Goal: Task Accomplishment & Management: Manage account settings

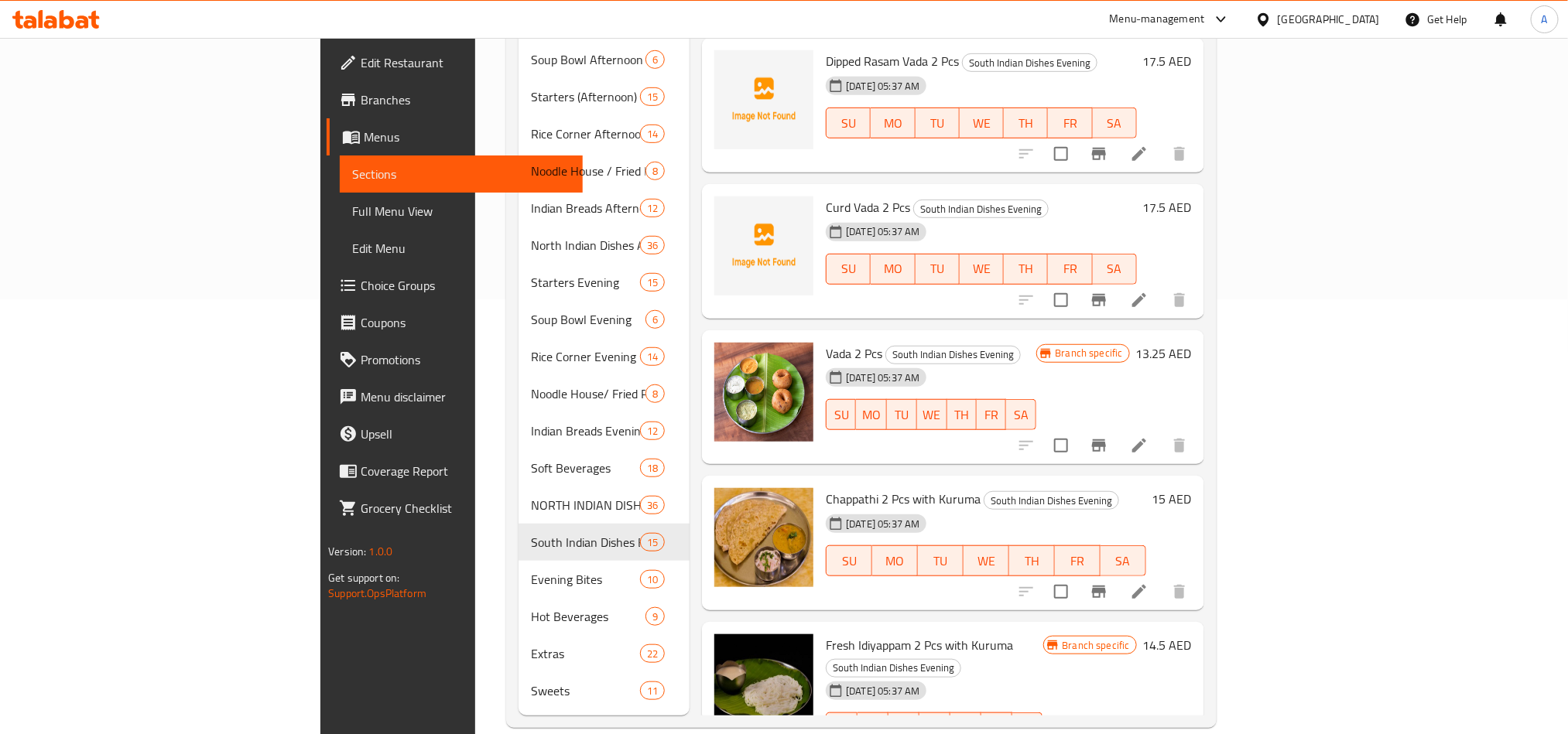
scroll to position [692, 0]
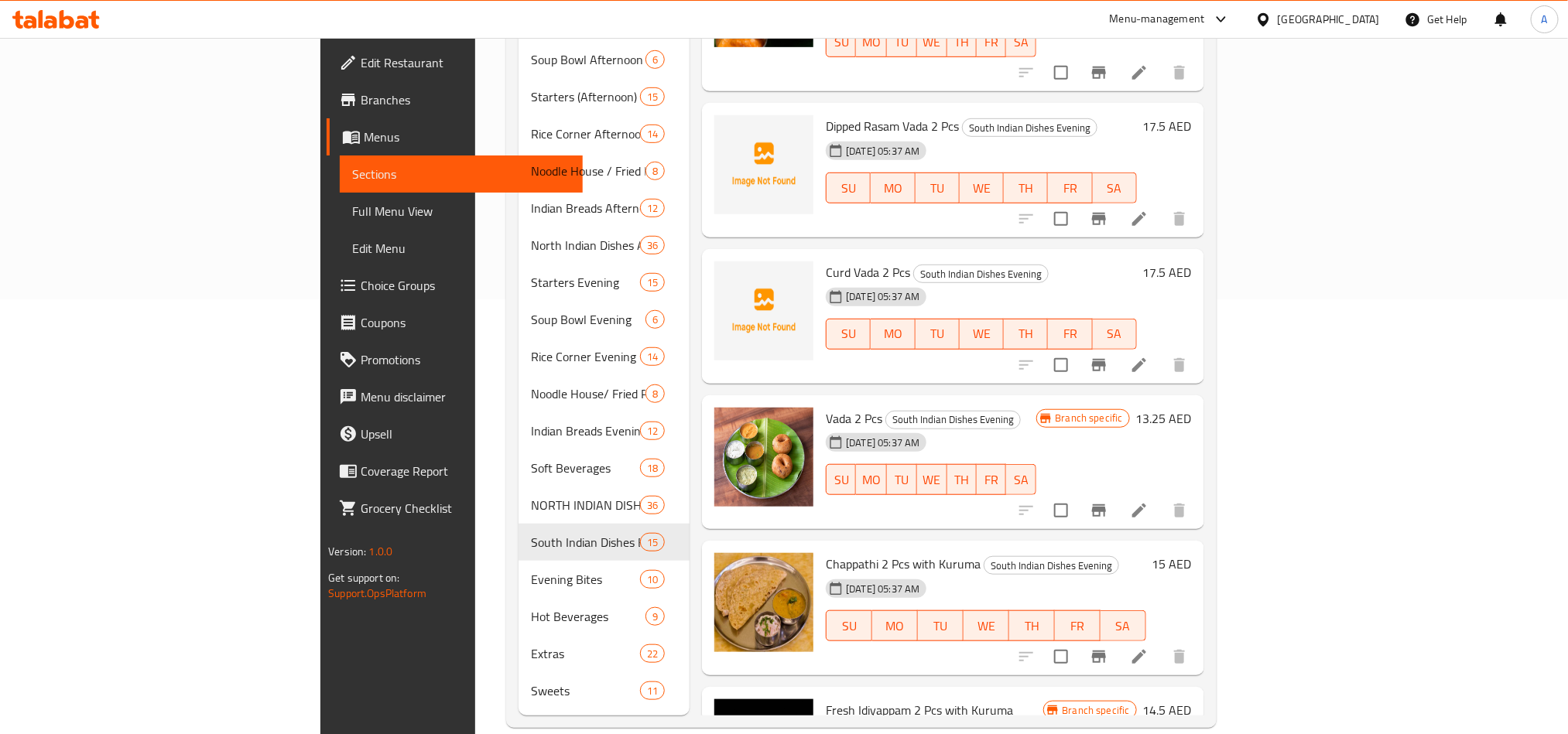
click at [1117, 492] on button "Branch-specific-item" at bounding box center [1098, 510] width 37 height 37
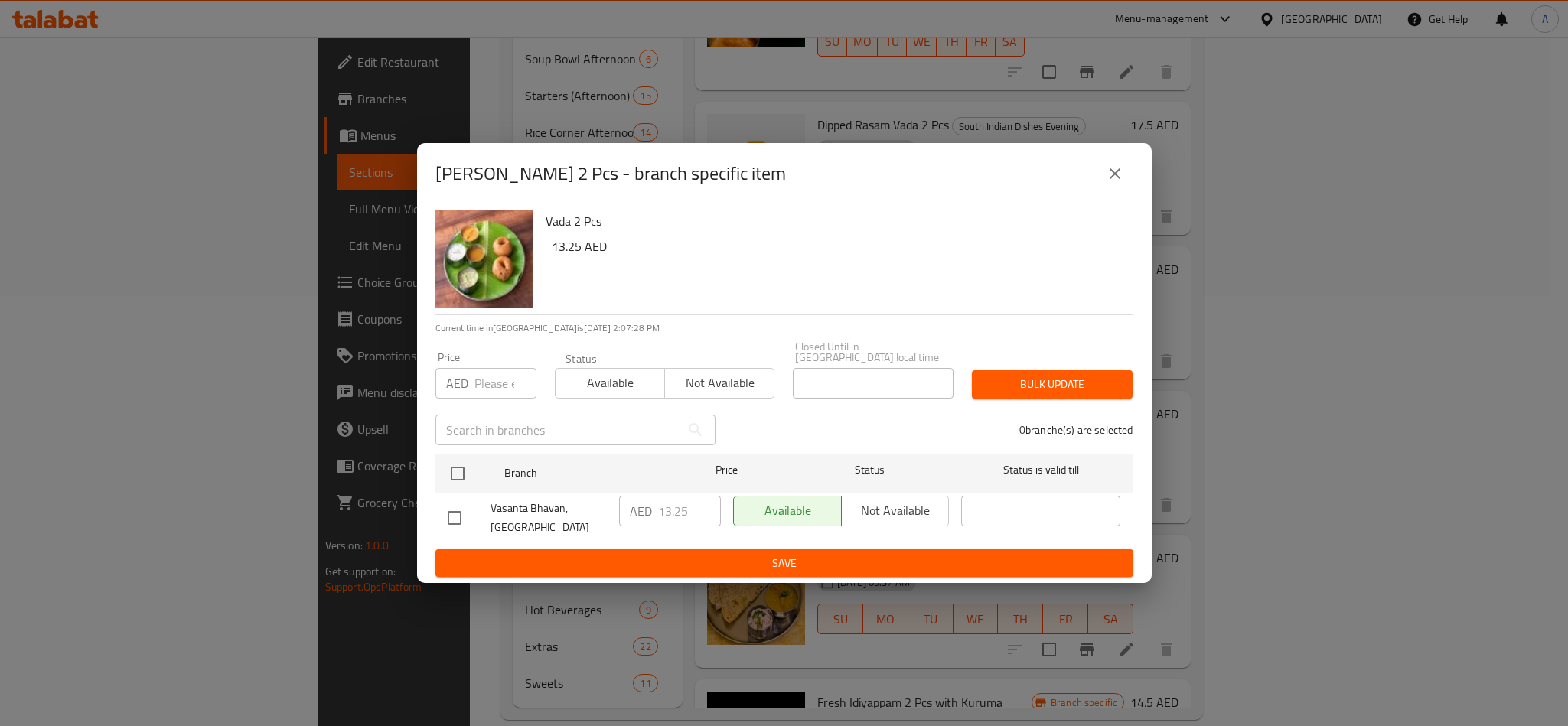
click at [1126, 170] on button "close" at bounding box center [1115, 173] width 37 height 37
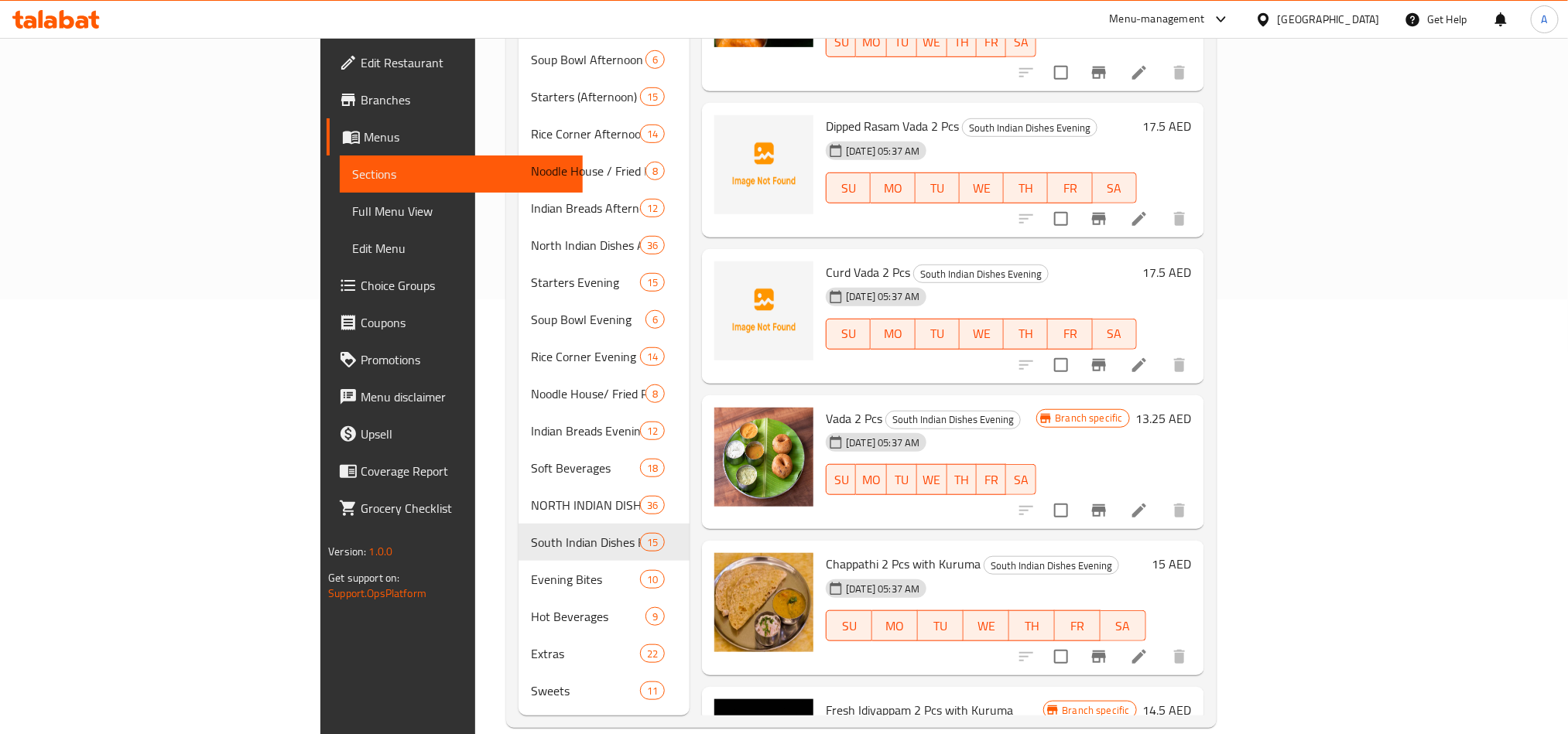
scroll to position [0, 0]
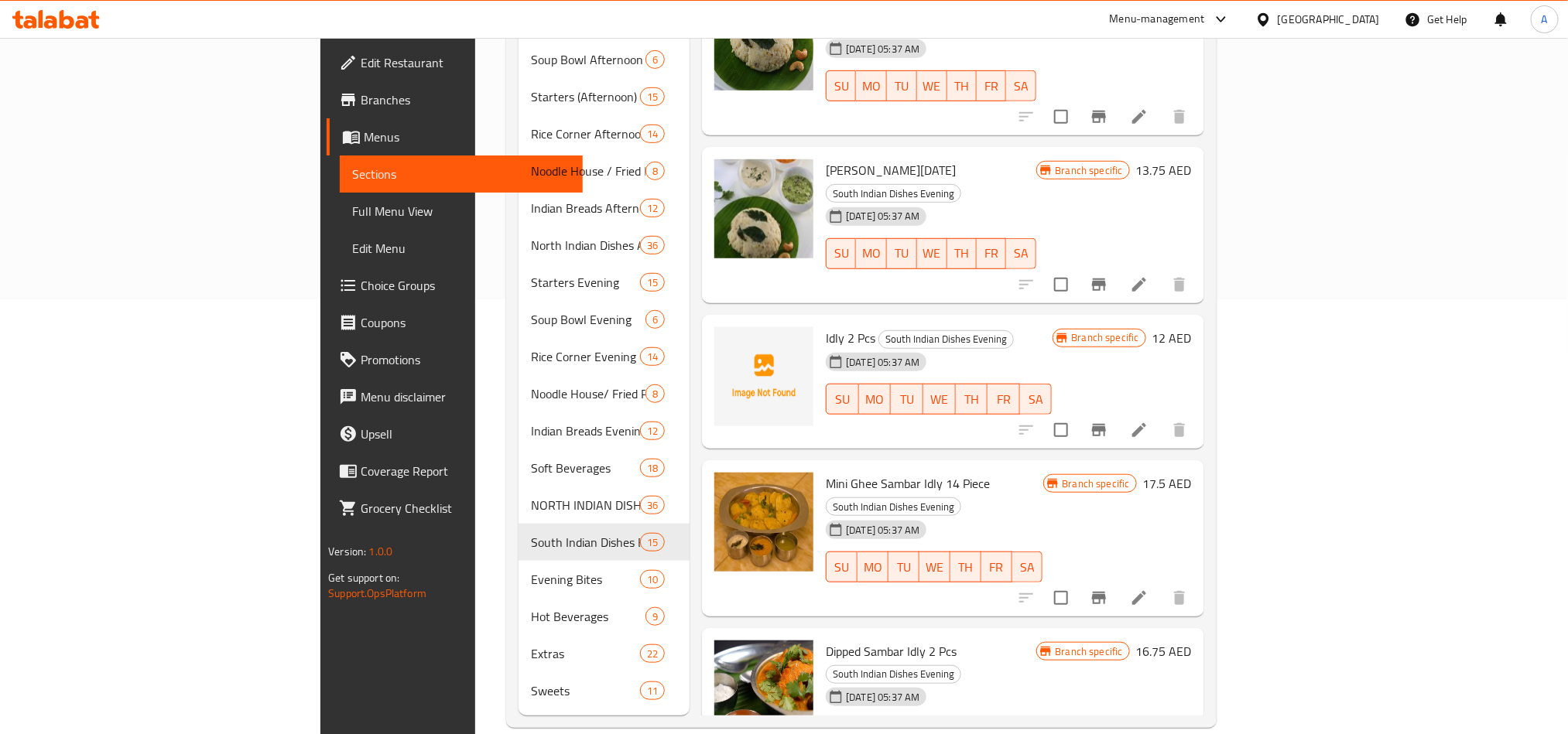
click at [1198, 266] on div at bounding box center [1103, 284] width 190 height 37
click at [1117, 266] on button "Branch-specific-item" at bounding box center [1098, 284] width 37 height 37
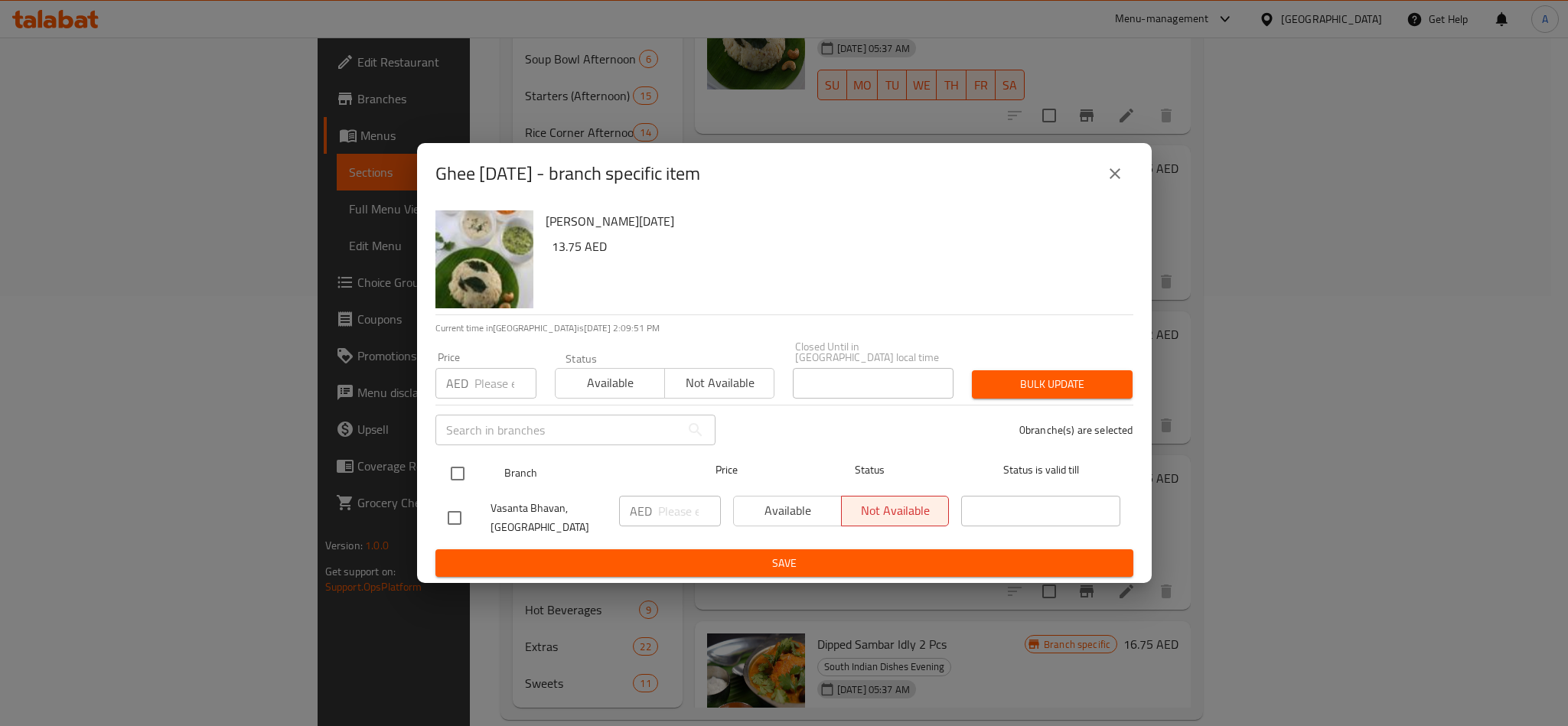
click at [469, 473] on input "checkbox" at bounding box center [458, 473] width 32 height 32
checkbox input "true"
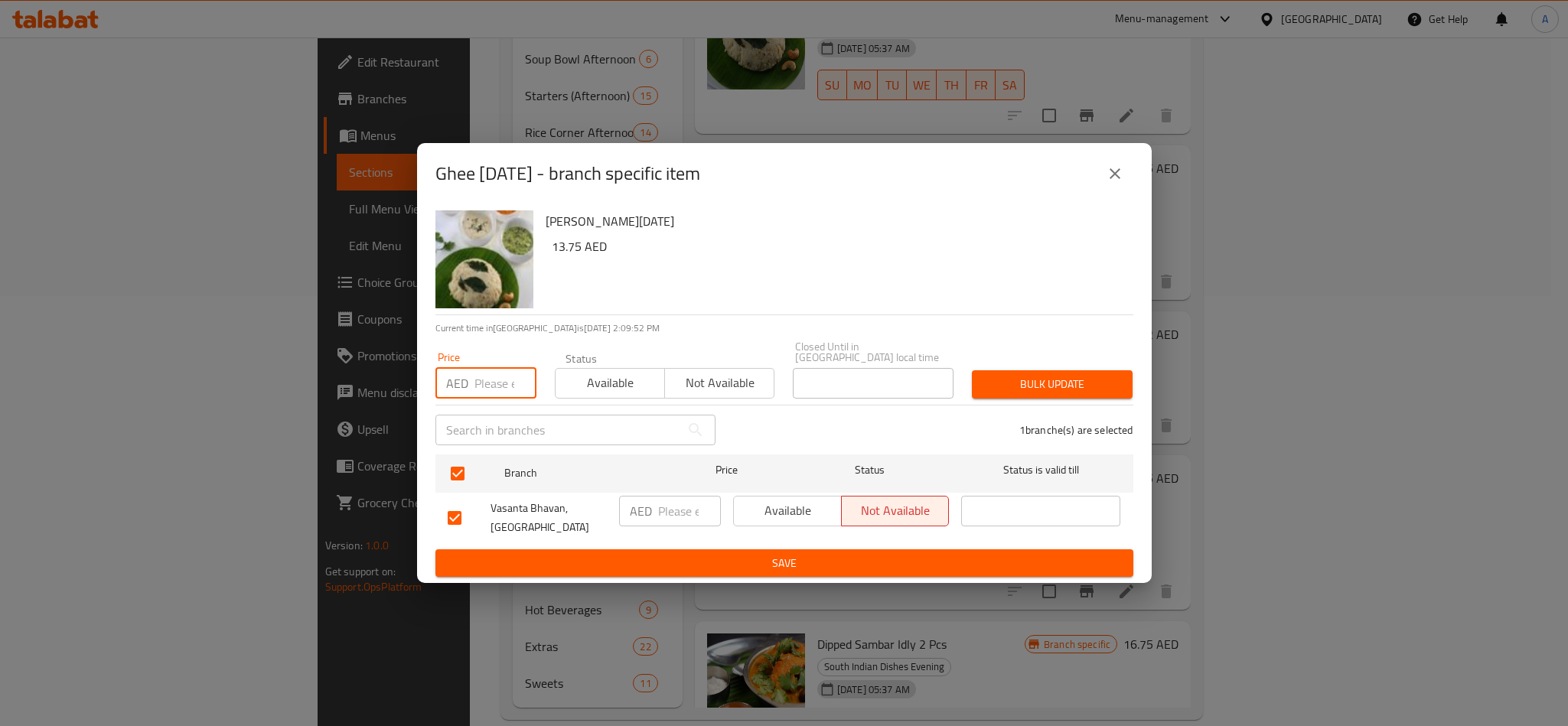
click at [480, 391] on input "number" at bounding box center [505, 383] width 62 height 31
paste input "13.75"
type input "13.75"
click at [1029, 381] on span "Bulk update" at bounding box center [1052, 384] width 136 height 19
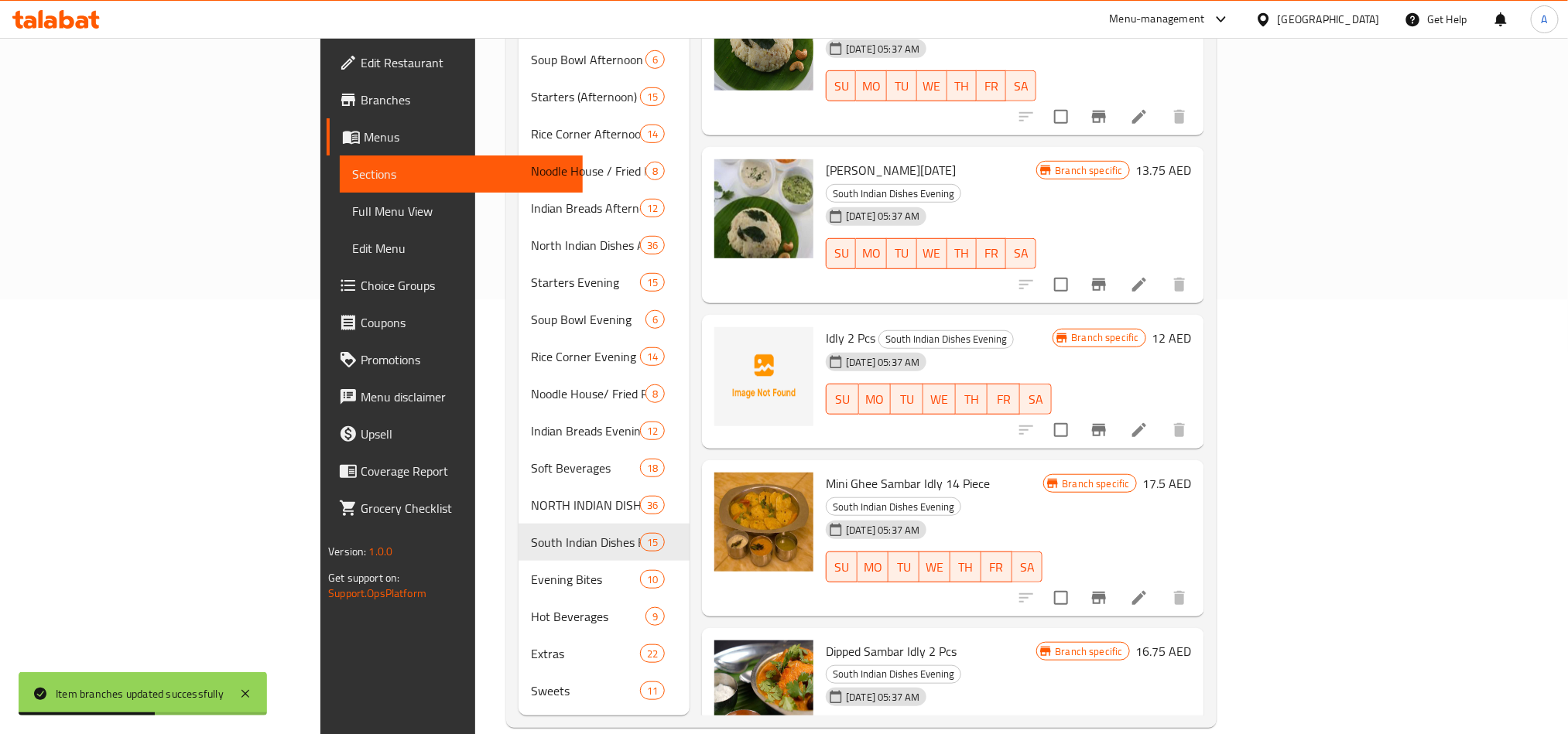
scroll to position [1200, 0]
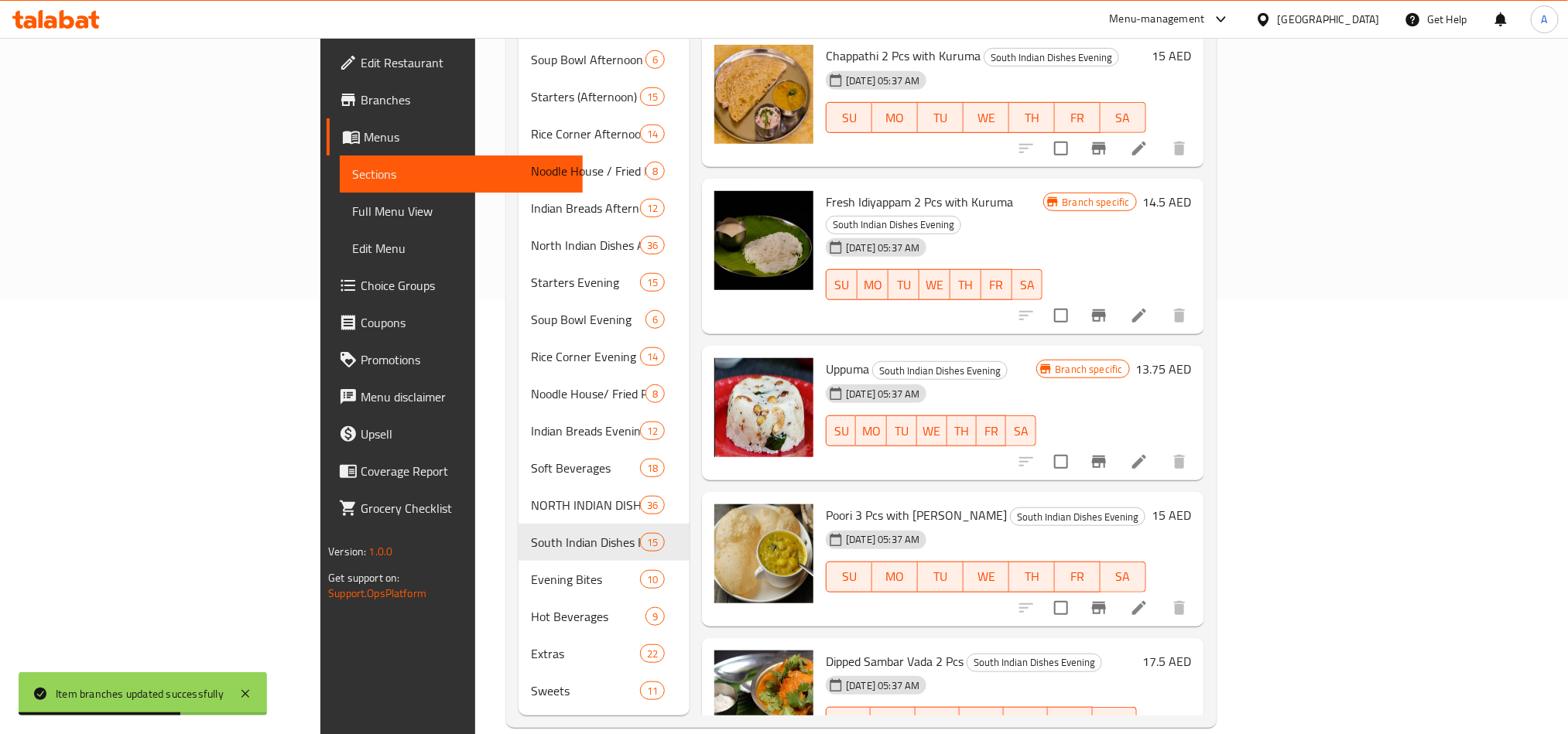
click at [1117, 443] on button "Branch-specific-item" at bounding box center [1098, 461] width 37 height 37
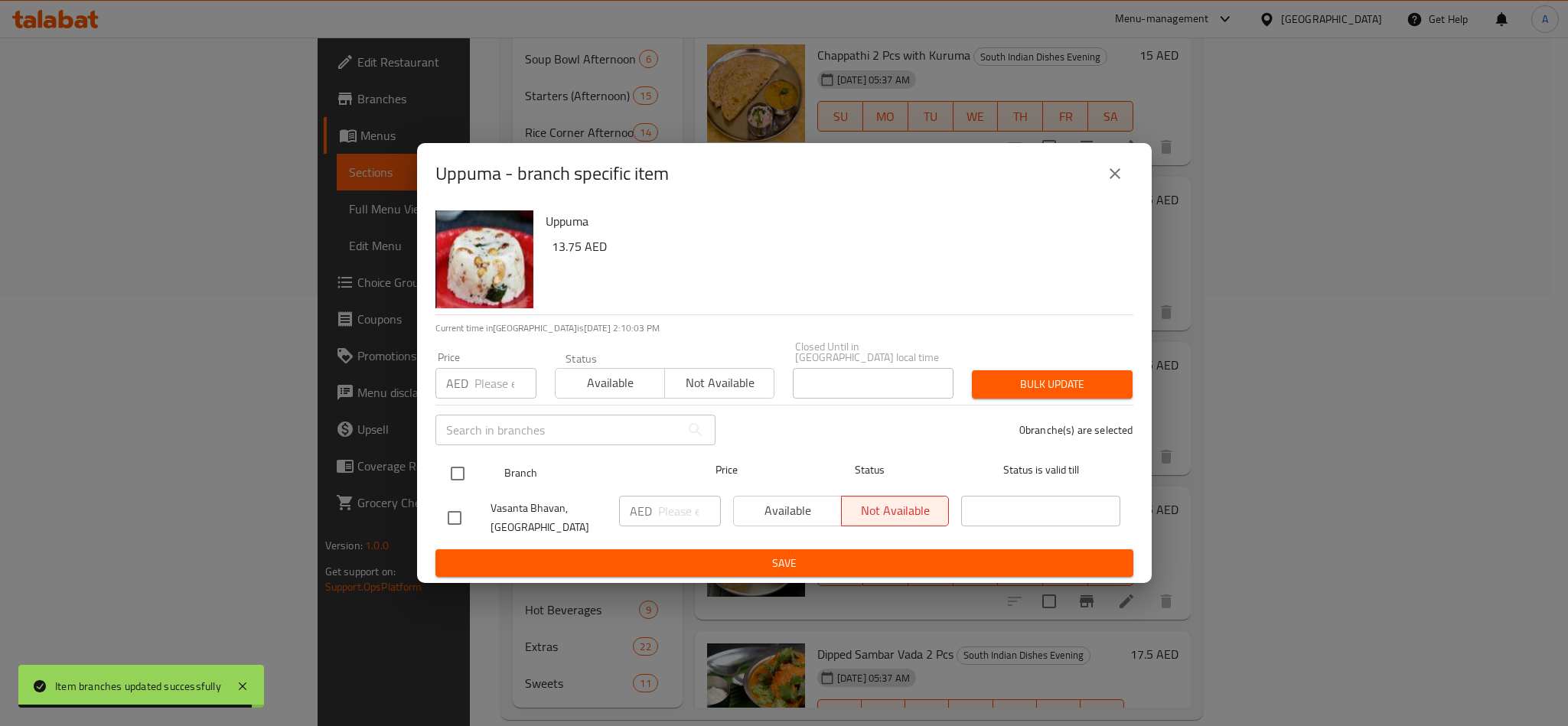
click at [471, 471] on input "checkbox" at bounding box center [458, 473] width 32 height 32
checkbox input "true"
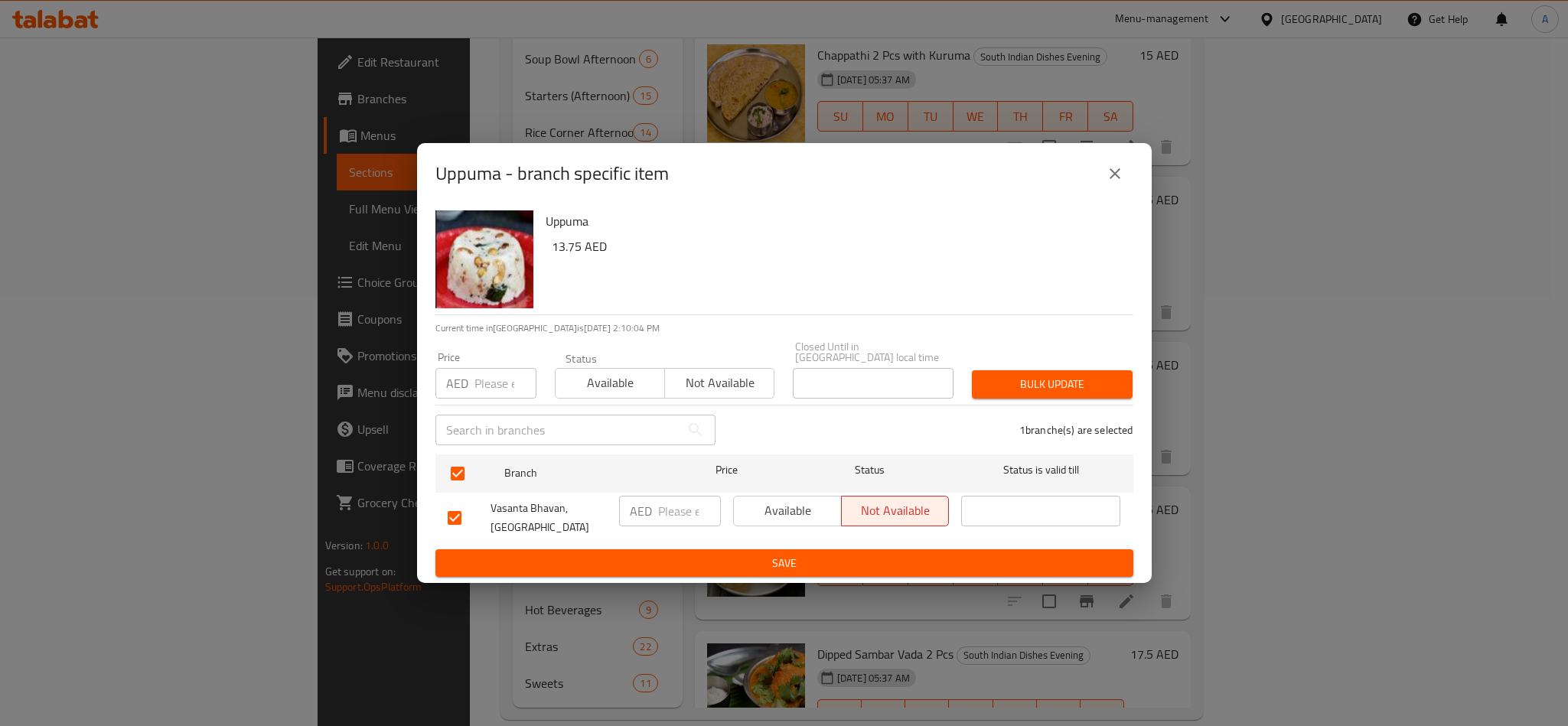
click at [489, 361] on div "Price AED Price" at bounding box center [487, 376] width 101 height 47
click at [502, 375] on input "number" at bounding box center [505, 383] width 62 height 31
paste input "13.75"
type input "13.75"
click at [1017, 386] on span "Bulk update" at bounding box center [1052, 384] width 136 height 19
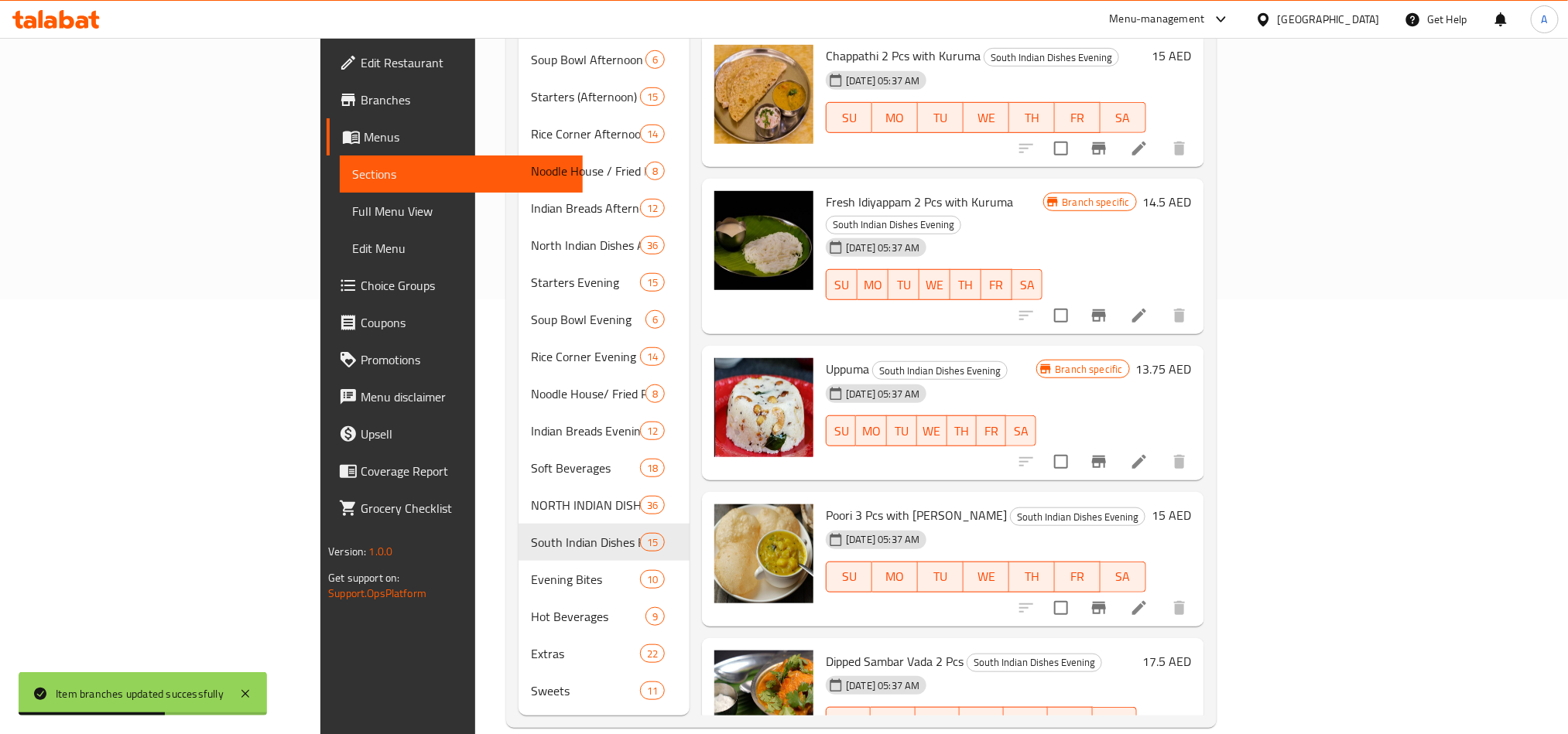
scroll to position [326, 0]
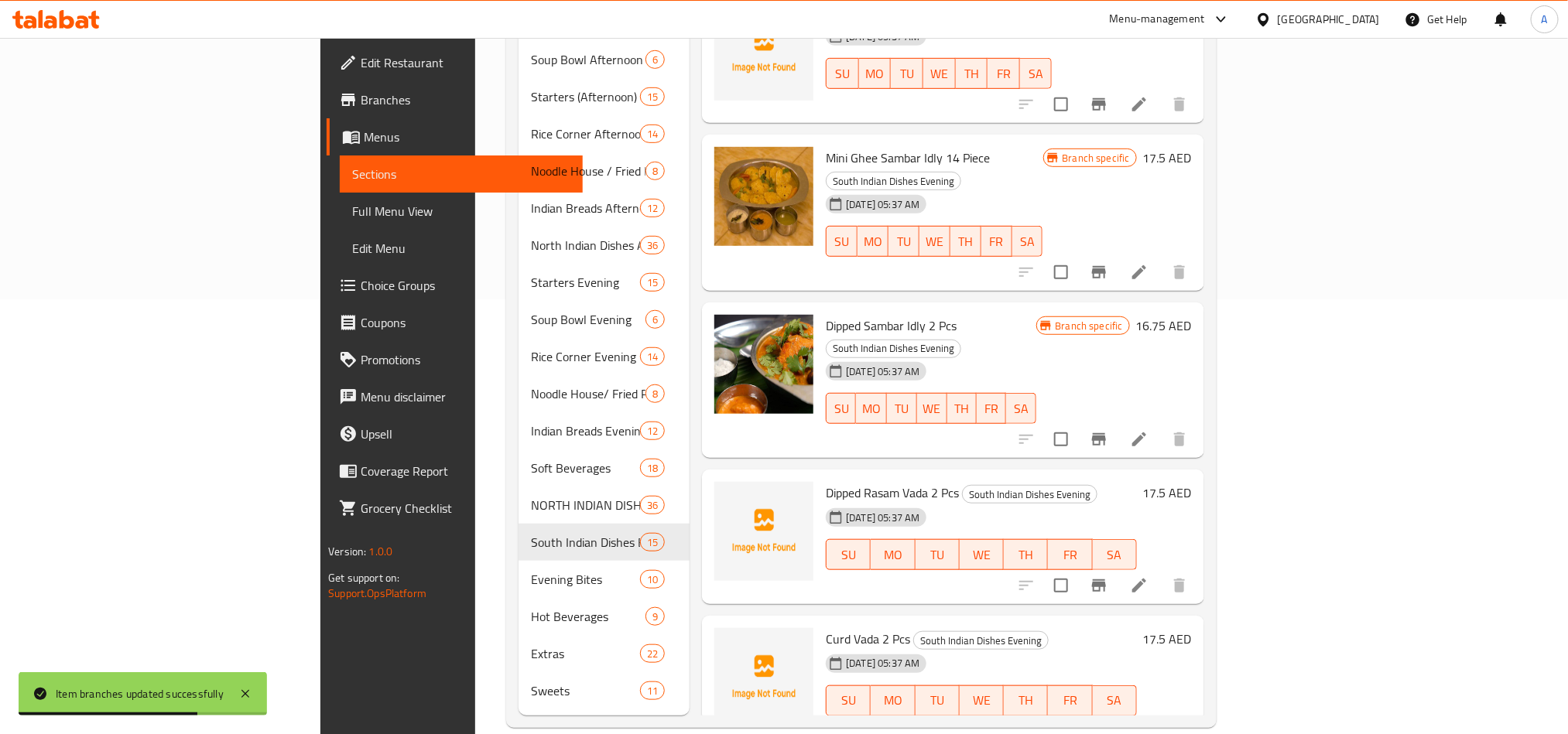
click at [1105, 433] on icon "Branch-specific-item" at bounding box center [1099, 439] width 14 height 12
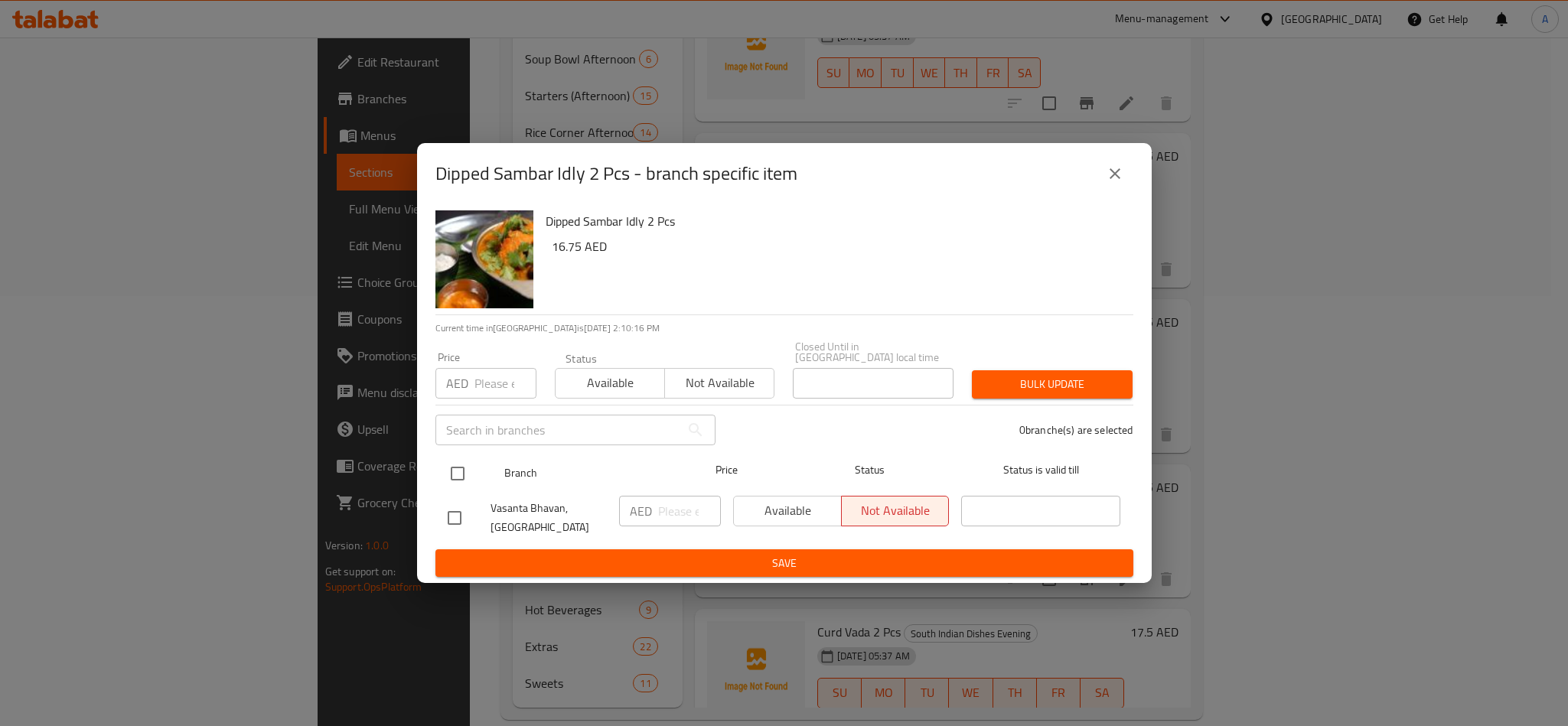
click at [475, 480] on div at bounding box center [470, 473] width 57 height 44
click at [455, 477] on input "checkbox" at bounding box center [458, 473] width 32 height 32
checkbox input "true"
click at [476, 381] on input "number" at bounding box center [505, 383] width 62 height 31
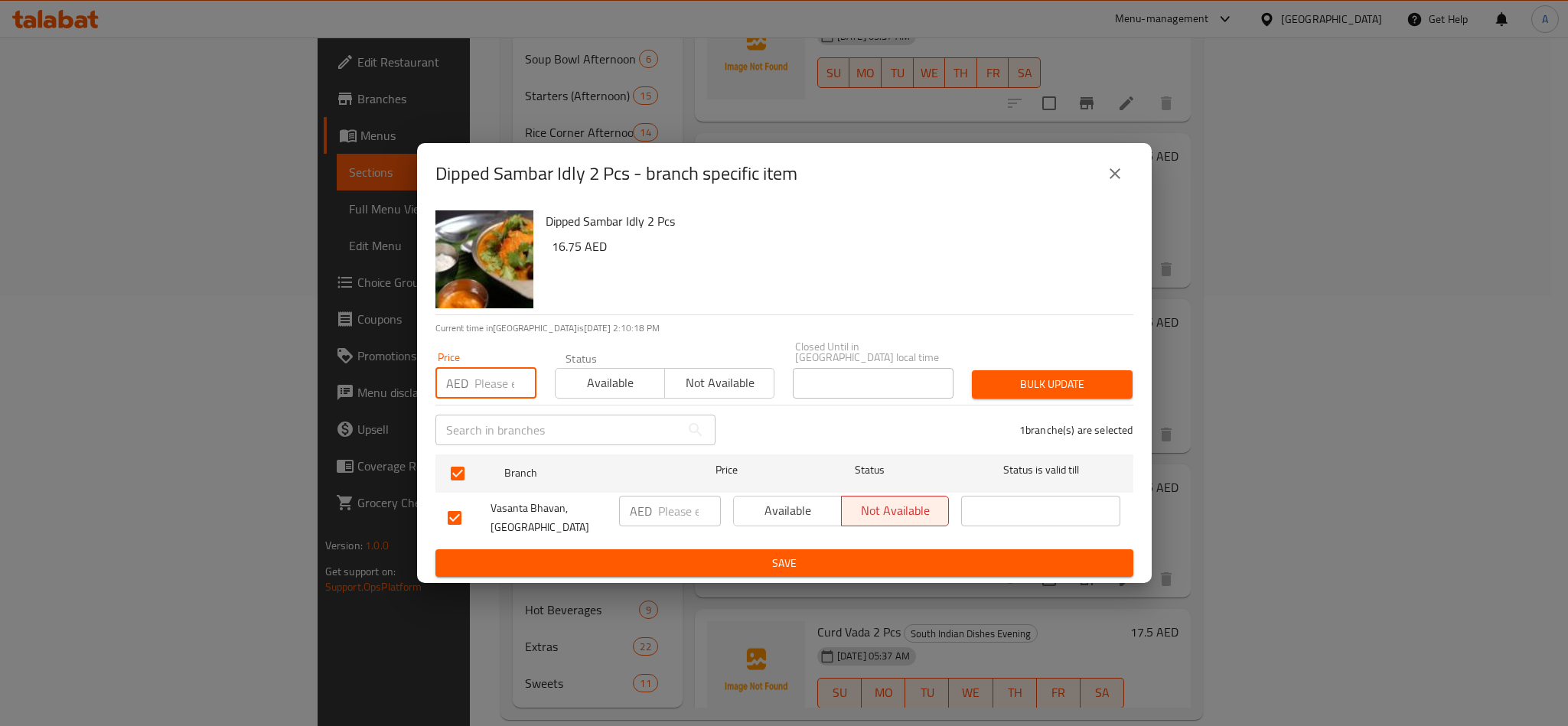
paste input "16.75"
type input "16.75"
click at [1050, 386] on span "Bulk update" at bounding box center [1052, 384] width 136 height 19
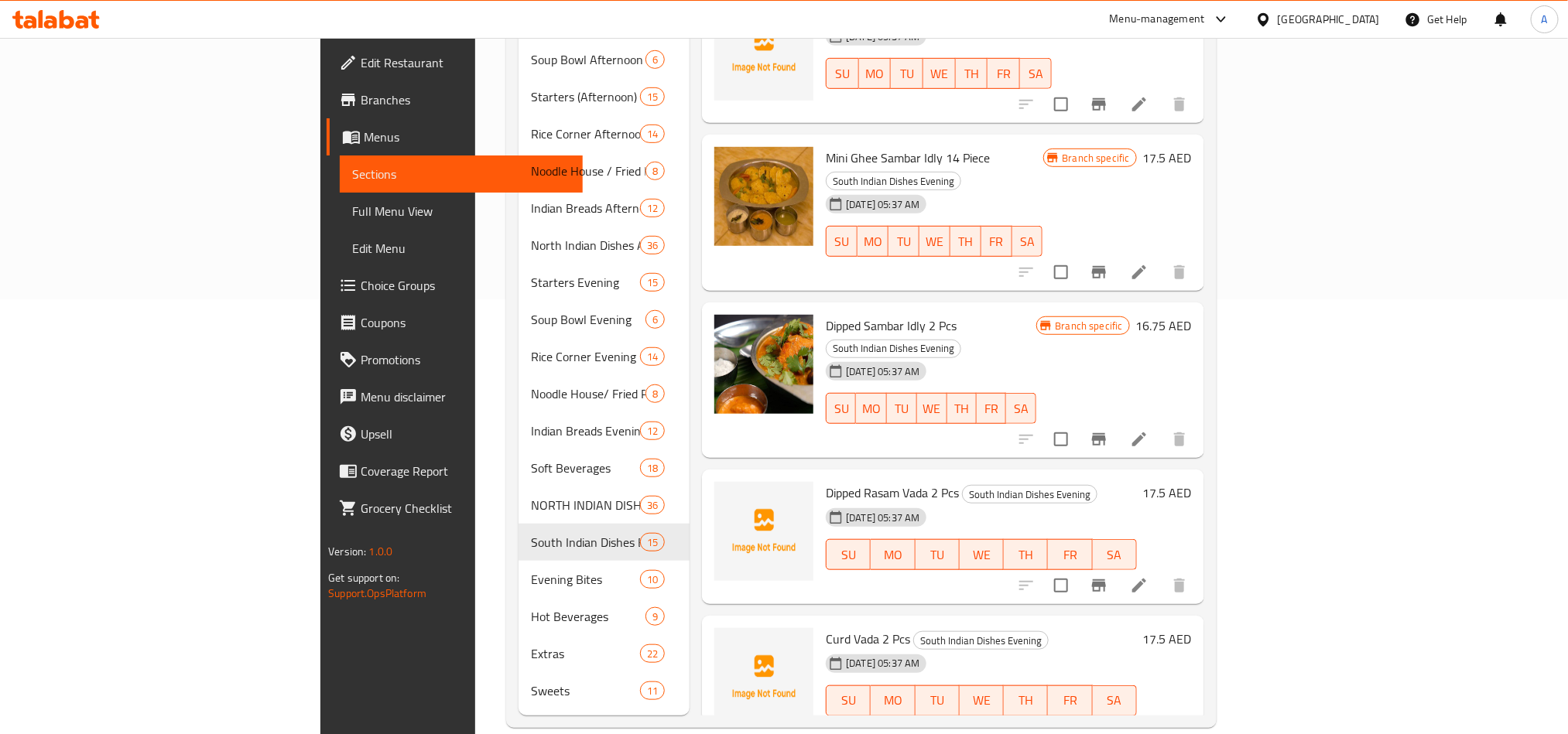
drag, startPoint x: 771, startPoint y: 369, endPoint x: 784, endPoint y: 367, distance: 13.2
click at [820, 502] on div "[DATE] 05:37 AM" at bounding box center [860, 518] width 81 height 31
click at [1105, 433] on icon "Branch-specific-item" at bounding box center [1099, 439] width 14 height 12
click at [1143, 649] on div "23-06-2025 05:37 AM SU MO TU WE TH FR SA" at bounding box center [981, 690] width 323 height 84
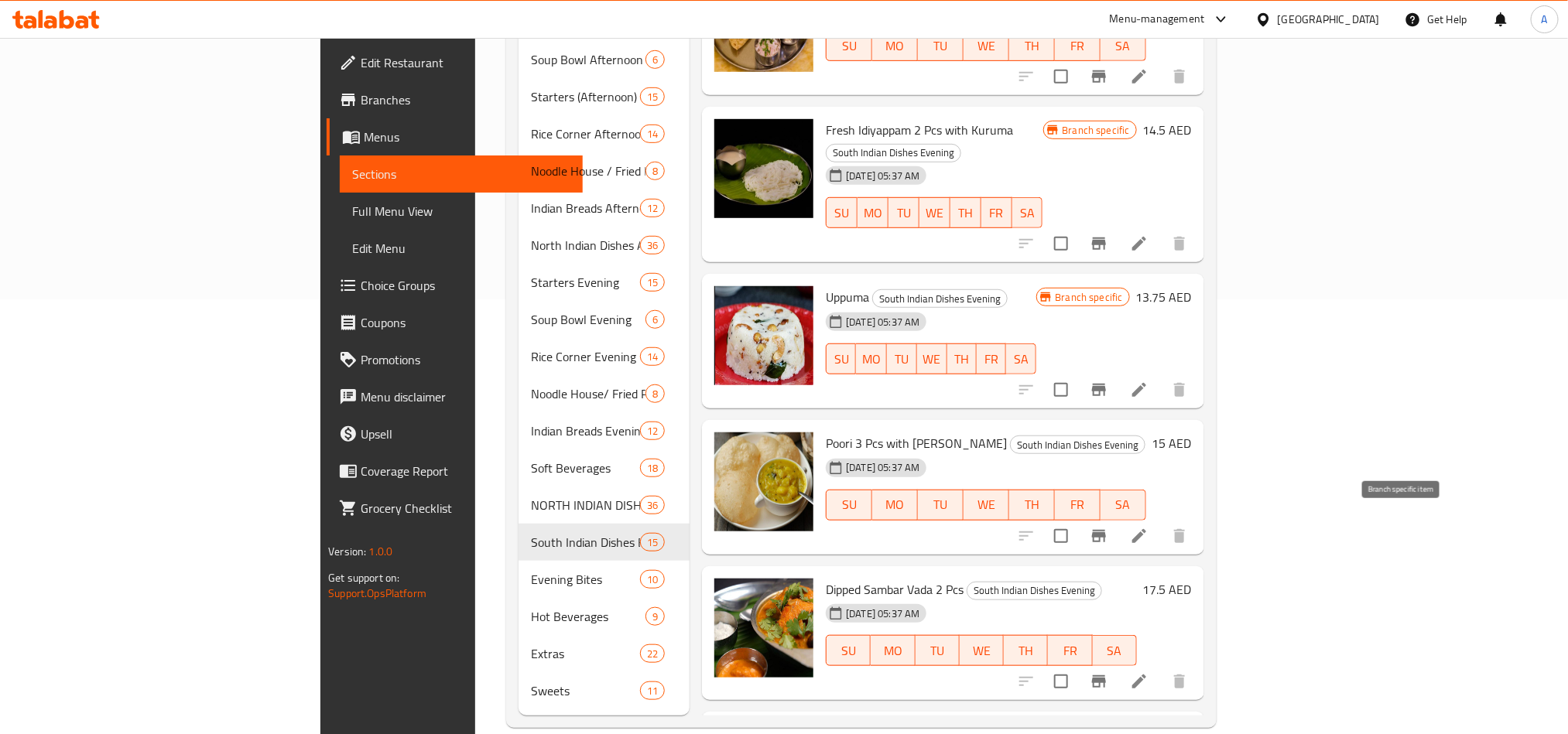
click at [1117, 663] on button "Branch-specific-item" at bounding box center [1098, 681] width 37 height 37
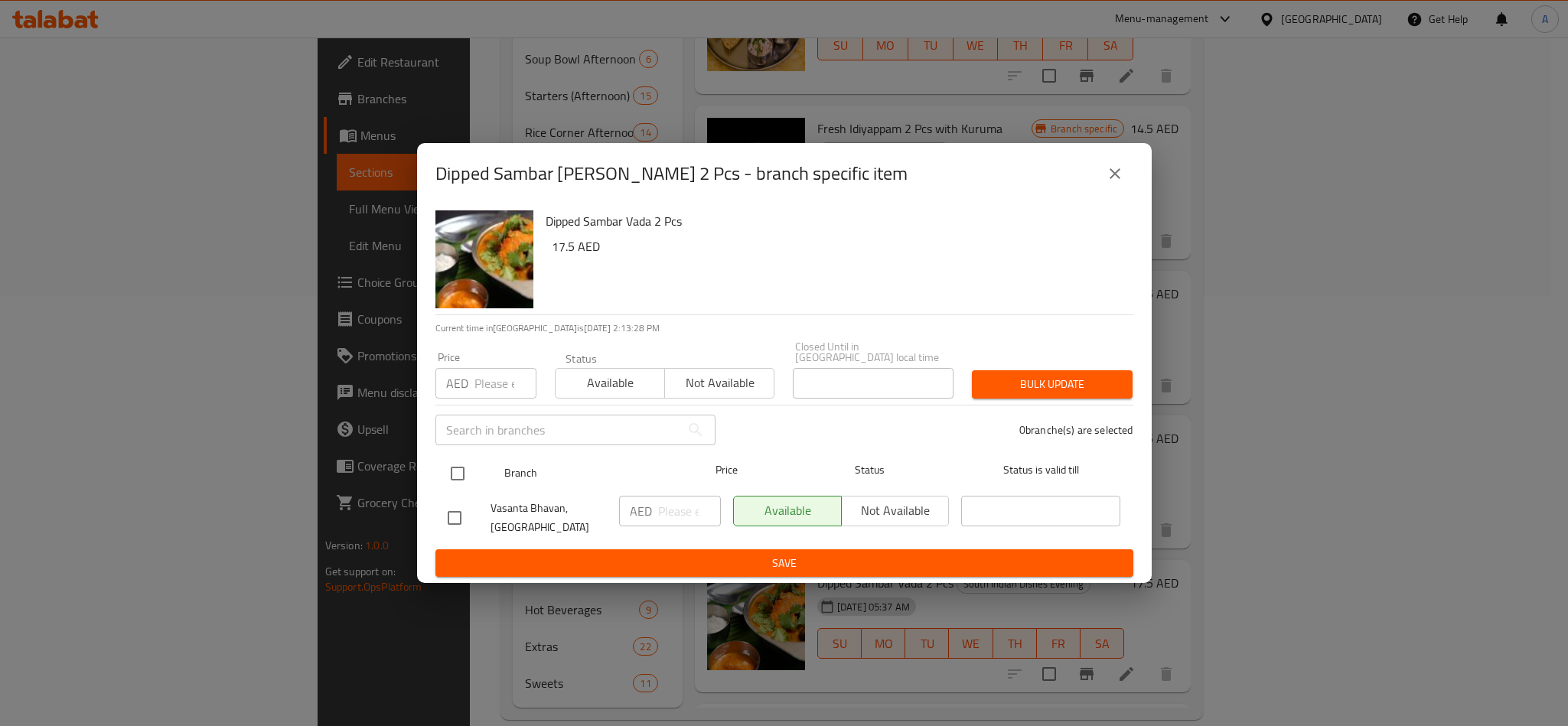
drag, startPoint x: 459, startPoint y: 469, endPoint x: 451, endPoint y: 456, distance: 15.3
click at [459, 469] on input "checkbox" at bounding box center [458, 473] width 32 height 32
checkbox input "true"
click at [467, 394] on div "AED Price" at bounding box center [487, 383] width 101 height 31
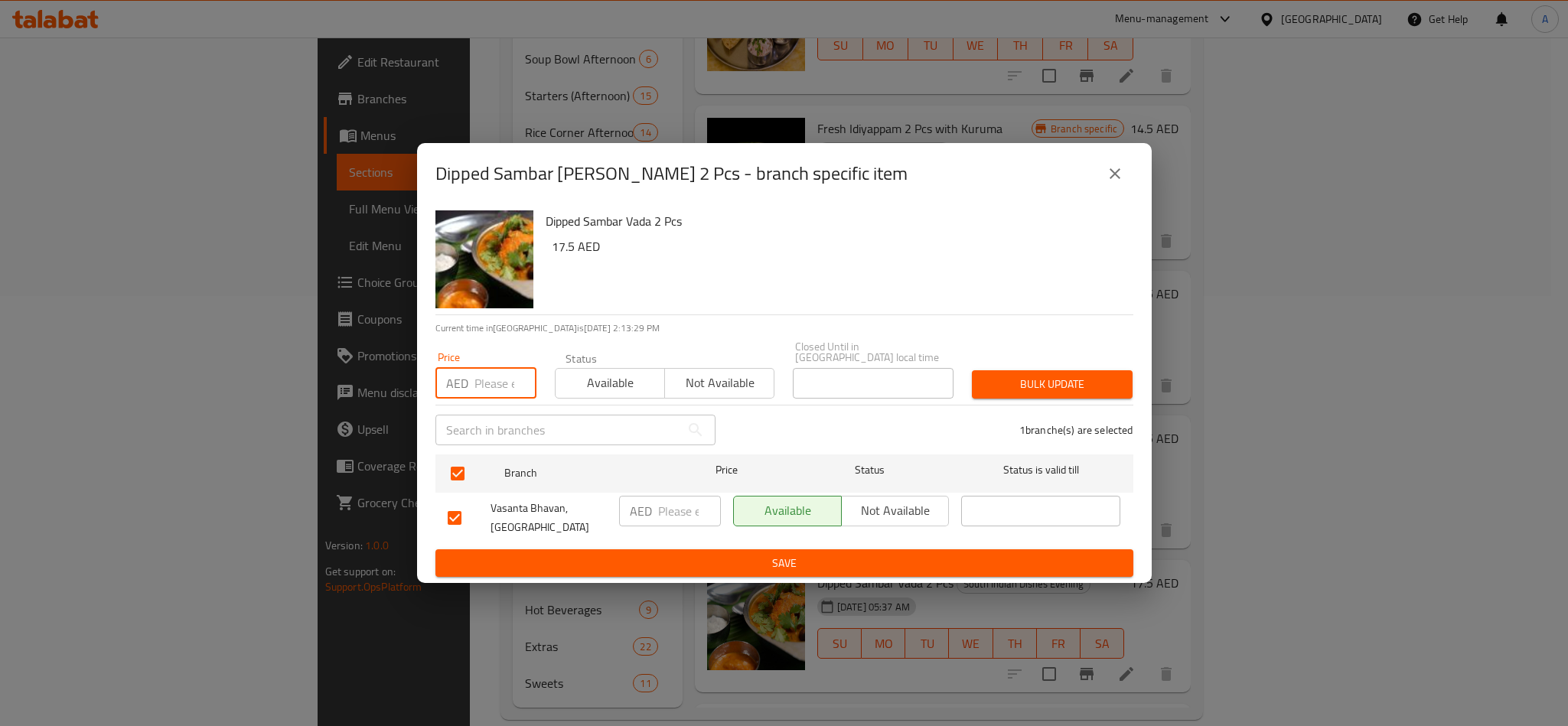
paste input "17.50"
type input "17.50"
click at [1094, 395] on button "Bulk update" at bounding box center [1052, 384] width 161 height 28
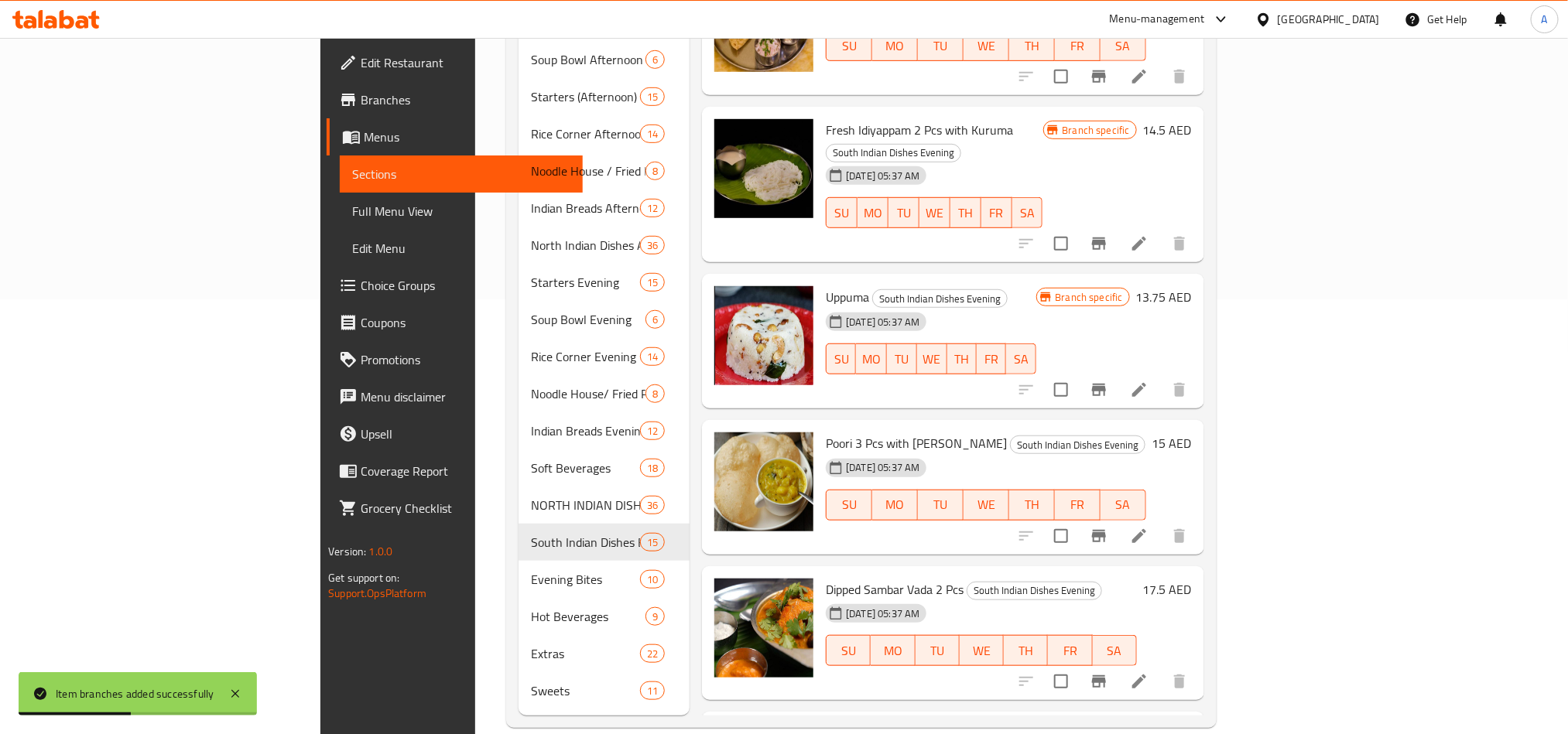
scroll to position [471, 0]
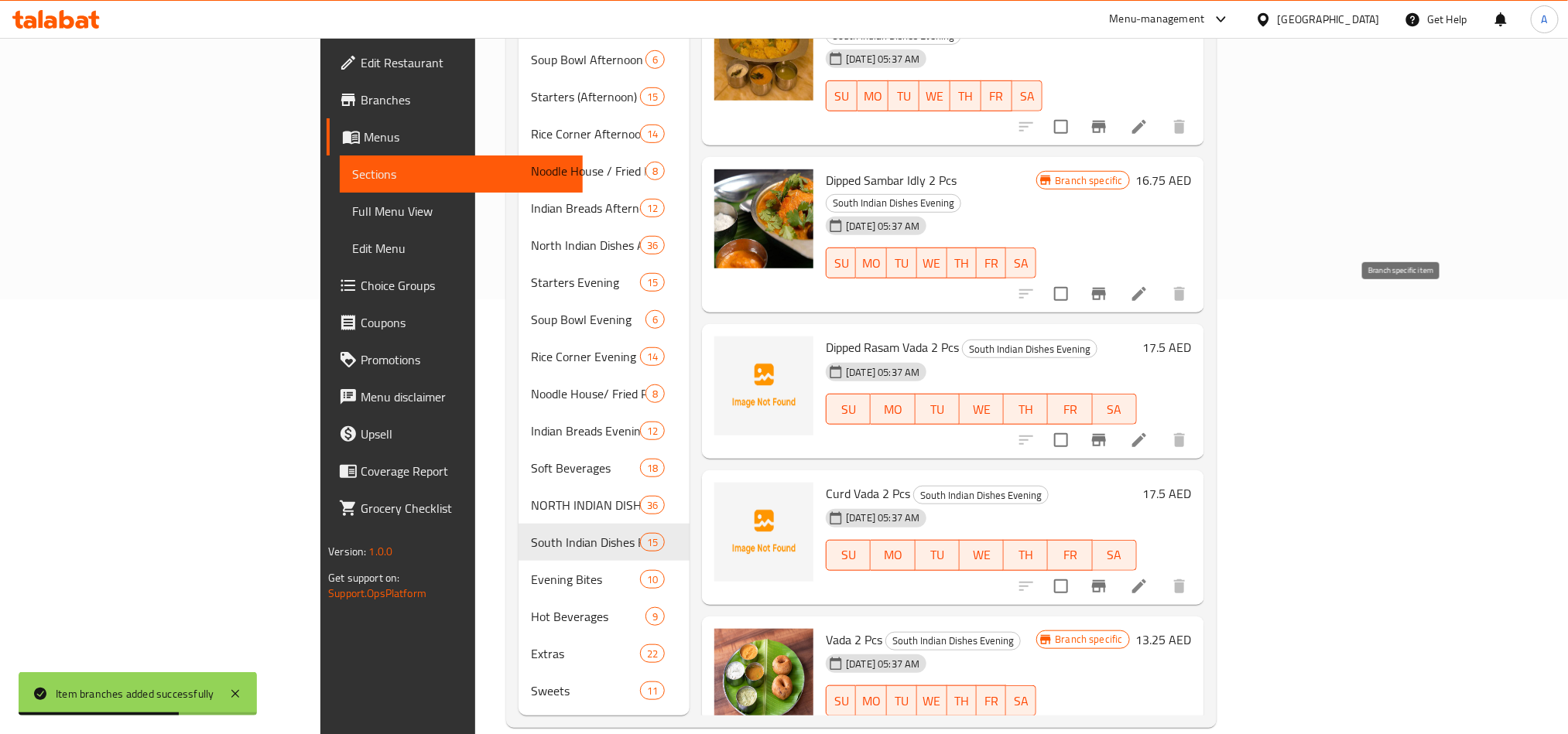
click at [1105, 434] on icon "Branch-specific-item" at bounding box center [1099, 440] width 14 height 12
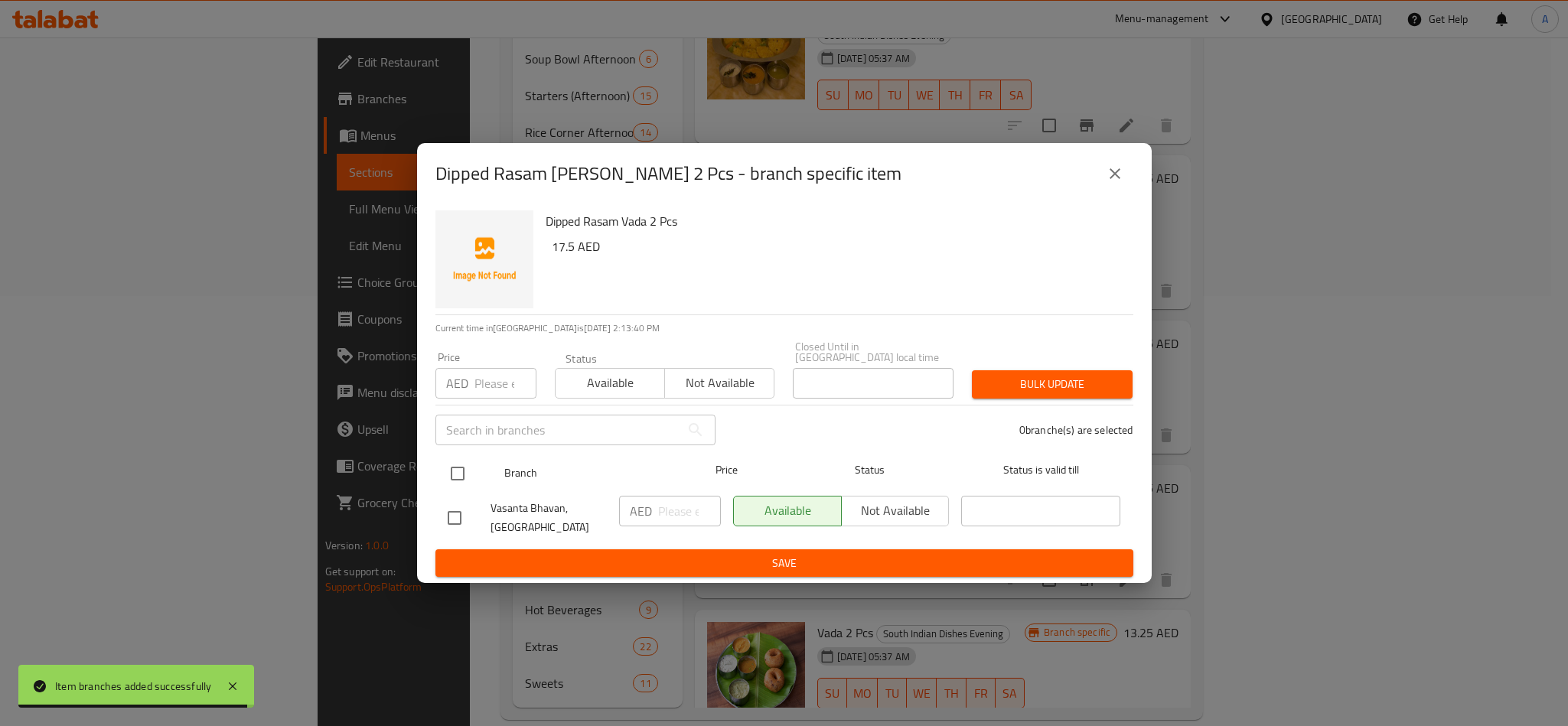
click at [462, 469] on input "checkbox" at bounding box center [458, 473] width 32 height 32
checkbox input "true"
click at [494, 381] on input "number" at bounding box center [505, 383] width 62 height 31
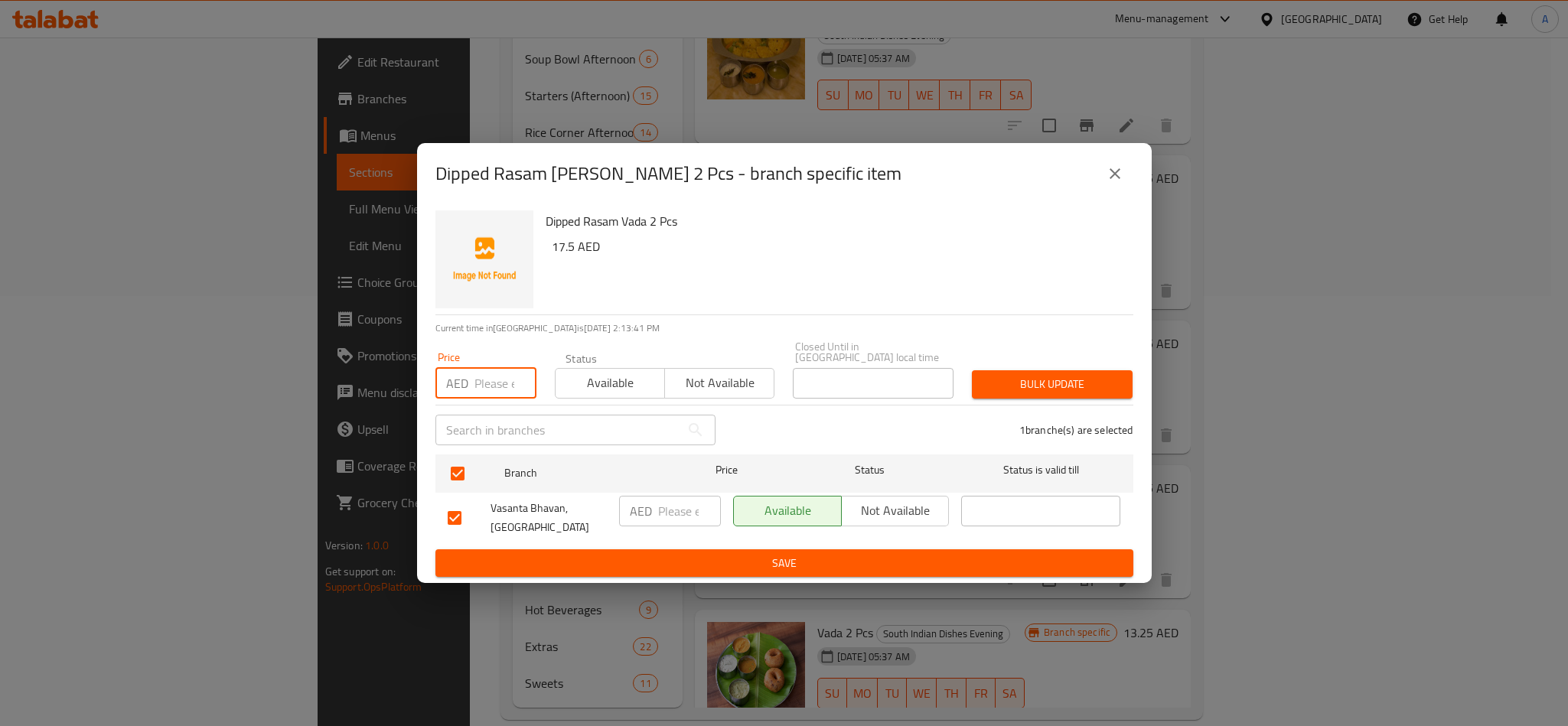
paste input "17.50"
type input "17.50"
click at [1153, 367] on div "Dipped Rasam Vada 2 Pcs - branch specific item Dipped Rasam Vada 2 Pcs 17.5 AED…" at bounding box center [784, 363] width 1568 height 726
click at [1077, 365] on div "Bulk update" at bounding box center [1052, 385] width 179 height 47
click at [1077, 403] on div "1 branche(s) are selected" at bounding box center [934, 430] width 418 height 55
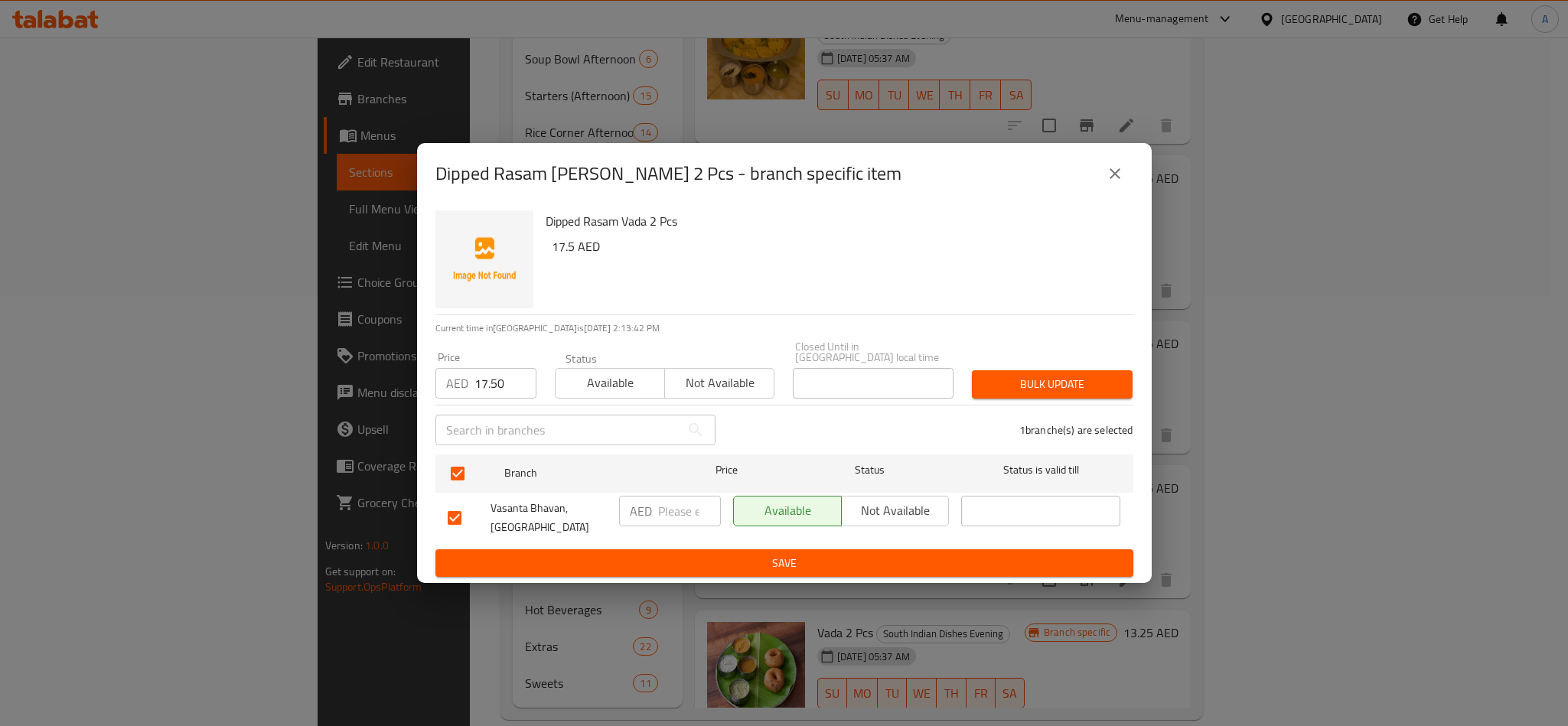
click at [1087, 383] on span "Bulk update" at bounding box center [1052, 384] width 136 height 19
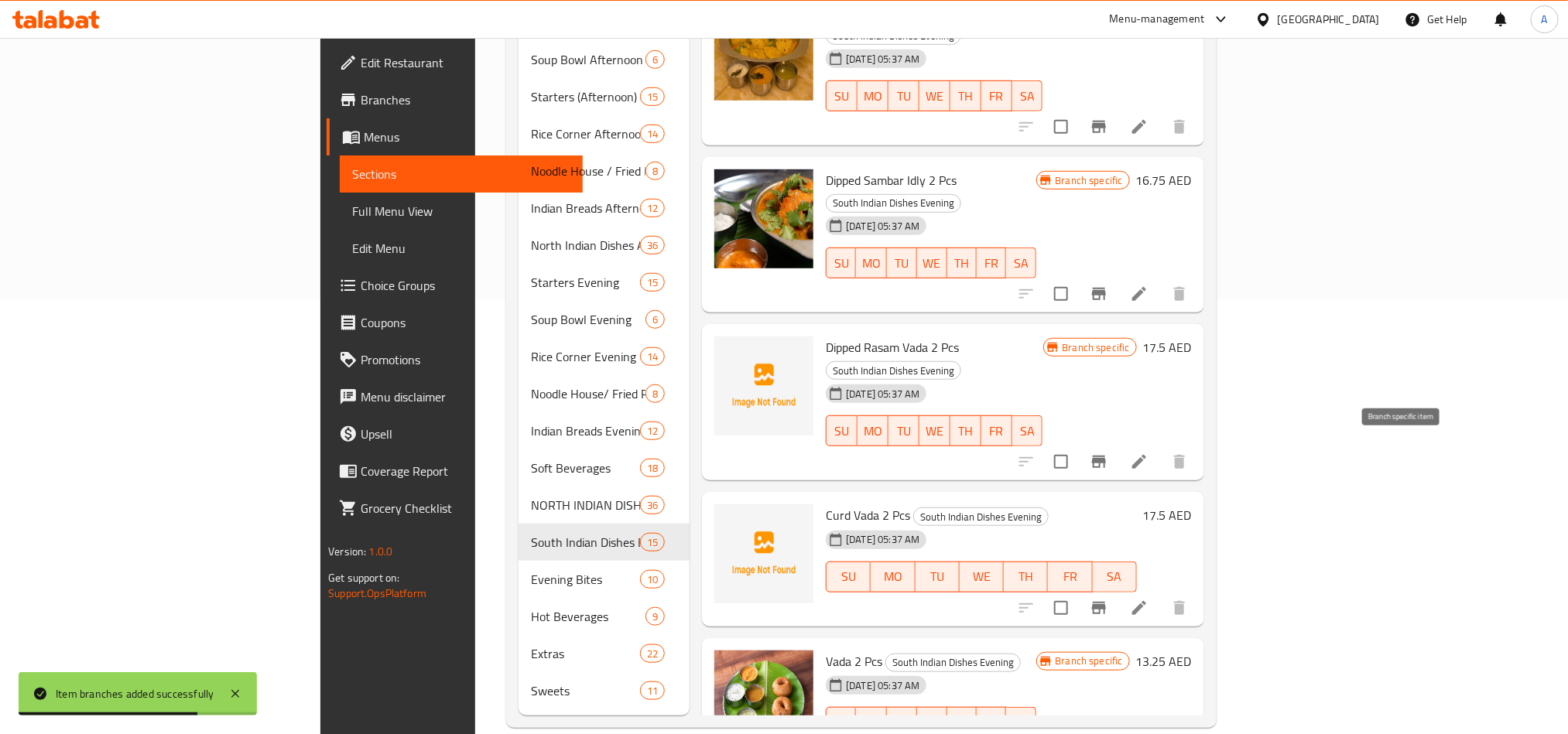
click at [1117, 590] on button "Branch-specific-item" at bounding box center [1098, 608] width 37 height 37
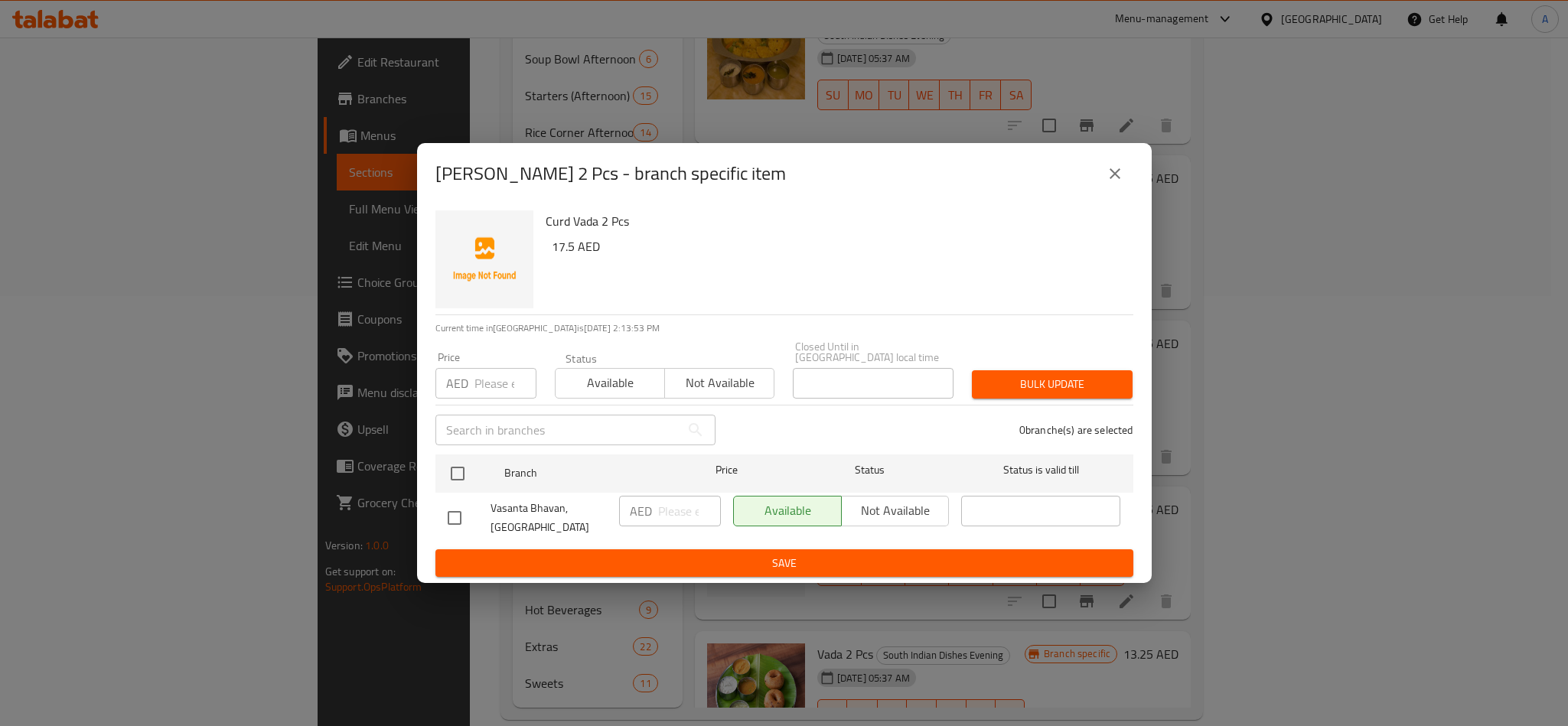
drag, startPoint x: 453, startPoint y: 476, endPoint x: 481, endPoint y: 407, distance: 74.5
click at [453, 476] on input "checkbox" at bounding box center [458, 473] width 32 height 32
checkbox input "true"
click at [485, 381] on input "number" at bounding box center [505, 383] width 62 height 31
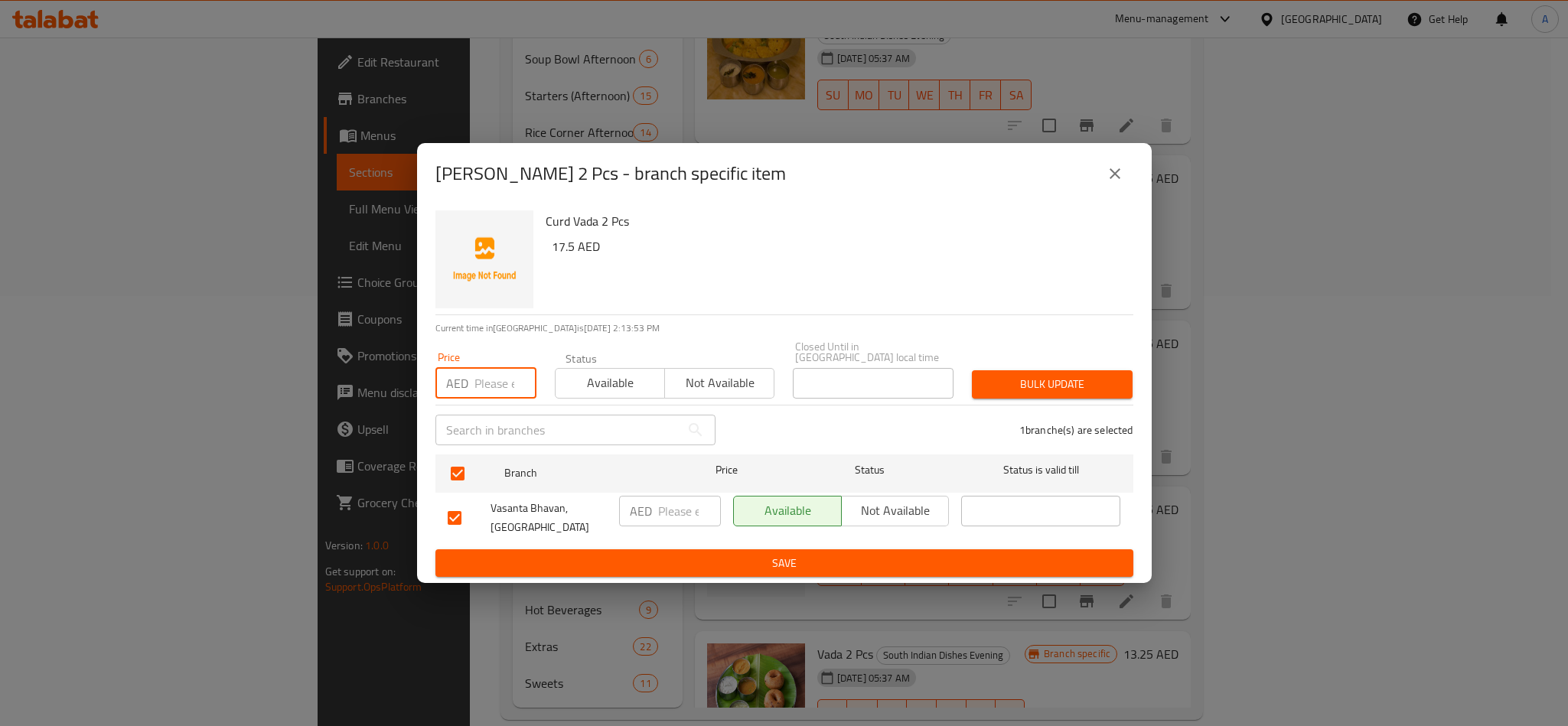
paste input "17.50"
type input "17.50"
click at [1029, 397] on button "Bulk update" at bounding box center [1052, 384] width 161 height 28
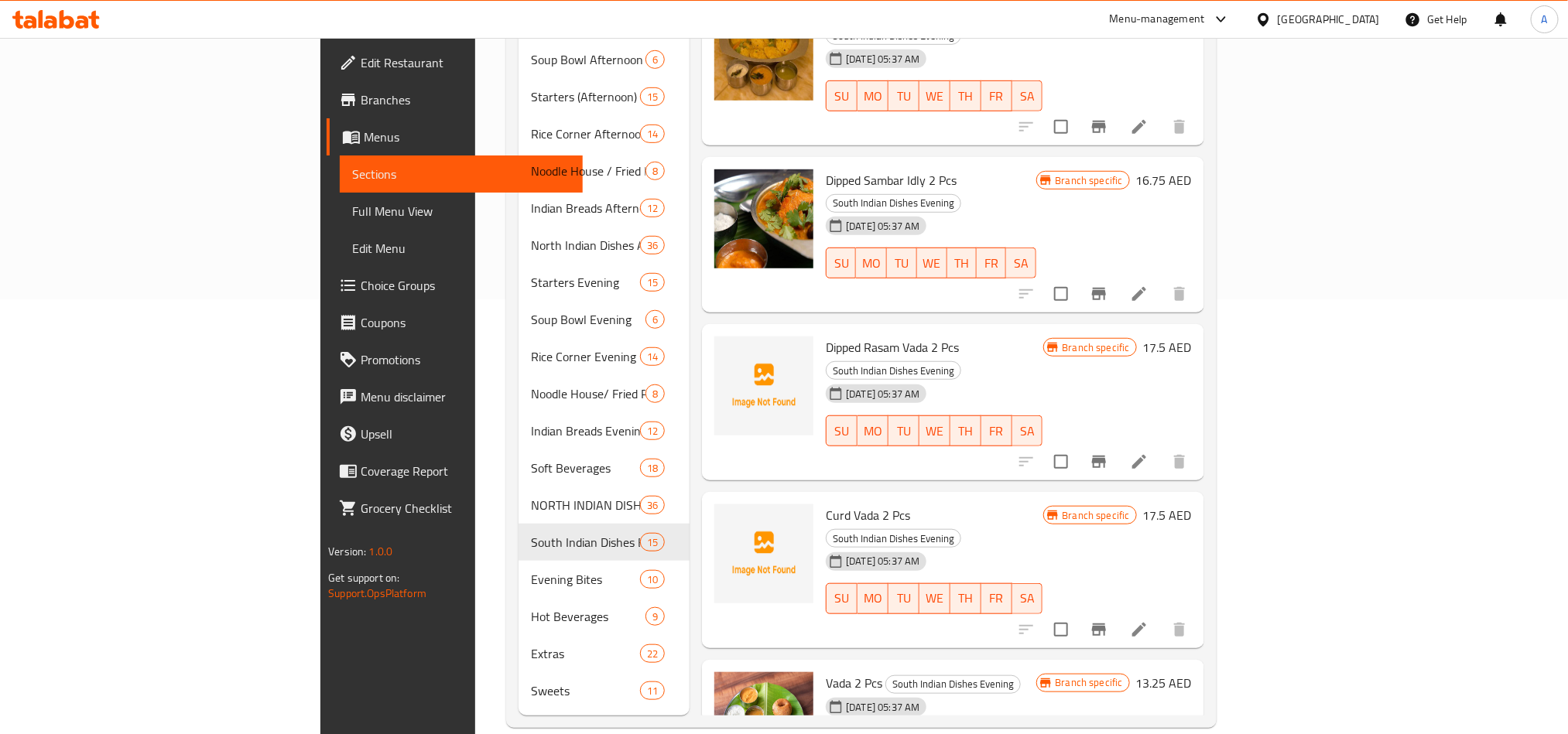
scroll to position [0, 0]
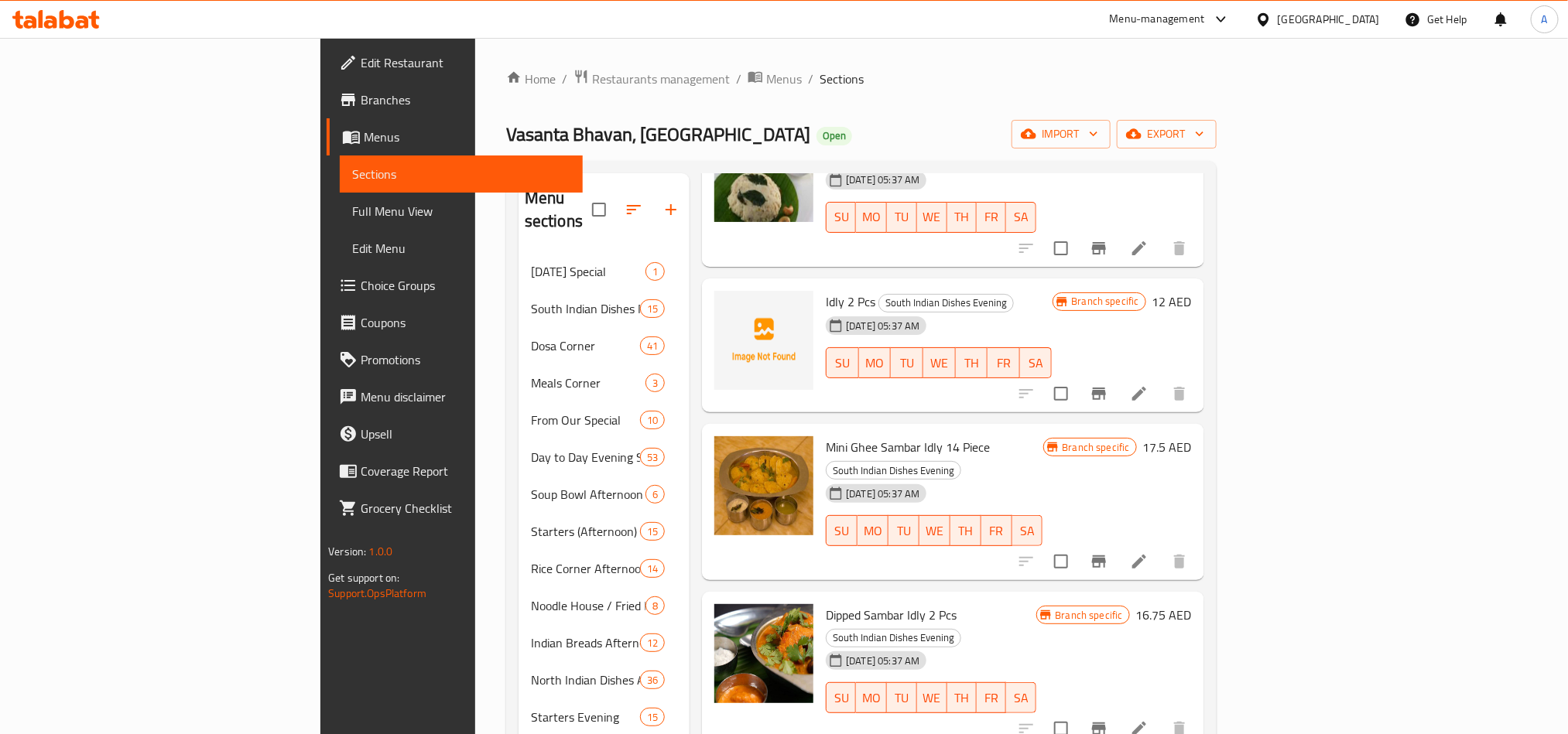
click at [1117, 543] on button "Branch-specific-item" at bounding box center [1098, 561] width 37 height 37
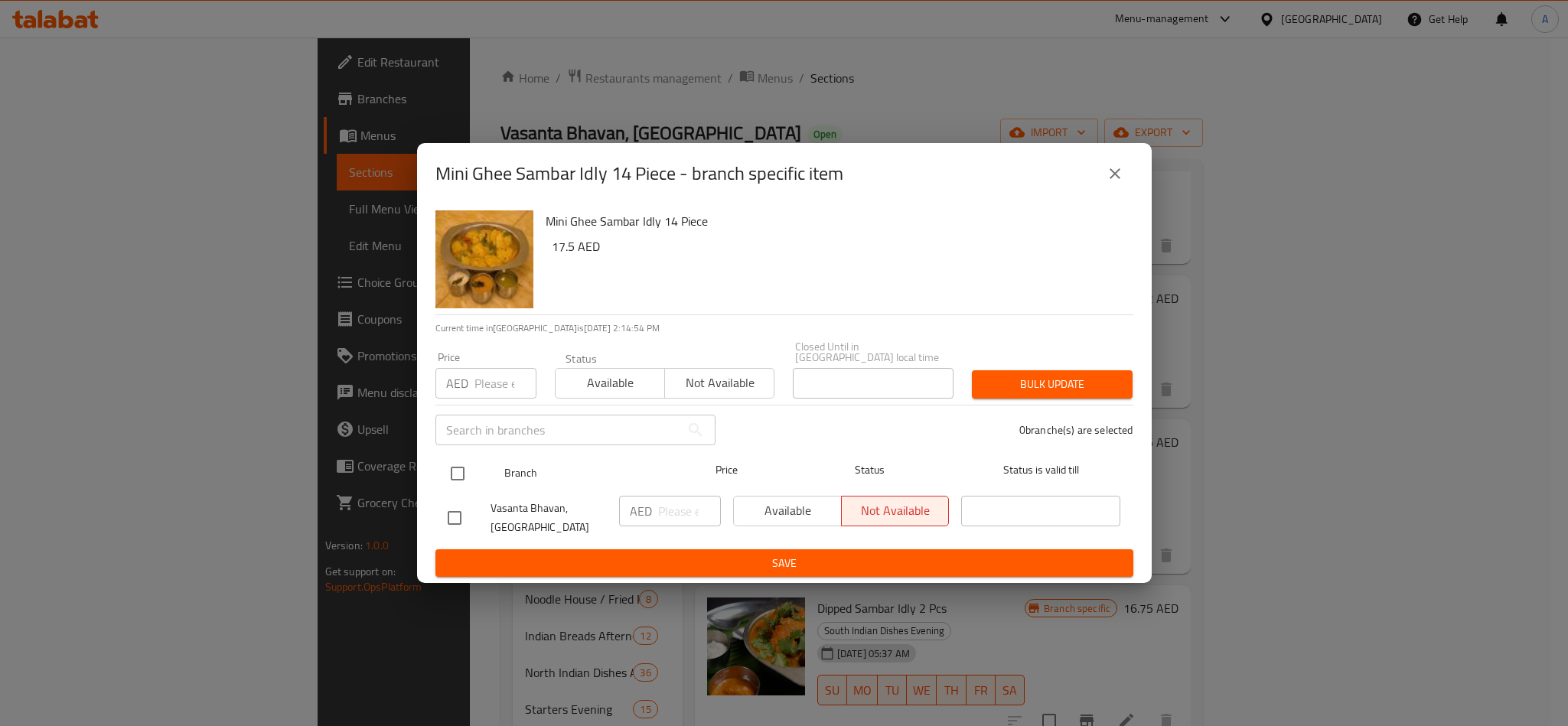
click at [437, 471] on div "Branch Price Status Status is valid till" at bounding box center [784, 473] width 698 height 39
click at [461, 477] on input "checkbox" at bounding box center [458, 473] width 32 height 32
checkbox input "true"
click at [471, 386] on div "AED Price" at bounding box center [487, 383] width 101 height 31
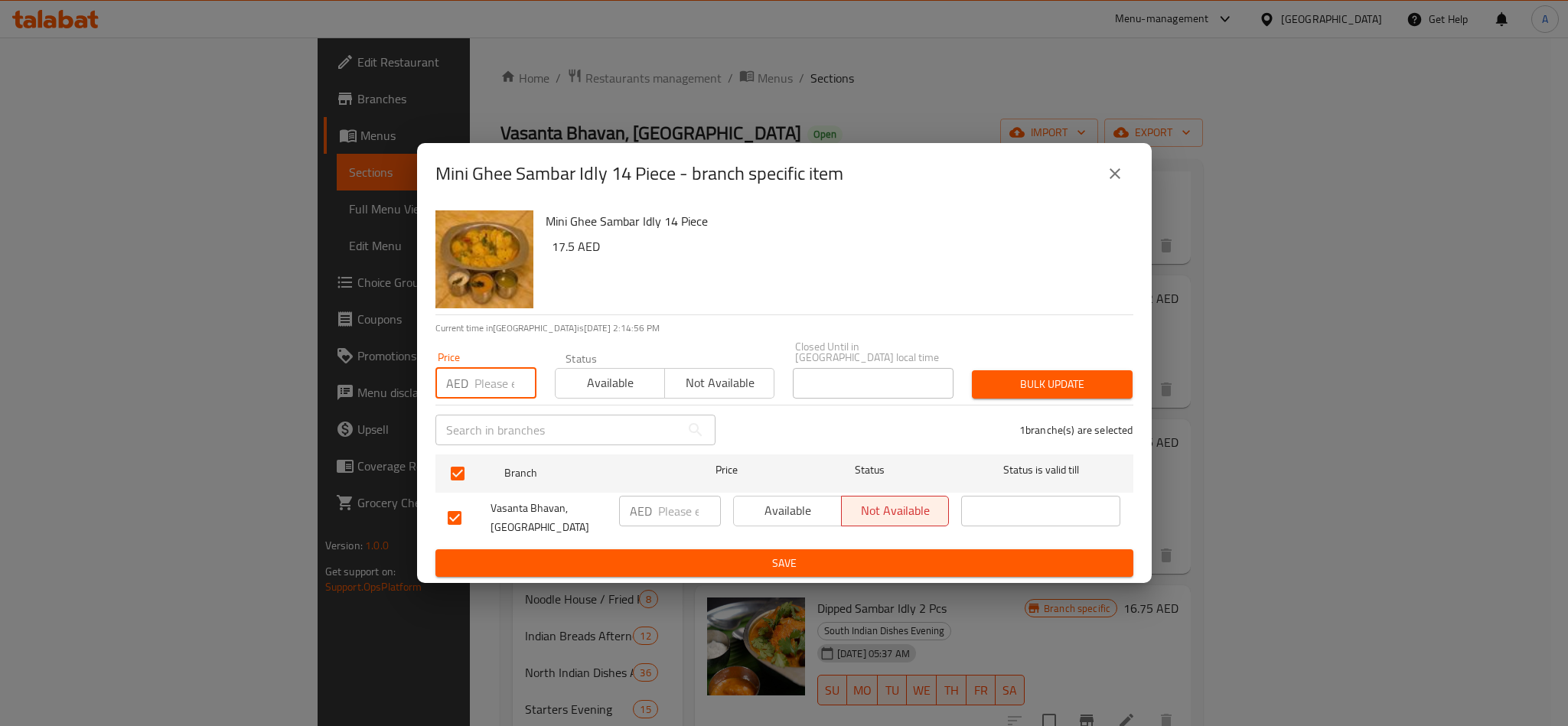
paste input "17.50"
type input "17.50"
click at [981, 365] on div "Bulk update" at bounding box center [1052, 385] width 179 height 47
click at [995, 375] on span "Bulk update" at bounding box center [1052, 384] width 136 height 19
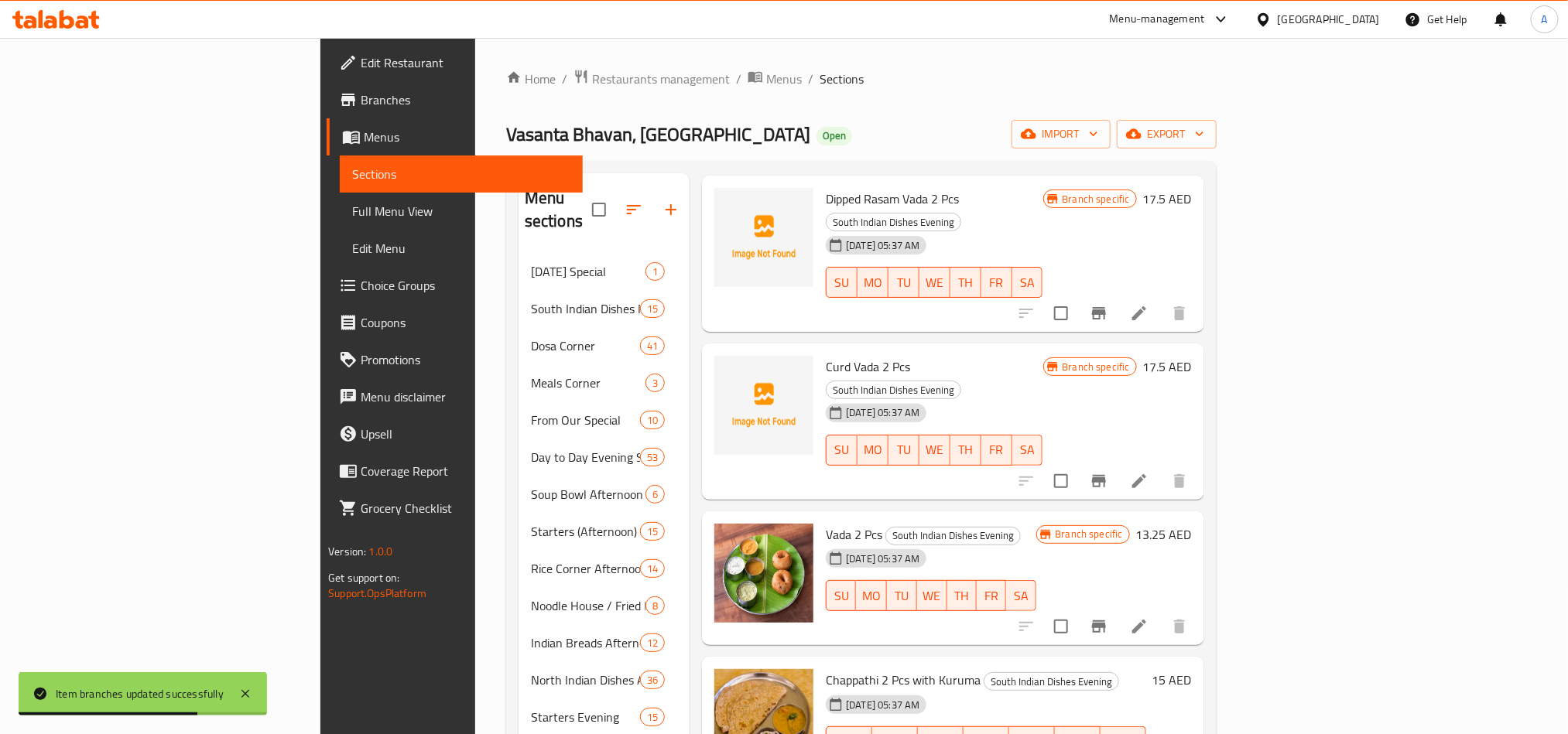
scroll to position [1272, 0]
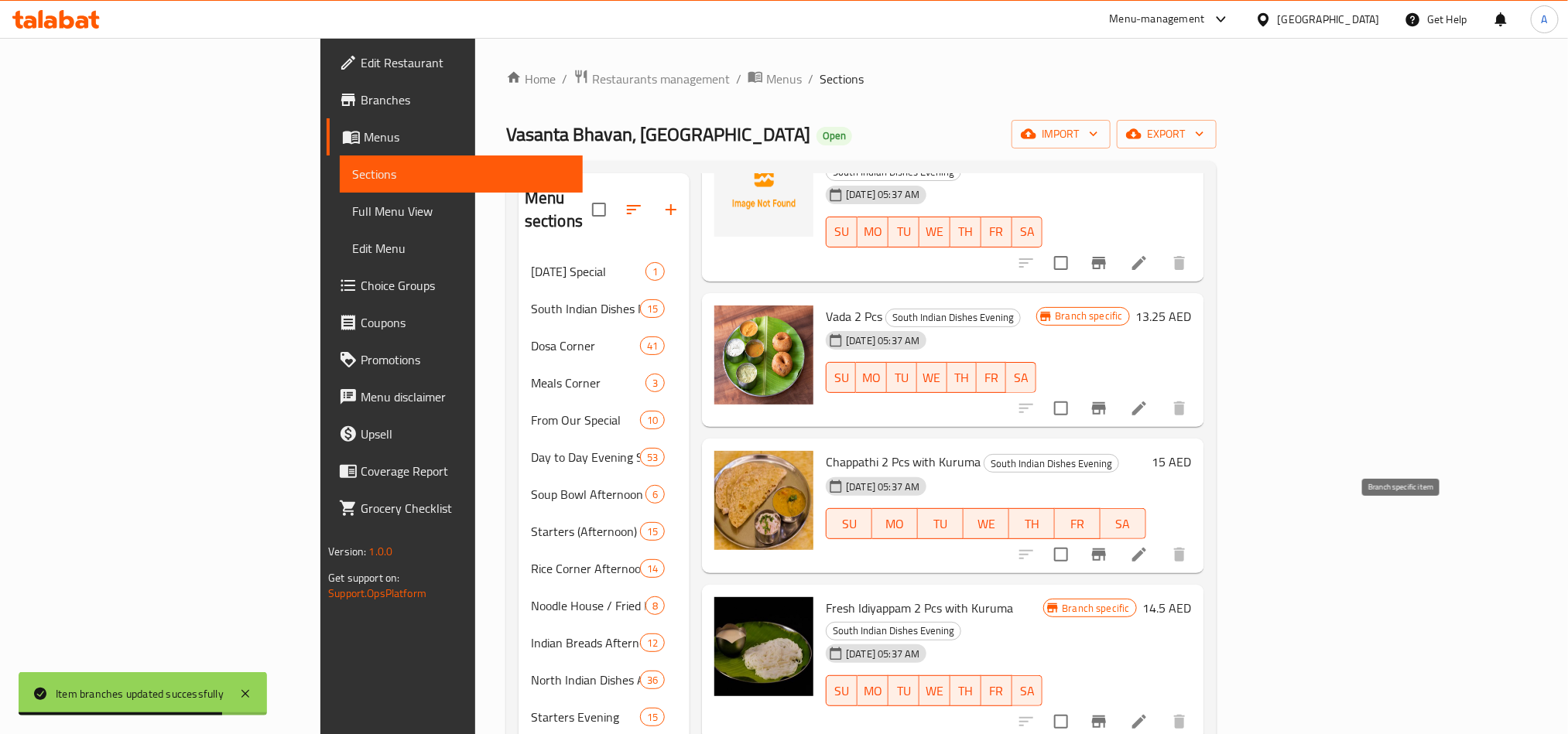
click at [1108, 712] on icon "Branch-specific-item" at bounding box center [1099, 722] width 19 height 19
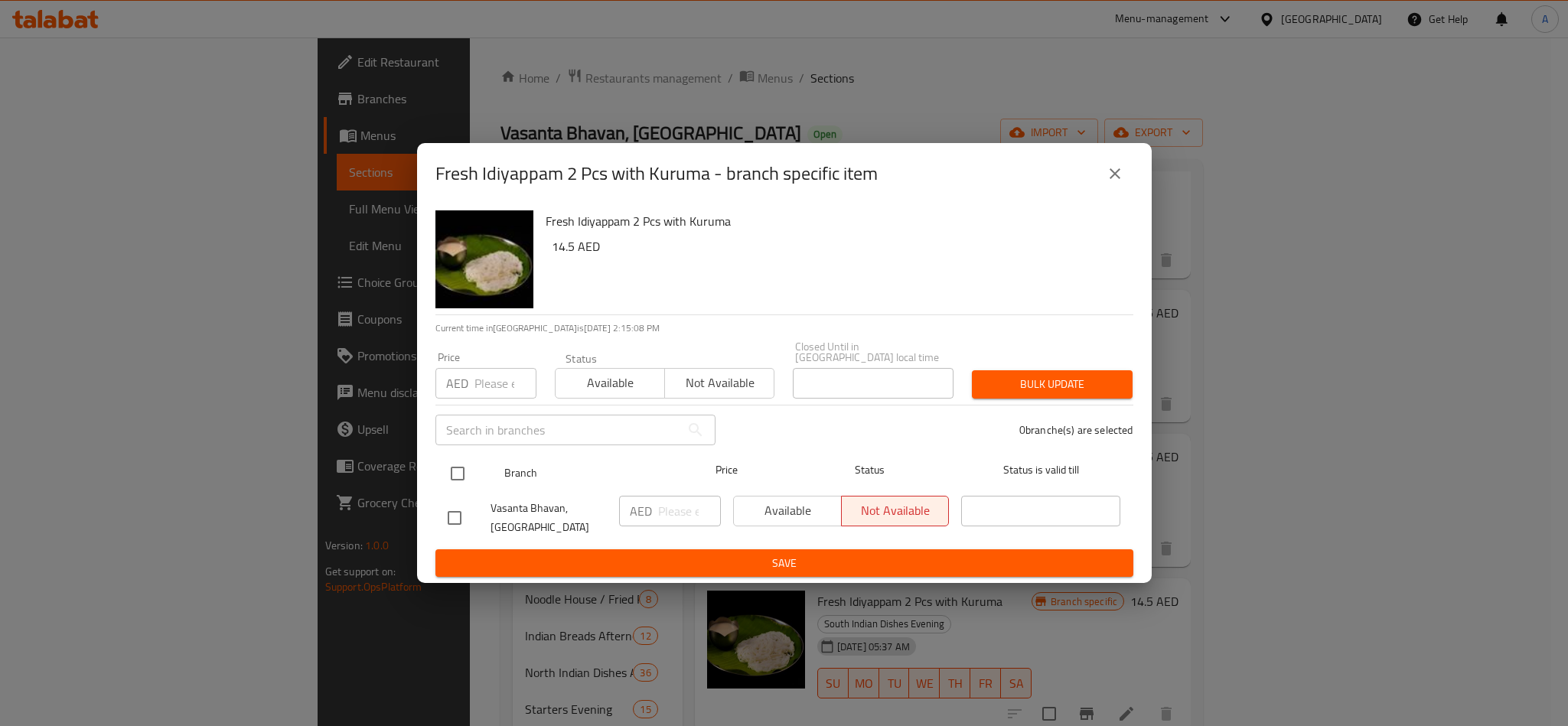
drag, startPoint x: 481, startPoint y: 469, endPoint x: 472, endPoint y: 462, distance: 11.4
click at [478, 469] on div at bounding box center [470, 473] width 57 height 44
click at [462, 460] on input "checkbox" at bounding box center [458, 473] width 32 height 32
checkbox input "true"
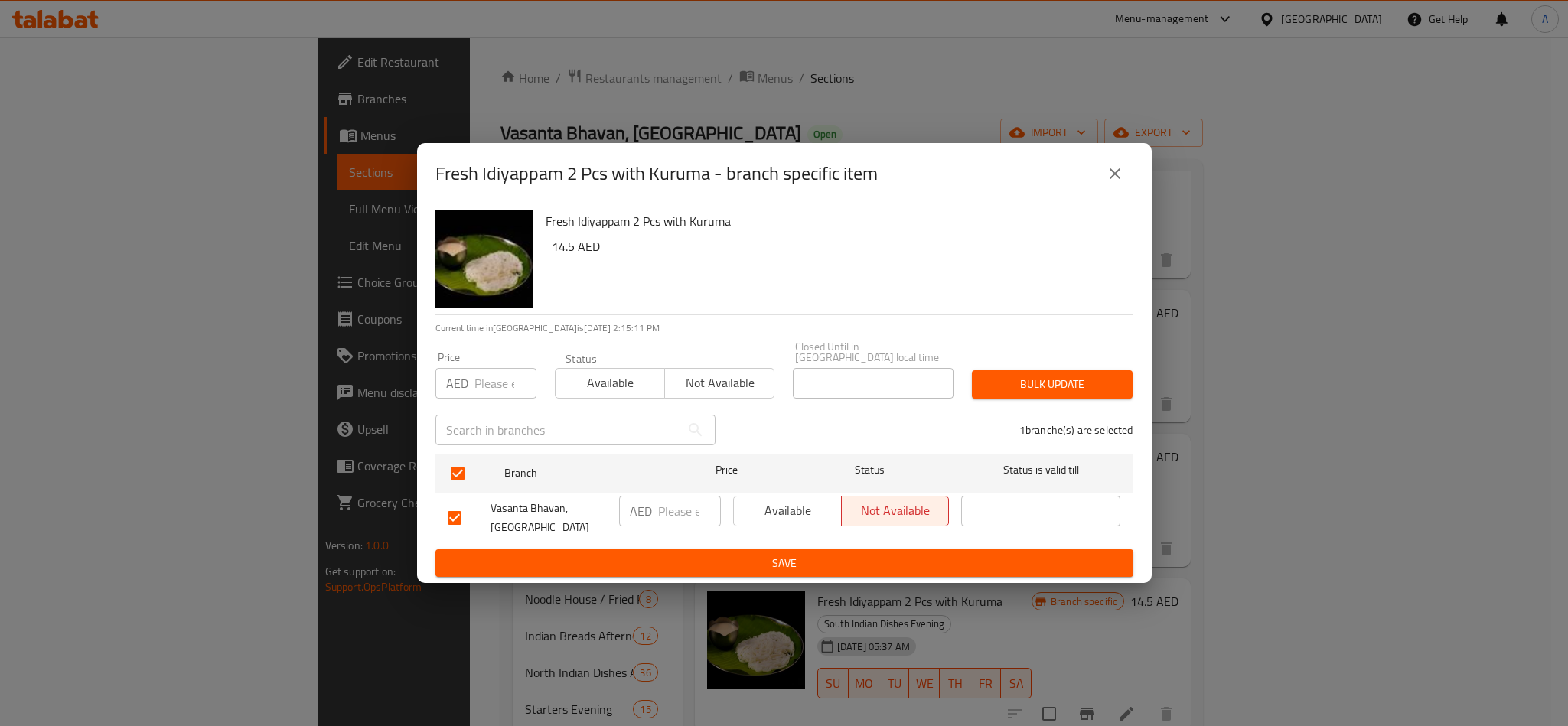
click at [1100, 187] on div "Fresh Idiyappam 2 Pcs with Kuruma - branch specific item" at bounding box center [784, 173] width 698 height 37
click at [1113, 181] on icon "close" at bounding box center [1115, 174] width 19 height 19
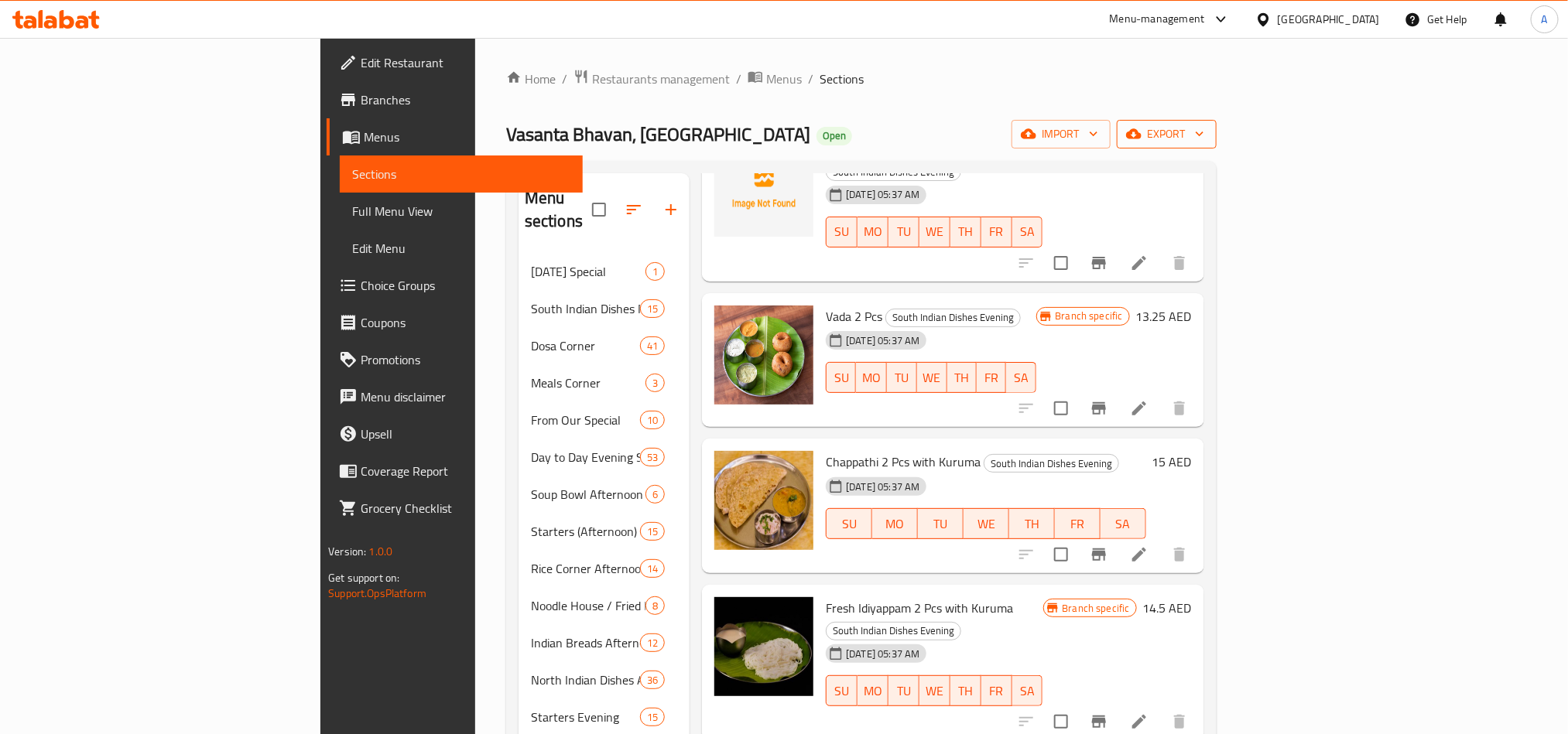
click at [1217, 147] on button "export" at bounding box center [1166, 134] width 100 height 28
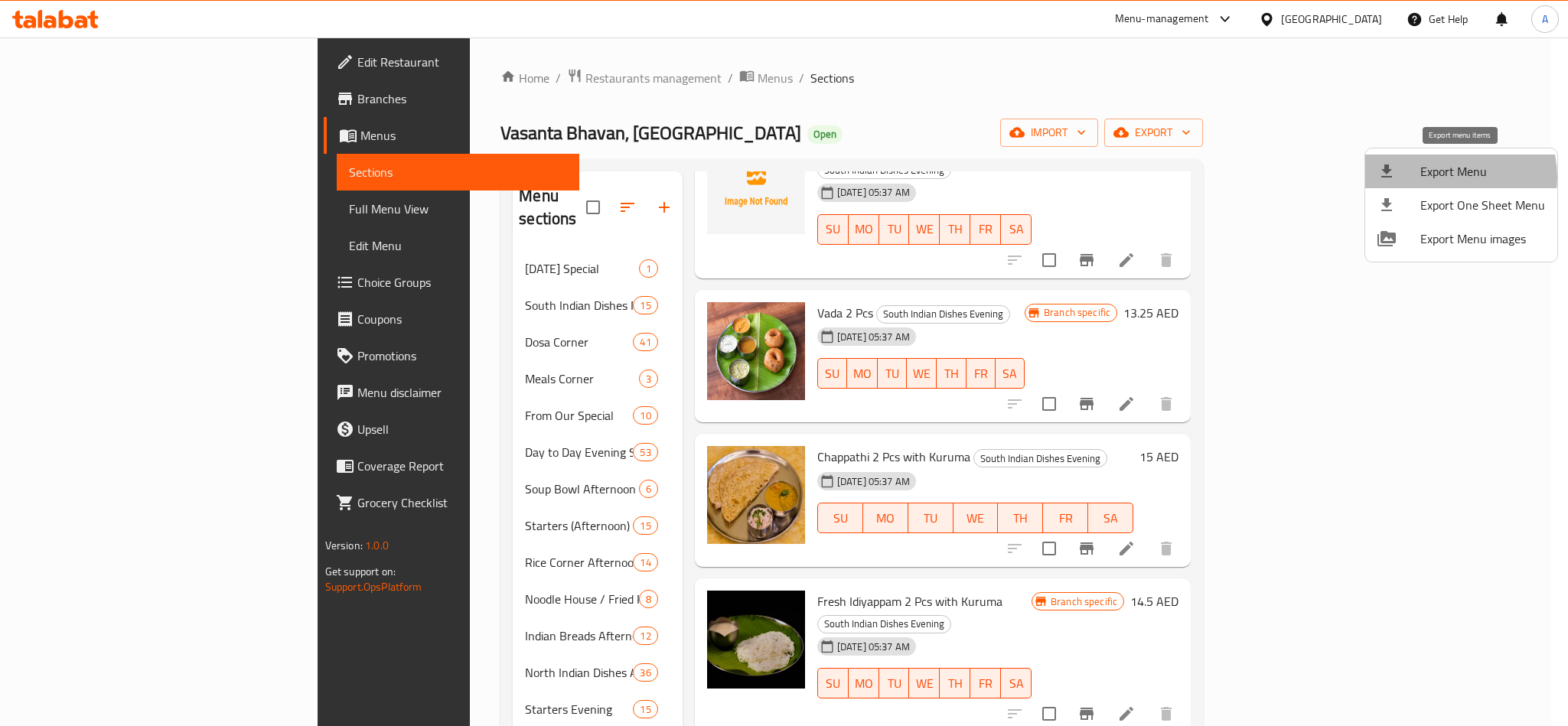
click at [1449, 177] on span "Export Menu" at bounding box center [1483, 172] width 125 height 19
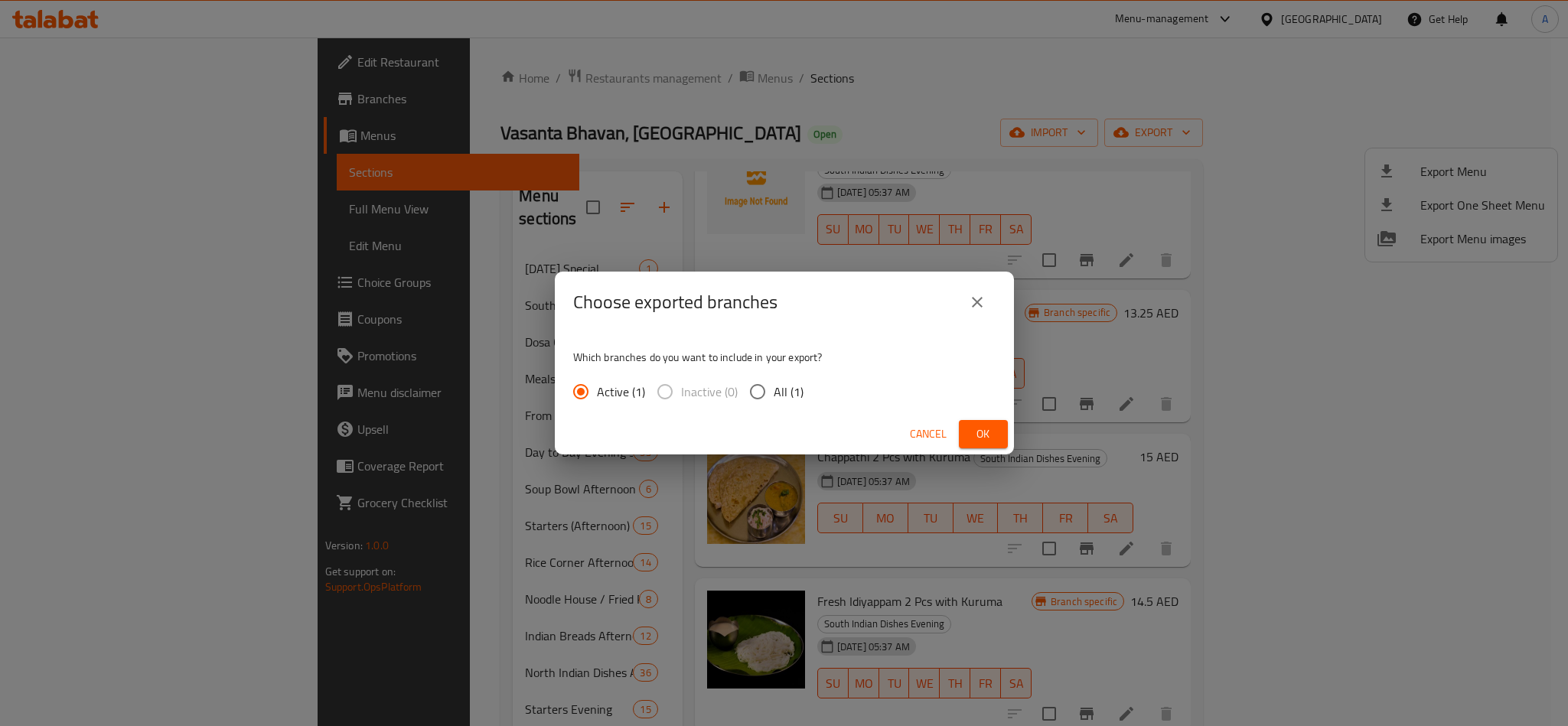
click at [790, 404] on label "All (1)" at bounding box center [772, 392] width 62 height 32
click at [774, 404] on input "All (1)" at bounding box center [757, 392] width 32 height 32
radio input "true"
click at [983, 432] on span "Ok" at bounding box center [984, 434] width 24 height 19
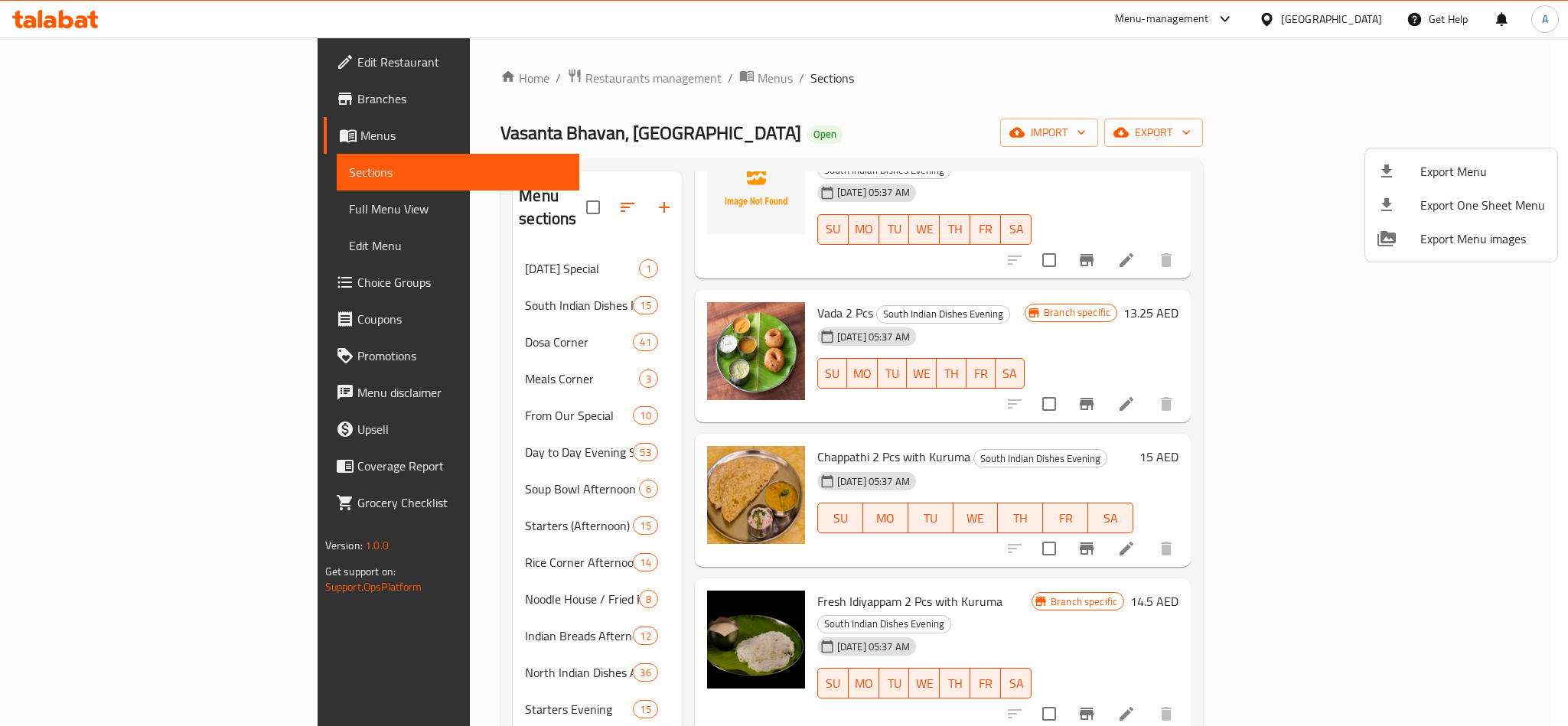
click at [1390, 521] on div at bounding box center [784, 363] width 1568 height 726
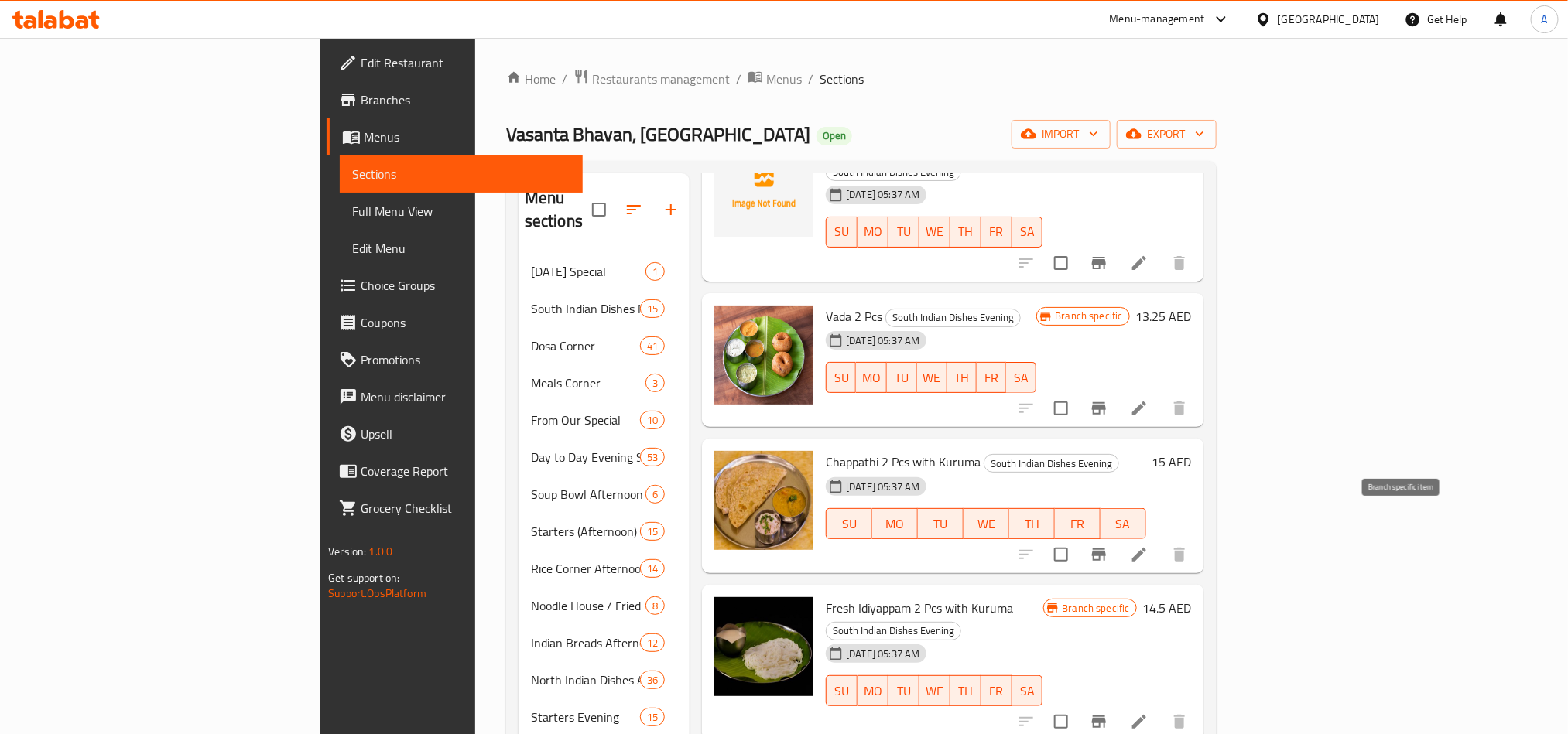
click at [1108, 712] on icon "Branch-specific-item" at bounding box center [1099, 722] width 19 height 19
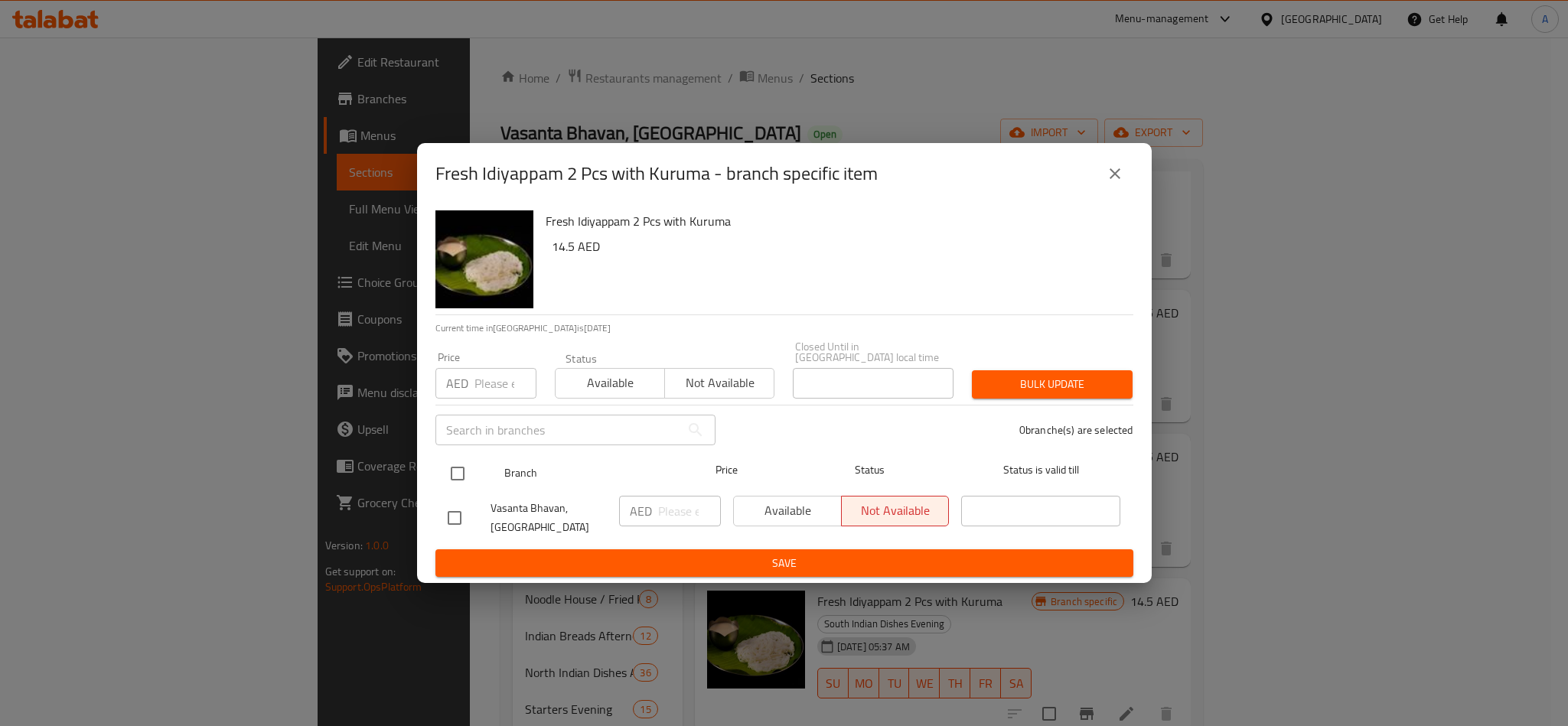
click at [475, 485] on div at bounding box center [470, 473] width 57 height 44
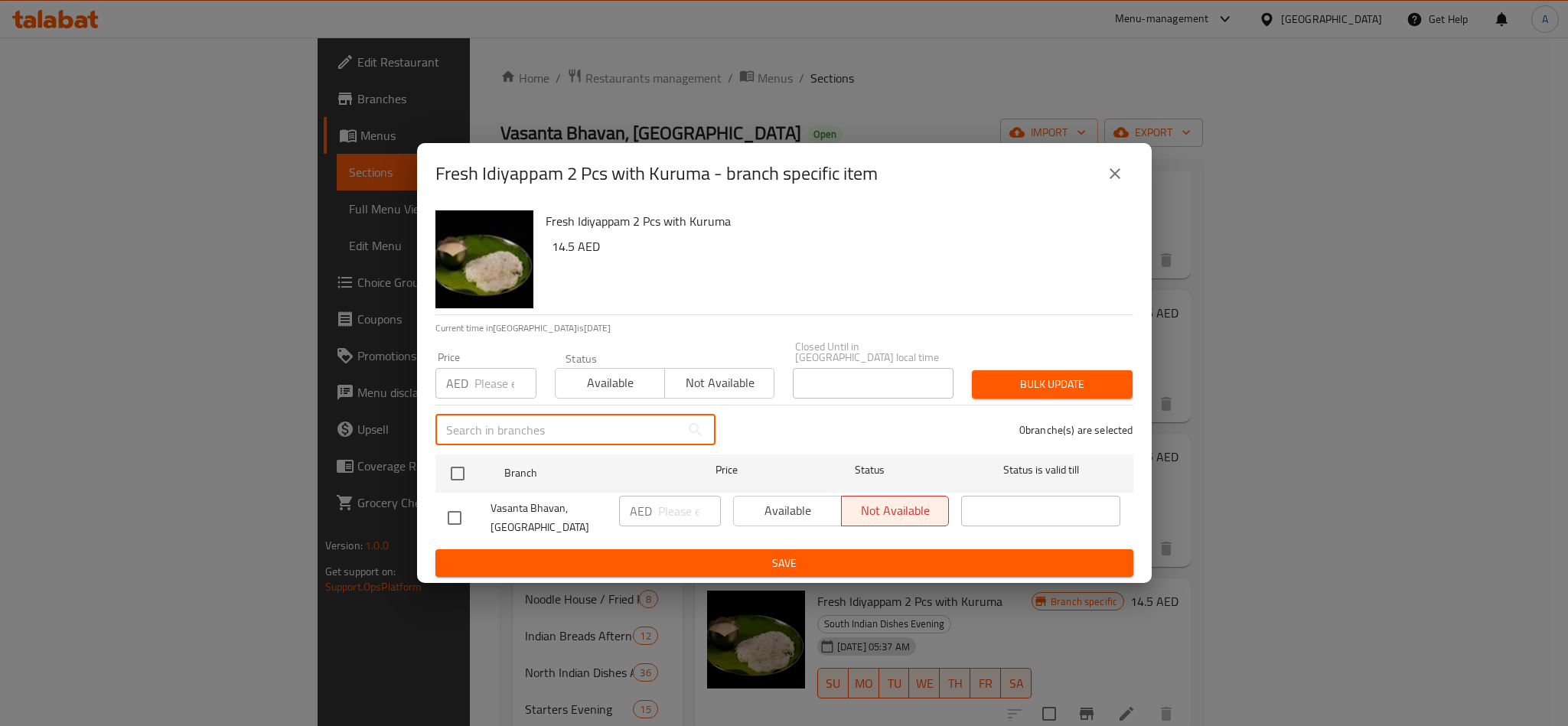
click at [482, 424] on input "text" at bounding box center [558, 430] width 245 height 31
click at [465, 481] on input "checkbox" at bounding box center [458, 473] width 32 height 32
checkbox input "true"
click at [489, 395] on input "number" at bounding box center [505, 383] width 62 height 31
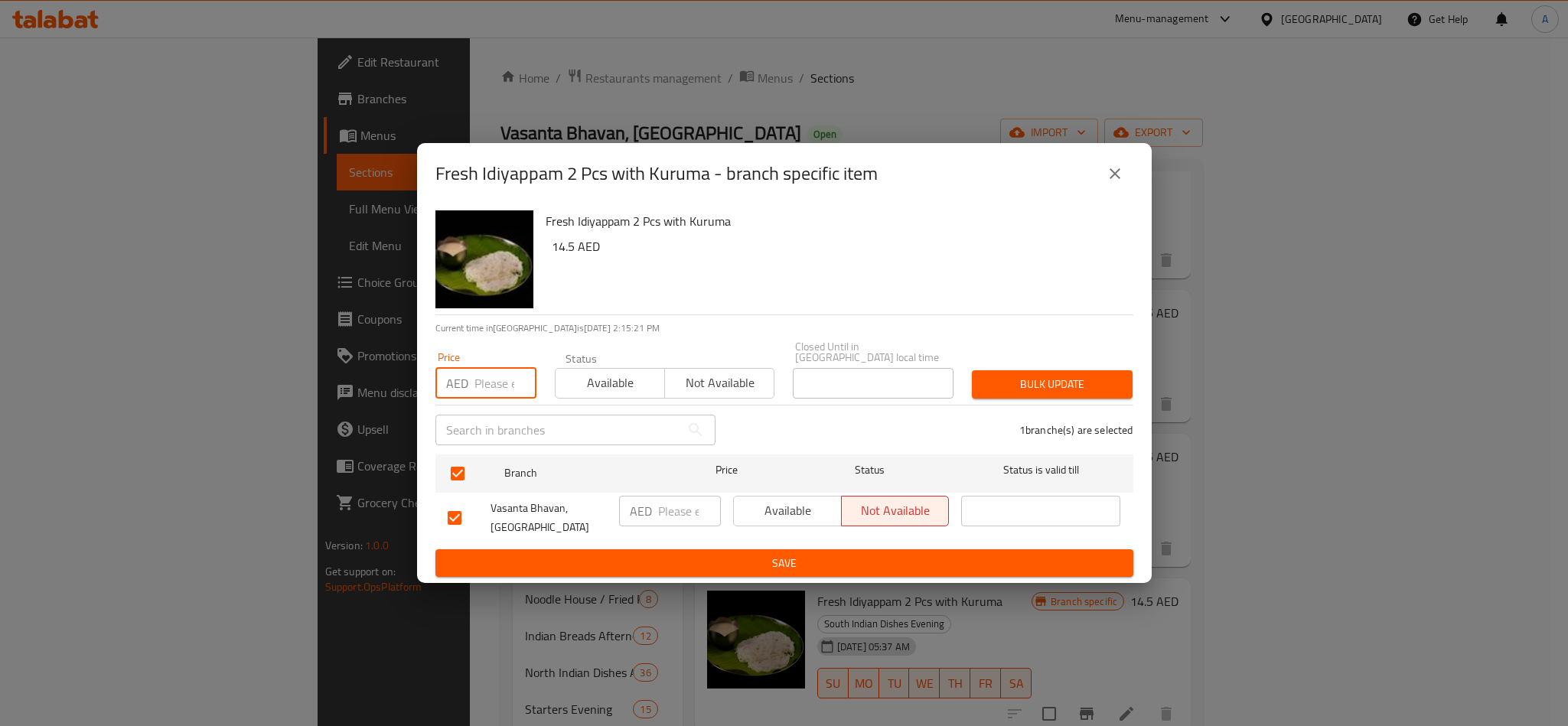
click at [1010, 397] on button "Bulk update" at bounding box center [1052, 384] width 161 height 28
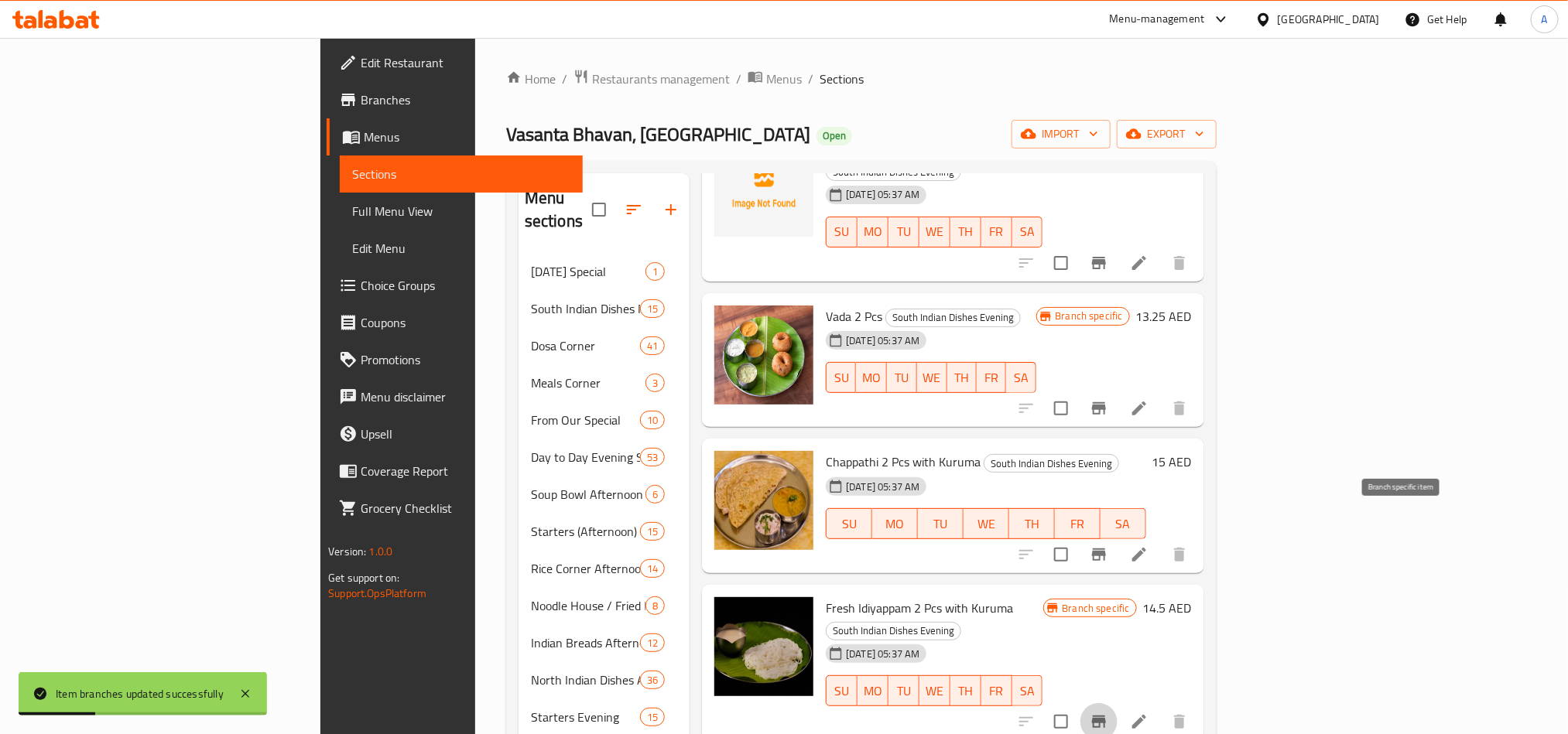
click at [1117, 704] on button "Branch-specific-item" at bounding box center [1098, 722] width 37 height 37
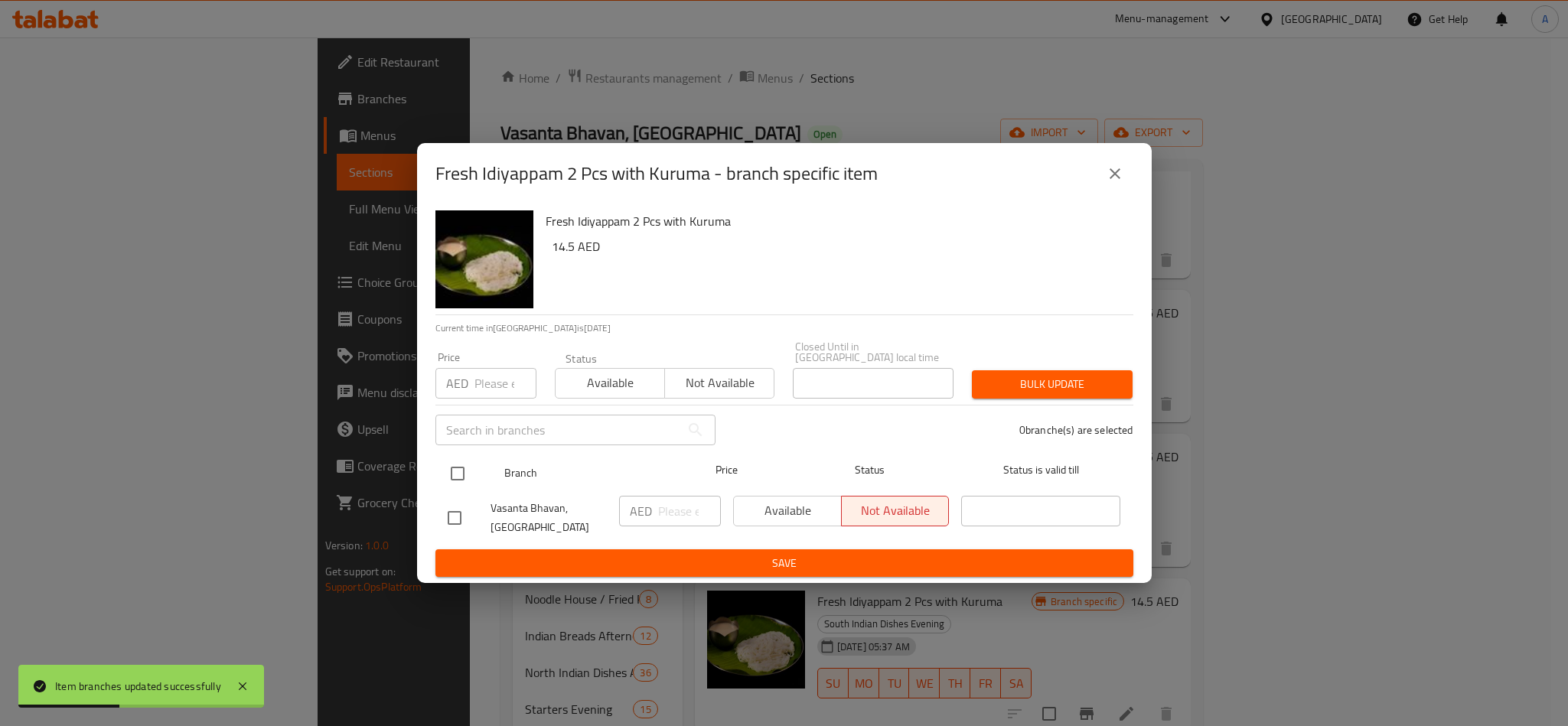
click at [459, 465] on input "checkbox" at bounding box center [458, 473] width 32 height 32
checkbox input "true"
click at [480, 411] on div "​" at bounding box center [576, 430] width 299 height 49
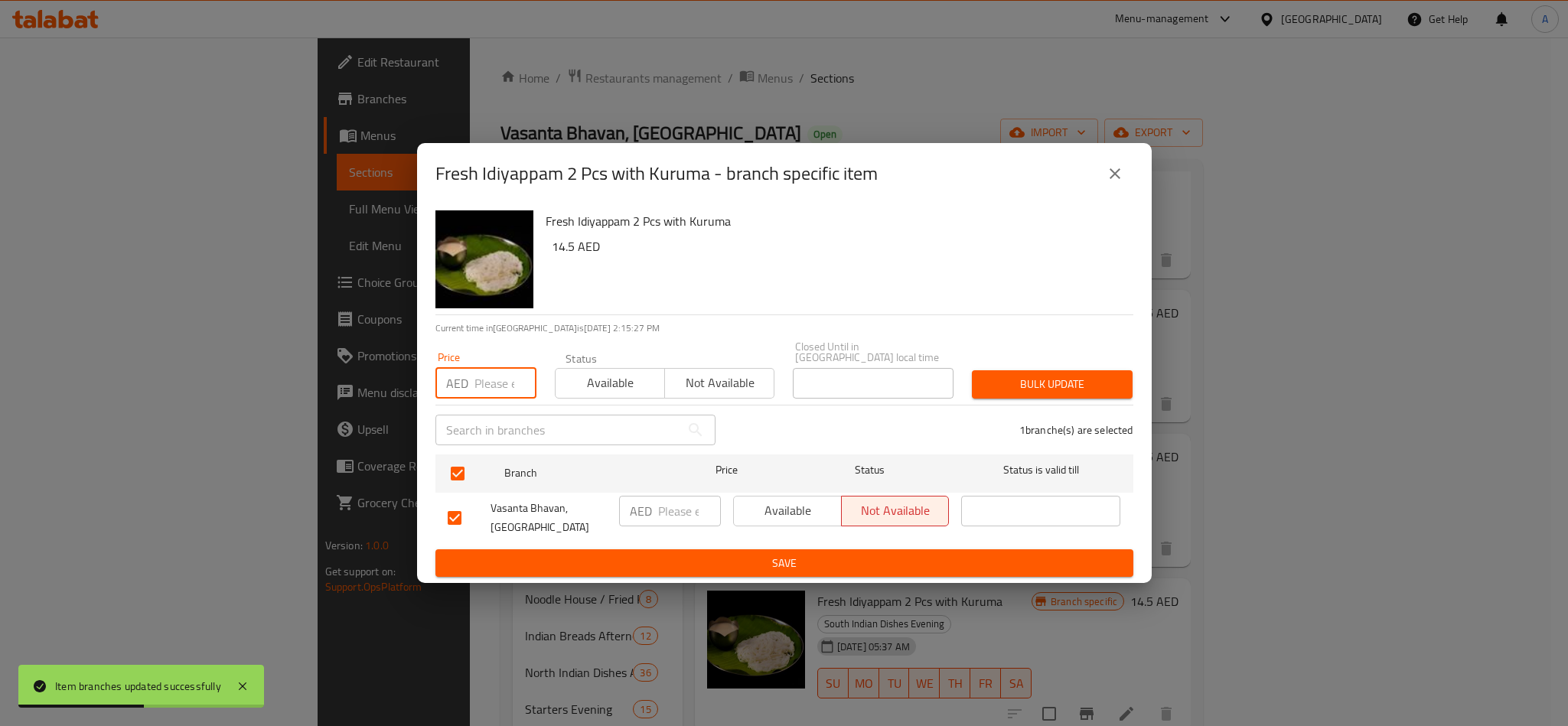
click at [489, 391] on input "number" at bounding box center [505, 383] width 62 height 31
paste input "14.50"
type input "14.50"
click at [962, 374] on div "Closed Until in [GEOGRAPHIC_DATA] local time Closed Until in [GEOGRAPHIC_DATA] …" at bounding box center [873, 370] width 179 height 76
click at [1025, 375] on span "Bulk update" at bounding box center [1052, 384] width 136 height 19
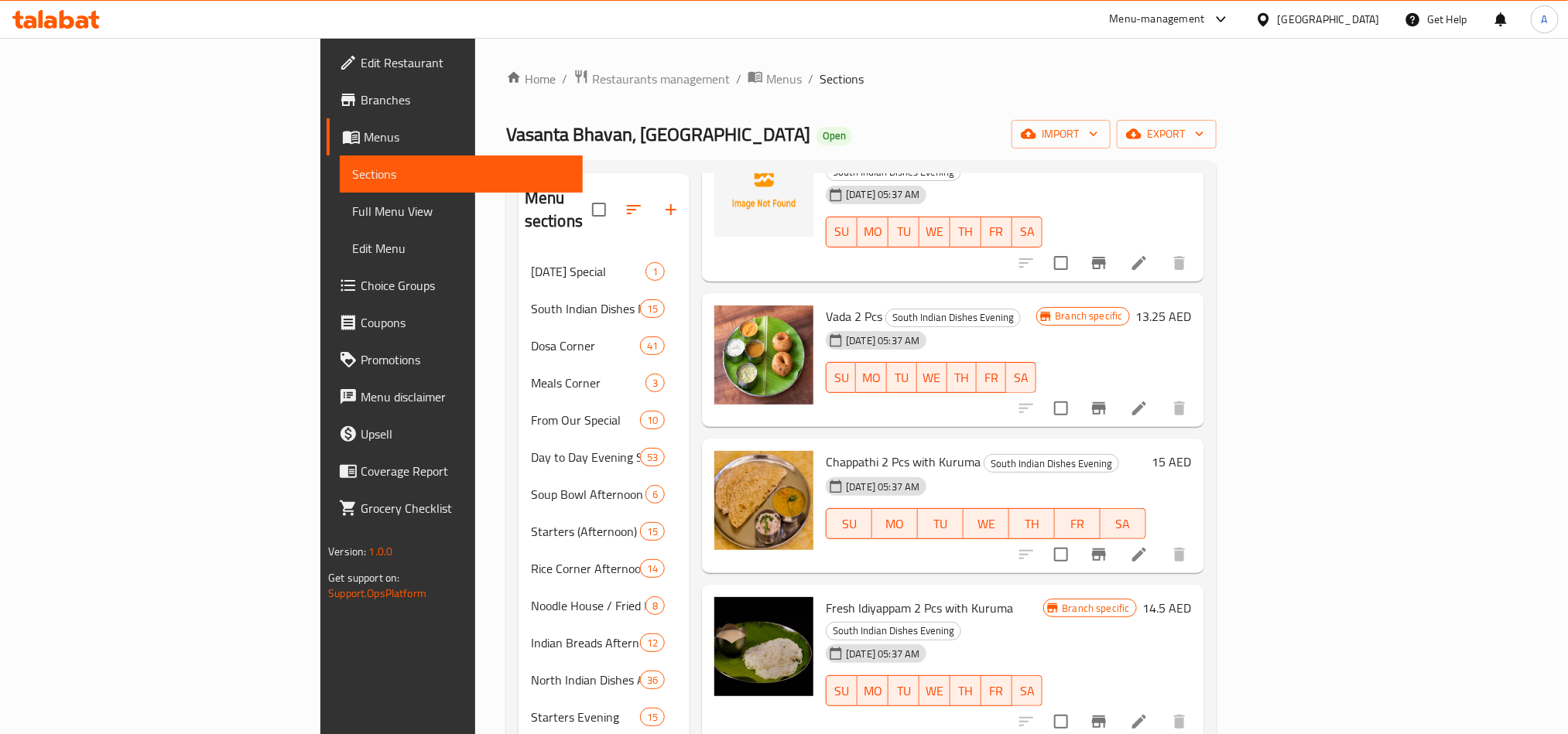
click at [1203, 553] on div "Menu items Vada 2 Pcs Add Sort Manage items Idly Vada (2 + 1) South Indian Dish…" at bounding box center [946, 661] width 514 height 977
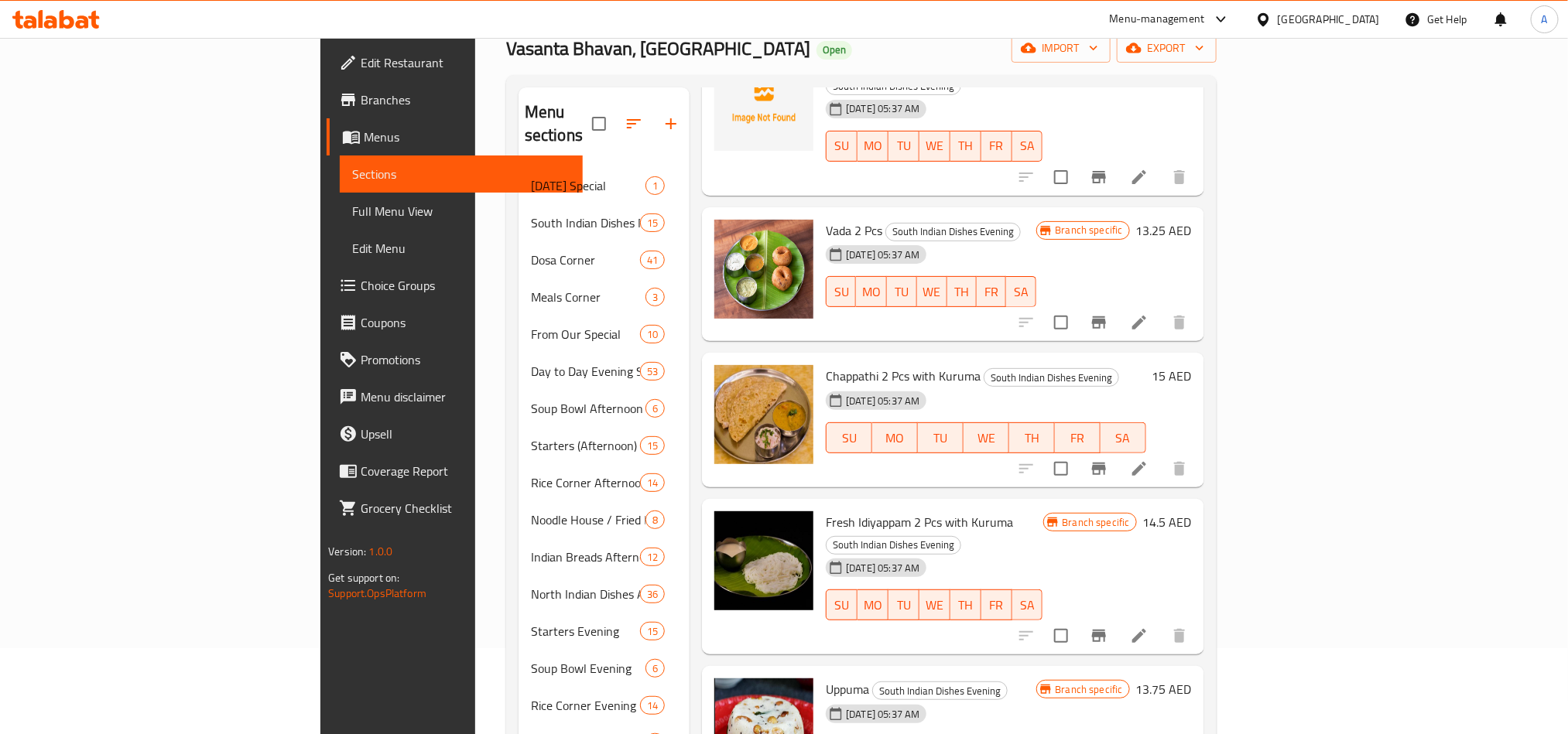
scroll to position [348, 0]
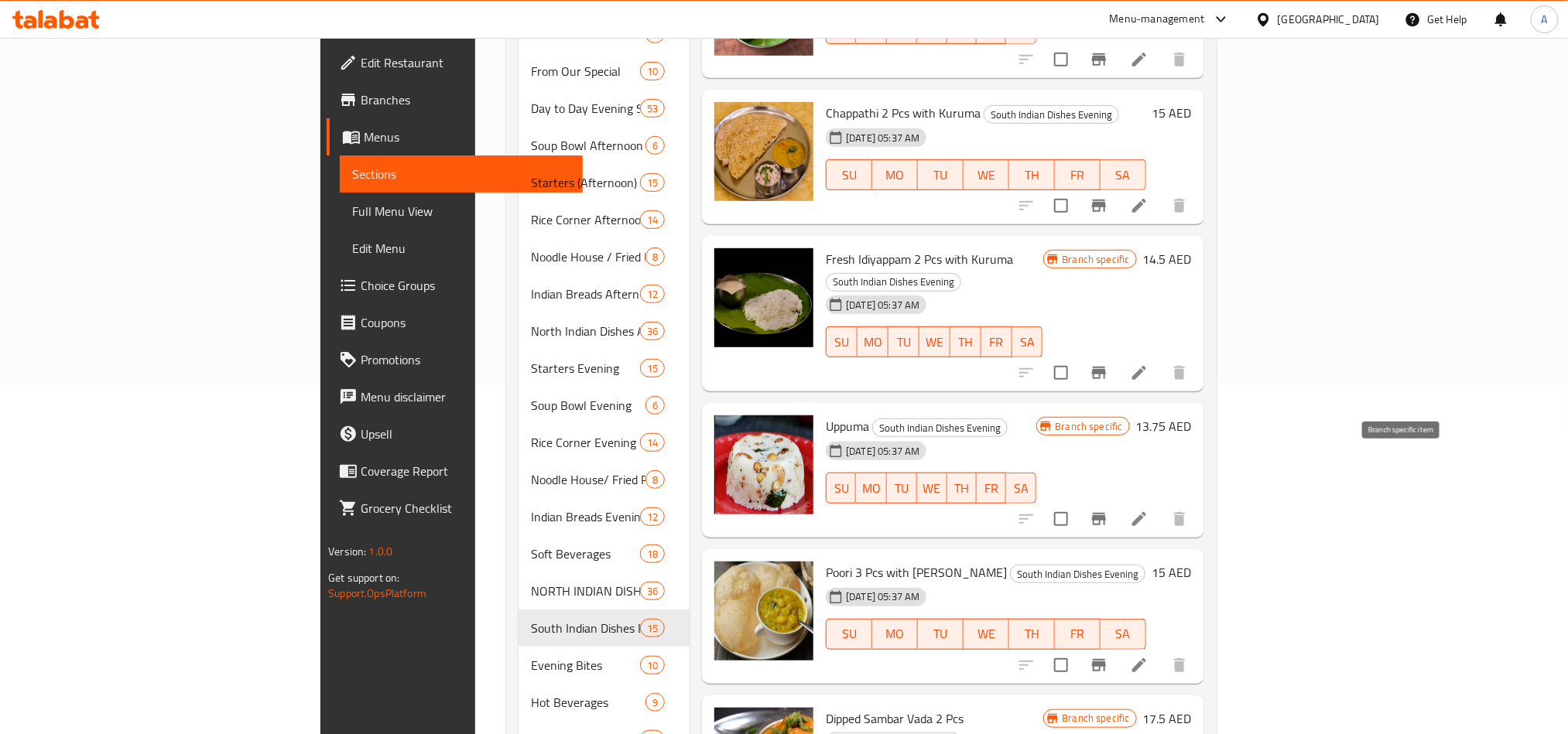
click at [1108, 656] on icon "Branch-specific-item" at bounding box center [1099, 666] width 19 height 19
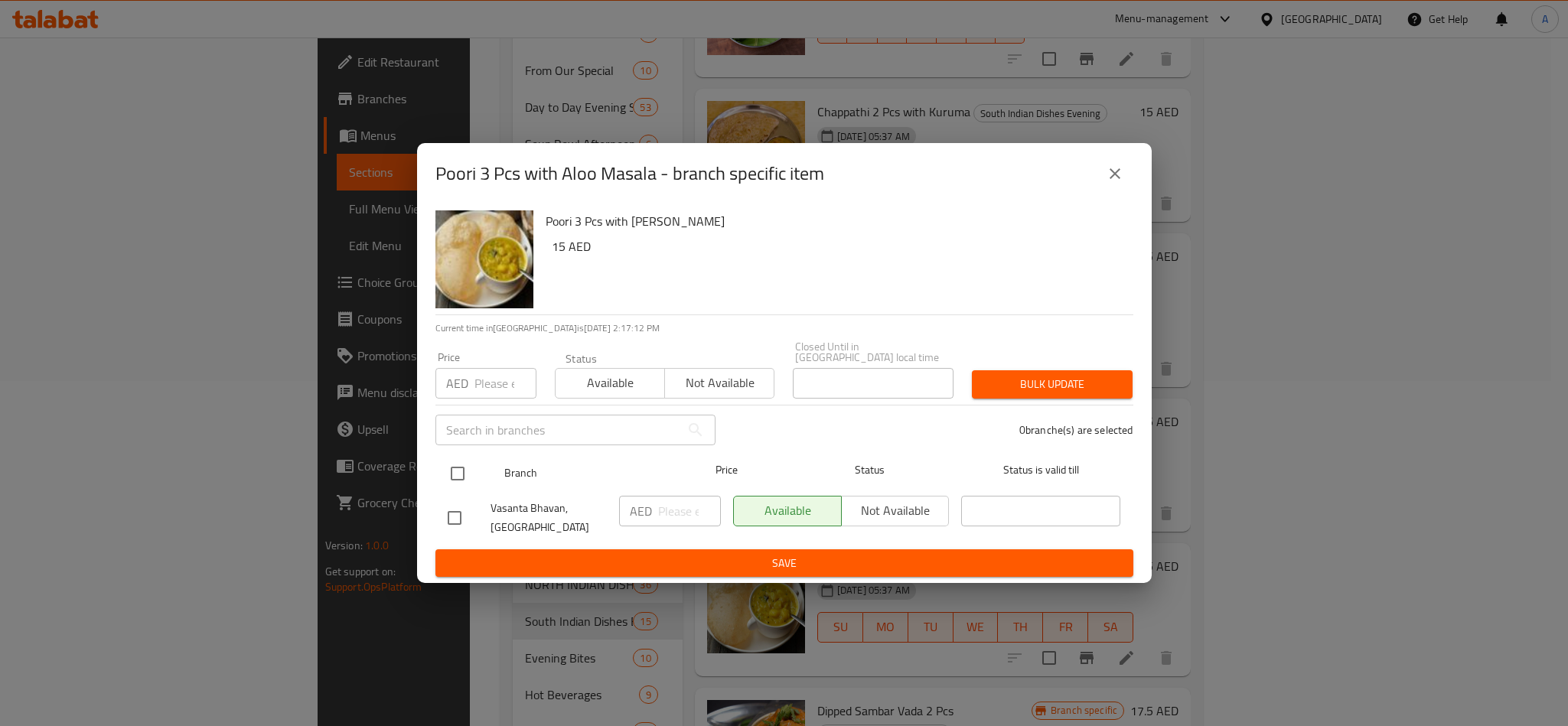
drag, startPoint x: 469, startPoint y: 483, endPoint x: 460, endPoint y: 473, distance: 13.5
click at [469, 483] on input "checkbox" at bounding box center [458, 473] width 32 height 32
checkbox input "true"
click at [459, 384] on p "AED" at bounding box center [458, 383] width 23 height 19
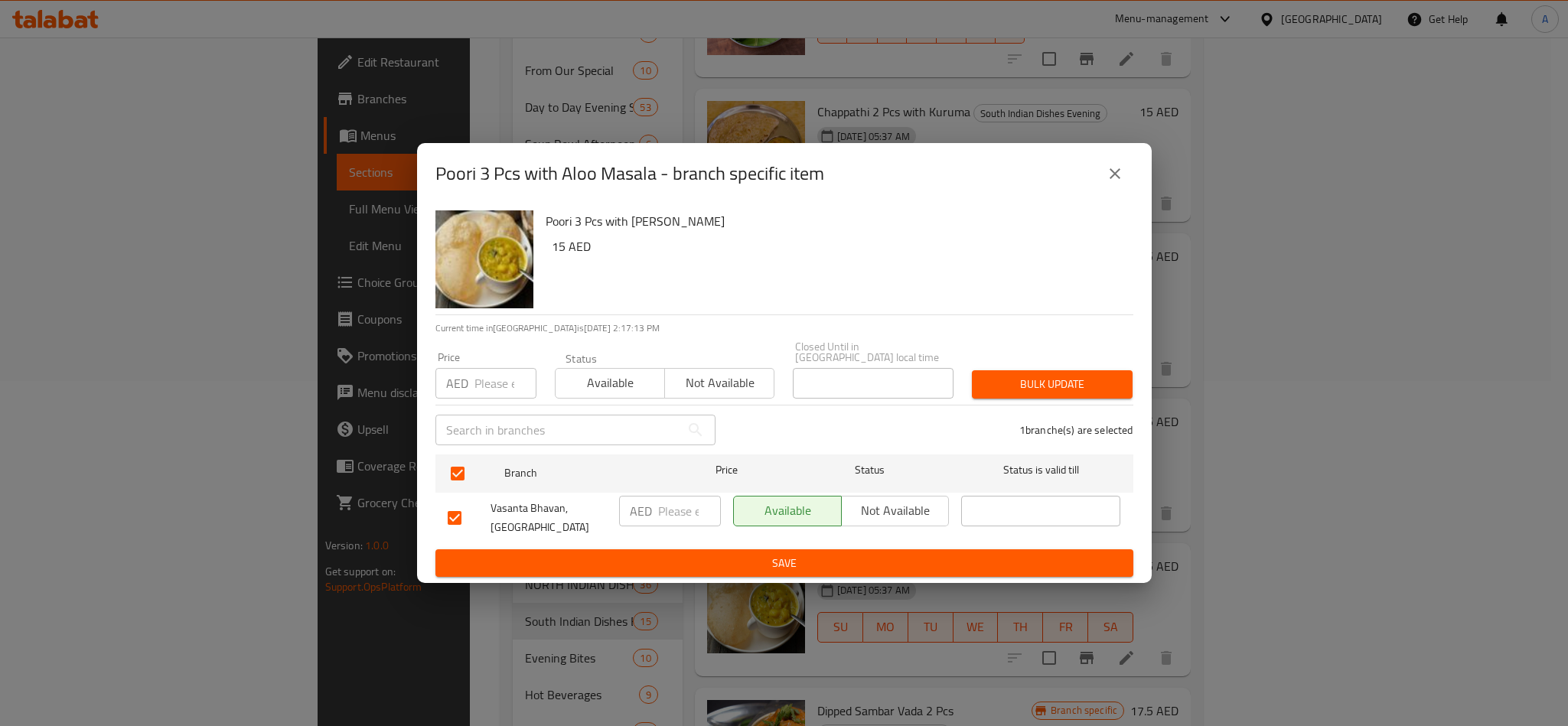
click at [407, 362] on div "Poori 3 Pcs with Aloo Masala - branch specific item Poori 3 Pcs with Aloo Masal…" at bounding box center [784, 363] width 1568 height 726
click at [457, 370] on div "AED Price" at bounding box center [487, 383] width 101 height 31
paste input "15.50"
type input "15.50"
click at [1034, 397] on button "Bulk update" at bounding box center [1052, 384] width 161 height 28
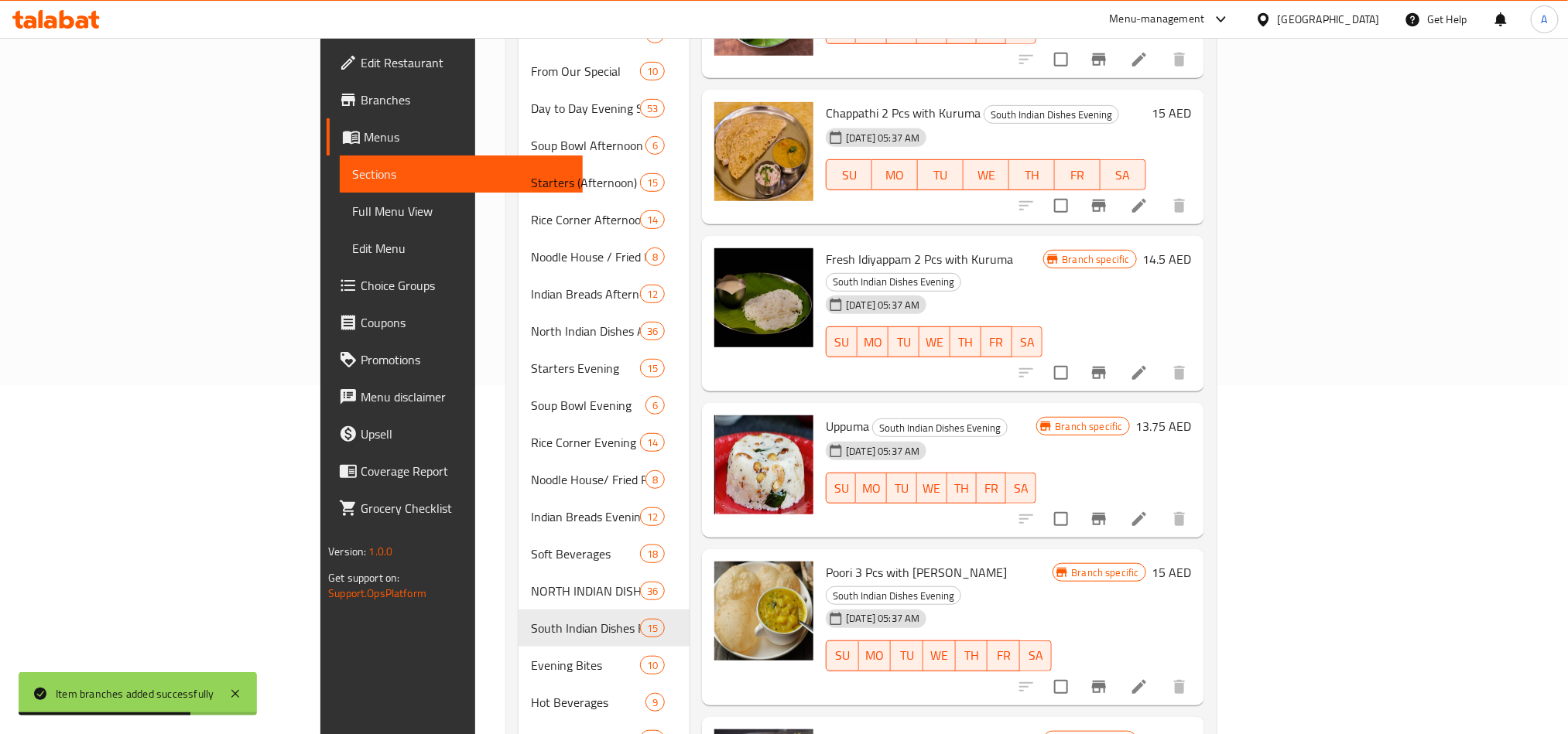
scroll to position [0, 0]
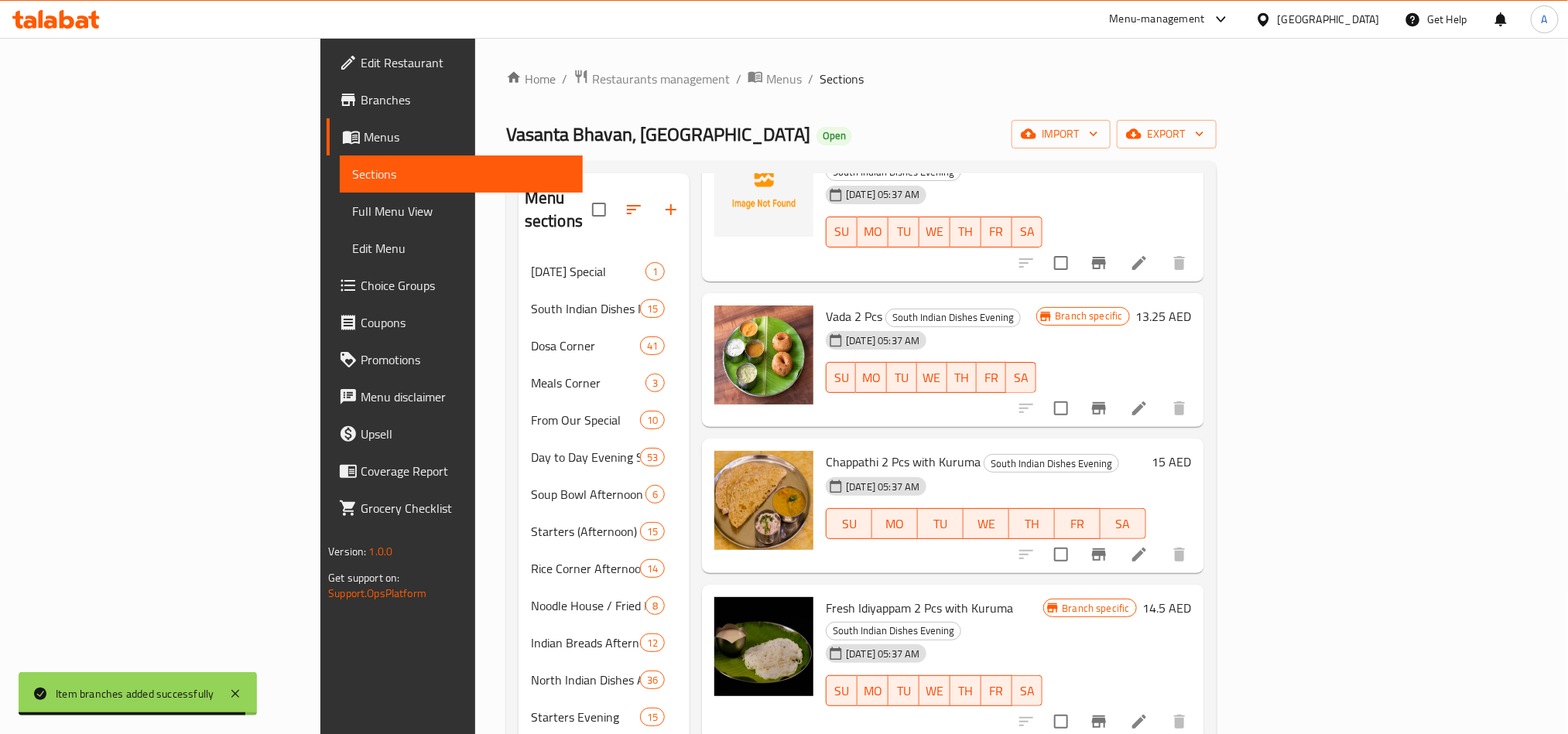
click at [825, 450] on span "Chappathi 2 Pcs with Kuruma" at bounding box center [902, 461] width 155 height 23
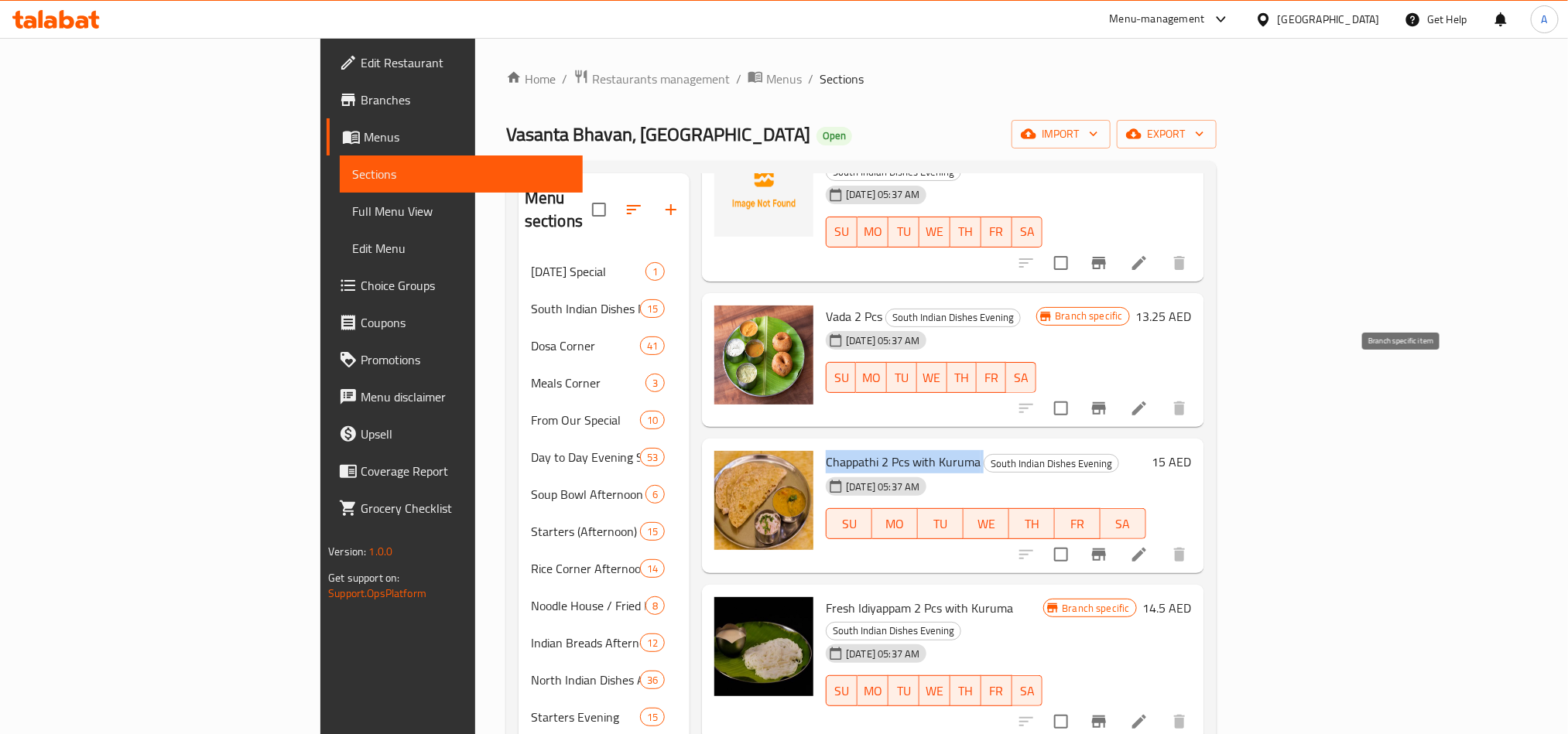
click at [1117, 536] on button "Branch-specific-item" at bounding box center [1098, 555] width 37 height 37
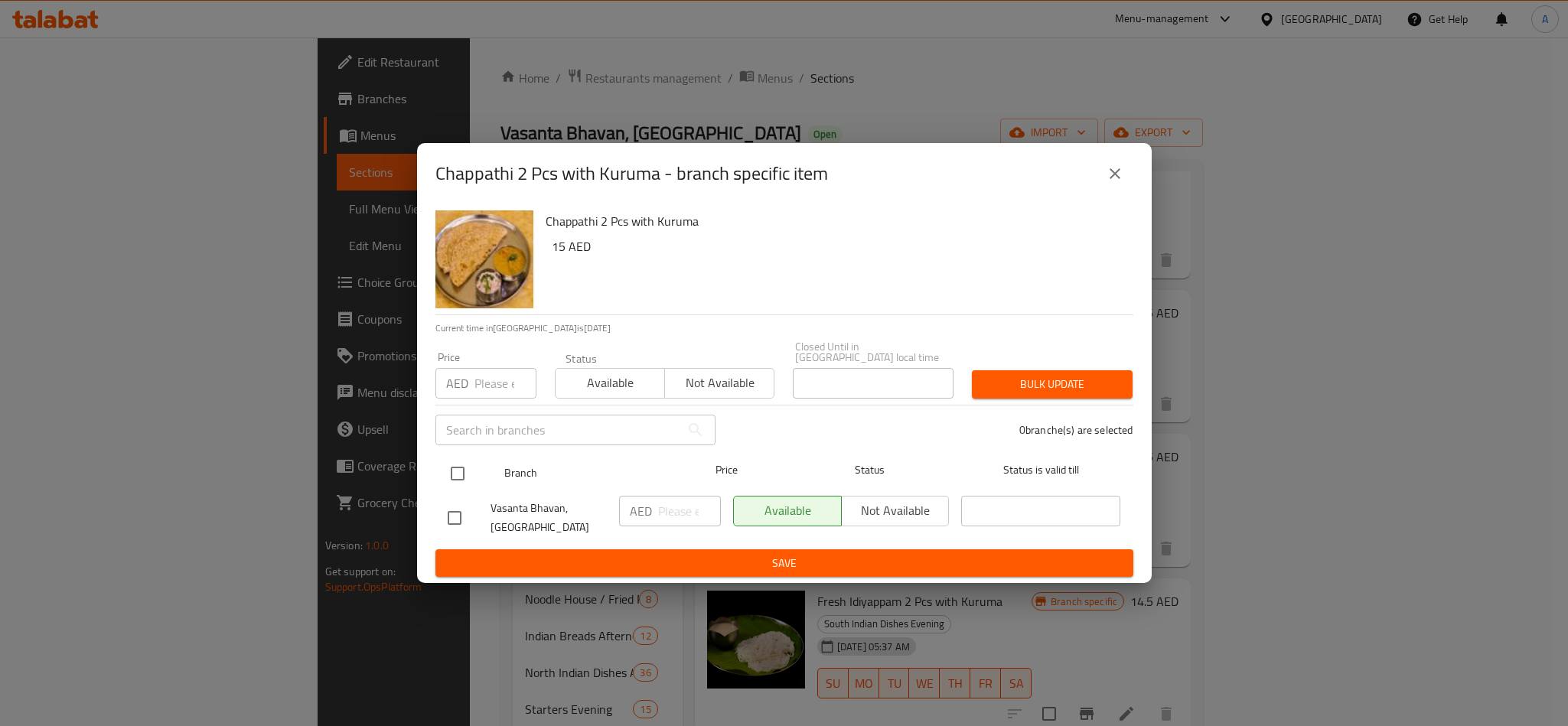
click at [453, 465] on input "checkbox" at bounding box center [458, 473] width 32 height 32
checkbox input "true"
click at [499, 403] on div "Price AED Price" at bounding box center [486, 375] width 119 height 65
click at [513, 368] on input "number" at bounding box center [505, 383] width 62 height 31
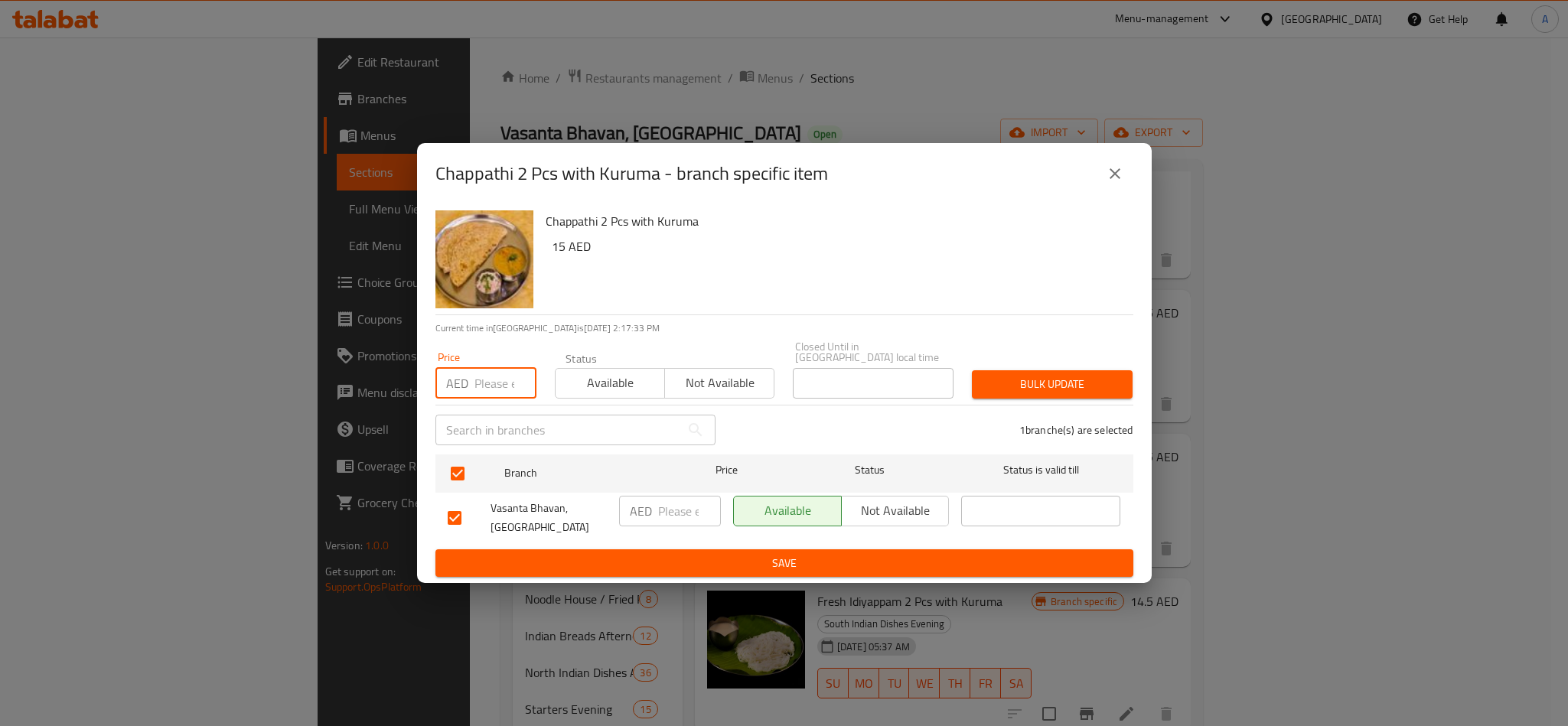
paste input "15.50"
type input "15.50"
click at [1137, 363] on div "Bulk update" at bounding box center [1052, 385] width 179 height 47
click at [1107, 375] on span "Bulk update" at bounding box center [1052, 384] width 136 height 19
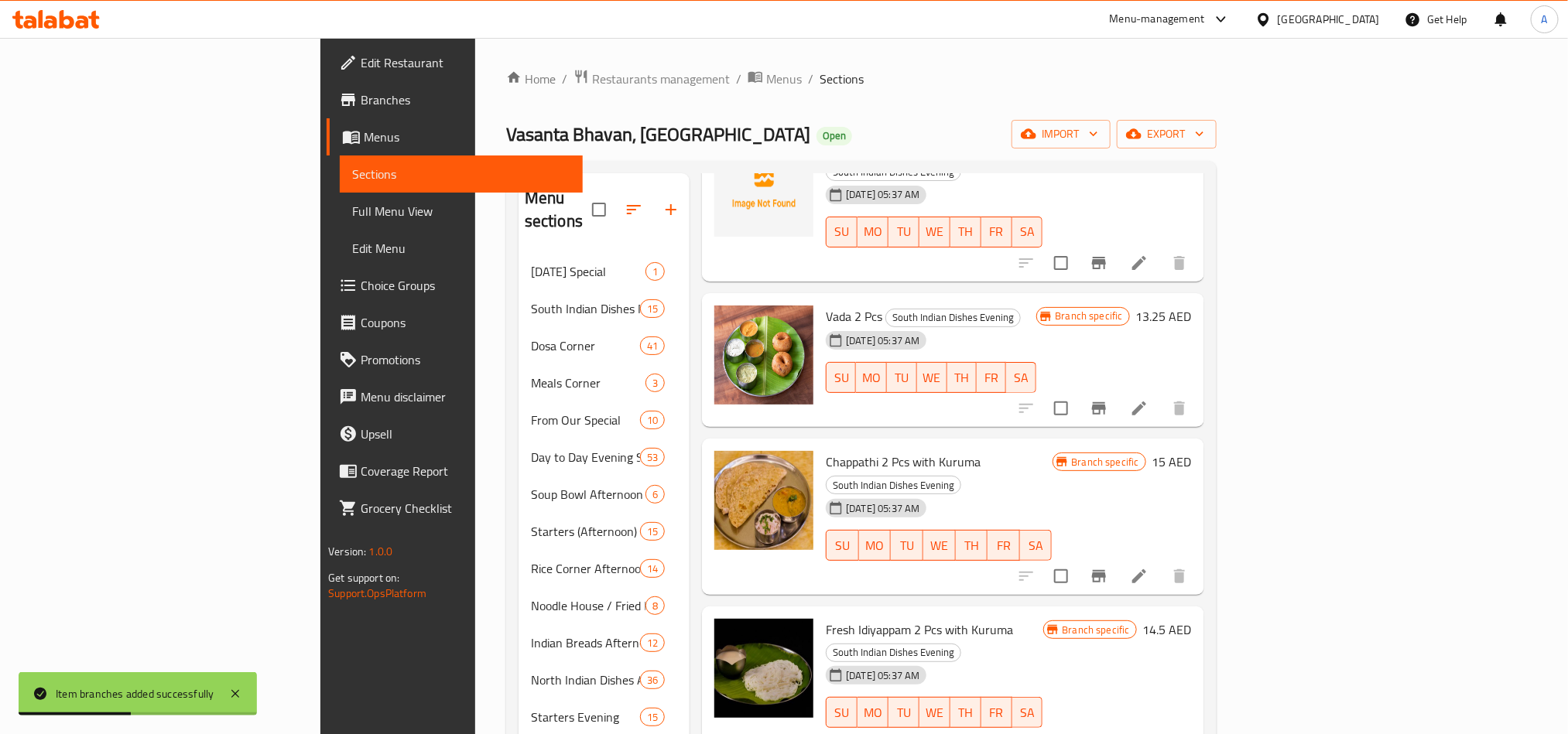
scroll to position [435, 0]
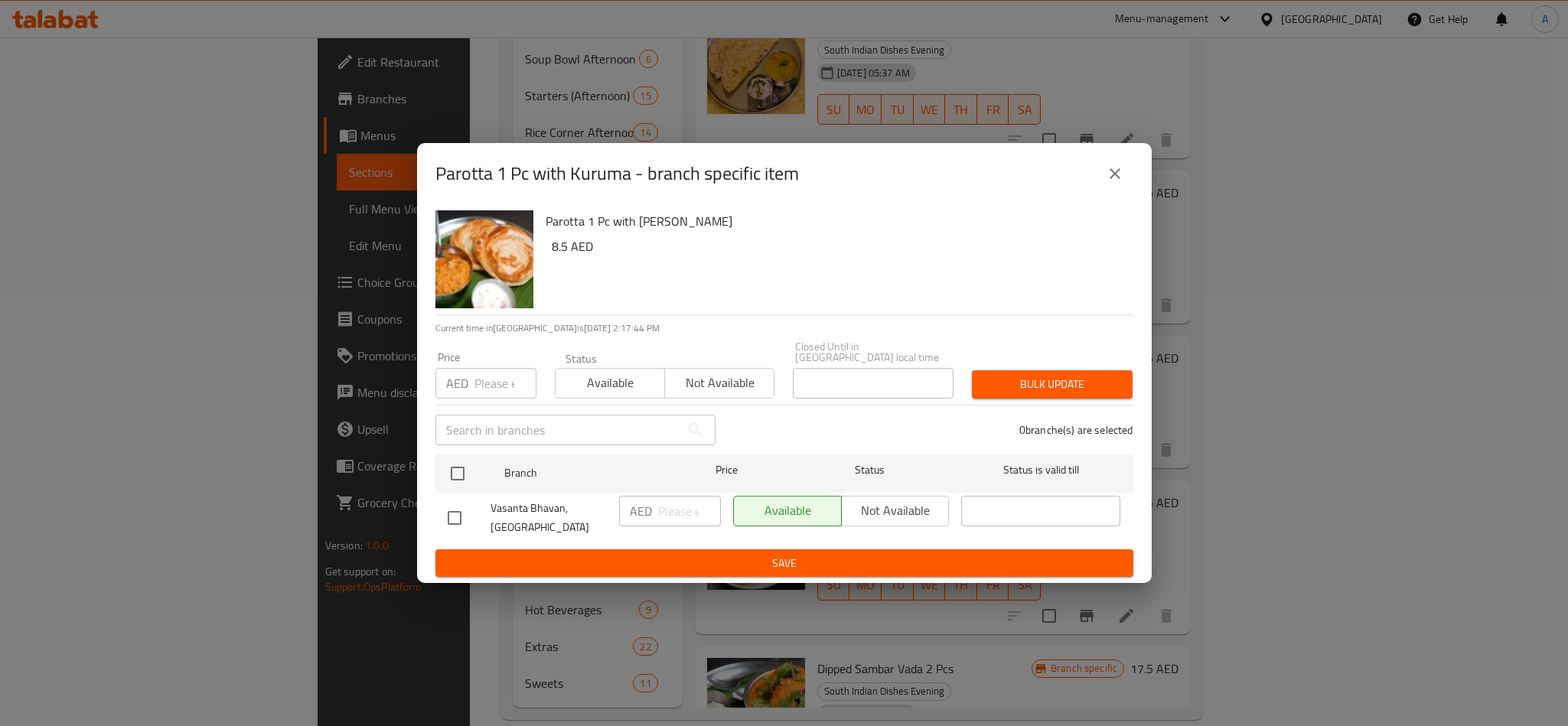
click at [448, 471] on input "checkbox" at bounding box center [458, 473] width 32 height 32
checkbox input "true"
click at [481, 368] on input "number" at bounding box center [505, 383] width 62 height 31
paste input "8.50"
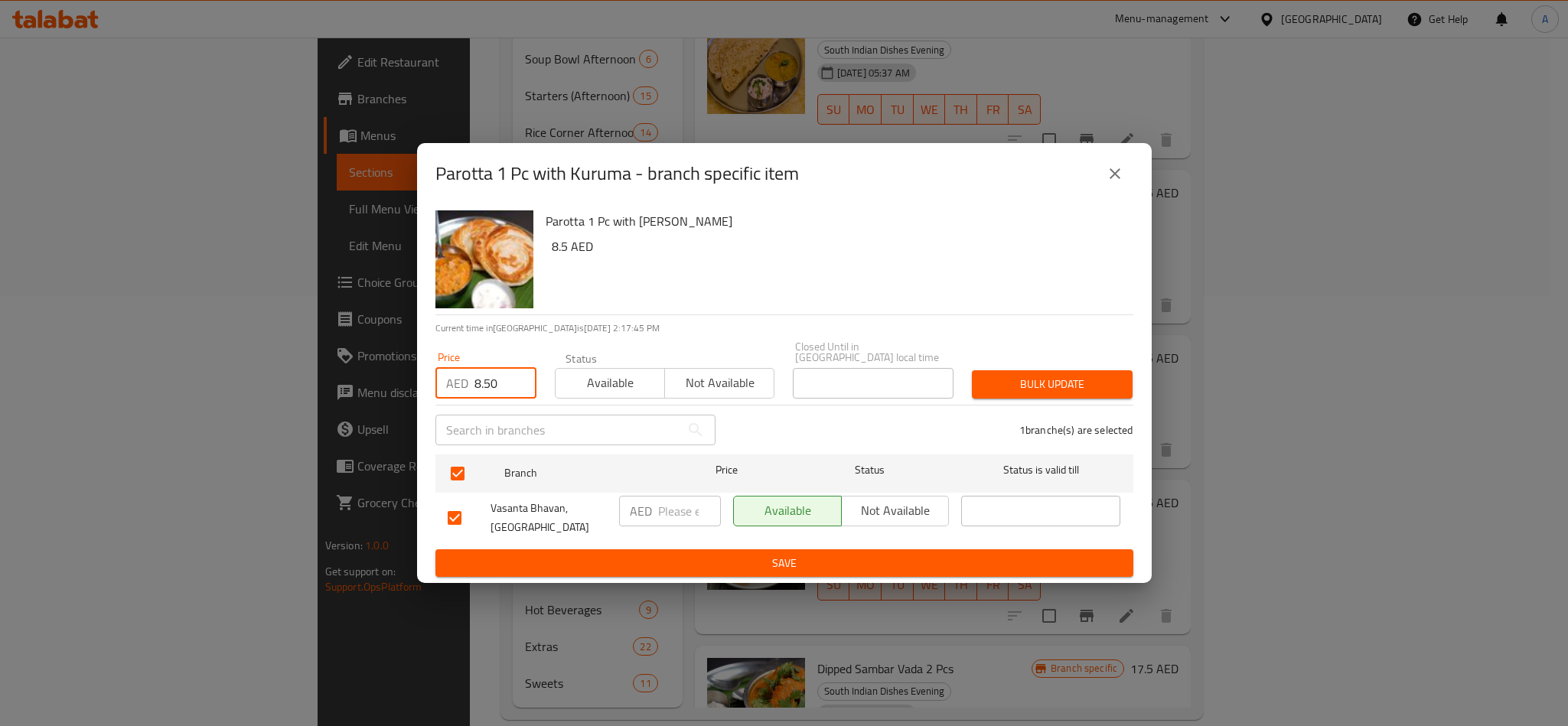
type input "8.50"
click at [1055, 365] on div "Bulk update" at bounding box center [1052, 385] width 179 height 47
click at [1057, 386] on span "Bulk update" at bounding box center [1052, 384] width 136 height 19
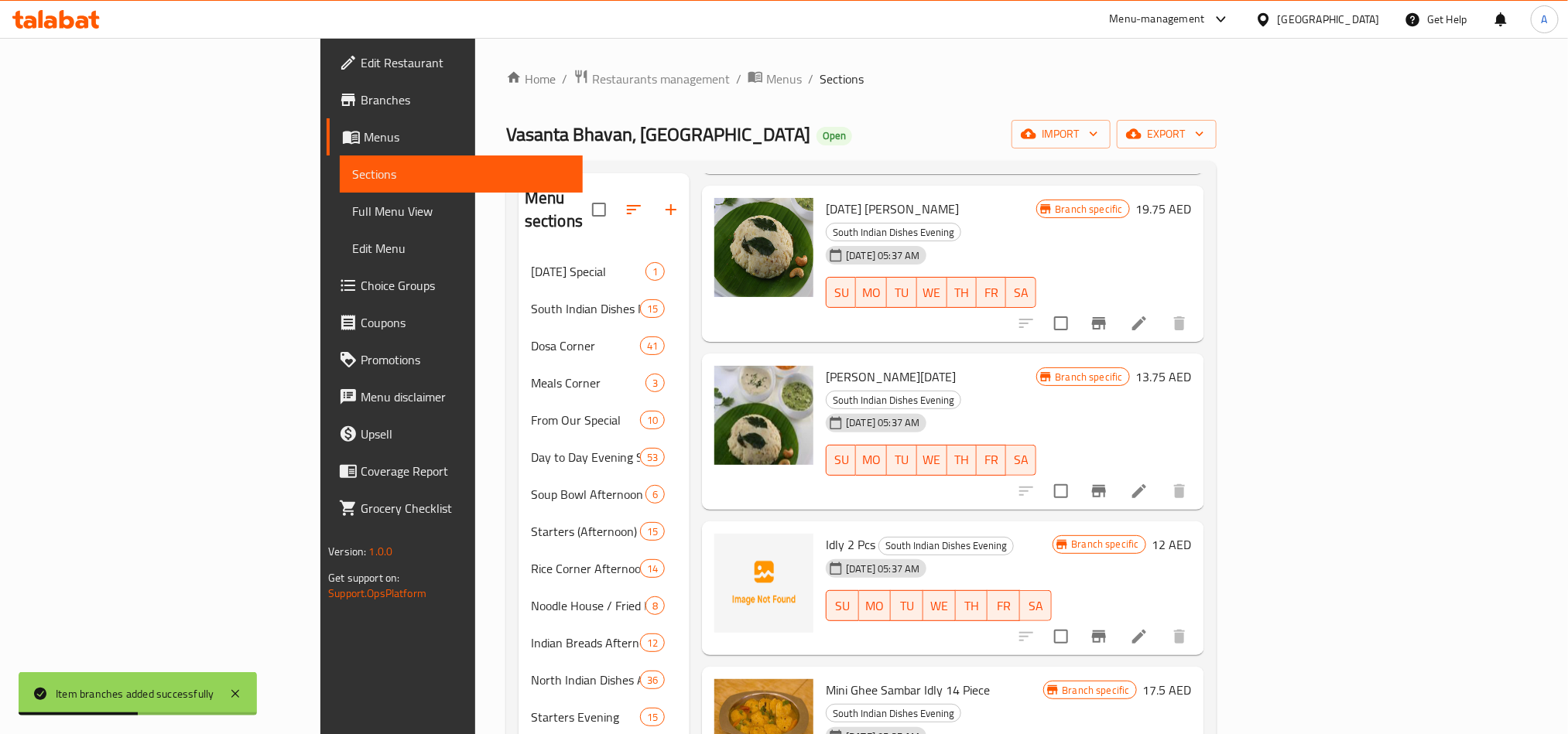
scroll to position [0, 0]
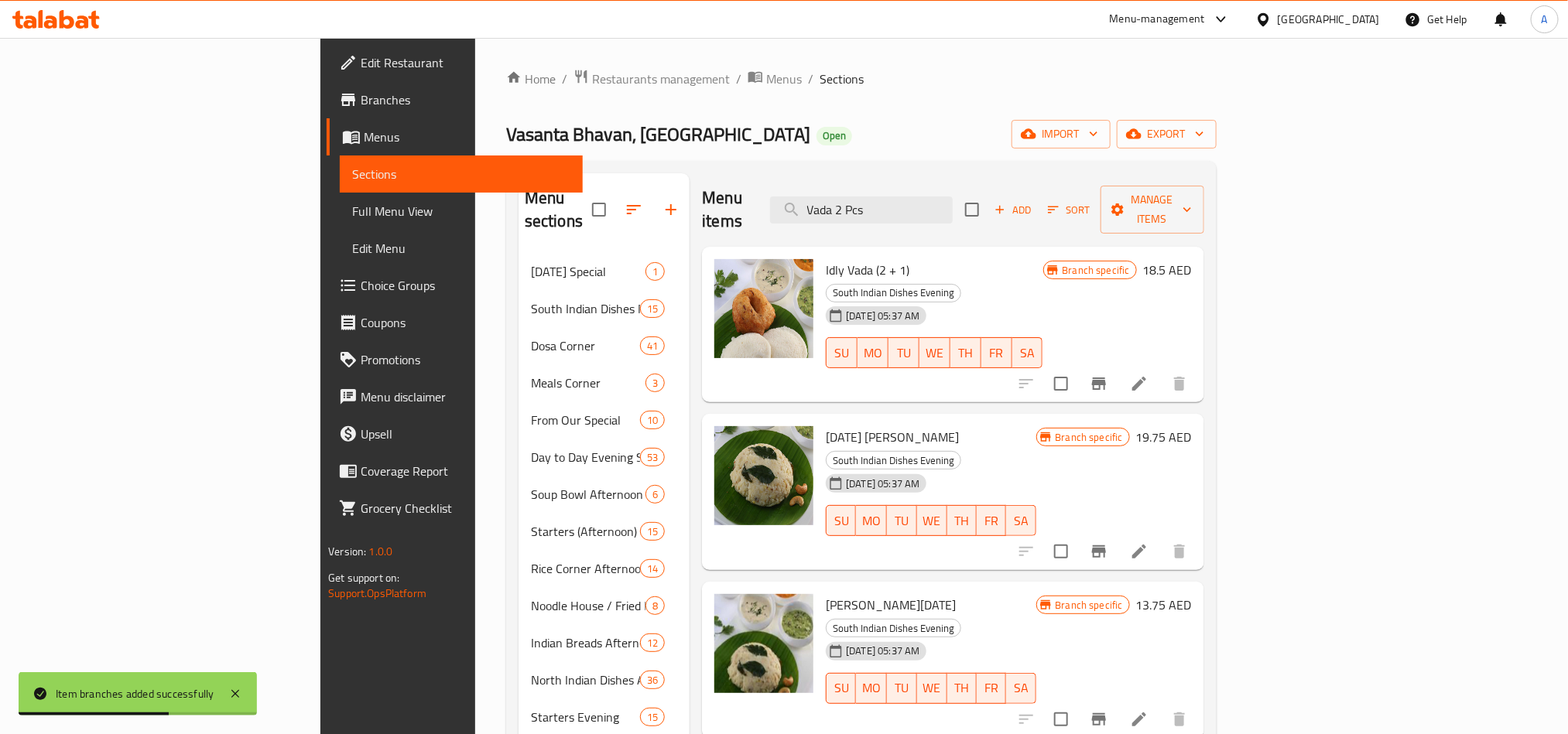
click at [1090, 201] on span "Sort" at bounding box center [1068, 210] width 43 height 18
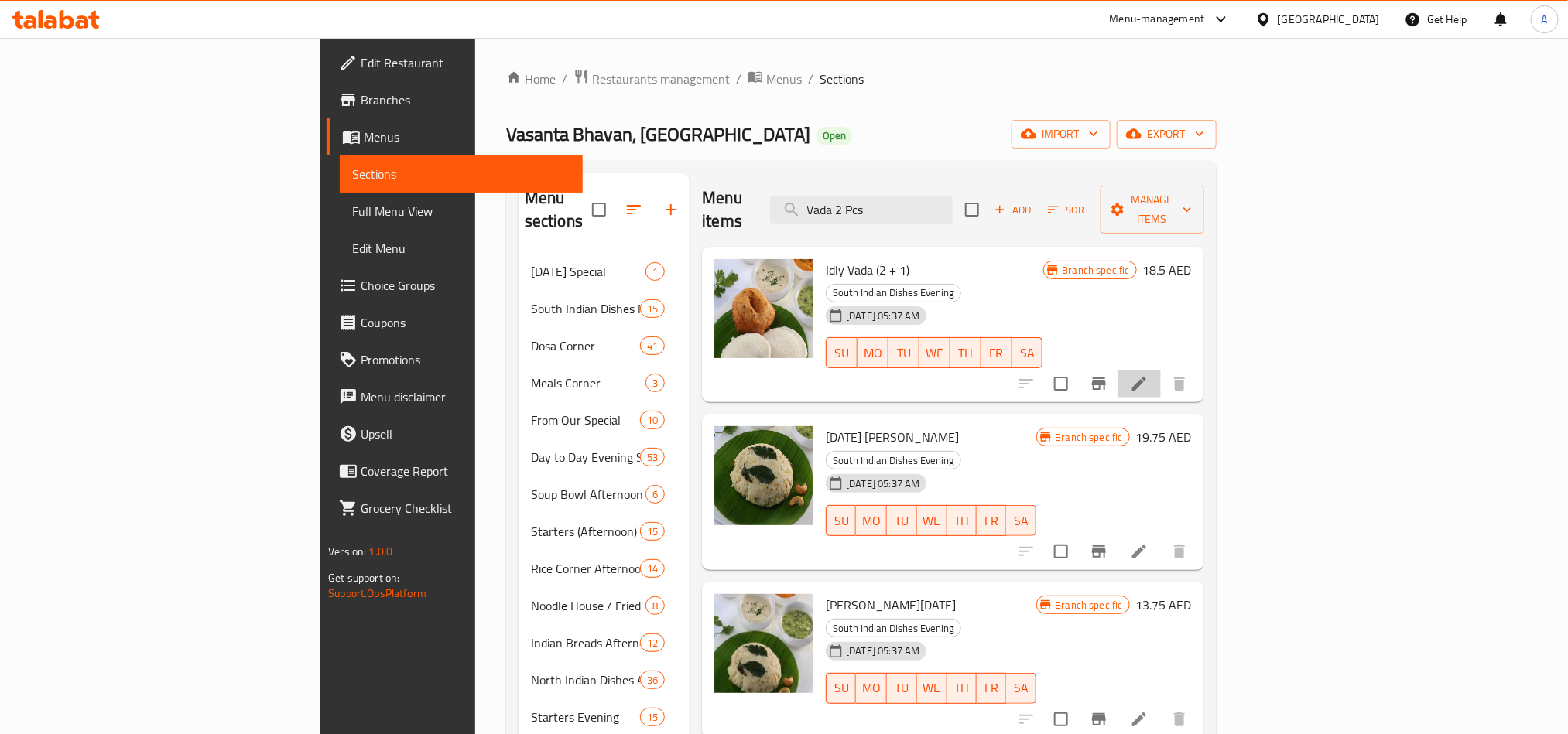
click at [1161, 369] on li at bounding box center [1139, 383] width 44 height 28
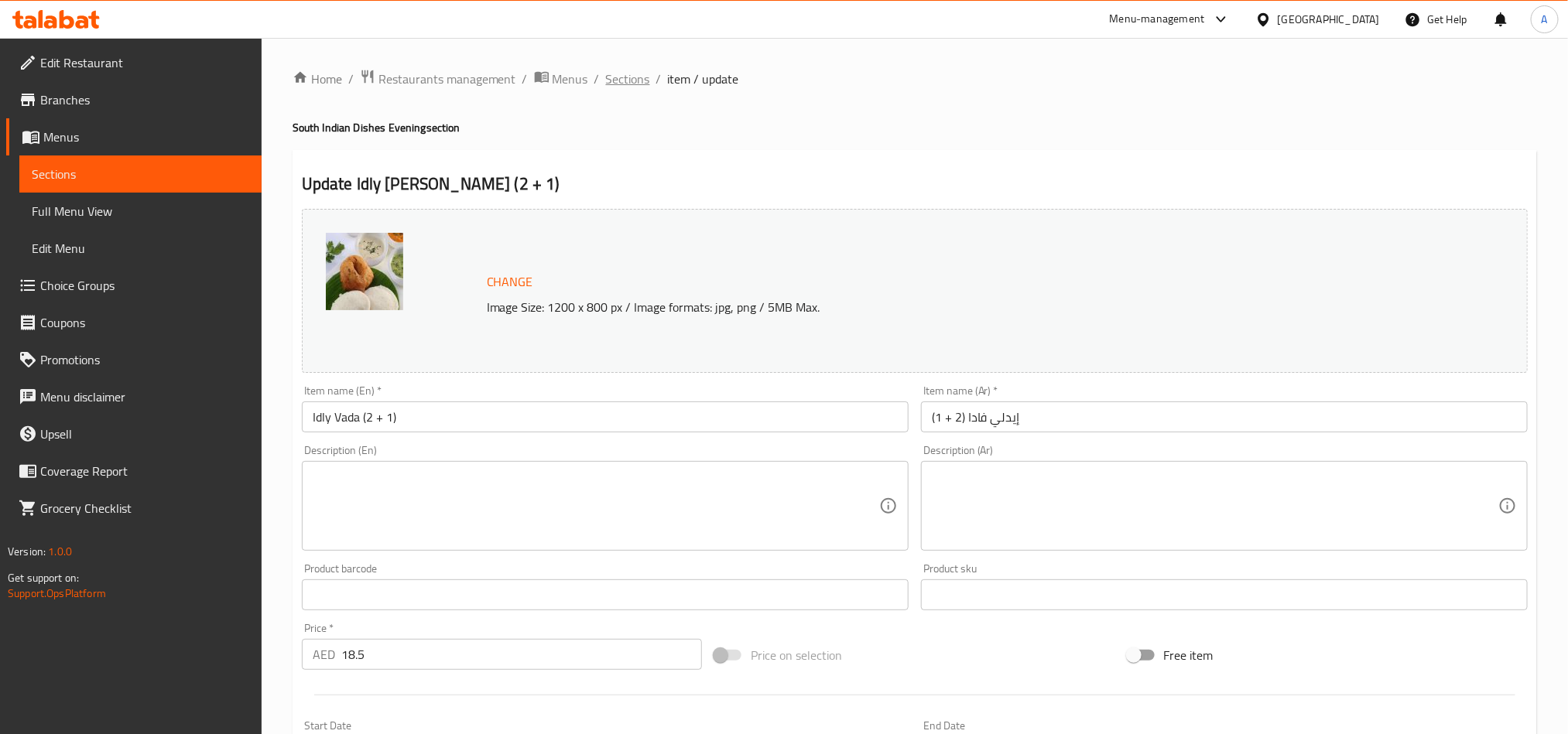
click at [638, 80] on span "Sections" at bounding box center [628, 79] width 44 height 19
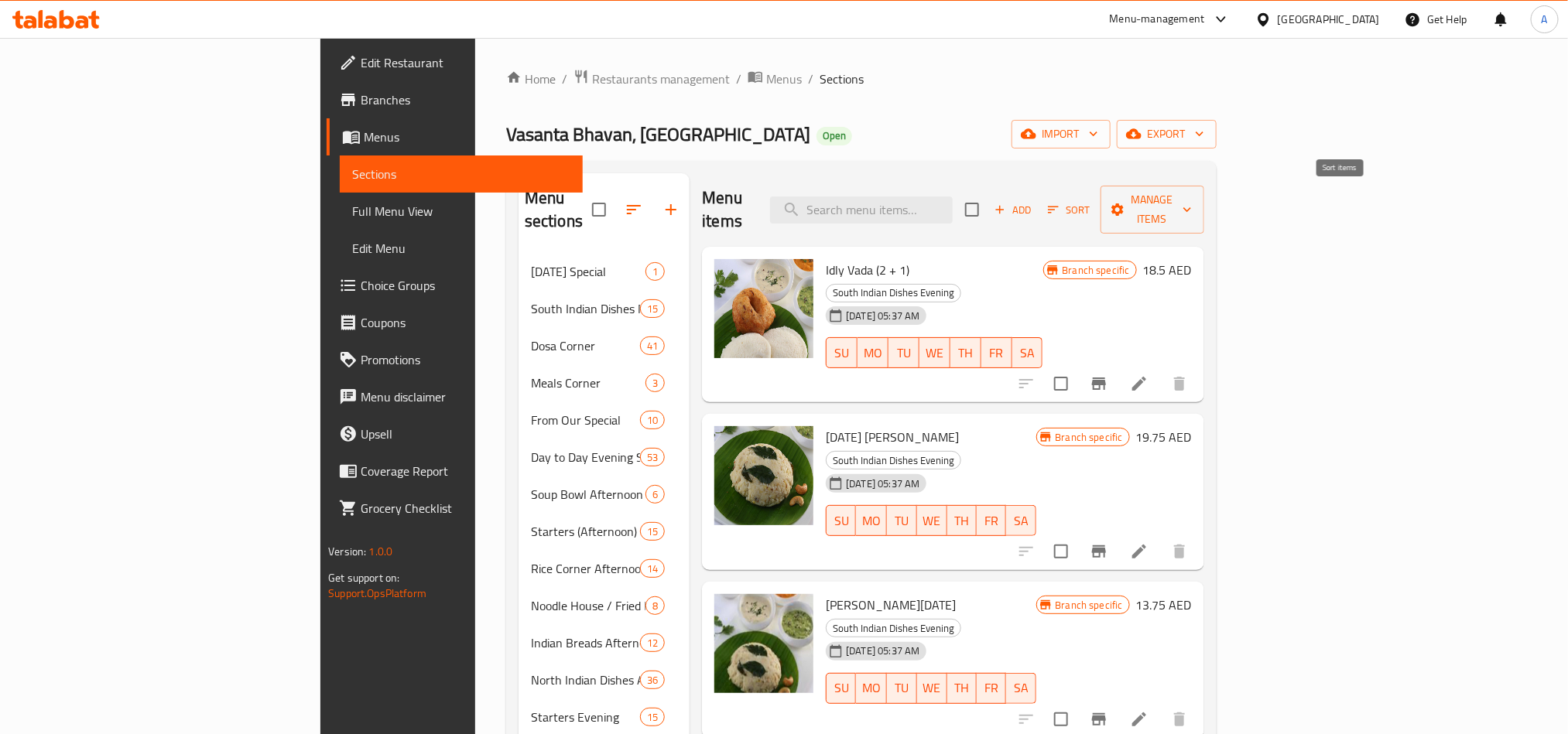
click at [1094, 202] on button "Sort" at bounding box center [1068, 210] width 50 height 24
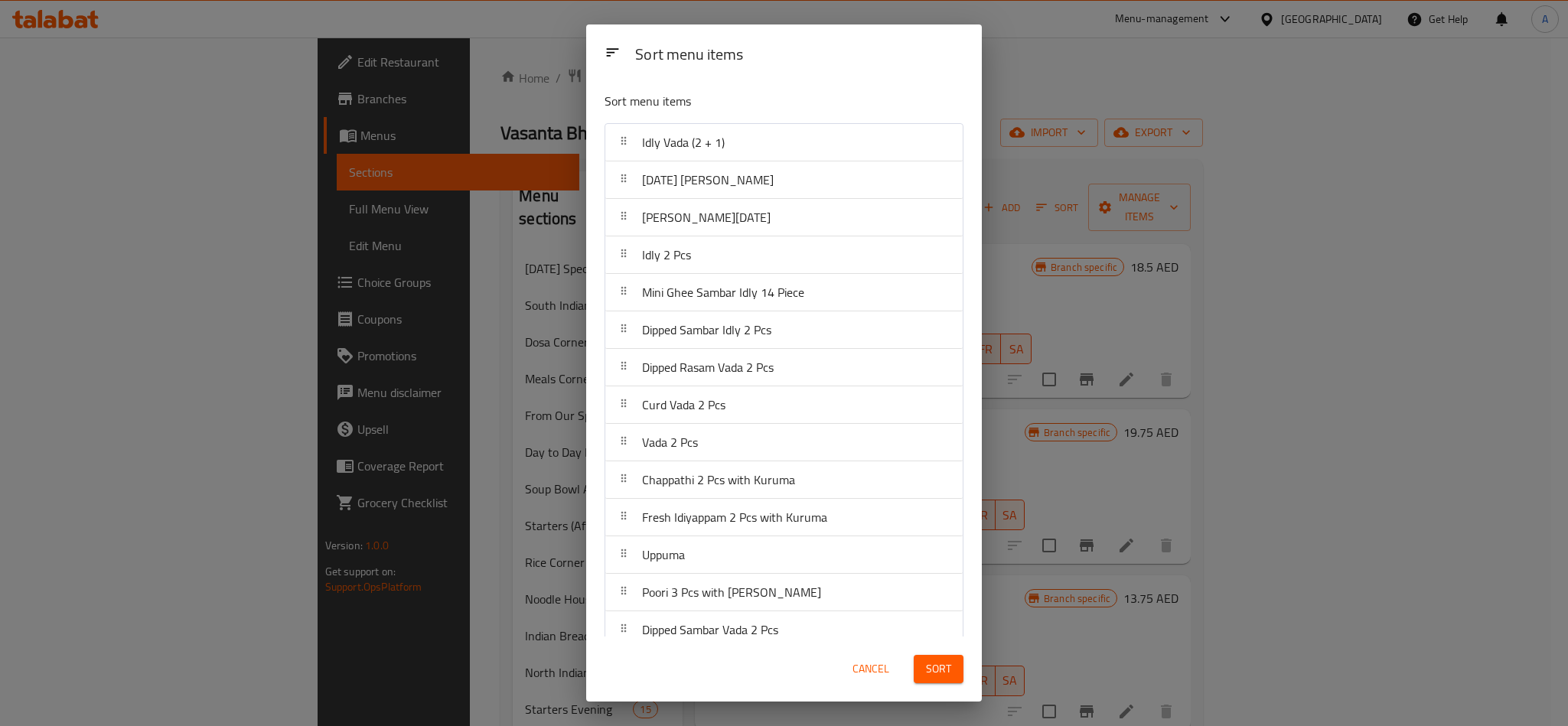
click at [895, 88] on div "Sort menu items" at bounding box center [784, 104] width 371 height 50
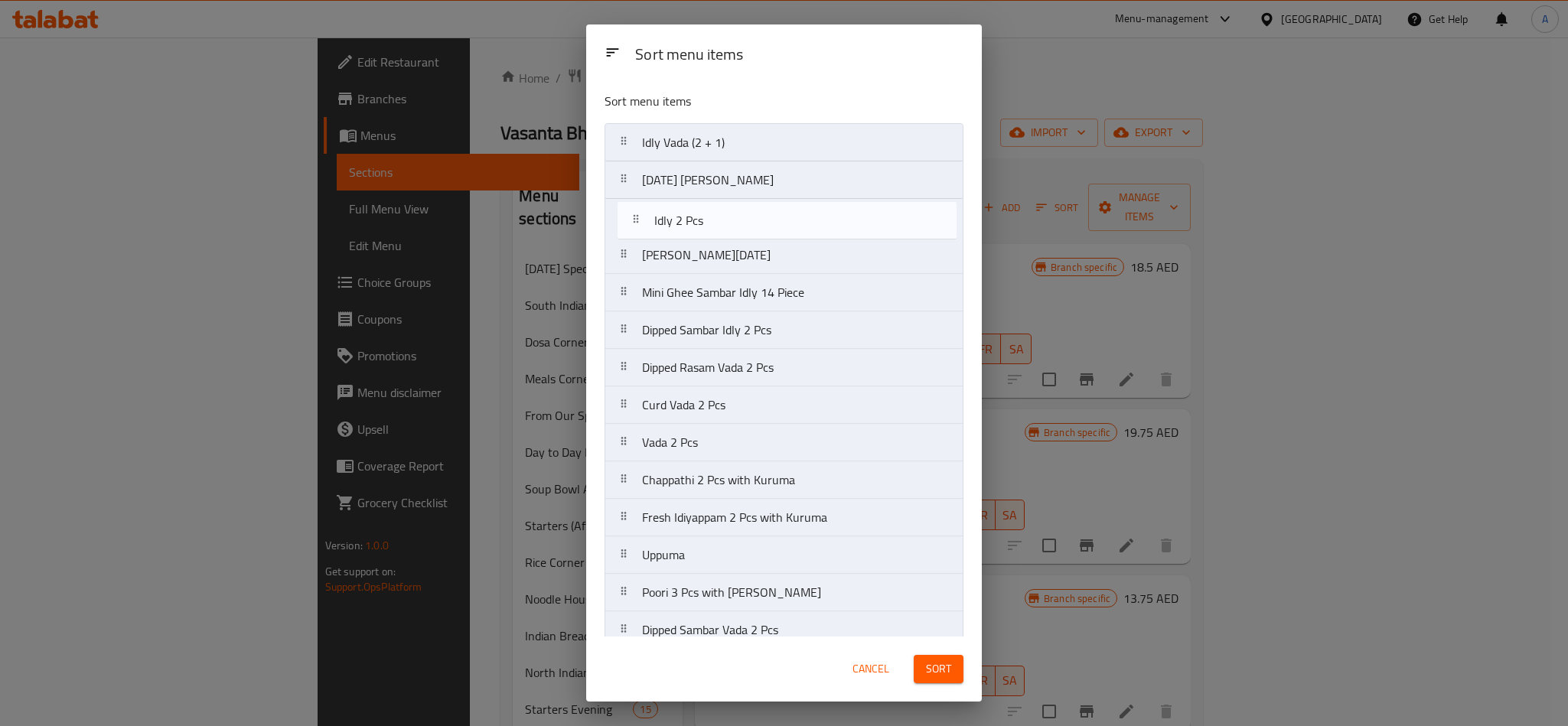
drag, startPoint x: 770, startPoint y: 253, endPoint x: 779, endPoint y: 208, distance: 45.9
click at [779, 208] on nav "Idly Vada (2 + 1) Pongal Vada Ghee Pongal Idly 2 Pcs Mini Ghee Sambar Idly 14 P…" at bounding box center [784, 405] width 359 height 564
drag, startPoint x: 717, startPoint y: 451, endPoint x: 701, endPoint y: 250, distance: 201.6
click at [701, 250] on nav "Idly Vada (2 + 1) Pongal Vada Idly 2 Pcs Ghee Pongal Mini Ghee Sambar Idly 14 P…" at bounding box center [784, 405] width 359 height 564
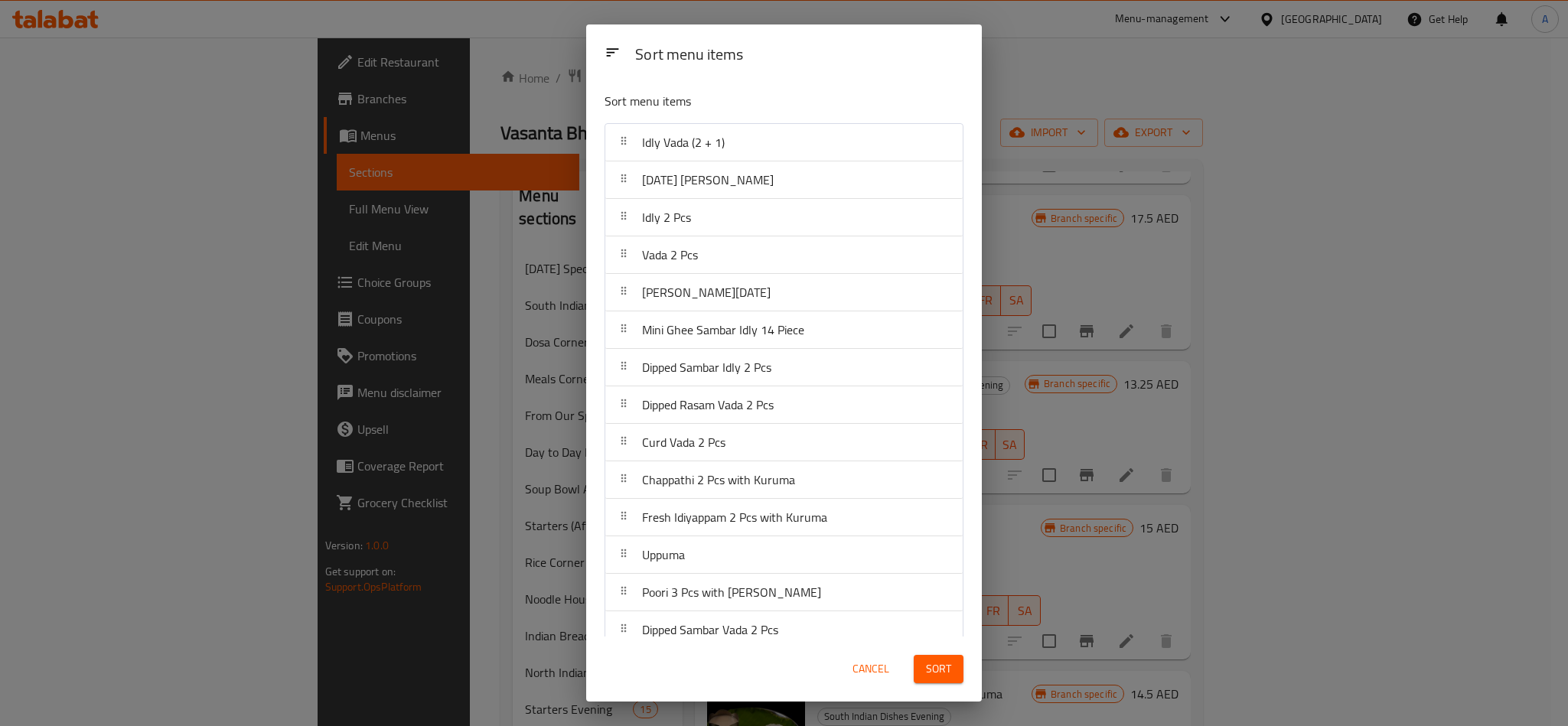
scroll to position [5, 0]
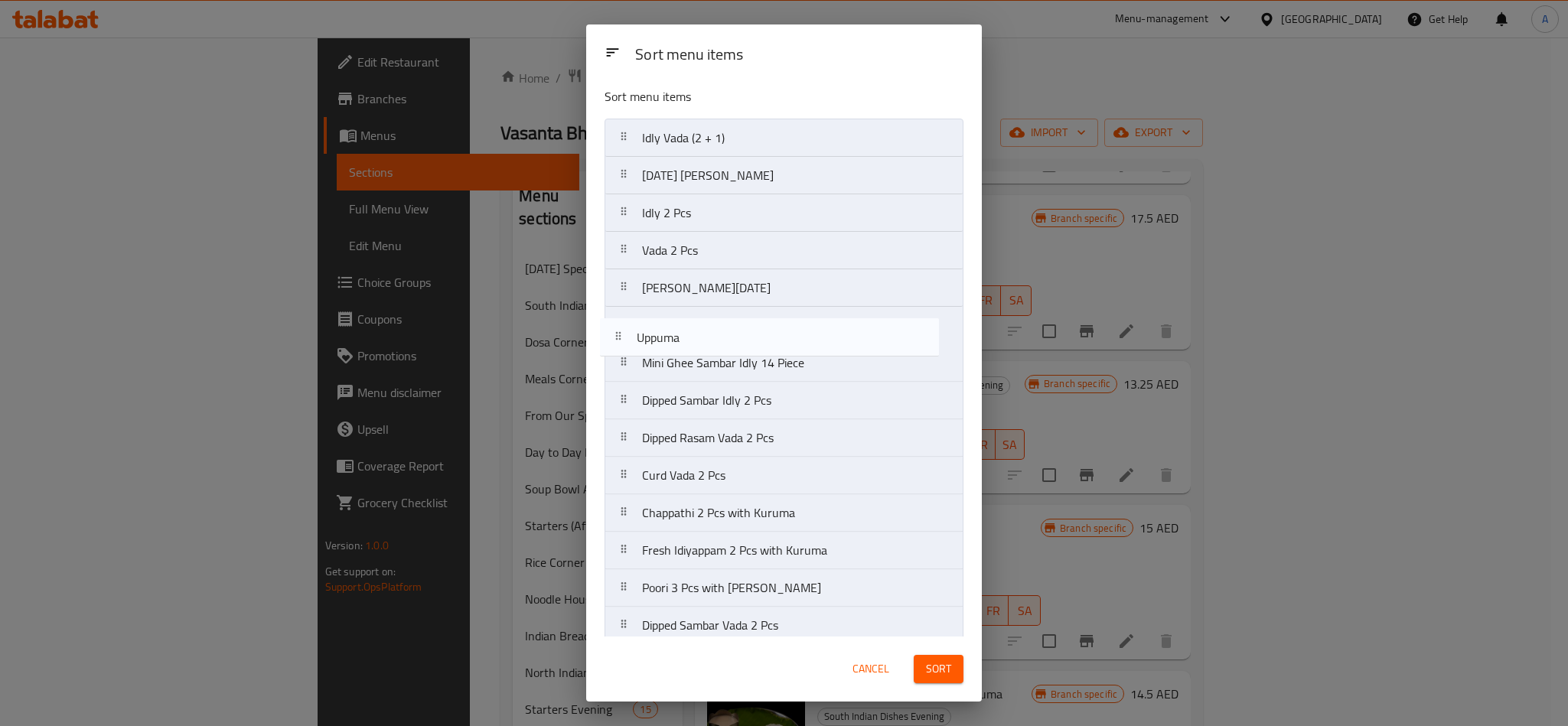
drag, startPoint x: 707, startPoint y: 558, endPoint x: 706, endPoint y: 322, distance: 236.0
click at [706, 322] on nav "Idly Vada (2 + 1) Pongal Vada Idly 2 Pcs Vada 2 Pcs Ghee Pongal Mini Ghee Samba…" at bounding box center [784, 400] width 359 height 564
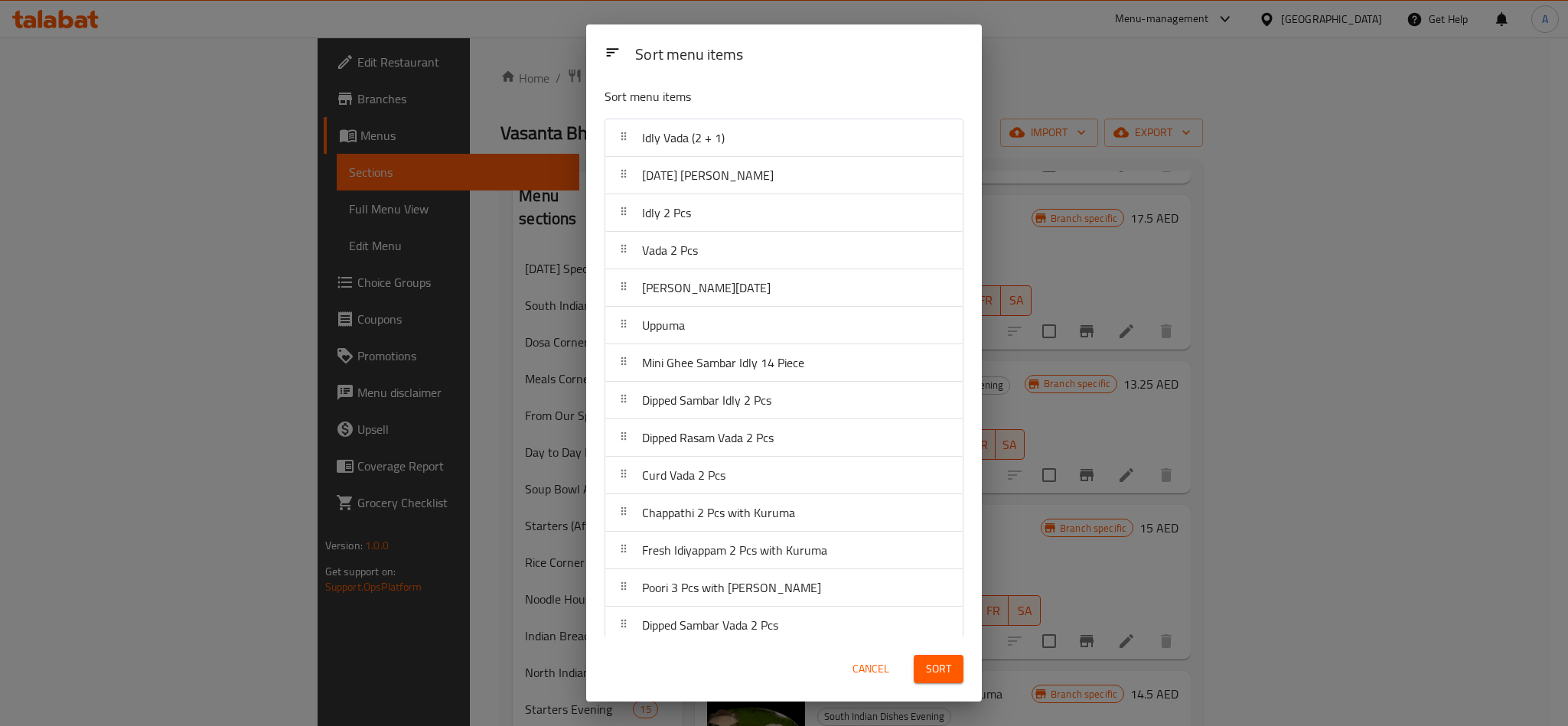
scroll to position [322, 0]
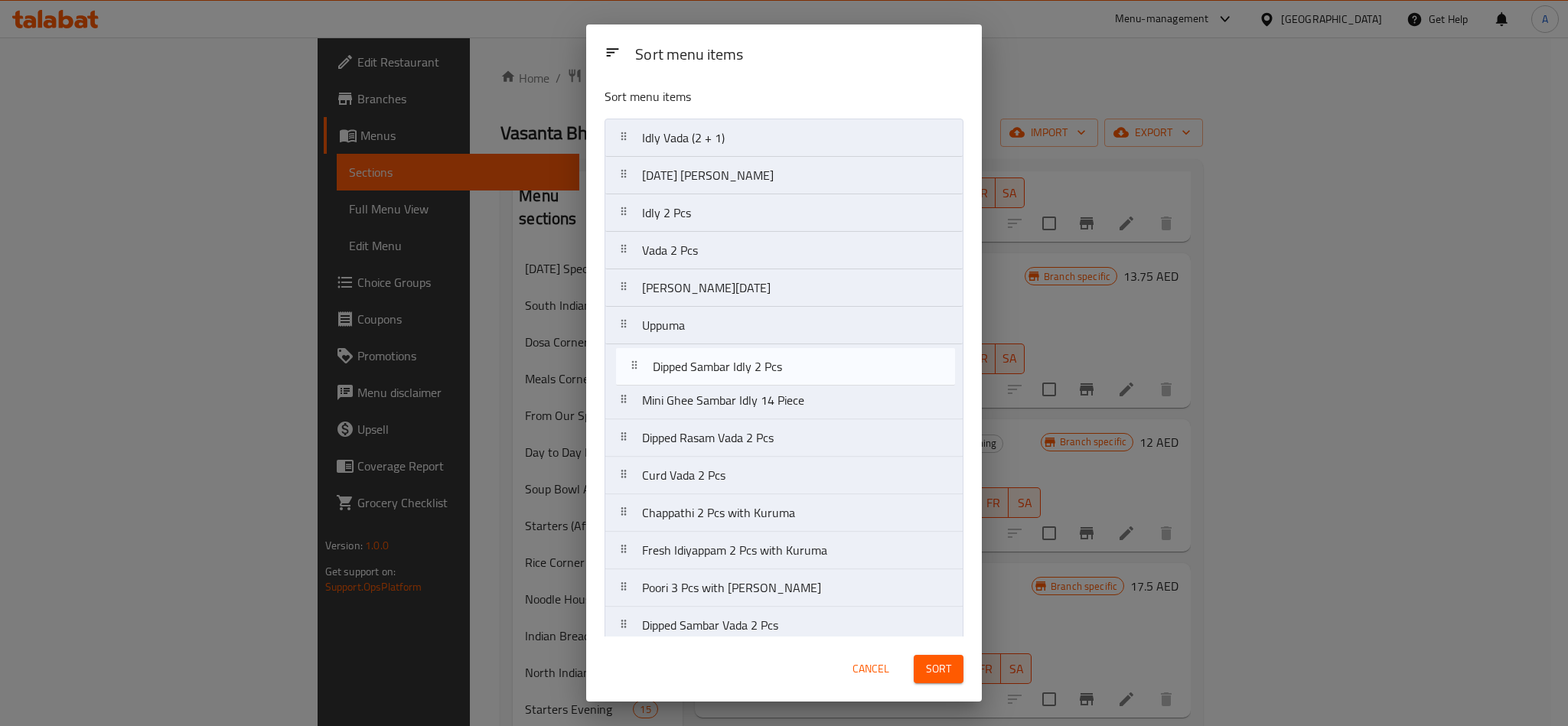
drag, startPoint x: 783, startPoint y: 404, endPoint x: 798, endPoint y: 367, distance: 39.9
click at [798, 367] on nav "Idly Vada (2 + 1) Pongal Vada Idly 2 Pcs Vada 2 Pcs Ghee Pongal Uppuma Mini Ghe…" at bounding box center [784, 400] width 359 height 564
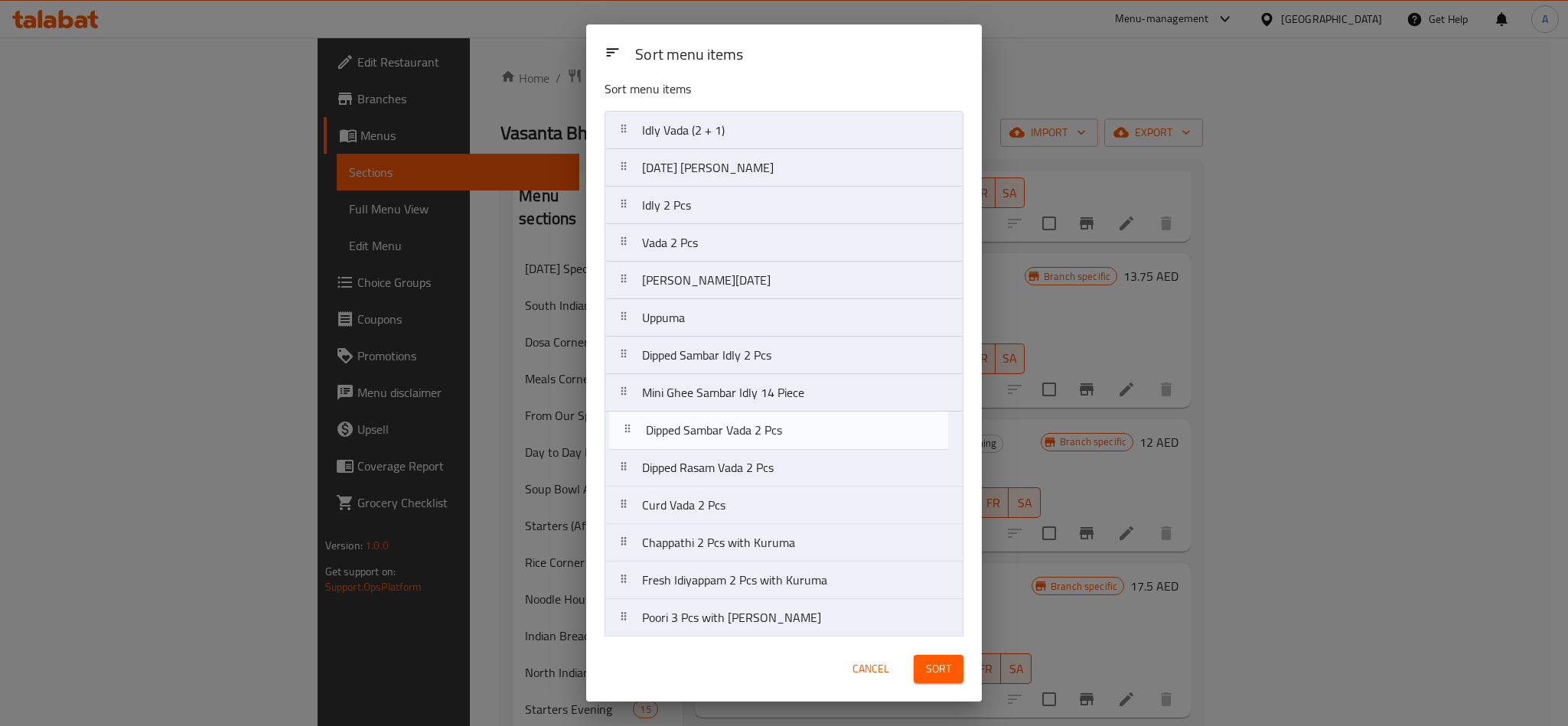
scroll to position [12, 0]
drag, startPoint x: 849, startPoint y: 637, endPoint x: 852, endPoint y: 383, distance: 254.0
click at [852, 383] on nav "Idly Vada (2 + 1) Pongal Vada Idly 2 Pcs Vada 2 Pcs Ghee Pongal Uppuma Dipped S…" at bounding box center [784, 393] width 359 height 564
drag, startPoint x: 859, startPoint y: 469, endPoint x: 862, endPoint y: 427, distance: 42.1
click at [862, 427] on nav "Idly Vada (2 + 1) Pongal Vada Idly 2 Pcs Vada 2 Pcs Ghee Pongal Uppuma Dipped S…" at bounding box center [784, 393] width 359 height 564
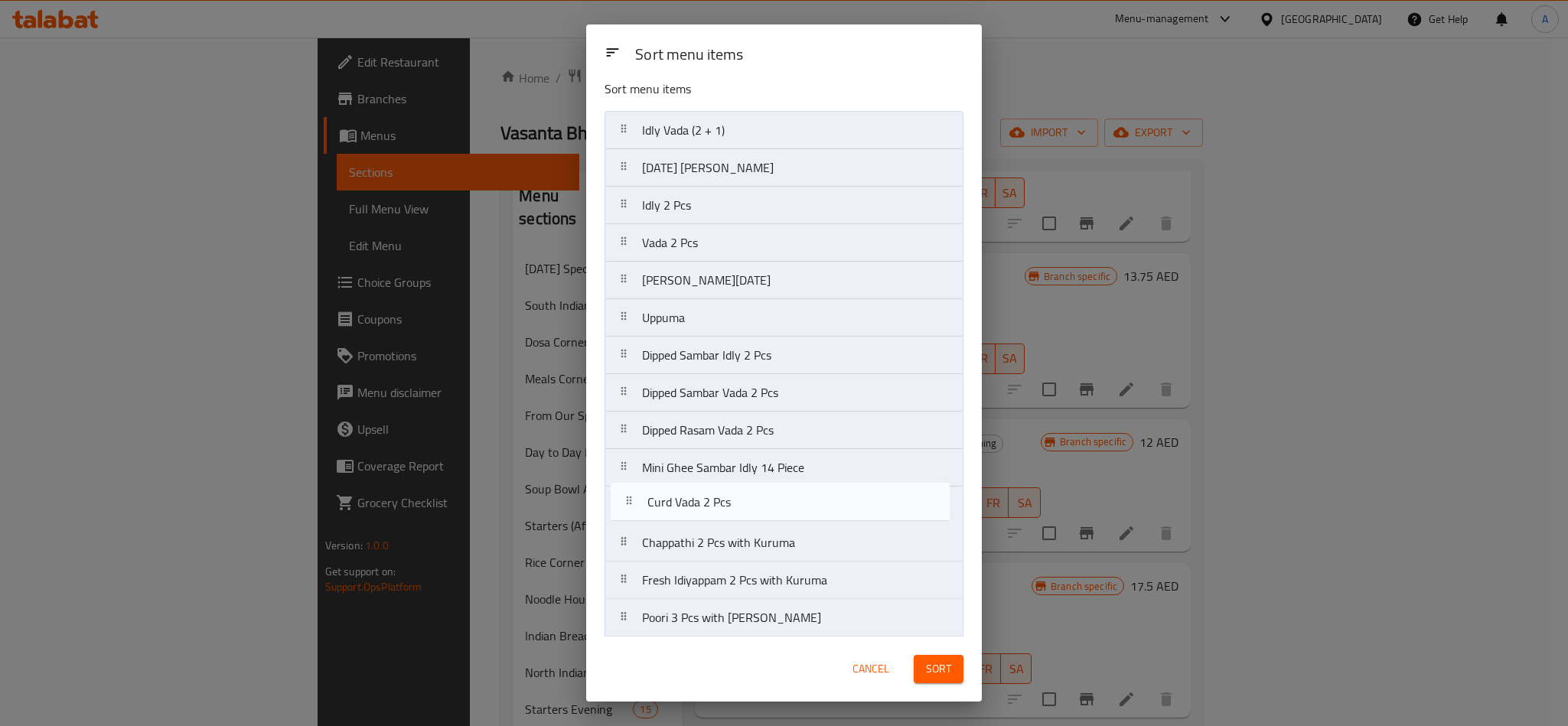
scroll to position [19, 0]
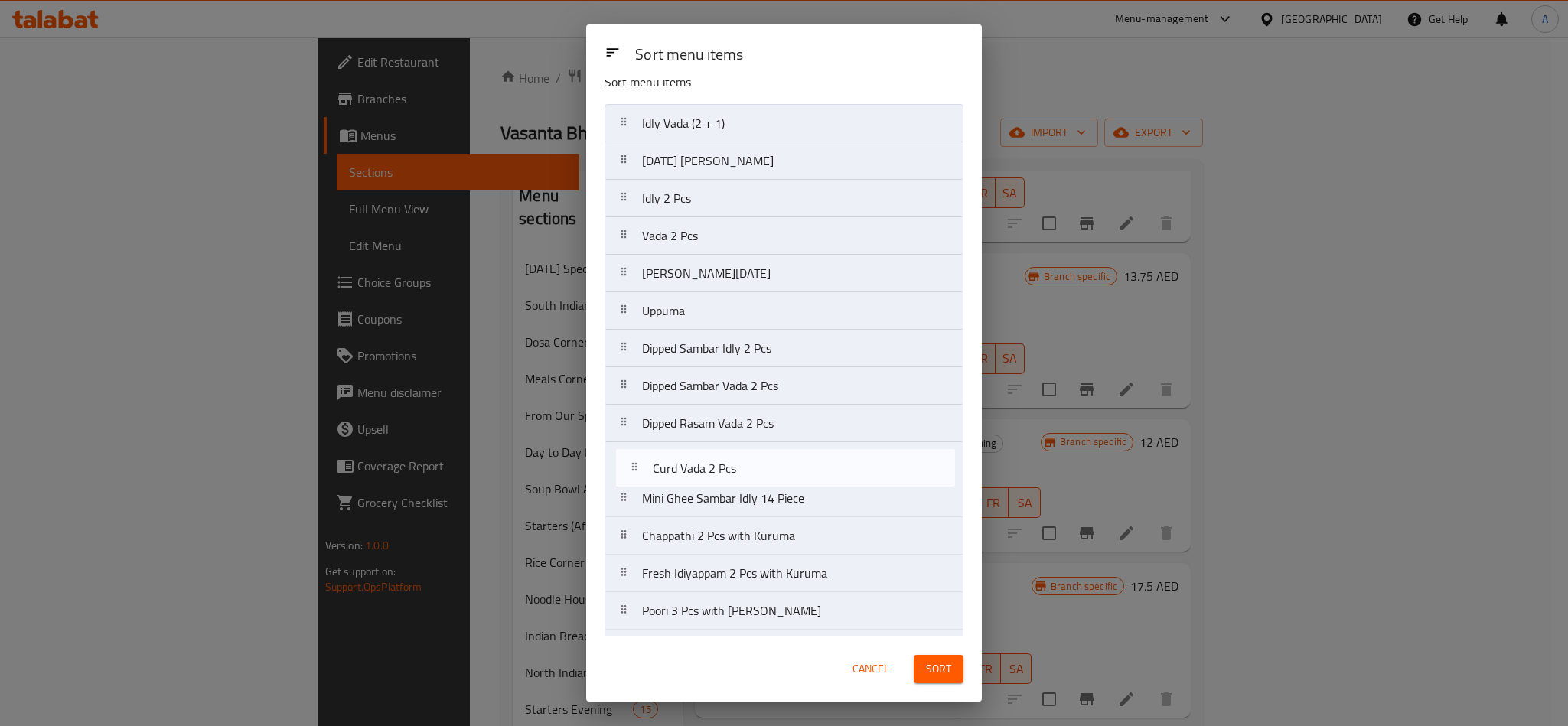
drag, startPoint x: 696, startPoint y: 507, endPoint x: 710, endPoint y: 465, distance: 44.3
click at [710, 465] on nav "Idly Vada (2 + 1) Pongal Vada Idly 2 Pcs Vada 2 Pcs Ghee Pongal Uppuma Dipped S…" at bounding box center [784, 386] width 359 height 564
drag, startPoint x: 811, startPoint y: 494, endPoint x: 815, endPoint y: 476, distance: 18.4
click at [815, 476] on nav "Idly Vada (2 + 1) Pongal Vada Idly 2 Pcs Vada 2 Pcs Ghee Pongal Uppuma Dipped S…" at bounding box center [784, 386] width 359 height 564
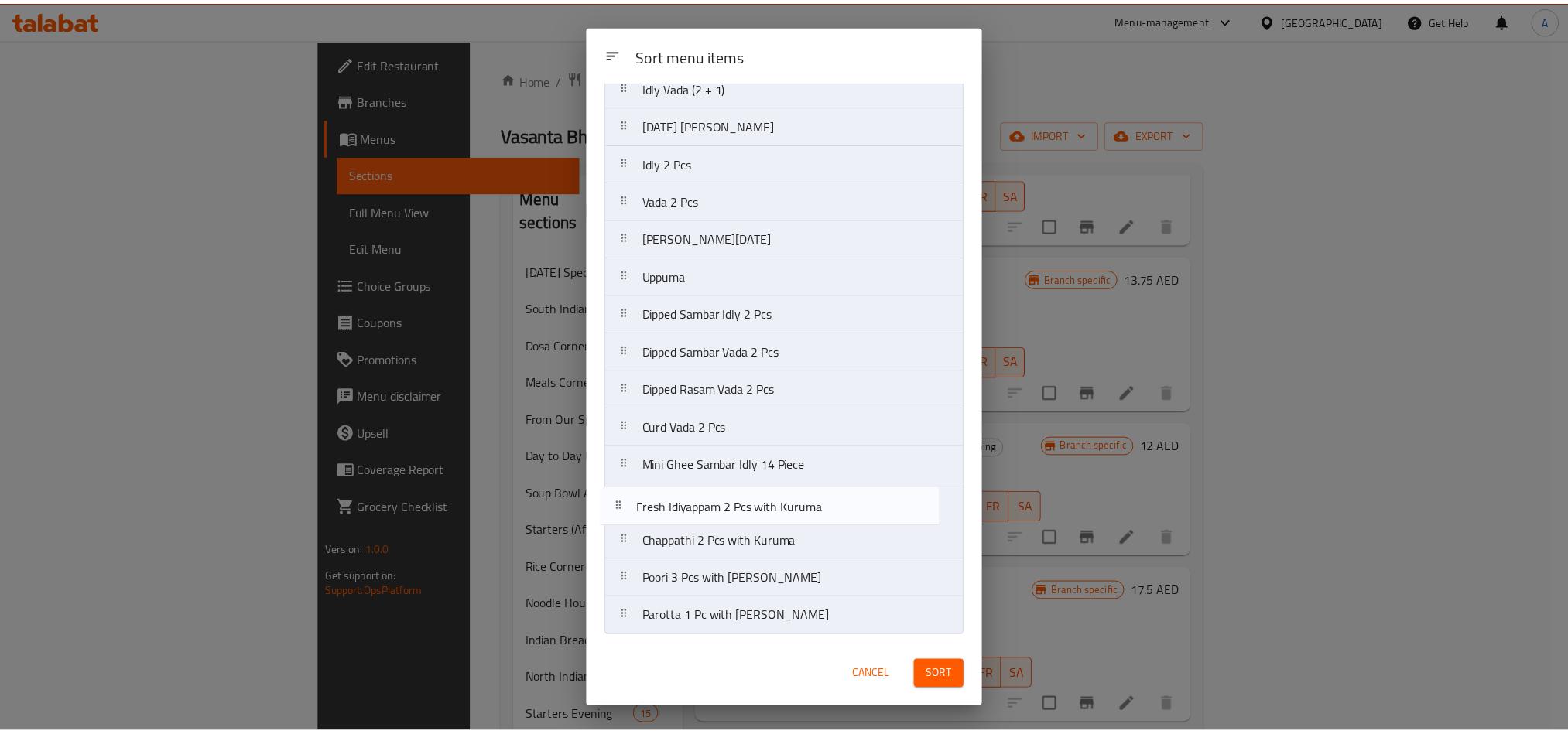
scroll to position [63, 0]
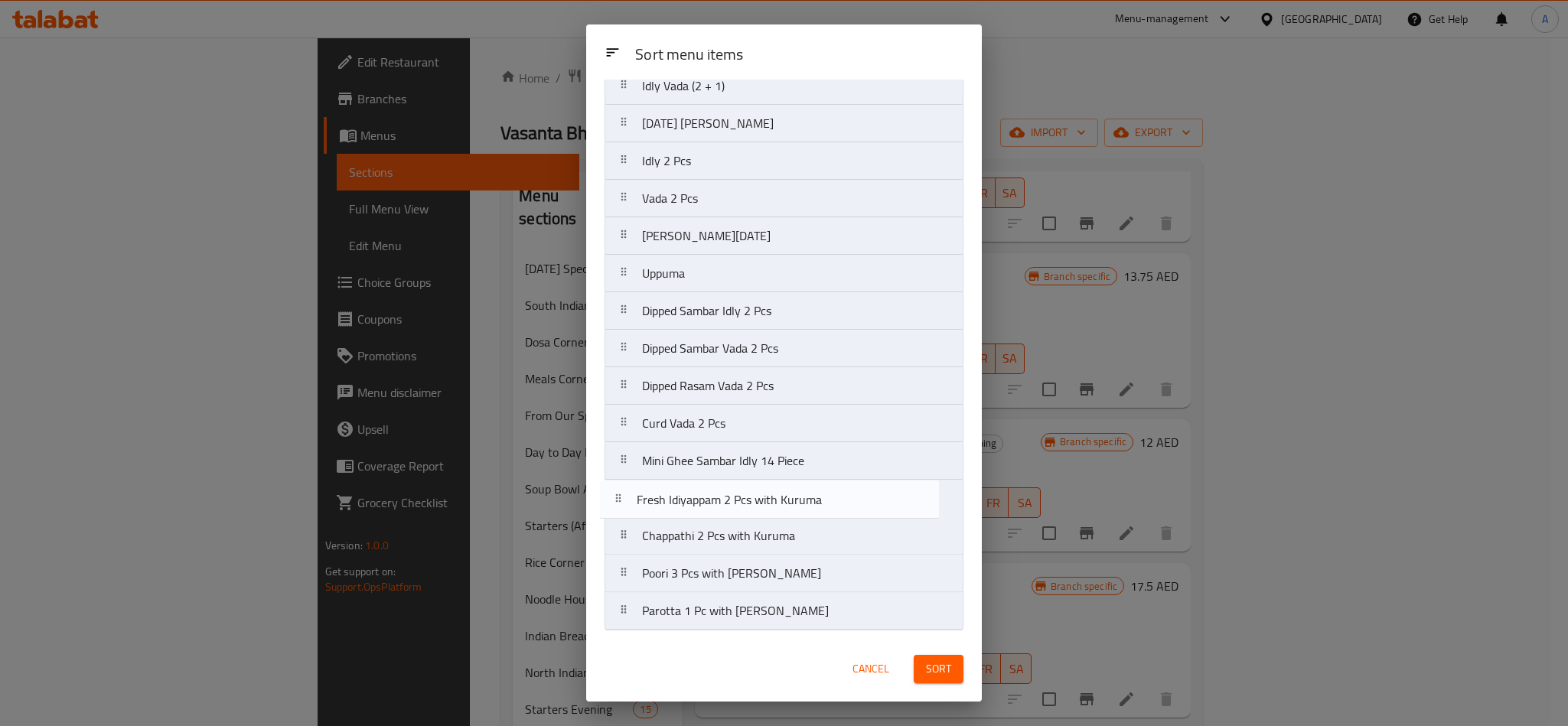
drag, startPoint x: 761, startPoint y: 588, endPoint x: 756, endPoint y: 501, distance: 87.1
click at [756, 501] on nav "Idly Vada (2 + 1) Pongal Vada Idly 2 Pcs Vada 2 Pcs Ghee Pongal Uppuma Dipped S…" at bounding box center [784, 348] width 359 height 564
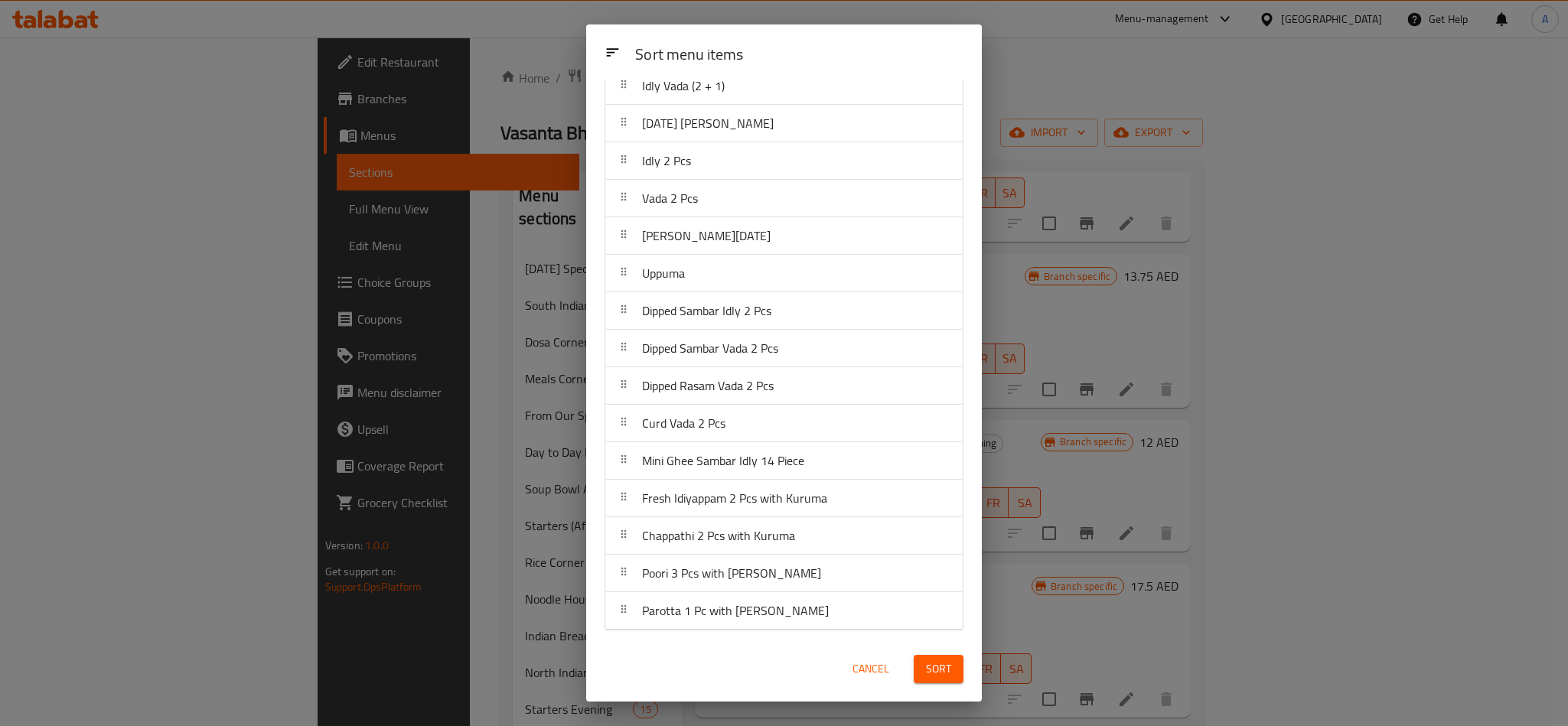
click at [960, 668] on button "Sort" at bounding box center [939, 669] width 50 height 28
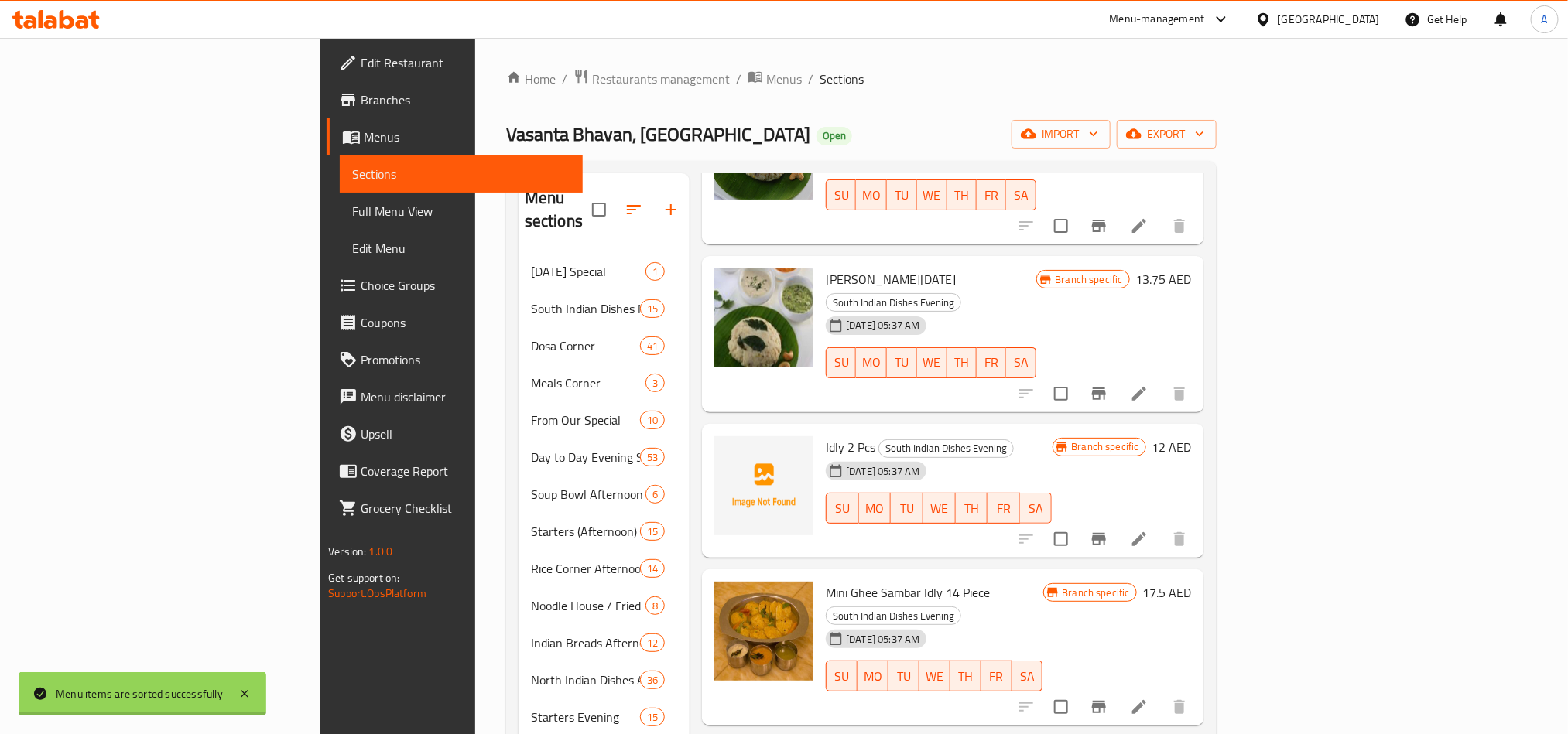
scroll to position [0, 0]
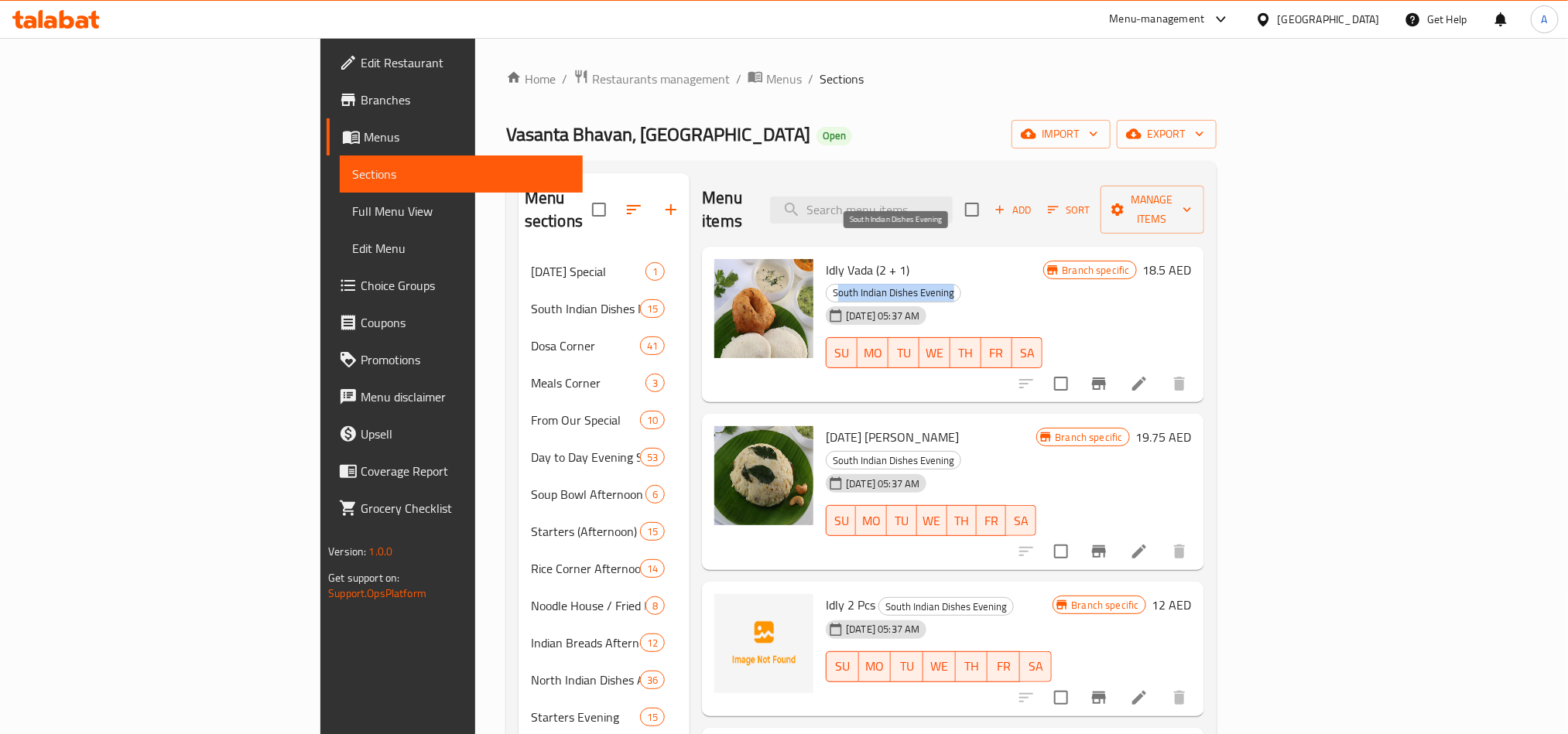
drag, startPoint x: 842, startPoint y: 247, endPoint x: 971, endPoint y: 252, distance: 129.1
click at [971, 259] on h6 "Idly Vada (2 + 1) South Indian Dishes Evening" at bounding box center [934, 281] width 217 height 44
click at [958, 284] on span "South Indian Dishes Evening" at bounding box center [893, 292] width 134 height 18
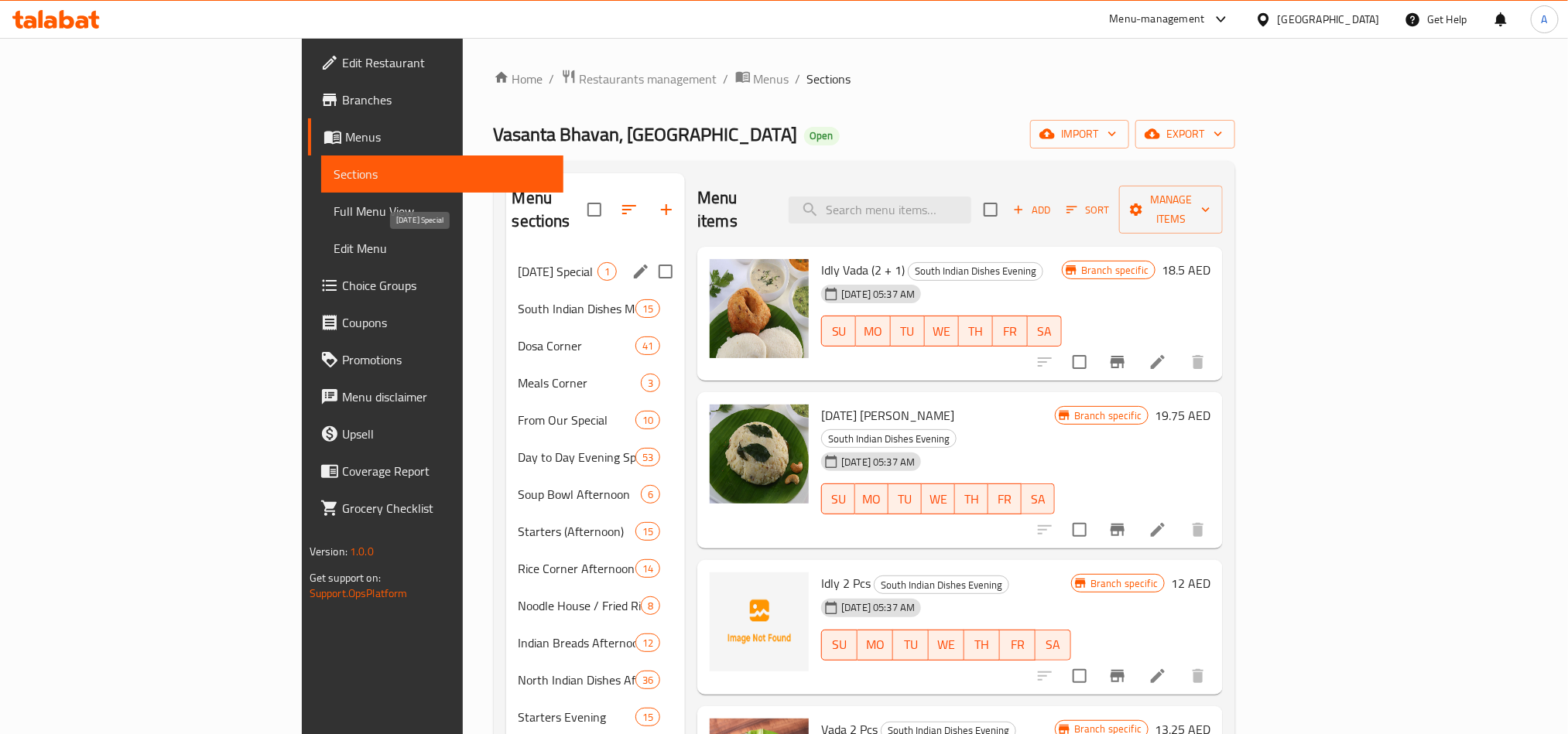
click at [506, 291] on div "South Indian Dishes Morning 15" at bounding box center [595, 309] width 179 height 37
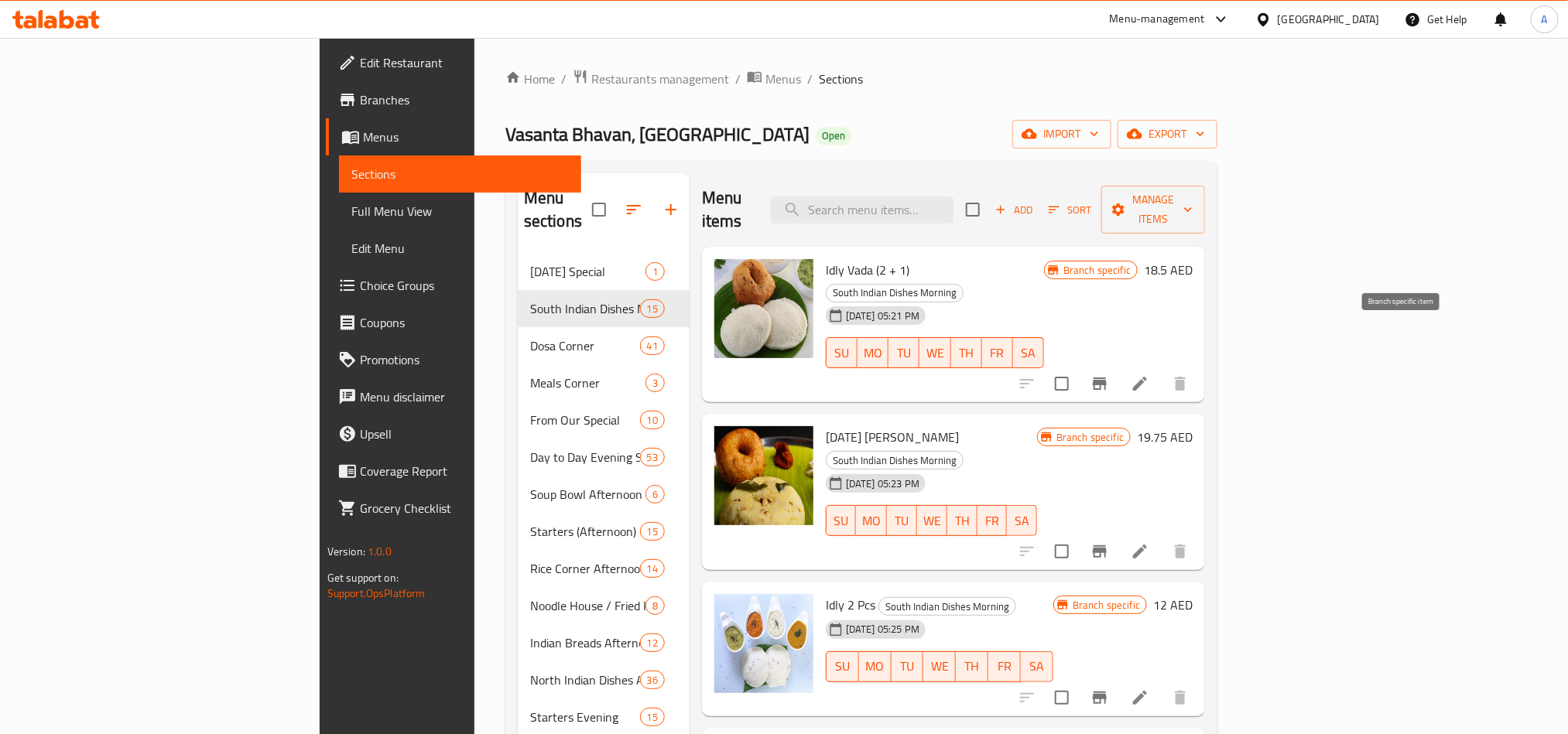
click at [1118, 366] on button "Branch-specific-item" at bounding box center [1099, 384] width 37 height 37
click at [1118, 533] on button "Branch-specific-item" at bounding box center [1099, 551] width 37 height 37
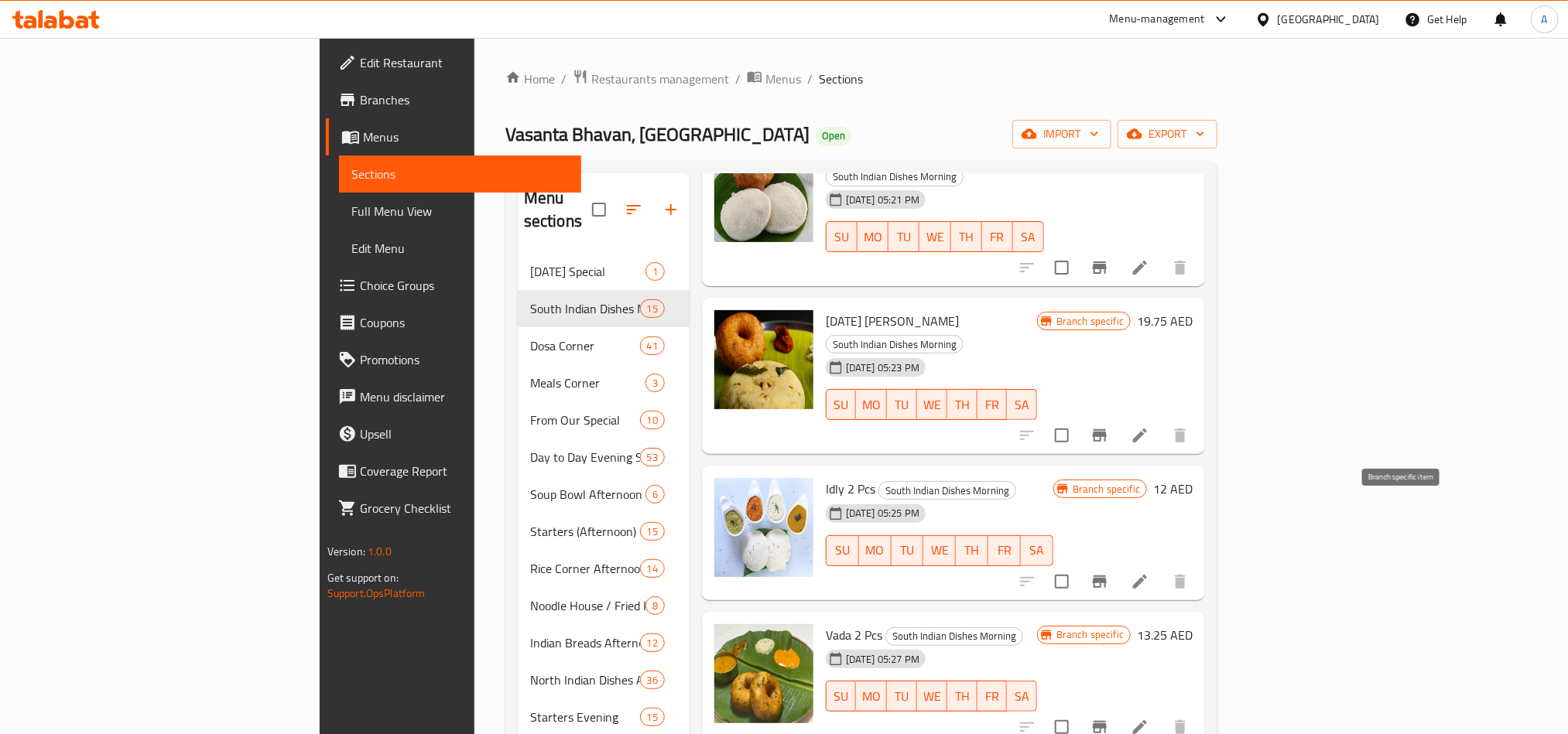
click at [1109, 573] on icon "Branch-specific-item" at bounding box center [1100, 582] width 19 height 19
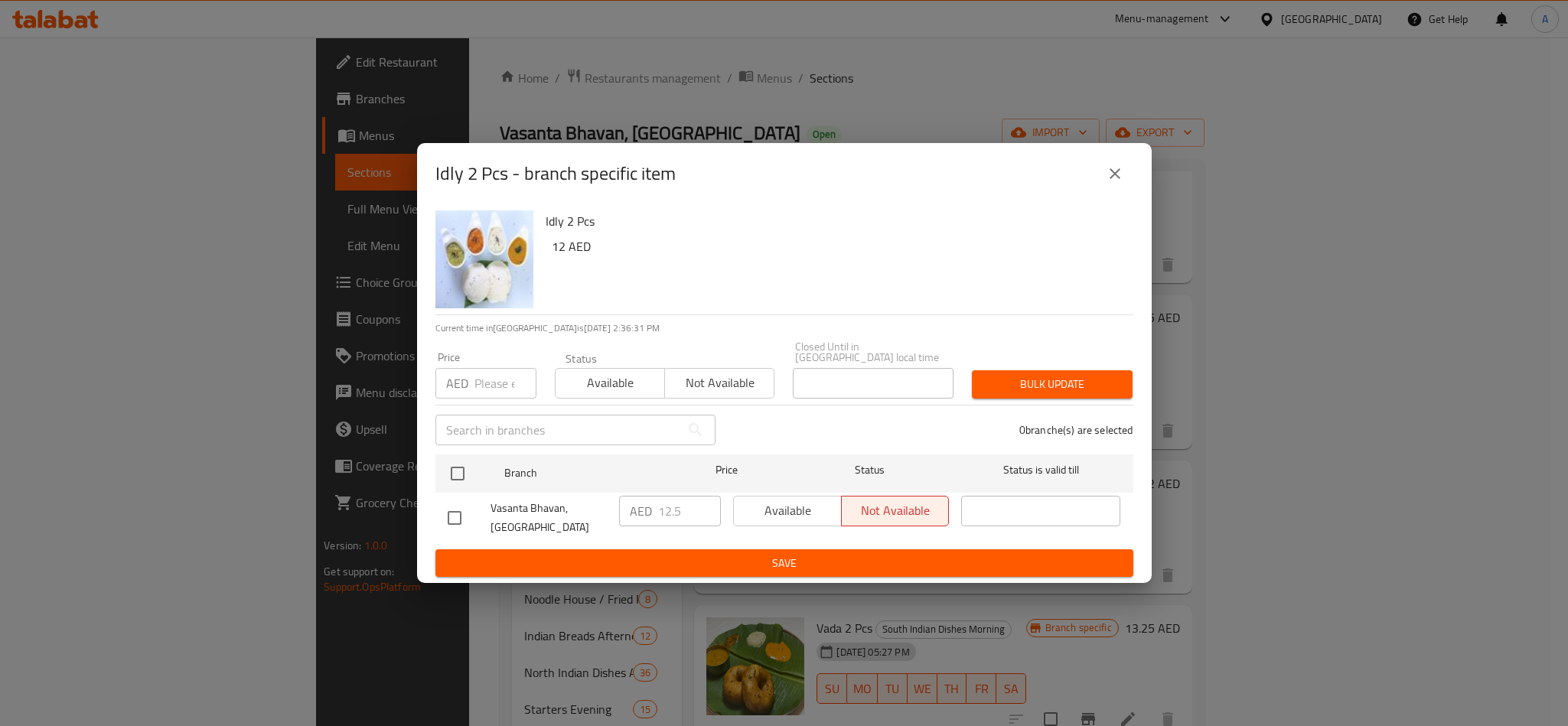
click at [1108, 179] on icon "close" at bounding box center [1115, 174] width 19 height 19
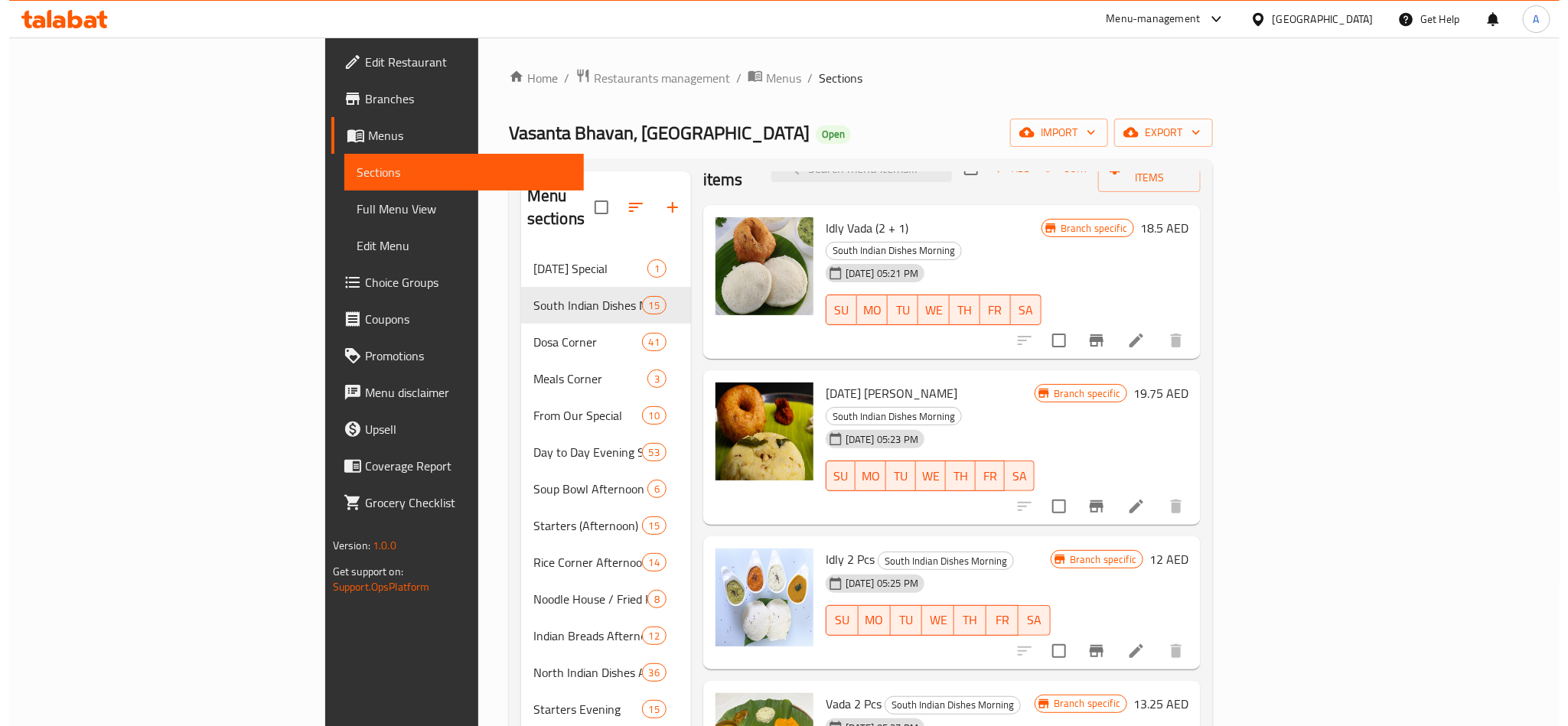
scroll to position [0, 0]
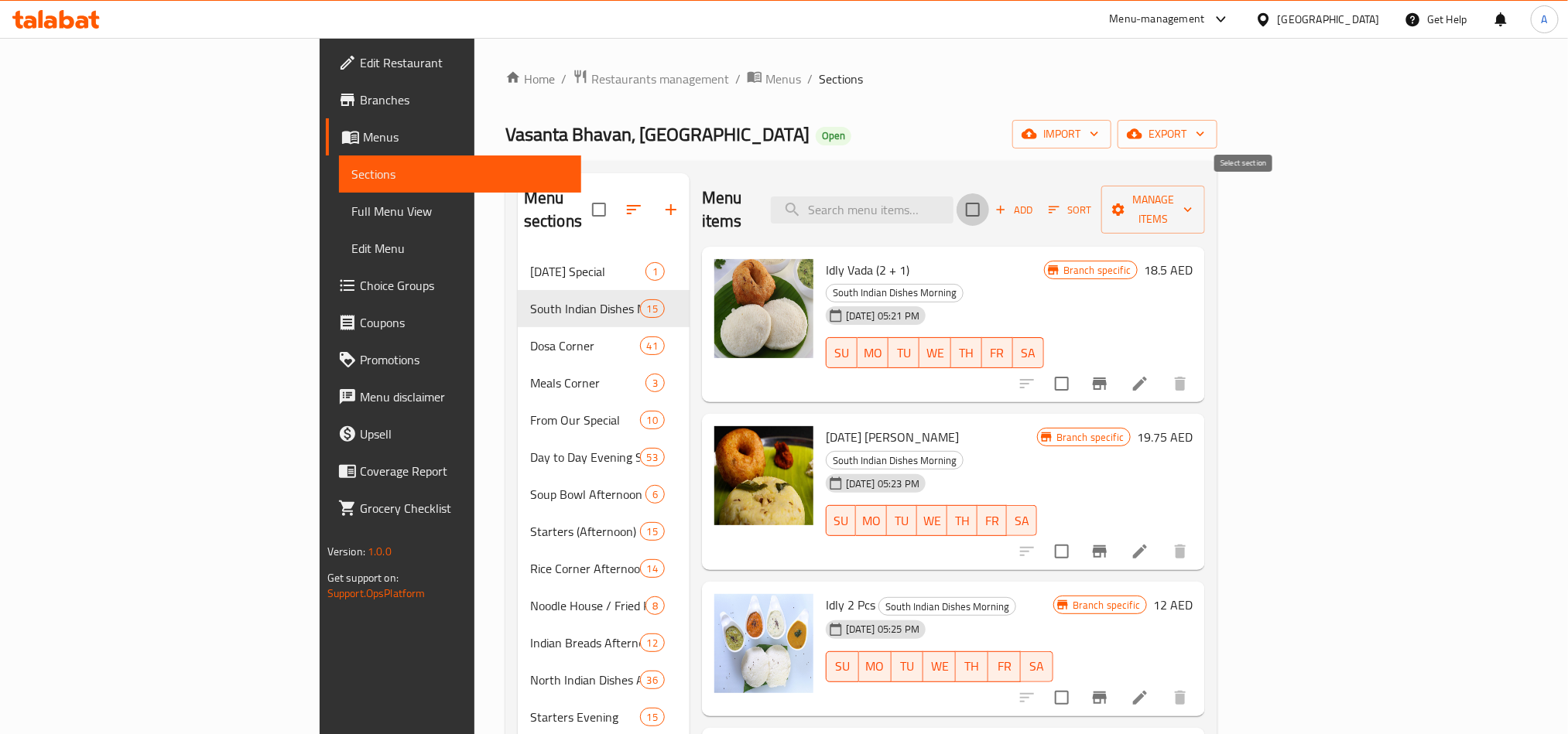
click at [989, 198] on input "checkbox" at bounding box center [973, 210] width 32 height 32
checkbox input "true"
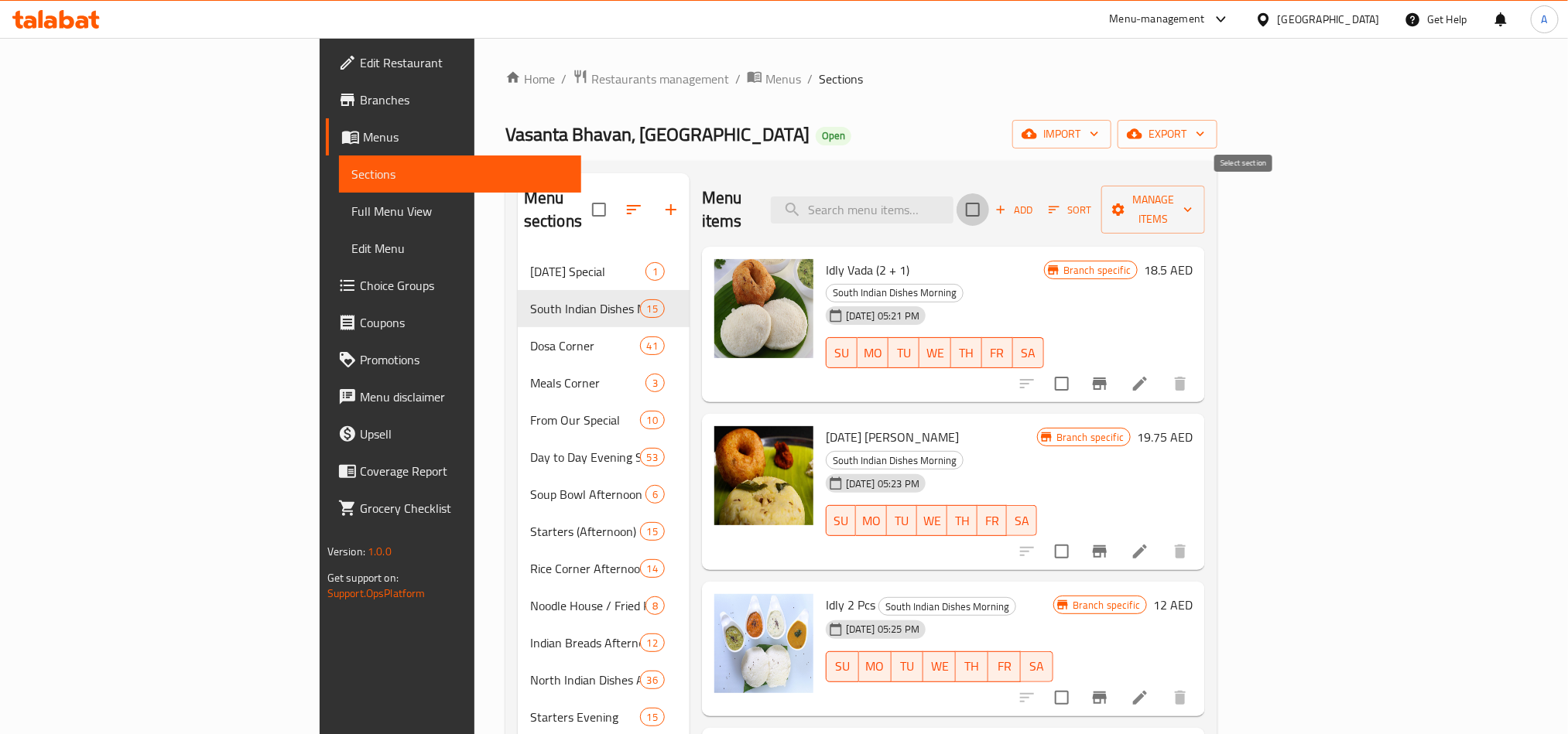
checkbox input "true"
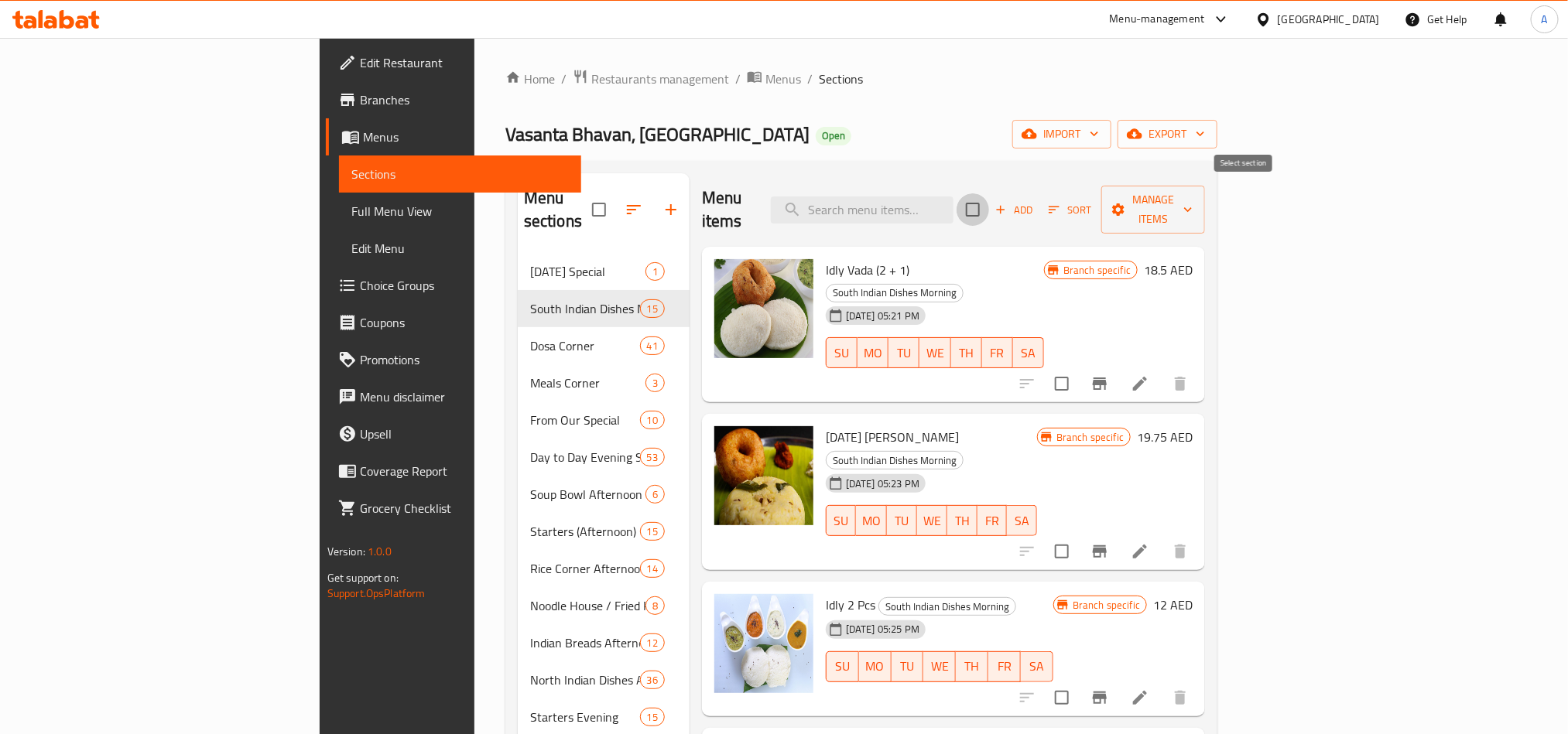
checkbox input "true"
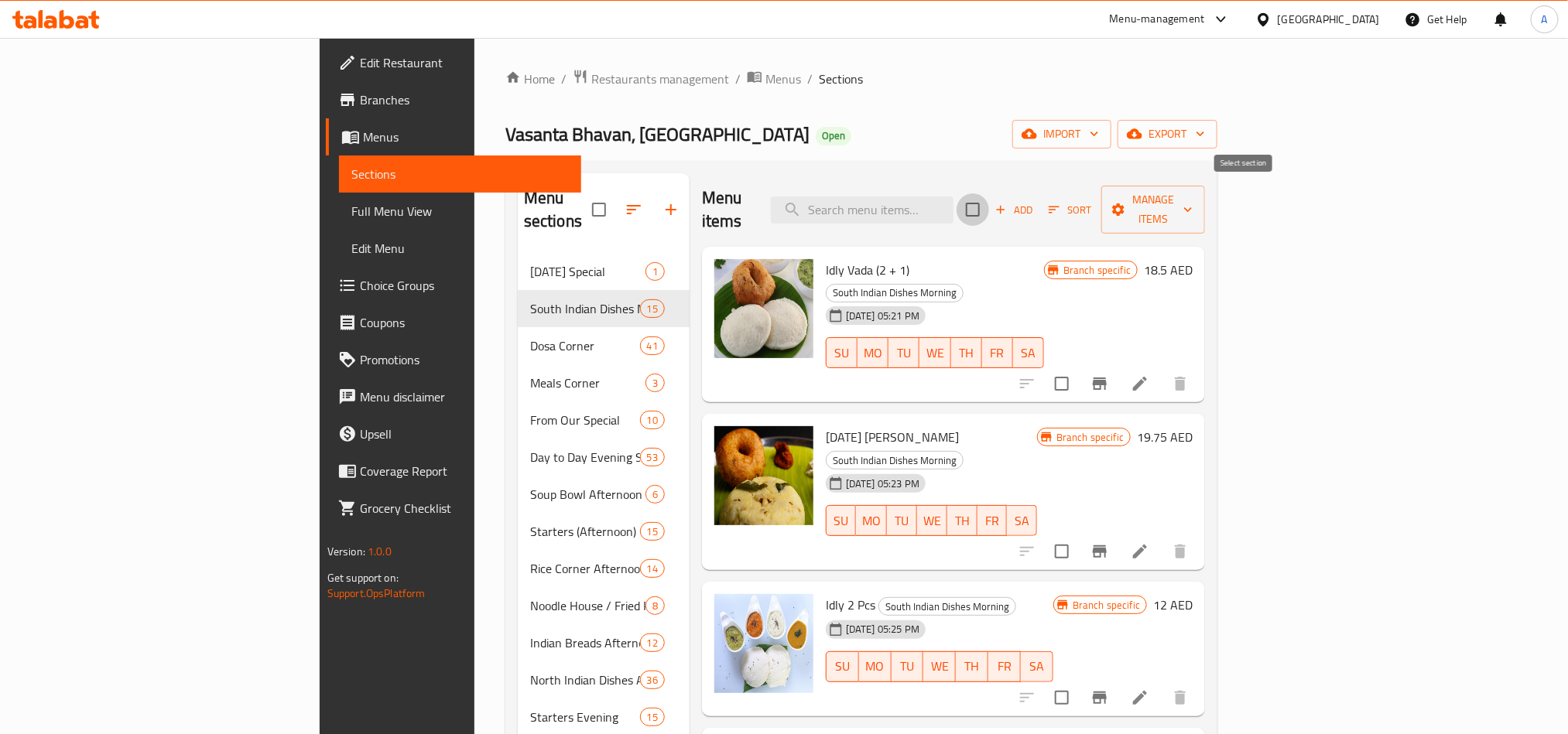
checkbox input "true"
click at [1091, 201] on span "Sort" at bounding box center [1069, 210] width 43 height 18
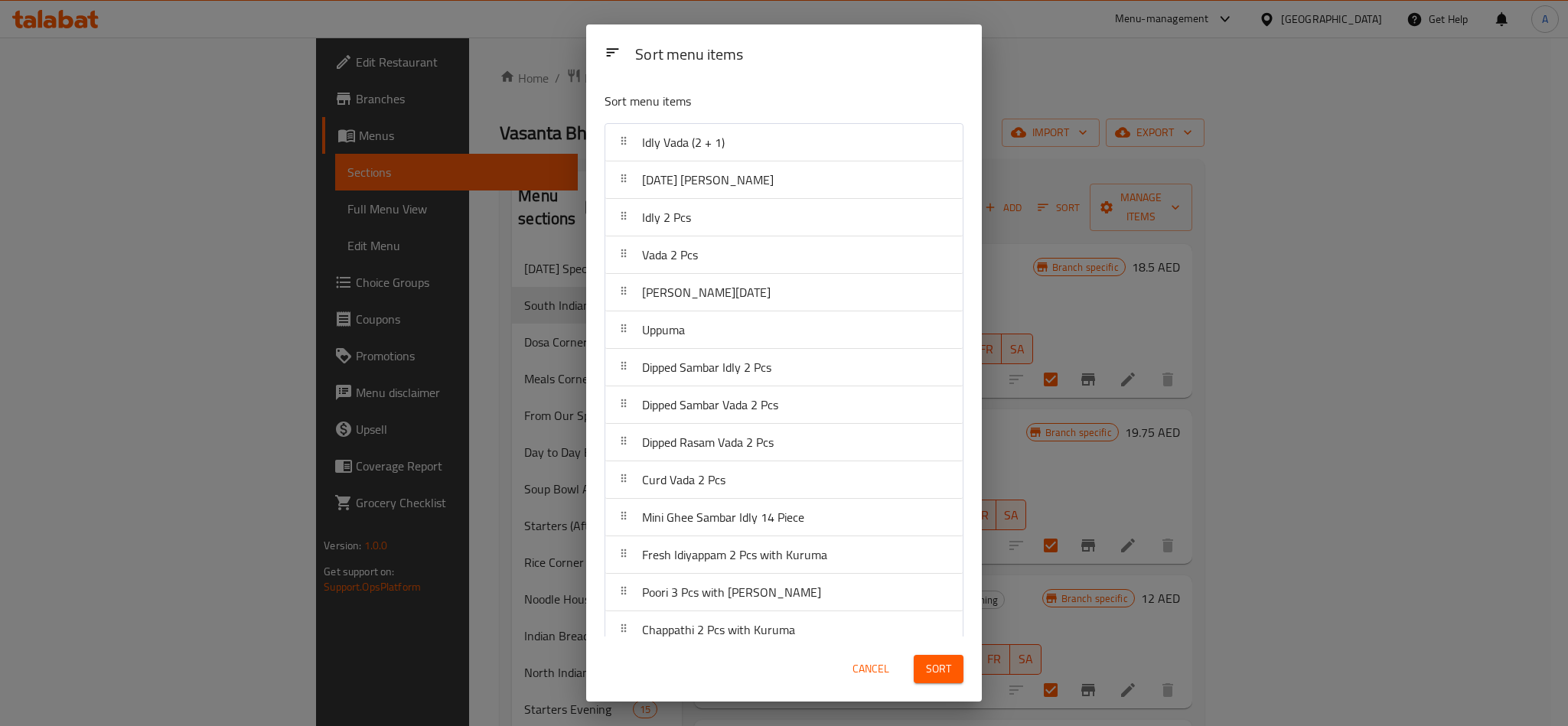
click at [1084, 386] on div "Sort menu items Sort menu items Idly Vada (2 + 1) Pongal Vada Idly 2 Pcs Vada 2…" at bounding box center [784, 363] width 1568 height 726
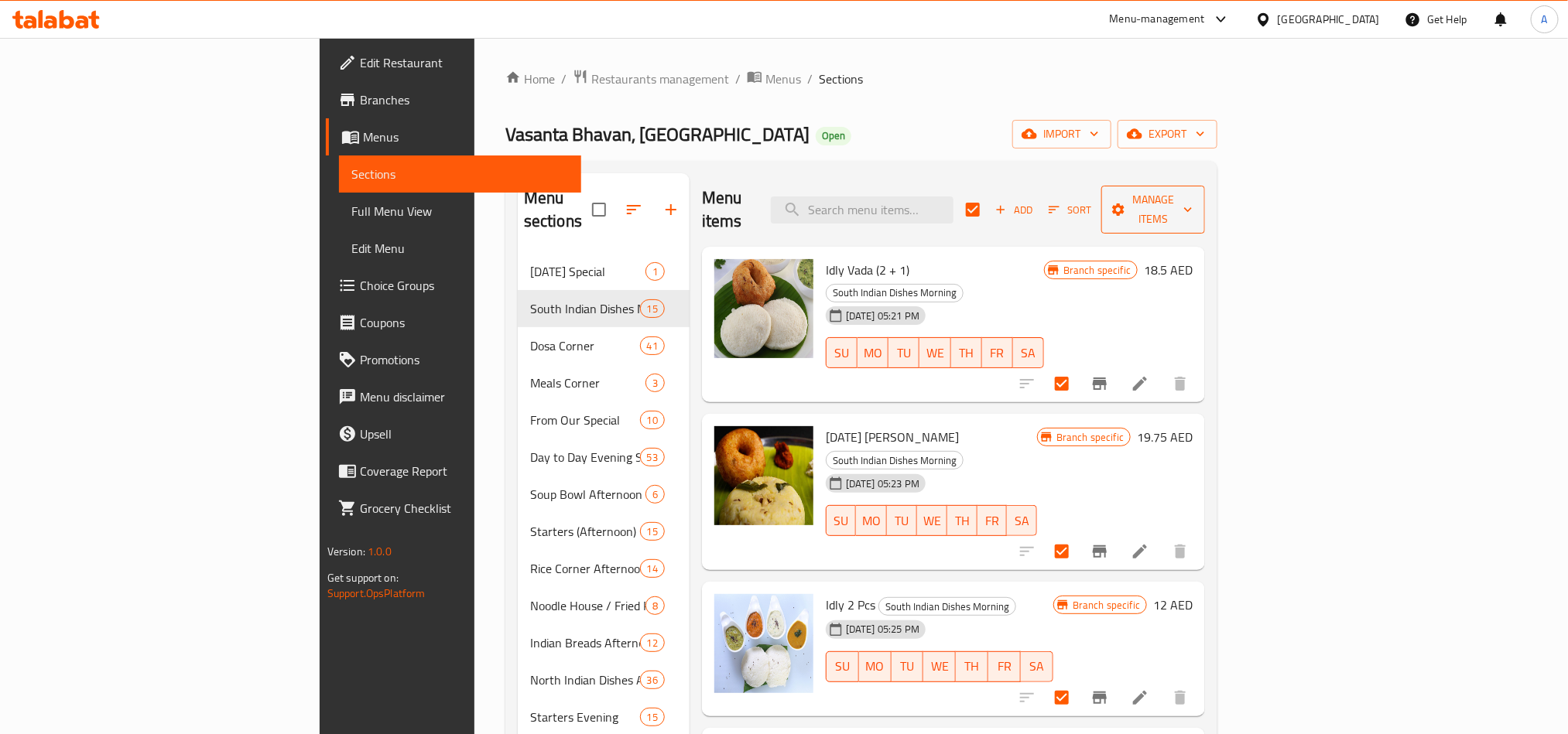
click at [1193, 207] on span "Manage items" at bounding box center [1152, 209] width 79 height 39
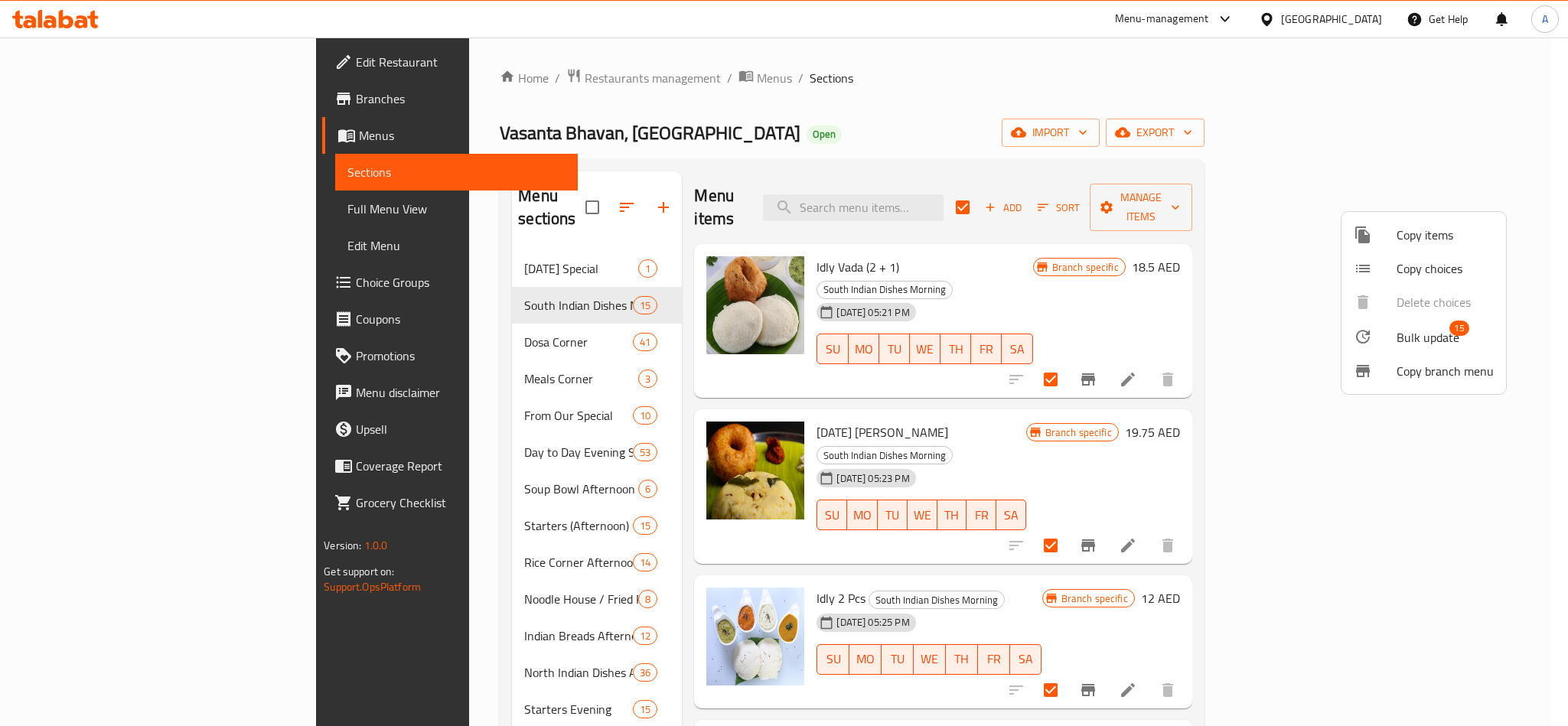
click at [1428, 331] on span "Bulk update" at bounding box center [1428, 338] width 63 height 19
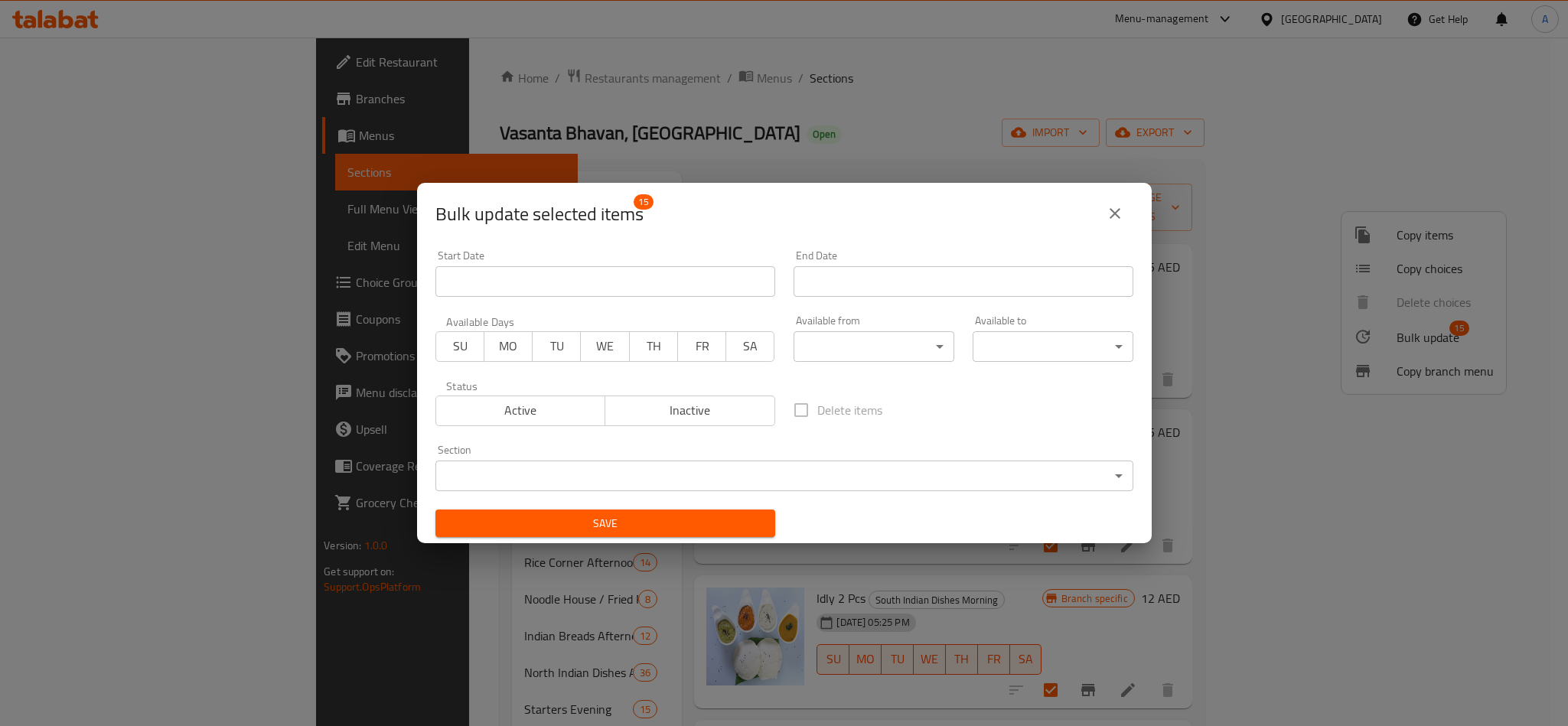
click at [879, 338] on body "​ Menu-management [GEOGRAPHIC_DATA] Get Help A Edit Restaurant Branches Menus S…" at bounding box center [784, 381] width 1568 height 688
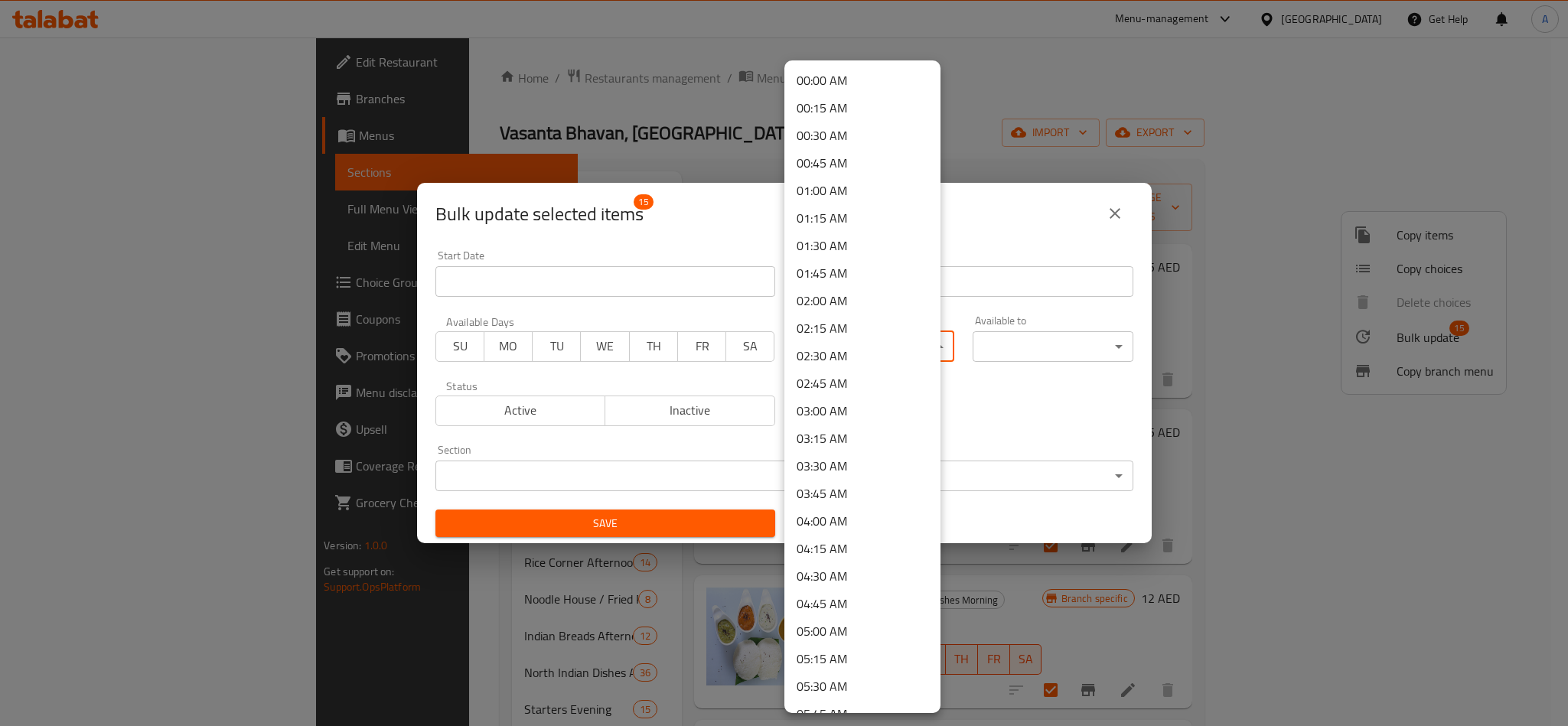
click at [1114, 149] on div at bounding box center [784, 363] width 1568 height 726
click at [891, 348] on body "​ Menu-management [GEOGRAPHIC_DATA] Get Help A Edit Restaurant Branches Menus S…" at bounding box center [784, 381] width 1568 height 688
click at [848, 437] on li "07:30 AM" at bounding box center [862, 442] width 156 height 27
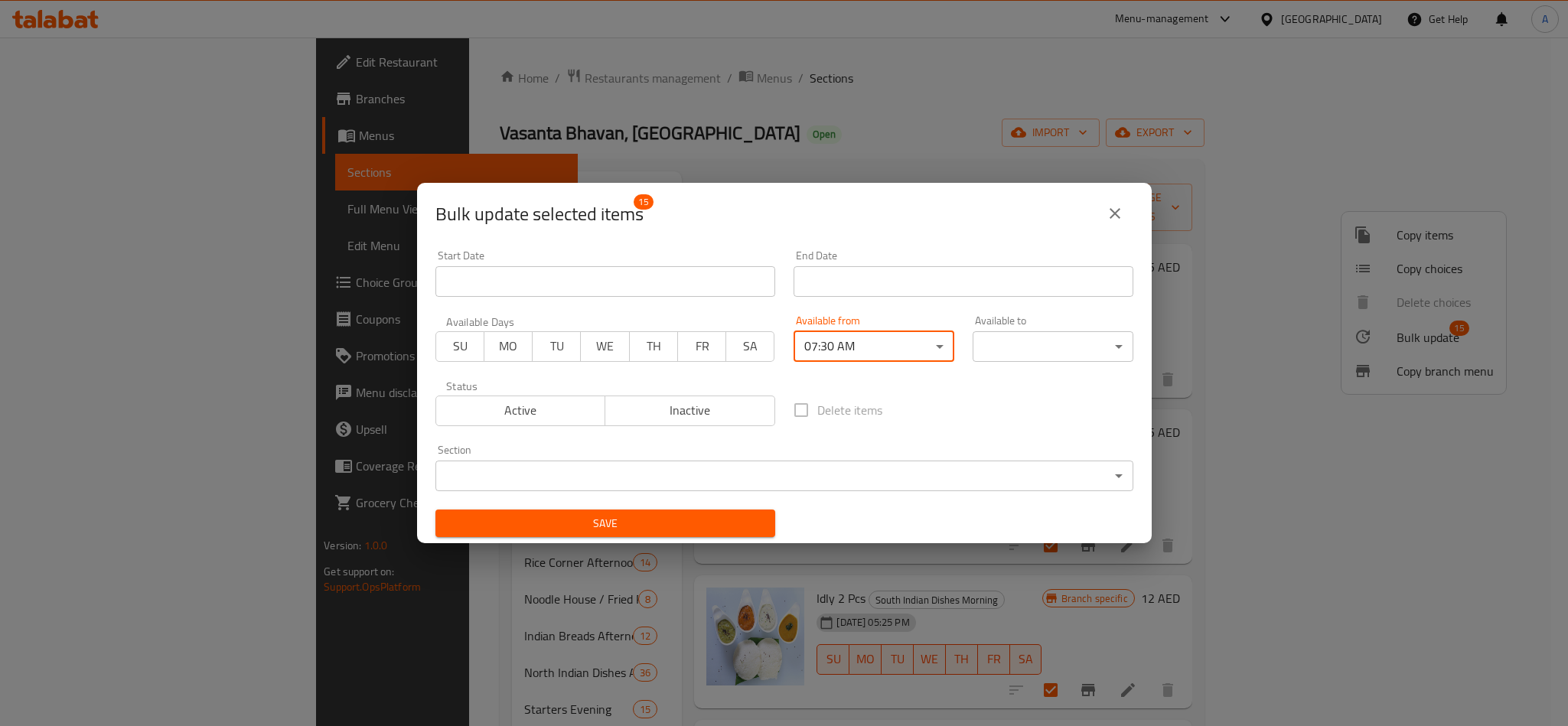
click at [1059, 333] on body "​ Menu-management [GEOGRAPHIC_DATA] Get Help A Edit Restaurant Branches Menus S…" at bounding box center [784, 381] width 1568 height 688
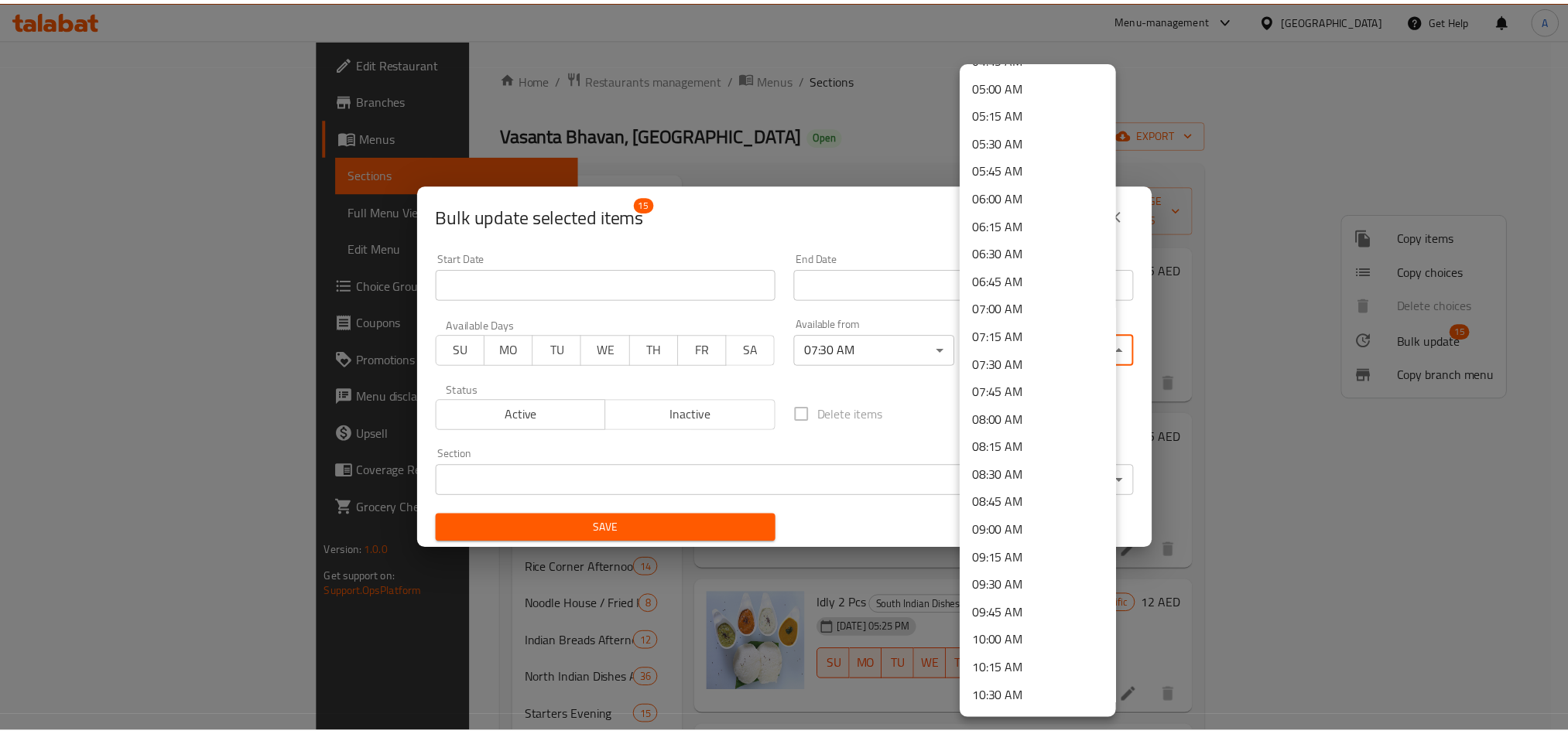
scroll to position [696, 0]
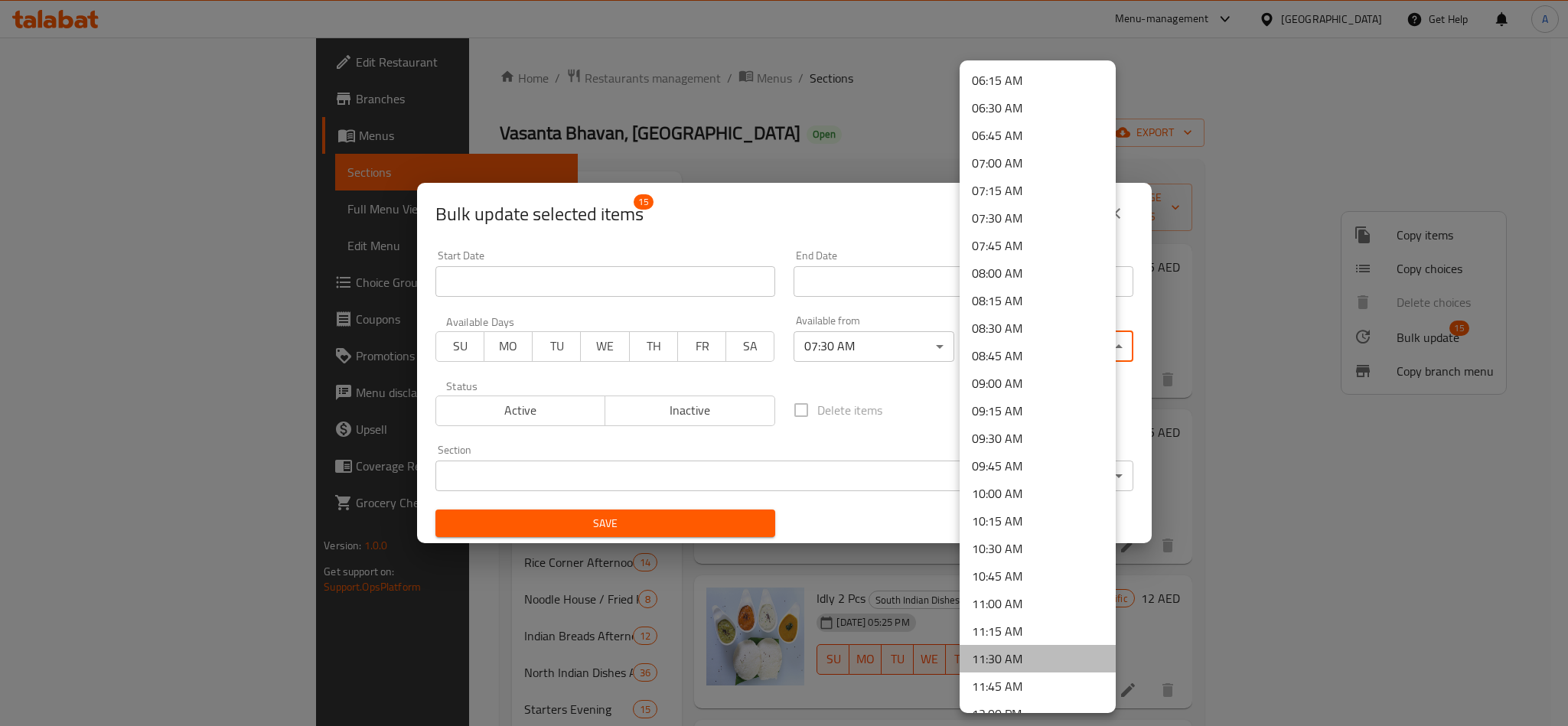
click at [1038, 652] on li "11:30 AM" at bounding box center [1038, 658] width 156 height 27
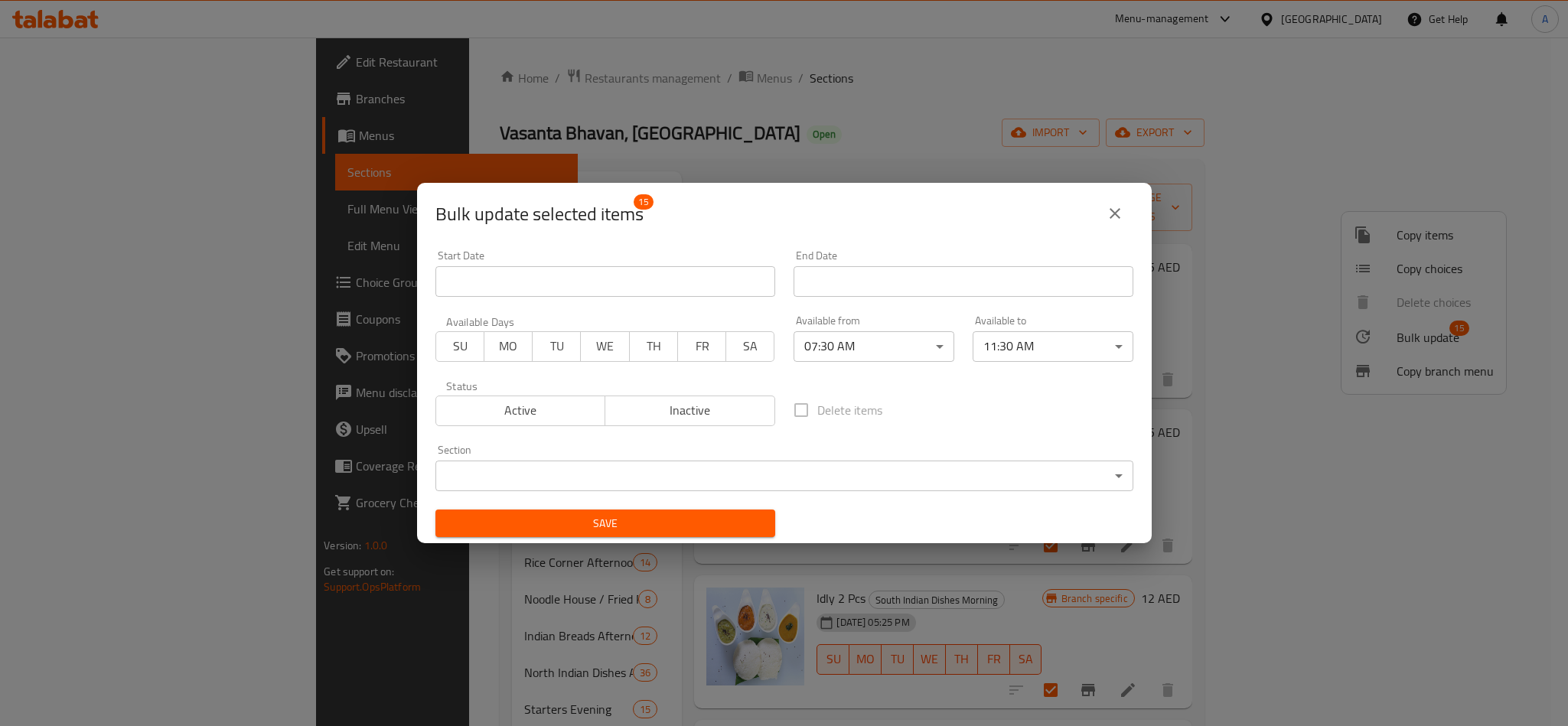
click at [675, 505] on div "Save" at bounding box center [605, 524] width 358 height 47
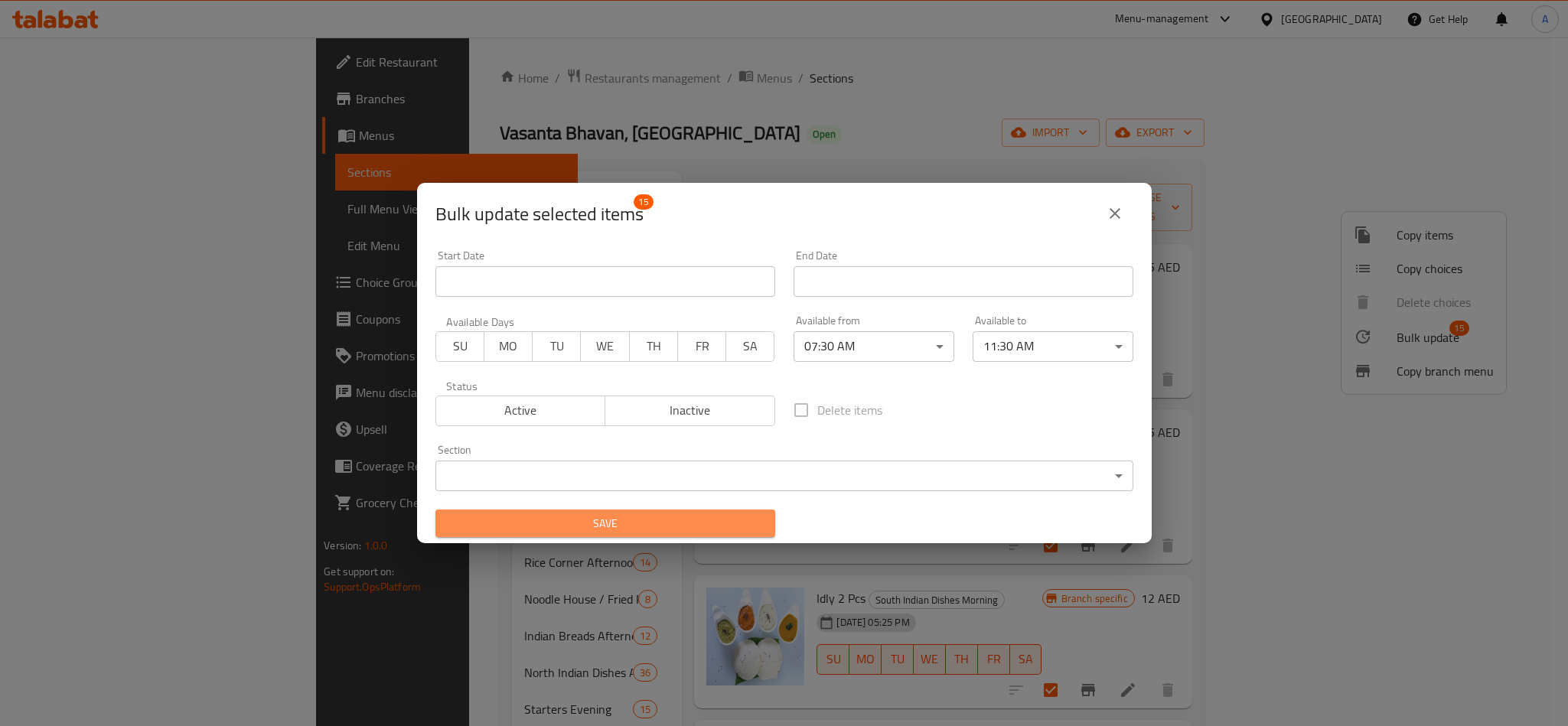
click at [678, 514] on span "Save" at bounding box center [606, 523] width 316 height 19
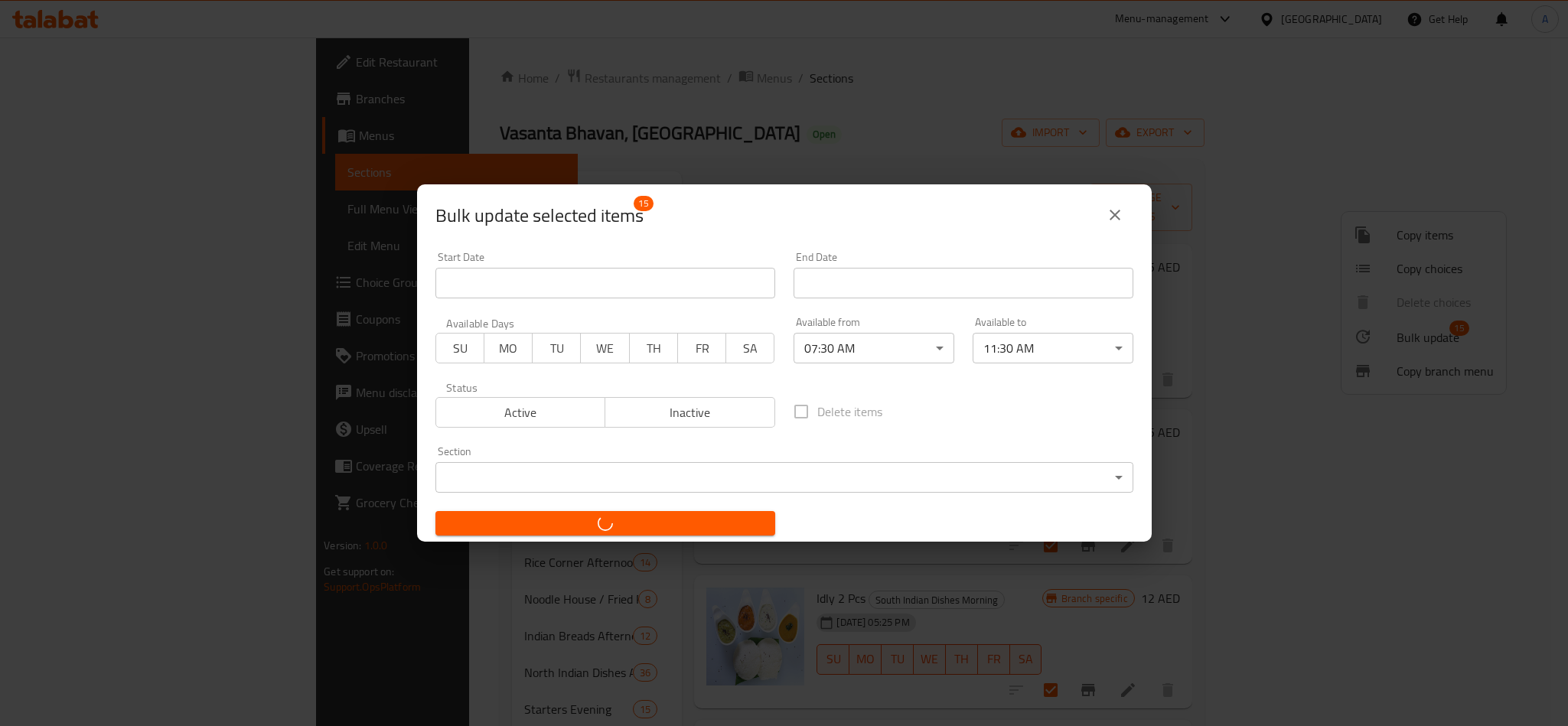
checkbox input "false"
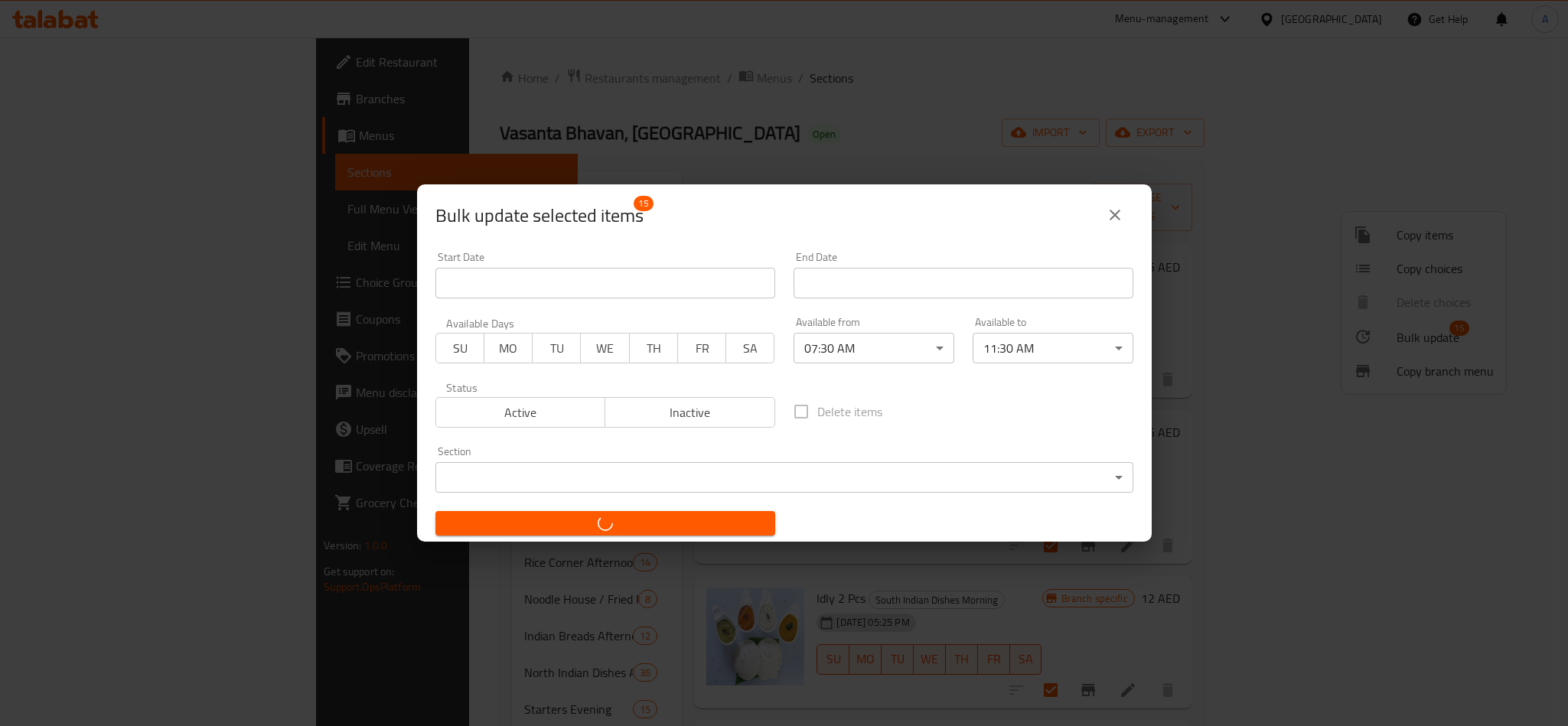
checkbox input "false"
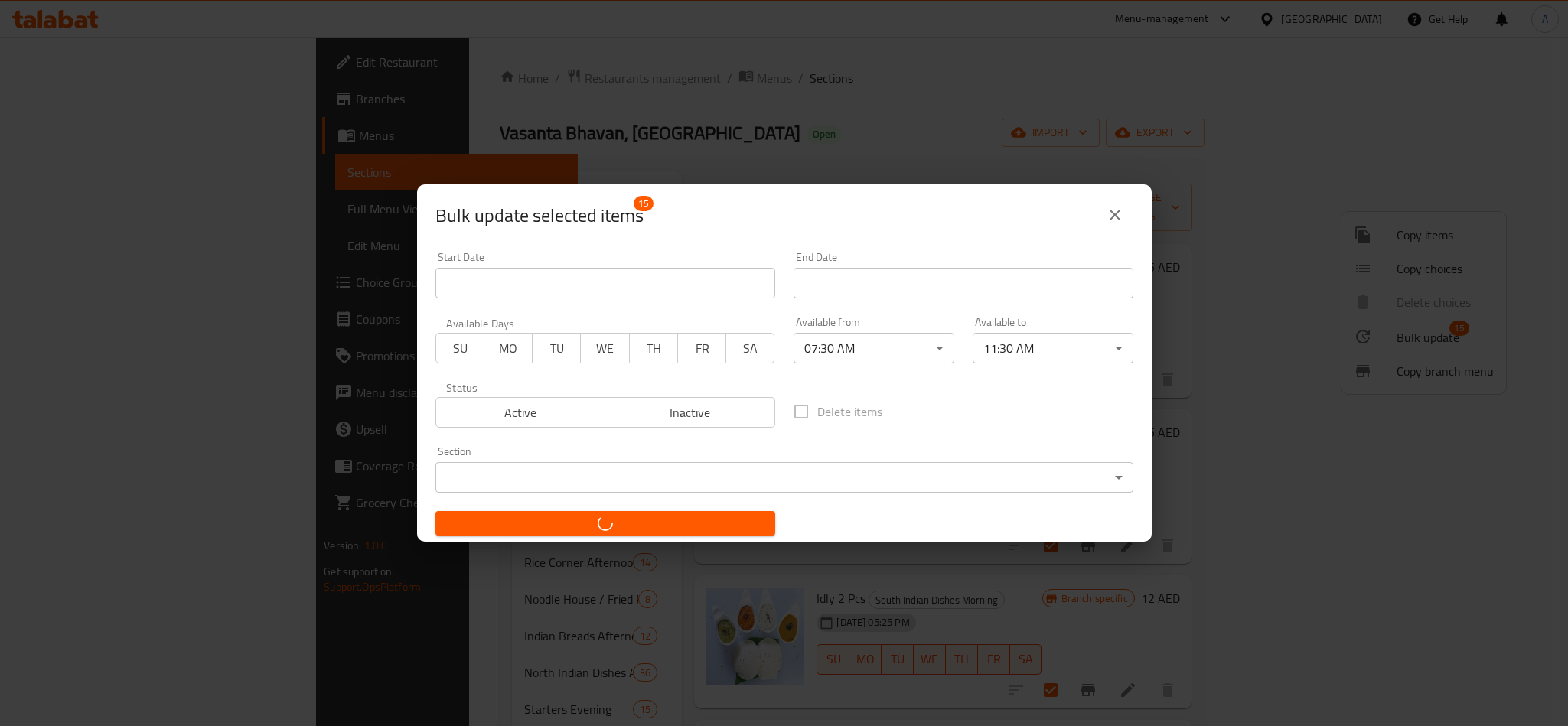
checkbox input "false"
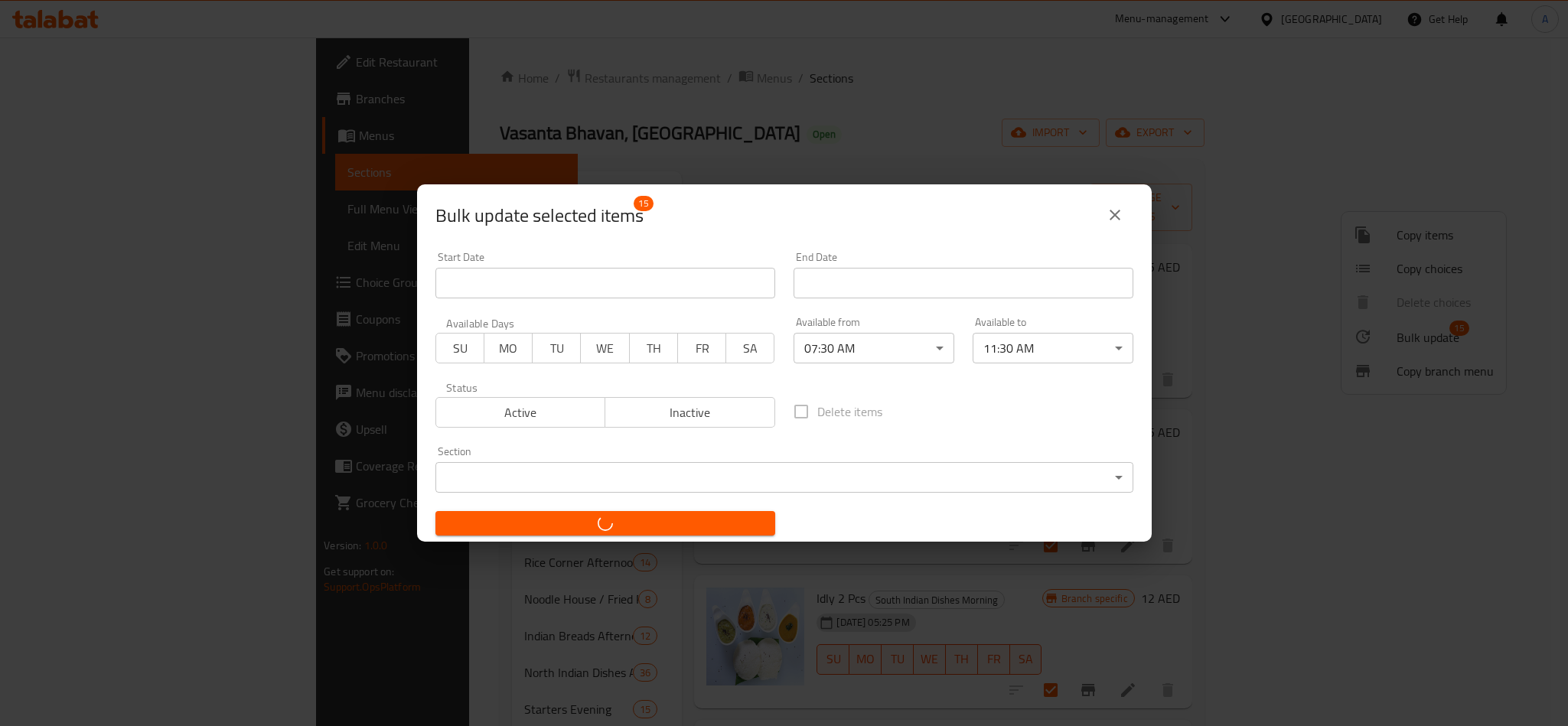
checkbox input "false"
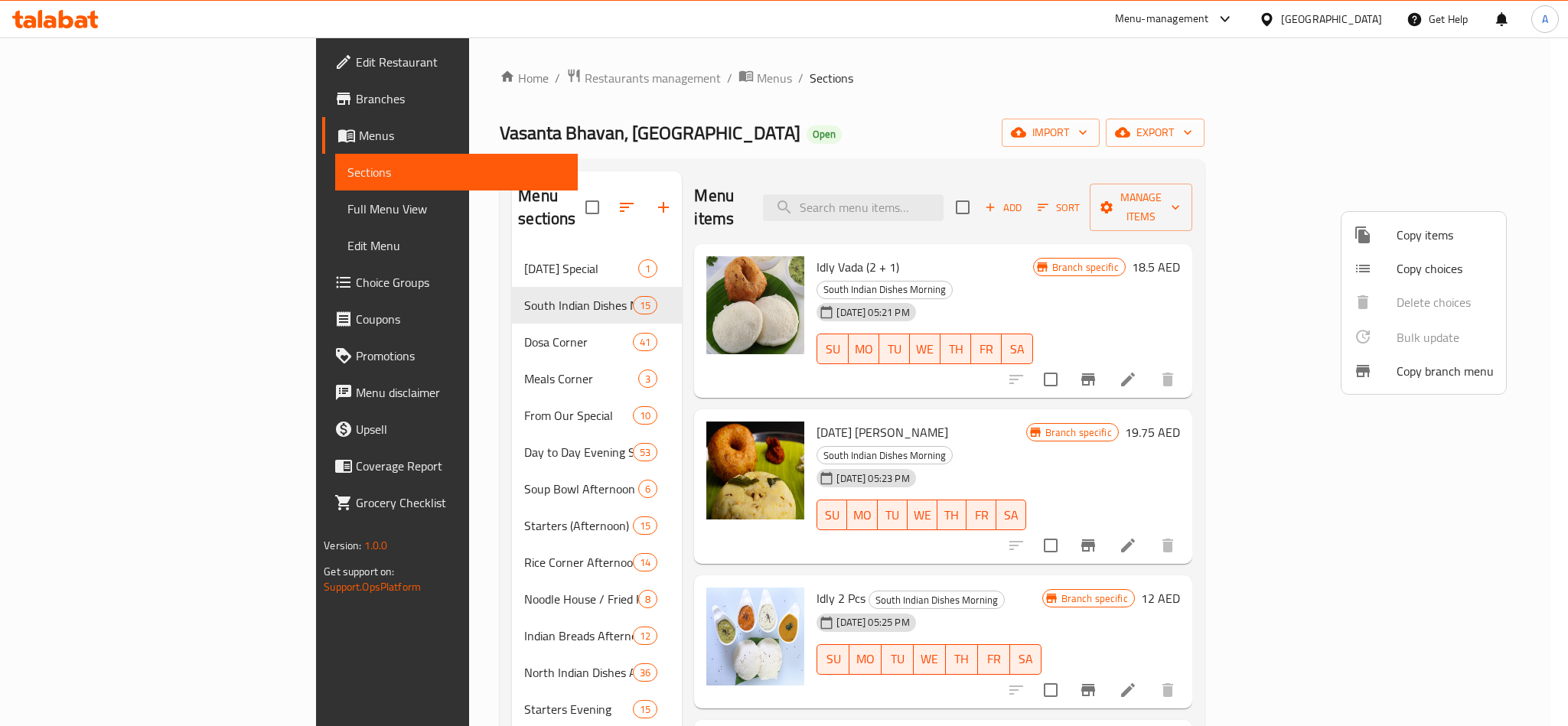
click at [418, 303] on div at bounding box center [784, 363] width 1568 height 726
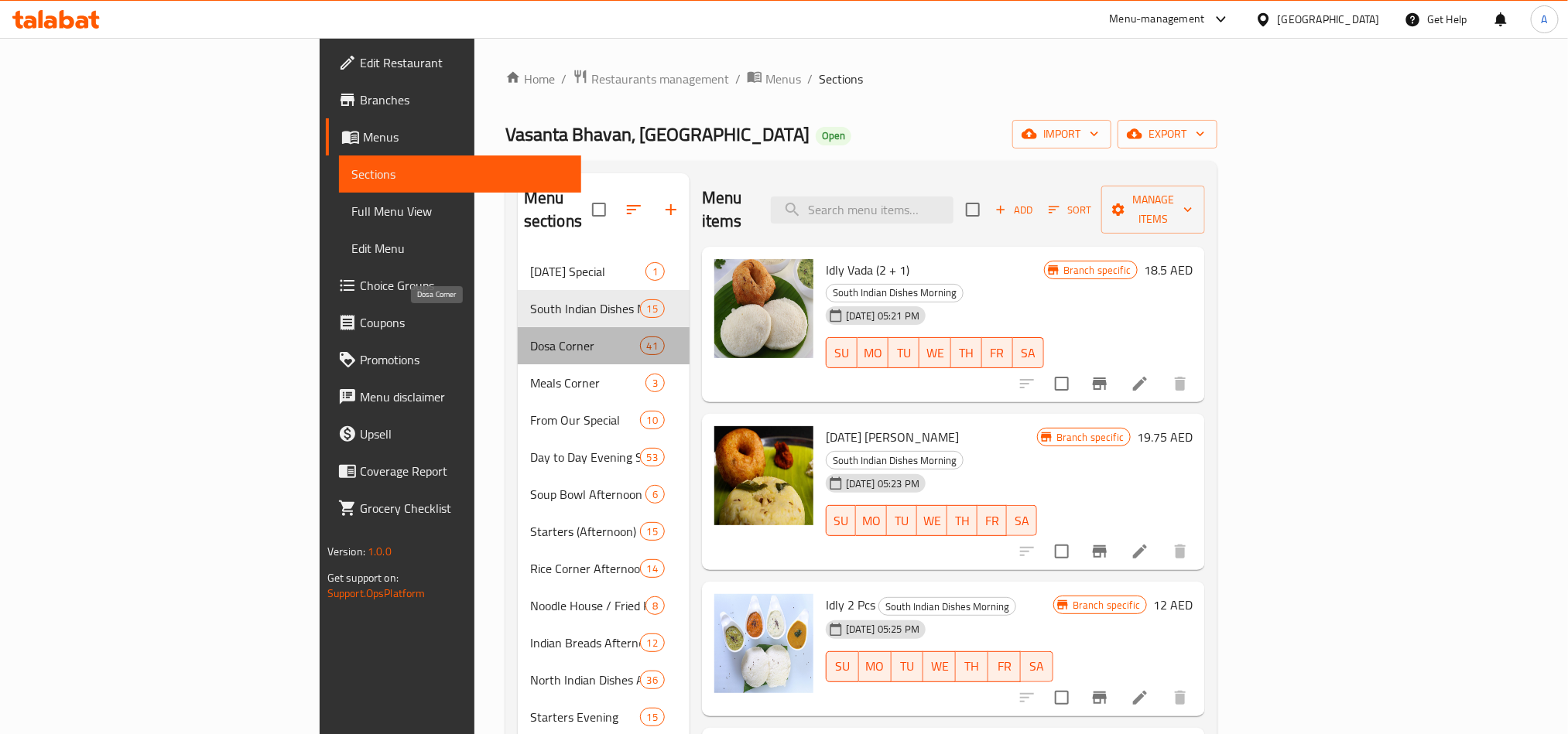
click at [530, 336] on span "Dosa Corner" at bounding box center [585, 346] width 110 height 19
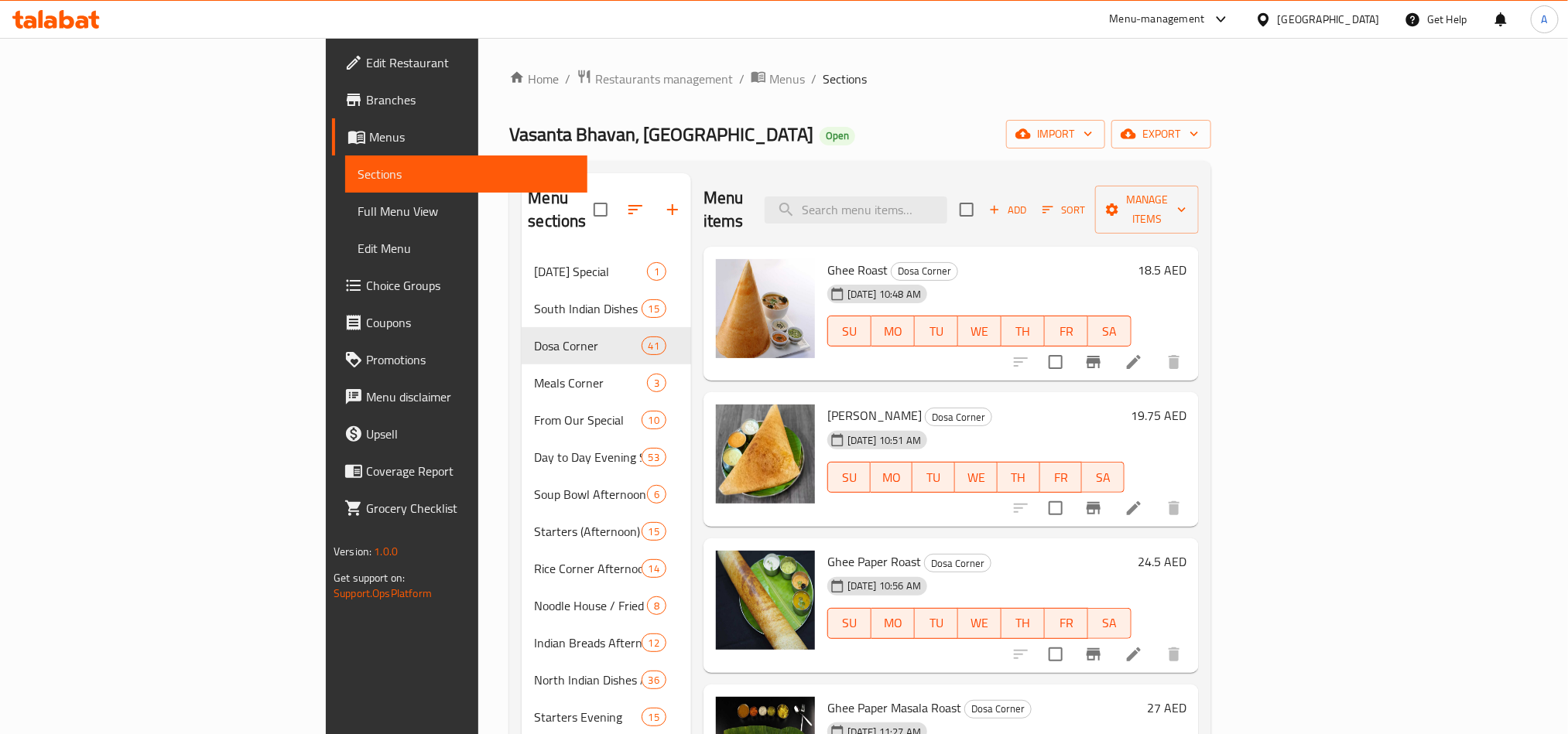
click at [1122, 195] on div "Menu items Add Sort Manage items" at bounding box center [951, 209] width 495 height 73
click at [1103, 353] on icon "Branch-specific-item" at bounding box center [1093, 363] width 19 height 19
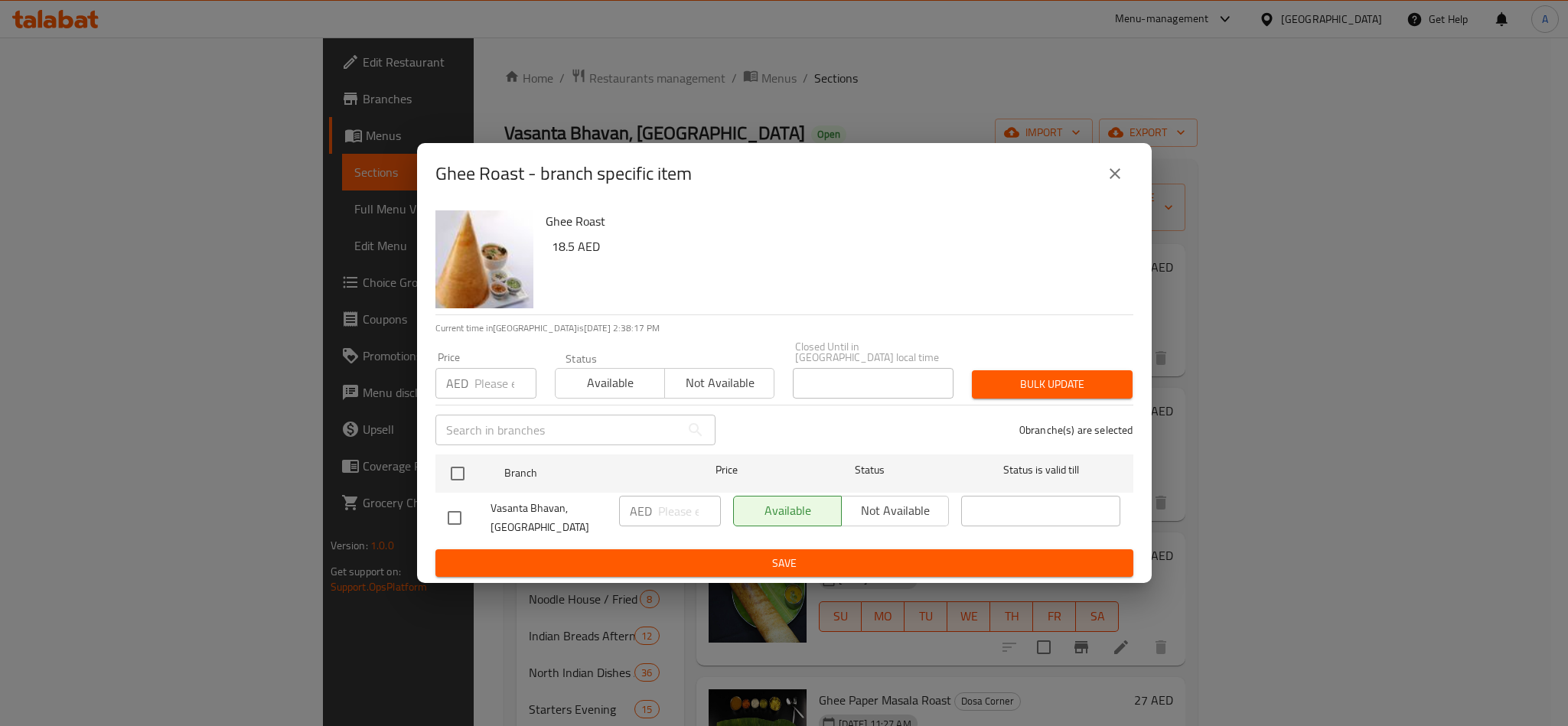
click at [1124, 182] on button "close" at bounding box center [1115, 173] width 37 height 37
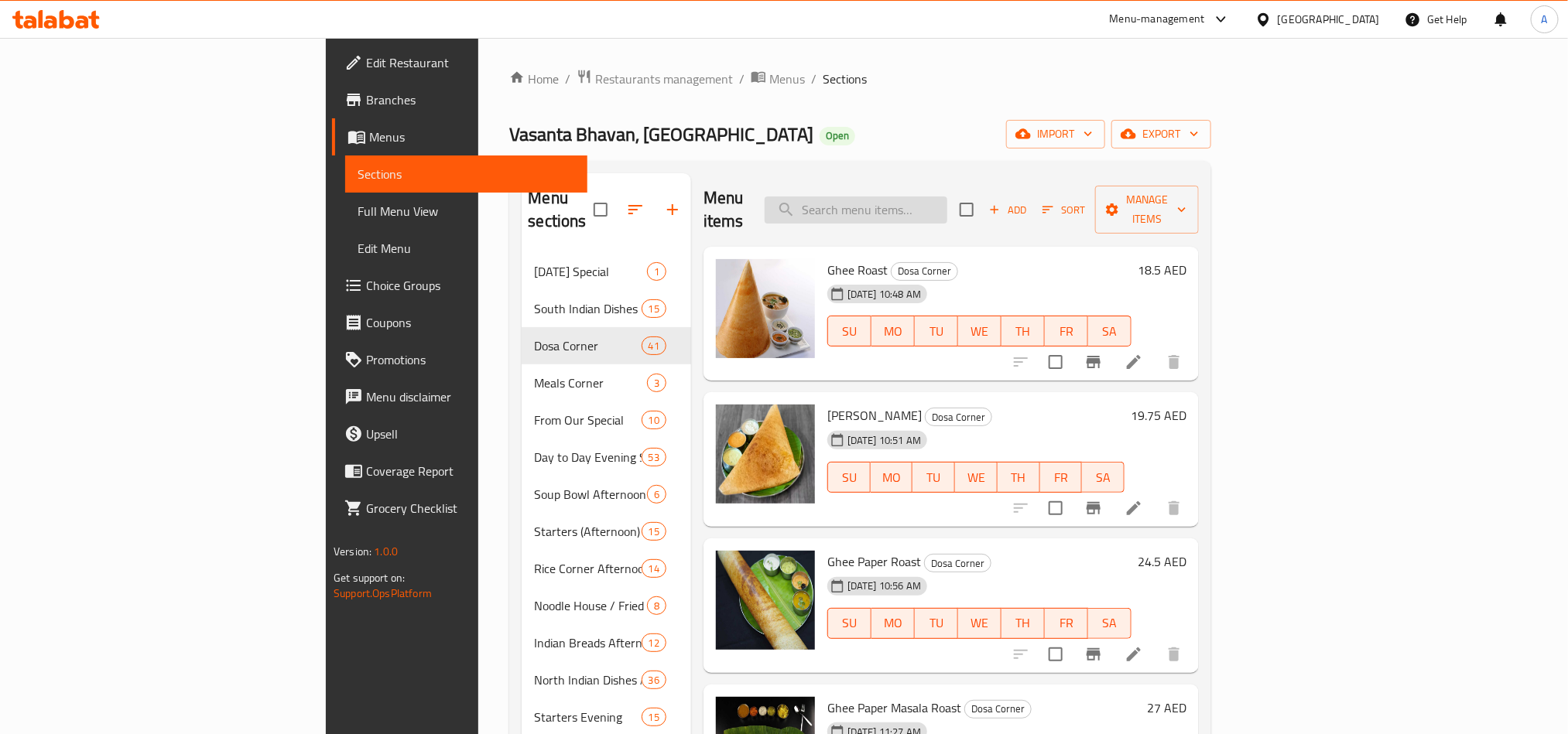
click at [947, 198] on input "search" at bounding box center [856, 210] width 182 height 28
paste input "Ghee Roast"
type input "Ghee Roast"
click at [1101, 356] on icon "Branch-specific-item" at bounding box center [1093, 362] width 14 height 12
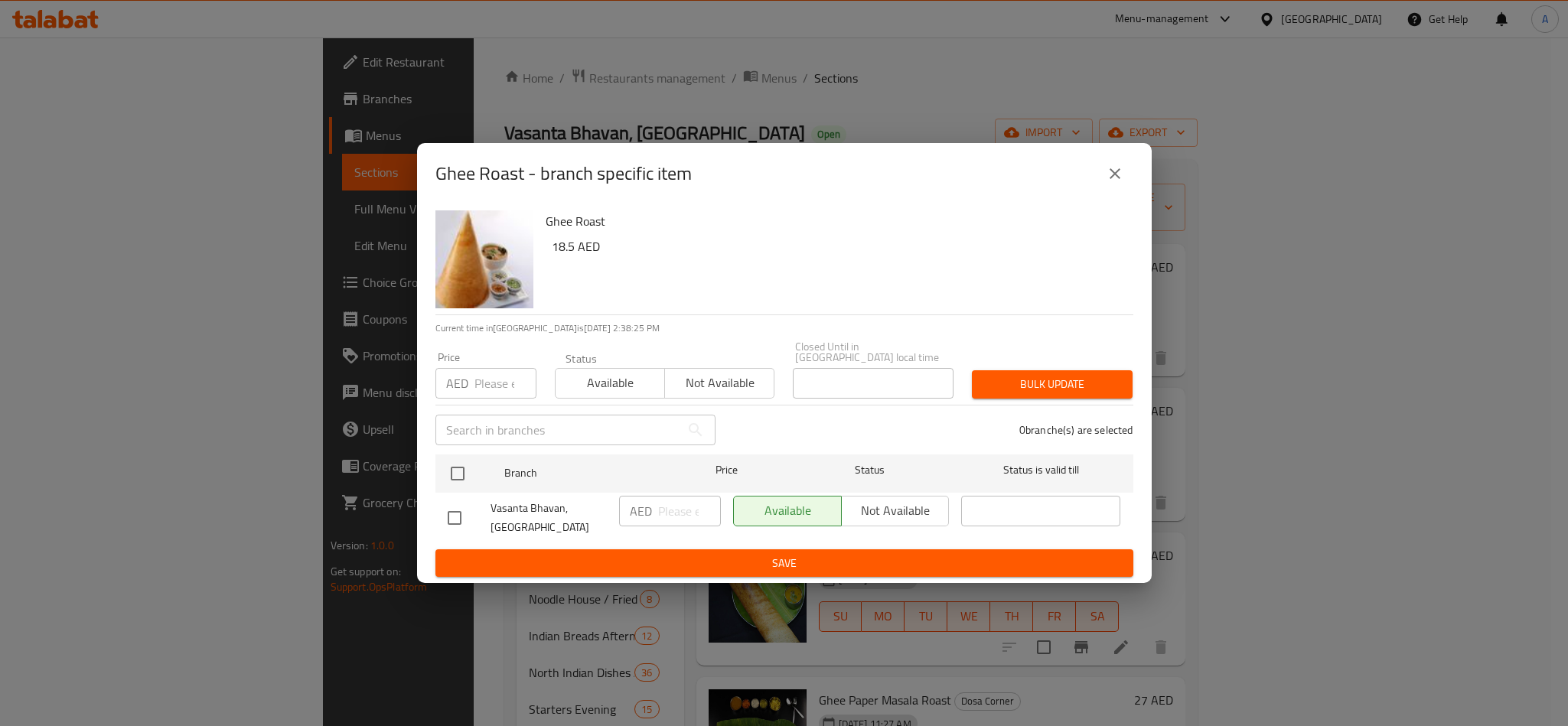
drag, startPoint x: 459, startPoint y: 473, endPoint x: 491, endPoint y: 382, distance: 96.5
click at [459, 473] on input "checkbox" at bounding box center [458, 473] width 32 height 32
checkbox input "true"
click at [491, 374] on input "number" at bounding box center [505, 383] width 62 height 31
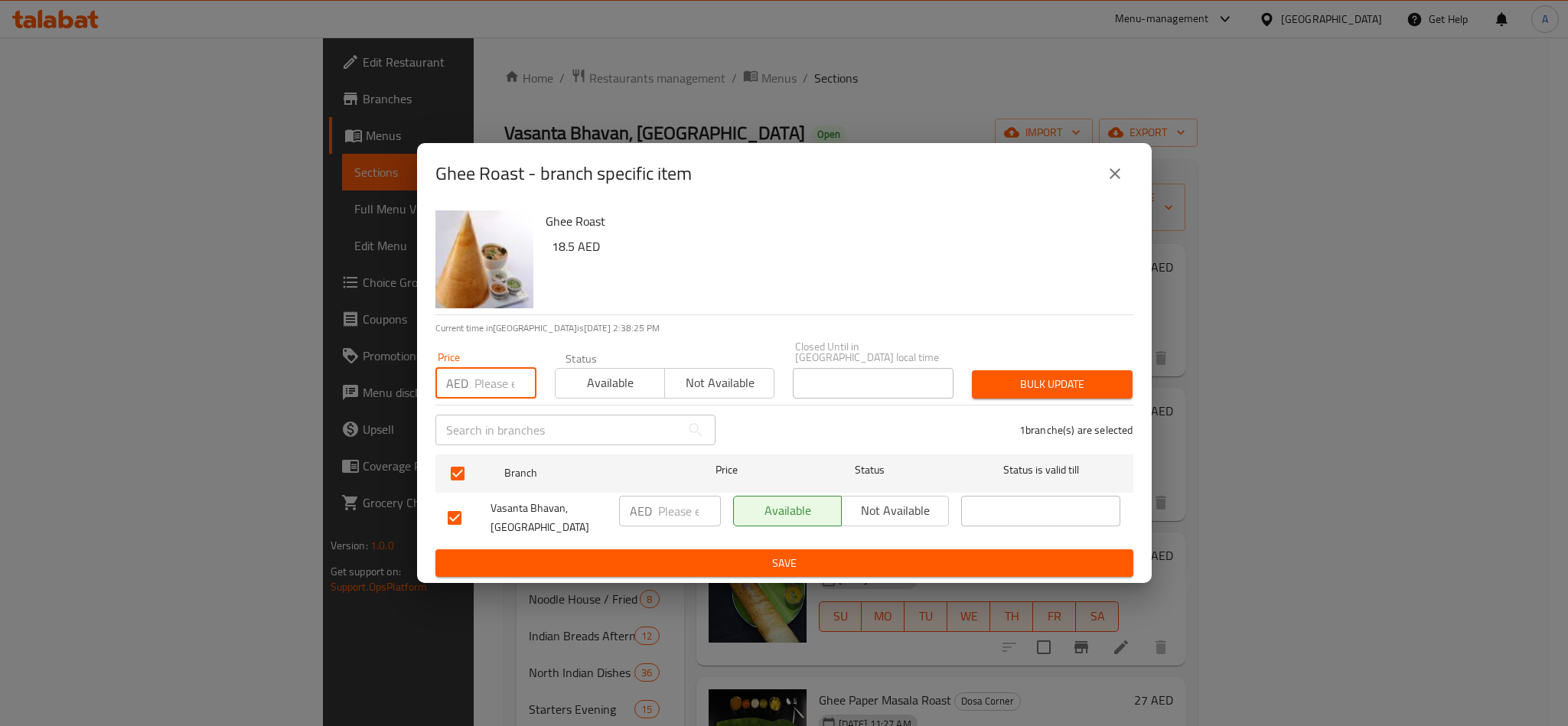
paste input "19.25"
type input "19.25"
click at [1105, 378] on span "Bulk update" at bounding box center [1052, 384] width 136 height 19
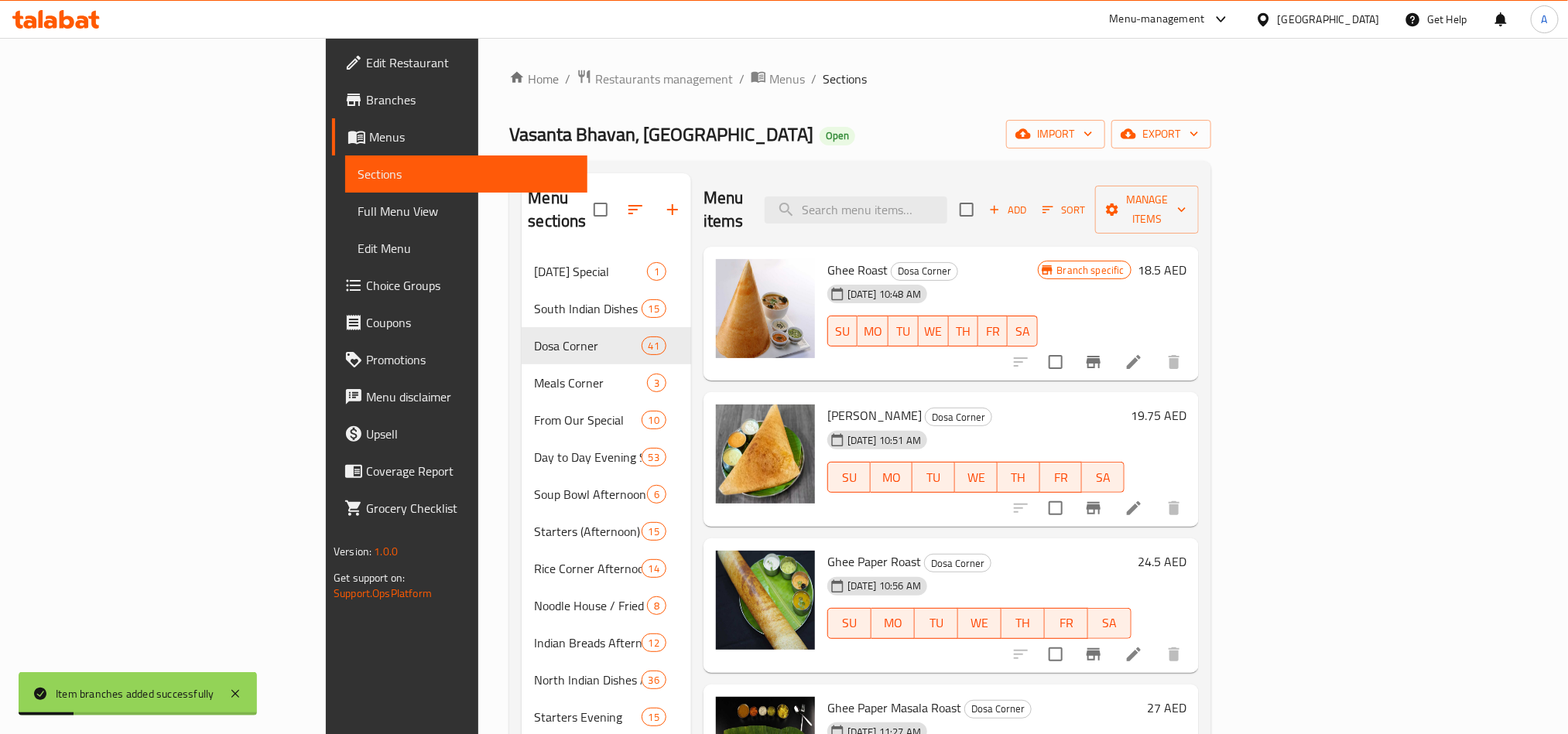
click at [1103, 499] on icon "Branch-specific-item" at bounding box center [1093, 509] width 19 height 19
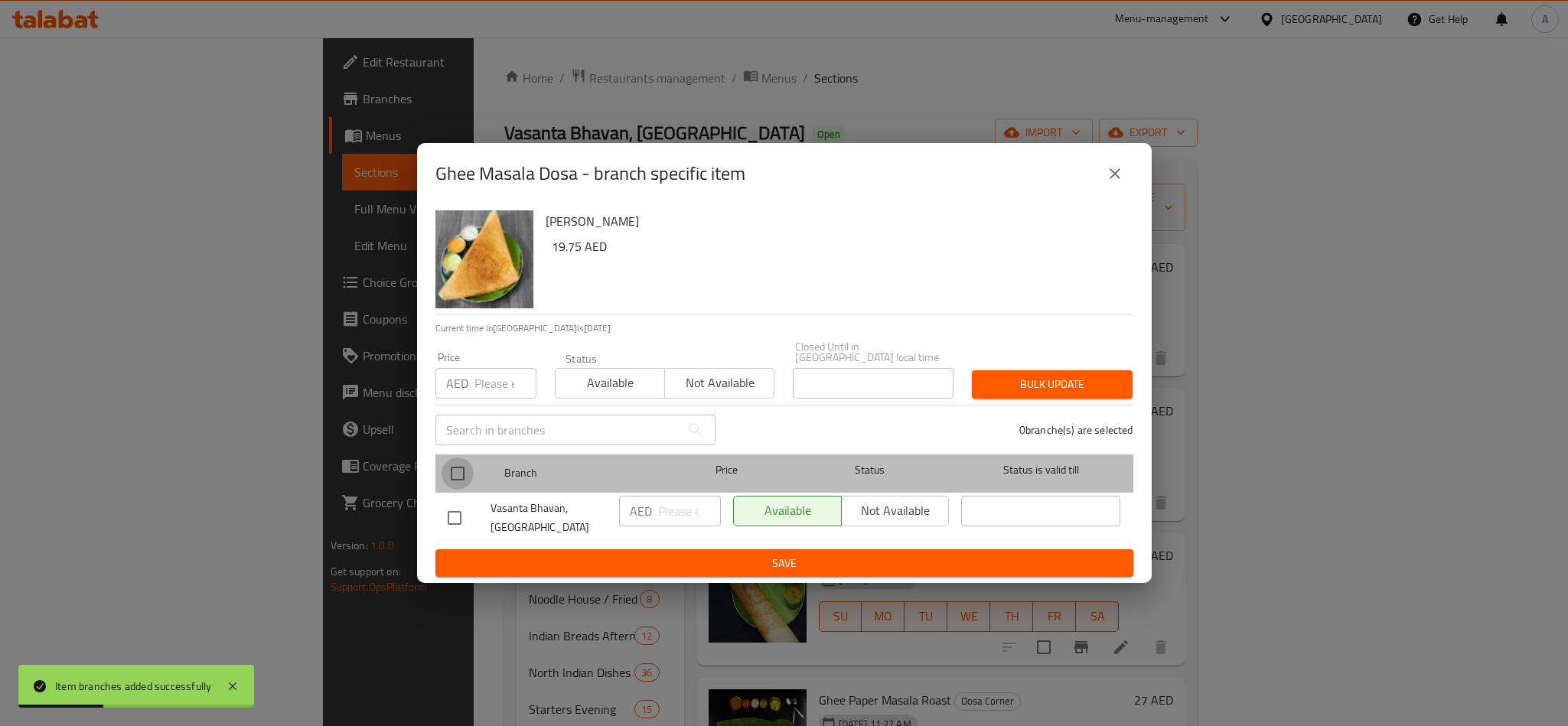
click at [450, 465] on input "checkbox" at bounding box center [458, 473] width 32 height 32
checkbox input "true"
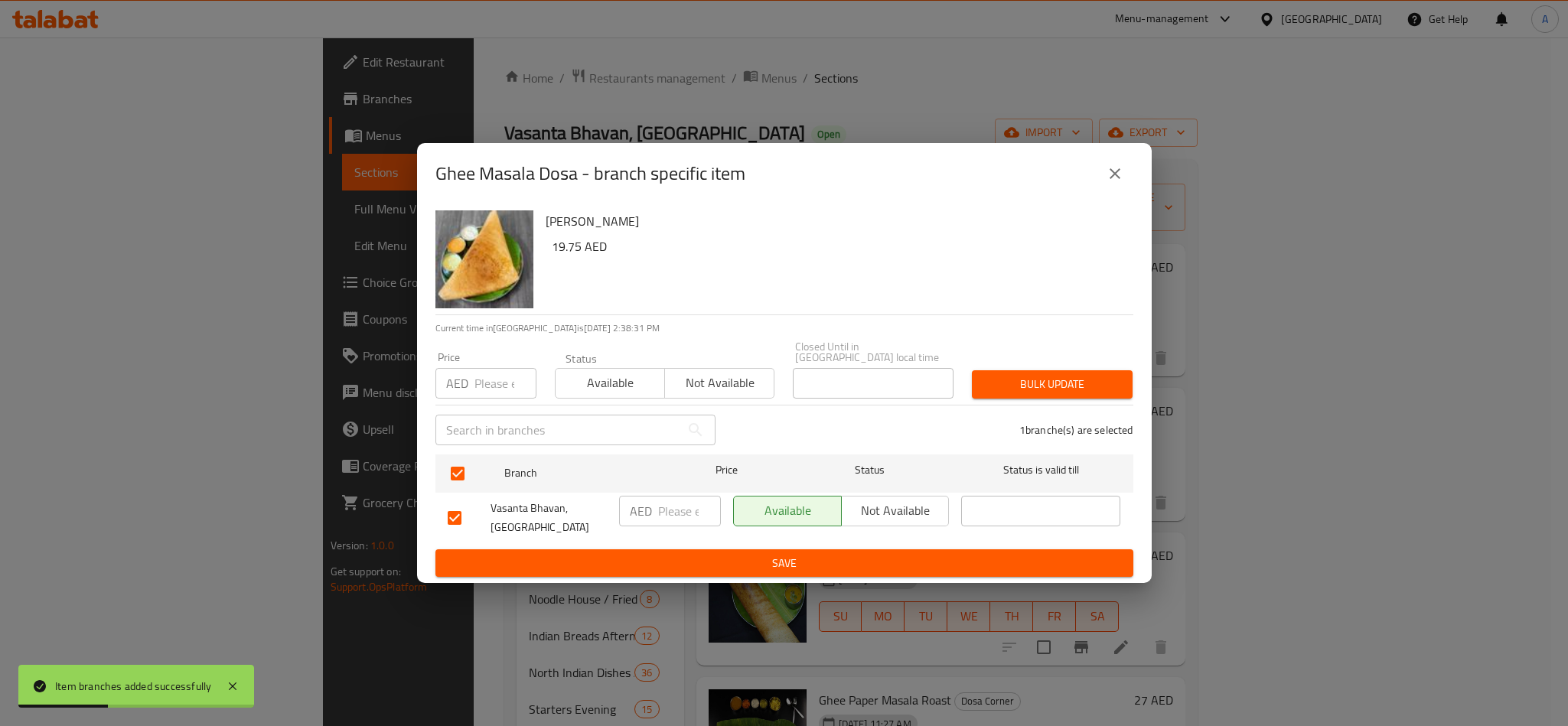
click at [487, 394] on input "number" at bounding box center [505, 383] width 62 height 31
drag, startPoint x: 478, startPoint y: 388, endPoint x: 626, endPoint y: 407, distance: 149.2
click at [455, 386] on div "AED Price" at bounding box center [487, 383] width 101 height 31
paste input "19.75"
type input "19.75"
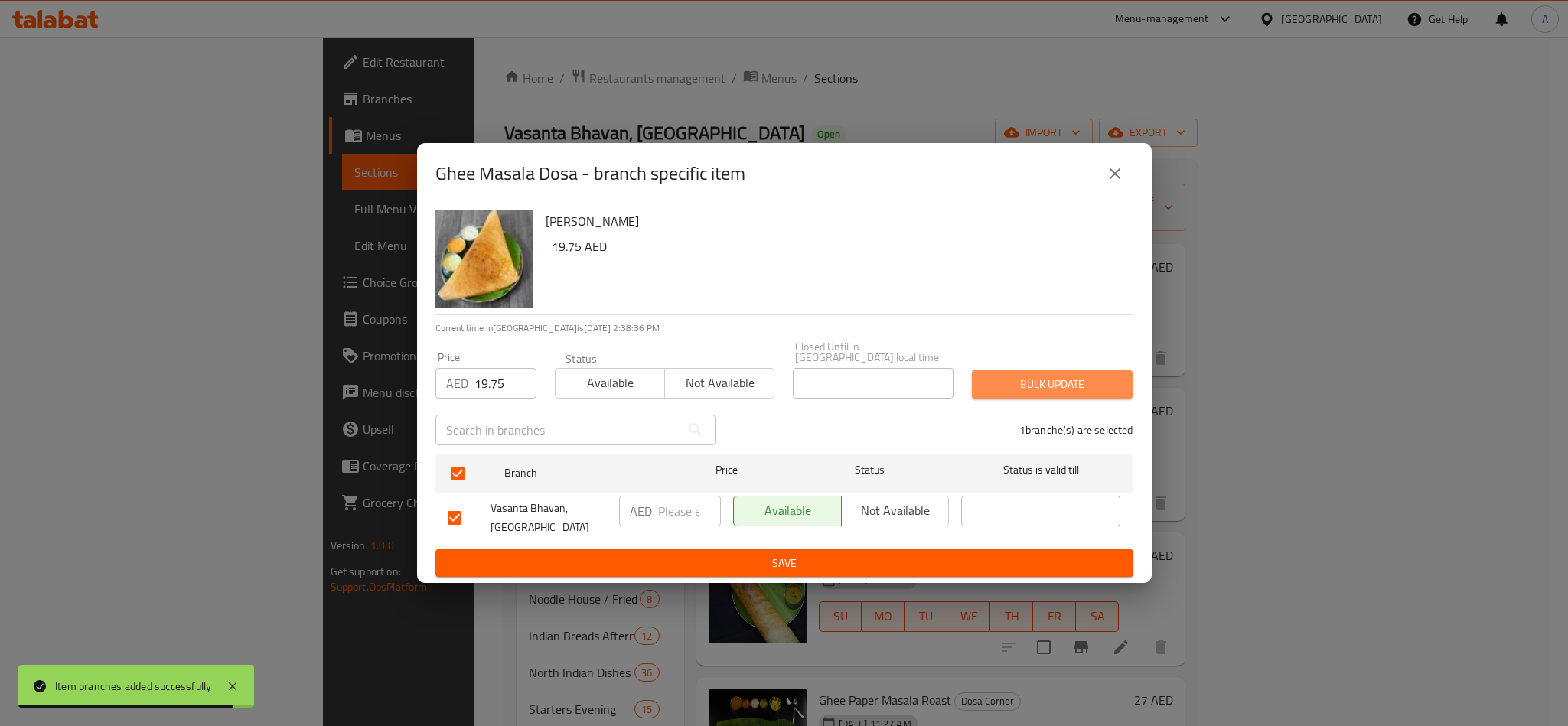
click at [1014, 386] on span "Bulk update" at bounding box center [1052, 384] width 136 height 19
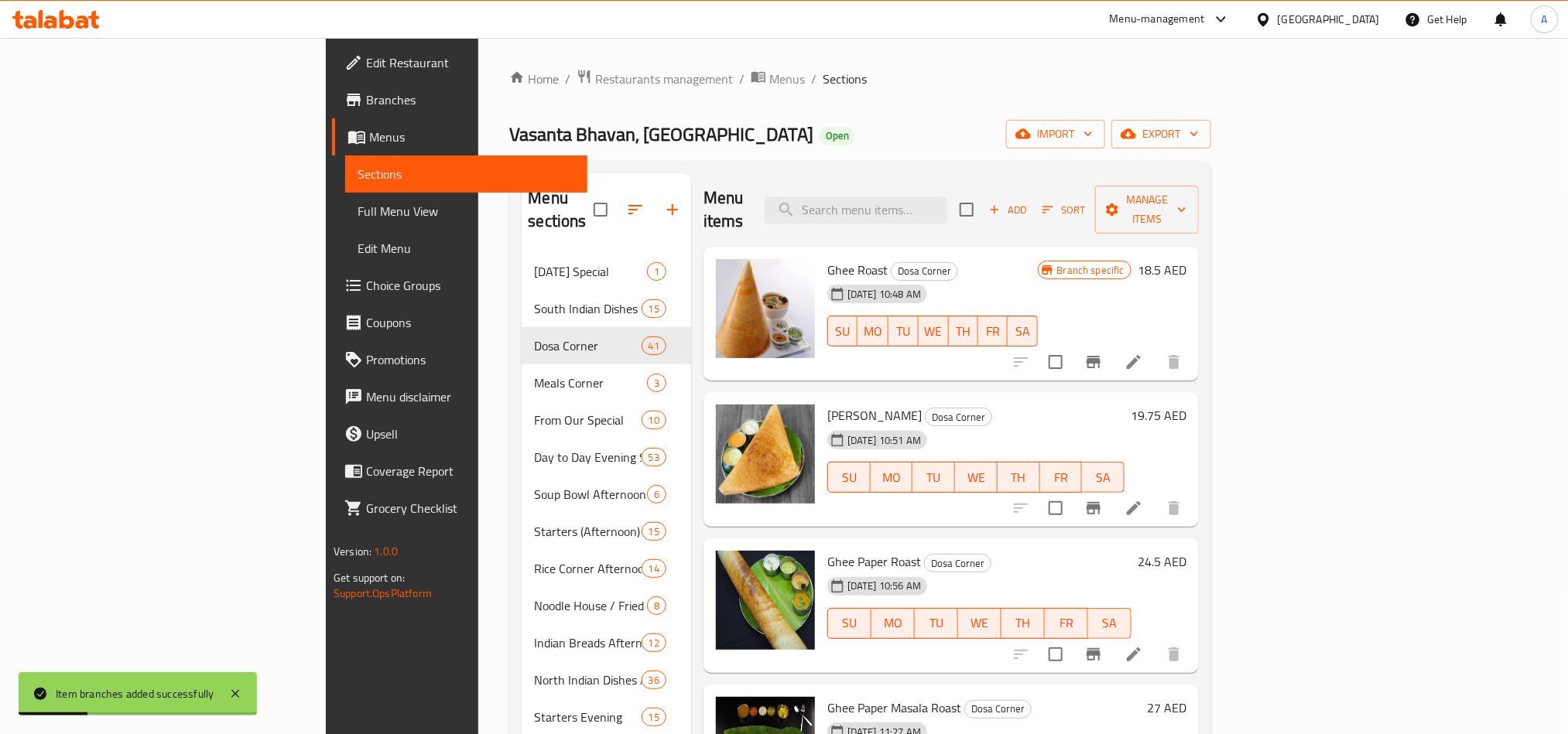
click at [975, 366] on div "Ghee Roast Dosa Corner 18-06-2025 10:48 AM SU MO TU WE TH FR SA Branch specific…" at bounding box center [951, 405] width 495 height 317
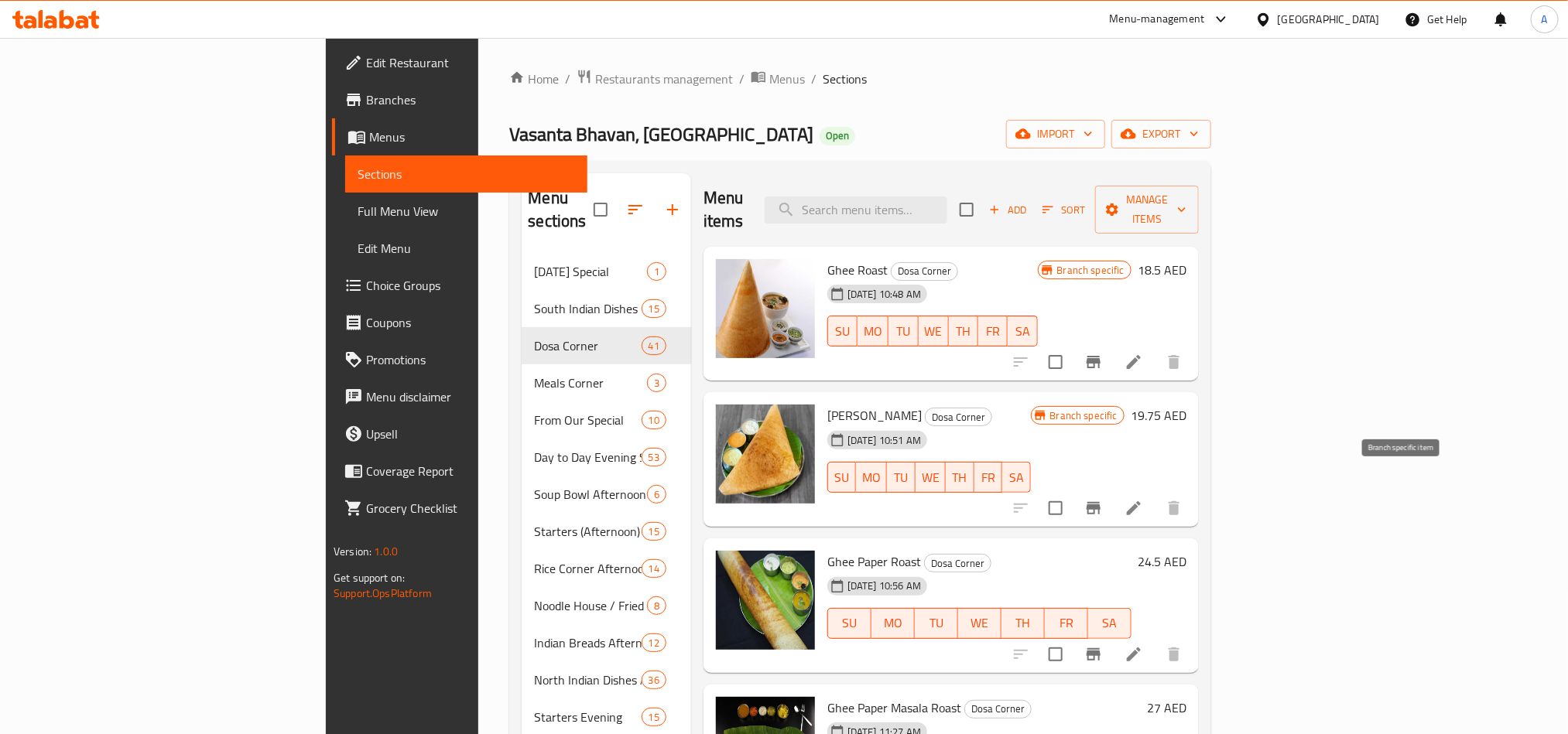
click at [1103, 499] on icon "Branch-specific-item" at bounding box center [1093, 509] width 19 height 19
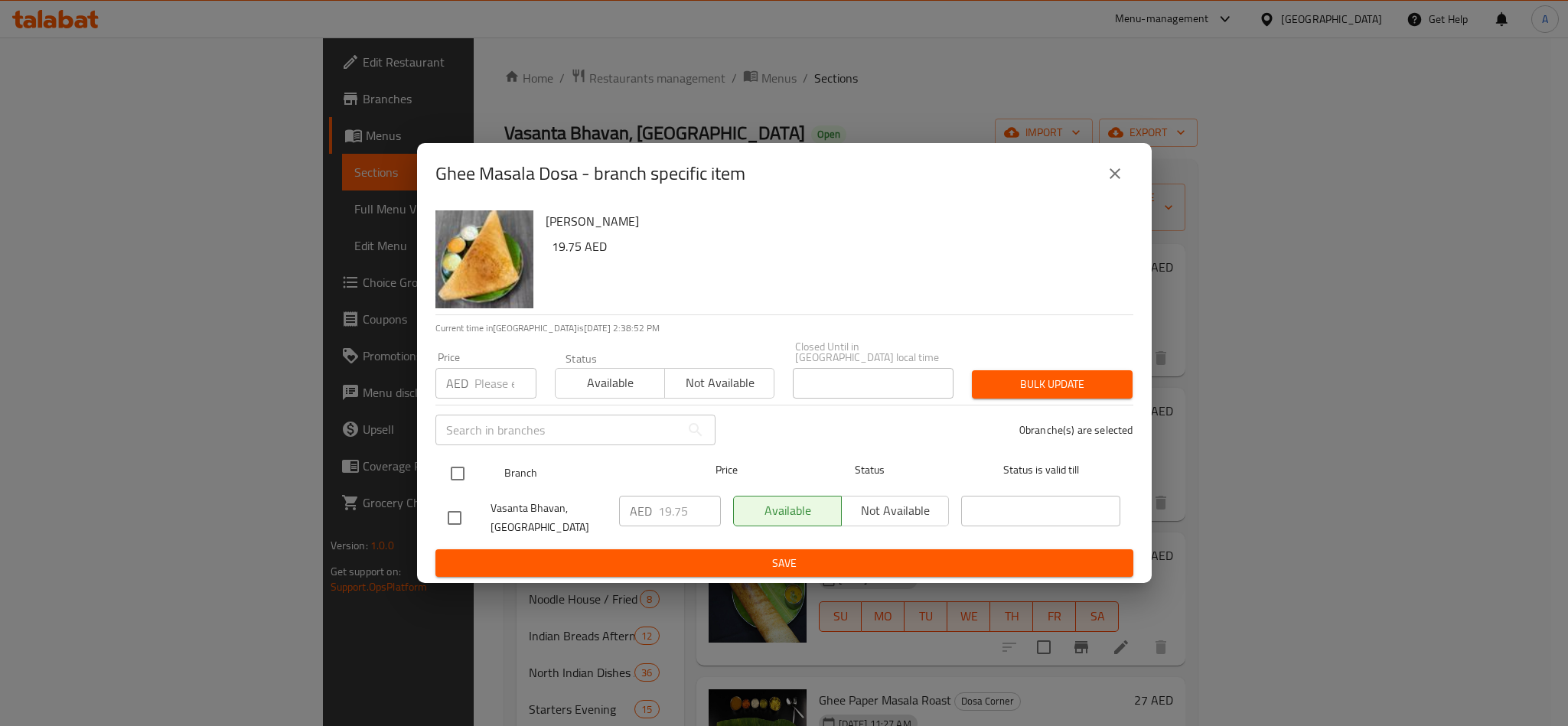
click at [456, 480] on input "checkbox" at bounding box center [458, 473] width 32 height 32
checkbox input "true"
click at [513, 397] on input "number" at bounding box center [505, 383] width 62 height 31
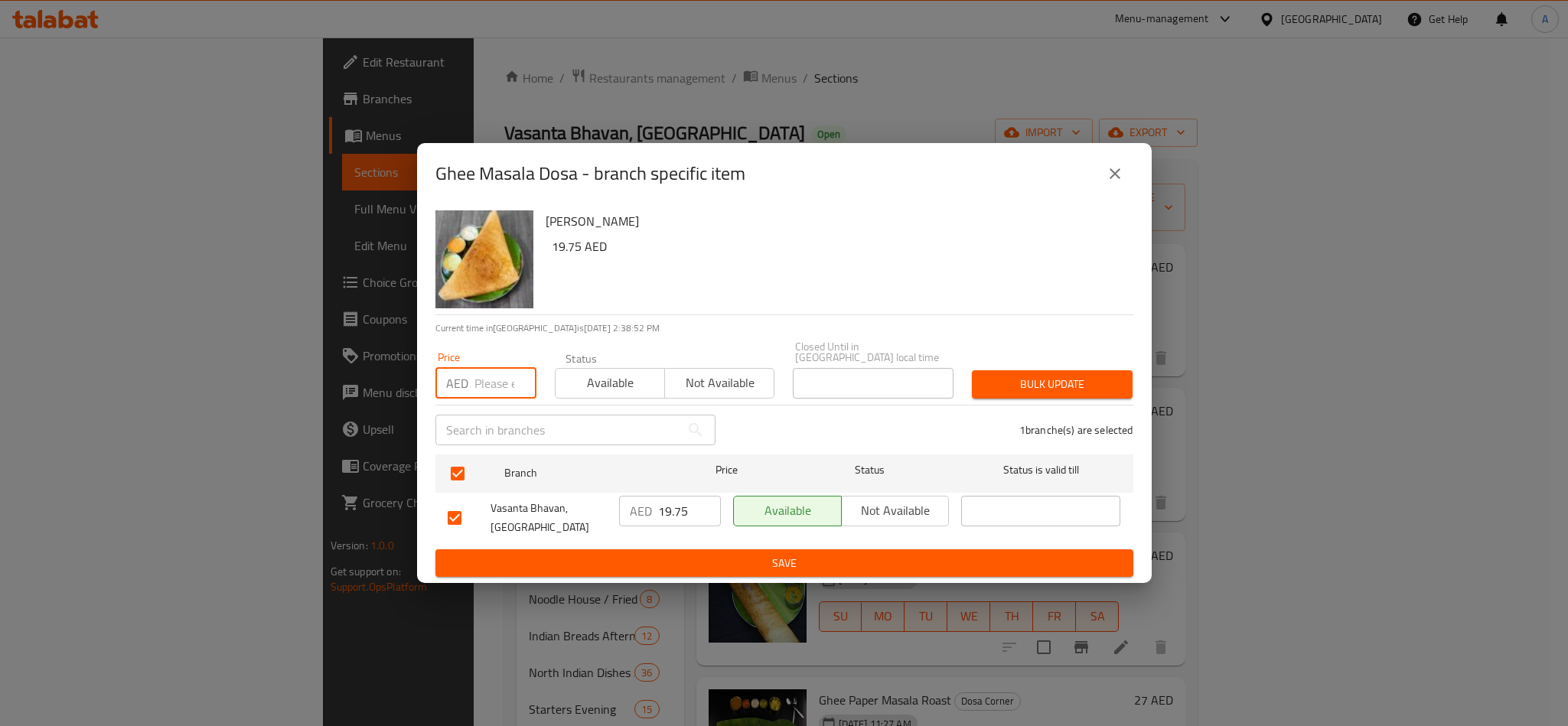
paste input "19.75"
type input "19.75"
click at [1003, 411] on div "1 branche(s) are selected" at bounding box center [934, 430] width 418 height 55
click at [1027, 407] on div "1 branche(s) are selected" at bounding box center [934, 430] width 418 height 55
click at [1041, 388] on span "Bulk update" at bounding box center [1052, 384] width 136 height 19
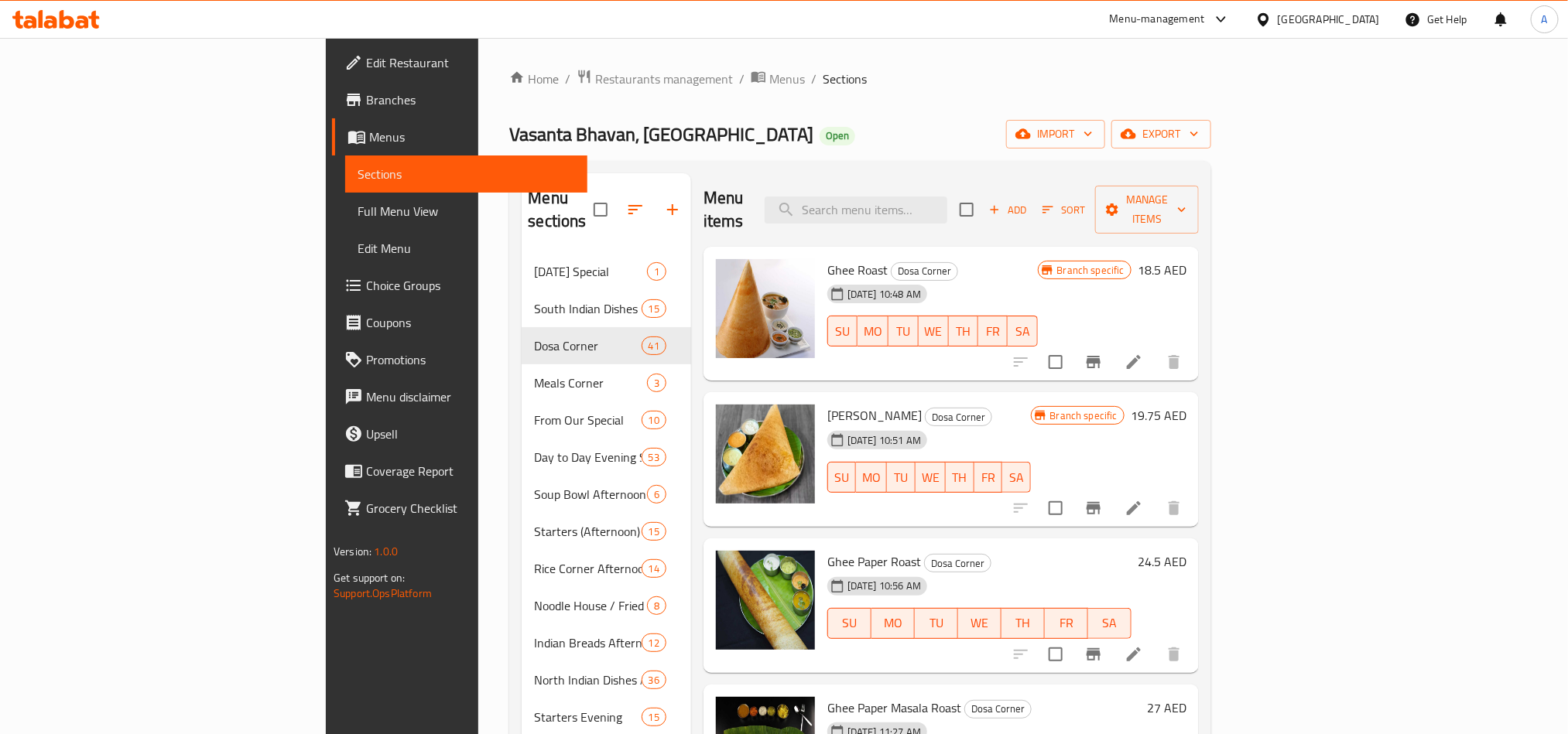
click at [1038, 218] on div "Menu items Add Sort Manage items" at bounding box center [951, 209] width 495 height 73
click at [947, 197] on input "search" at bounding box center [856, 210] width 182 height 28
paste input "Ghee Roast (Baby Cap)"
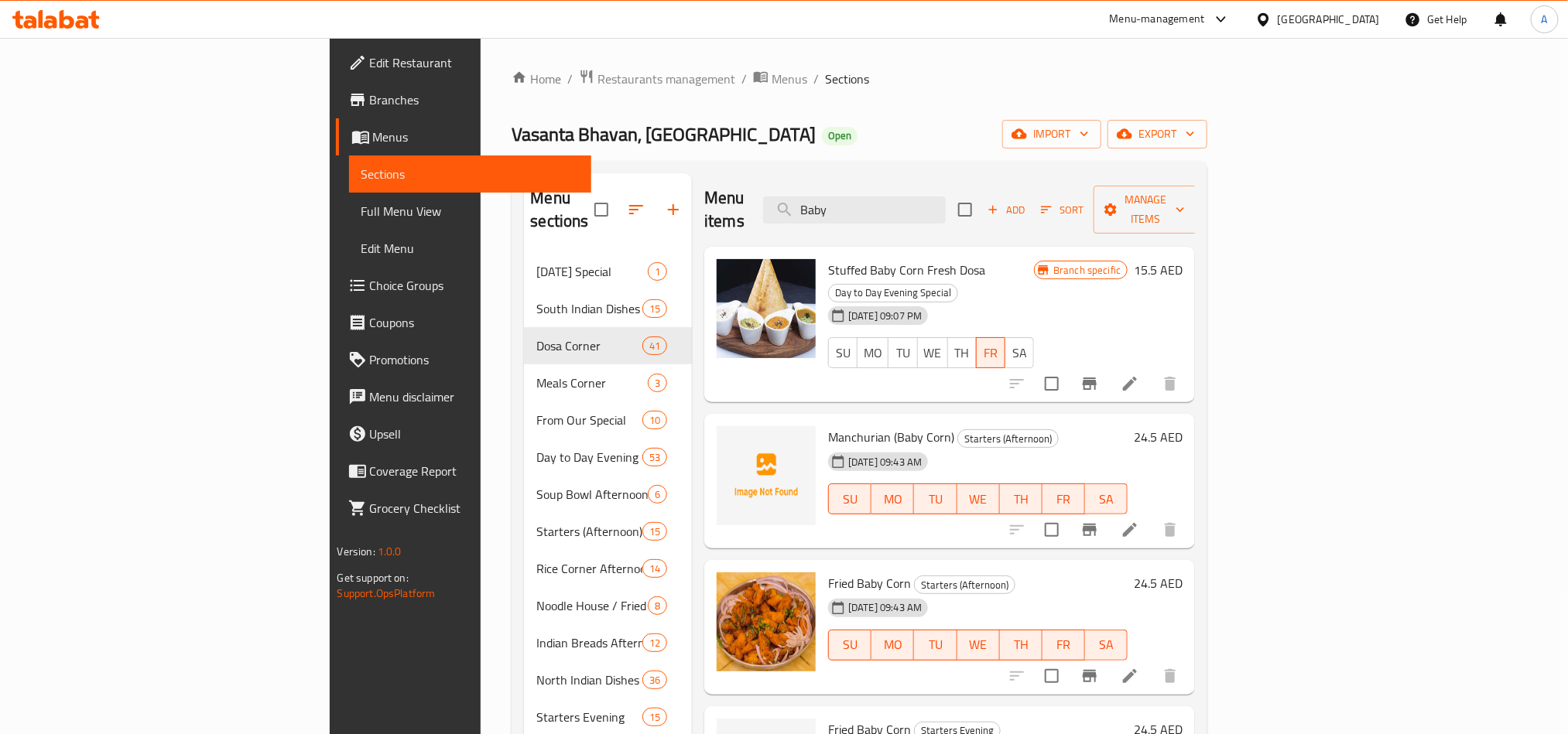
type input "Baby"
click at [828, 258] on span "Stuffed Baby Corn Fresh Dosa" at bounding box center [906, 270] width 157 height 23
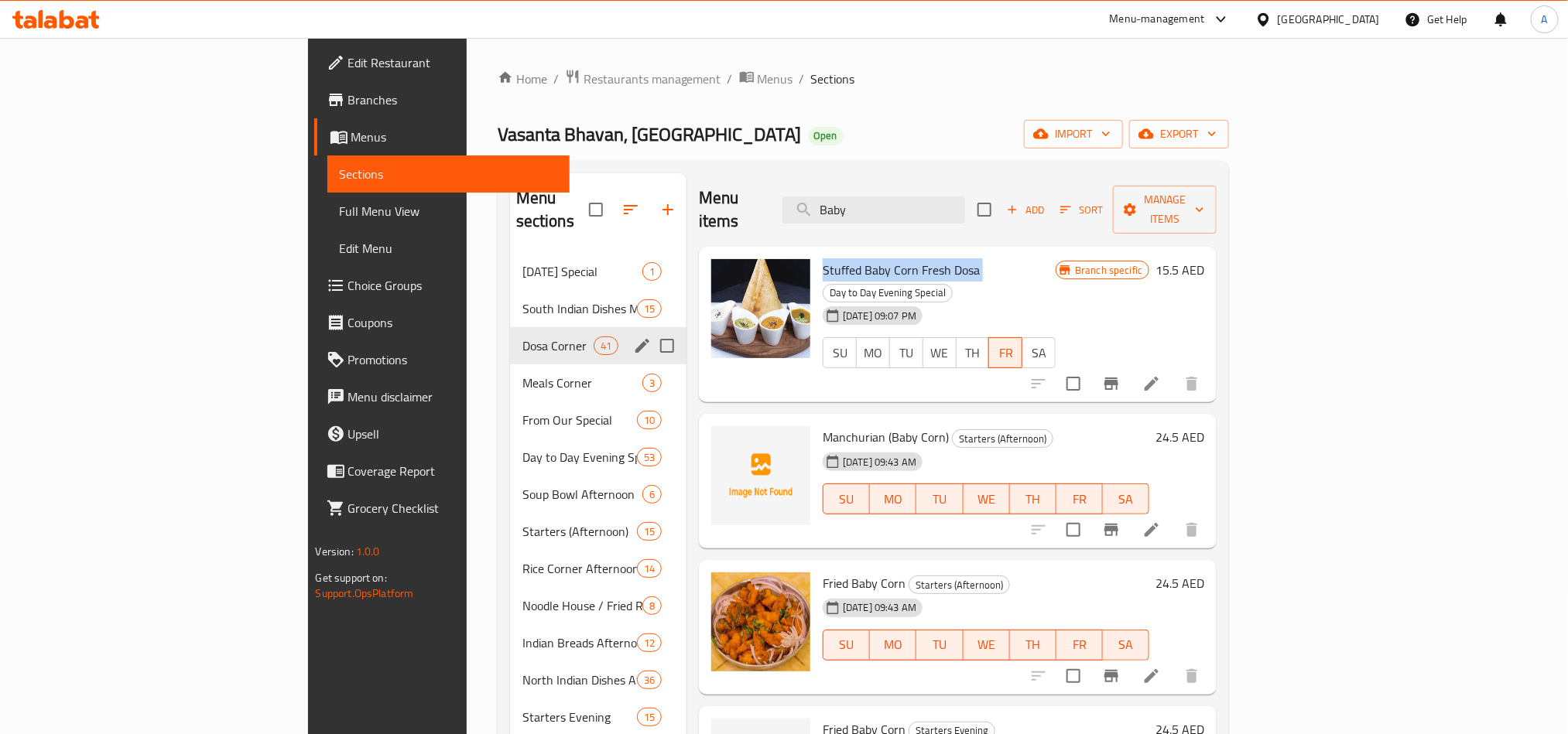
click at [510, 328] on div "Dosa Corner 41" at bounding box center [598, 346] width 177 height 37
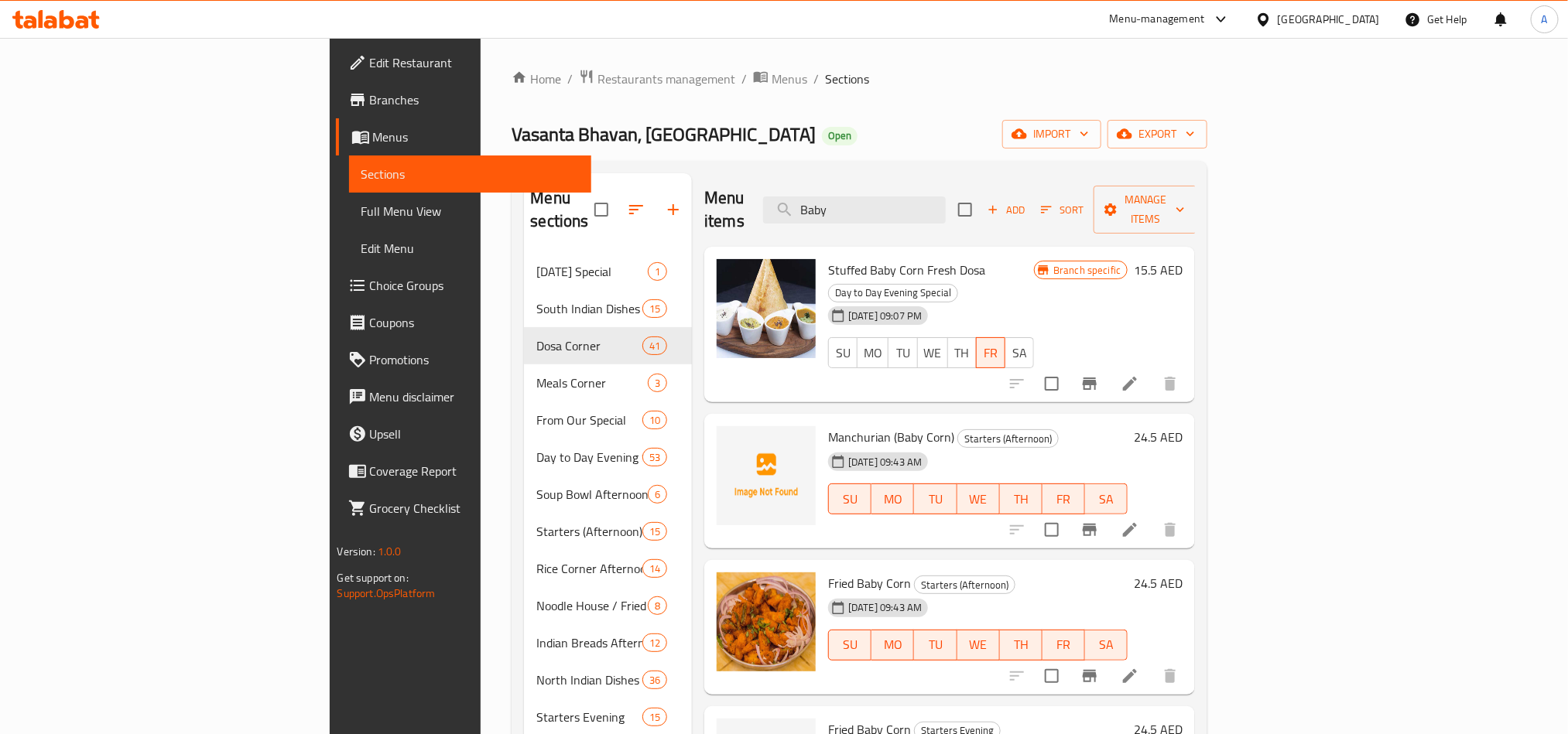
click at [1027, 216] on div "Menu items Baby Add Sort Manage items" at bounding box center [949, 209] width 491 height 73
click at [946, 207] on input "Baby" at bounding box center [854, 210] width 182 height 28
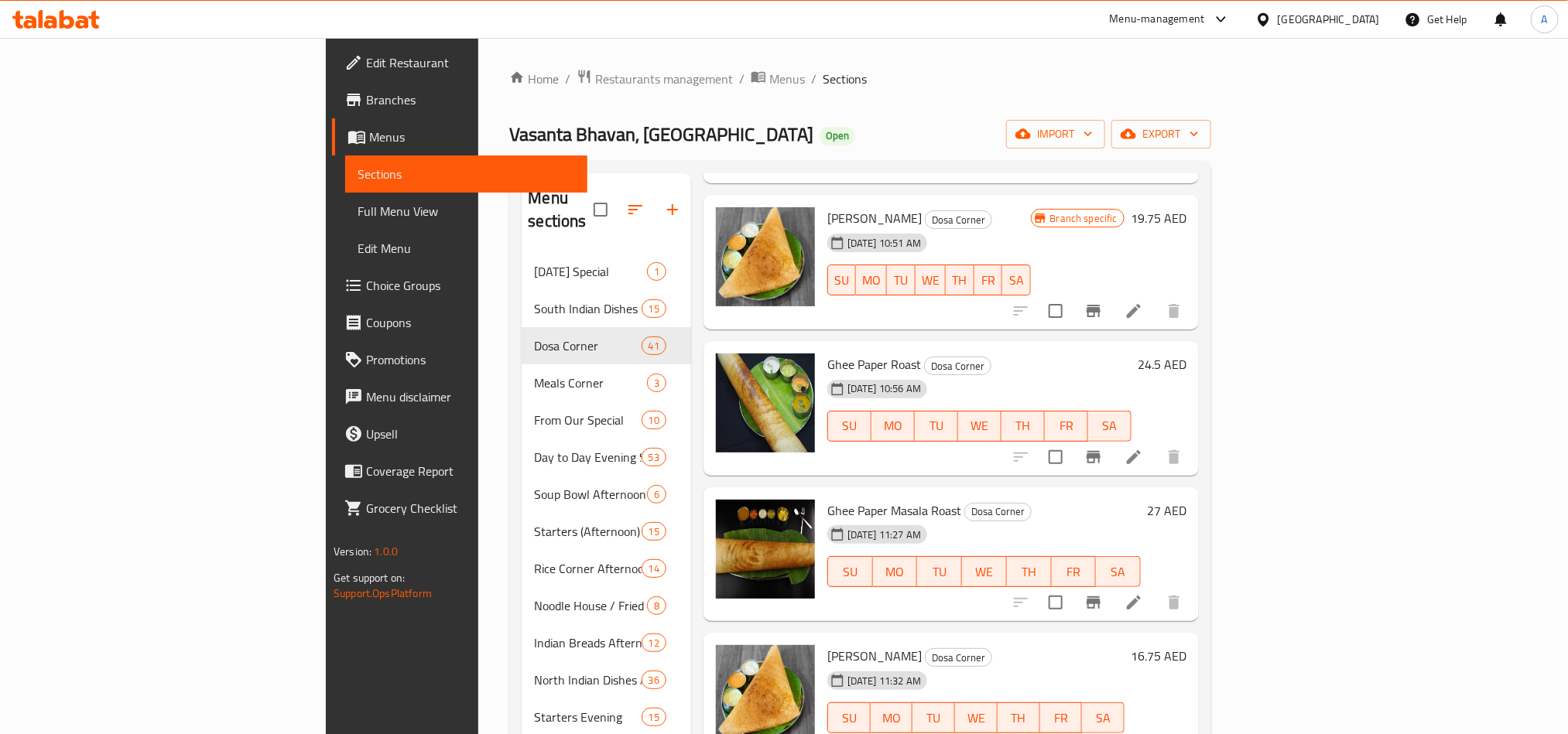
scroll to position [232, 0]
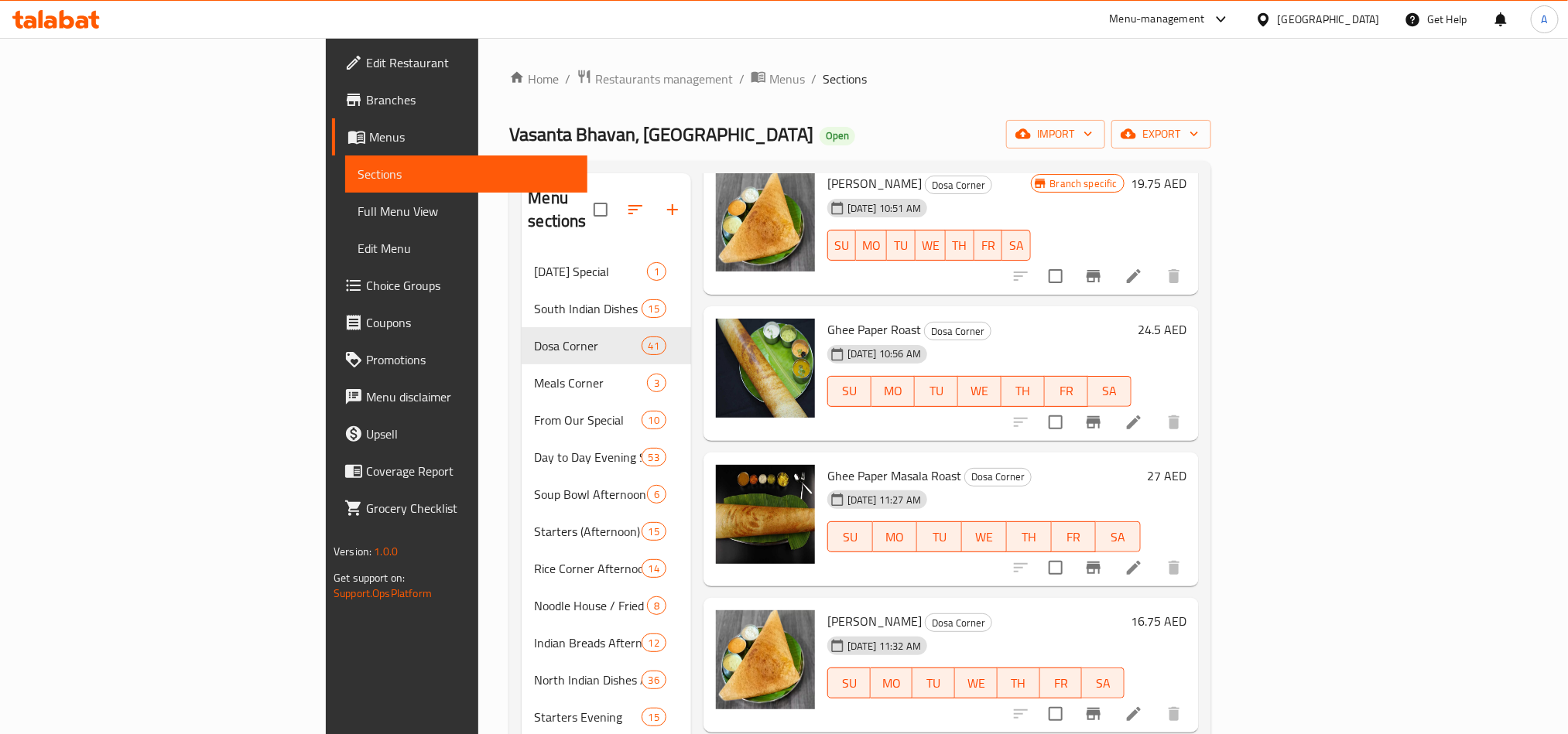
click at [1141, 465] on h6 "Ghee Paper Masala Roast Dosa Corner" at bounding box center [984, 476] width 313 height 22
click at [1103, 413] on icon "Branch-specific-item" at bounding box center [1093, 423] width 19 height 19
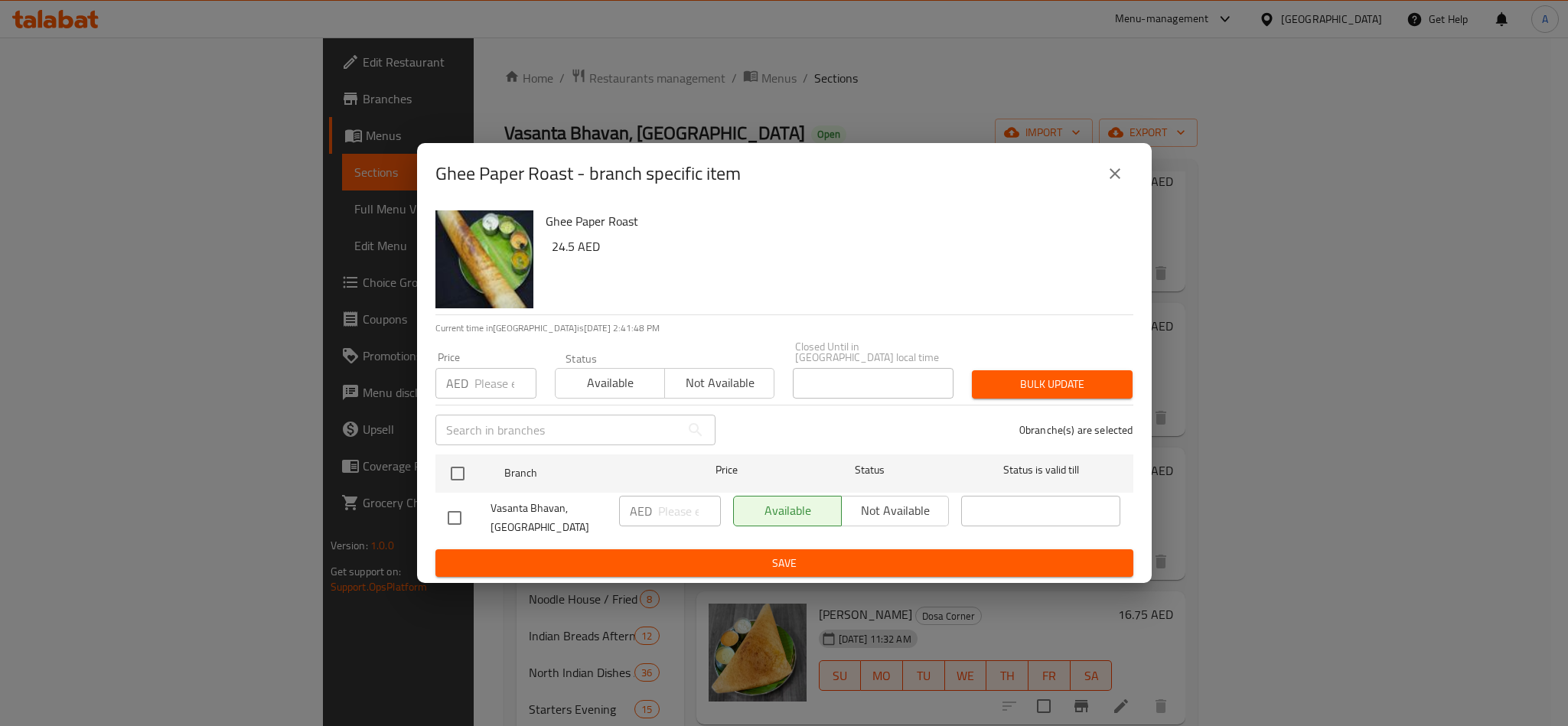
drag, startPoint x: 451, startPoint y: 473, endPoint x: 491, endPoint y: 362, distance: 118.0
click at [451, 473] on input "checkbox" at bounding box center [458, 473] width 32 height 32
checkbox input "true"
click at [494, 349] on div "Price AED Price" at bounding box center [486, 375] width 119 height 65
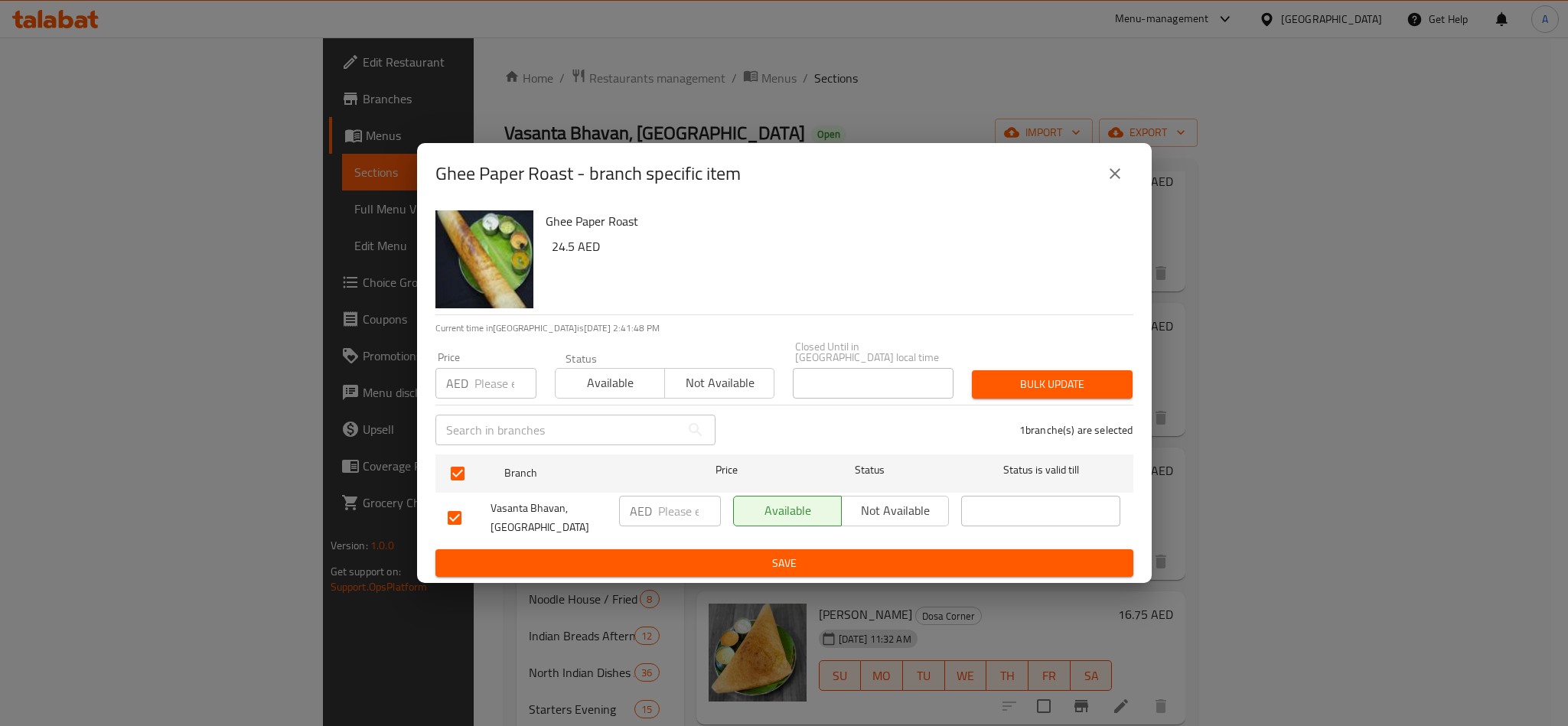
click at [496, 365] on div "Price AED Price" at bounding box center [487, 376] width 101 height 47
click at [491, 394] on input "number" at bounding box center [505, 383] width 62 height 31
paste input "24.50"
type input "24.50"
click at [1004, 395] on button "Bulk update" at bounding box center [1052, 384] width 161 height 28
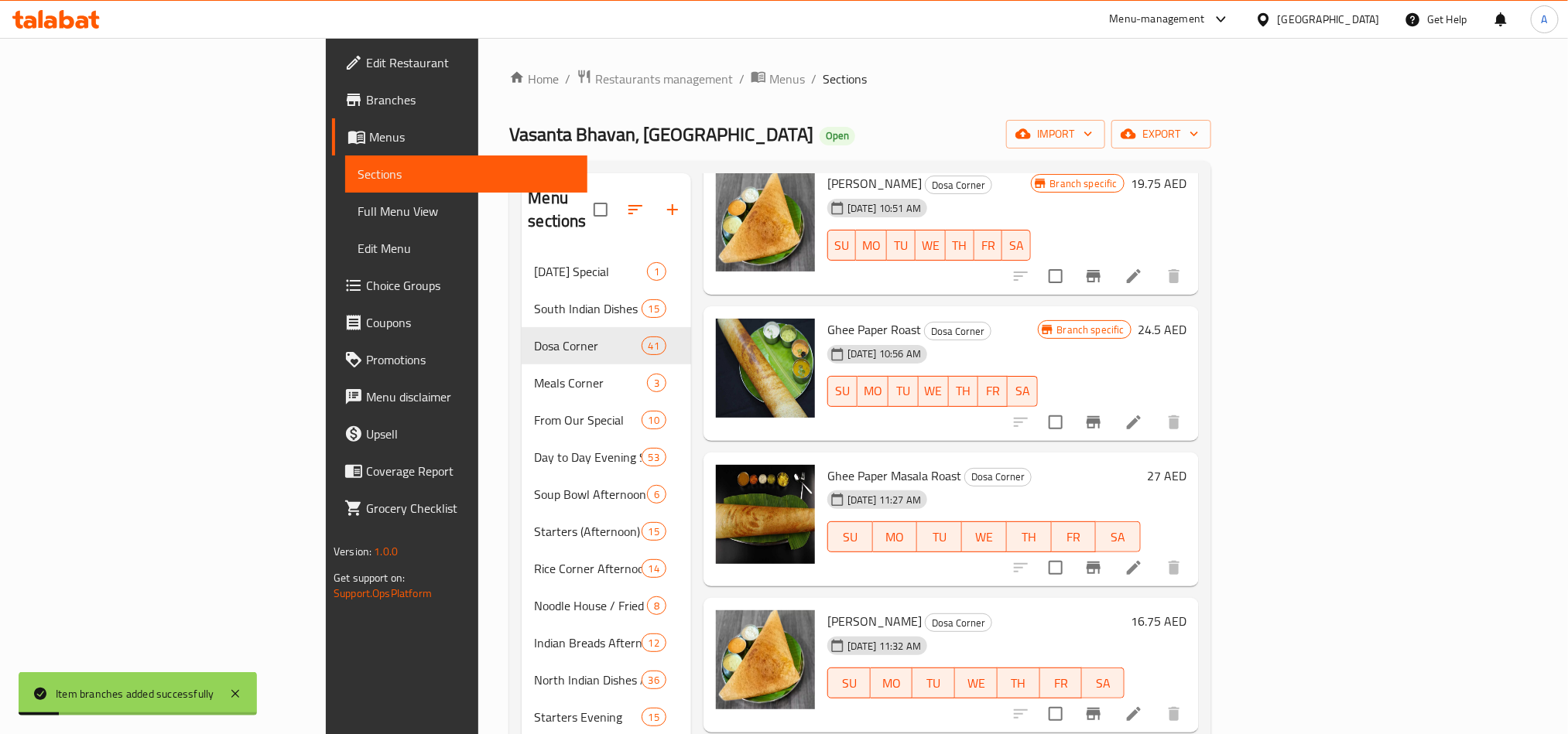
click at [999, 465] on h6 "Ghee Paper Masala Roast Dosa Corner" at bounding box center [984, 476] width 313 height 22
click at [1112, 549] on button "Branch-specific-item" at bounding box center [1093, 567] width 37 height 37
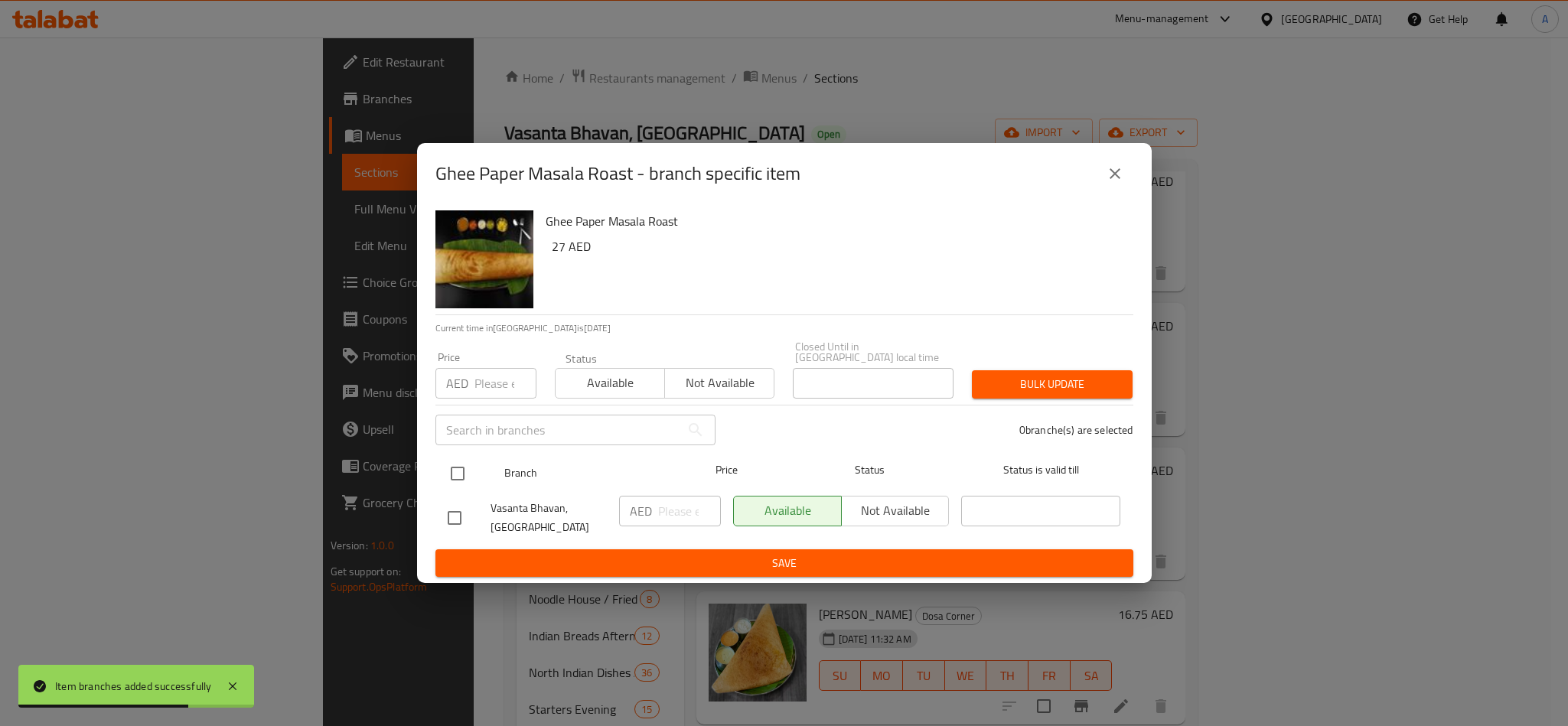
click at [471, 476] on input "checkbox" at bounding box center [458, 473] width 32 height 32
checkbox input "true"
click at [478, 407] on div "​" at bounding box center [576, 430] width 299 height 49
click at [483, 381] on input "number" at bounding box center [505, 383] width 62 height 31
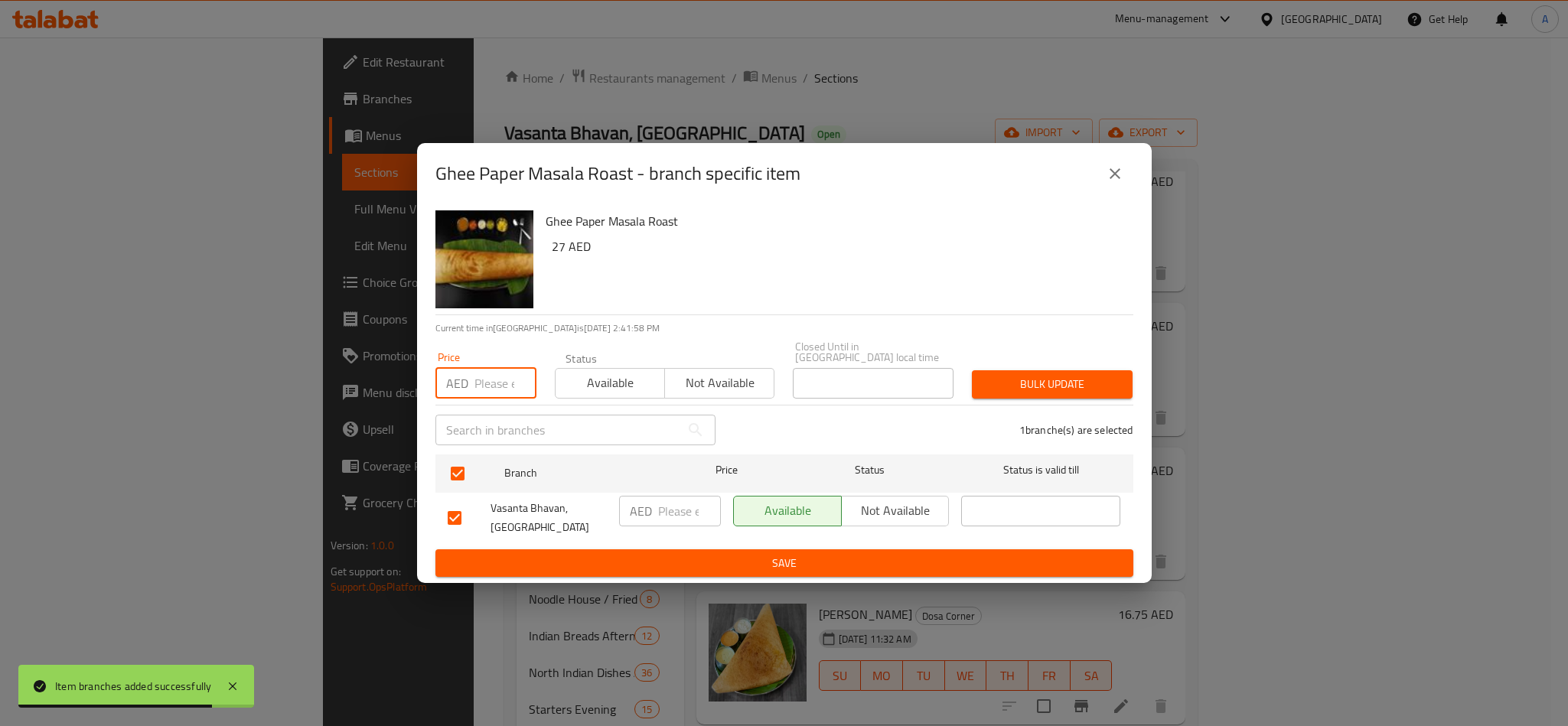
paste input "27.00"
type input "27.00"
click at [1098, 395] on button "Bulk update" at bounding box center [1052, 384] width 161 height 28
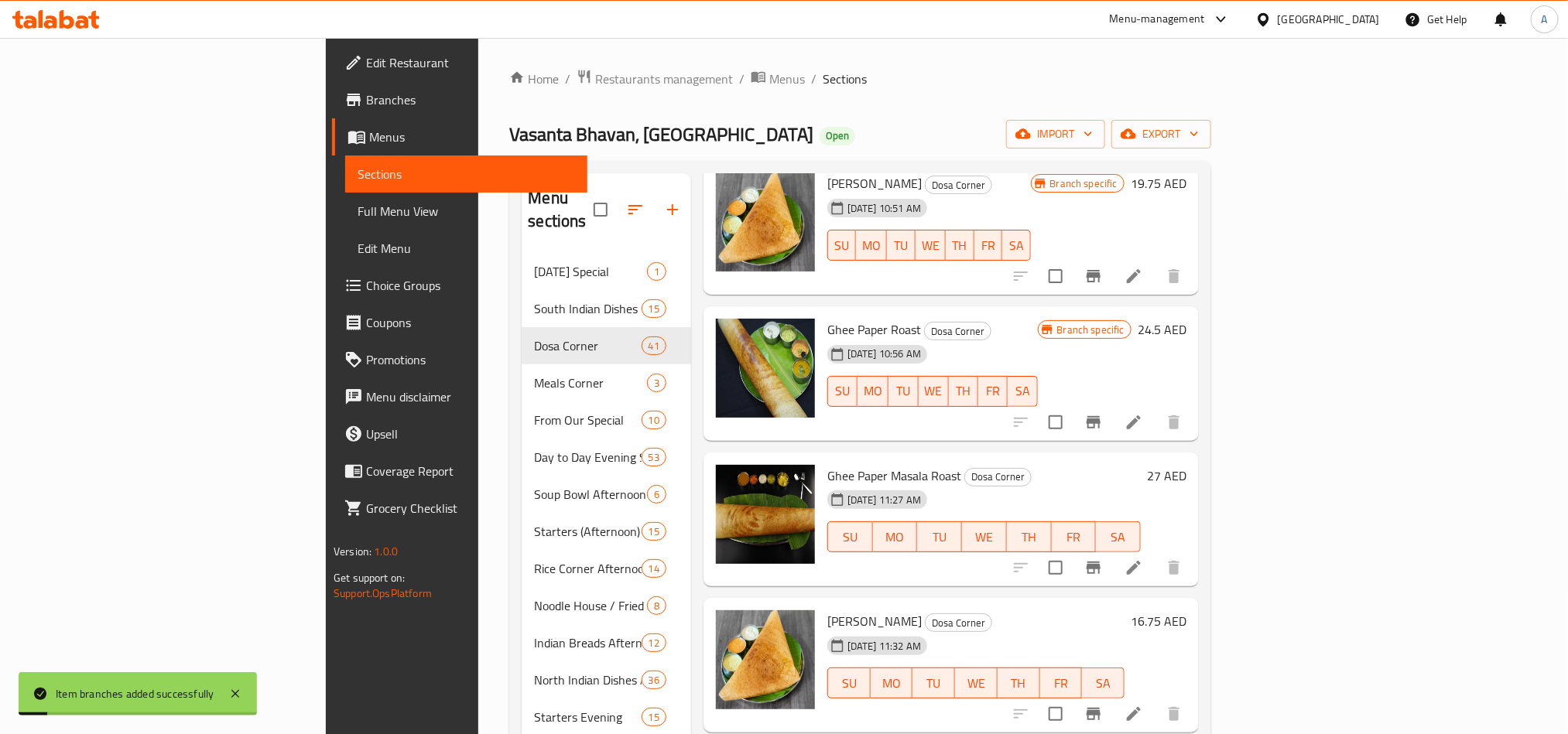
click at [1037, 193] on div "18-06-2025 10:51 AM SU MO TU WE TH FR SA" at bounding box center [928, 235] width 216 height 84
click at [1112, 696] on button "Branch-specific-item" at bounding box center [1093, 713] width 37 height 37
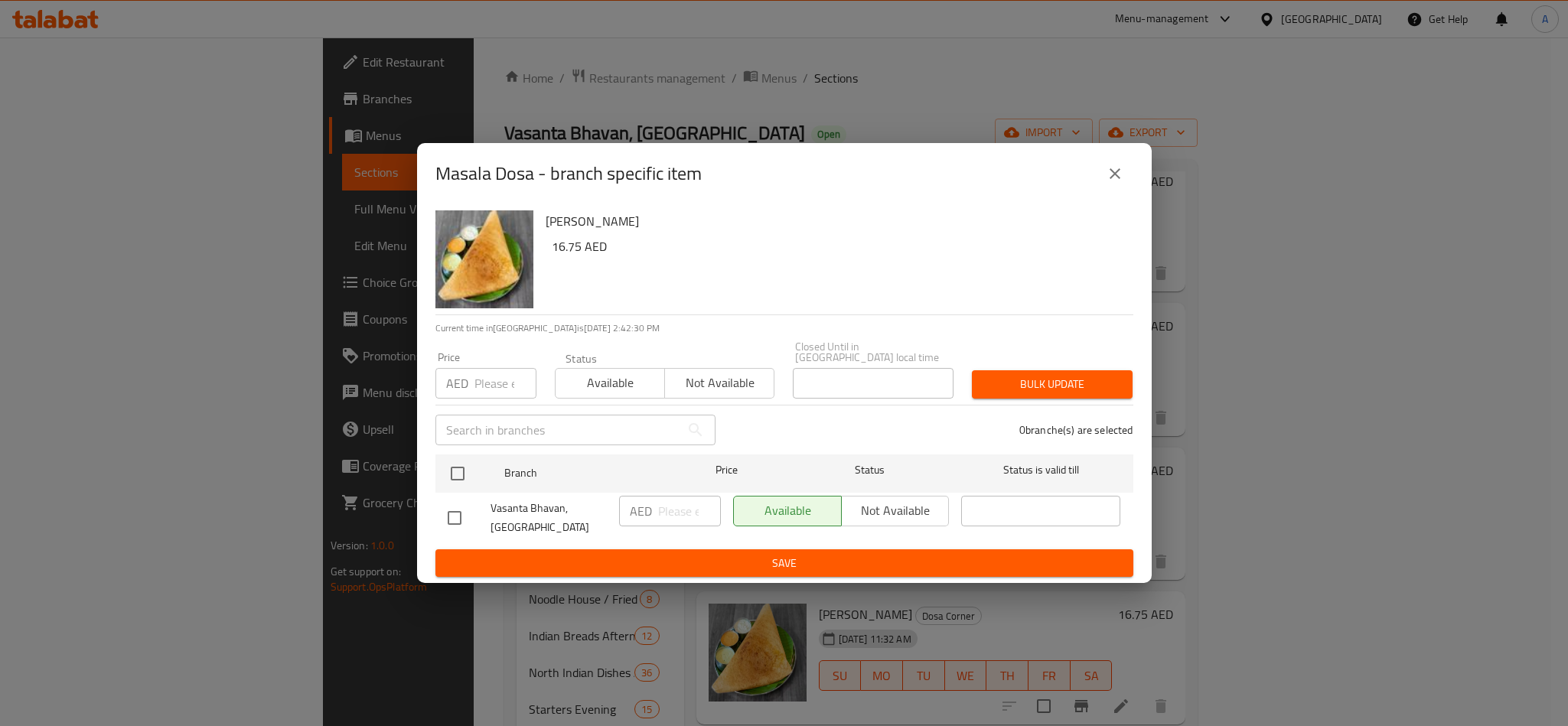
drag, startPoint x: 1091, startPoint y: 179, endPoint x: 1108, endPoint y: 179, distance: 17.0
click at [1091, 179] on div "Masala Dosa - branch specific item" at bounding box center [784, 173] width 698 height 37
click at [1111, 179] on icon "close" at bounding box center [1115, 174] width 19 height 19
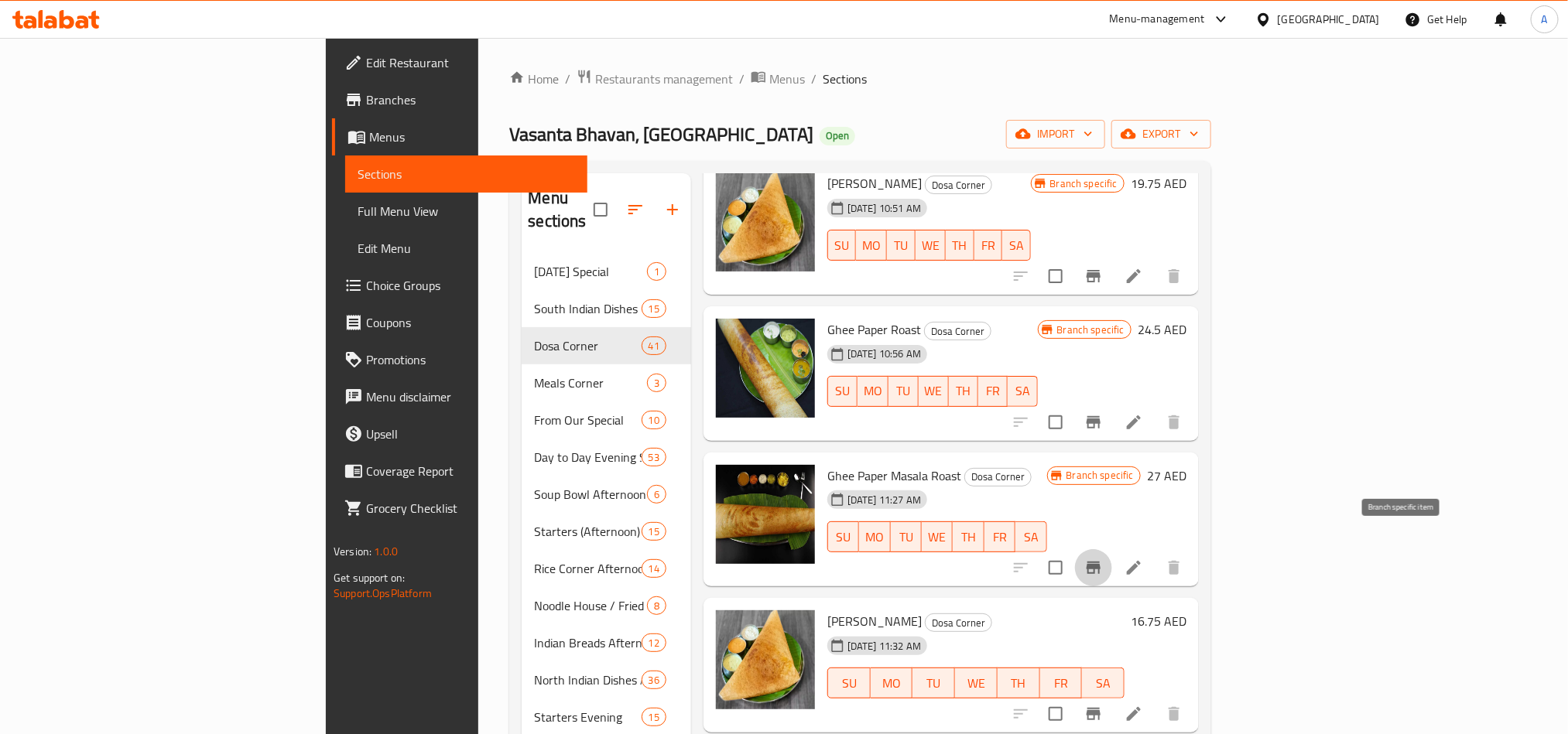
click at [1103, 558] on icon "Branch-specific-item" at bounding box center [1093, 568] width 19 height 19
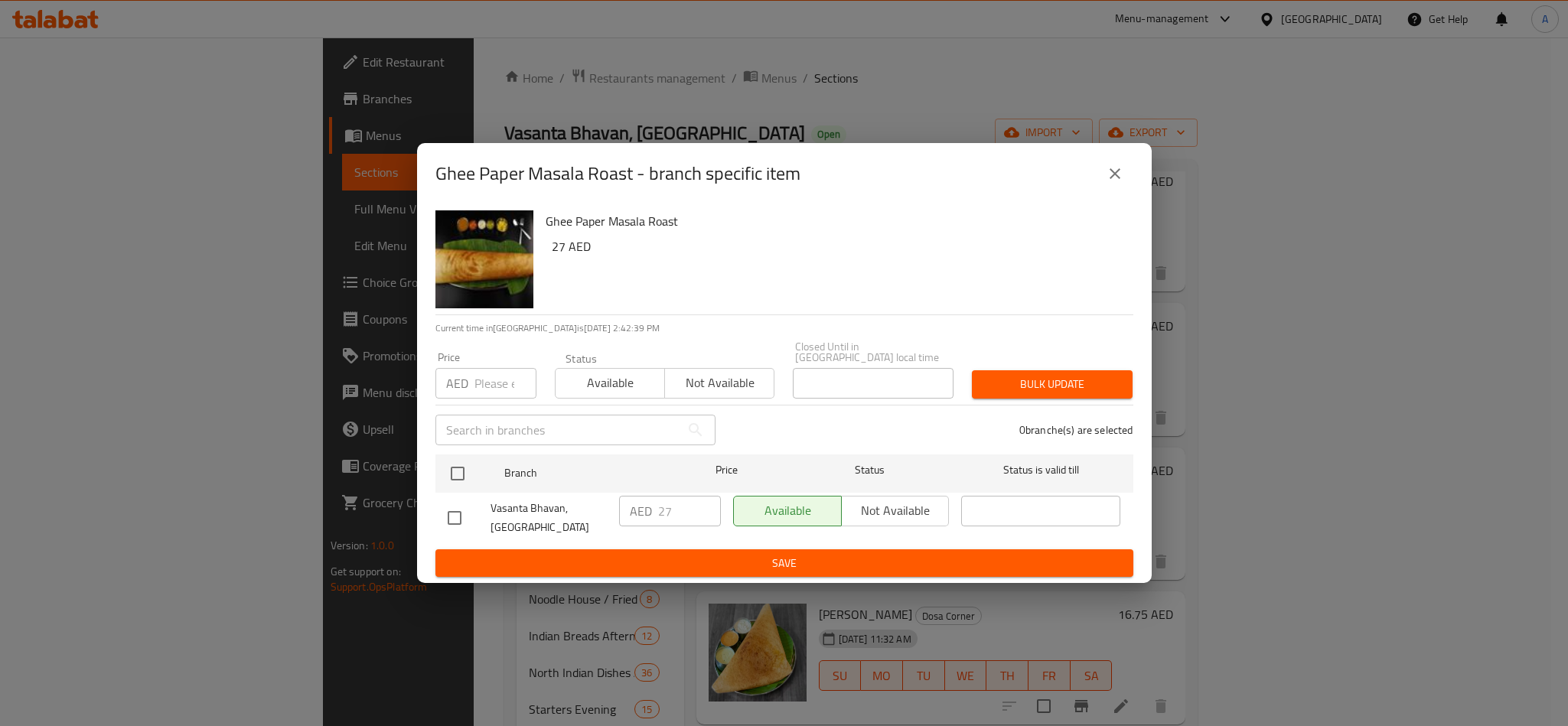
drag, startPoint x: 1128, startPoint y: 179, endPoint x: 1080, endPoint y: 178, distance: 48.0
click at [1127, 179] on button "close" at bounding box center [1115, 173] width 37 height 37
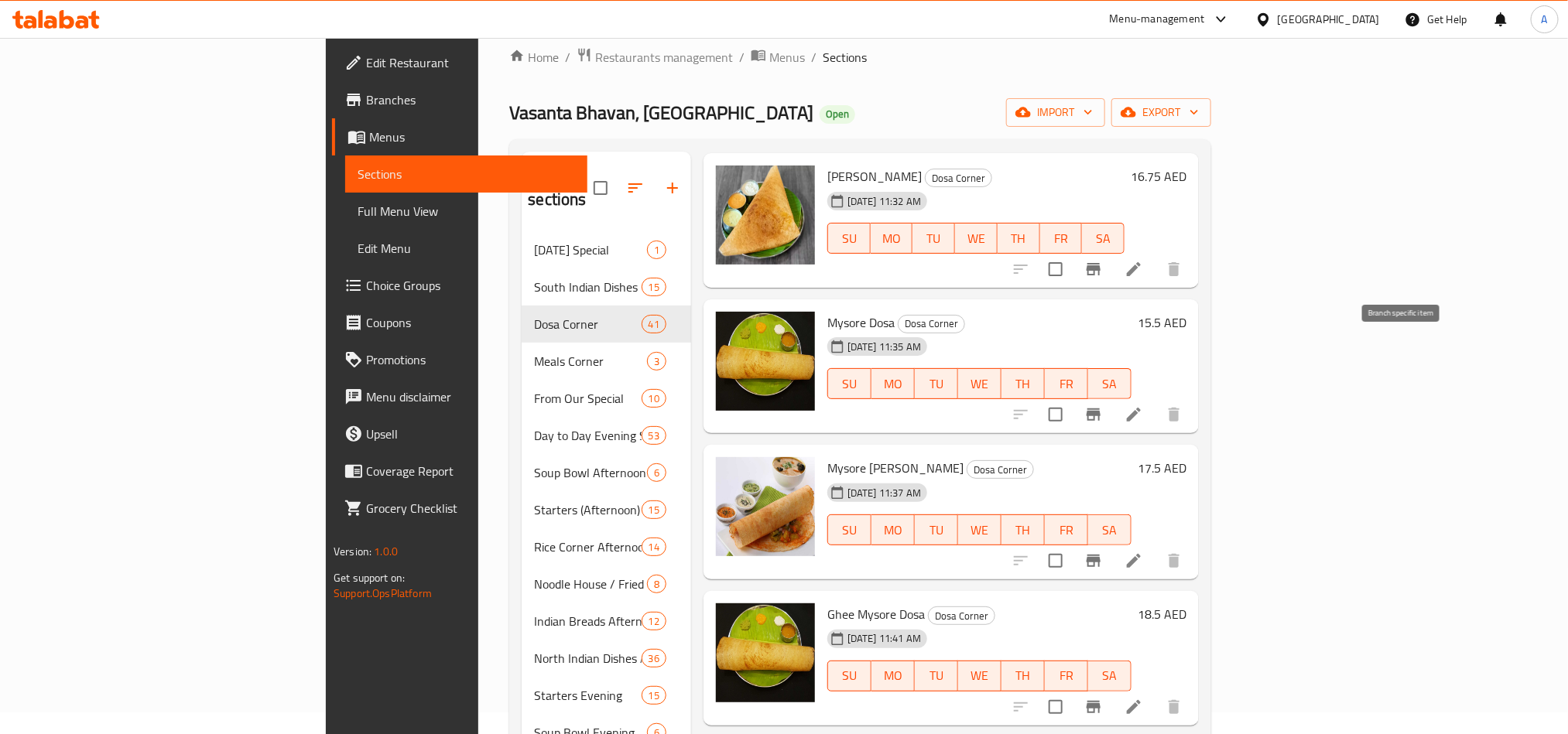
scroll to position [696, 0]
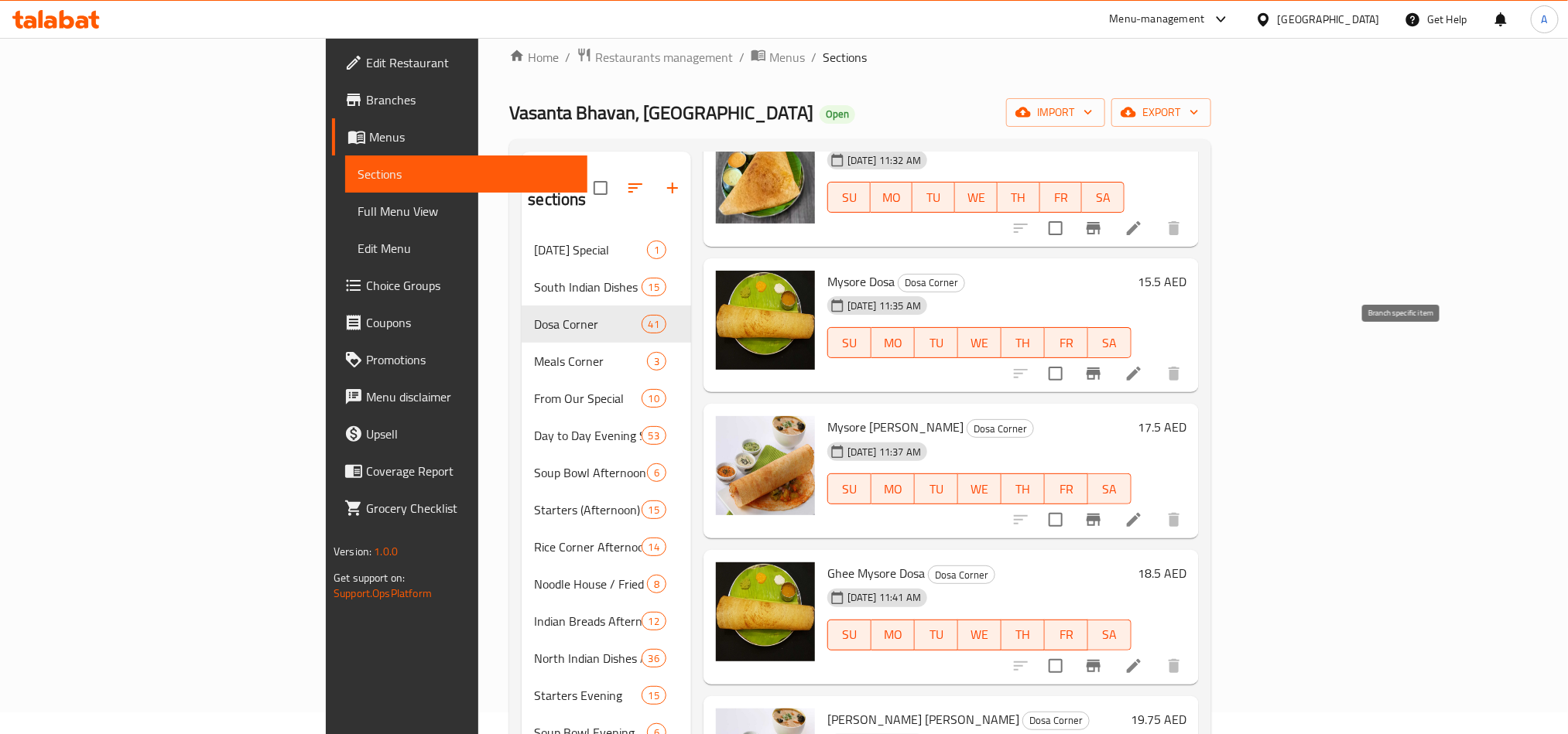
click at [1101, 367] on icon "Branch-specific-item" at bounding box center [1093, 373] width 14 height 12
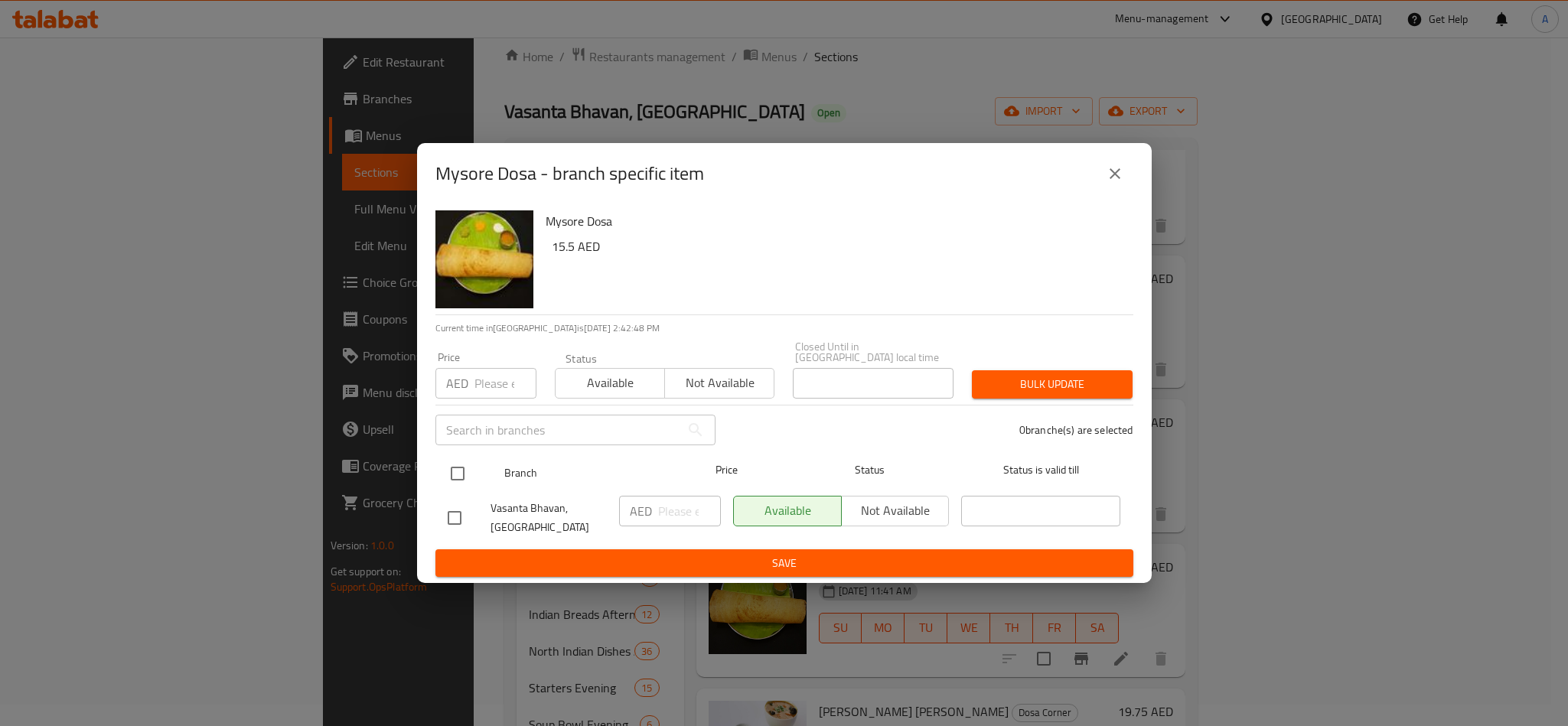
click at [458, 469] on input "checkbox" at bounding box center [458, 473] width 32 height 32
checkbox input "true"
click at [496, 370] on input "number" at bounding box center [505, 383] width 62 height 31
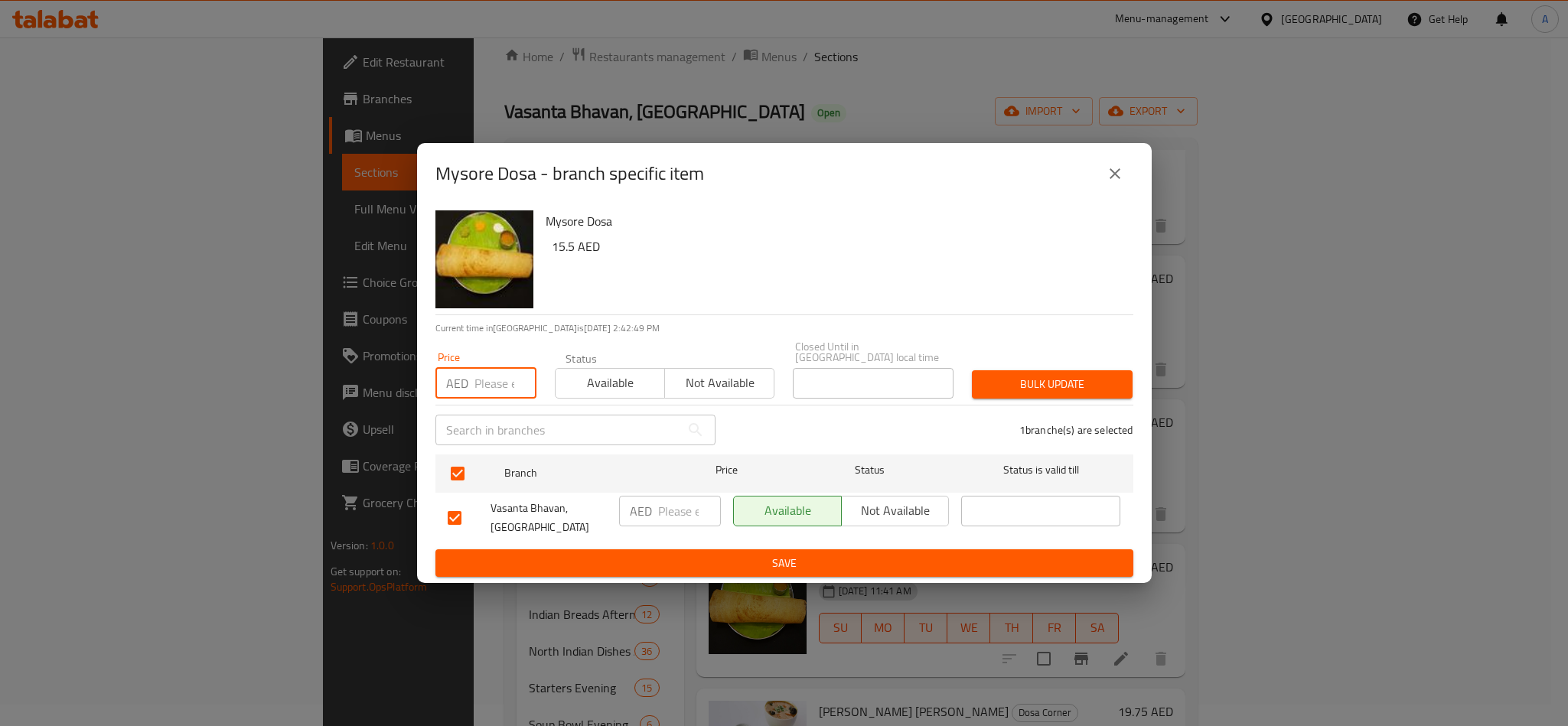
paste input "15.50"
type input "15.50"
click at [1060, 379] on span "Bulk update" at bounding box center [1052, 384] width 136 height 19
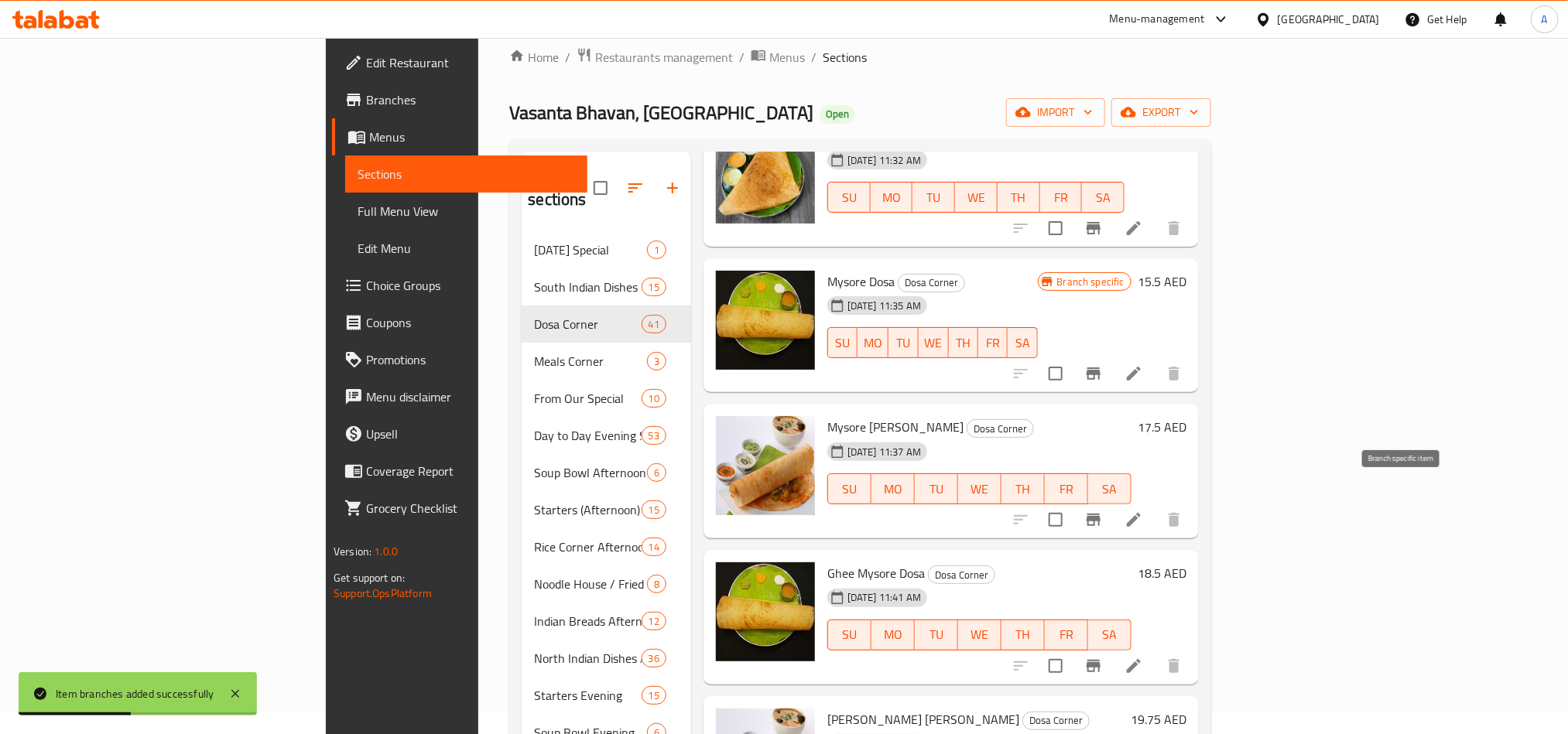
click at [1103, 511] on icon "Branch-specific-item" at bounding box center [1093, 520] width 19 height 19
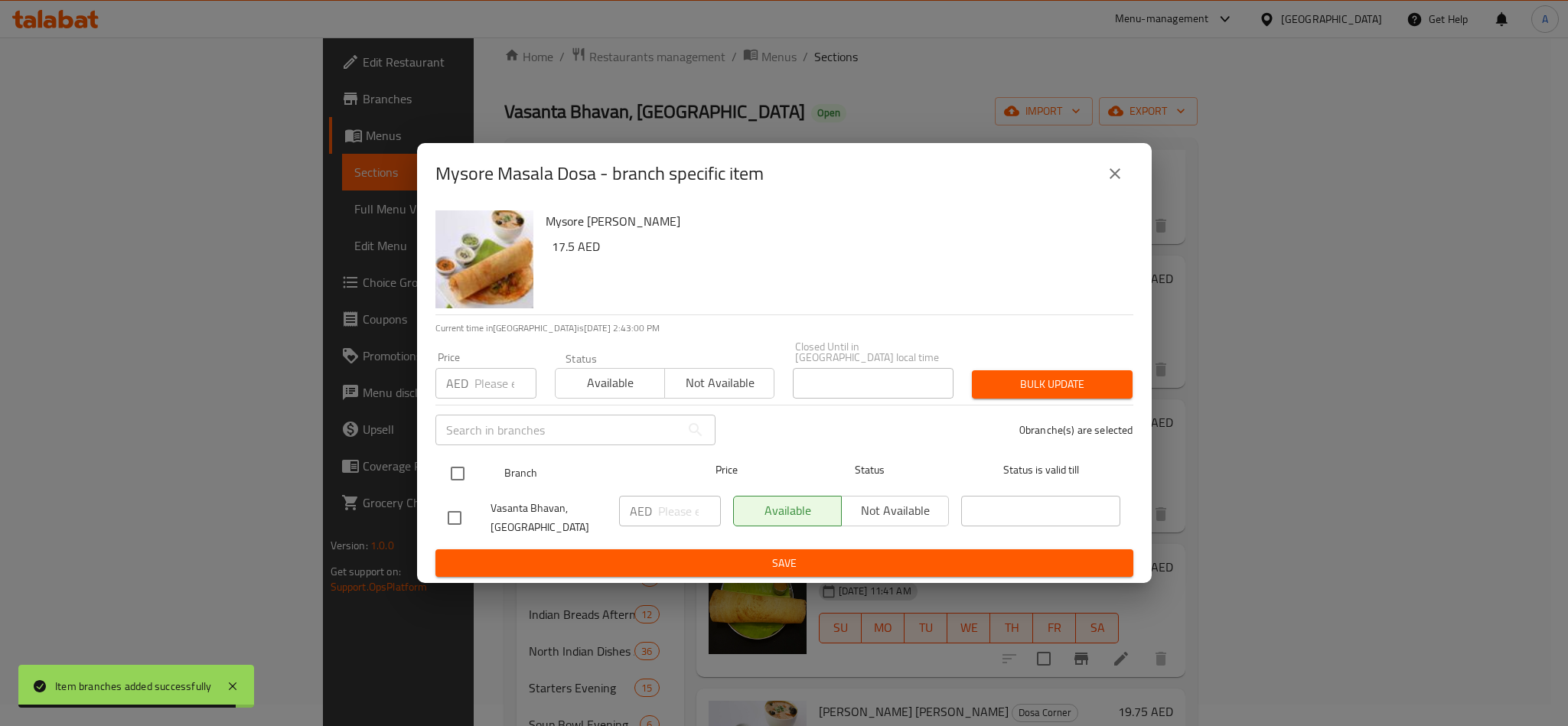
click at [437, 475] on div "Branch Price Status Status is valid till" at bounding box center [784, 473] width 698 height 39
click at [458, 498] on div "Vasanta Bhavan, [GEOGRAPHIC_DATA]" at bounding box center [527, 517] width 171 height 56
click at [457, 475] on input "checkbox" at bounding box center [458, 473] width 32 height 32
checkbox input "true"
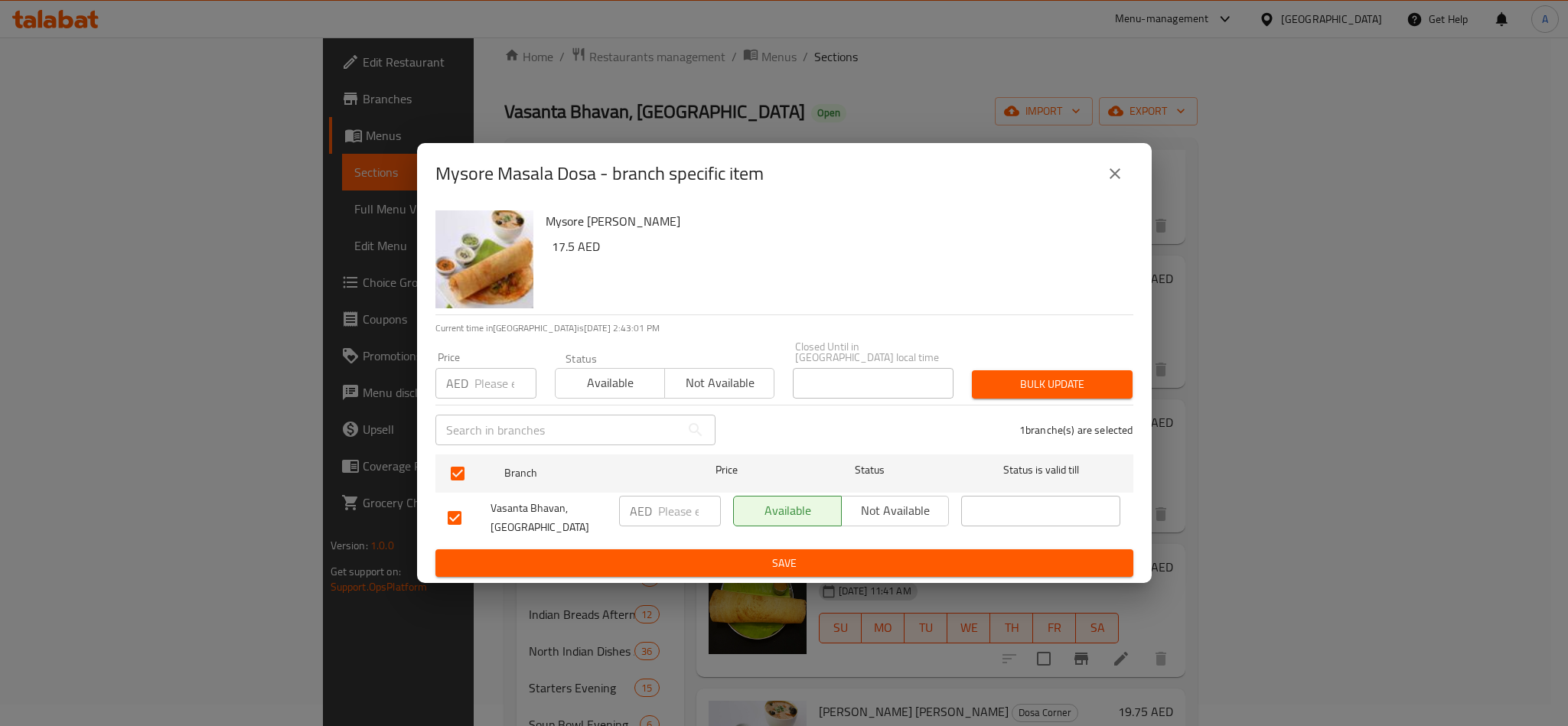
click at [497, 389] on input "number" at bounding box center [505, 383] width 62 height 31
paste input "18.00"
type input "18.00"
click at [978, 378] on button "Bulk update" at bounding box center [1052, 384] width 161 height 28
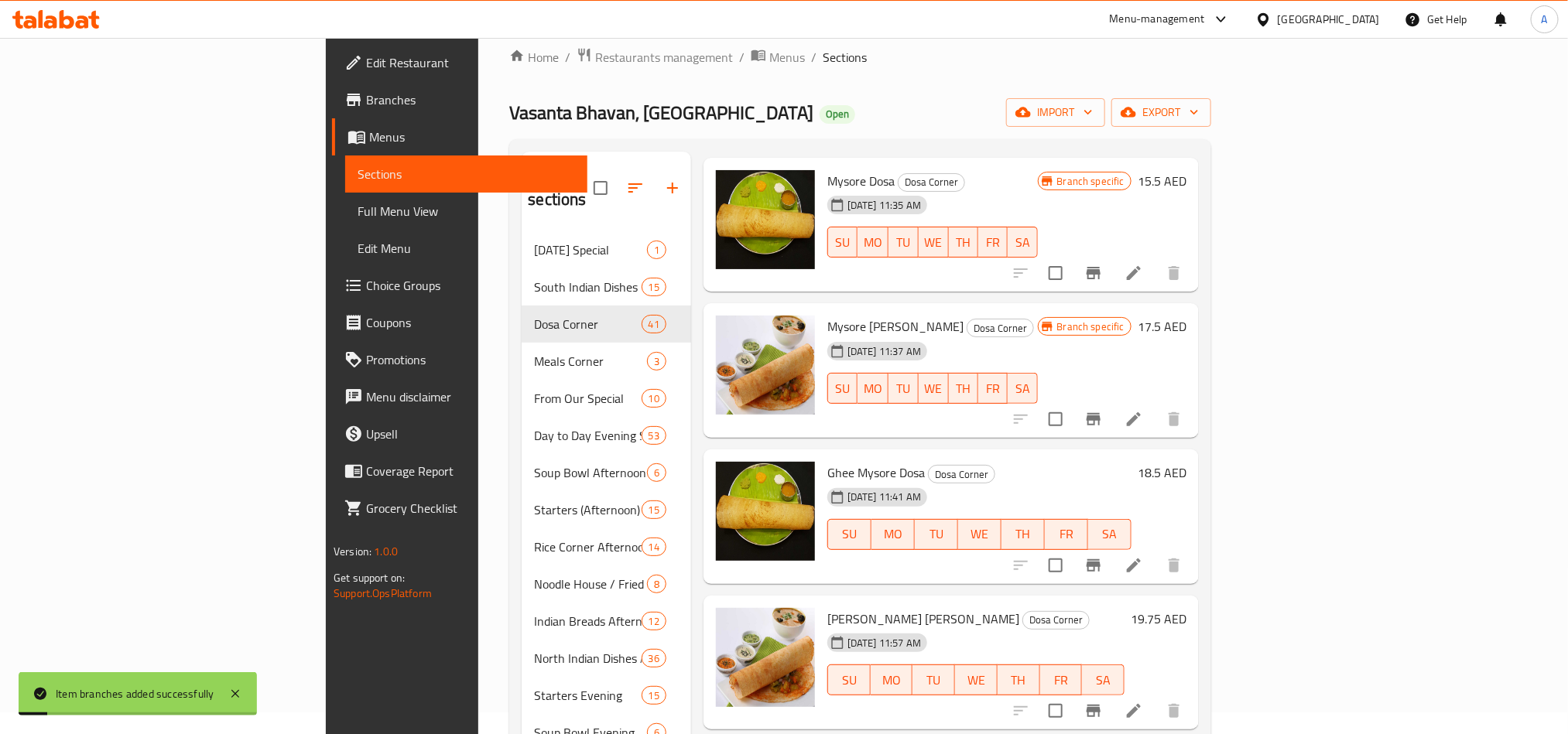
scroll to position [812, 0]
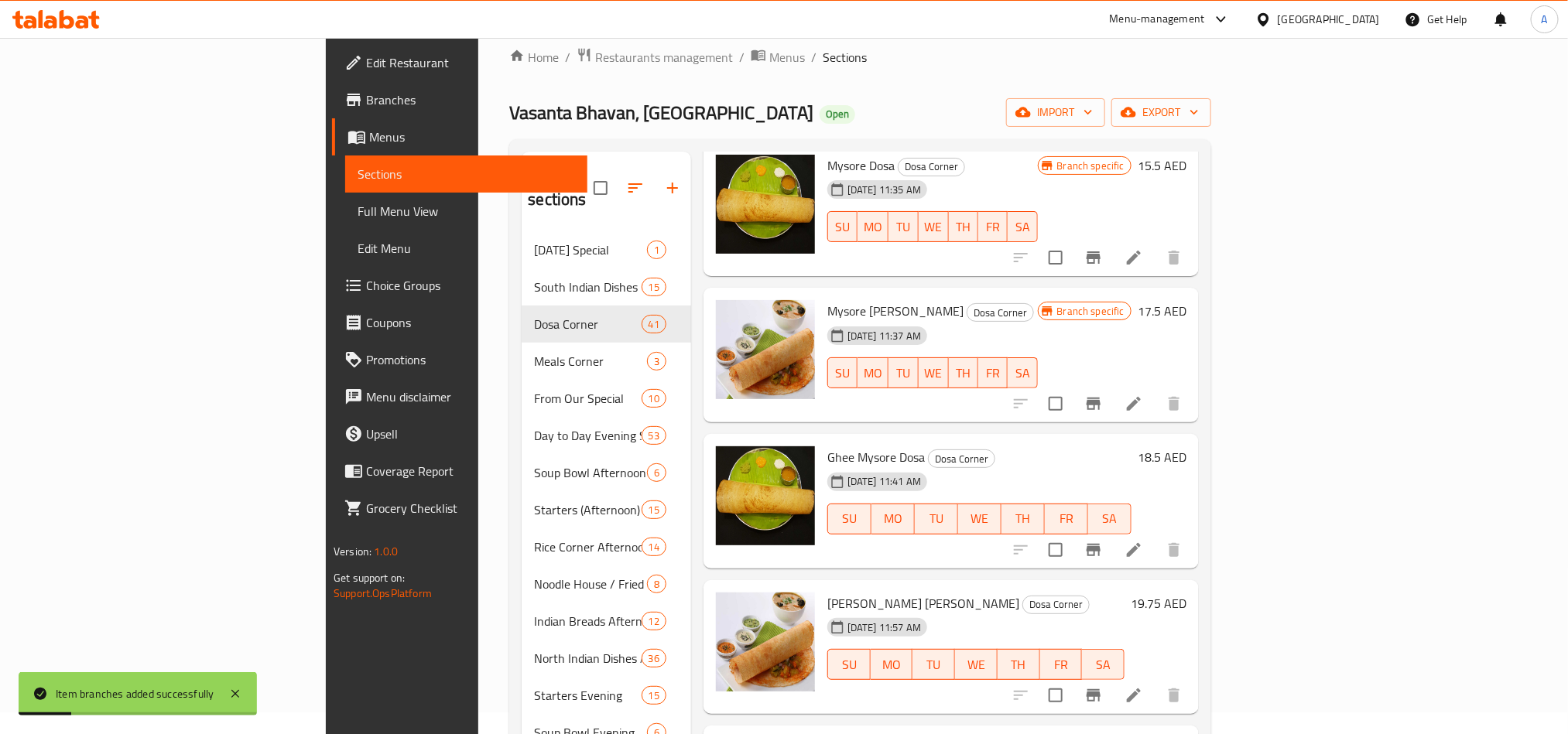
click at [1193, 677] on div at bounding box center [1097, 695] width 190 height 37
click at [1112, 677] on button "Branch-specific-item" at bounding box center [1093, 695] width 37 height 37
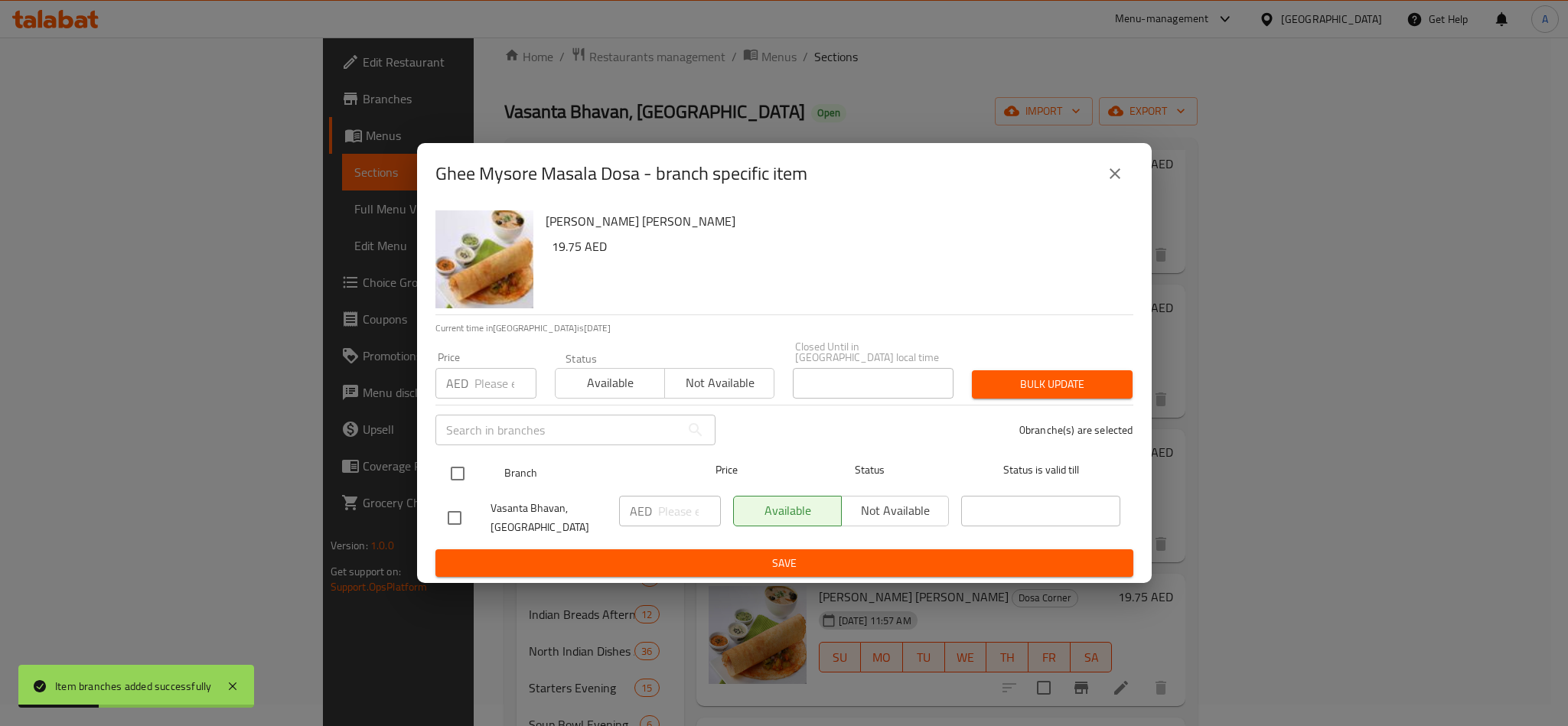
click at [442, 471] on input "checkbox" at bounding box center [458, 473] width 32 height 32
checkbox input "true"
click at [466, 407] on div "​" at bounding box center [576, 430] width 299 height 49
click at [475, 394] on input "number" at bounding box center [505, 383] width 62 height 31
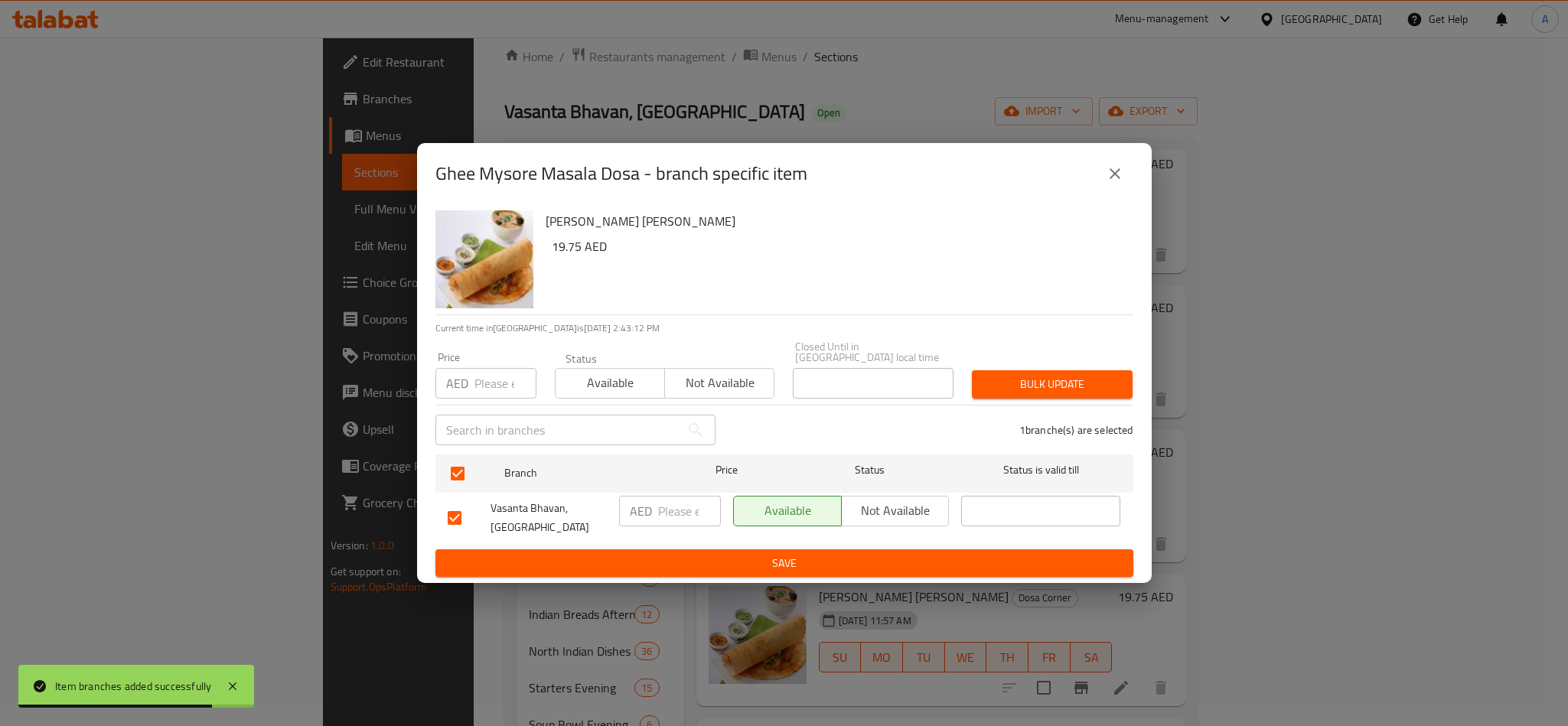
click at [494, 381] on input "number" at bounding box center [505, 383] width 62 height 31
paste input "18.50"
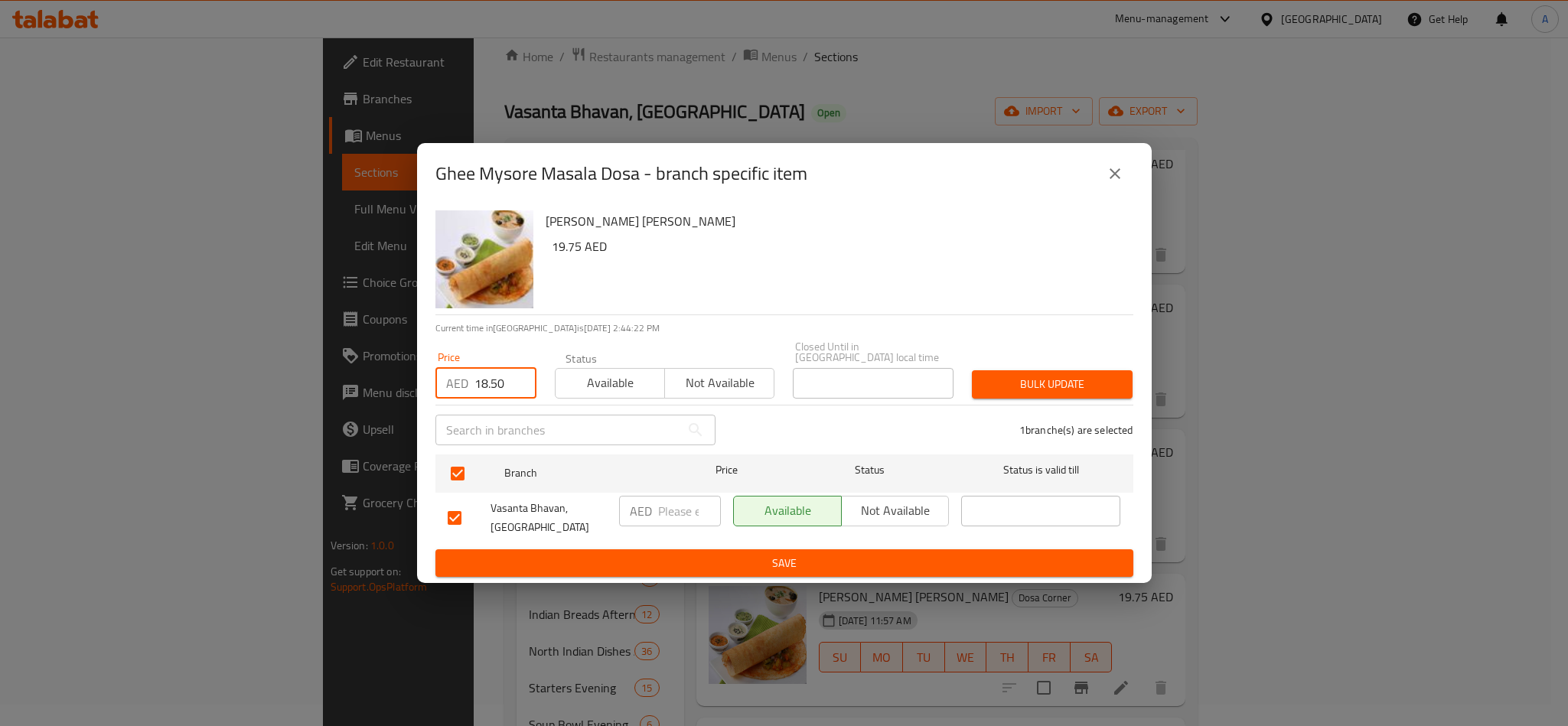
type input "18.50"
click at [1091, 413] on div "1 branche(s) are selected" at bounding box center [934, 430] width 418 height 55
click at [1094, 397] on button "Bulk update" at bounding box center [1052, 384] width 161 height 28
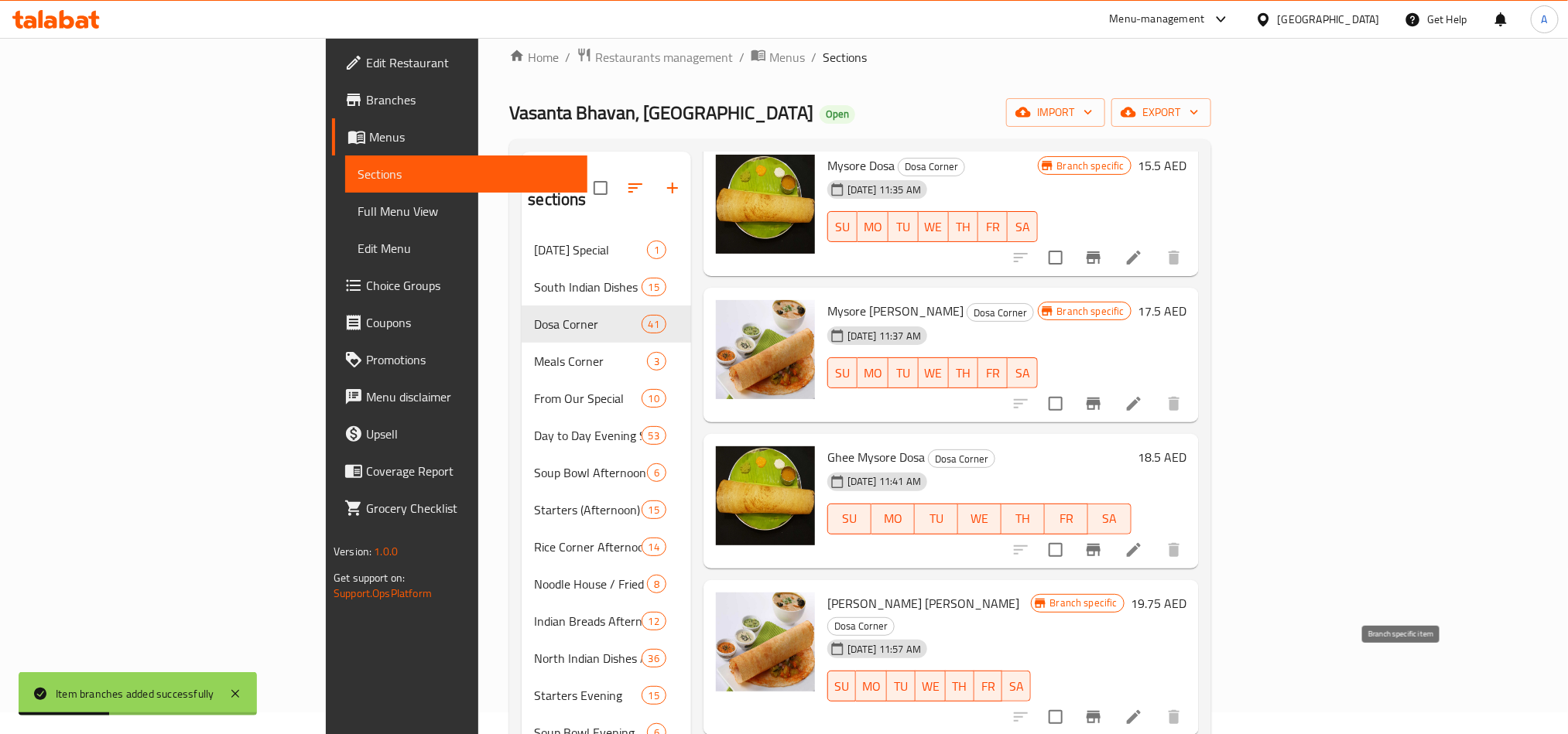
click at [1112, 699] on button "Branch-specific-item" at bounding box center [1093, 717] width 37 height 37
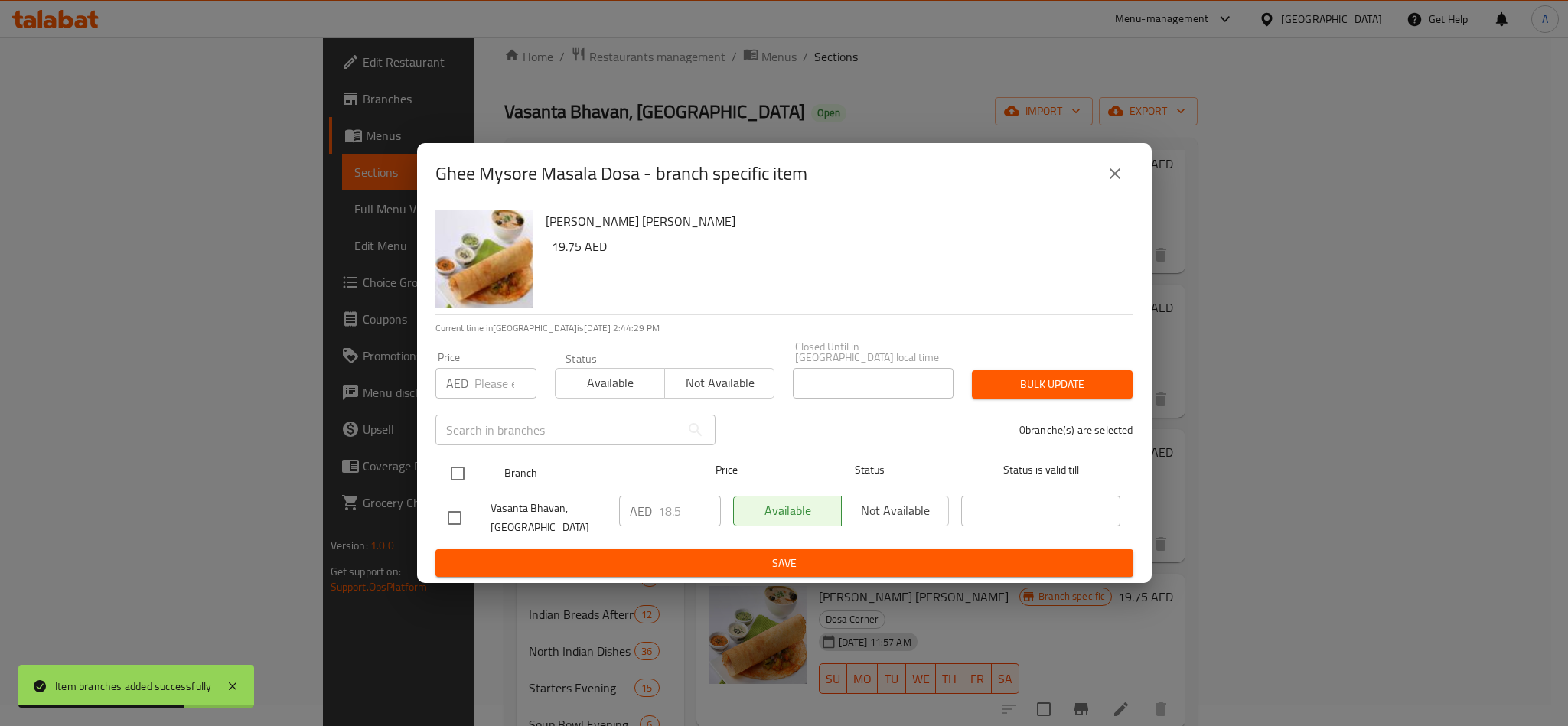
drag, startPoint x: 462, startPoint y: 473, endPoint x: 480, endPoint y: 395, distance: 80.0
click at [460, 469] on input "checkbox" at bounding box center [458, 473] width 32 height 32
checkbox input "true"
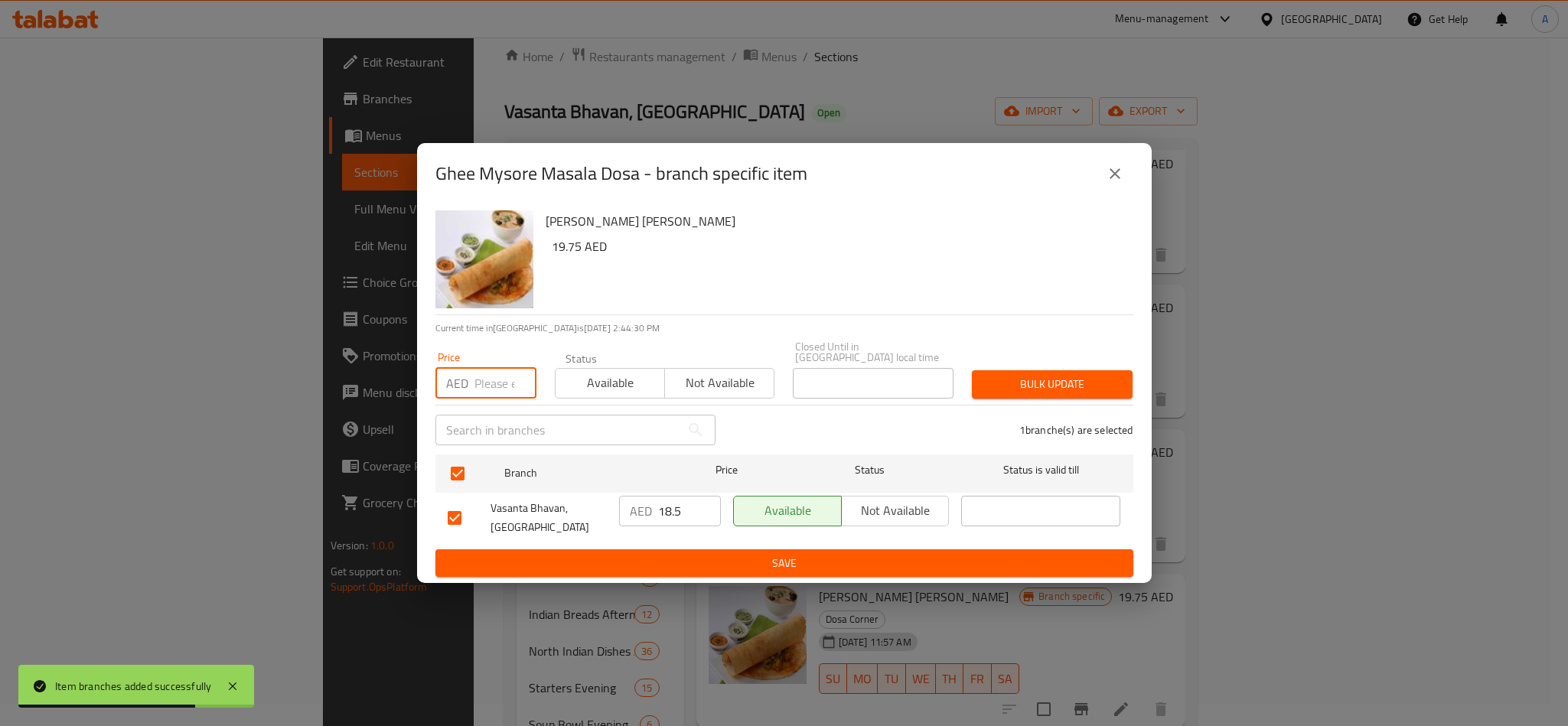
click at [492, 378] on input "number" at bounding box center [505, 383] width 62 height 31
paste input "19.75"
type input "19.75"
click at [1135, 391] on div "Bulk update" at bounding box center [1052, 385] width 179 height 47
click at [1054, 379] on span "Bulk update" at bounding box center [1052, 384] width 136 height 19
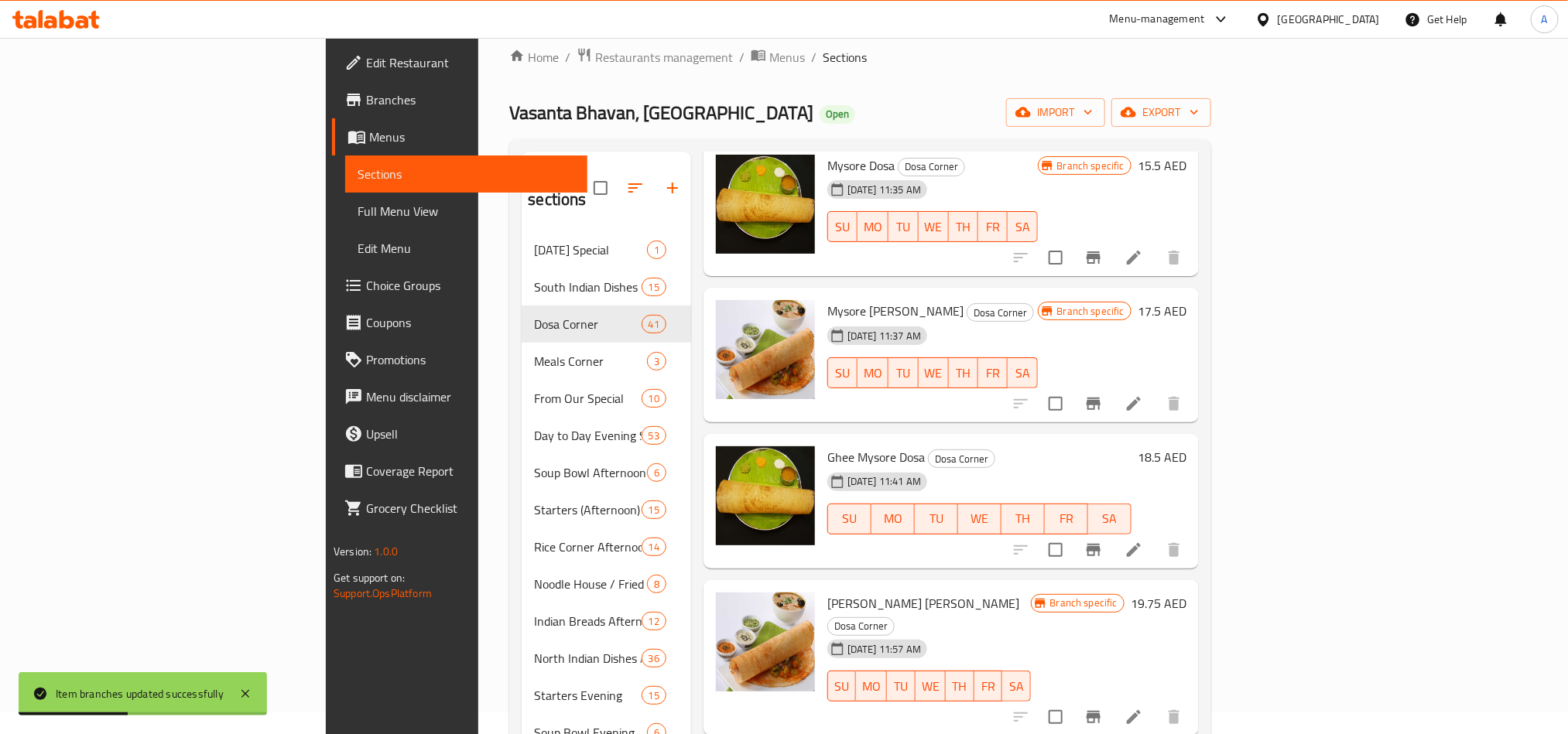
scroll to position [1045, 0]
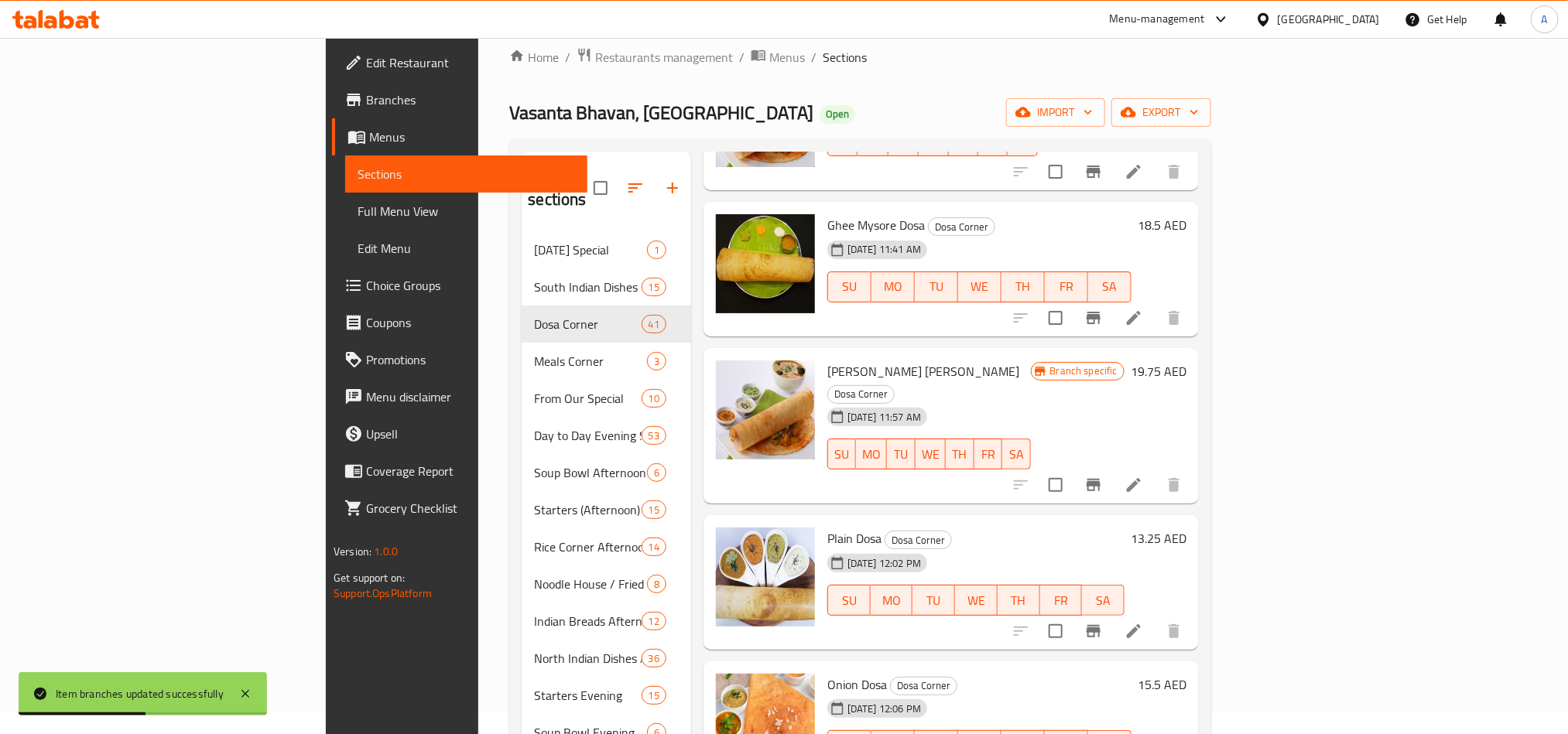
click at [1112, 612] on button "Branch-specific-item" at bounding box center [1093, 630] width 37 height 37
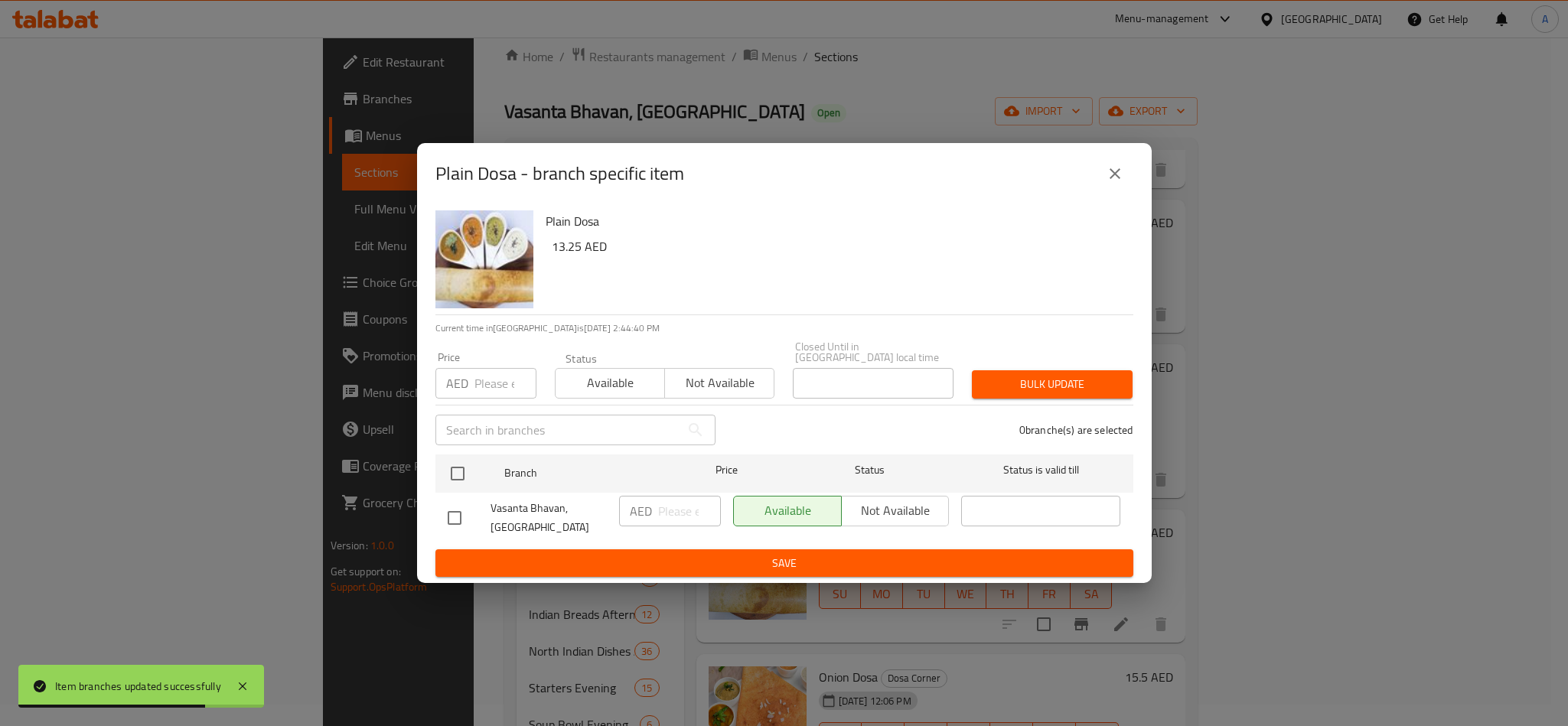
click at [430, 466] on div "Plain Dosa 13.25 AED Current time in United Arab Emirates is 13 Oct 2025 2:44:4…" at bounding box center [784, 394] width 735 height 379
click at [448, 473] on input "checkbox" at bounding box center [458, 473] width 32 height 32
checkbox input "true"
click at [465, 378] on p "AED" at bounding box center [458, 383] width 23 height 19
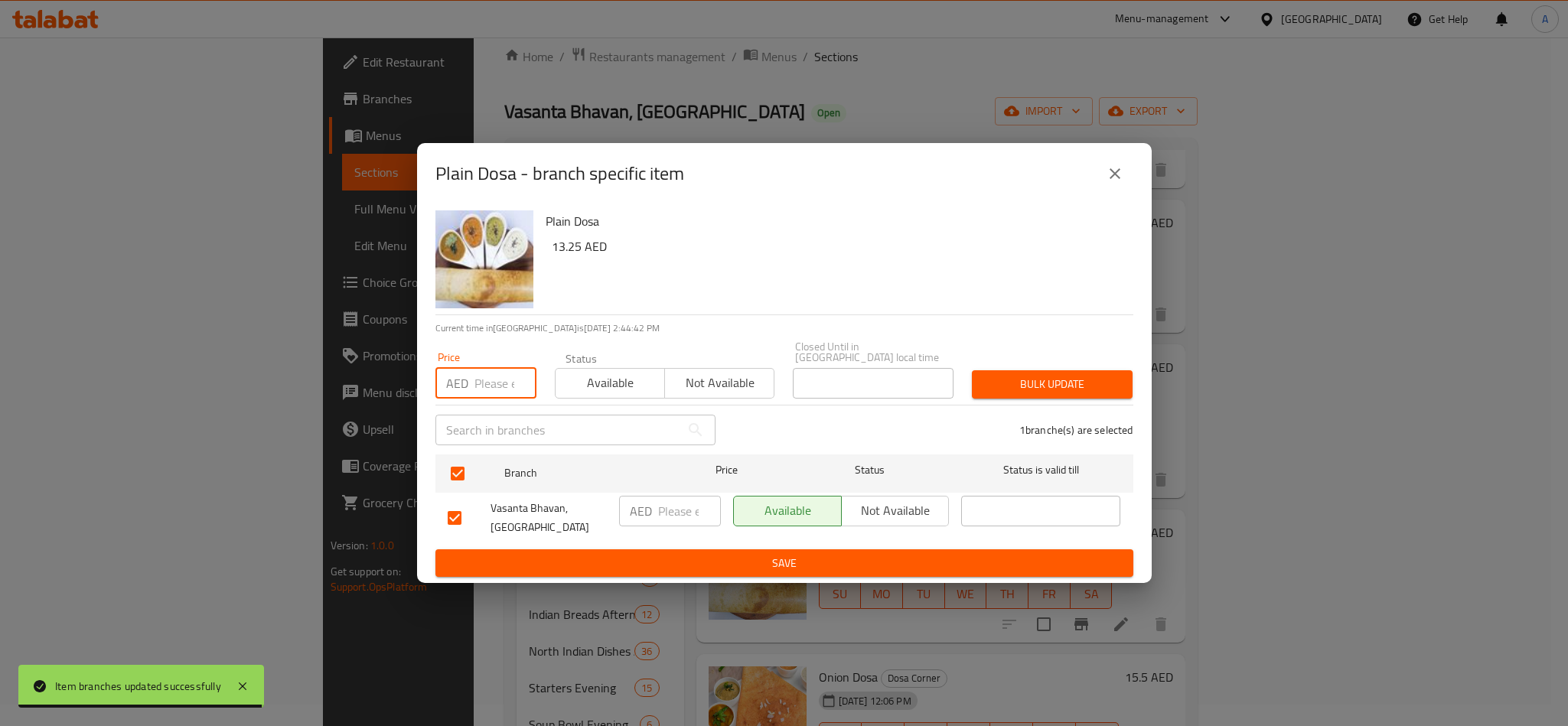
click at [508, 382] on input "number" at bounding box center [505, 383] width 62 height 31
paste input "13.25"
type input "13.25"
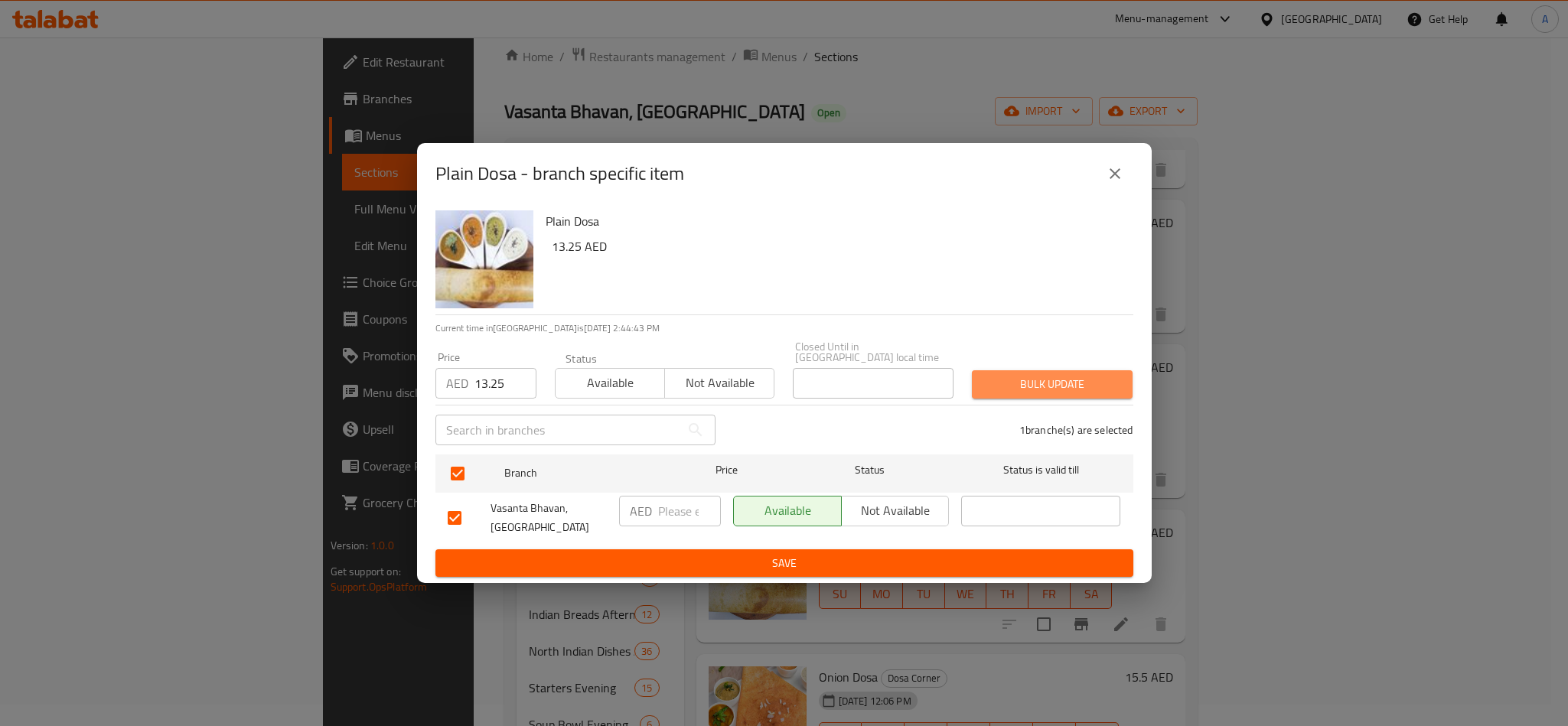
click at [1060, 375] on span "Bulk update" at bounding box center [1052, 384] width 136 height 19
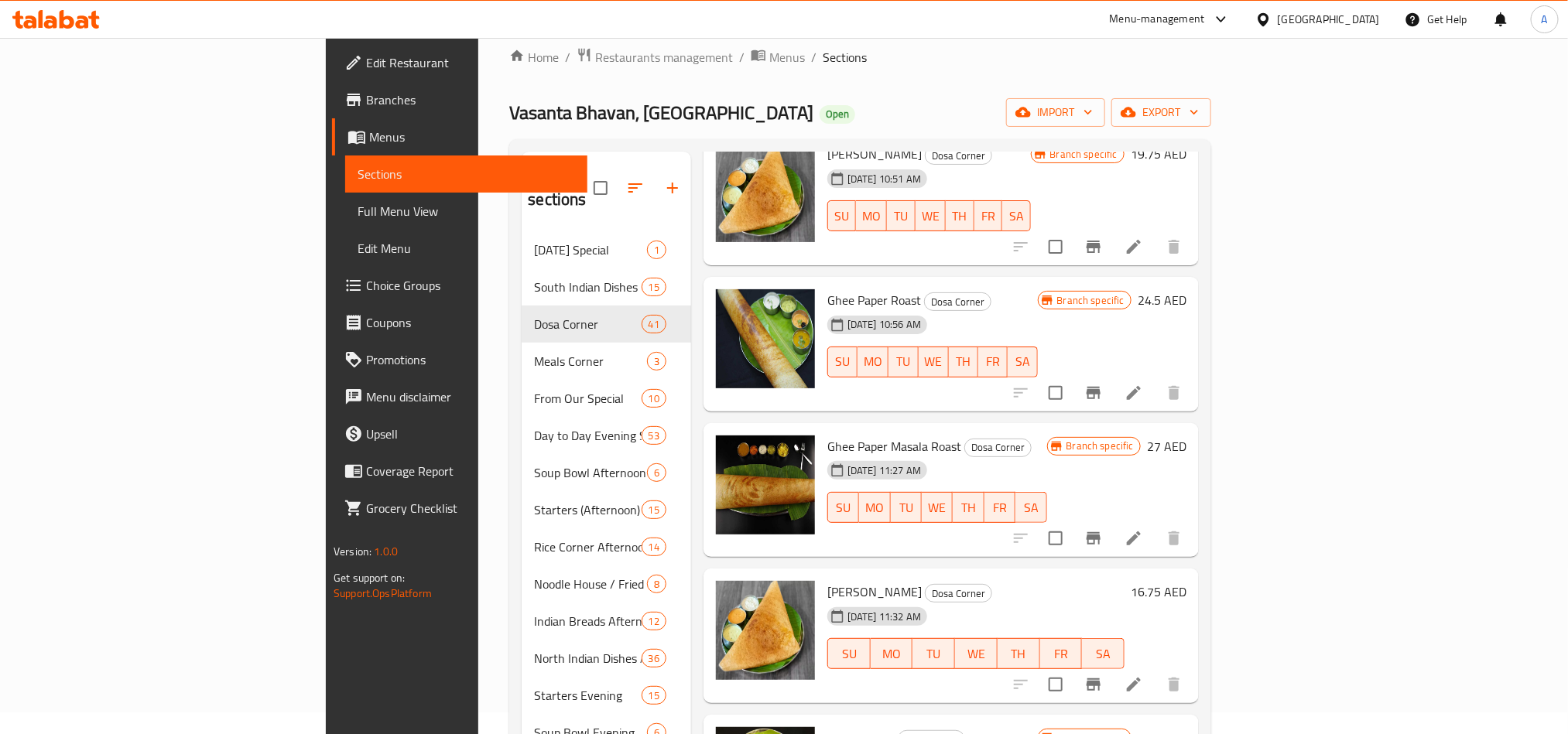
scroll to position [0, 0]
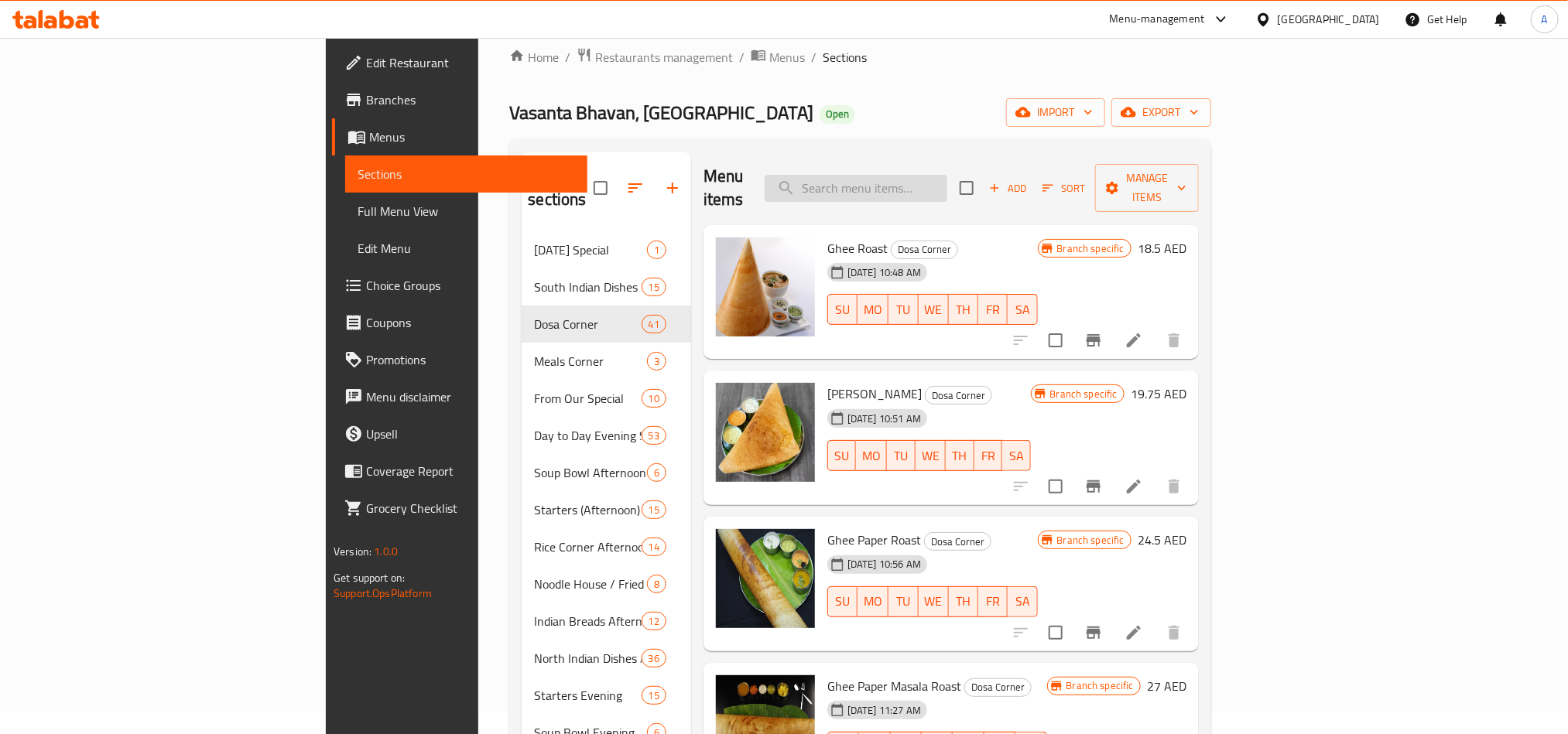
click at [947, 183] on input "search" at bounding box center [856, 188] width 182 height 28
paste input "Baby Cap Ghee Dosa"
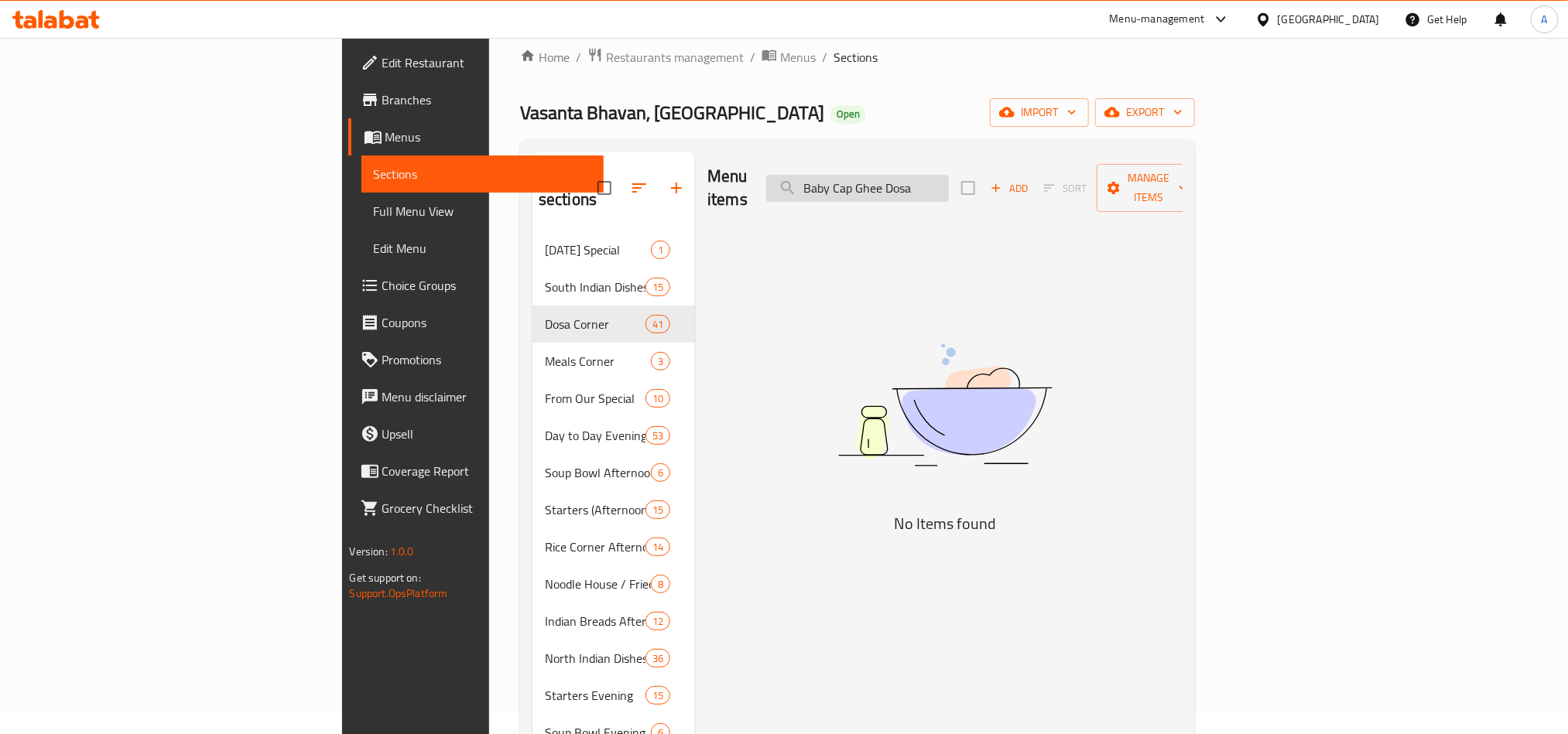
click at [949, 175] on input "Baby Cap Ghee Dosa" at bounding box center [858, 188] width 182 height 28
type input "Baby"
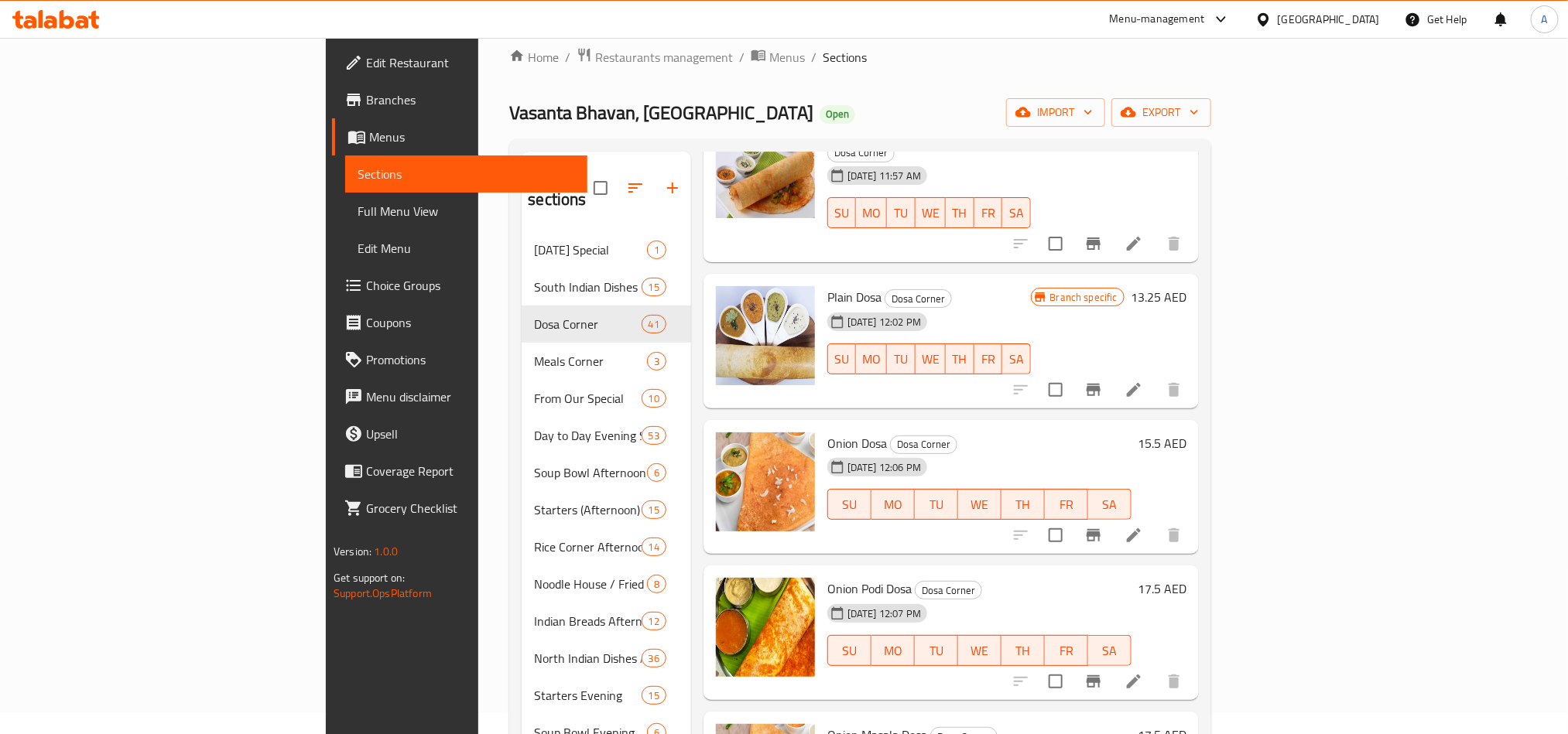
scroll to position [1287, 0]
click at [1103, 525] on icon "Branch-specific-item" at bounding box center [1093, 535] width 19 height 19
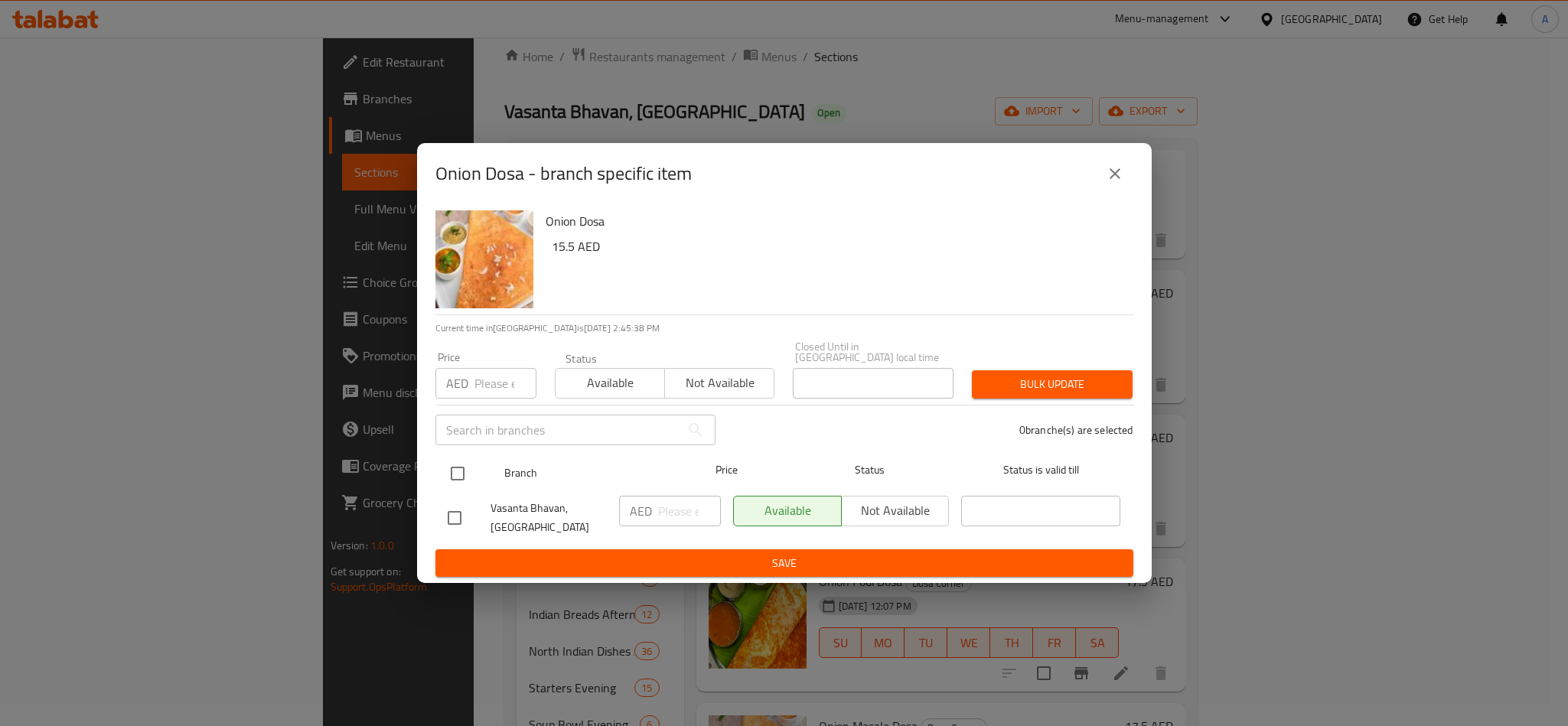
click at [477, 461] on div at bounding box center [470, 473] width 57 height 44
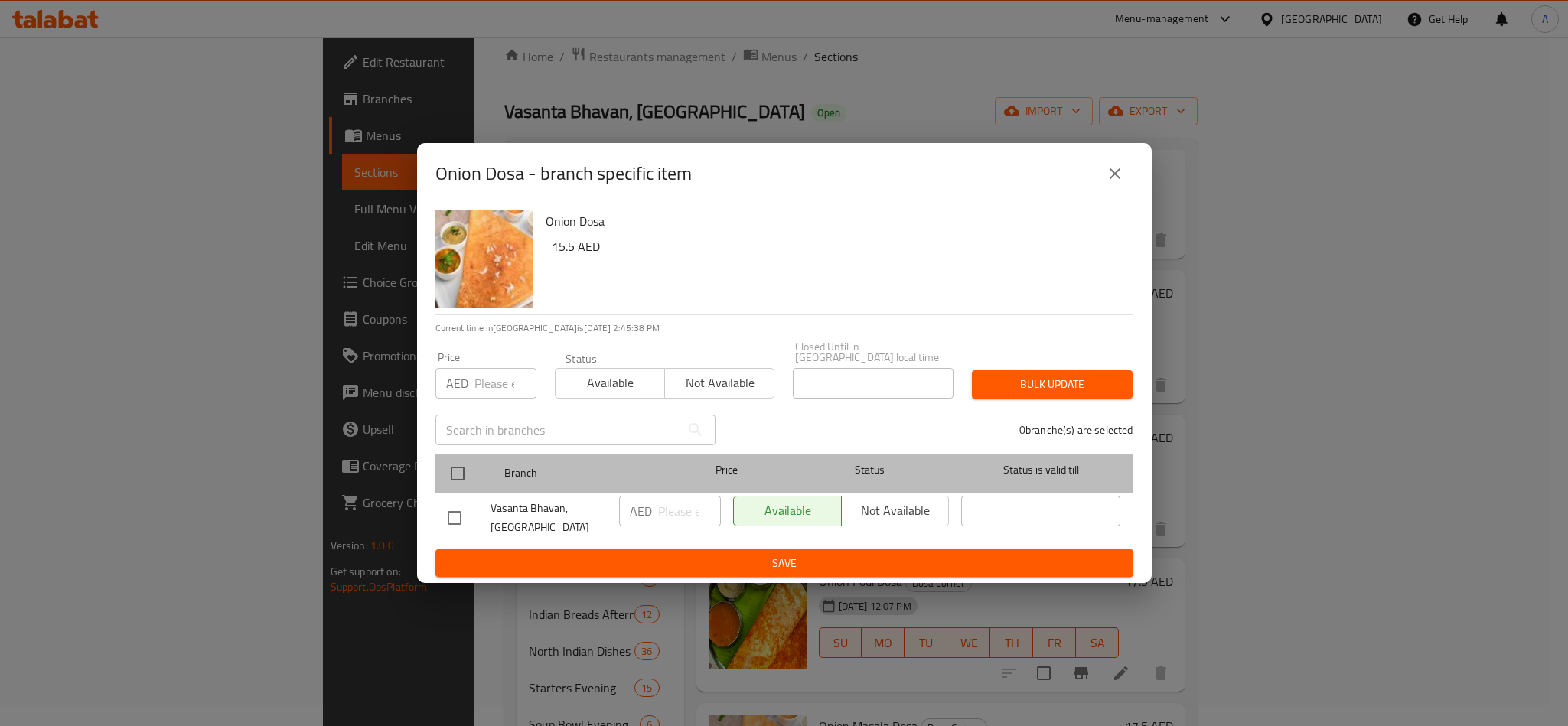
drag, startPoint x: 476, startPoint y: 475, endPoint x: 469, endPoint y: 477, distance: 7.3
click at [471, 476] on div at bounding box center [470, 473] width 57 height 44
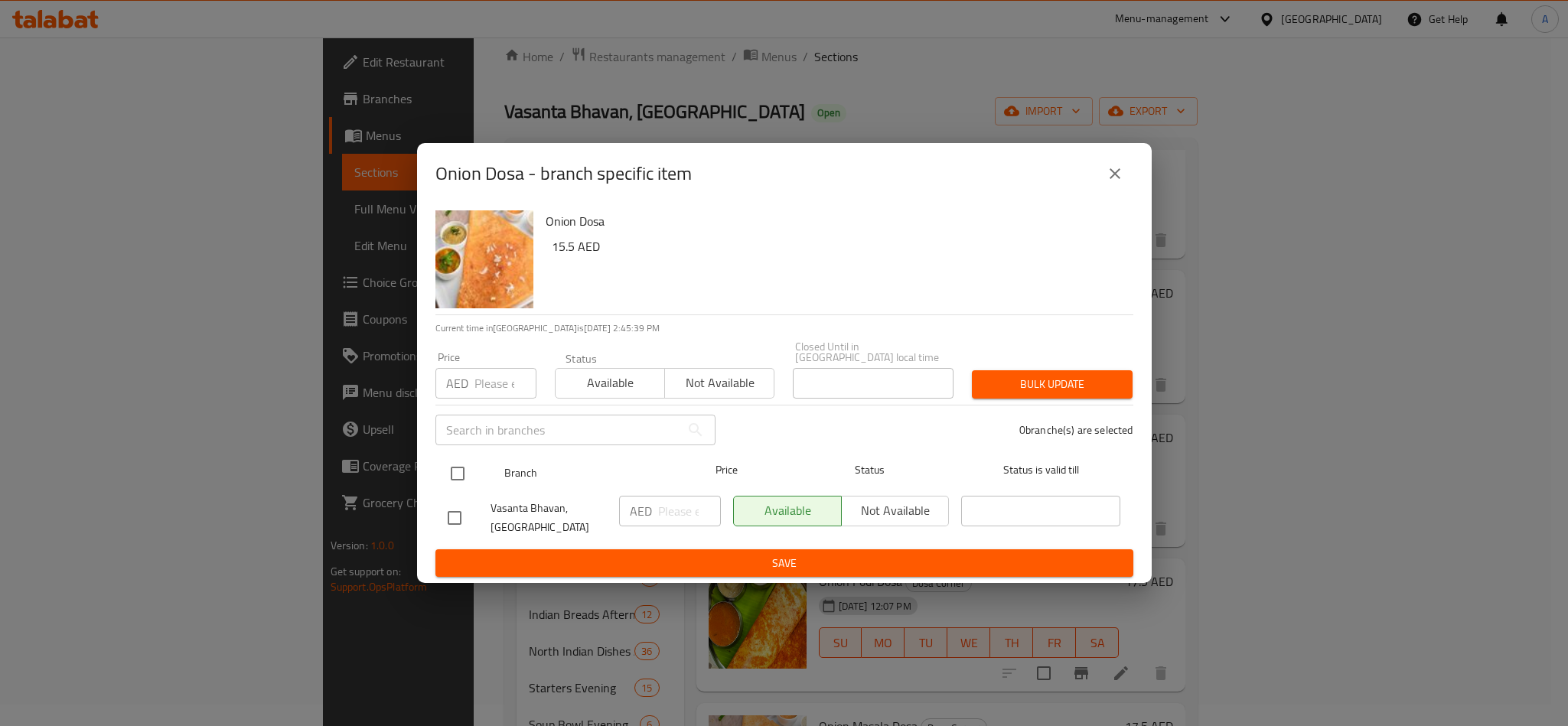
click at [461, 451] on ul "Branch Price Status Status is valid till Vasanta Bhavan, Dubai Silicon Oasis AE…" at bounding box center [784, 499] width 698 height 101
click at [461, 469] on input "checkbox" at bounding box center [458, 473] width 32 height 32
checkbox input "true"
click at [485, 391] on input "number" at bounding box center [505, 383] width 62 height 31
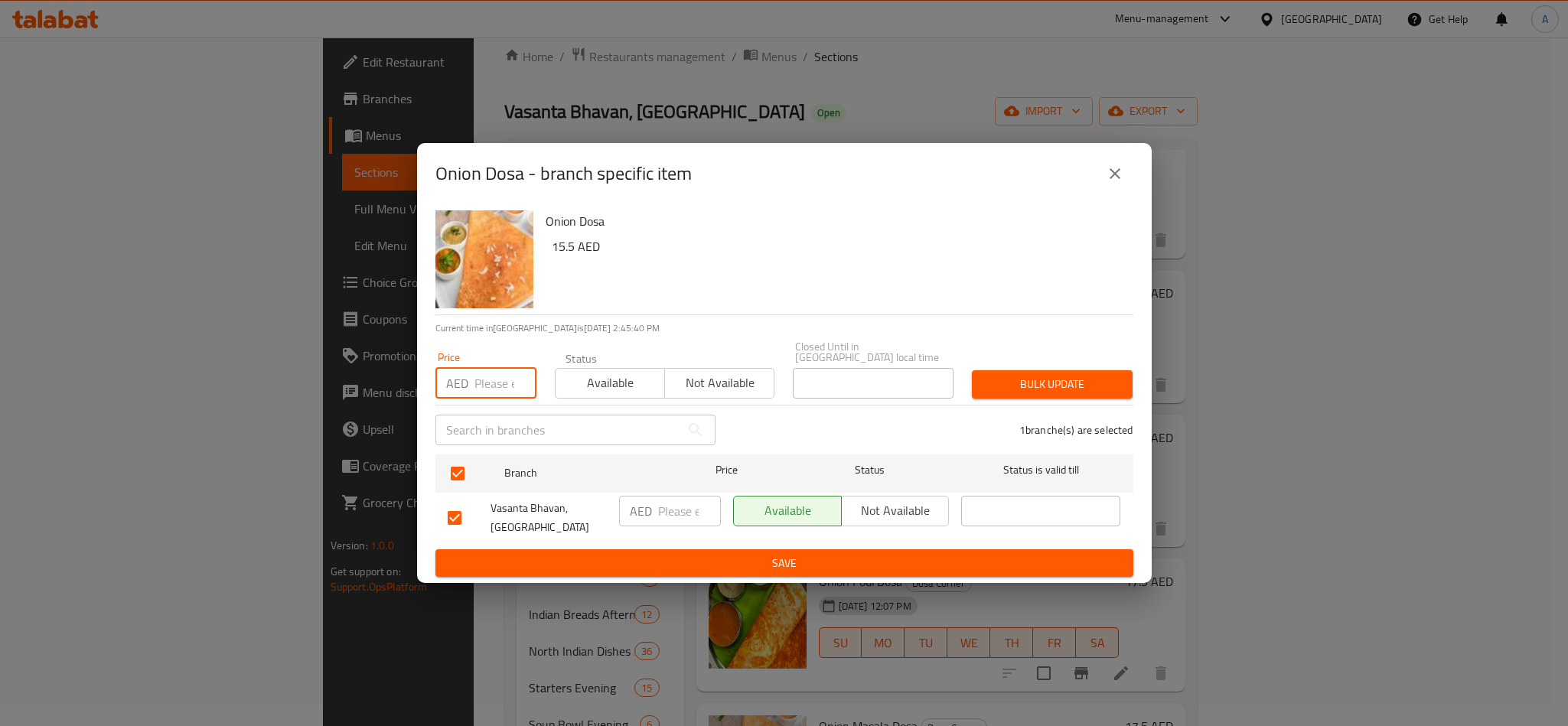
paste input "15.50"
type input "15.50"
click at [1011, 391] on span "Bulk update" at bounding box center [1052, 384] width 136 height 19
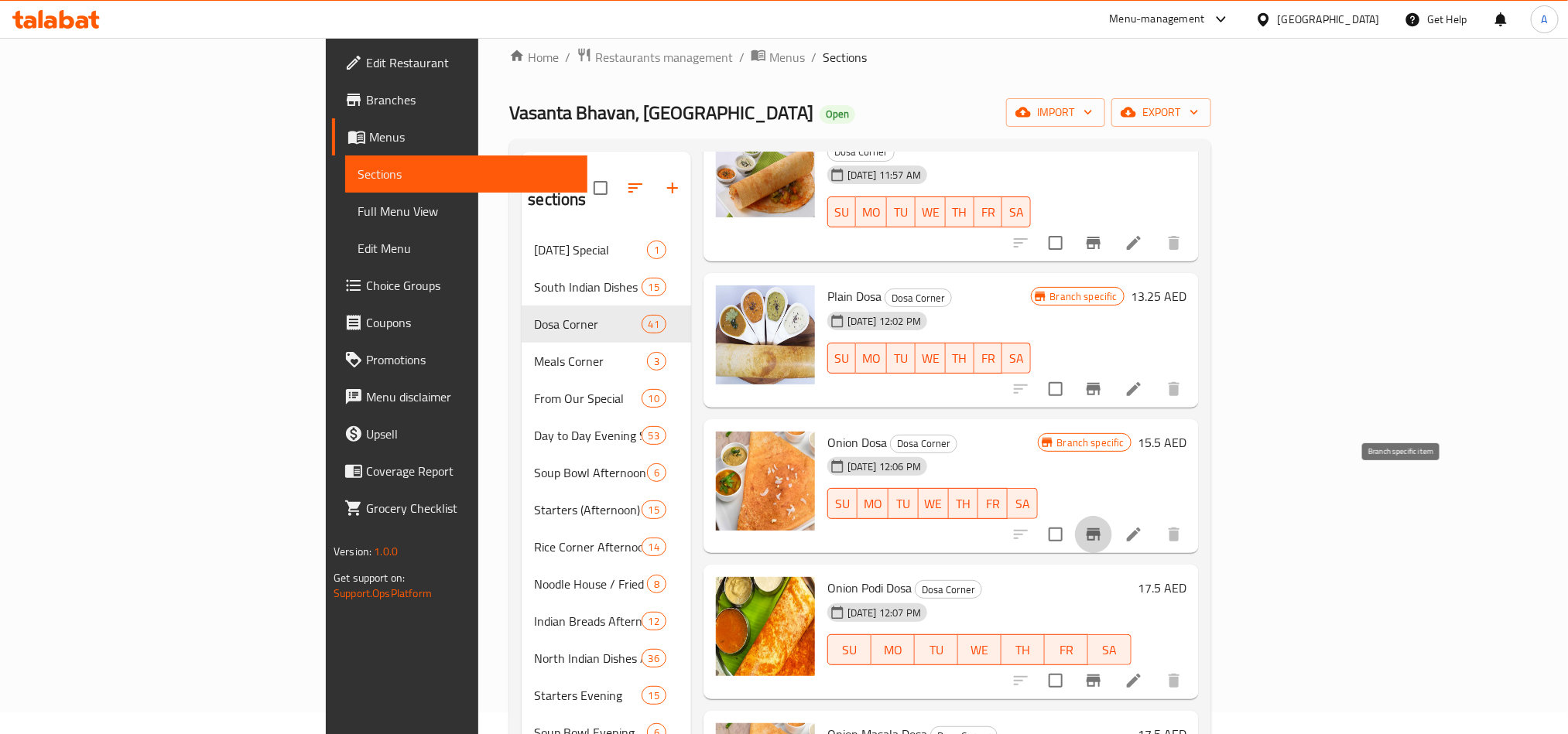
click at [1103, 525] on icon "Branch-specific-item" at bounding box center [1093, 535] width 19 height 19
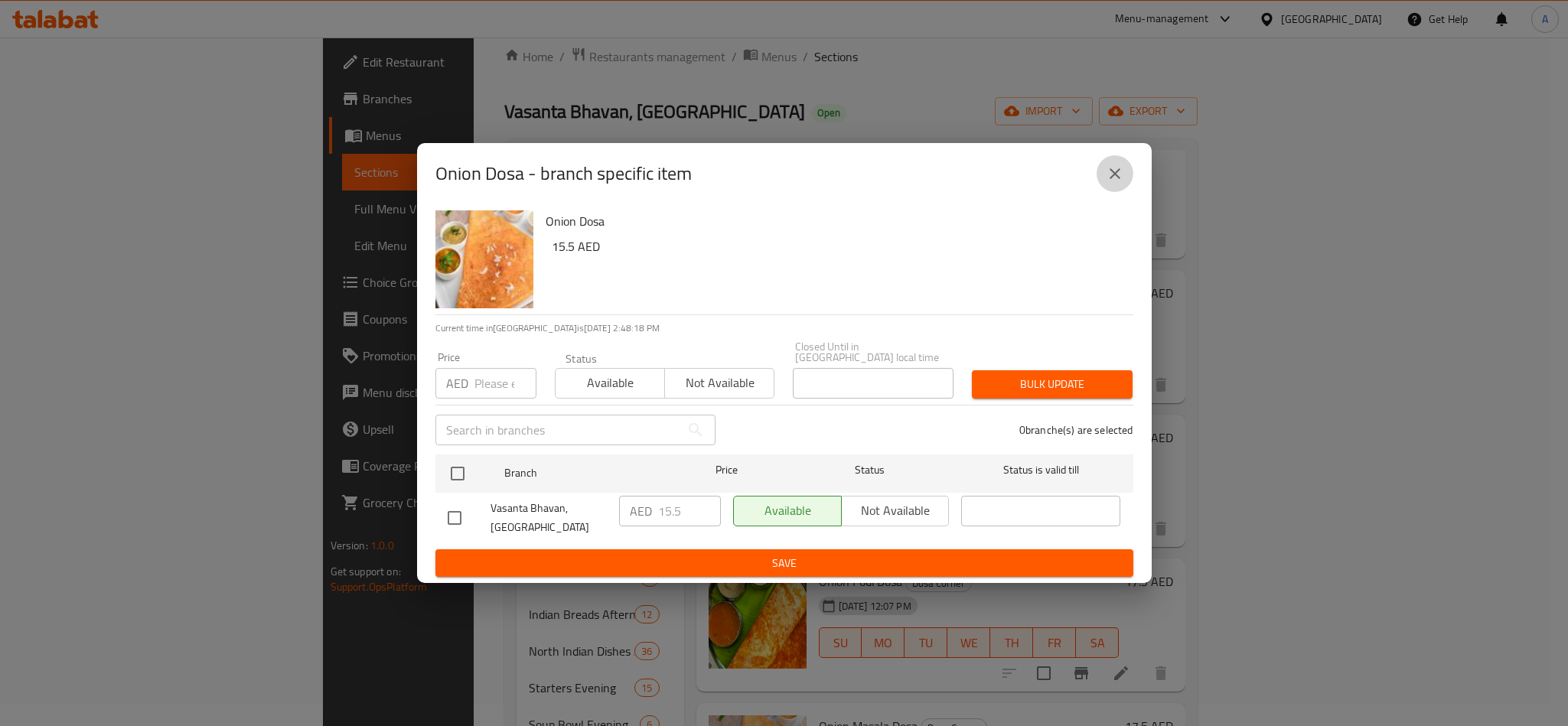
click at [1130, 179] on button "close" at bounding box center [1115, 173] width 37 height 37
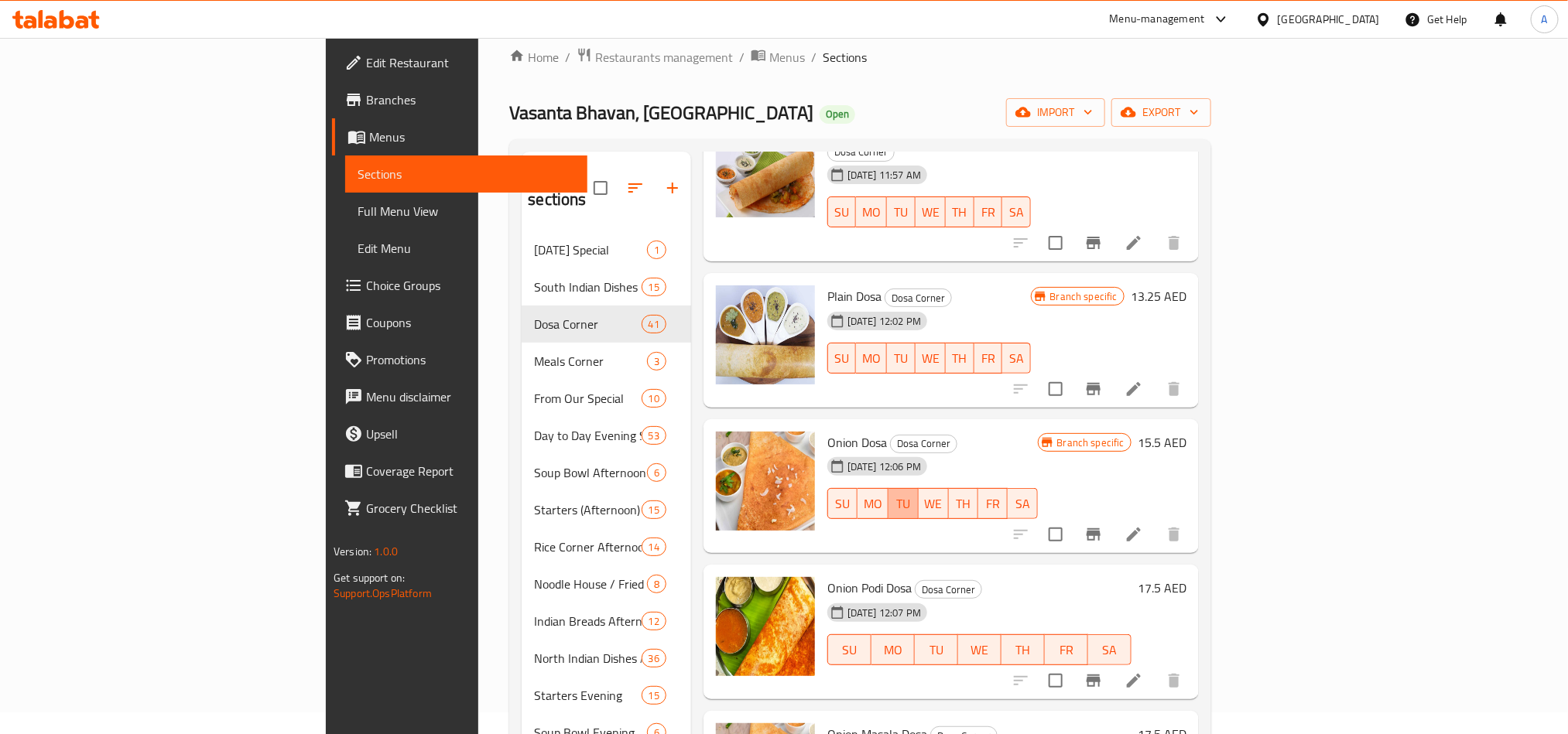
click at [917, 488] on button "TU" at bounding box center [902, 503] width 29 height 31
type button "2"
click at [1112, 662] on button "Branch-specific-item" at bounding box center [1093, 680] width 37 height 37
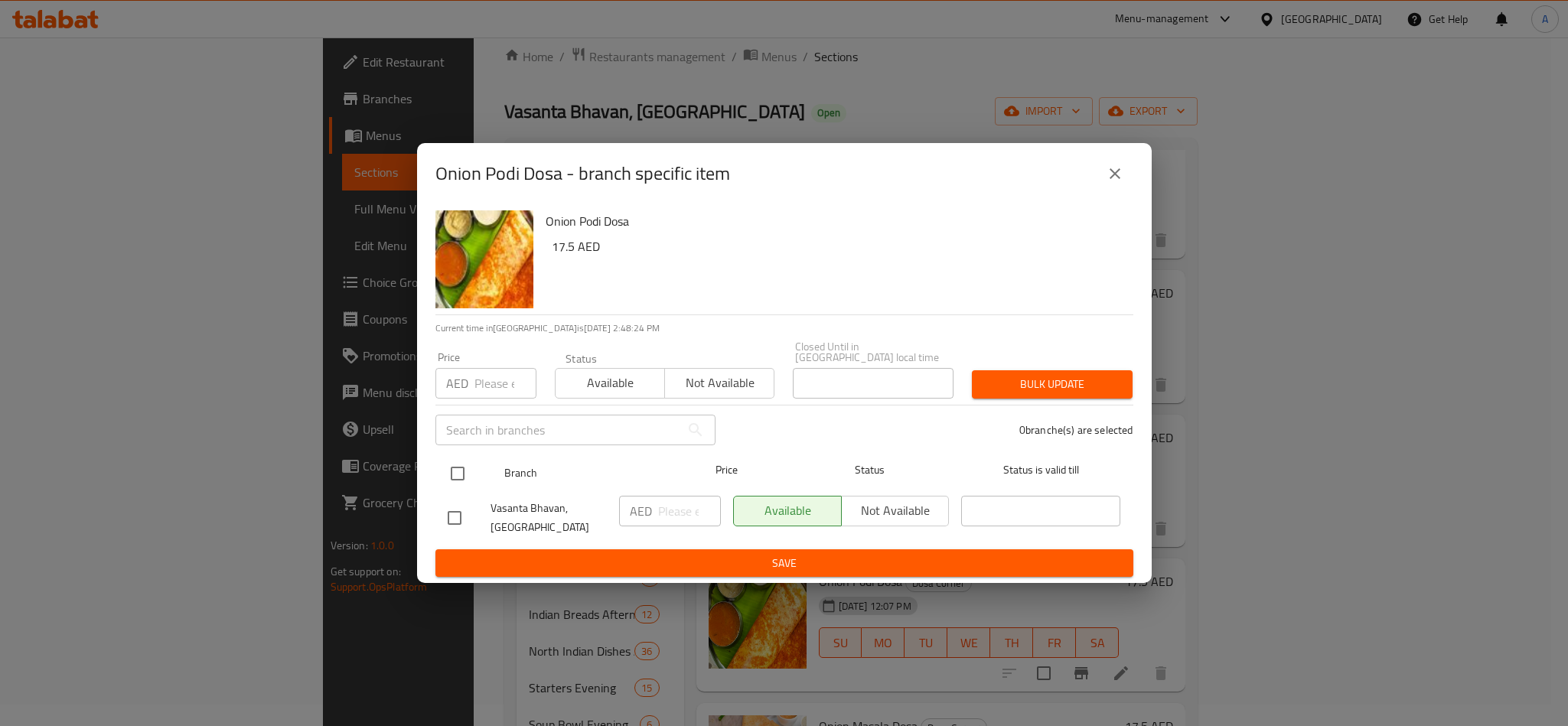
click at [450, 459] on input "checkbox" at bounding box center [458, 473] width 32 height 32
checkbox input "true"
click at [492, 404] on div "Price AED Price" at bounding box center [486, 375] width 119 height 65
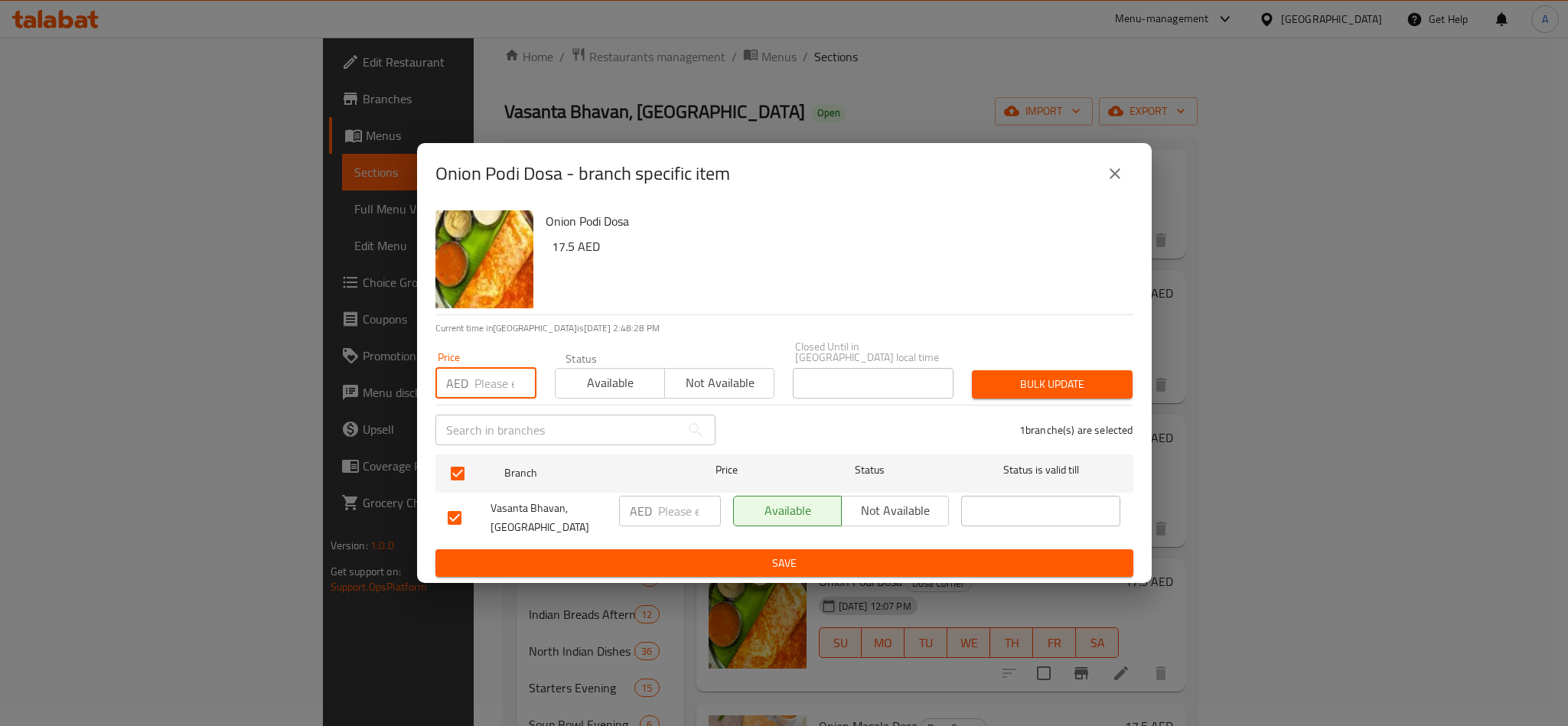
click at [485, 394] on input "number" at bounding box center [505, 383] width 62 height 31
paste input "17.50"
type input "17.50"
click at [1004, 407] on div "1 branche(s) are selected" at bounding box center [934, 430] width 418 height 55
click at [1035, 398] on button "Bulk update" at bounding box center [1052, 384] width 161 height 28
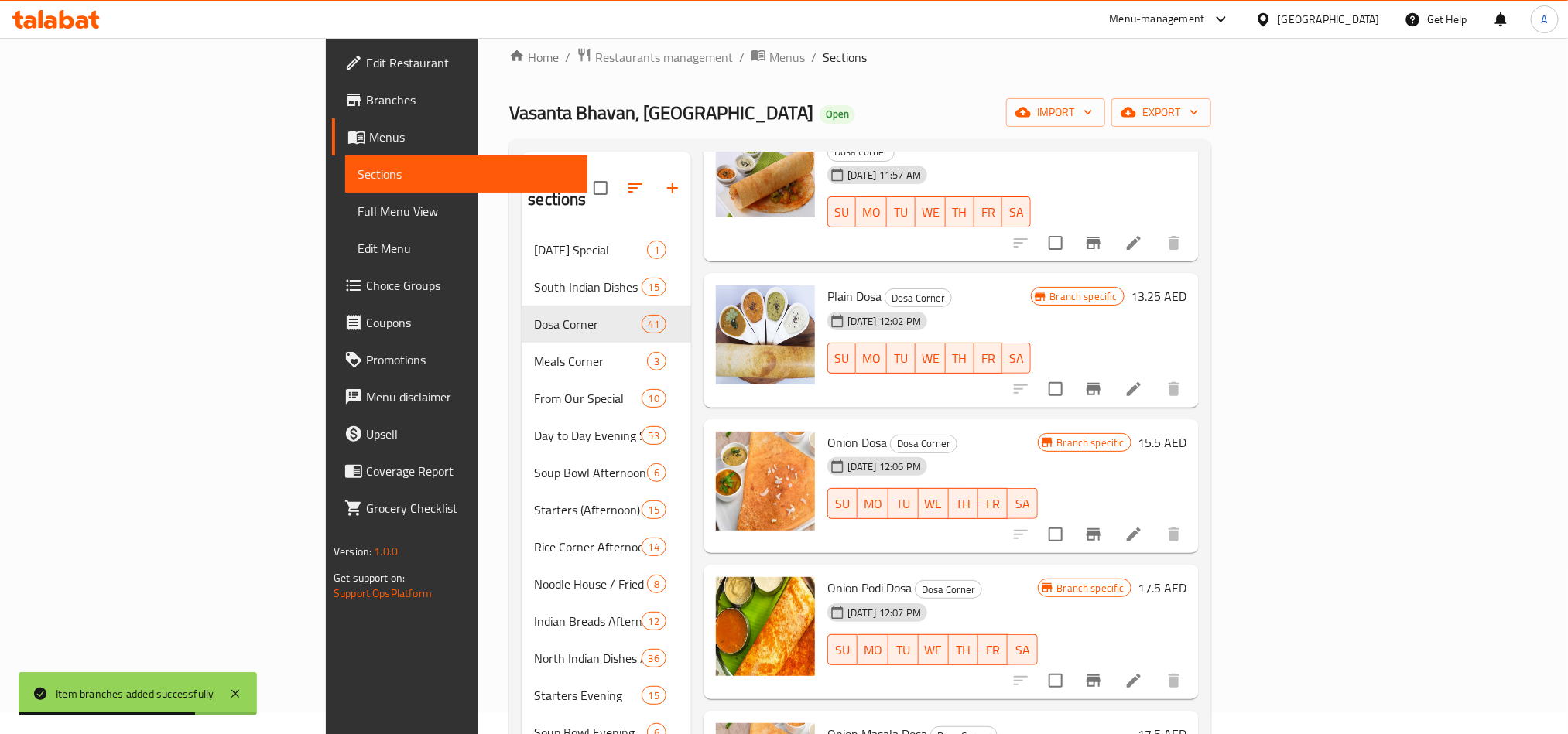
scroll to position [1518, 0]
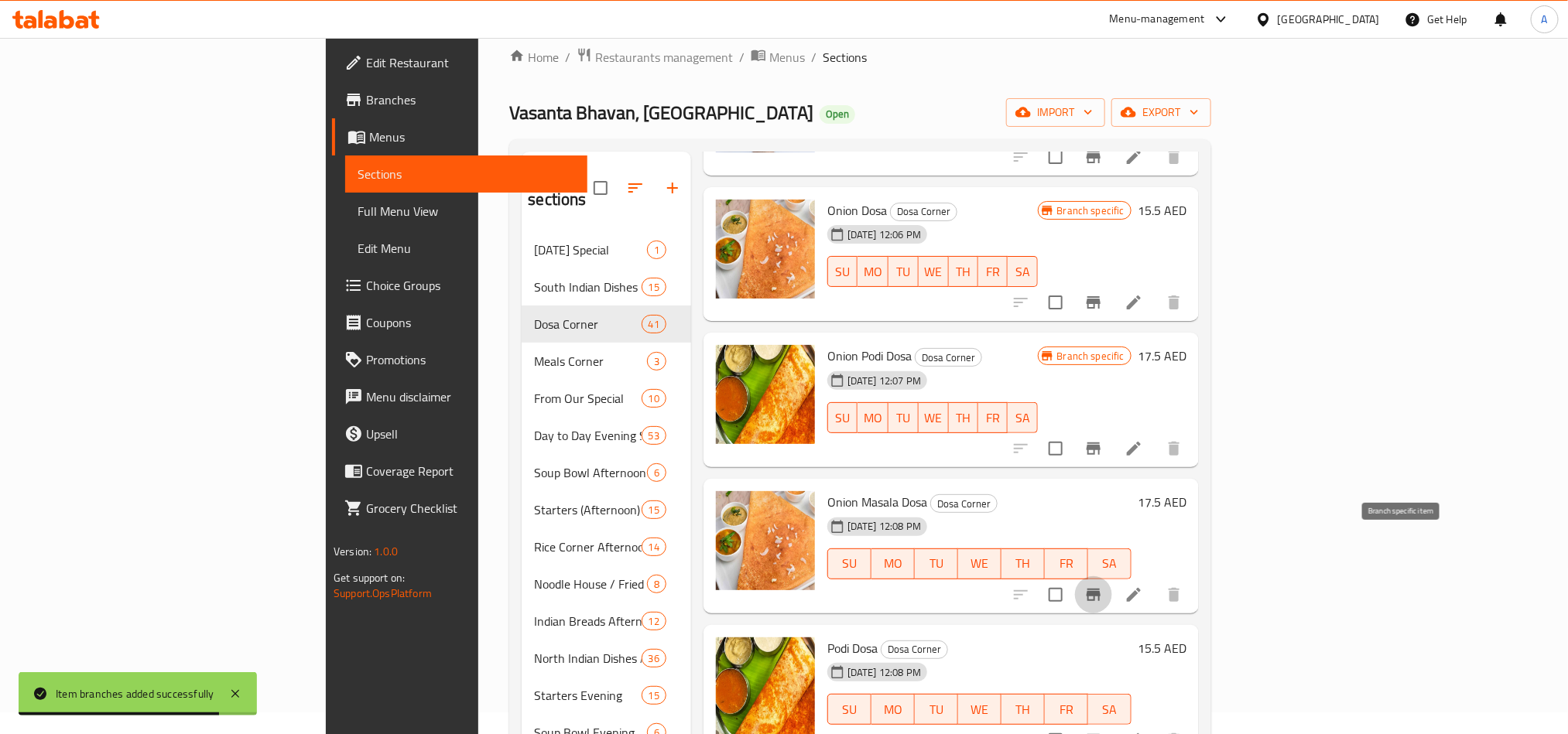
click at [1101, 589] on icon "Branch-specific-item" at bounding box center [1093, 594] width 14 height 12
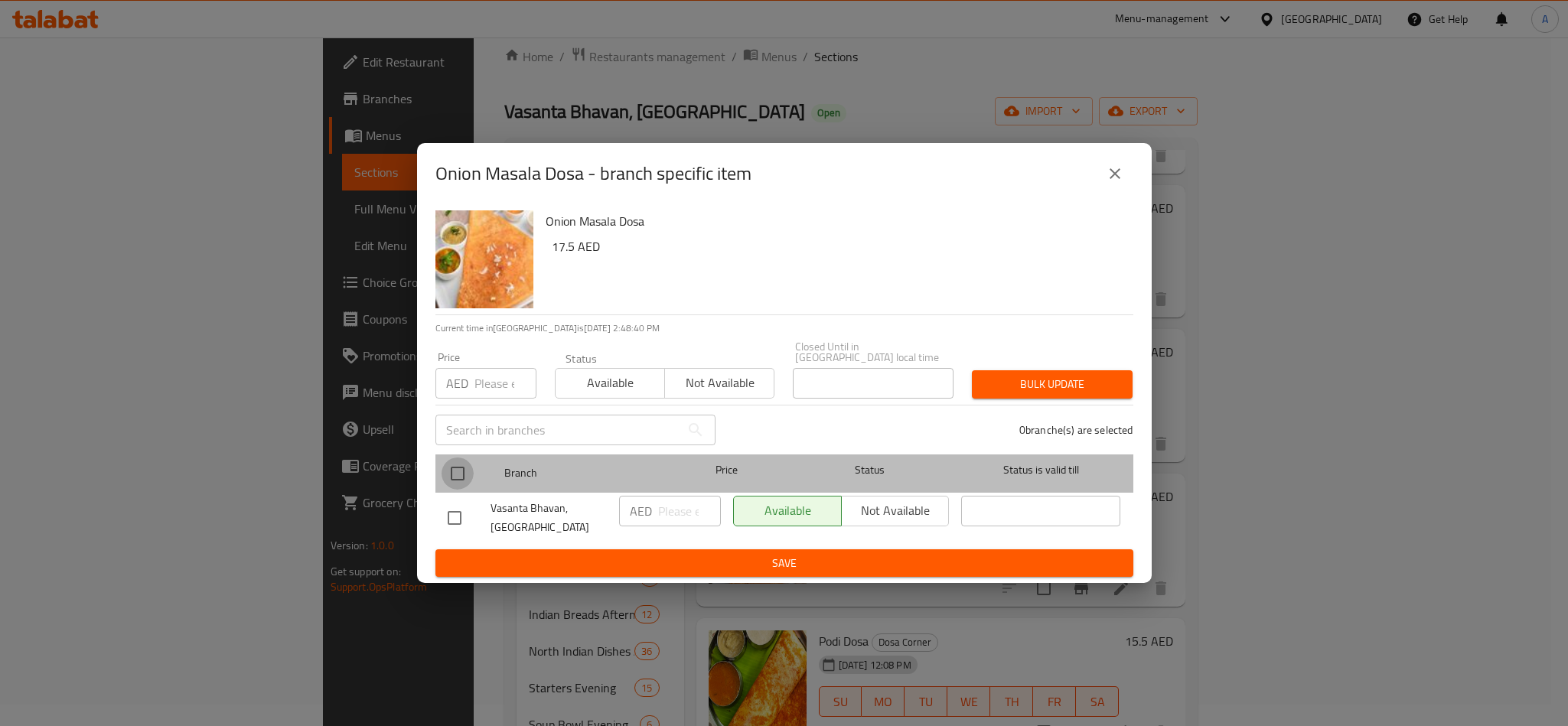
click at [448, 459] on input "checkbox" at bounding box center [458, 473] width 32 height 32
checkbox input "true"
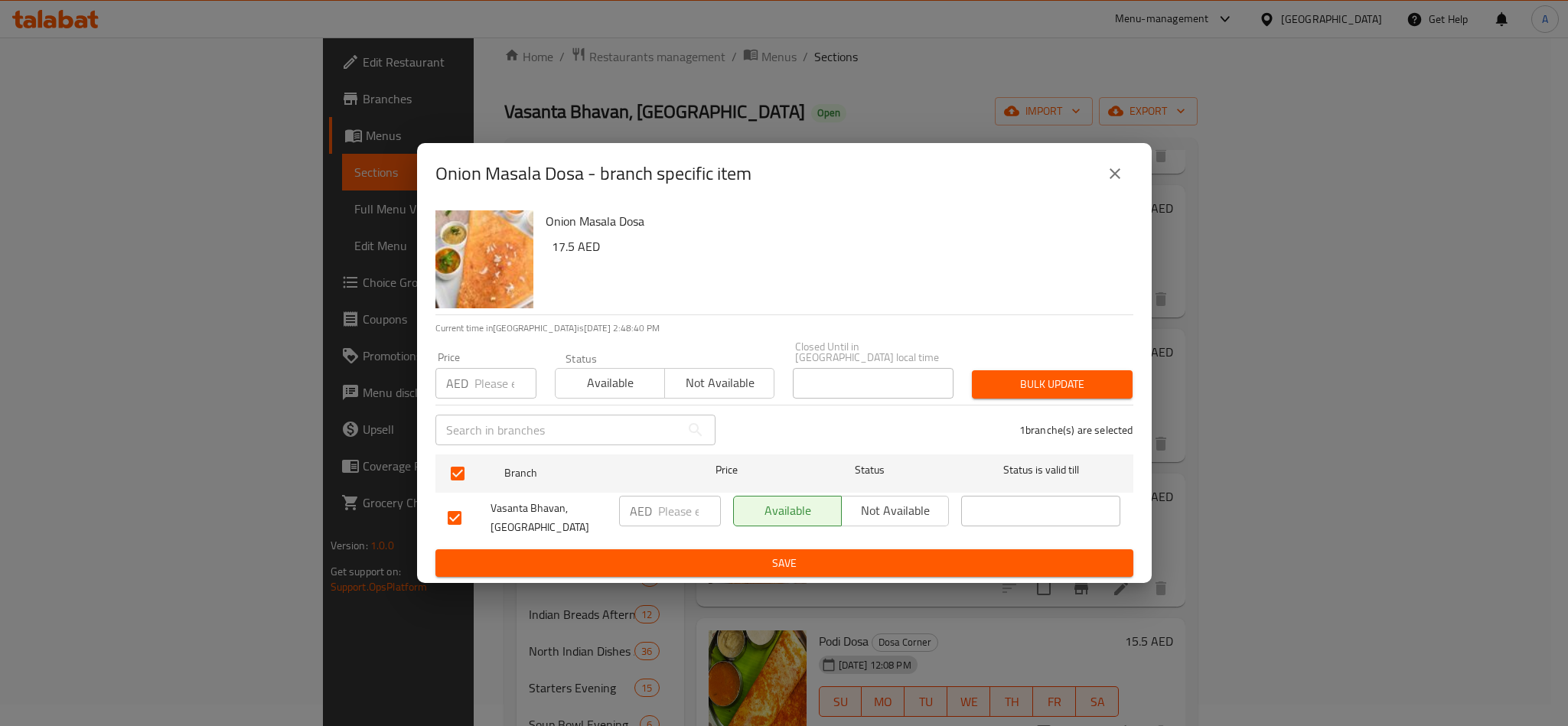
click at [504, 368] on input "number" at bounding box center [505, 383] width 62 height 31
paste input "17.50"
type input "17.50"
click at [1073, 407] on div "1 branche(s) are selected" at bounding box center [934, 430] width 418 height 55
click at [1098, 383] on span "Bulk update" at bounding box center [1052, 384] width 136 height 19
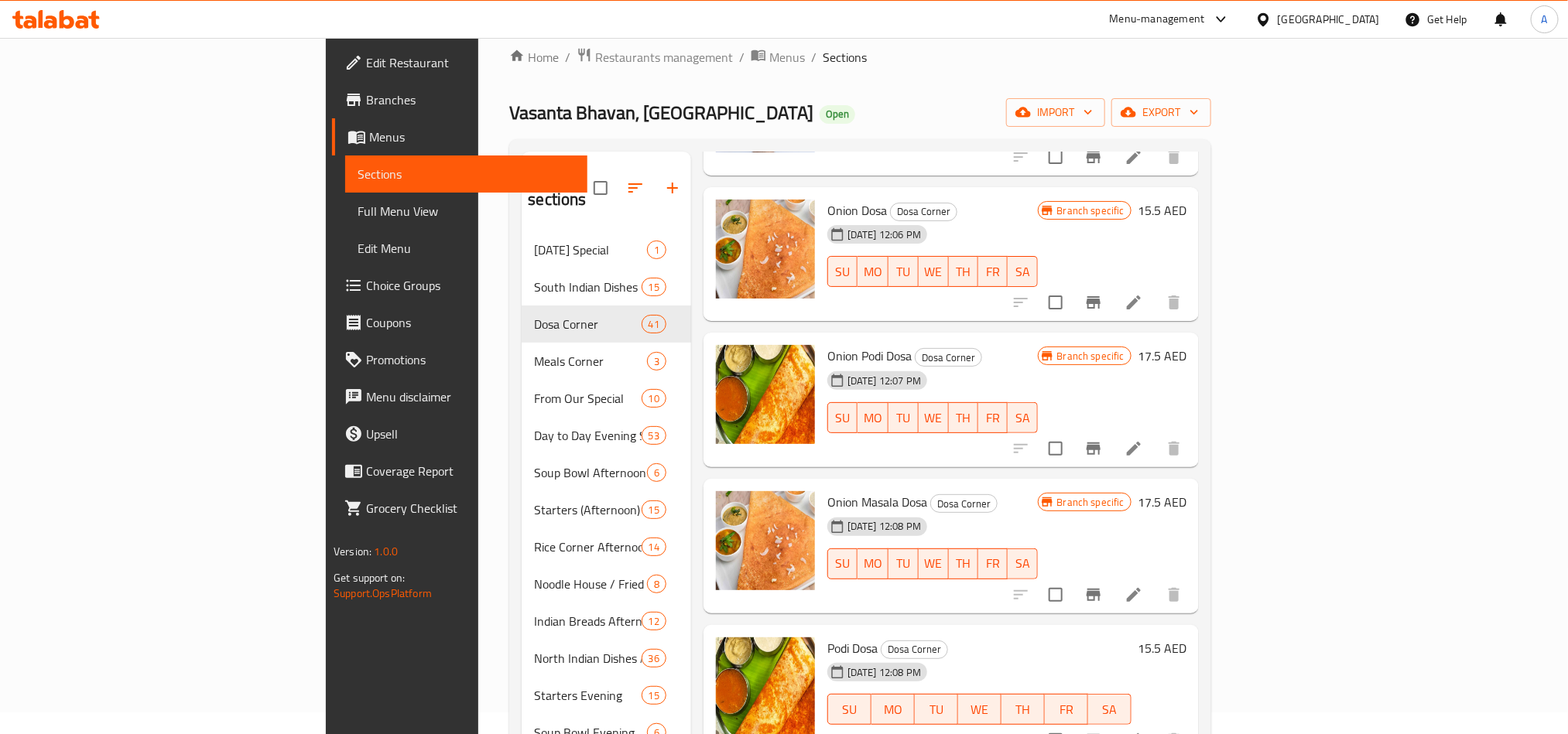
click at [1041, 512] on div "18-06-2025 12:08 PM SU MO TU WE TH FR SA" at bounding box center [932, 554] width 223 height 84
click at [1199, 569] on div "Menu items Add Sort Manage items Ghee Roast Dosa Corner [DATE] 10:48 AM SU MO T…" at bounding box center [945, 640] width 507 height 977
click at [1112, 576] on button "Branch-specific-item" at bounding box center [1093, 594] width 37 height 37
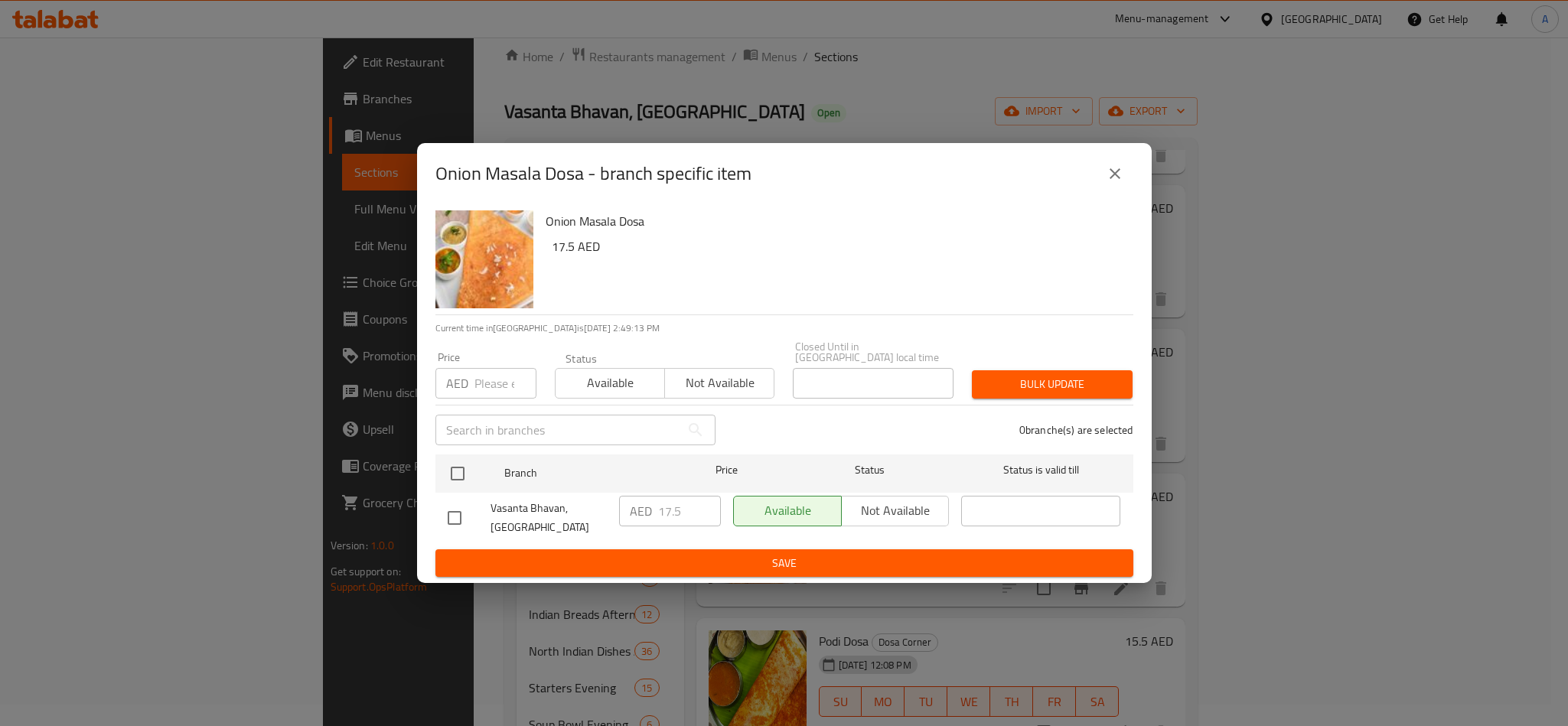
click at [1126, 182] on button "close" at bounding box center [1115, 173] width 37 height 37
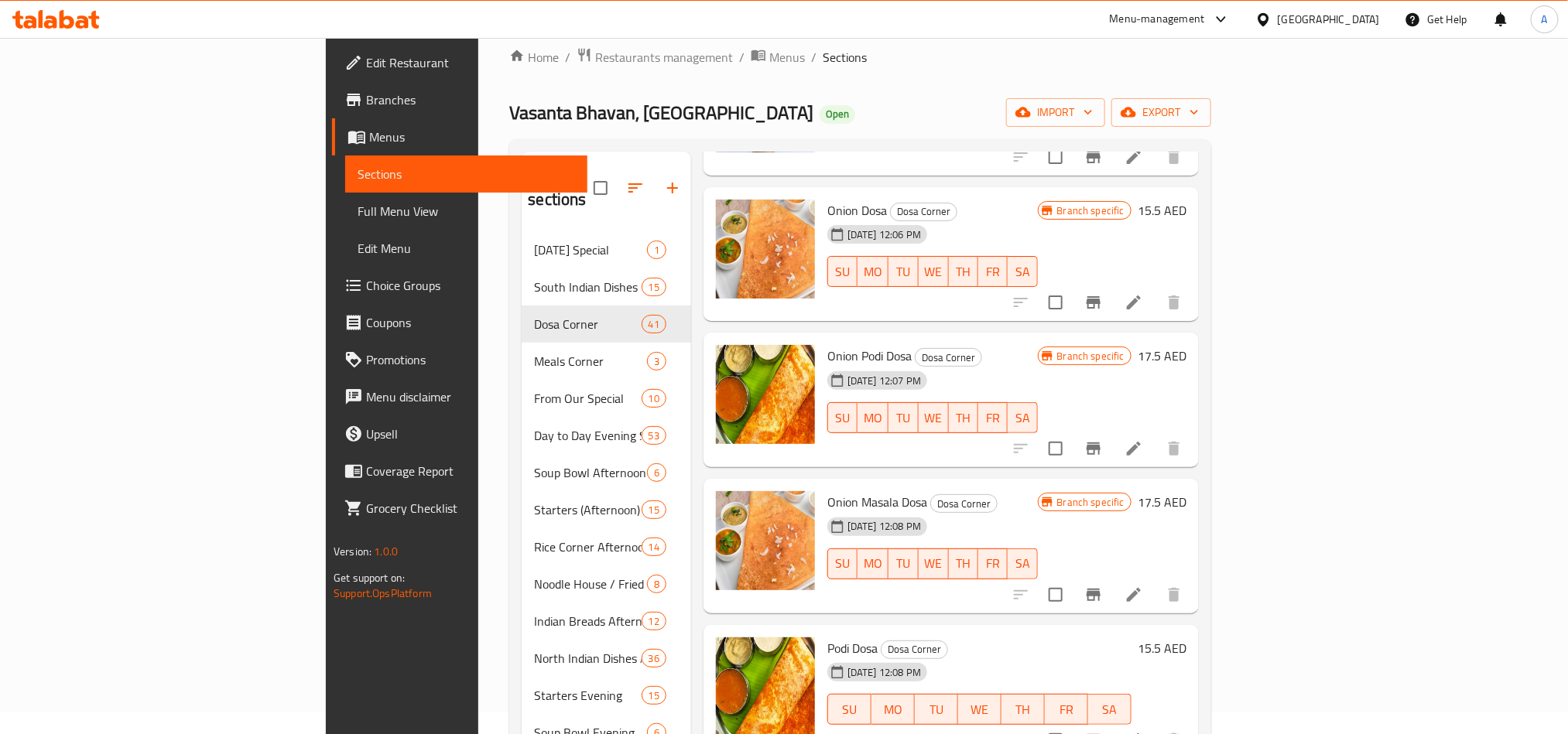
scroll to position [435, 0]
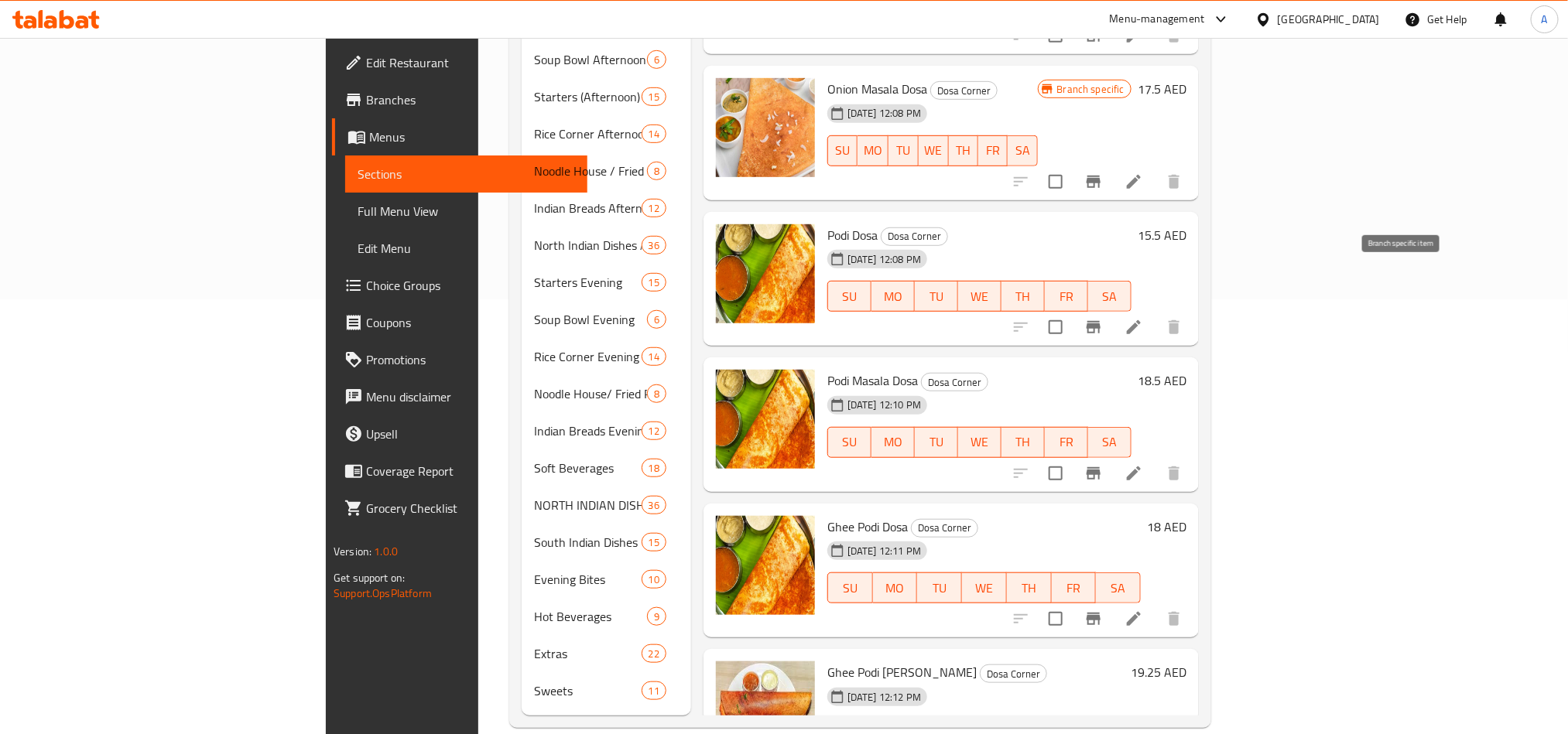
click at [1103, 318] on icon "Branch-specific-item" at bounding box center [1093, 328] width 19 height 19
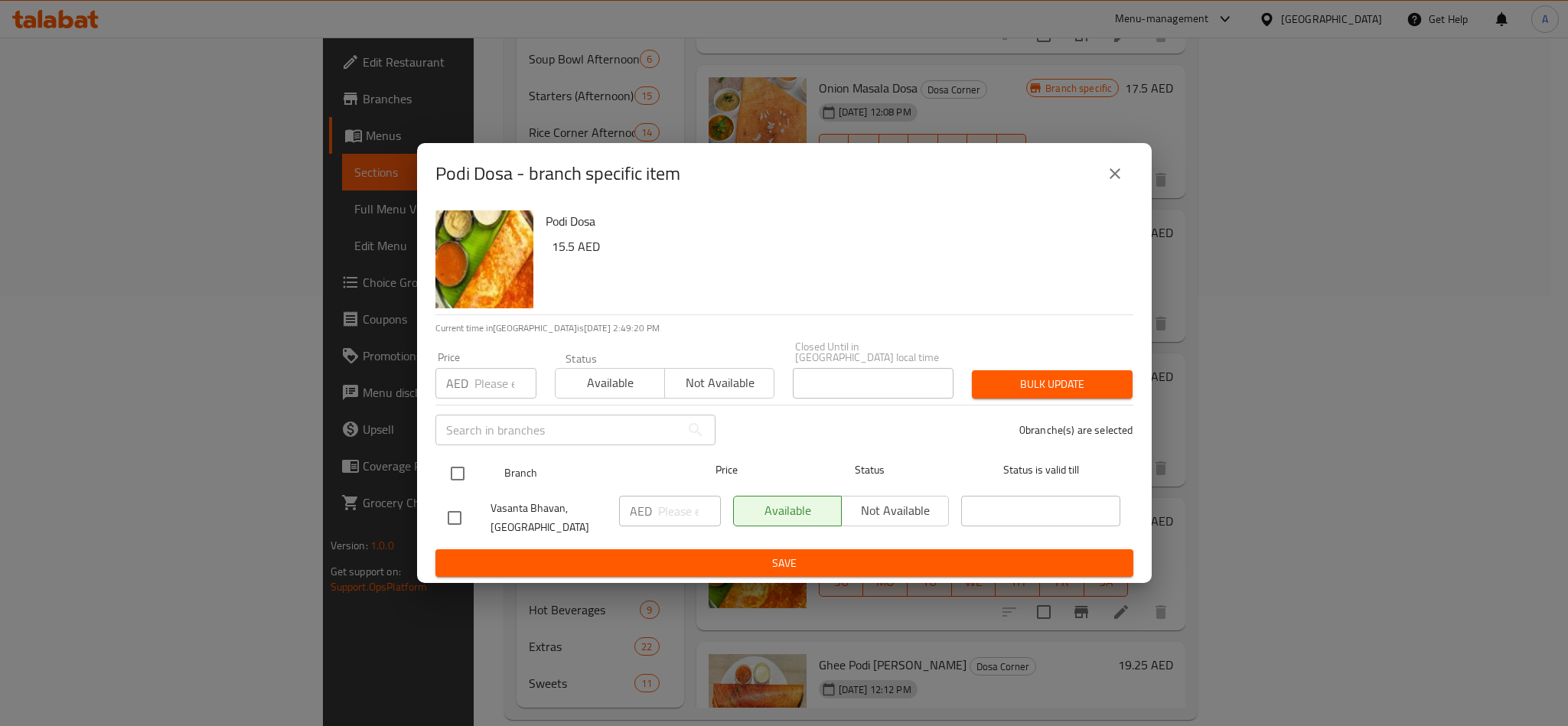
click at [453, 476] on input "checkbox" at bounding box center [458, 473] width 32 height 32
checkbox input "true"
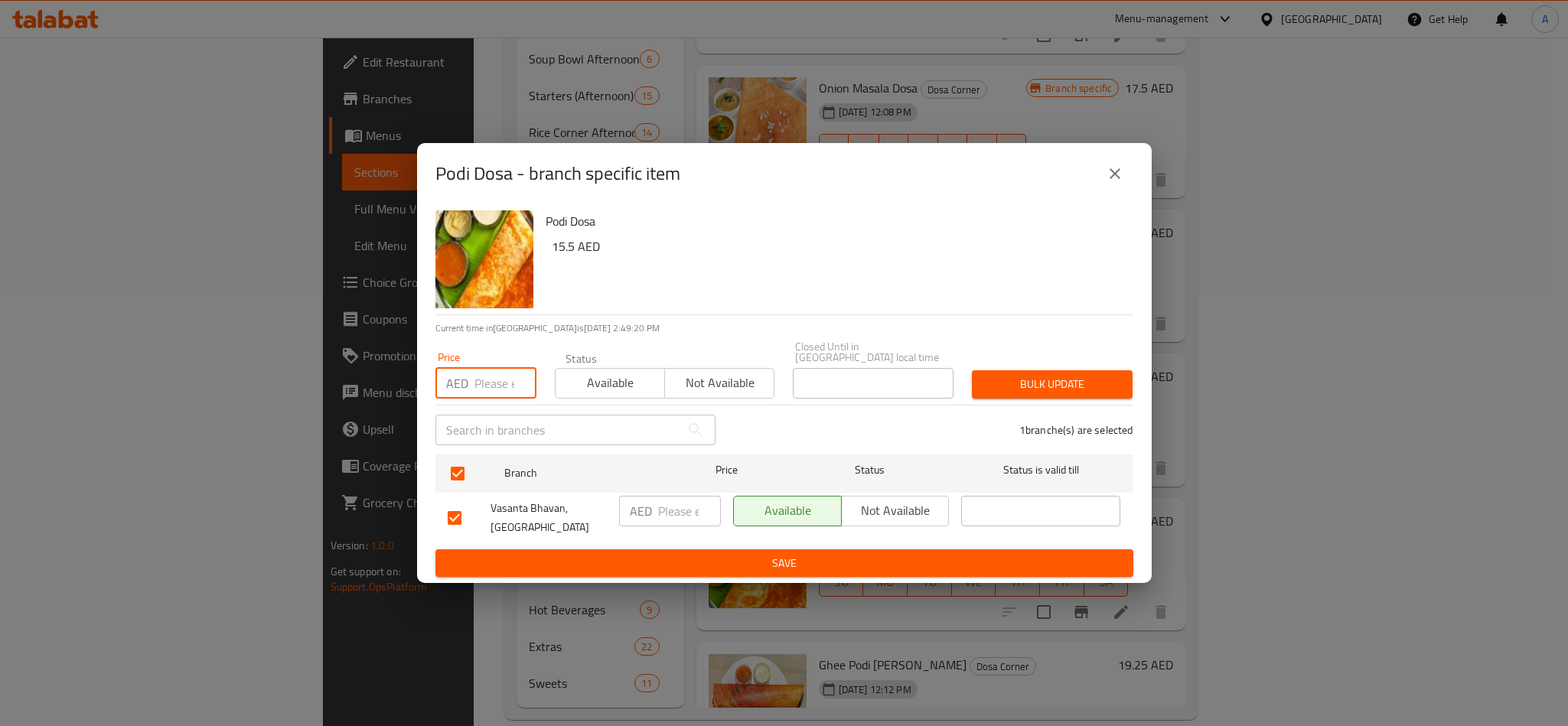
click at [485, 389] on input "number" at bounding box center [505, 383] width 62 height 31
paste input "15.50"
type input "15.50"
click at [1055, 399] on div "Bulk update" at bounding box center [1052, 385] width 179 height 47
click at [1059, 391] on span "Bulk update" at bounding box center [1052, 384] width 136 height 19
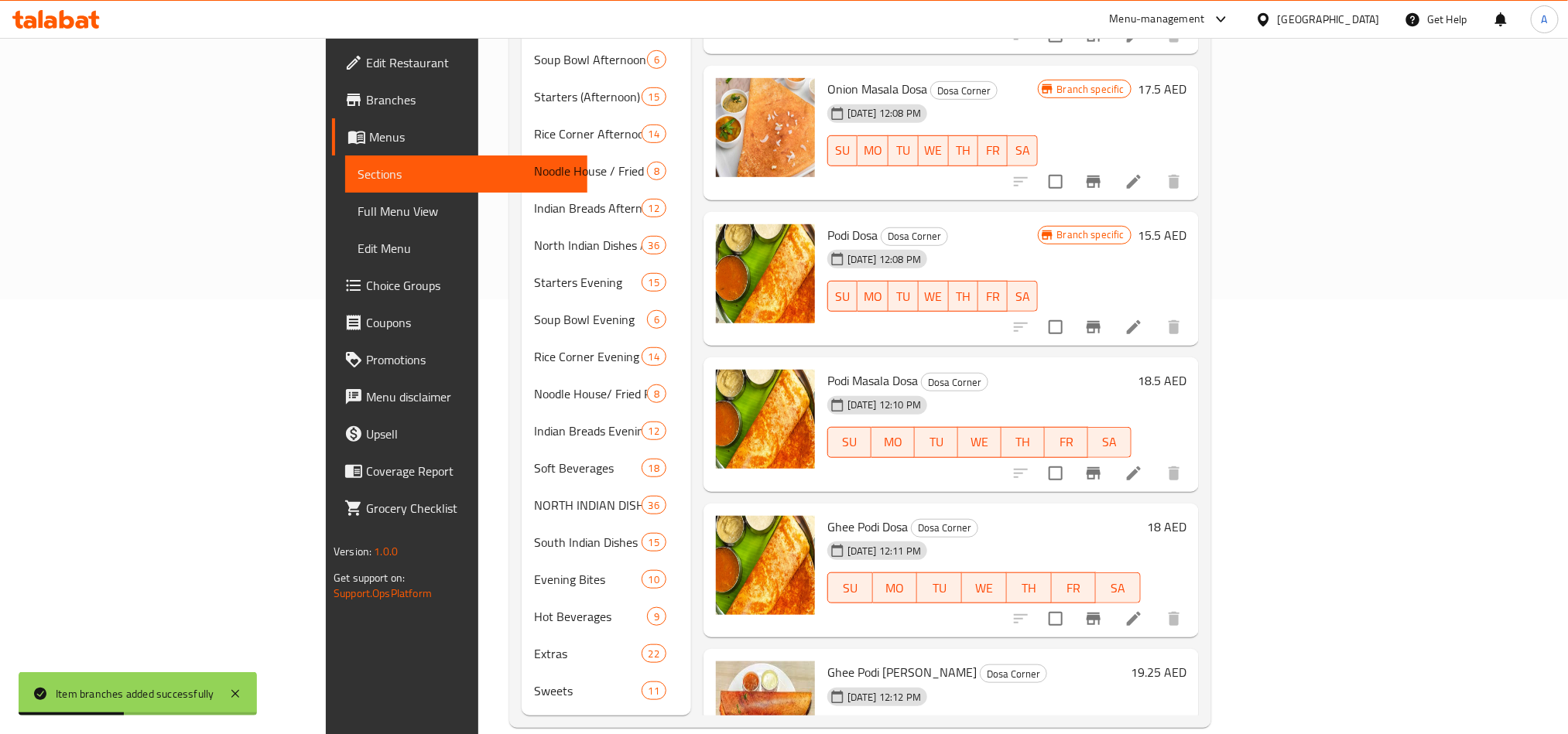
click at [1103, 464] on icon "Branch-specific-item" at bounding box center [1093, 474] width 19 height 19
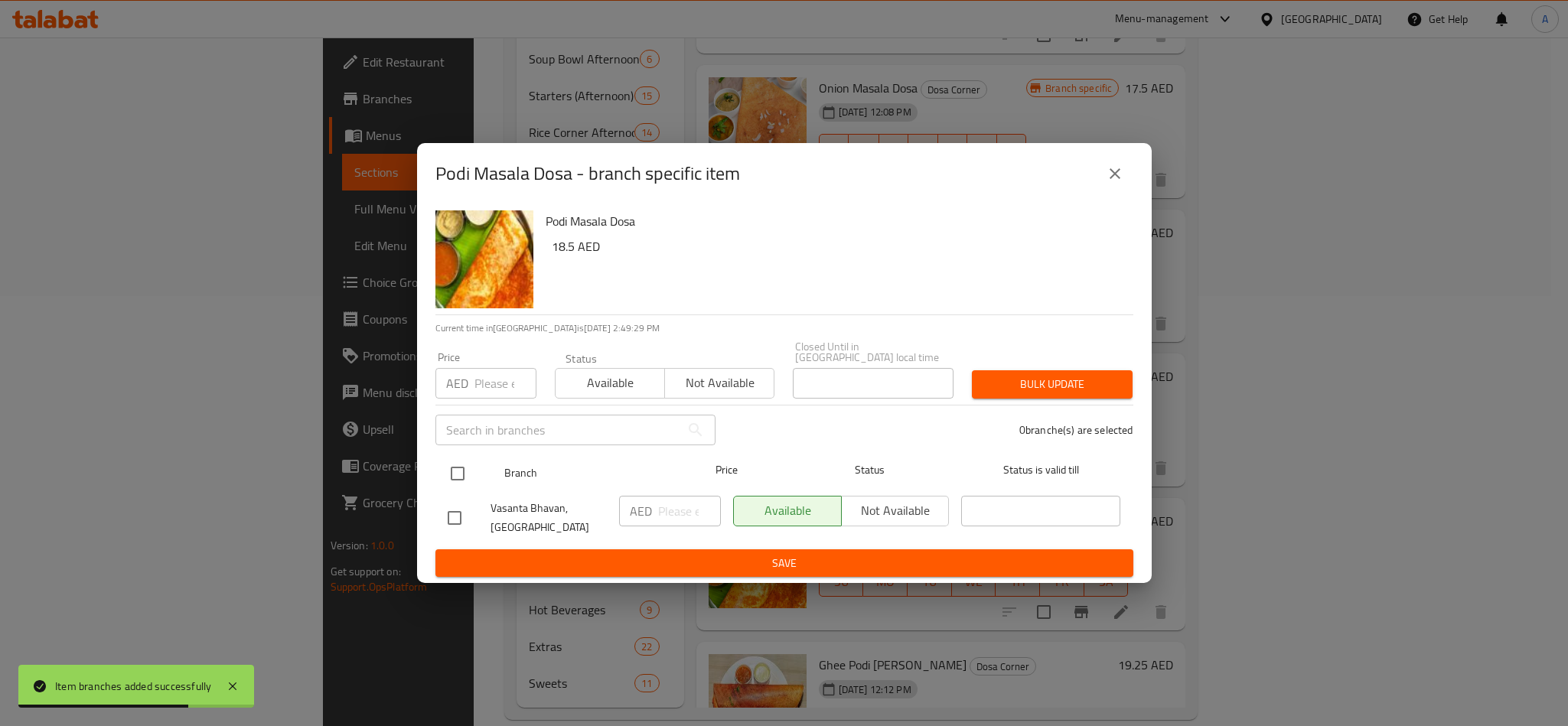
click at [453, 481] on input "checkbox" at bounding box center [458, 473] width 32 height 32
checkbox input "true"
click at [502, 379] on input "number" at bounding box center [505, 383] width 62 height 31
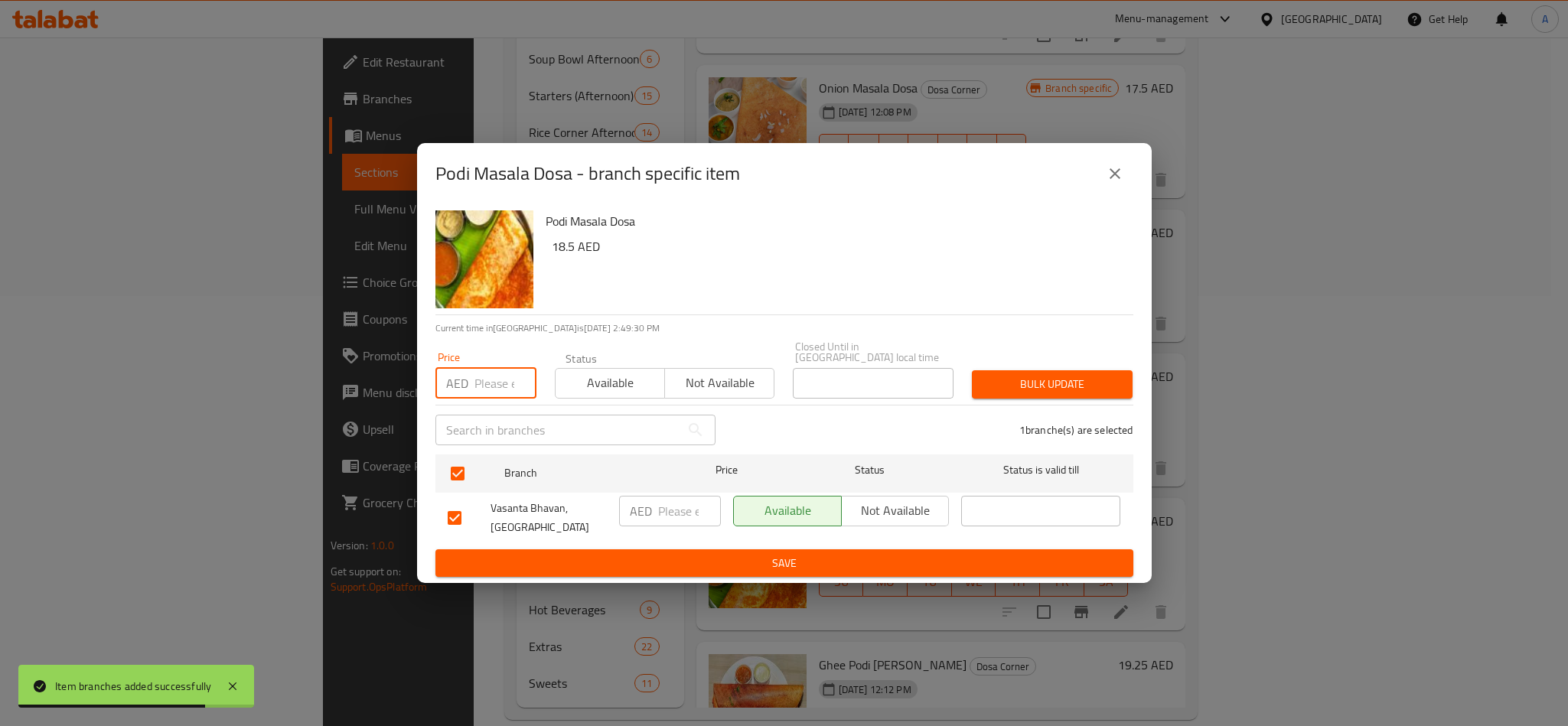
paste input "18.50"
type input "18.50"
click at [1062, 391] on span "Bulk update" at bounding box center [1052, 384] width 136 height 19
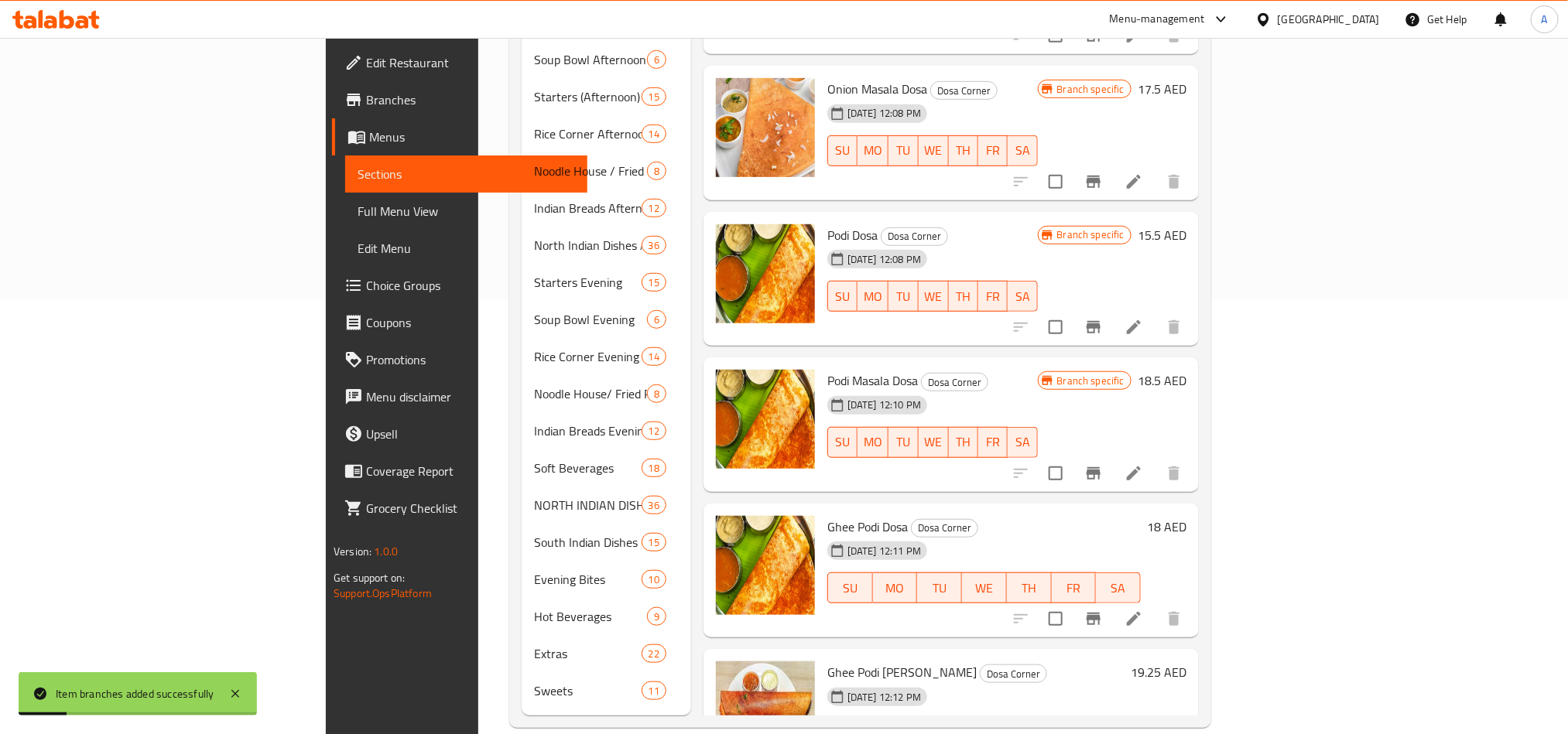
click at [1036, 516] on h6 "Ghee Podi Dosa Dosa Corner" at bounding box center [984, 526] width 313 height 22
click at [1112, 600] on button "Branch-specific-item" at bounding box center [1093, 618] width 37 height 37
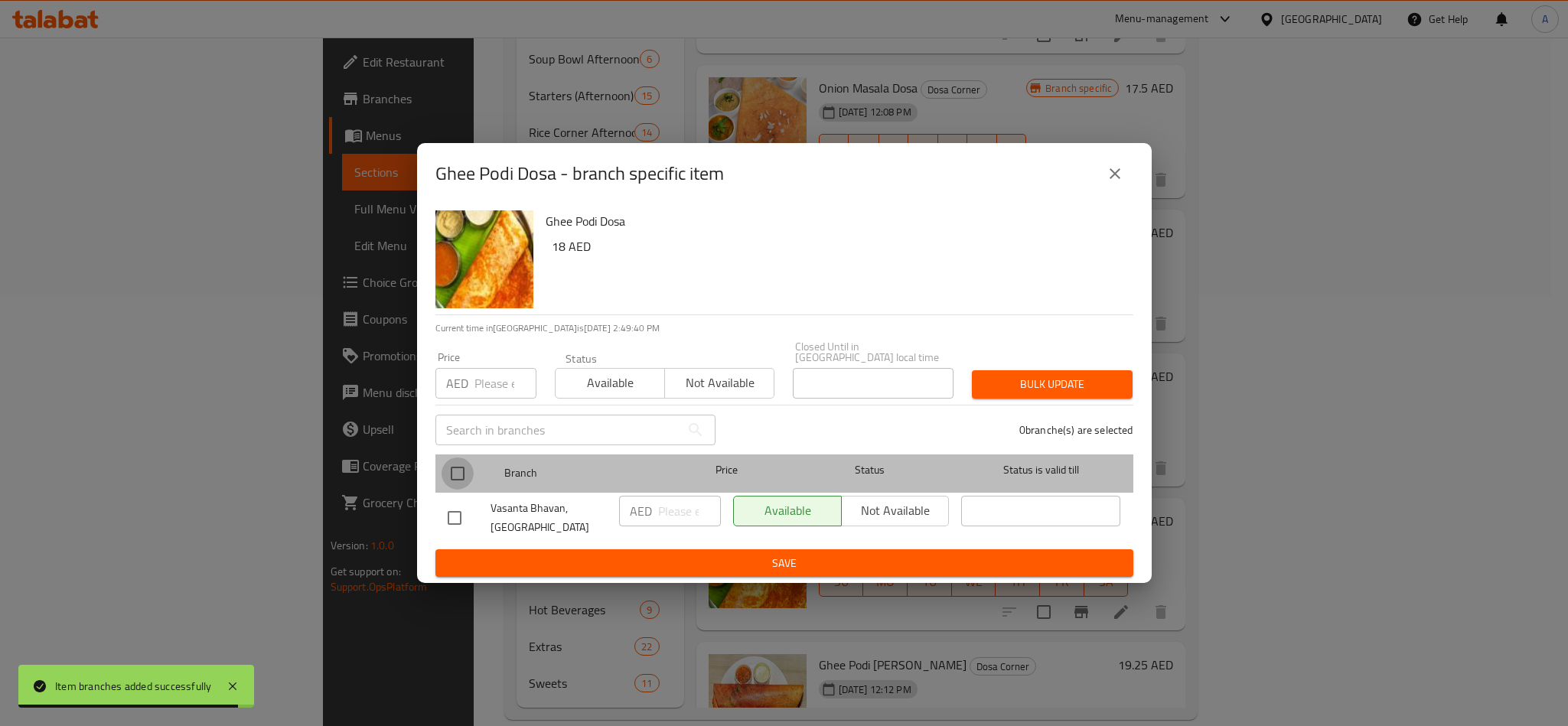
drag, startPoint x: 453, startPoint y: 477, endPoint x: 475, endPoint y: 451, distance: 34.1
click at [458, 476] on input "checkbox" at bounding box center [458, 473] width 32 height 32
checkbox input "true"
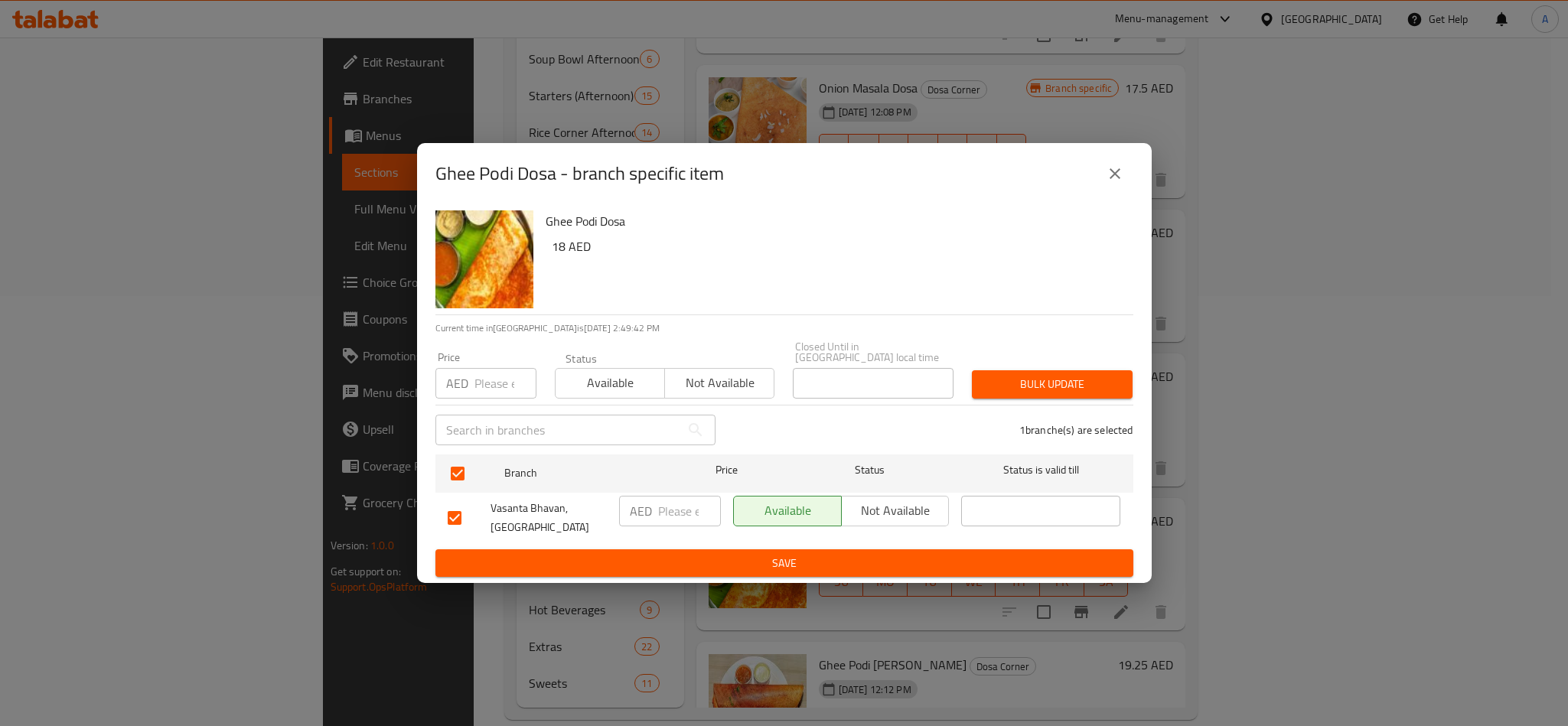
click at [474, 374] on input "number" at bounding box center [505, 383] width 62 height 31
paste input "18.00"
type input "18.00"
click at [1084, 386] on span "Bulk update" at bounding box center [1052, 384] width 136 height 19
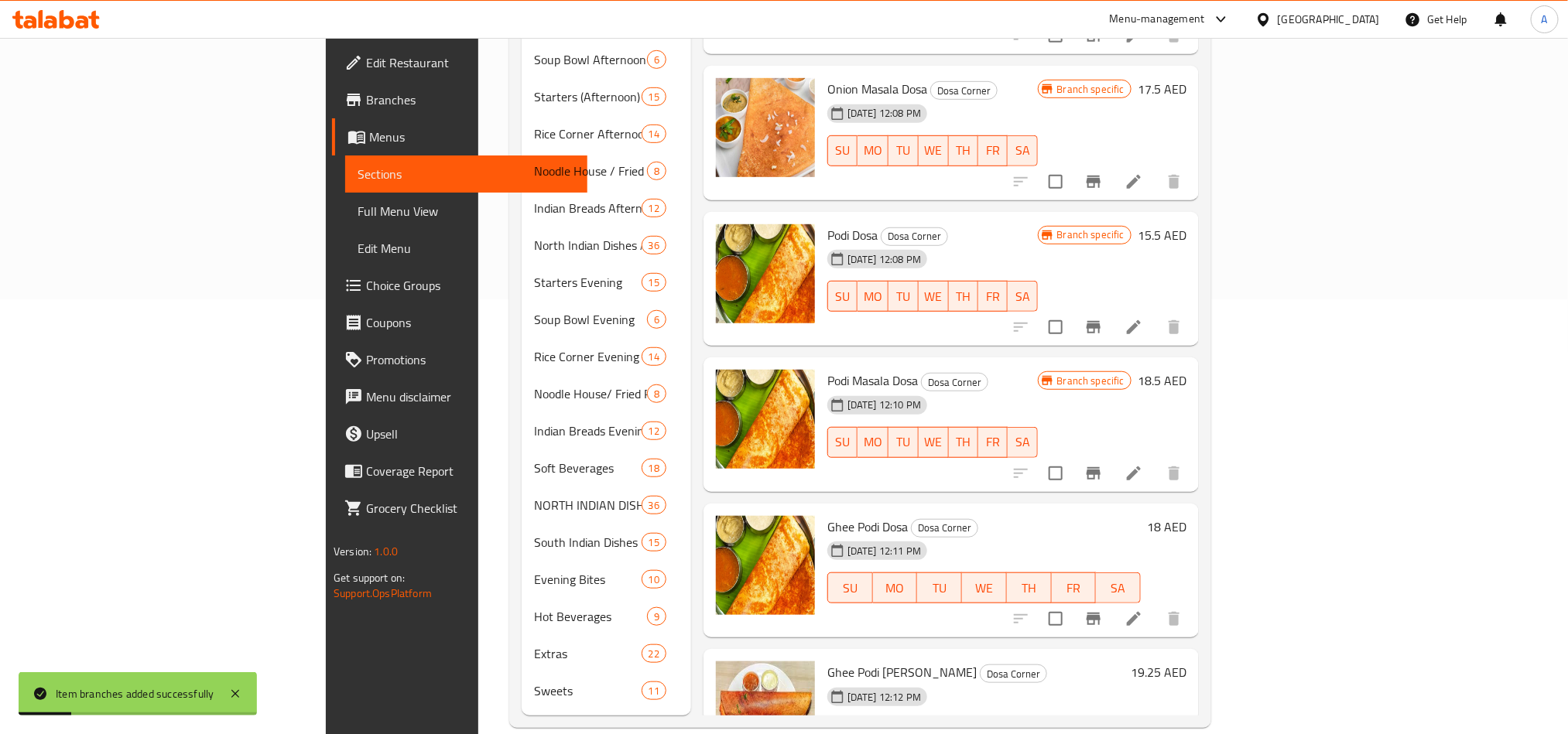
click at [1141, 516] on h6 "Ghee Podi Dosa Dosa Corner" at bounding box center [984, 526] width 313 height 22
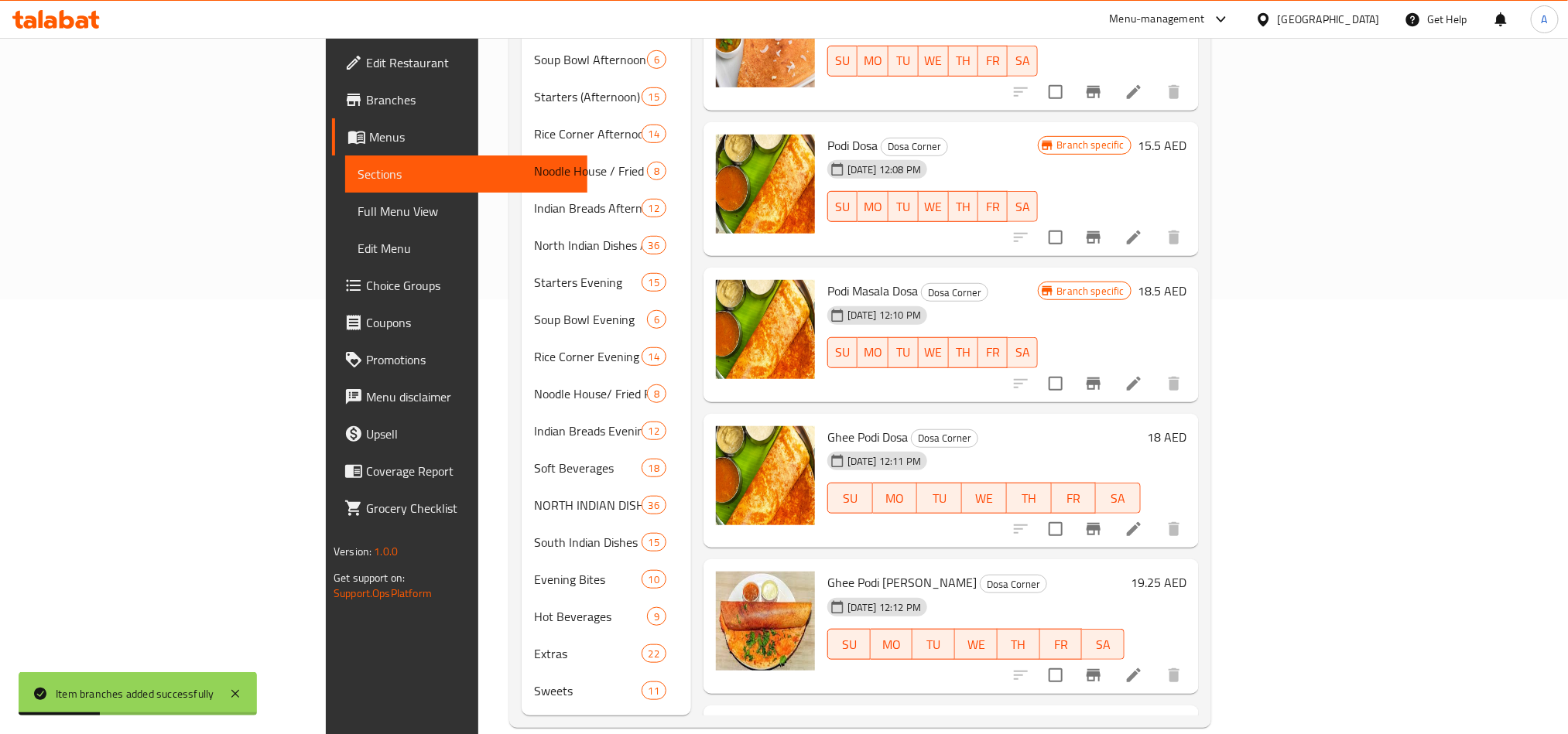
scroll to position [1635, 0]
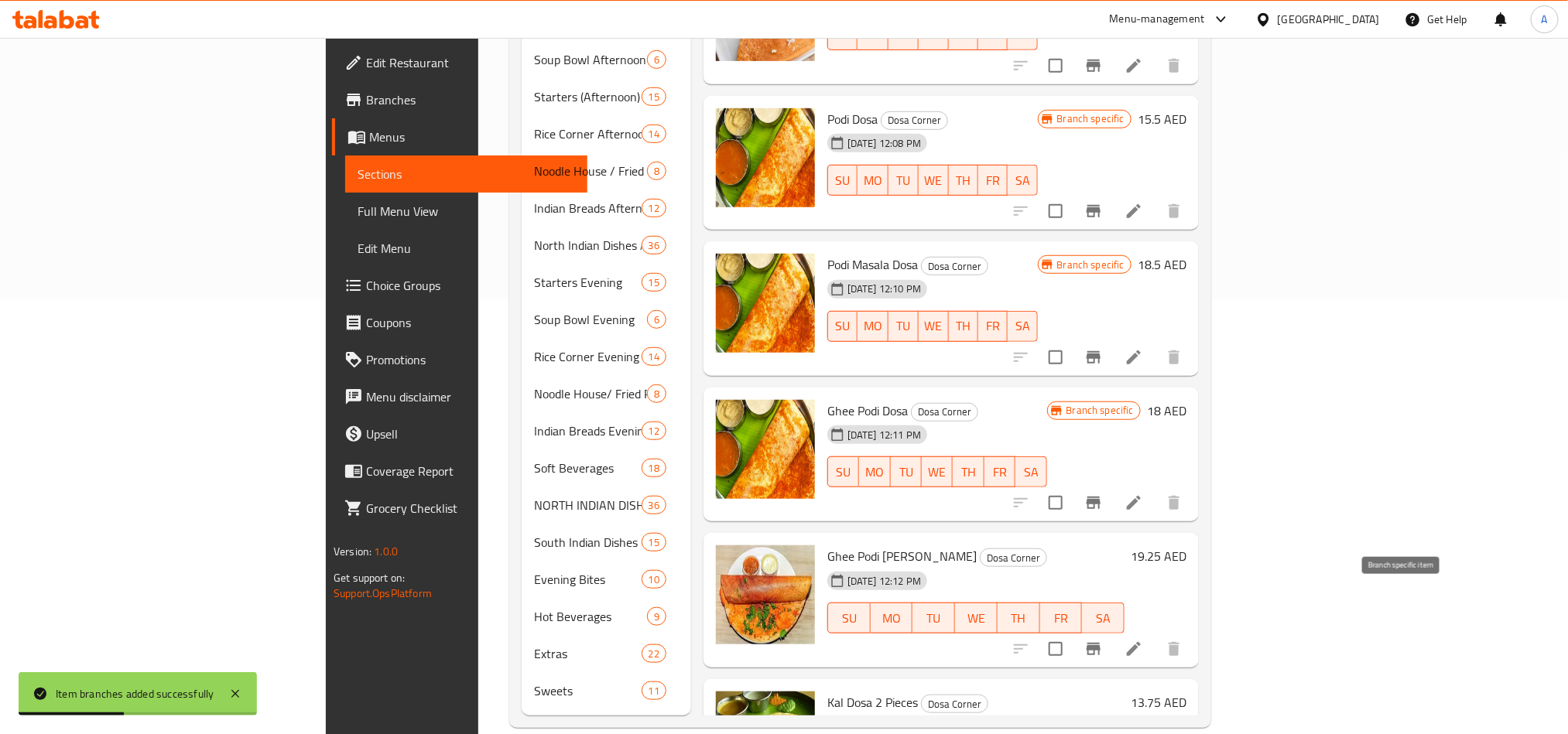
click at [1103, 640] on icon "Branch-specific-item" at bounding box center [1093, 649] width 19 height 19
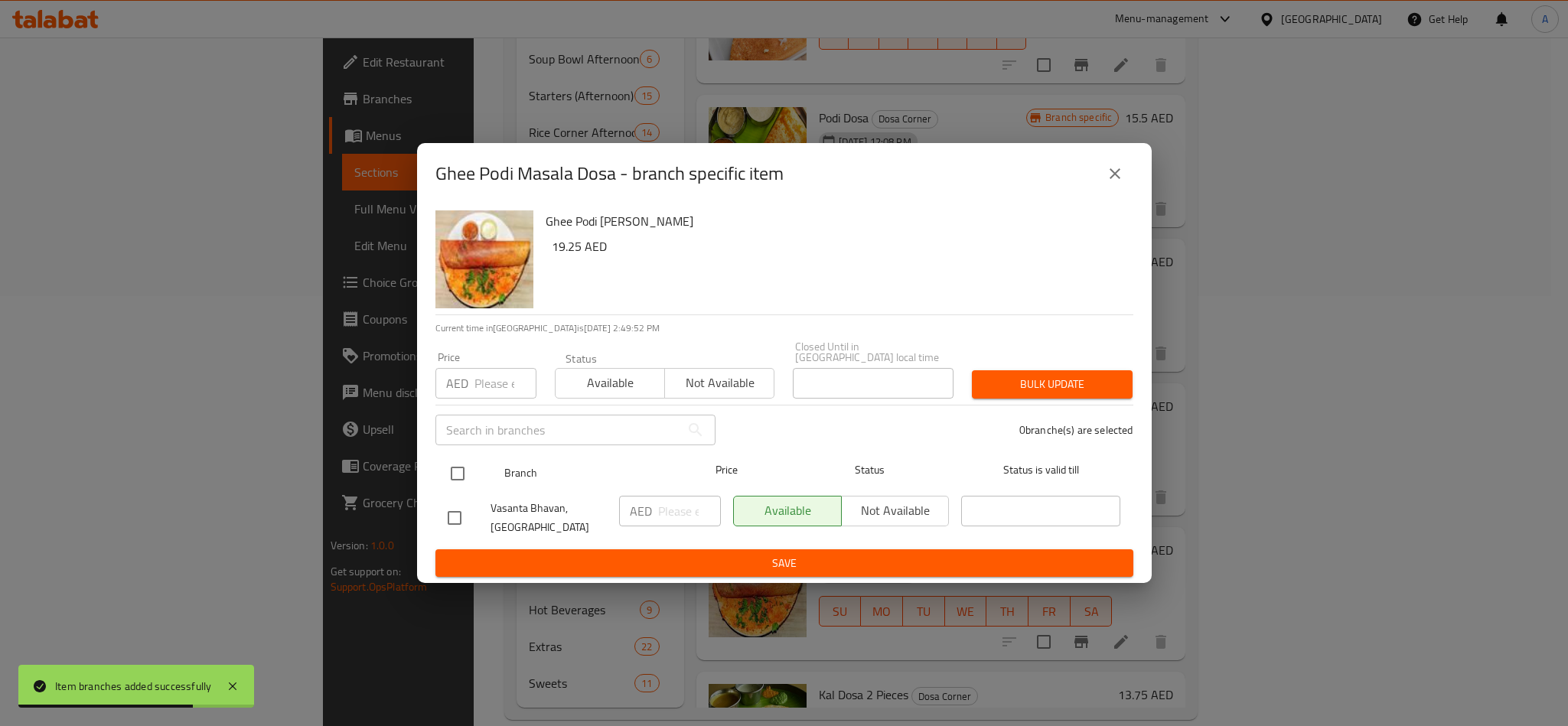
click at [457, 469] on input "checkbox" at bounding box center [458, 473] width 32 height 32
checkbox input "true"
click at [486, 388] on input "number" at bounding box center [505, 383] width 62 height 31
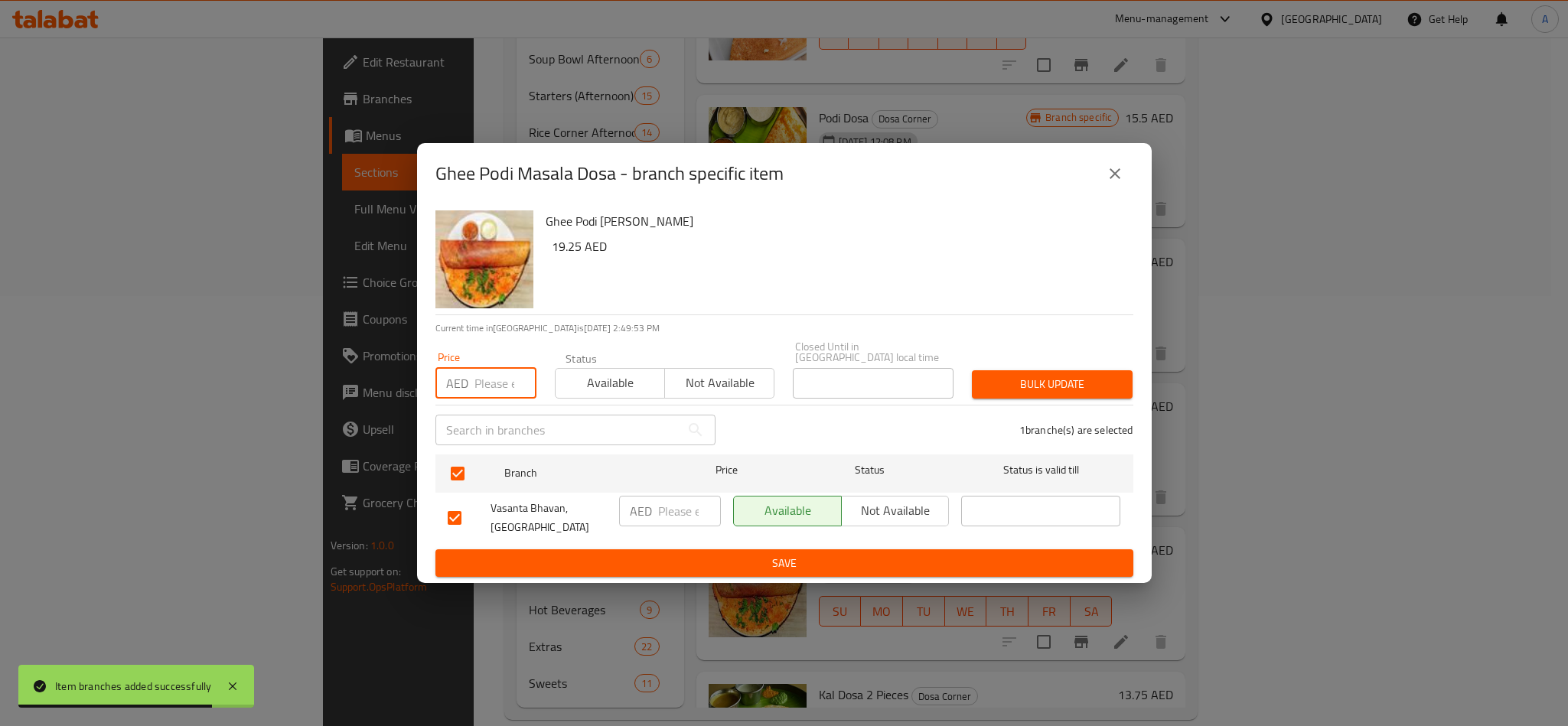
paste input "19.25"
type input "19.25"
click at [1094, 393] on span "Bulk update" at bounding box center [1052, 384] width 136 height 19
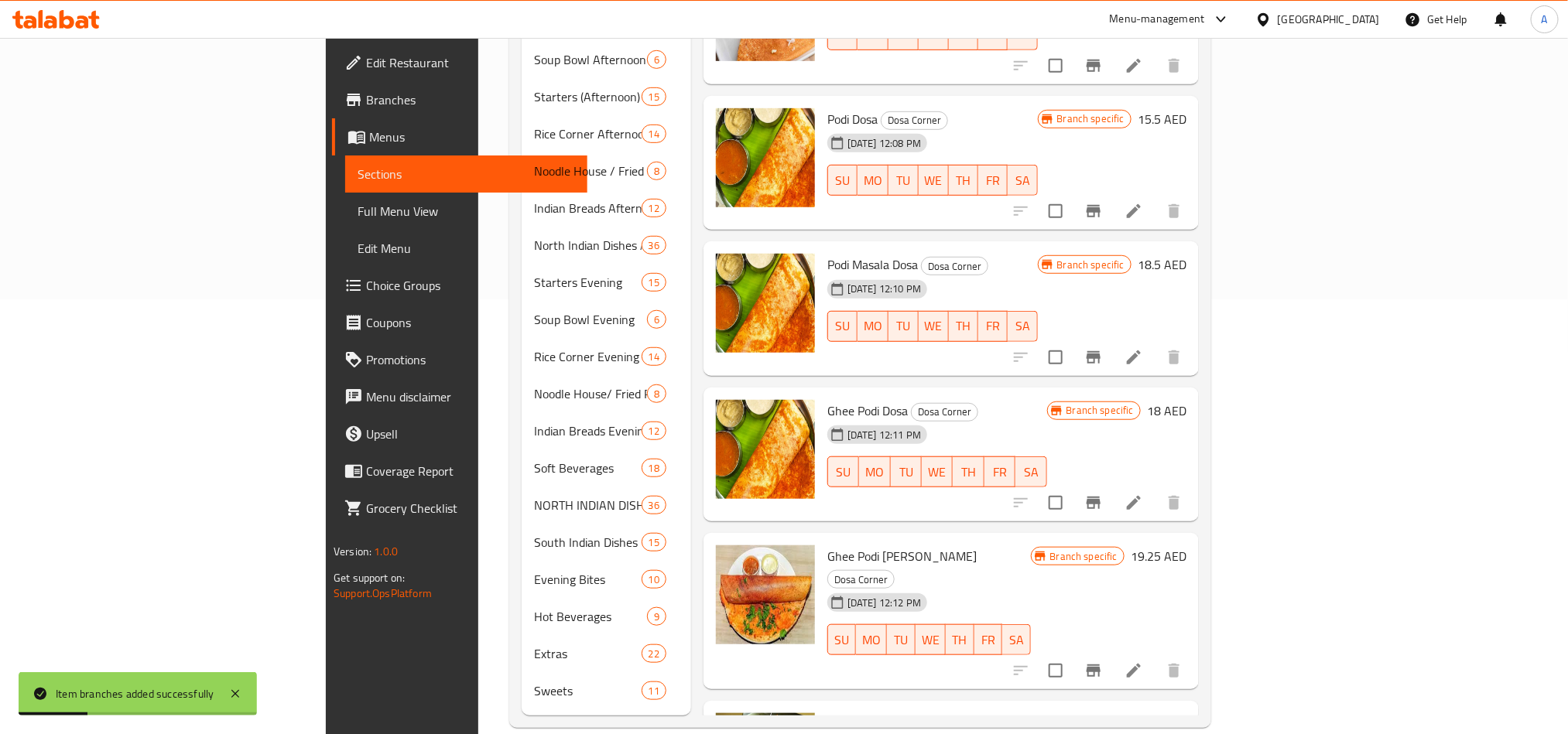
click at [1030, 545] on h6 "Ghee Podi Masala Dosa Dosa Corner" at bounding box center [929, 567] width 203 height 44
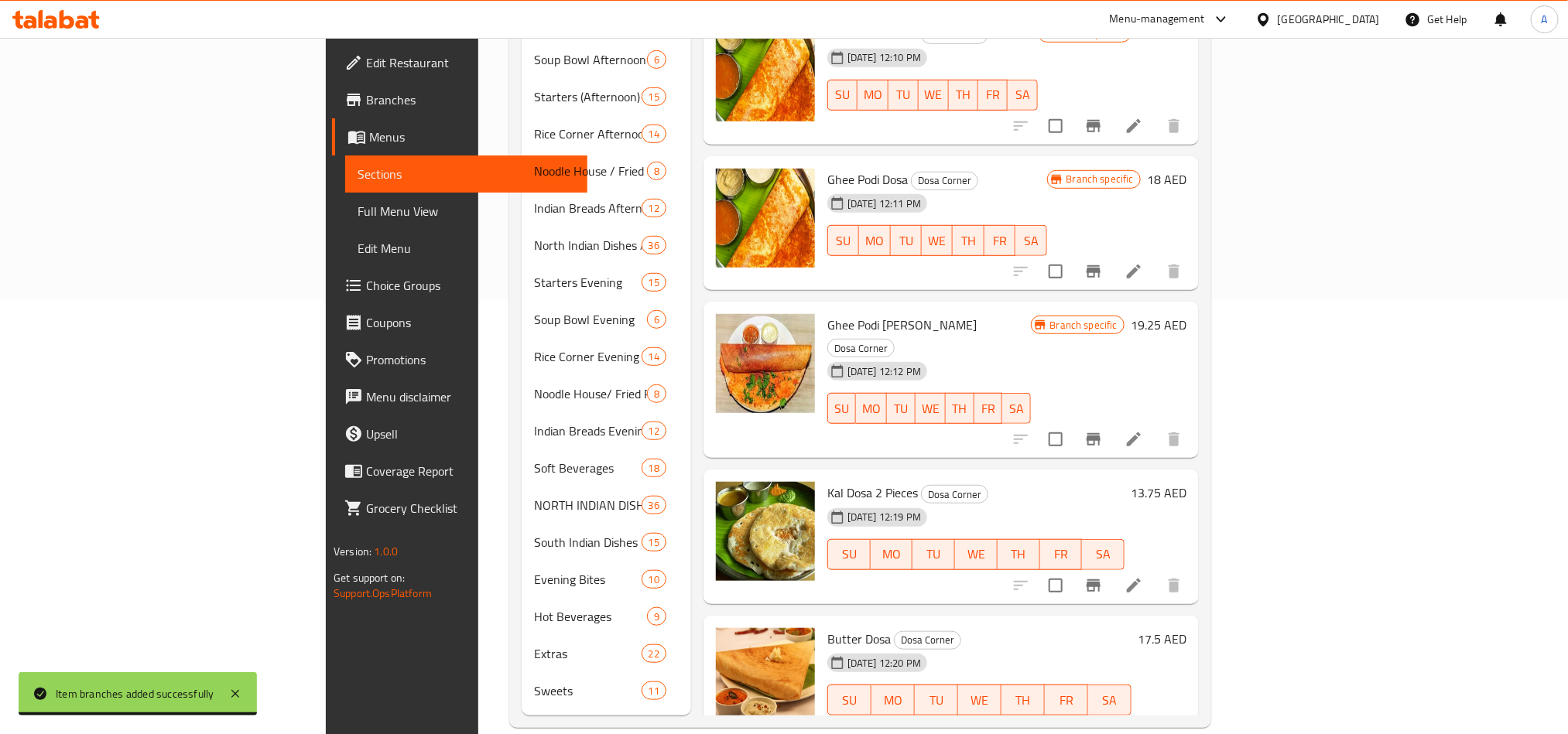
scroll to position [1867, 0]
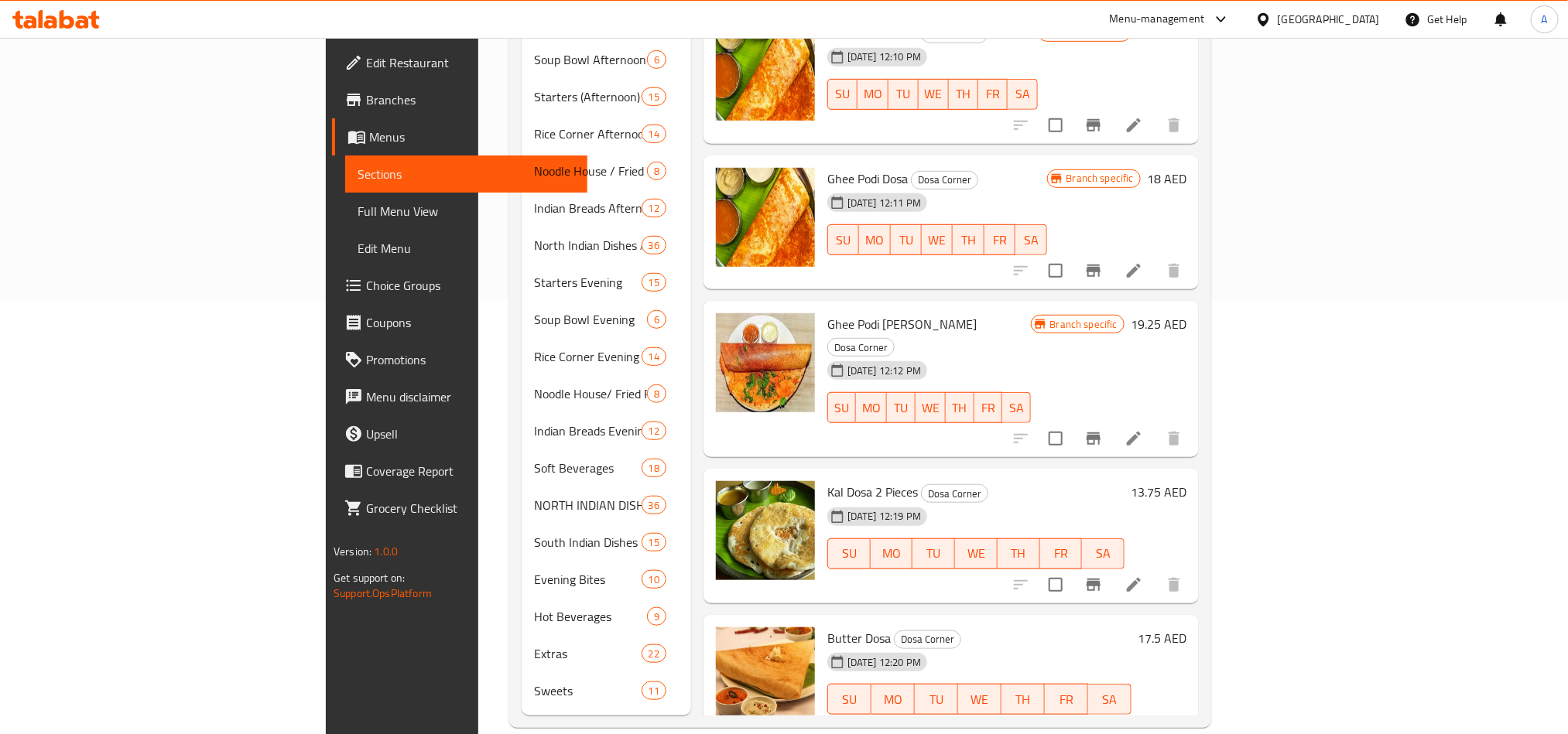
click at [1112, 566] on button "Branch-specific-item" at bounding box center [1093, 584] width 37 height 37
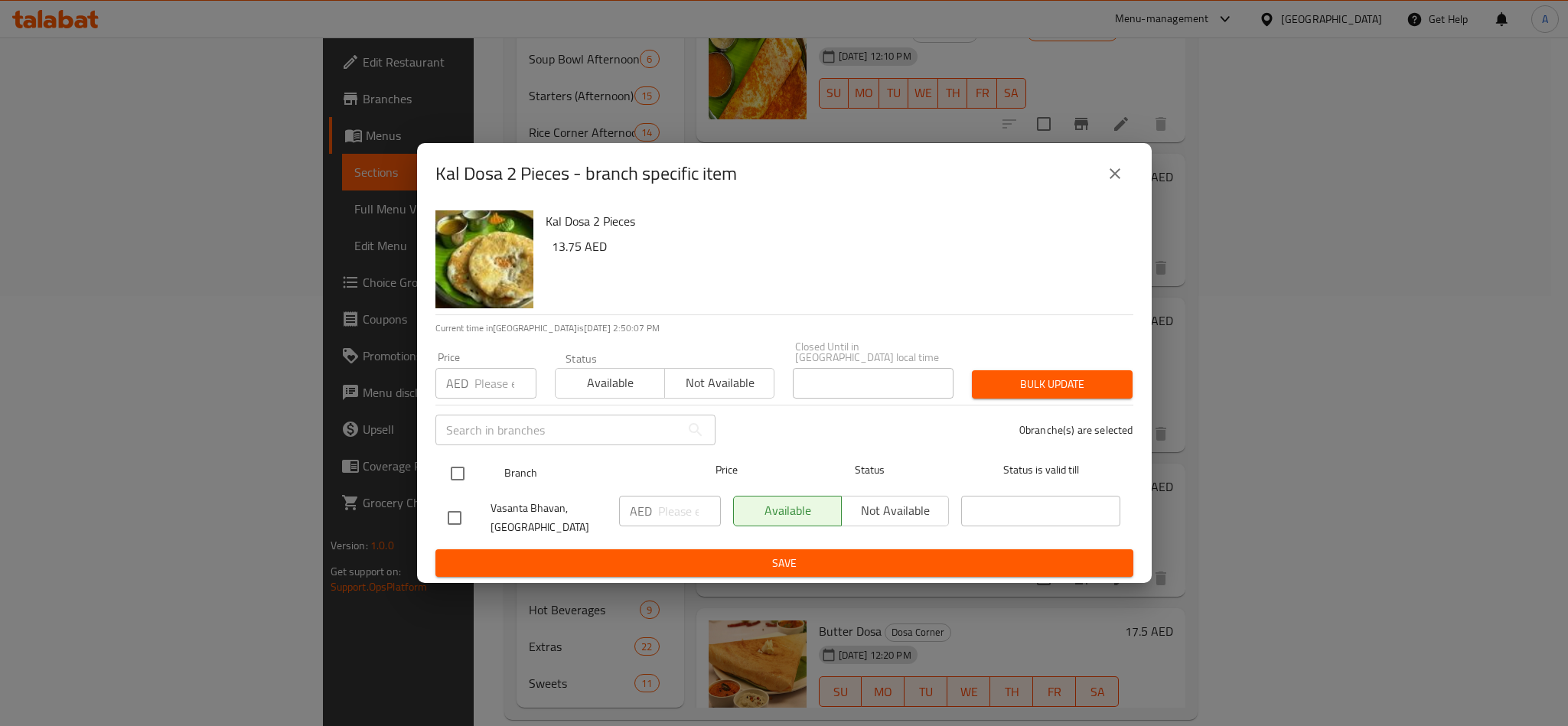
click at [460, 471] on input "checkbox" at bounding box center [458, 473] width 32 height 32
checkbox input "true"
click at [487, 402] on div "Price AED Price" at bounding box center [486, 375] width 119 height 65
click at [487, 391] on input "number" at bounding box center [505, 383] width 62 height 31
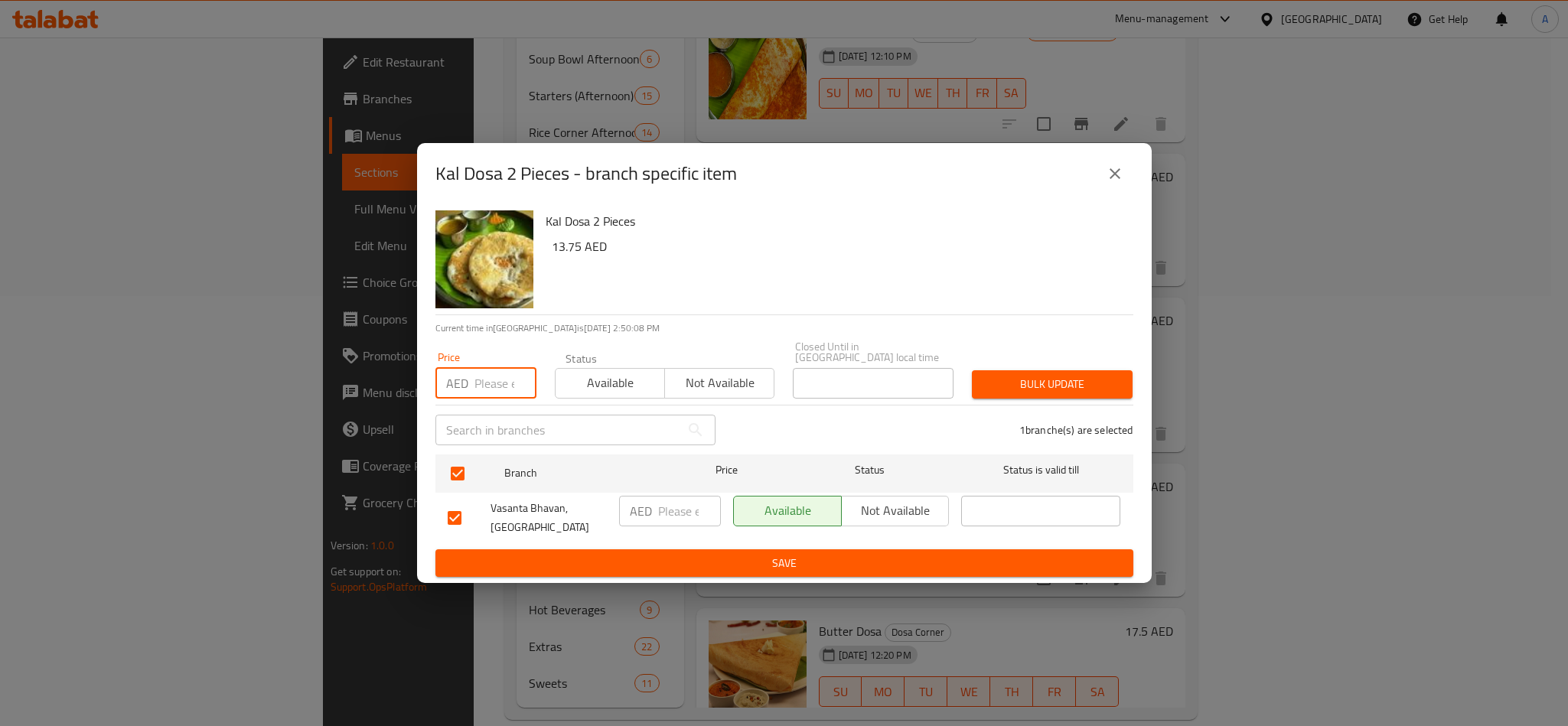
paste input "13.75"
type input "13.75"
click at [1050, 388] on span "Bulk update" at bounding box center [1052, 384] width 136 height 19
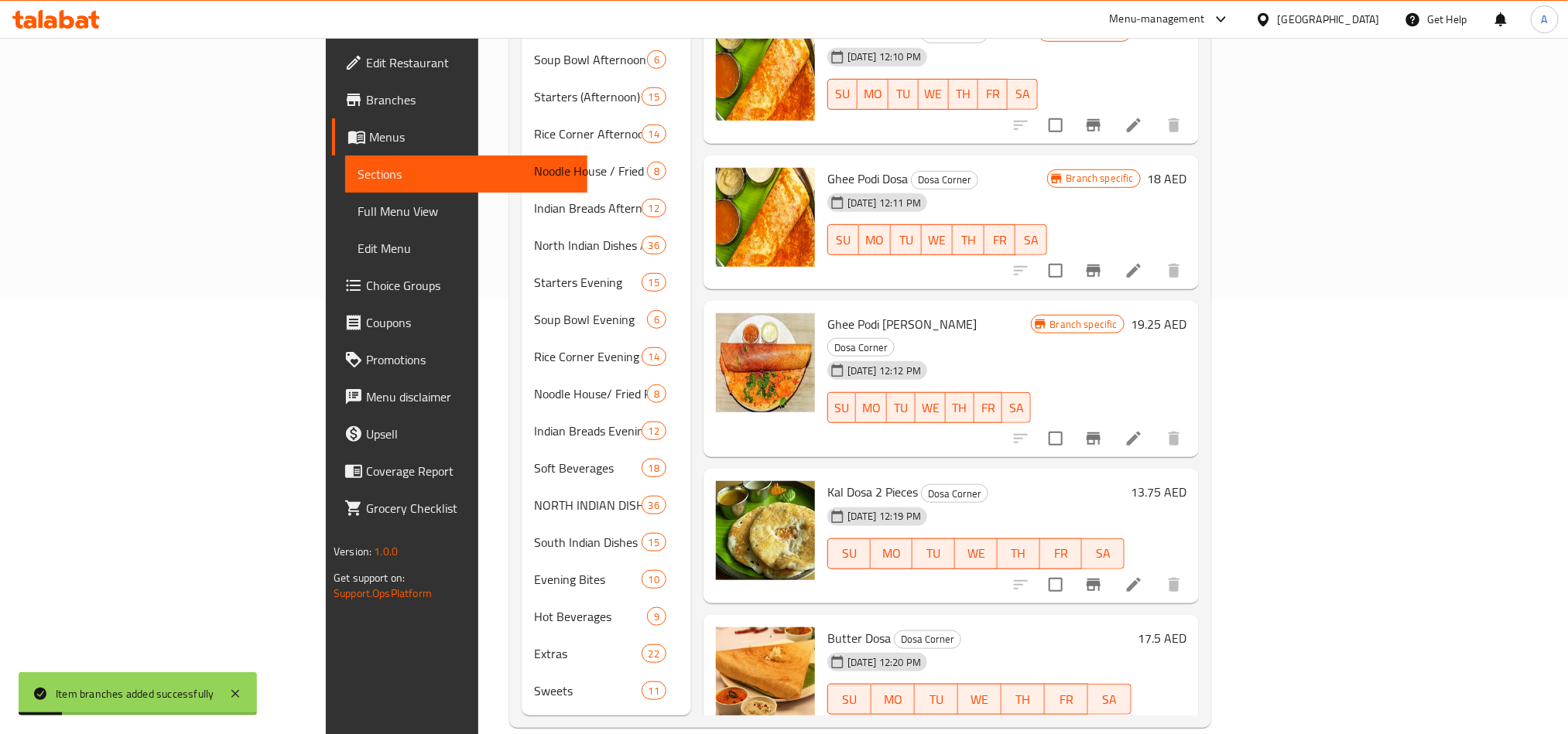
click at [1130, 516] on div "18-06-2025 12:19 PM SU MO TU WE TH FR SA" at bounding box center [975, 543] width 310 height 84
click at [1103, 721] on icon "Branch-specific-item" at bounding box center [1093, 730] width 19 height 19
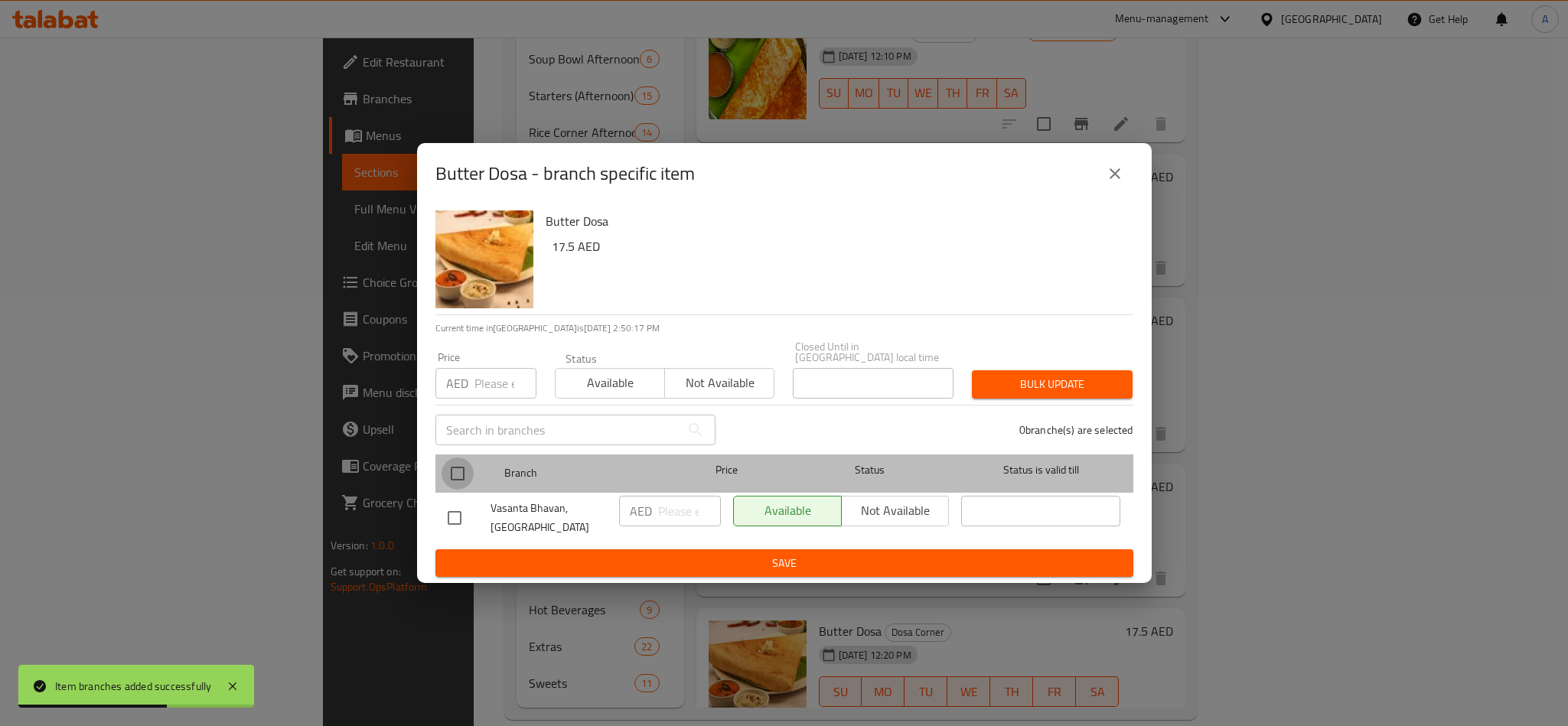
click at [443, 460] on input "checkbox" at bounding box center [458, 473] width 32 height 32
checkbox input "true"
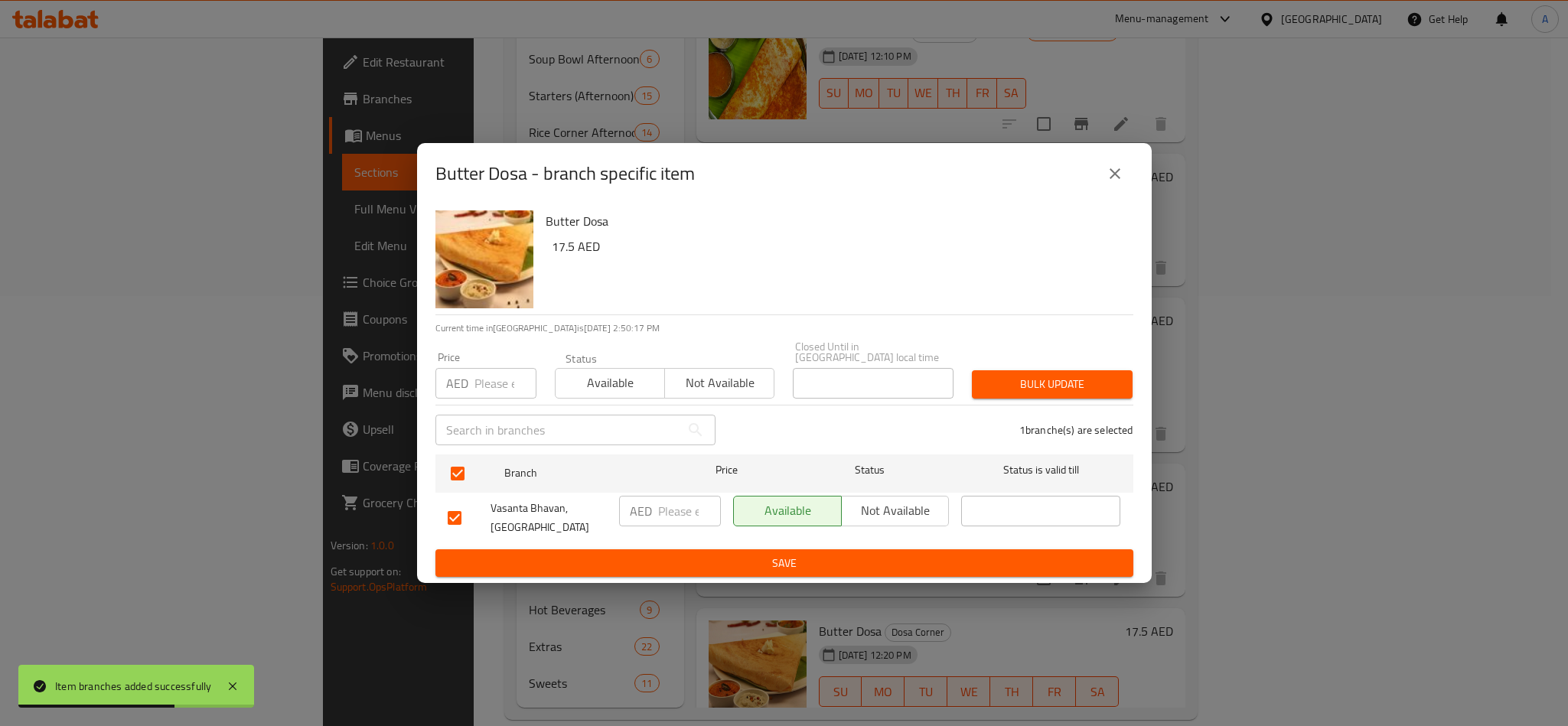
click at [480, 406] on div "​" at bounding box center [576, 430] width 299 height 49
click at [503, 397] on input "number" at bounding box center [505, 383] width 62 height 31
paste input "17.50"
type input "17.50"
click at [1032, 373] on button "Bulk update" at bounding box center [1052, 384] width 161 height 28
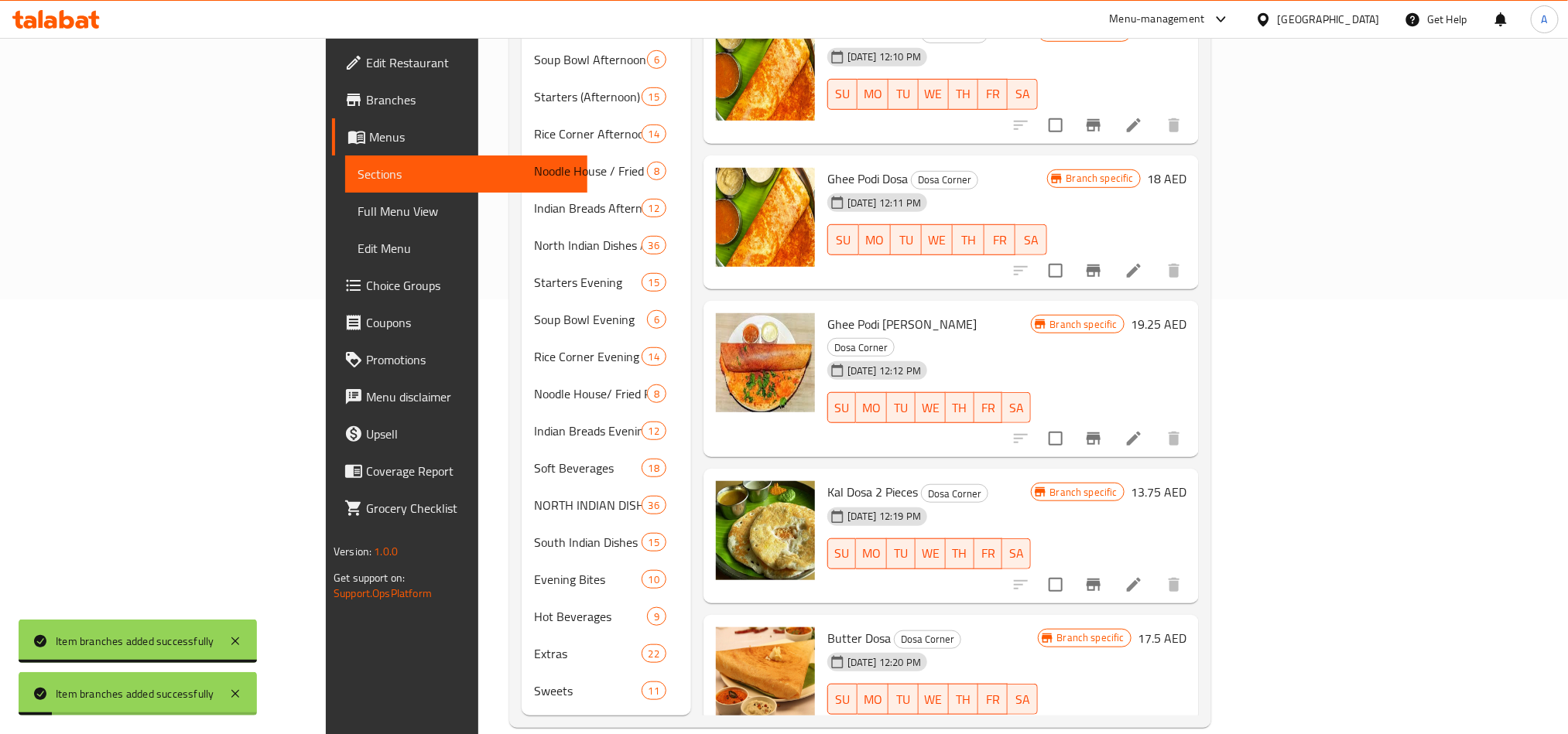
click at [1038, 628] on h6 "Butter Dosa Dosa Corner" at bounding box center [933, 638] width 211 height 22
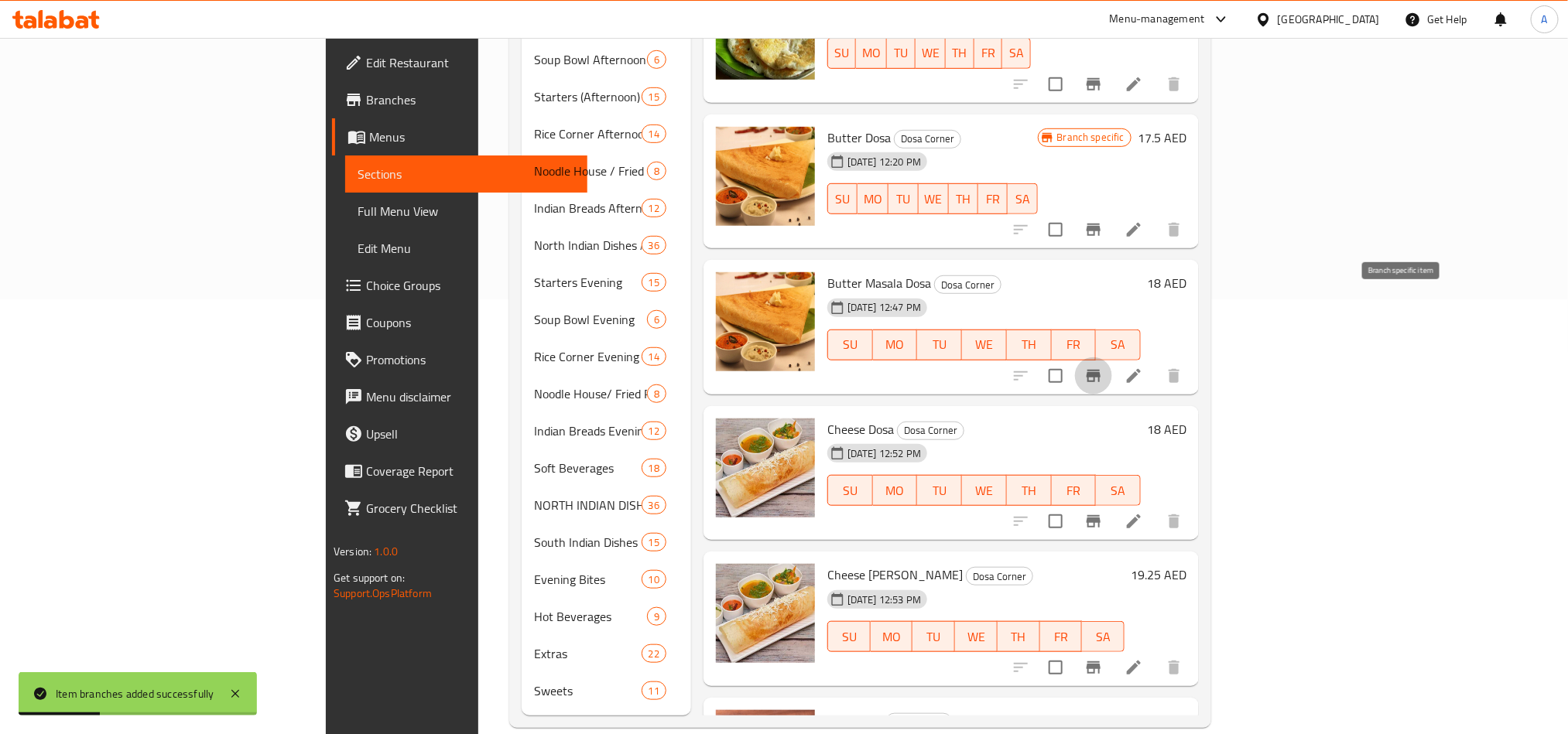
click at [1112, 357] on button "Branch-specific-item" at bounding box center [1093, 375] width 37 height 37
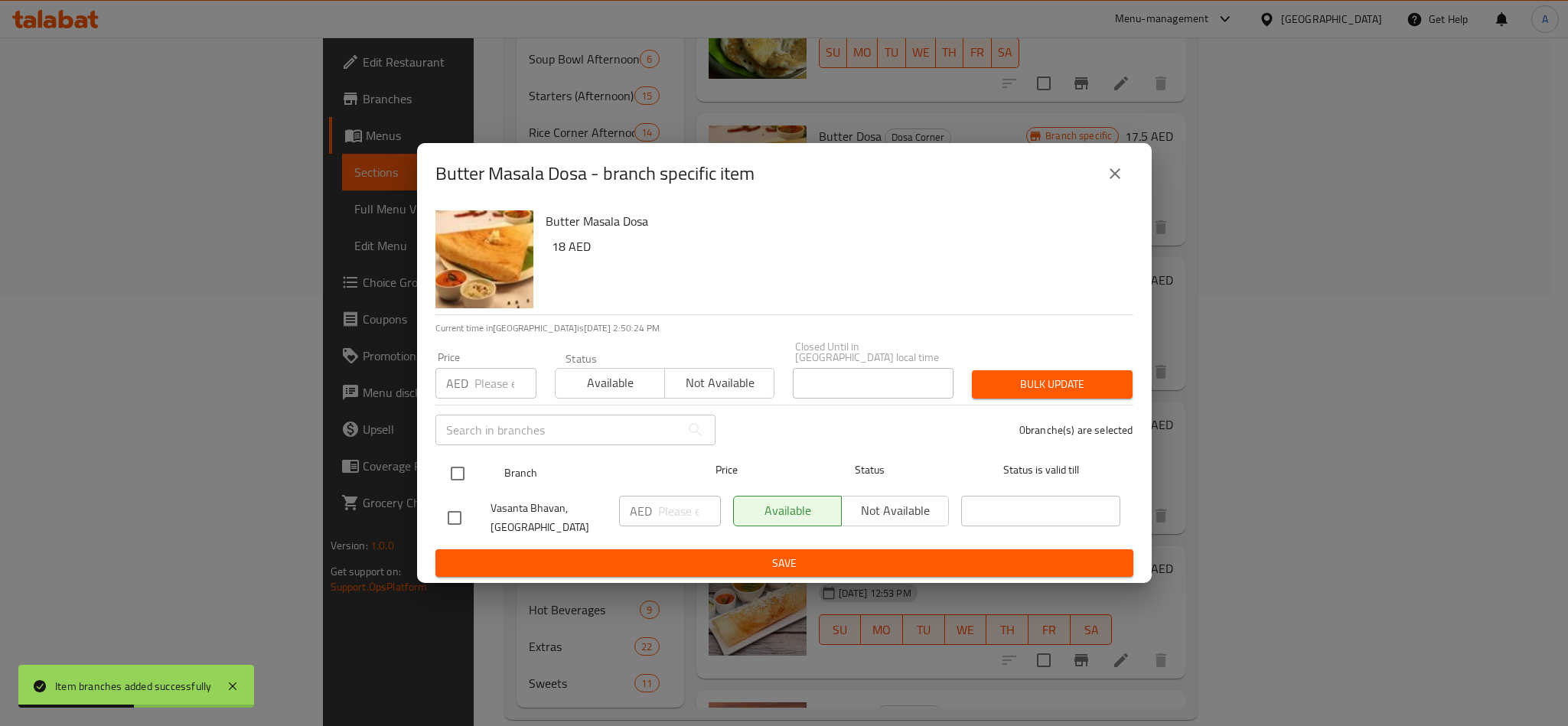
click at [464, 464] on input "checkbox" at bounding box center [458, 473] width 32 height 32
checkbox input "true"
click at [483, 394] on input "number" at bounding box center [505, 383] width 62 height 31
click at [502, 397] on input "number" at bounding box center [505, 383] width 62 height 31
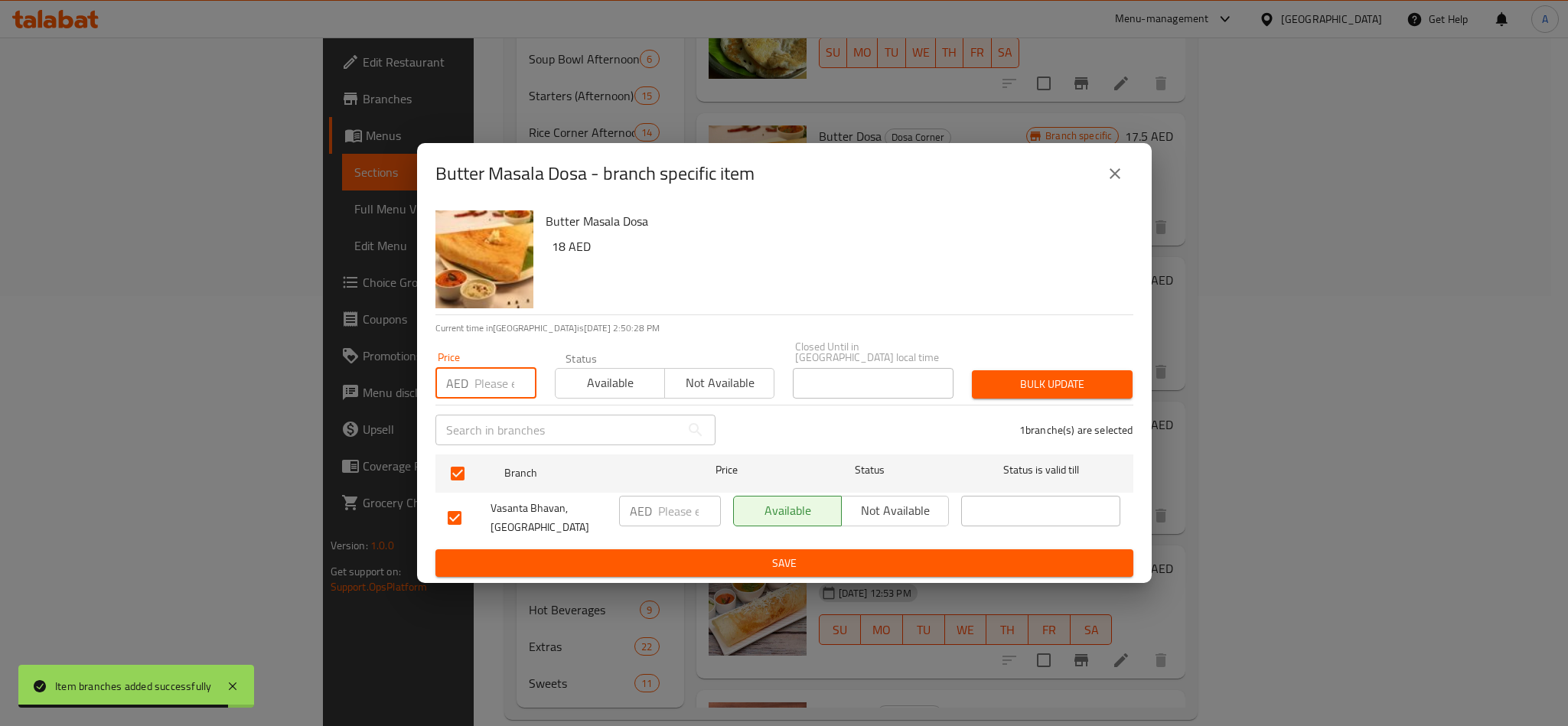
paste input "18.00"
type input "18.00"
click at [1019, 427] on p "1 branche(s) are selected" at bounding box center [1076, 430] width 114 height 15
click at [1086, 391] on span "Bulk update" at bounding box center [1052, 384] width 136 height 19
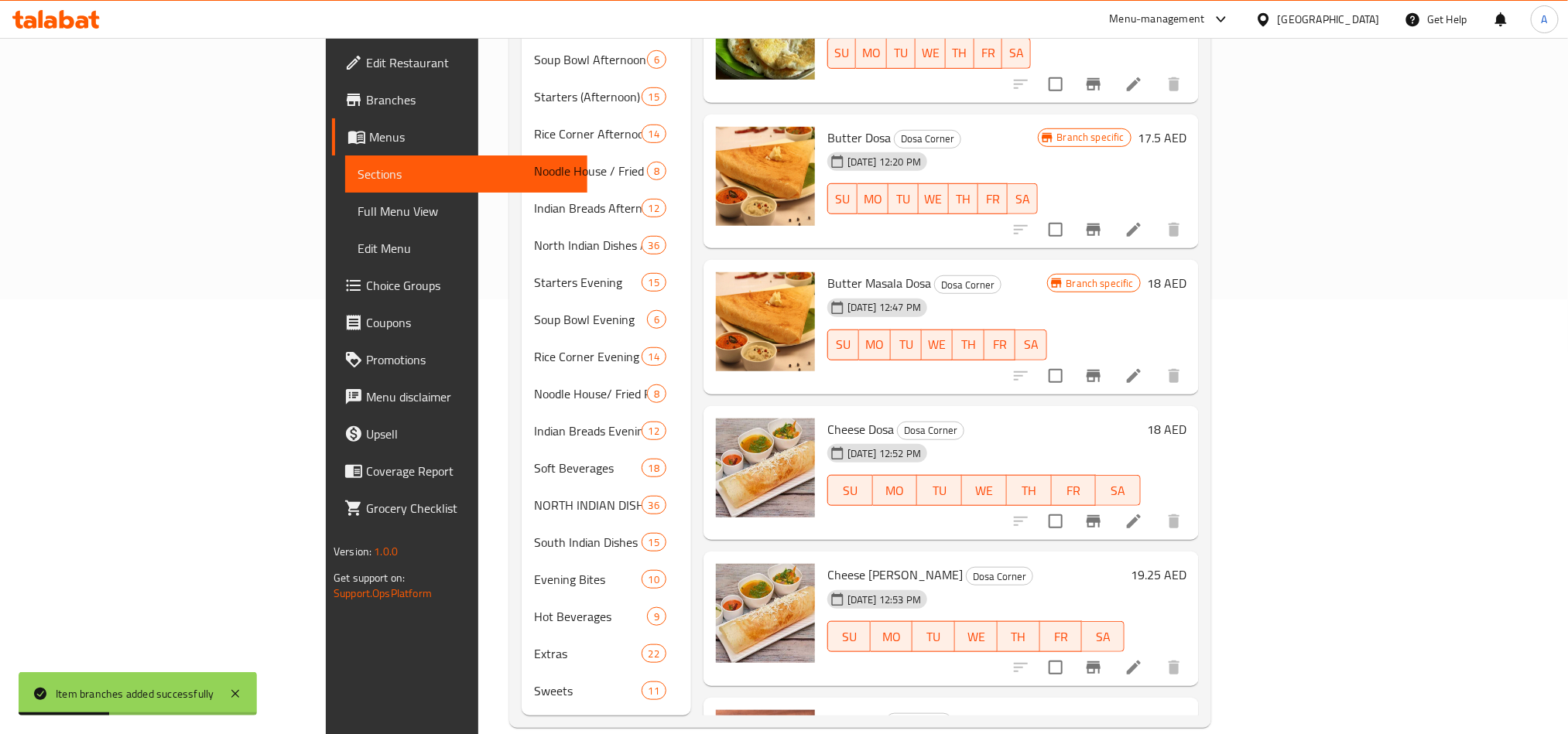
click at [1124, 564] on h6 "Cheese Masala Dosa Dosa Corner" at bounding box center [975, 574] width 297 height 22
click at [1193, 503] on div at bounding box center [1097, 521] width 190 height 37
click at [1101, 516] on icon "Branch-specific-item" at bounding box center [1093, 521] width 14 height 12
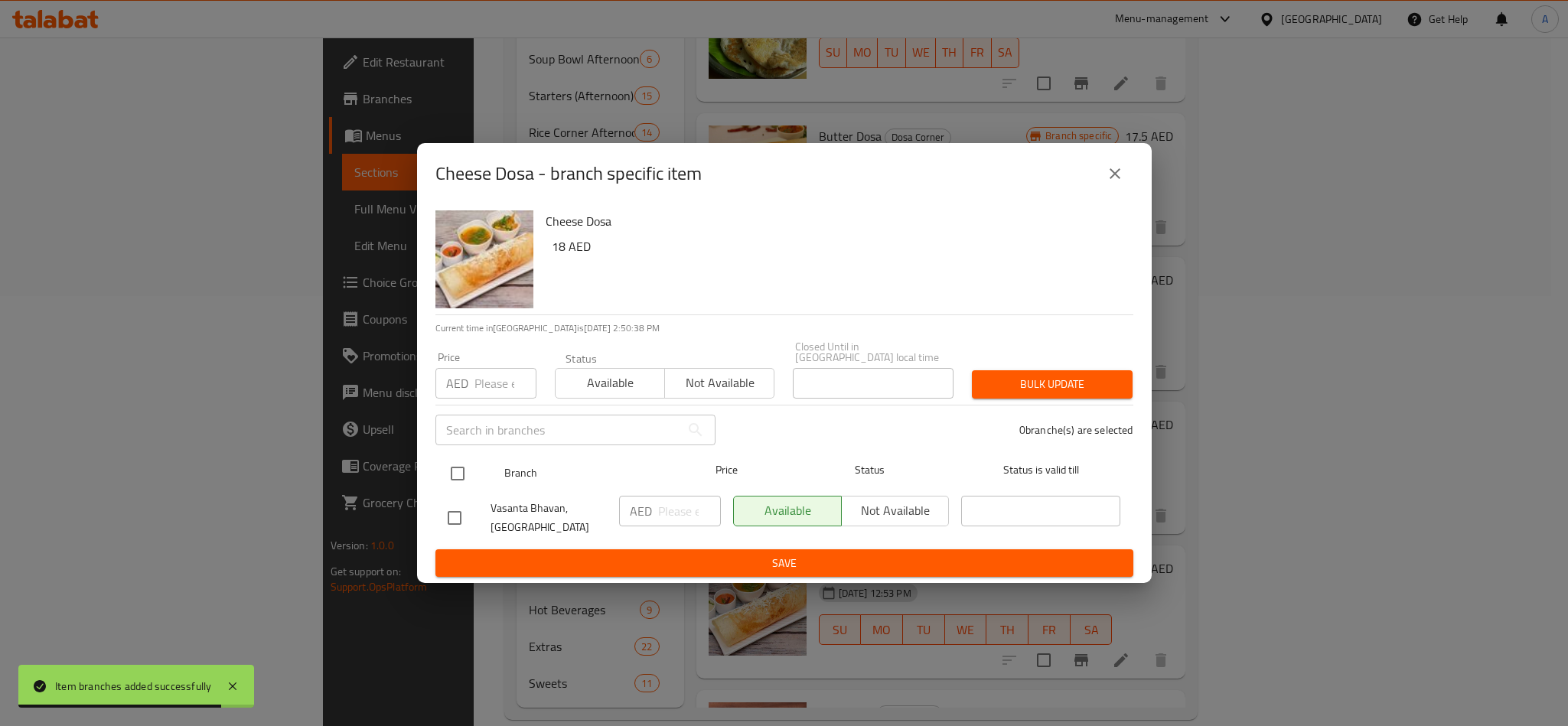
click at [459, 478] on input "checkbox" at bounding box center [458, 473] width 32 height 32
checkbox input "true"
click at [475, 368] on input "number" at bounding box center [505, 383] width 62 height 31
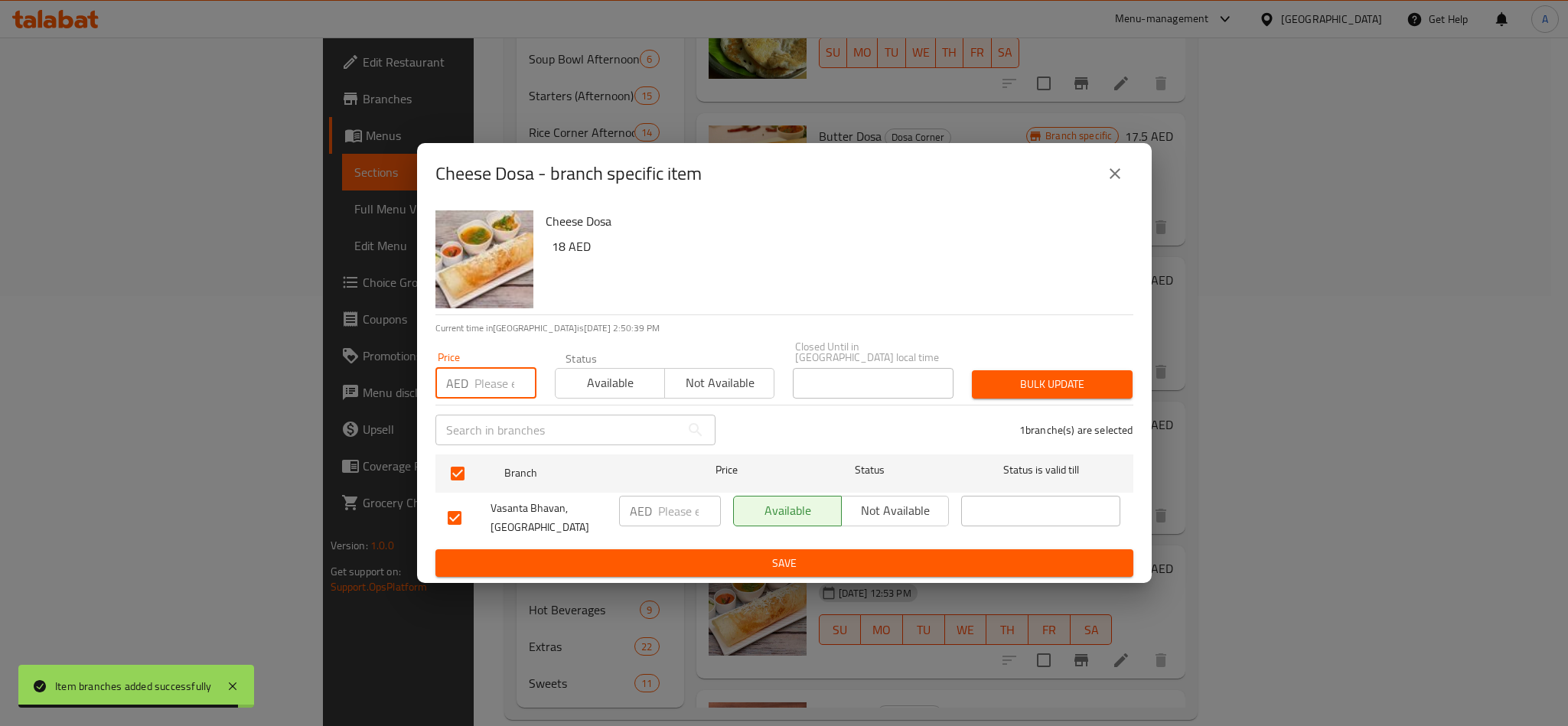
paste input "18.00"
type input "18.00"
click at [1102, 384] on span "Bulk update" at bounding box center [1052, 384] width 136 height 19
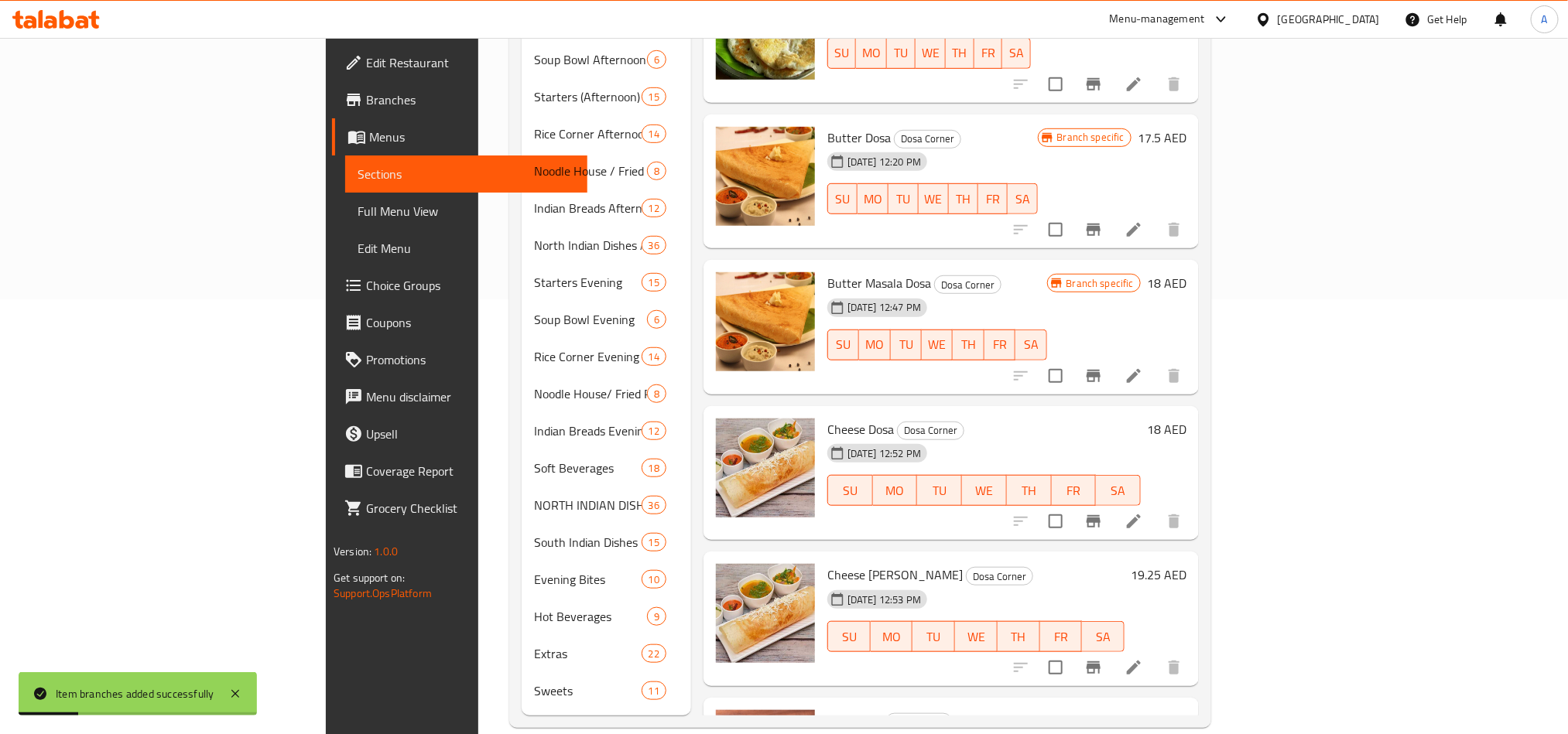
click at [1103, 658] on icon "Branch-specific-item" at bounding box center [1093, 668] width 19 height 19
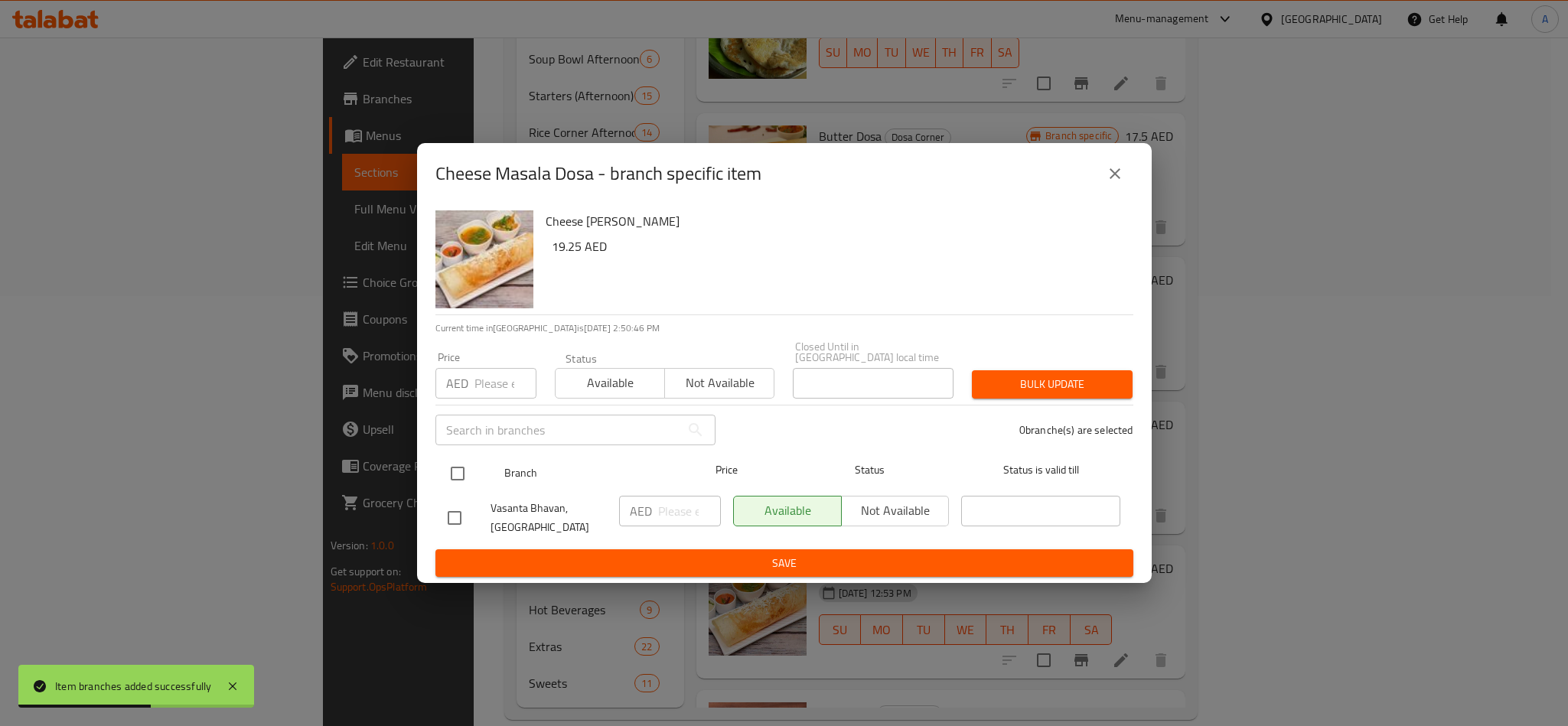
click at [460, 473] on input "checkbox" at bounding box center [458, 473] width 32 height 32
checkbox input "true"
click at [465, 365] on div "Price AED Price" at bounding box center [487, 376] width 101 height 47
click at [478, 372] on input "number" at bounding box center [505, 383] width 62 height 31
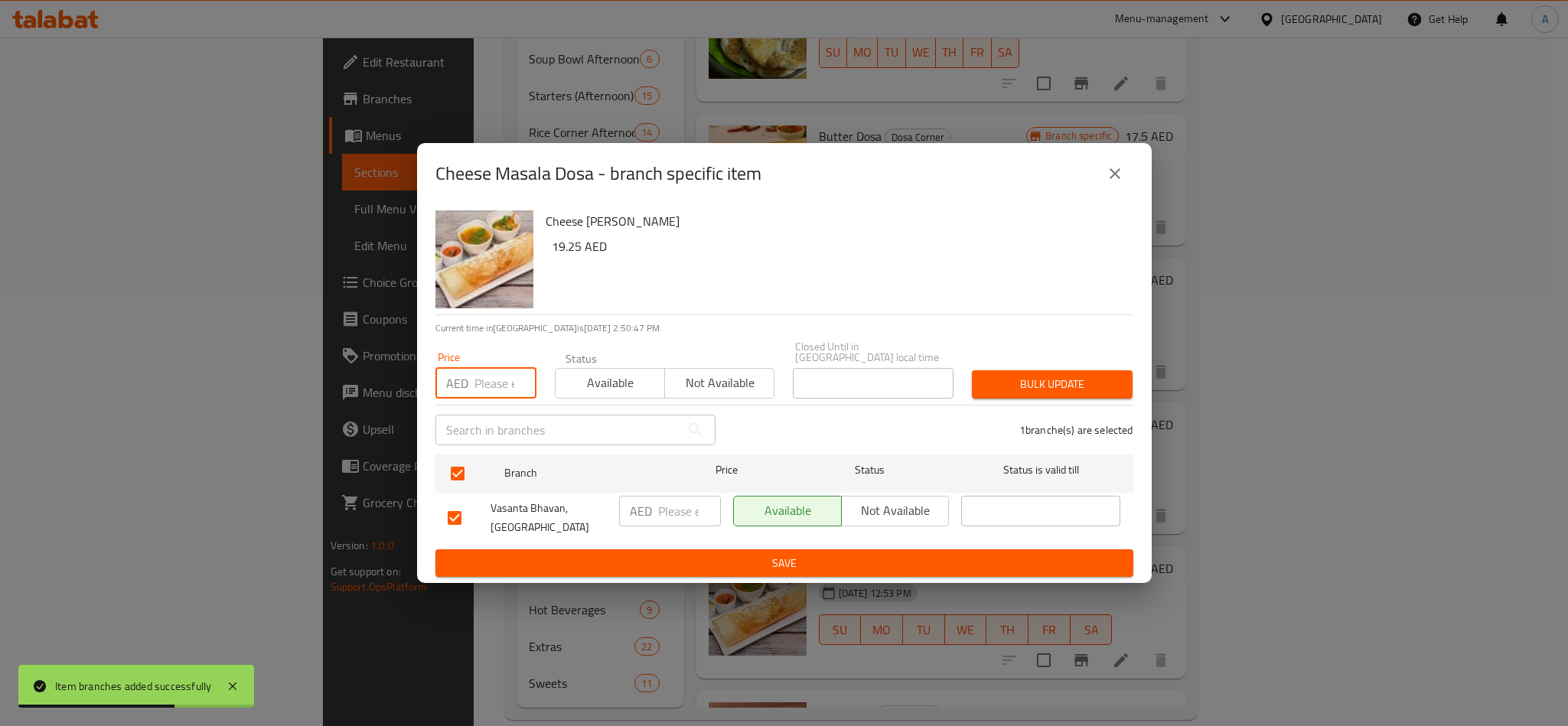
paste input "19.25"
type input "19.25"
click at [1103, 386] on span "Bulk update" at bounding box center [1052, 384] width 136 height 19
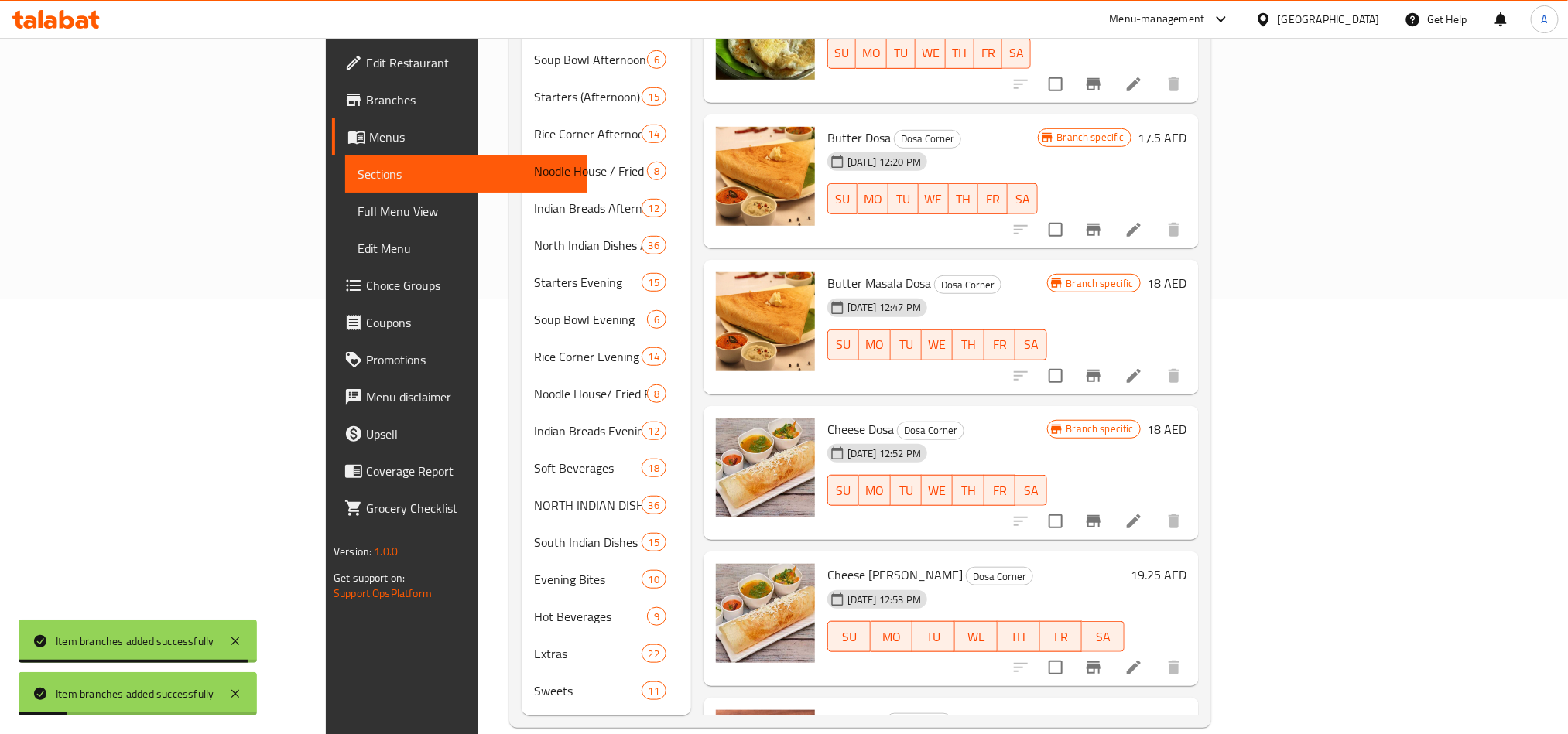
click at [962, 557] on div "Cheese Masala Dosa Dosa Corner 18-06-2025 12:53 PM SU MO TU WE TH FR SA" at bounding box center [975, 618] width 310 height 122
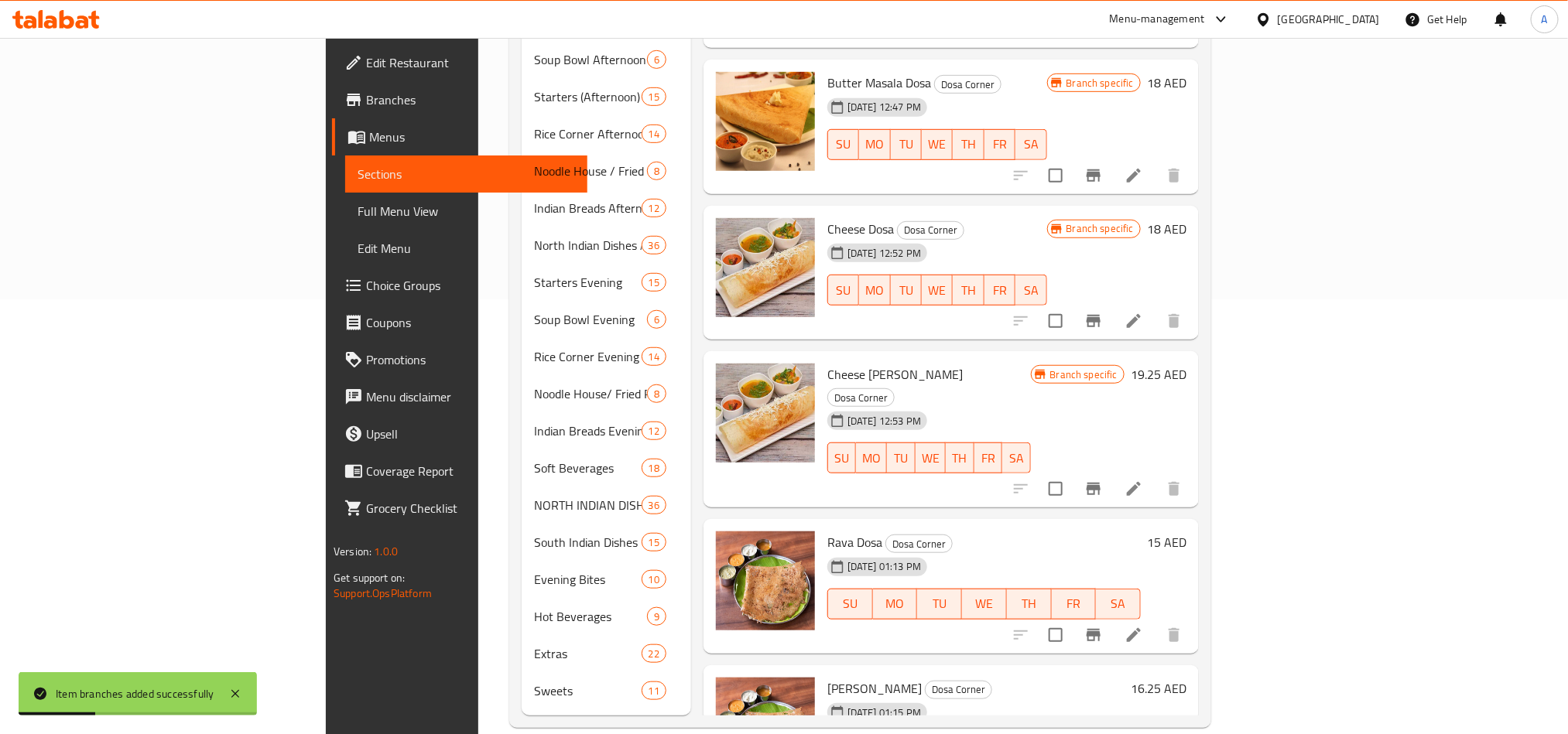
scroll to position [2716, 0]
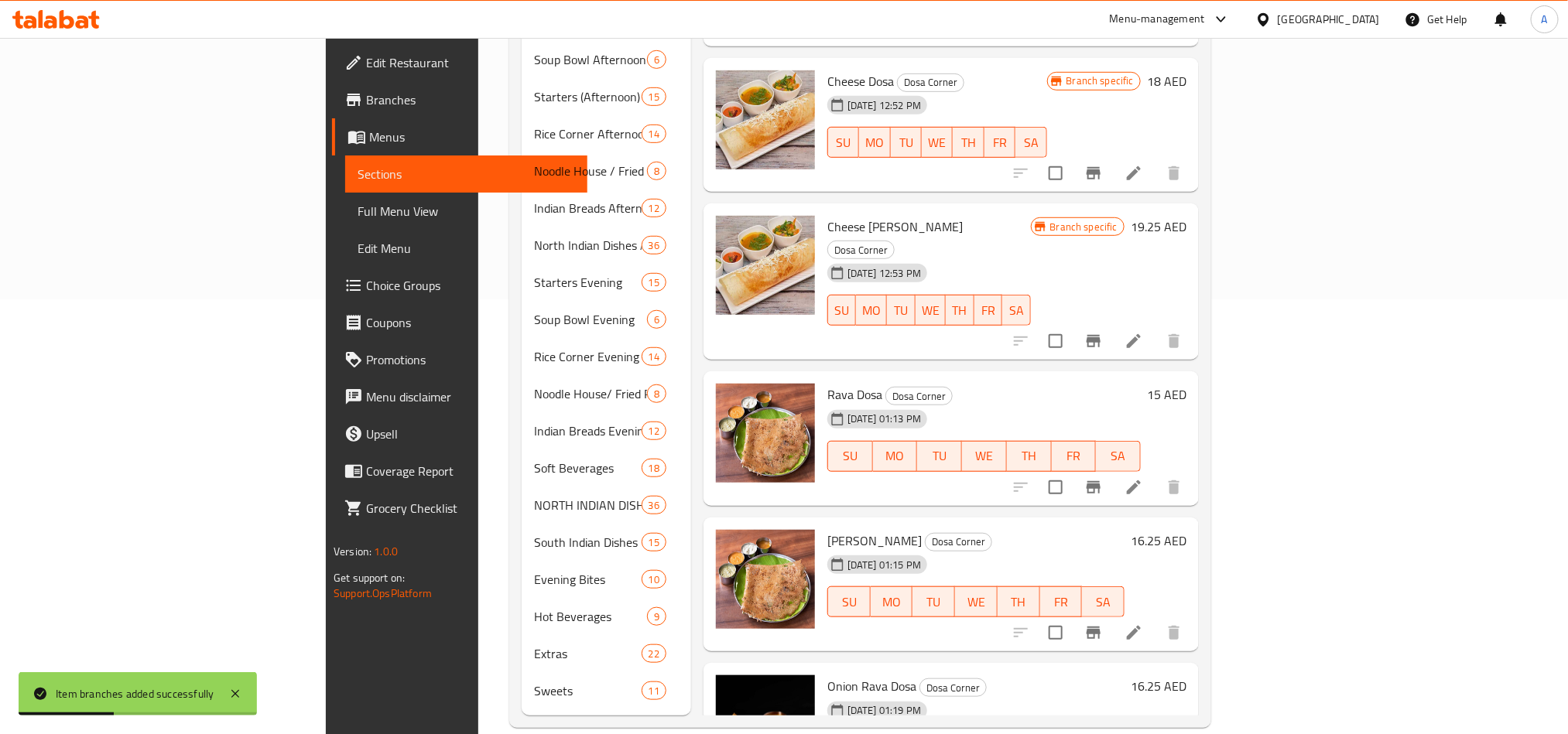
click at [1103, 479] on icon "Branch-specific-item" at bounding box center [1093, 488] width 19 height 19
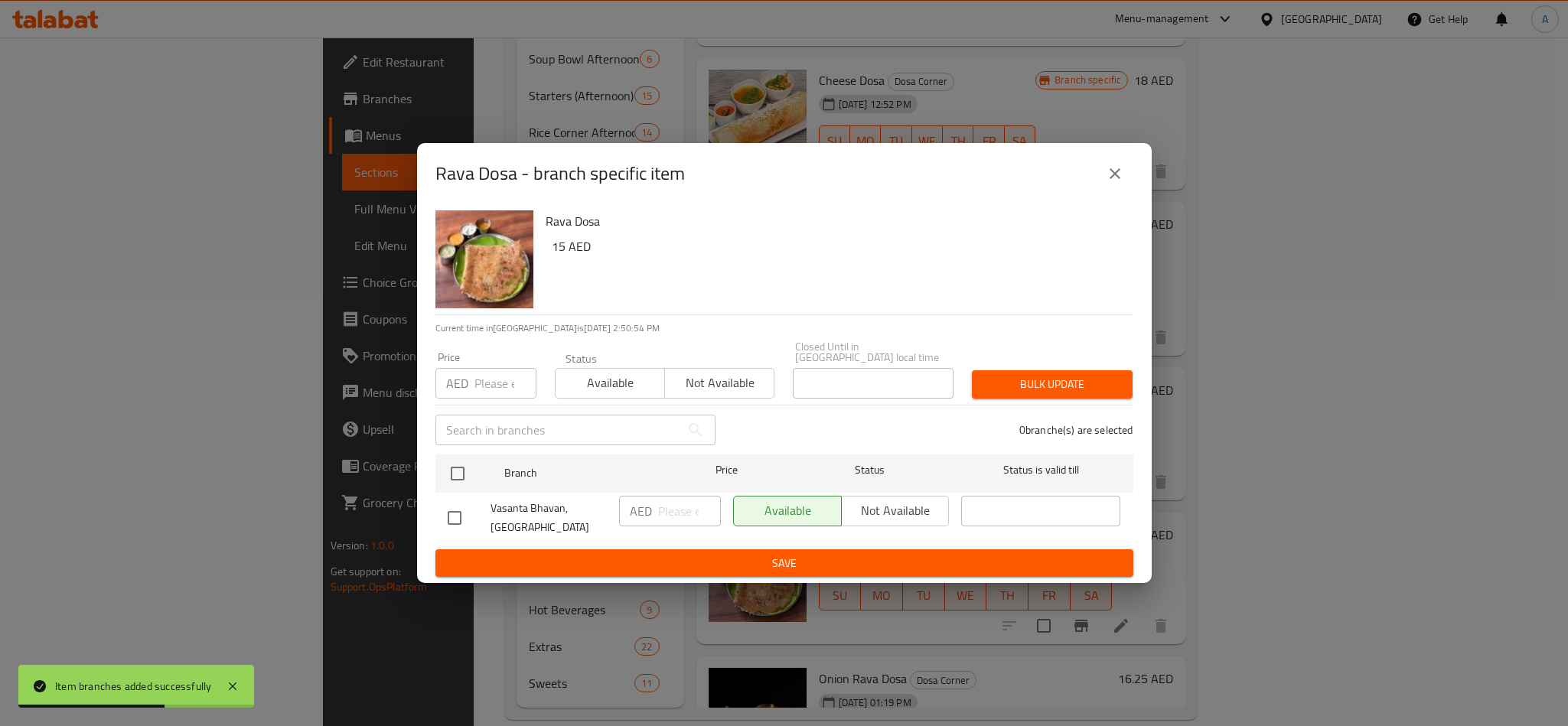
drag, startPoint x: 458, startPoint y: 469, endPoint x: 487, endPoint y: 399, distance: 75.8
click at [458, 469] on input "checkbox" at bounding box center [458, 473] width 32 height 32
checkbox input "true"
click at [487, 393] on input "number" at bounding box center [505, 383] width 62 height 31
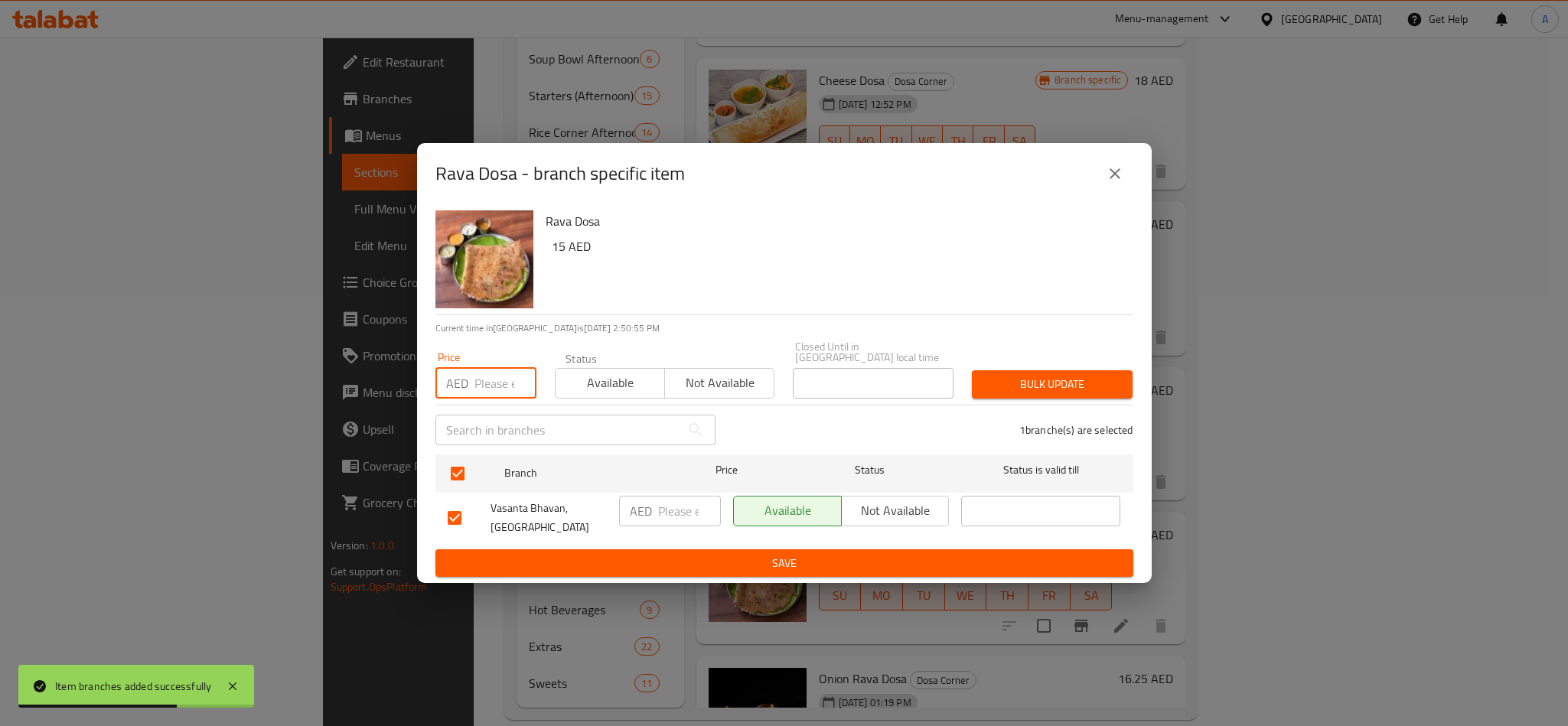
paste input "15.00"
type input "15.00"
click at [1060, 386] on span "Bulk update" at bounding box center [1052, 384] width 136 height 19
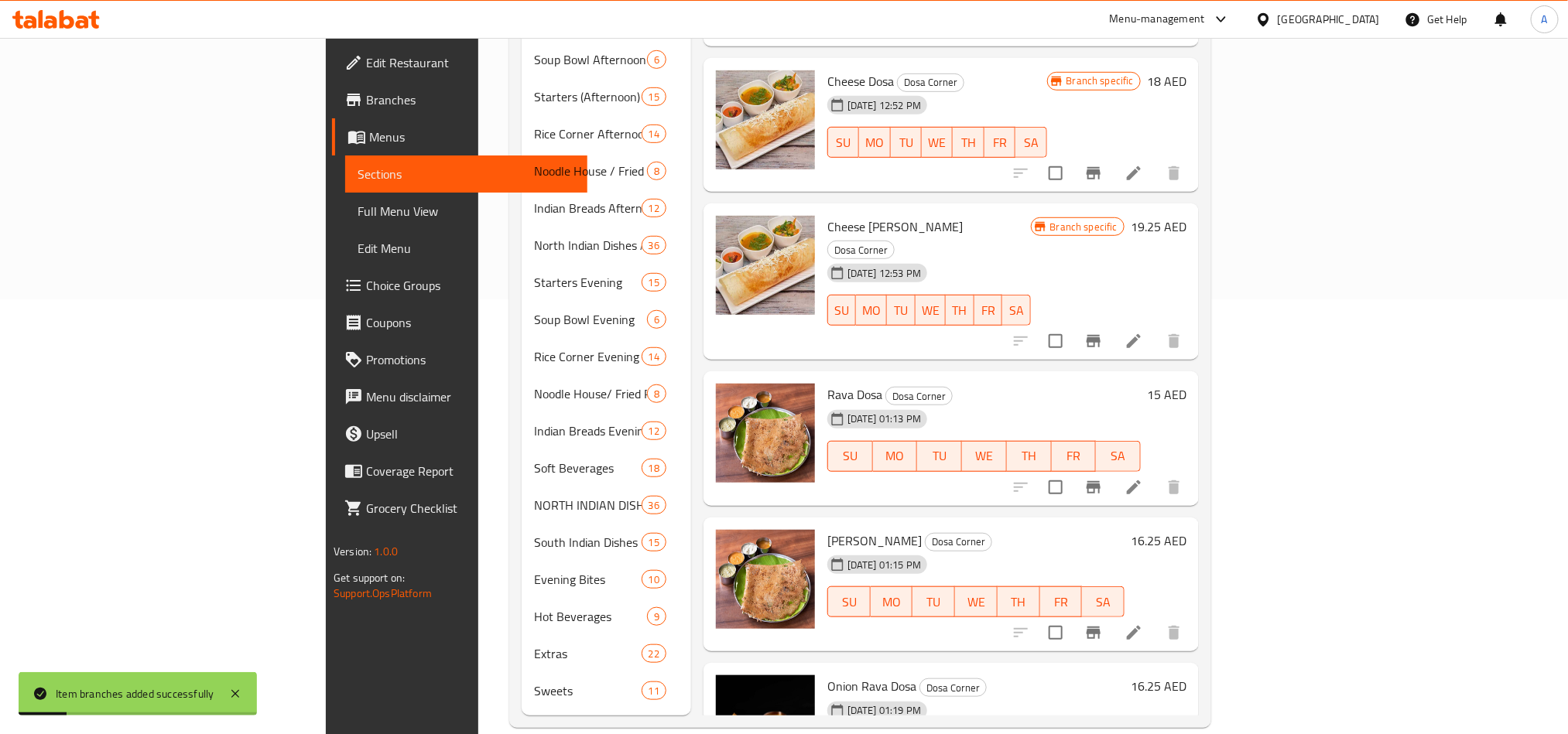
click at [1080, 549] on div "18-06-2025 01:15 PM SU MO TU WE TH FR SA" at bounding box center [975, 591] width 310 height 84
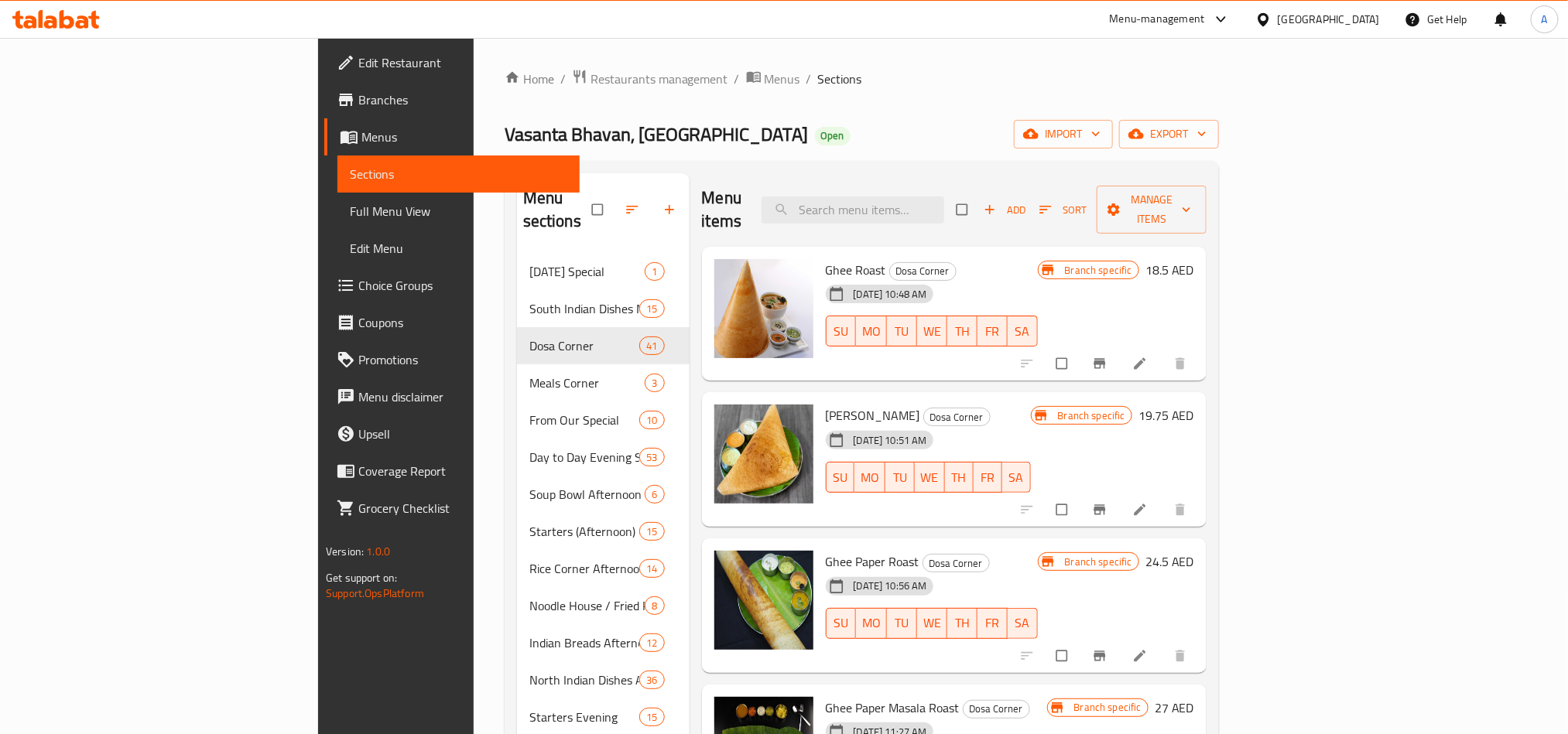
click at [950, 116] on div "Home / Restaurants management / Menus / Sections [GEOGRAPHIC_DATA], [GEOGRAPHIC…" at bounding box center [861, 616] width 714 height 1094
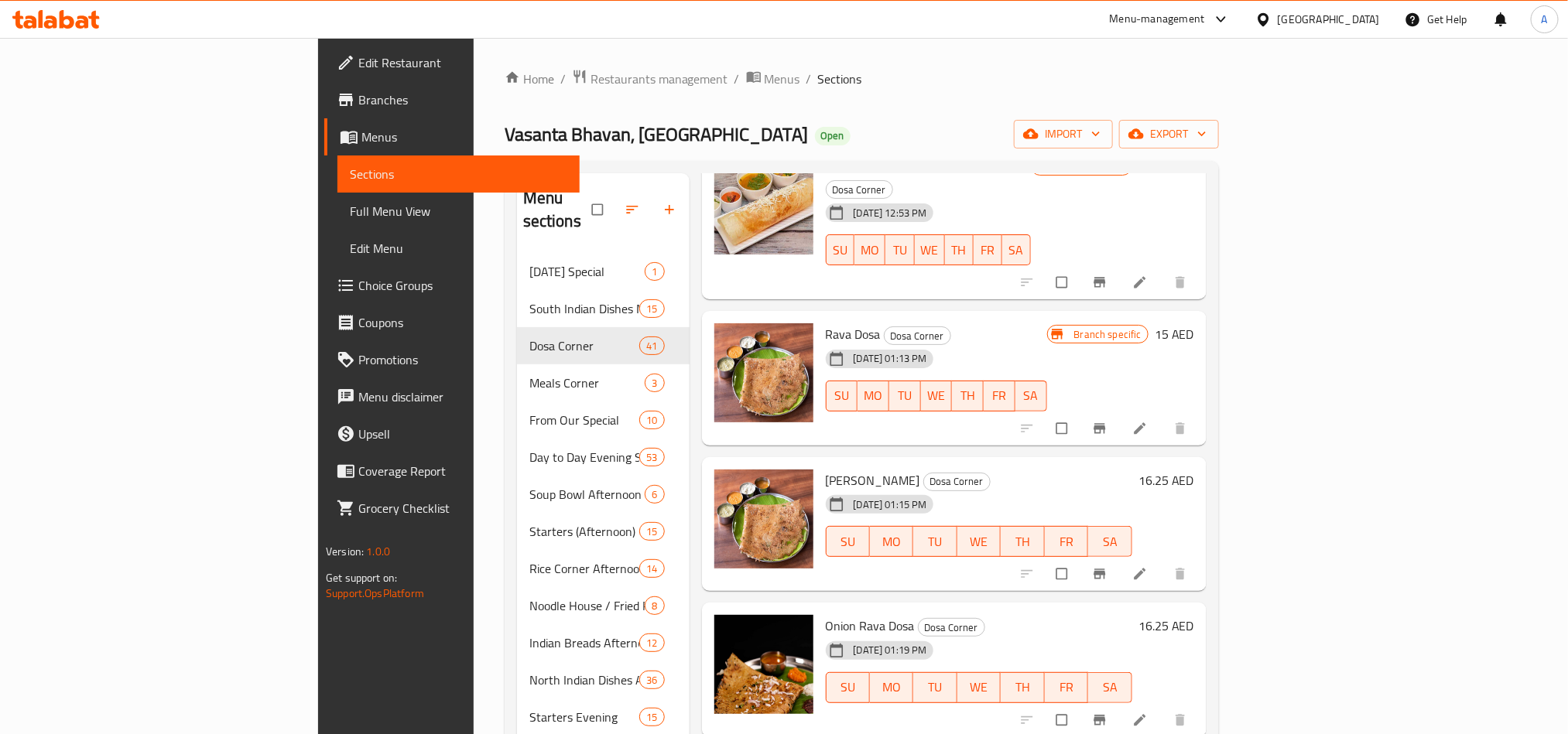
scroll to position [3415, 0]
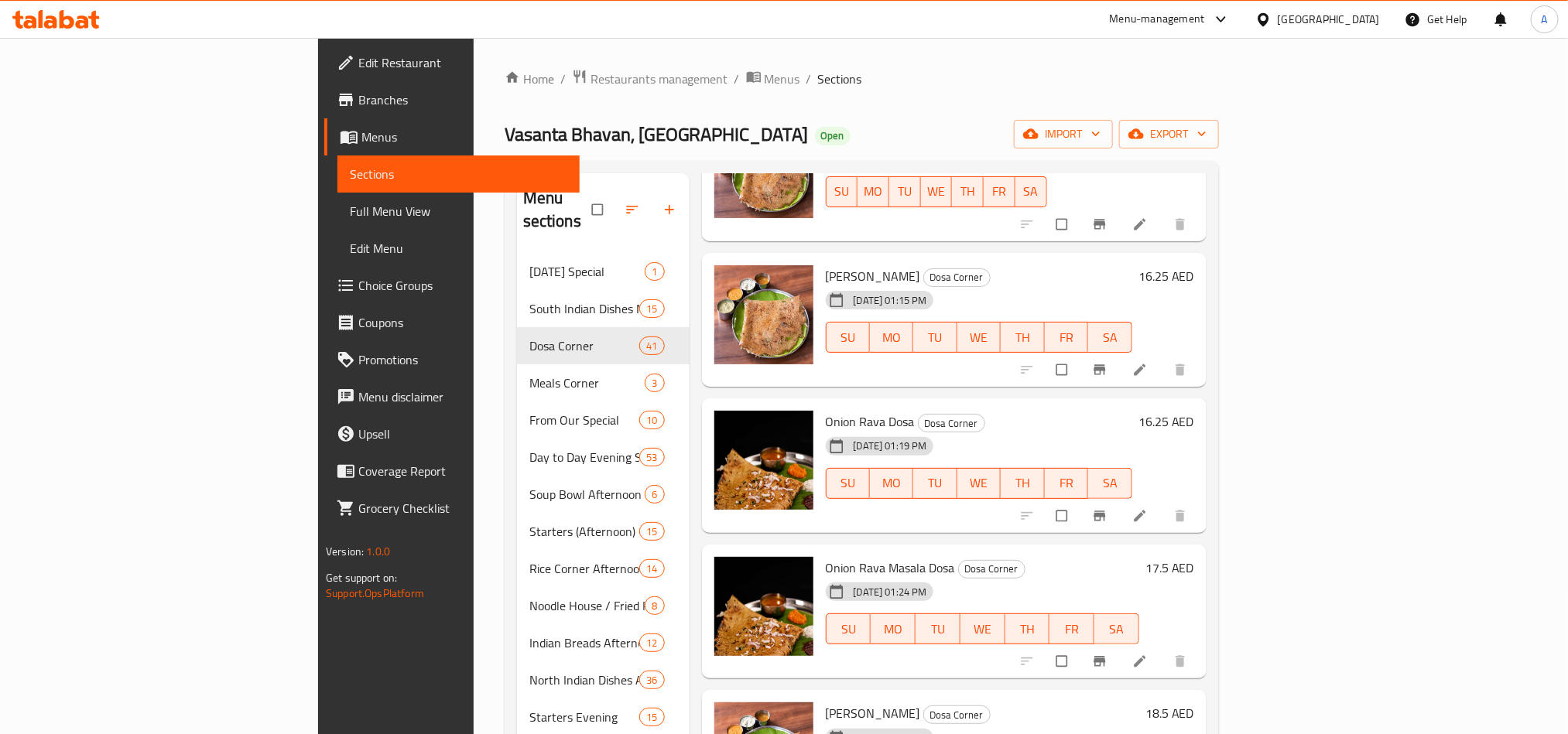
click at [1200, 353] on div at bounding box center [1105, 370] width 190 height 34
click at [1107, 362] on icon "Branch-specific-item" at bounding box center [1100, 369] width 15 height 15
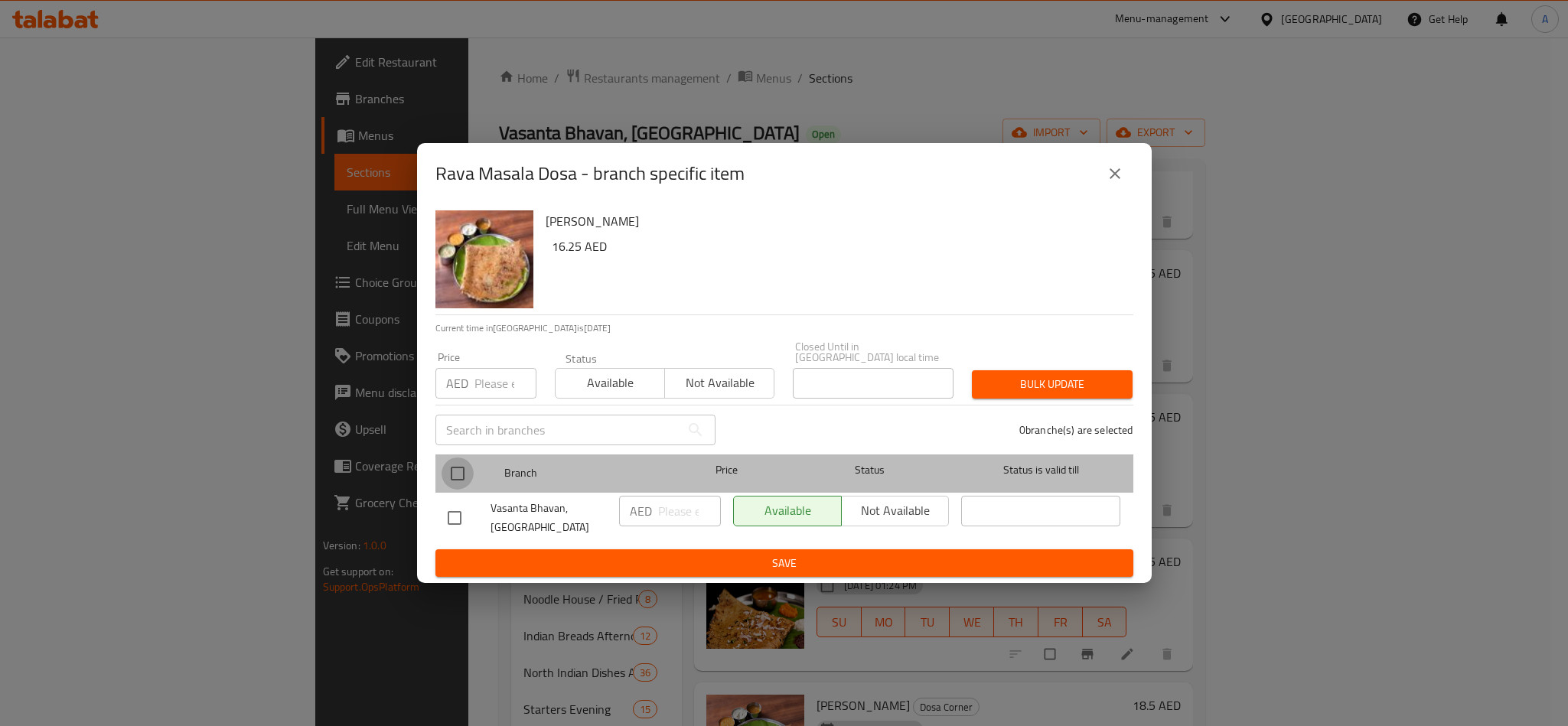
click at [459, 475] on input "checkbox" at bounding box center [458, 473] width 32 height 32
checkbox input "true"
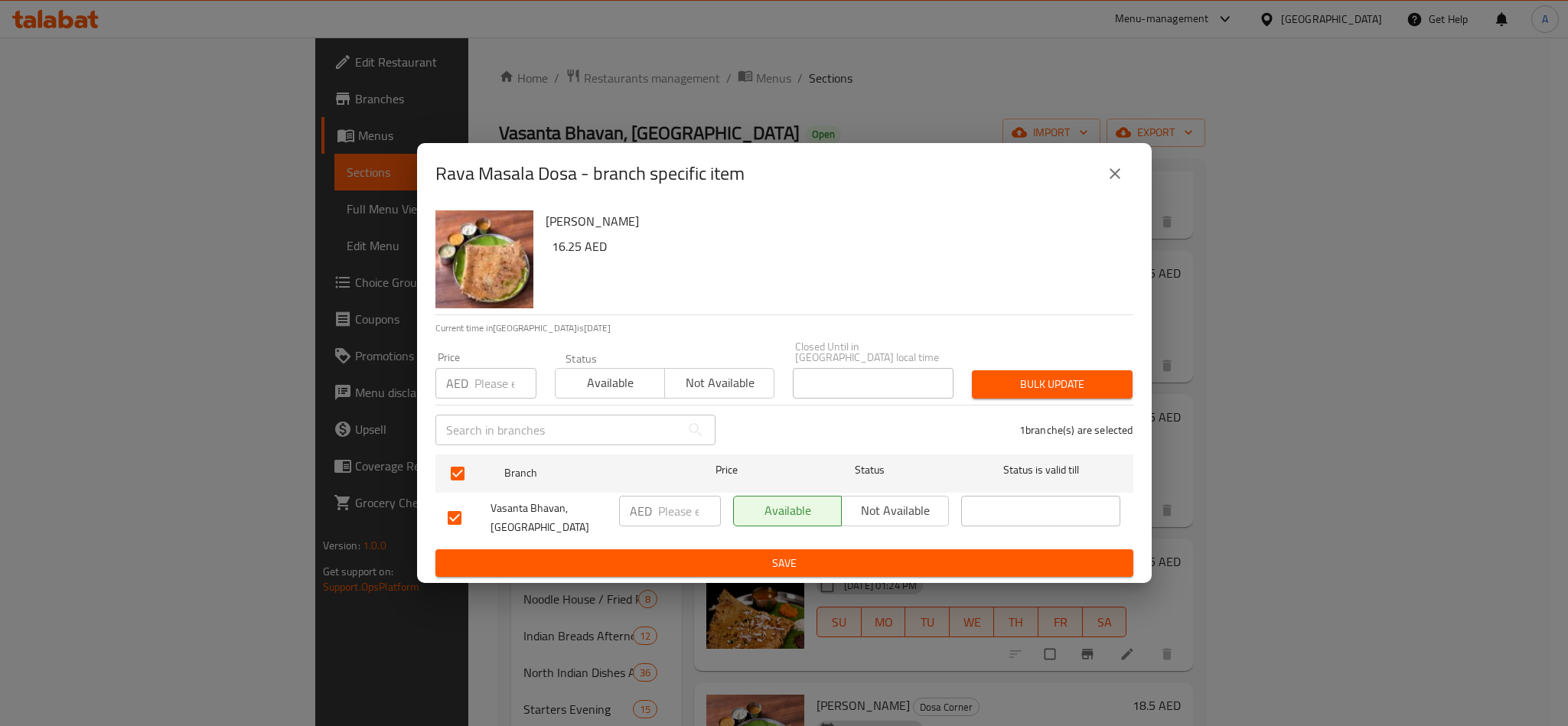
click at [487, 389] on input "number" at bounding box center [505, 383] width 62 height 31
paste input "16.25"
type input "16.25"
click at [1111, 378] on span "Bulk update" at bounding box center [1052, 384] width 136 height 19
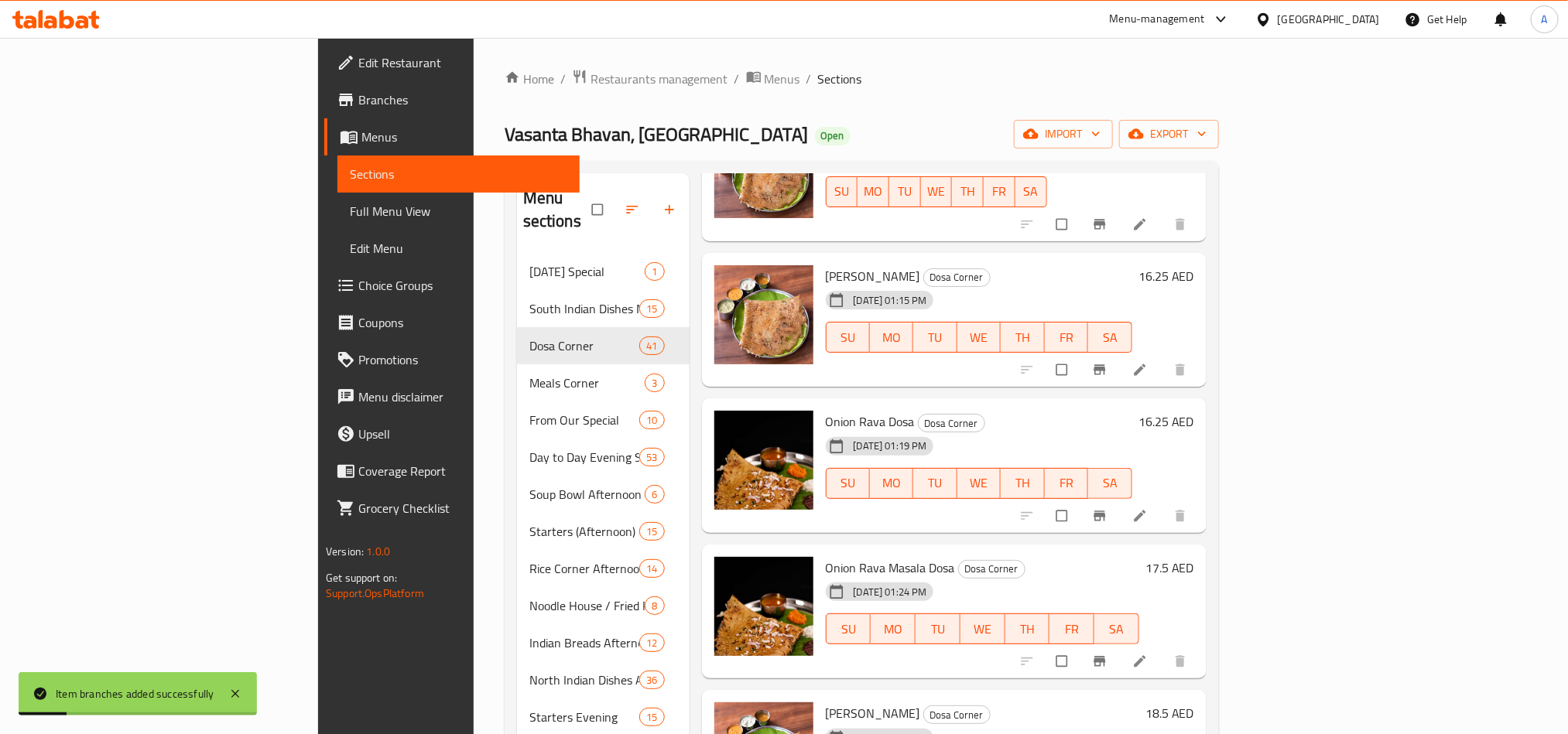
click at [1108, 551] on div "Onion Rava Masala Dosa Dosa Corner [DATE] 01:24 PM SU MO TU WE TH FR SA" at bounding box center [982, 612] width 326 height 122
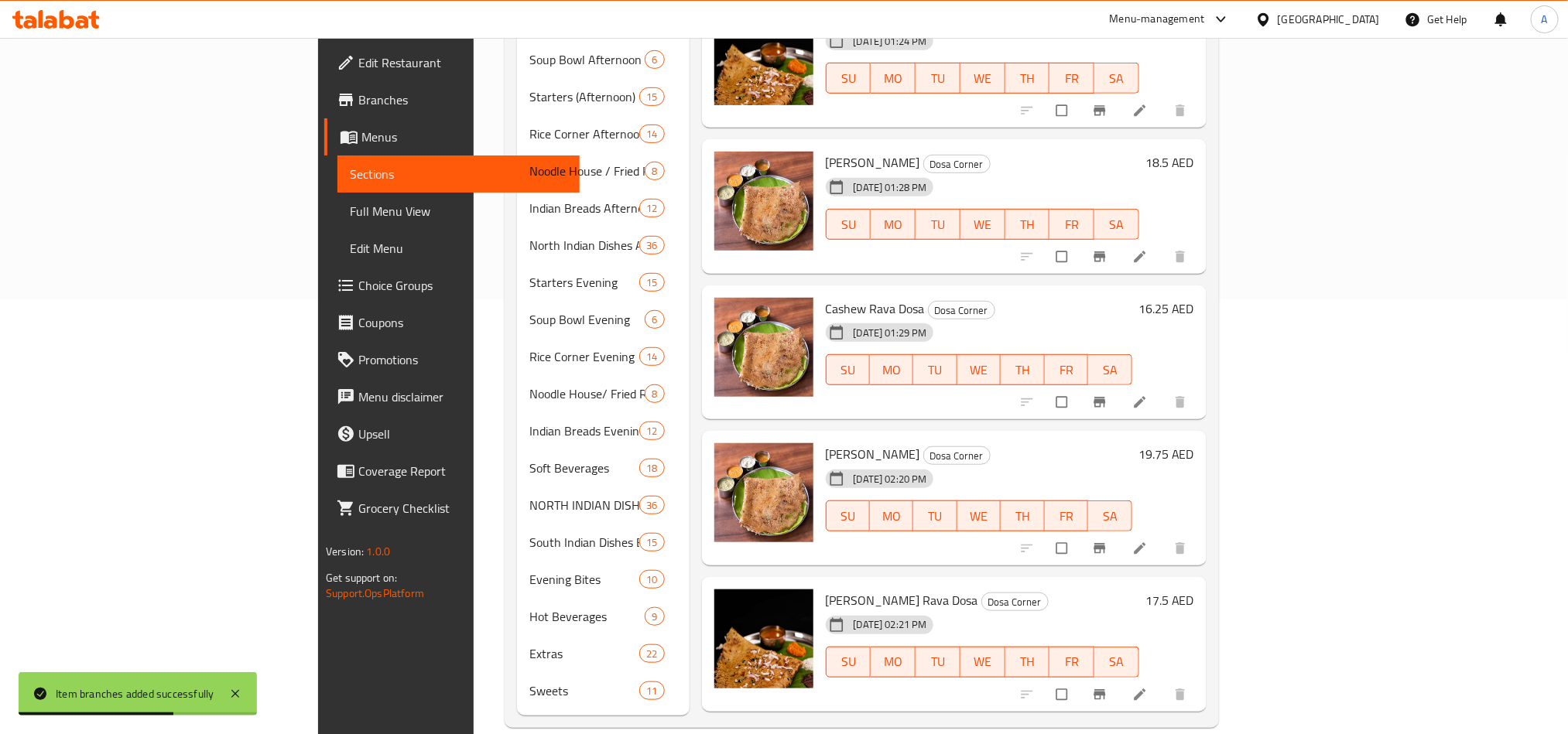
scroll to position [0, 0]
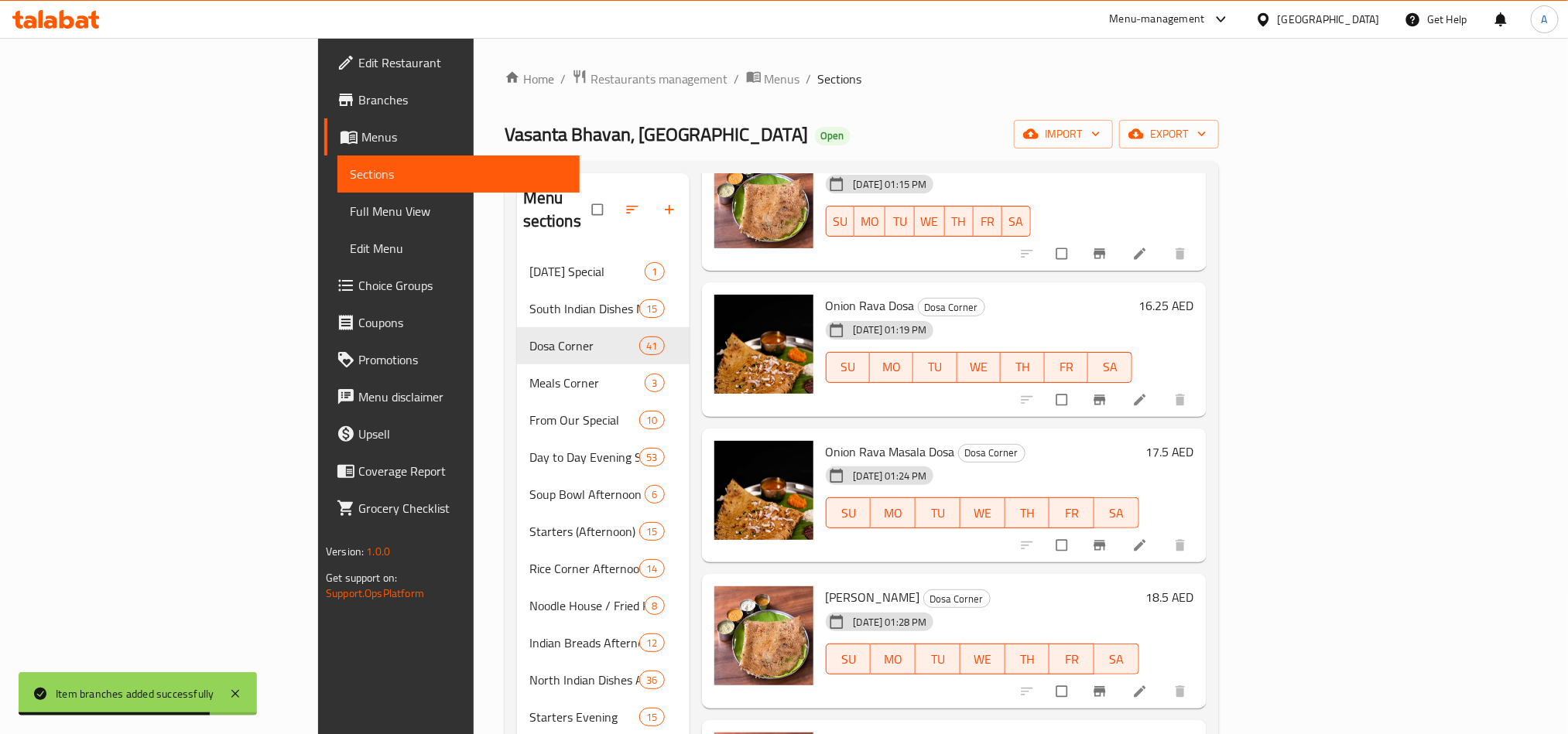
click at [1120, 383] on button "Branch-specific-item" at bounding box center [1101, 400] width 37 height 34
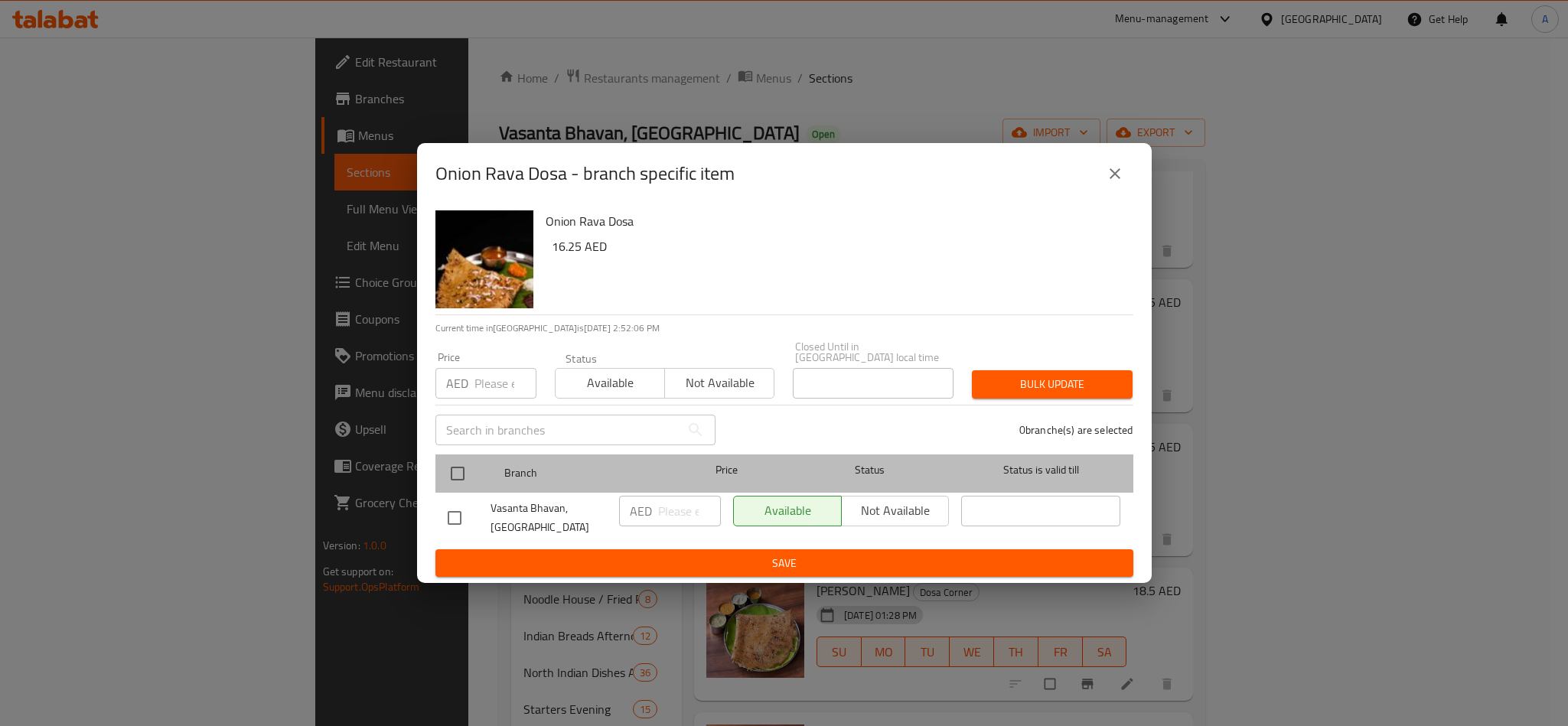
click at [437, 469] on div "Branch Price Status Status is valid till" at bounding box center [784, 473] width 698 height 39
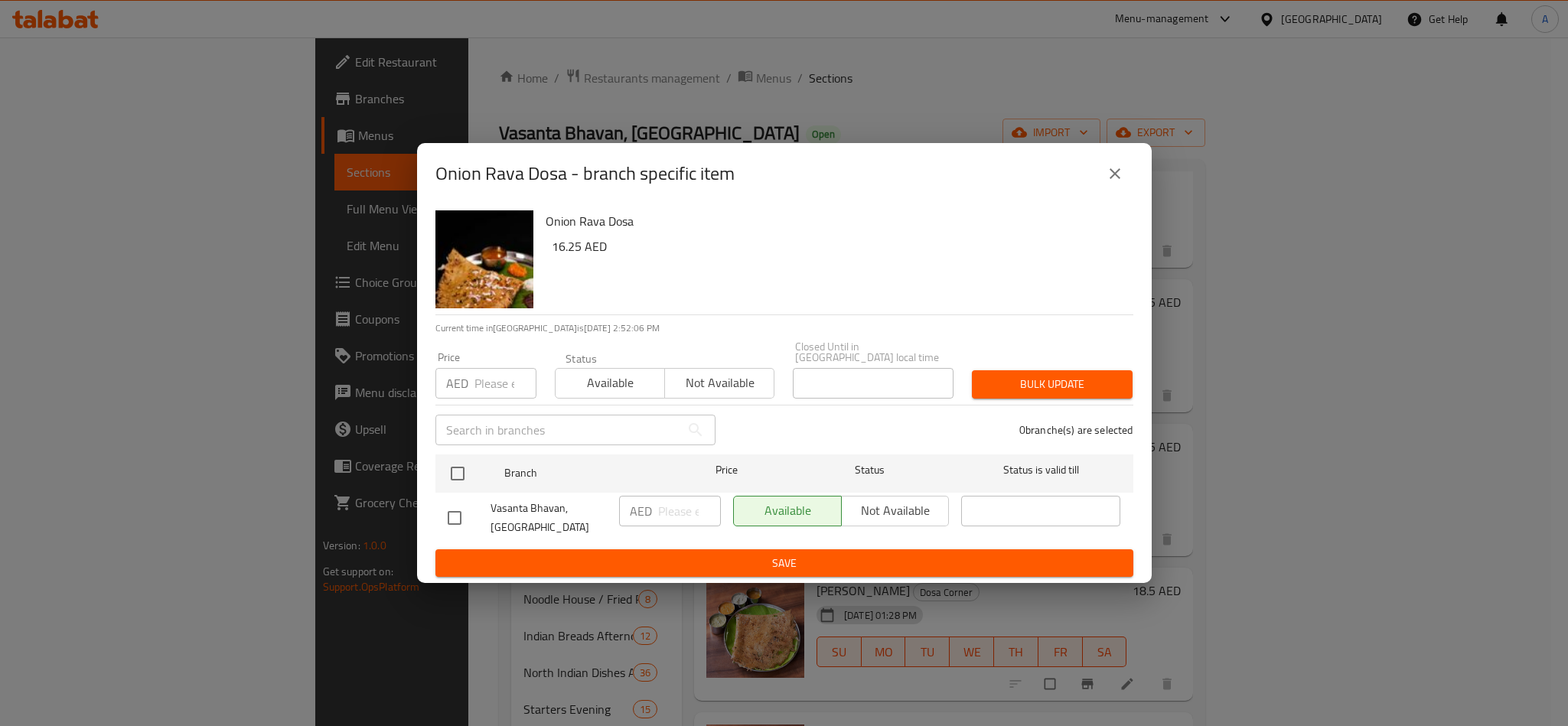
click at [489, 406] on div "​" at bounding box center [576, 430] width 299 height 49
click at [496, 391] on input "number" at bounding box center [505, 383] width 62 height 31
click at [485, 370] on input "number" at bounding box center [505, 383] width 62 height 31
click at [450, 475] on input "checkbox" at bounding box center [458, 473] width 32 height 32
checkbox input "true"
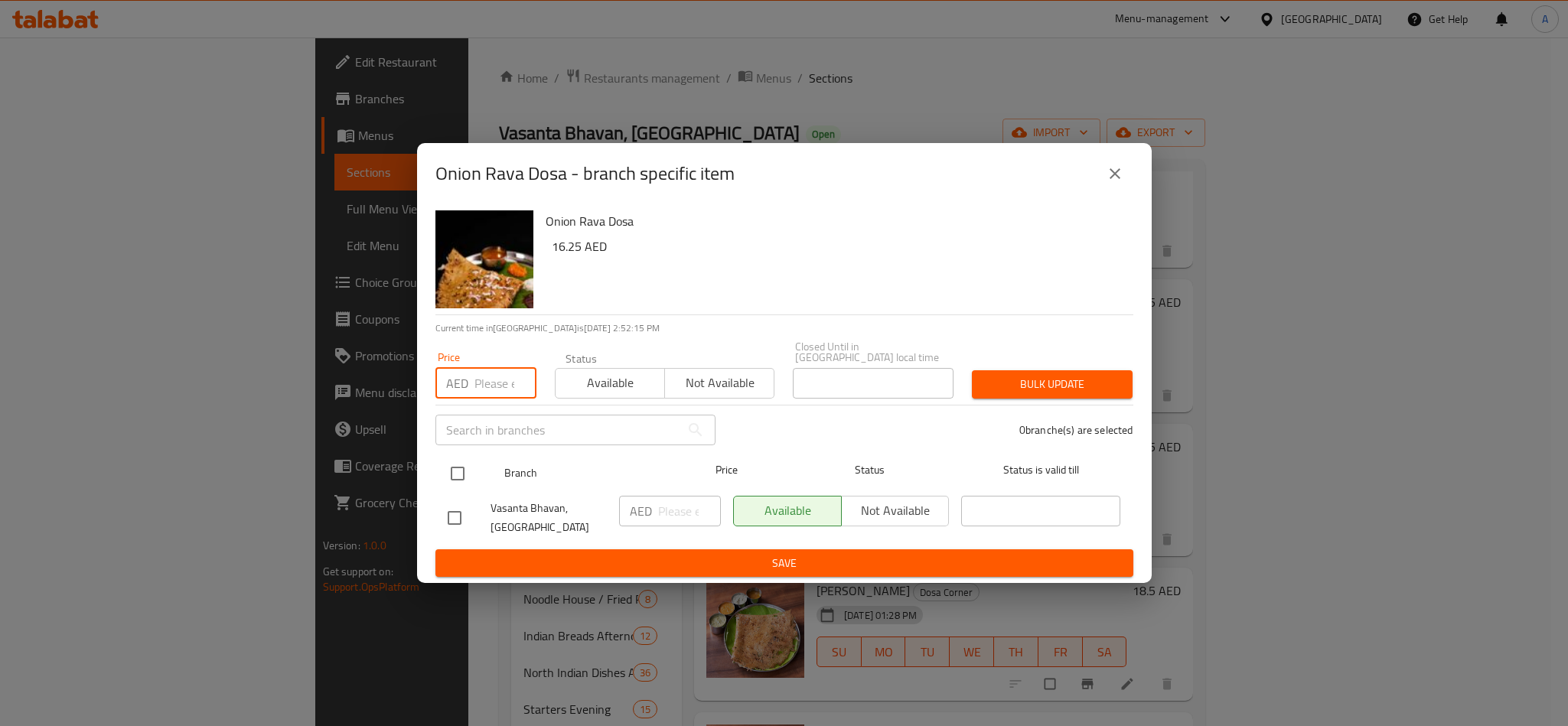
checkbox input "true"
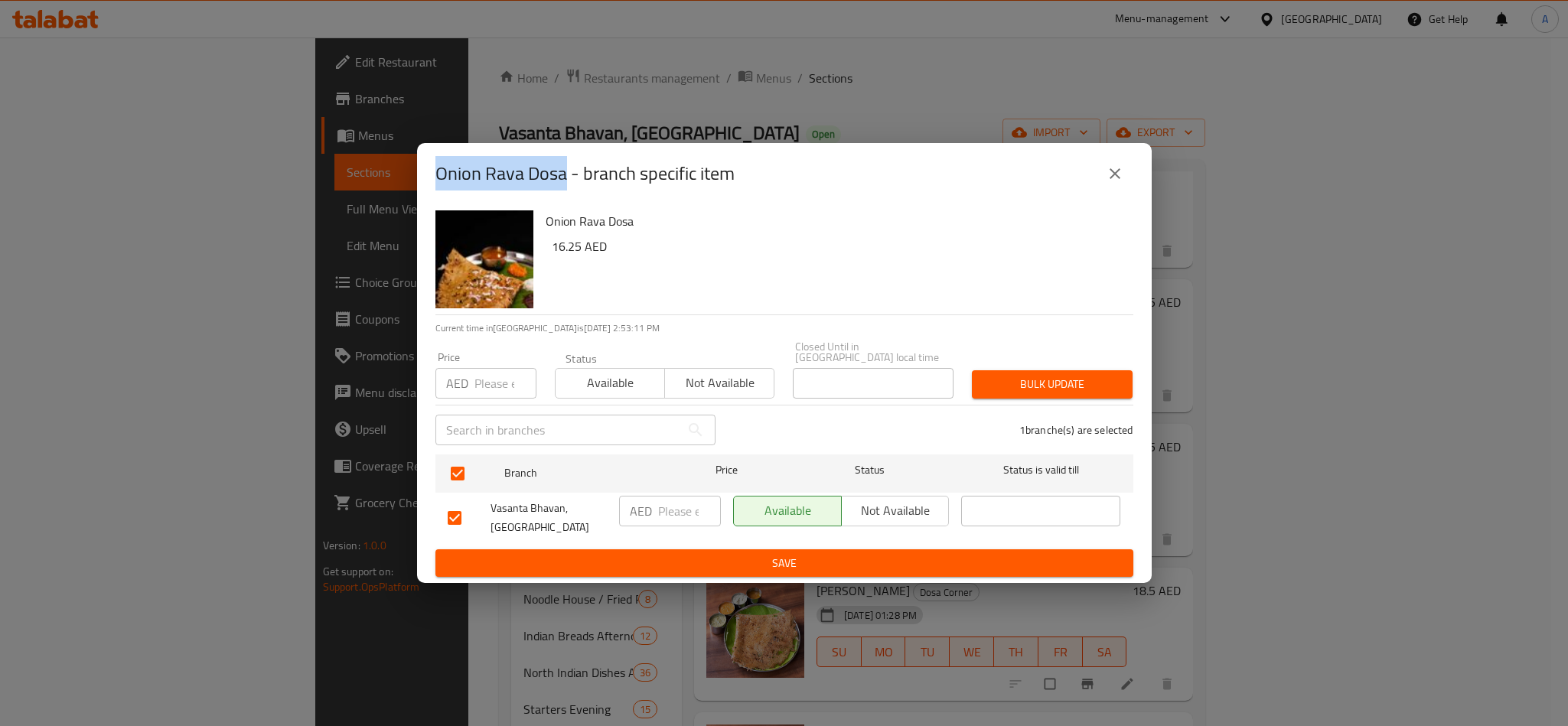
drag, startPoint x: 566, startPoint y: 176, endPoint x: 440, endPoint y: 165, distance: 126.5
click at [440, 165] on h2 "Onion Rava Dosa - branch specific item" at bounding box center [585, 174] width 300 height 24
copy h2 "Onion Rava Dosa"
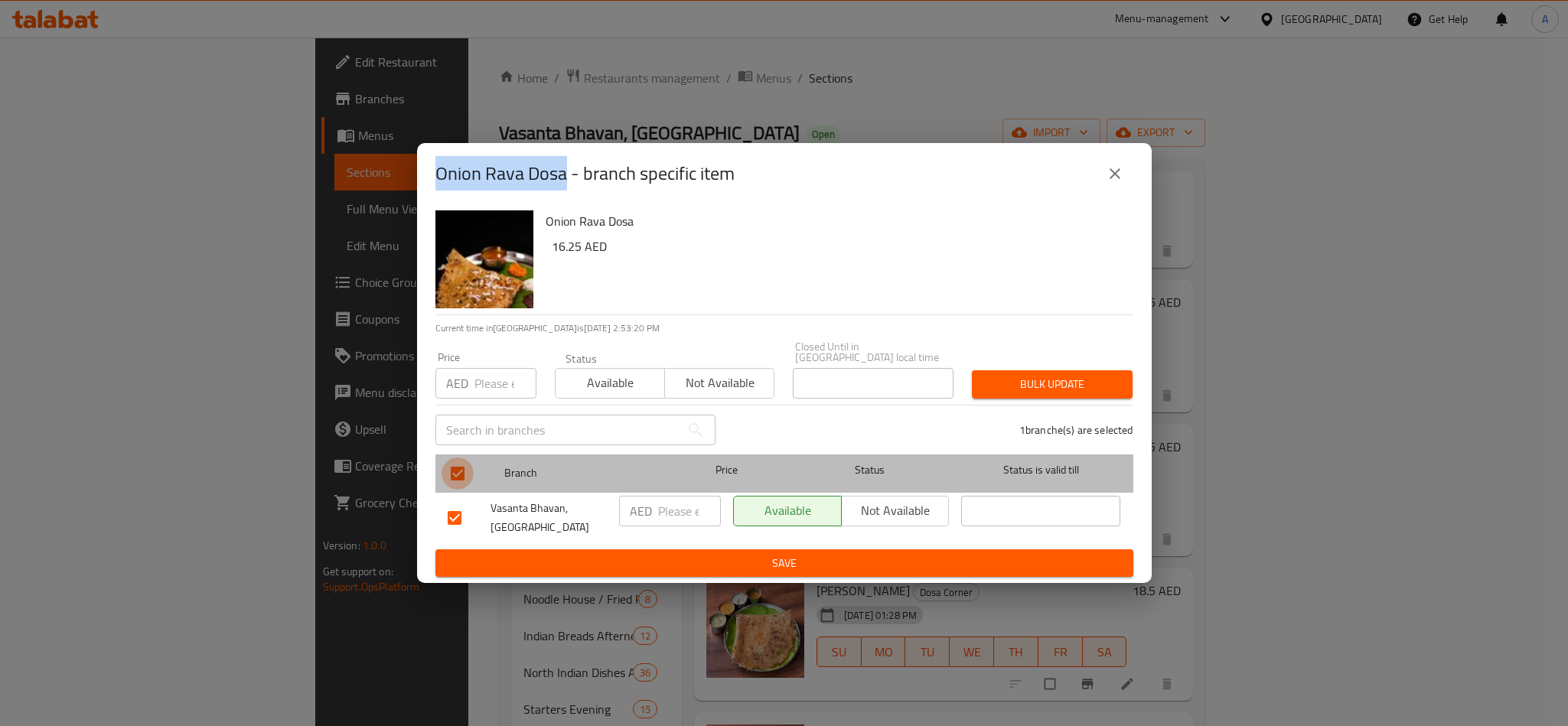
click at [474, 465] on input "checkbox" at bounding box center [458, 473] width 32 height 32
checkbox input "false"
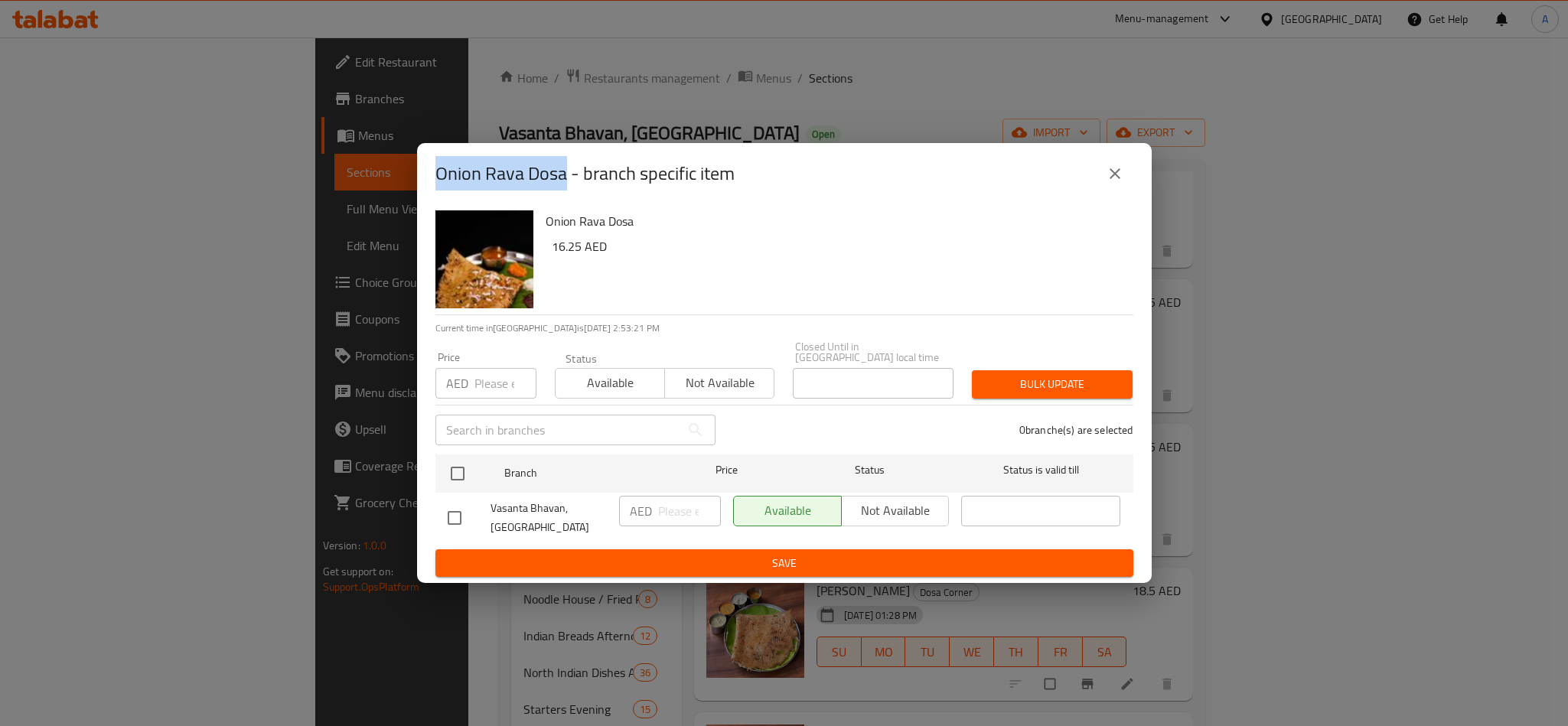
drag, startPoint x: 462, startPoint y: 461, endPoint x: 467, endPoint y: 427, distance: 34.4
click at [466, 461] on input "checkbox" at bounding box center [458, 473] width 32 height 32
checkbox input "true"
click at [505, 381] on input "number" at bounding box center [505, 383] width 62 height 31
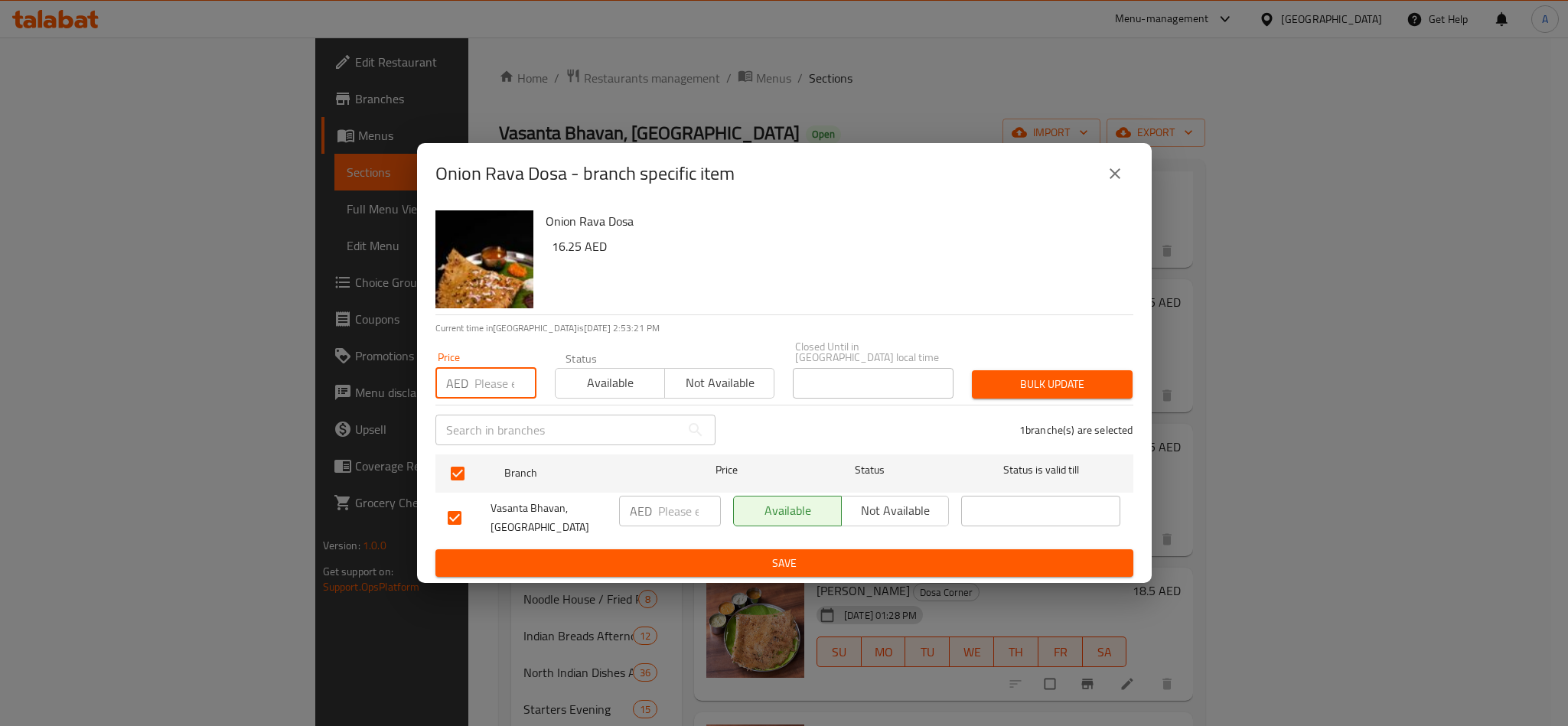
paste input "16.25"
type input "16.25"
click at [1089, 391] on span "Bulk update" at bounding box center [1052, 384] width 136 height 19
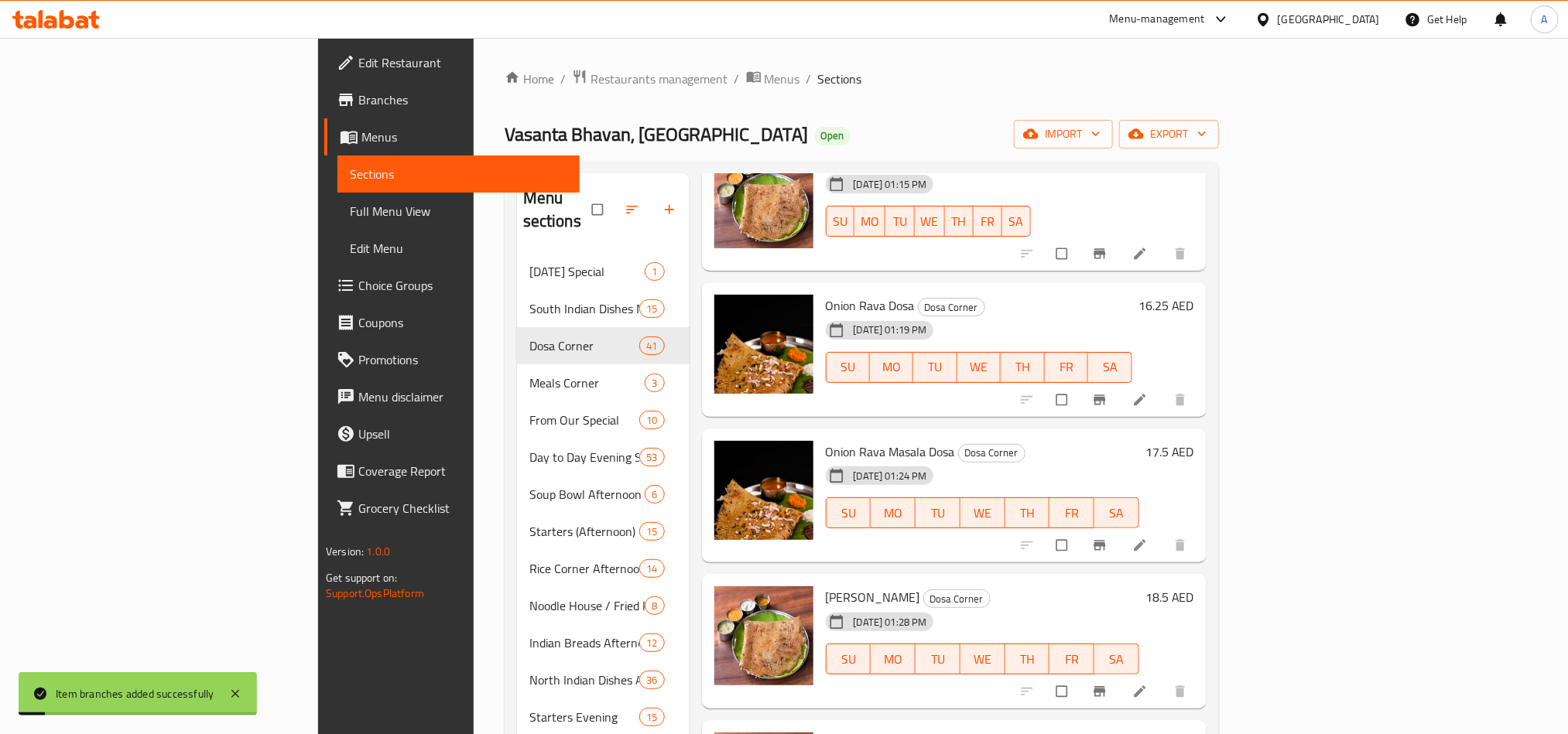
click at [935, 477] on div "Menu items Add Sort Manage items Ghee Roast Dosa Corner [DATE] 10:48 AM SU MO T…" at bounding box center [948, 661] width 517 height 977
click at [1107, 537] on icon "Branch-specific-item" at bounding box center [1100, 545] width 15 height 15
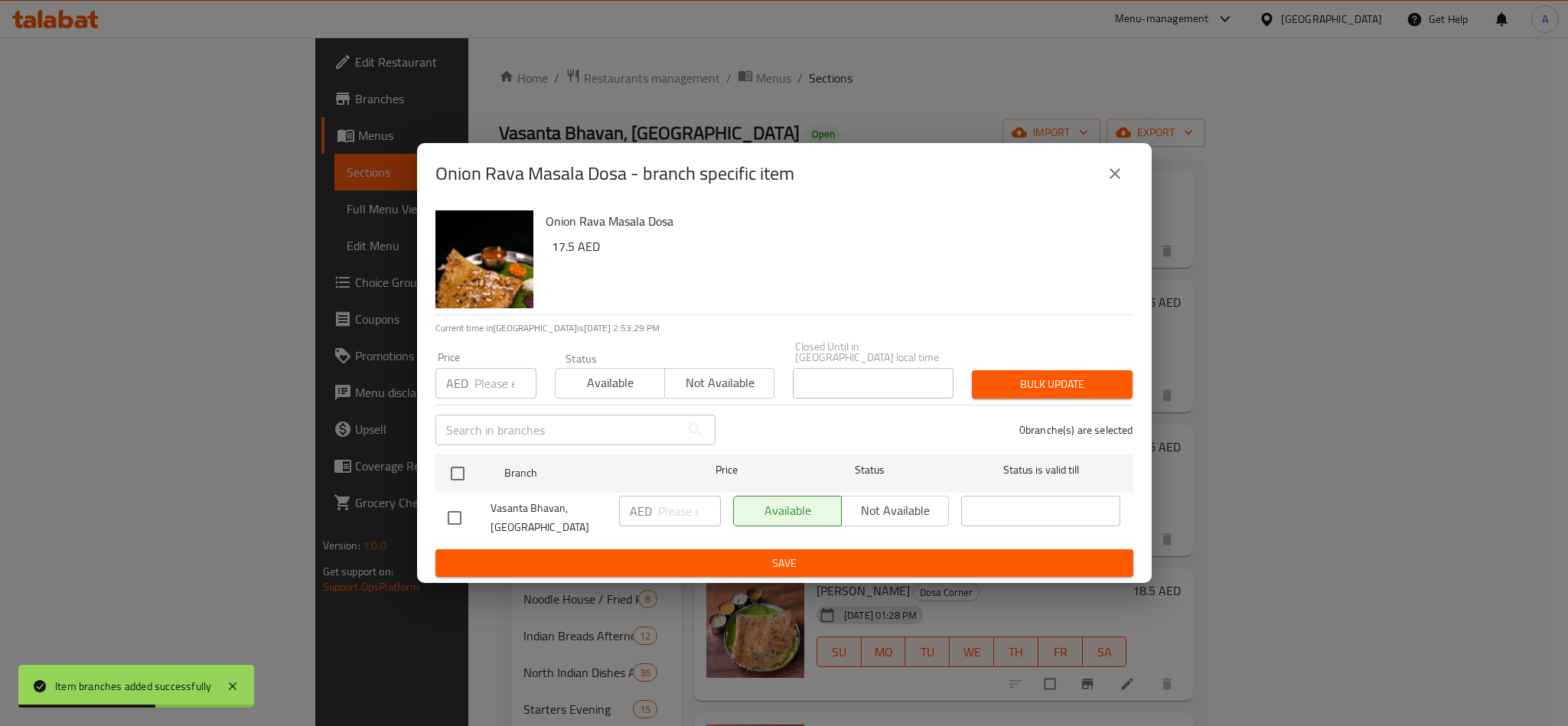
drag, startPoint x: 434, startPoint y: 469, endPoint x: 443, endPoint y: 443, distance: 27.5
click at [434, 469] on div "Onion Rava Masala Dosa 17.5 AED Current time in [GEOGRAPHIC_DATA] is [DATE] 2:5…" at bounding box center [784, 394] width 735 height 379
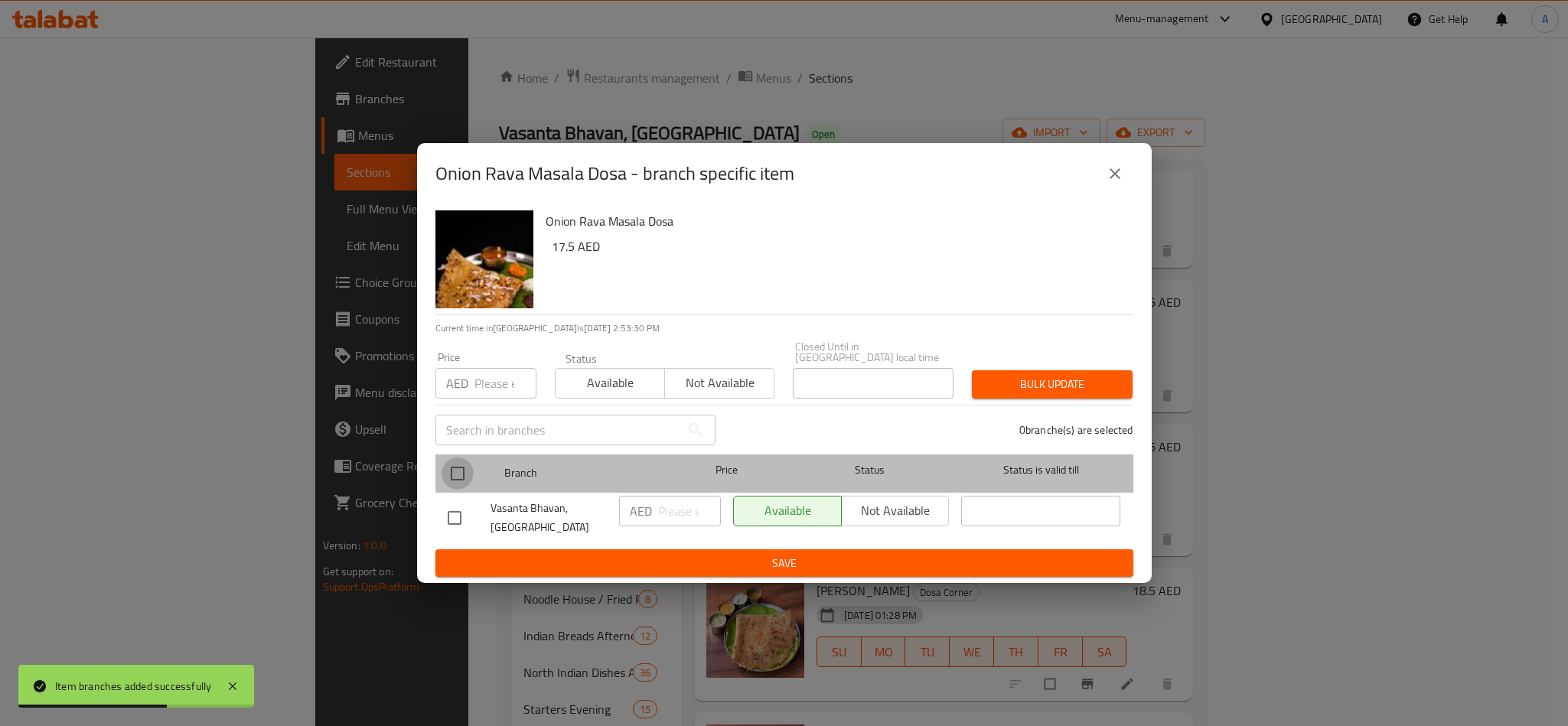
click at [464, 487] on input "checkbox" at bounding box center [458, 473] width 32 height 32
checkbox input "true"
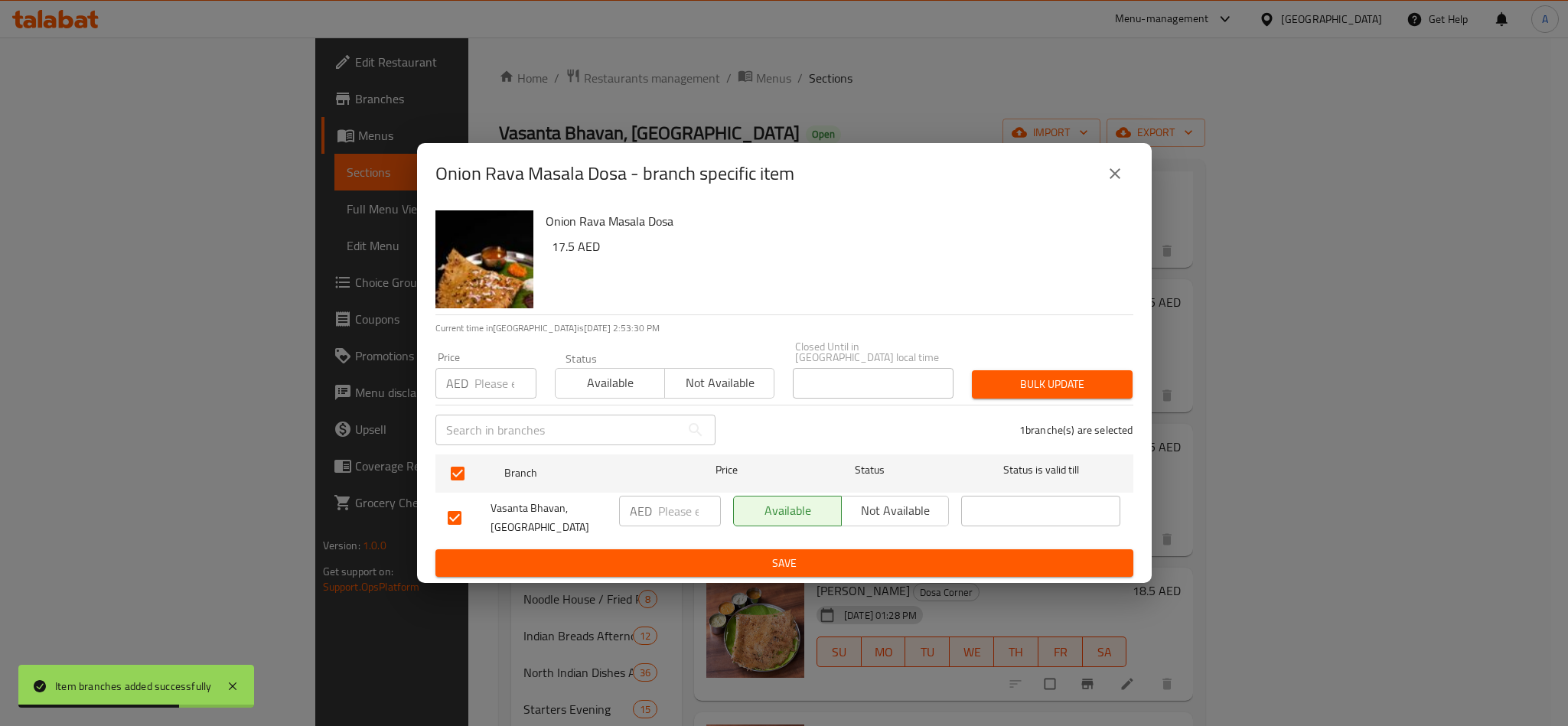
click at [492, 363] on div "Price AED Price" at bounding box center [487, 376] width 101 height 47
drag, startPoint x: 489, startPoint y: 372, endPoint x: 946, endPoint y: 335, distance: 458.5
click at [494, 372] on input "number" at bounding box center [505, 383] width 62 height 31
paste input "17.50"
type input "17.50"
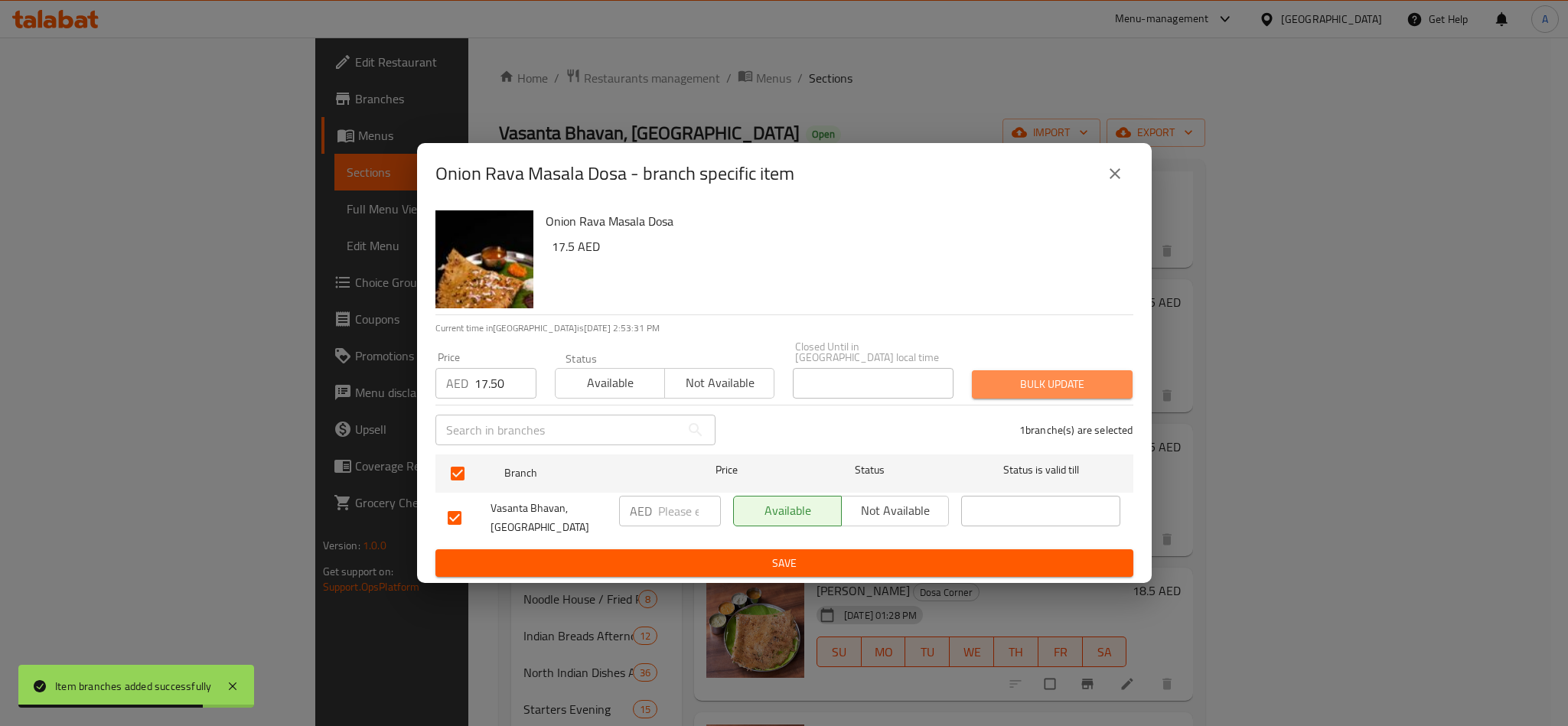
drag, startPoint x: 1024, startPoint y: 389, endPoint x: 1550, endPoint y: 469, distance: 532.0
click at [1027, 389] on span "Bulk update" at bounding box center [1052, 384] width 136 height 19
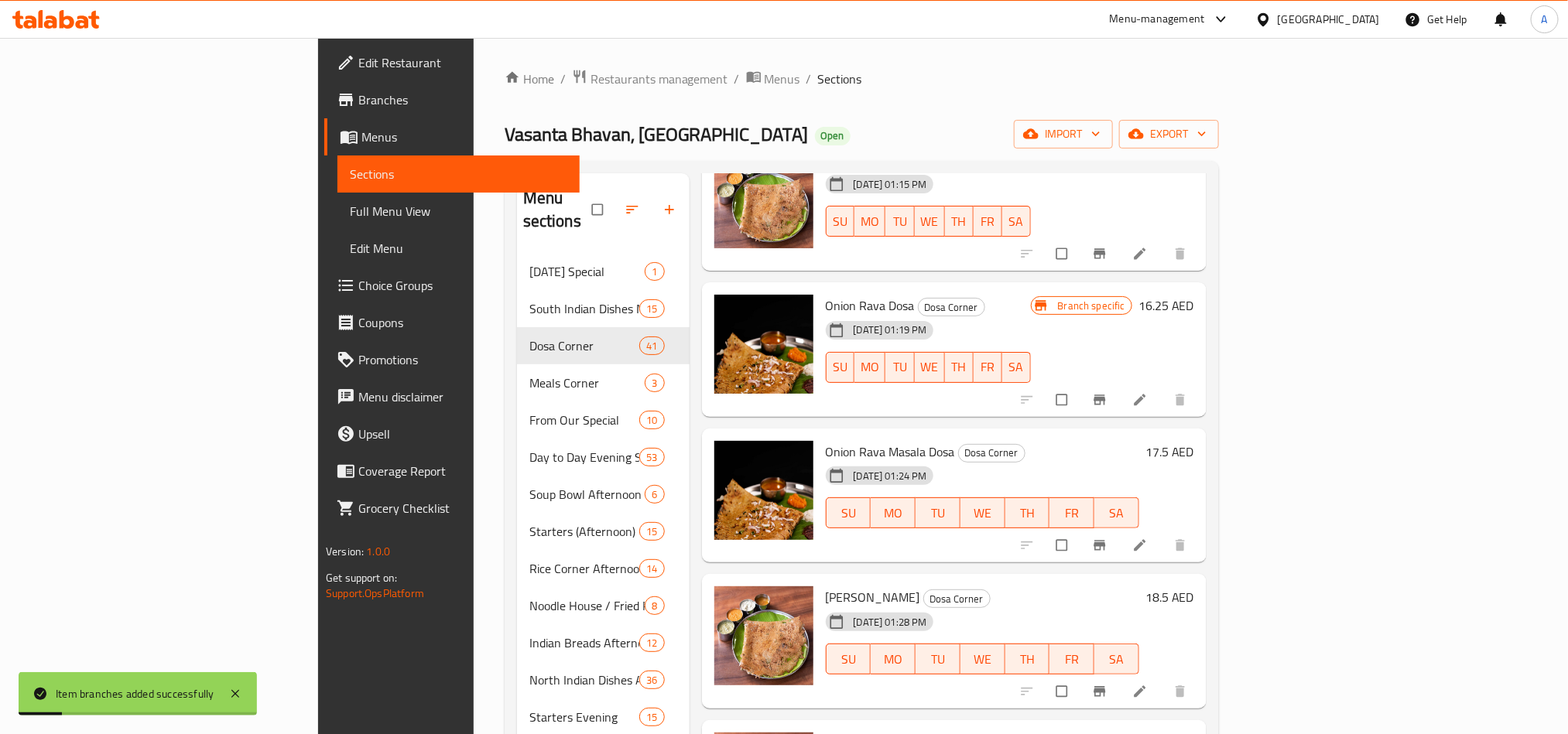
click at [1145, 607] on div "[DATE] 01:28 PM SU MO TU WE TH FR SA" at bounding box center [982, 649] width 326 height 84
click at [1107, 684] on icon "Branch-specific-item" at bounding box center [1100, 691] width 15 height 15
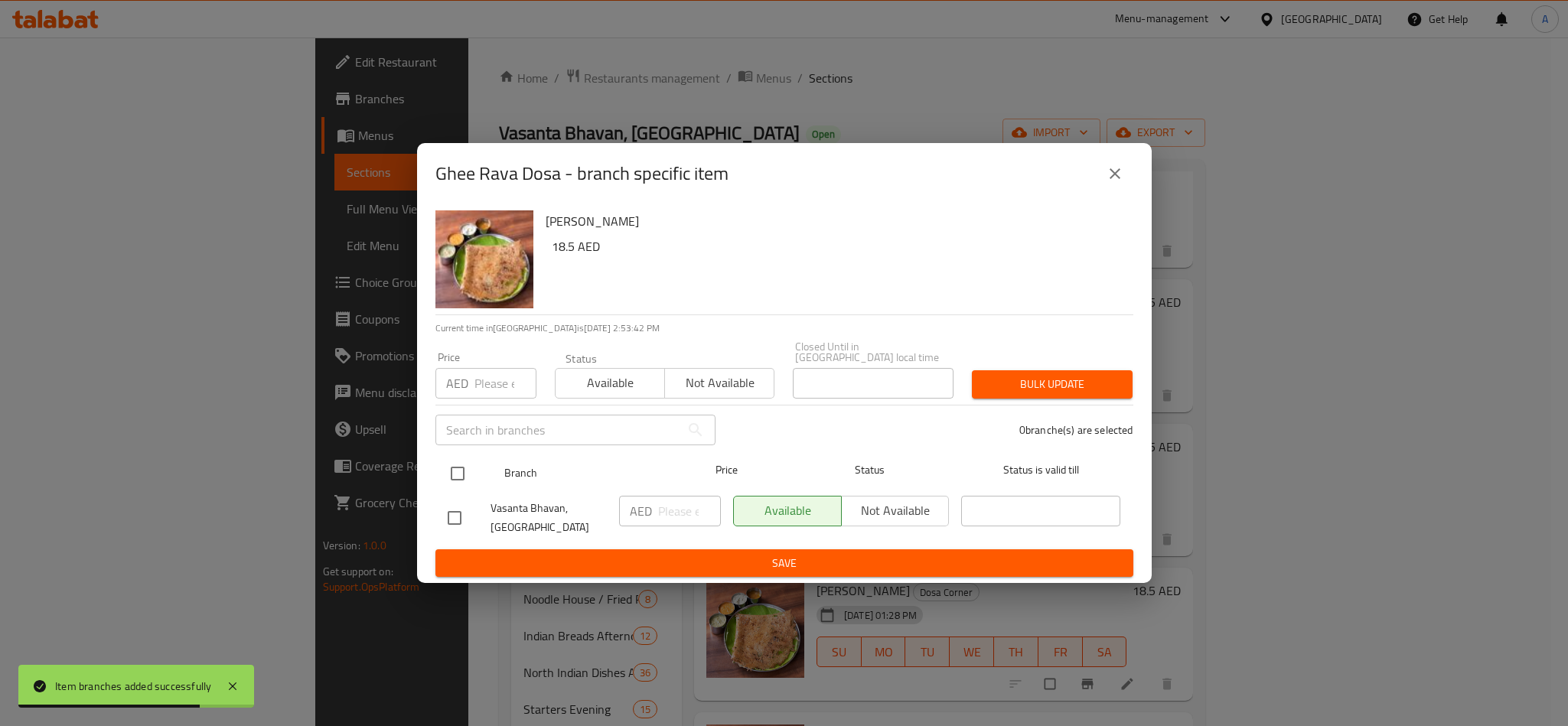
click at [458, 457] on input "checkbox" at bounding box center [458, 473] width 32 height 32
checkbox input "true"
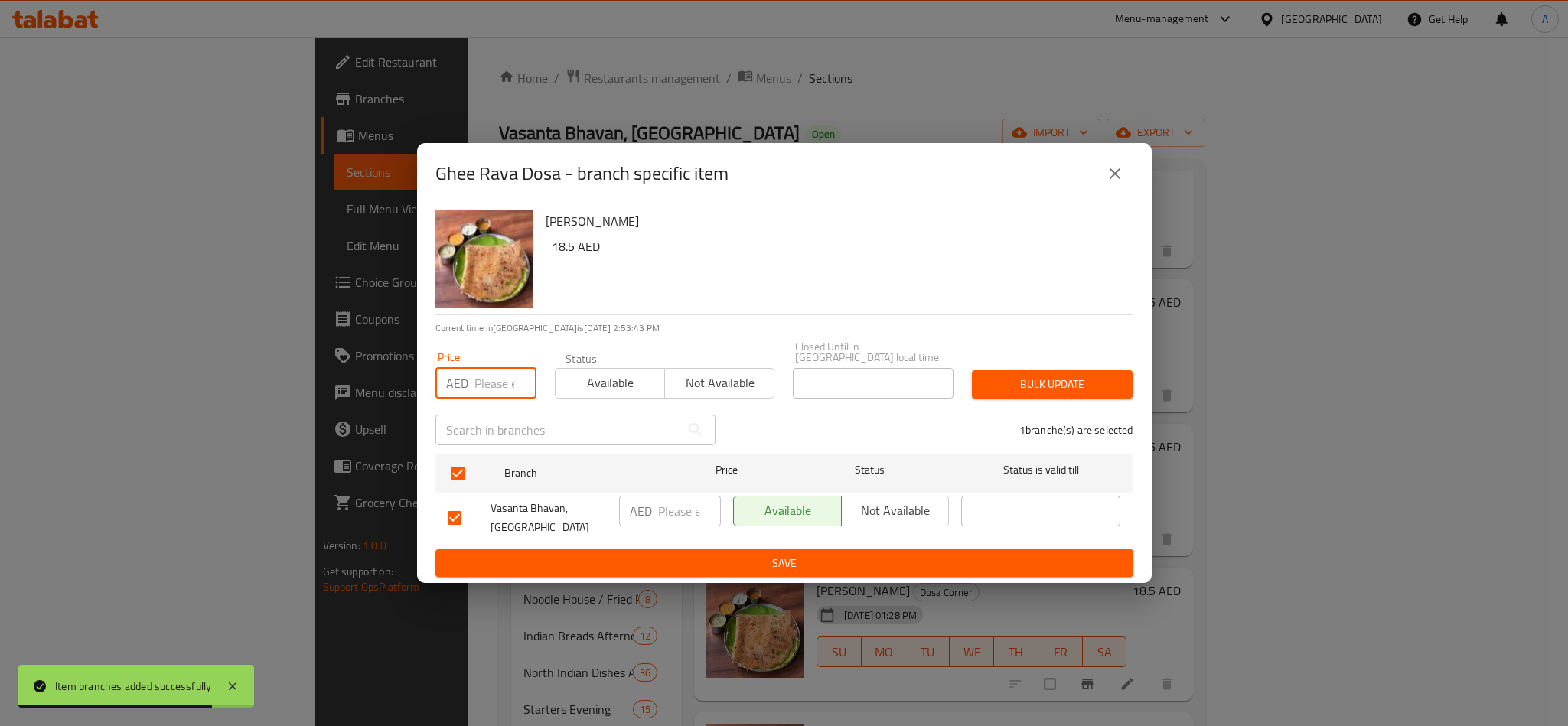
click at [486, 370] on input "number" at bounding box center [505, 383] width 62 height 31
paste input "18.50"
type input "18.50"
click at [1089, 337] on div "Price AED 18.50 Price Status Available Not available Closed Until in [GEOGRAPHI…" at bounding box center [784, 370] width 717 height 76
click at [1091, 370] on button "Bulk update" at bounding box center [1052, 384] width 161 height 28
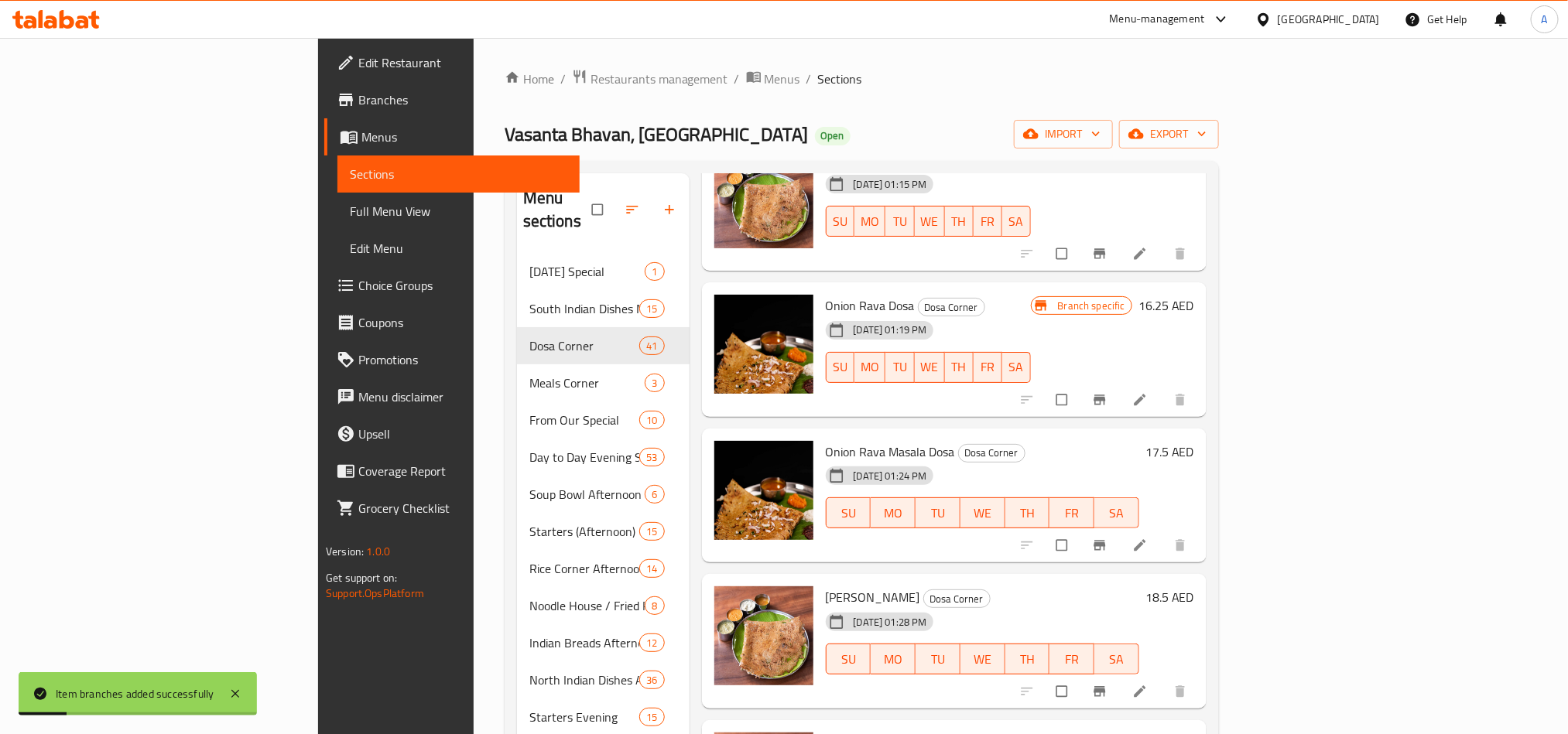
click at [1041, 580] on div "Ghee Rava Dosa Dosa Corner [DATE] 01:28 PM SU MO TU WE TH FR SA" at bounding box center [982, 641] width 326 height 122
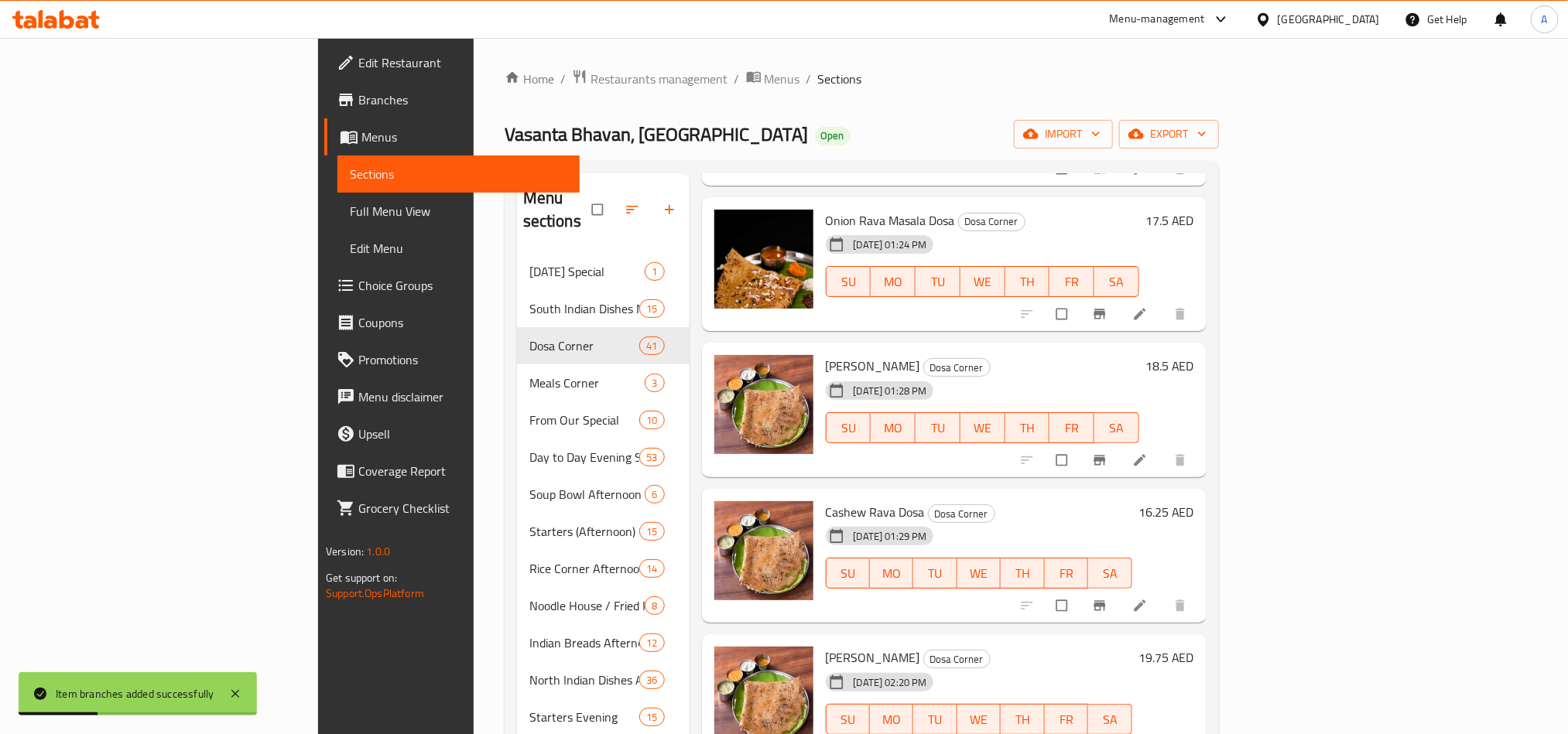
scroll to position [3763, 0]
click at [1200, 588] on div at bounding box center [1105, 605] width 190 height 34
click at [1120, 588] on button "Branch-specific-item" at bounding box center [1101, 605] width 37 height 34
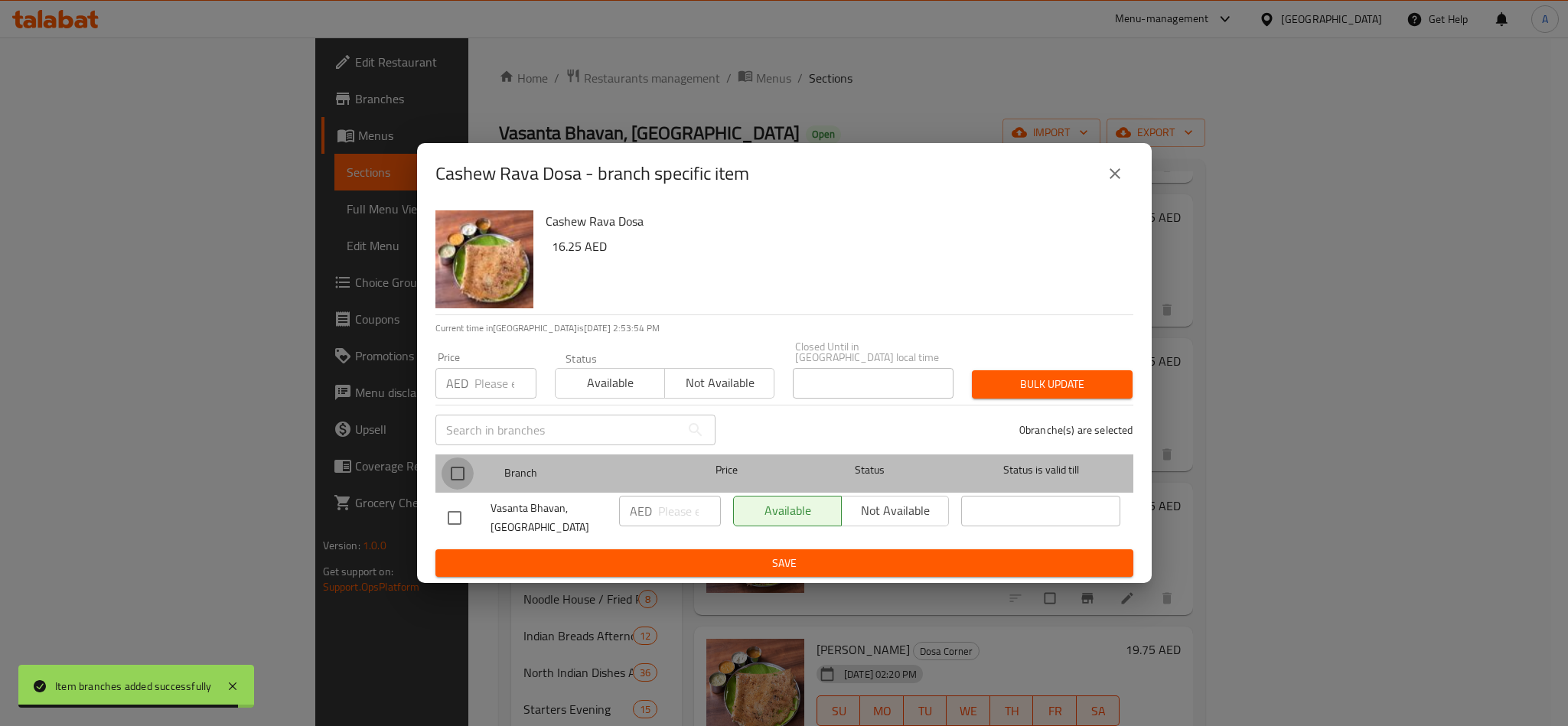
click at [448, 483] on input "checkbox" at bounding box center [458, 473] width 32 height 32
checkbox input "true"
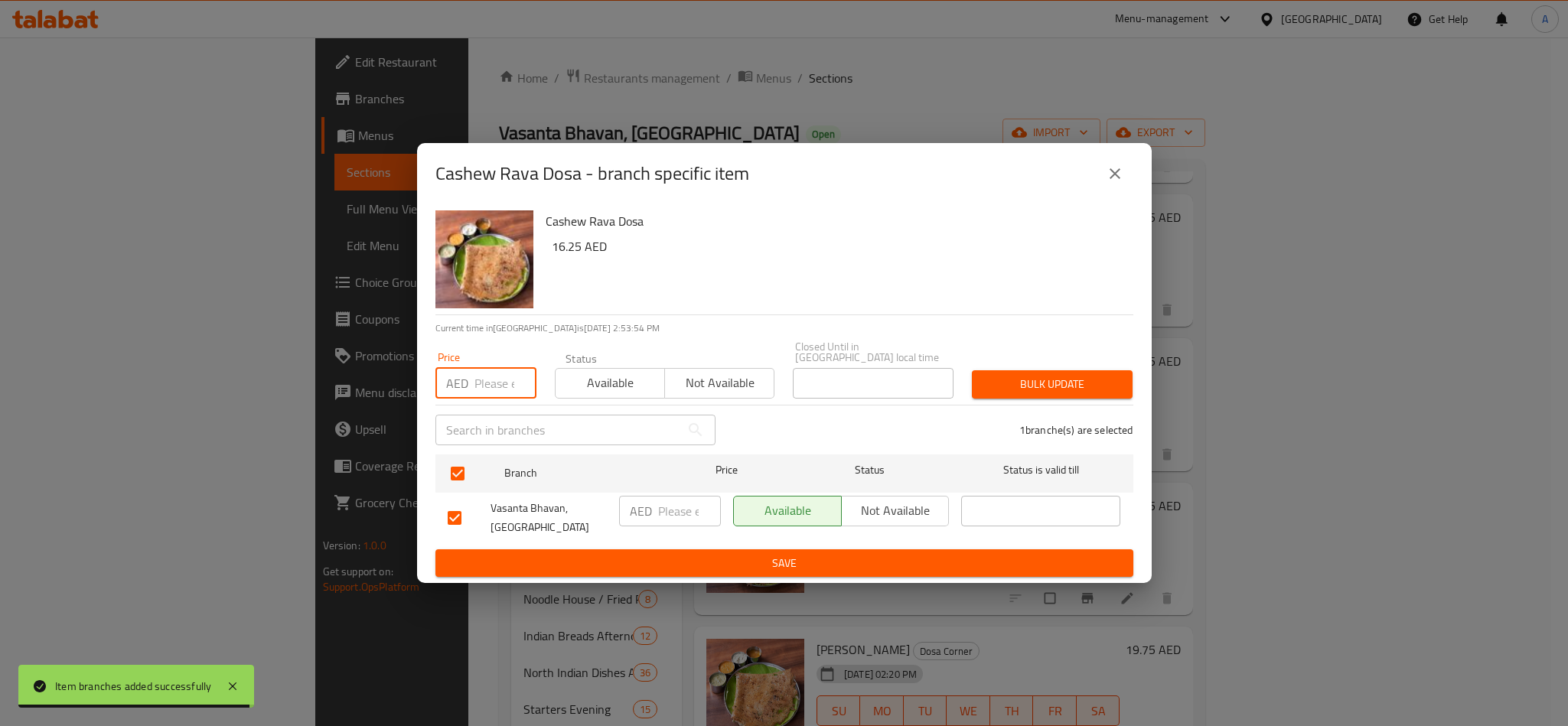
click at [499, 391] on input "number" at bounding box center [505, 383] width 62 height 31
paste input "16.25"
type input "16.25"
click at [1057, 395] on button "Bulk update" at bounding box center [1052, 384] width 161 height 28
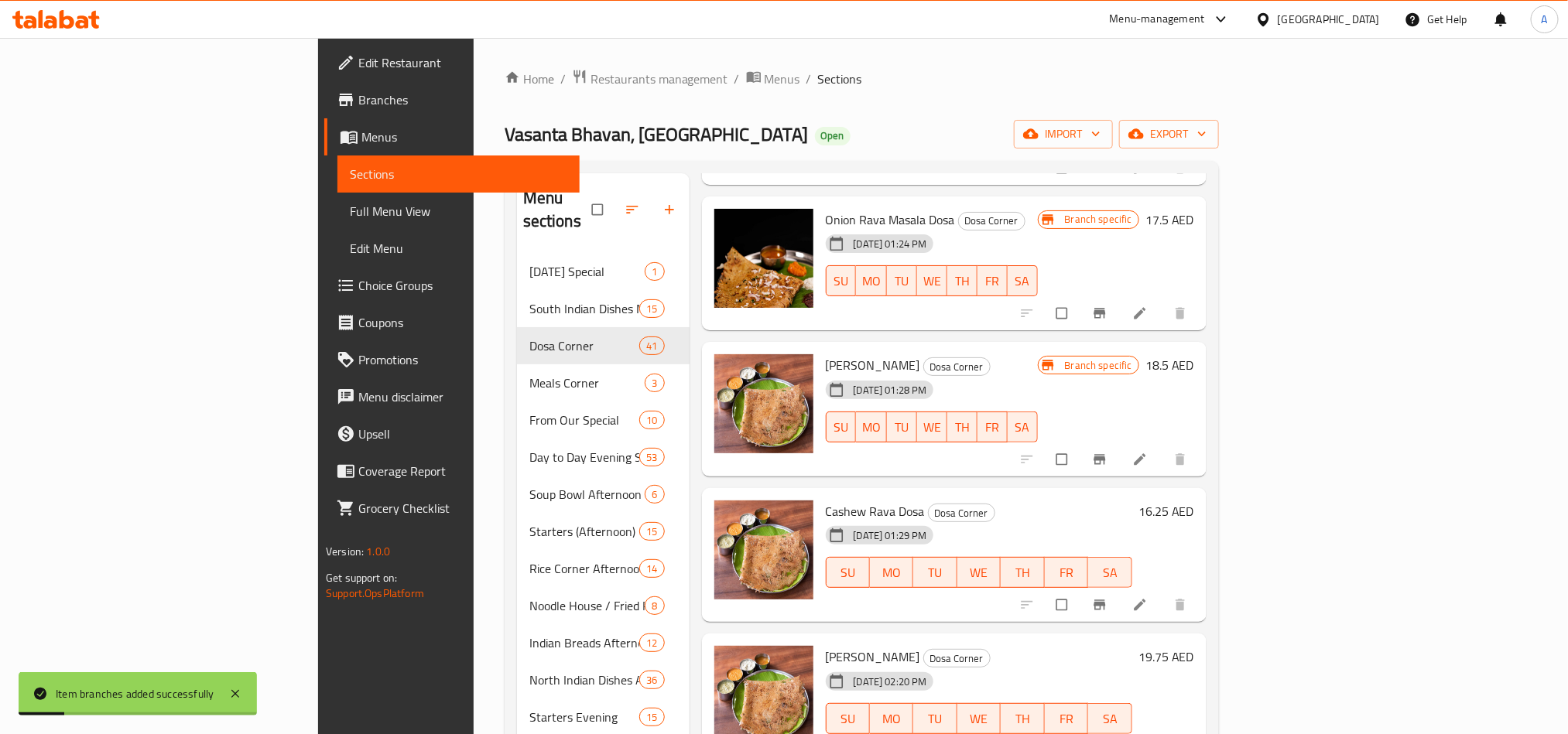
click at [1093, 534] on div "Menu items Add Sort Manage items Ghee Roast Dosa Corner [DATE] 10:48 AM SU MO T…" at bounding box center [948, 661] width 517 height 977
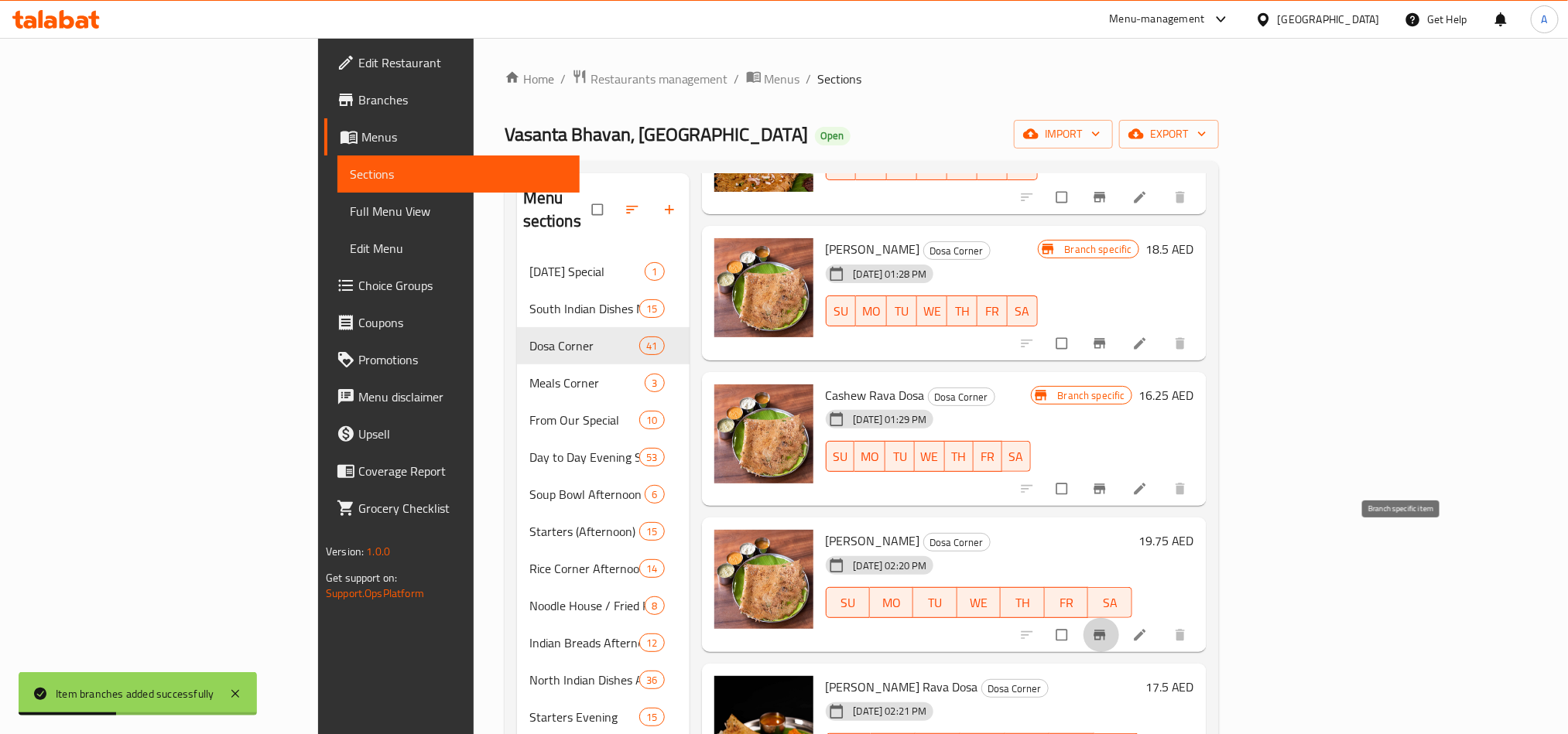
click at [1107, 628] on icon "Branch-specific-item" at bounding box center [1100, 635] width 15 height 15
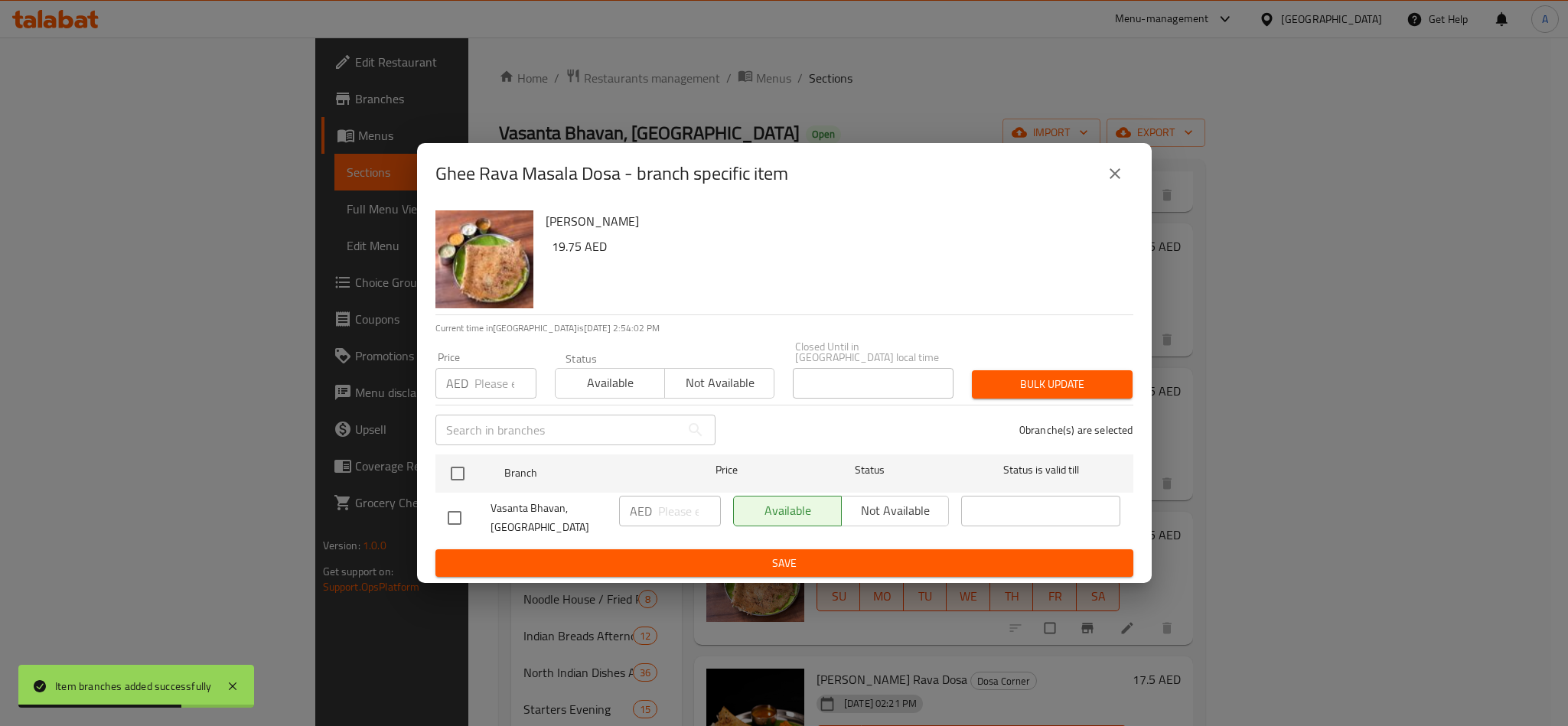
click at [436, 496] on li "Vasanta Bhavan, [GEOGRAPHIC_DATA] Silicon Oasis AED ​ Available Not available ​" at bounding box center [784, 518] width 698 height 51
click at [476, 461] on div at bounding box center [470, 473] width 57 height 44
click at [467, 487] on input "checkbox" at bounding box center [458, 473] width 32 height 32
checkbox input "true"
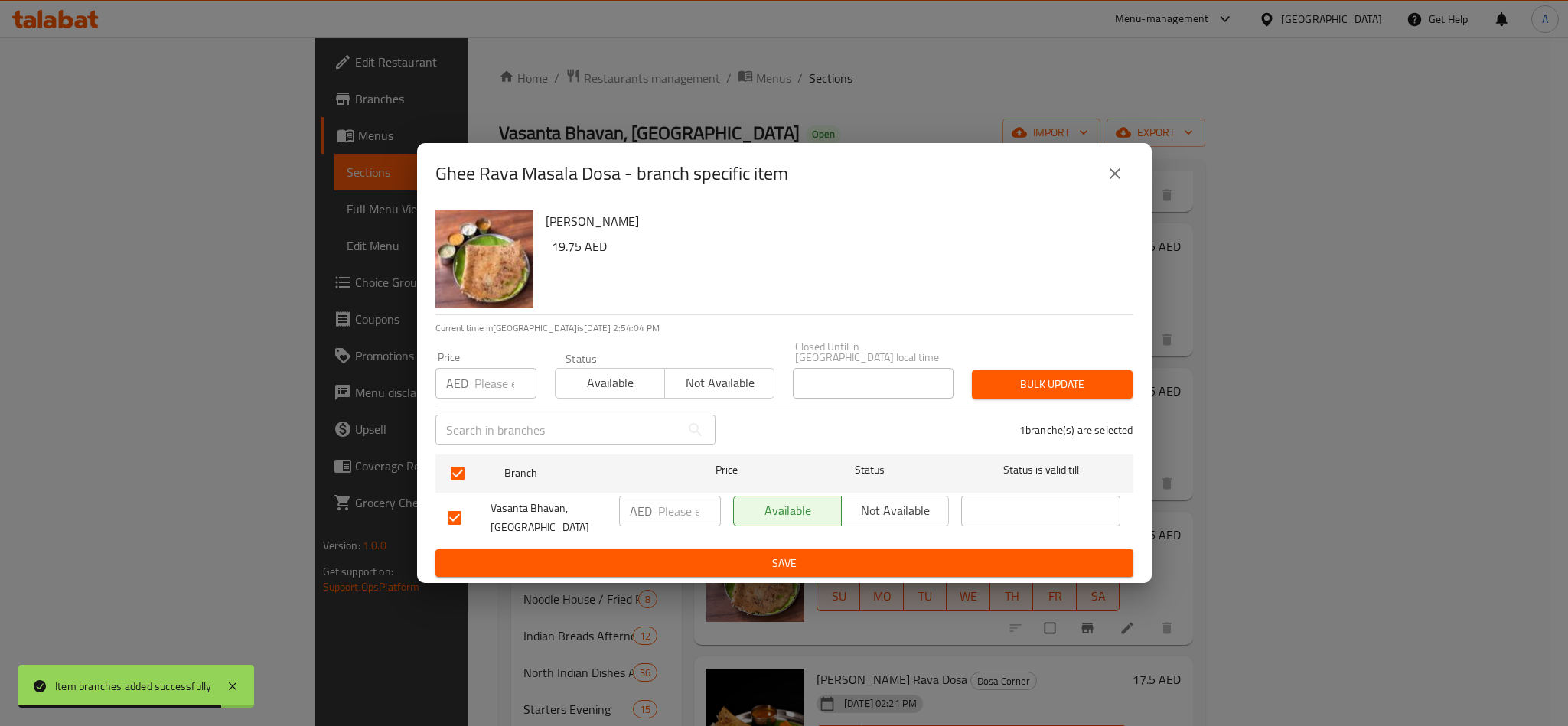
click at [487, 361] on div "Price AED Price" at bounding box center [487, 376] width 101 height 47
click at [537, 383] on div "Price AED Price" at bounding box center [486, 375] width 119 height 65
click at [489, 377] on input "number" at bounding box center [505, 383] width 62 height 31
paste input "19.75"
type input "19.75"
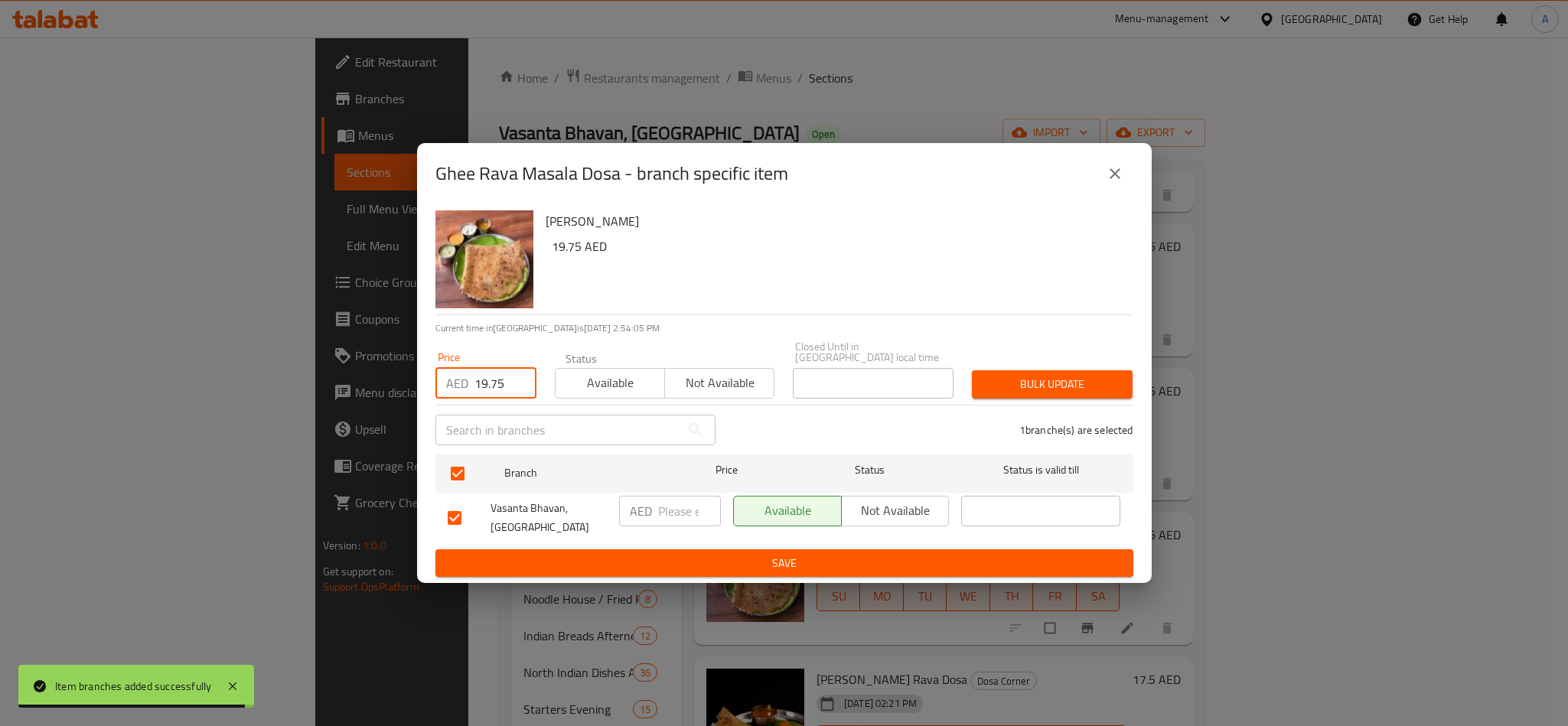
click at [1077, 382] on span "Bulk update" at bounding box center [1052, 384] width 136 height 19
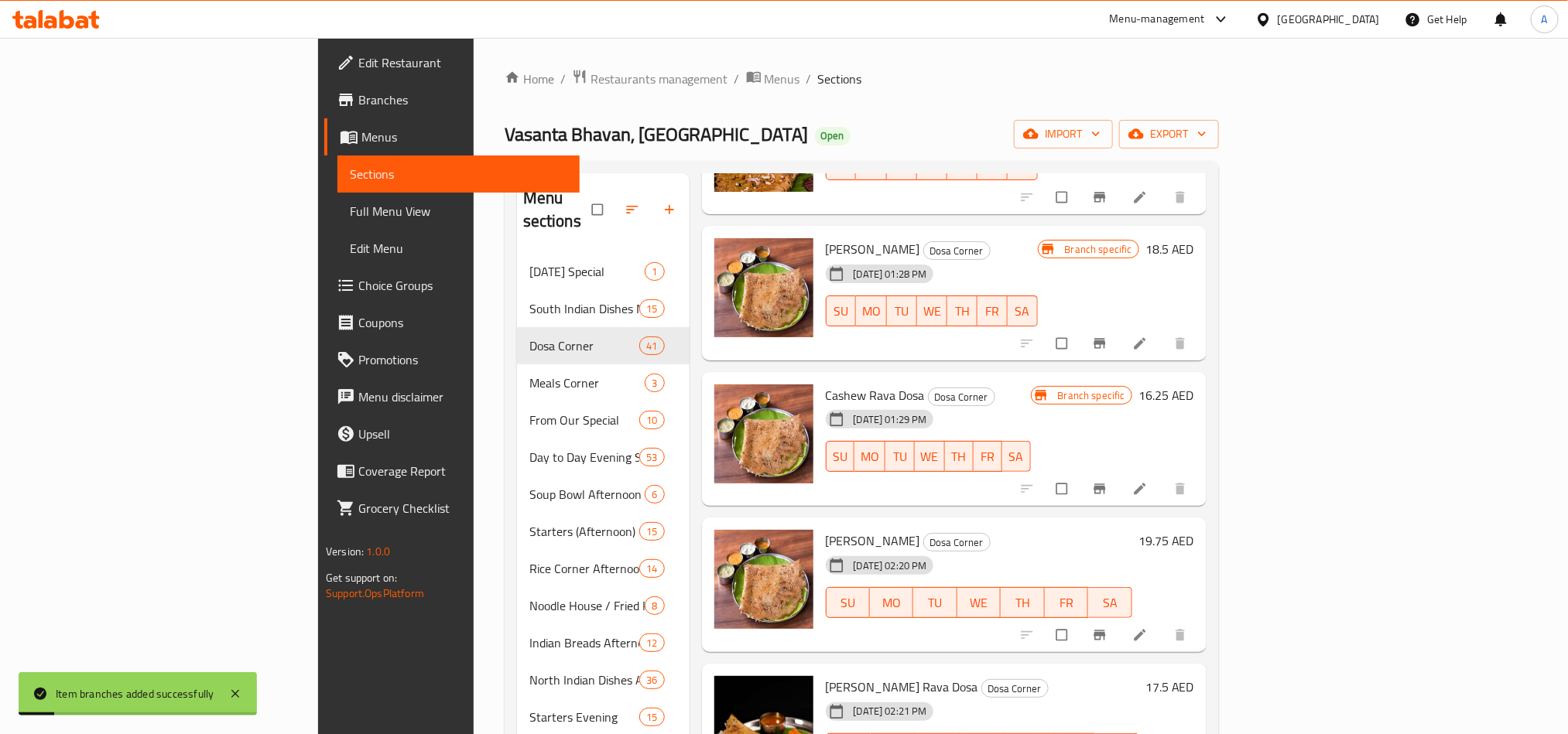
click at [1087, 550] on div "Ghee Rava Masala Dosa Dosa Corner [DATE] 02:20 PM SU MO TU WE TH FR SA" at bounding box center [979, 585] width 319 height 122
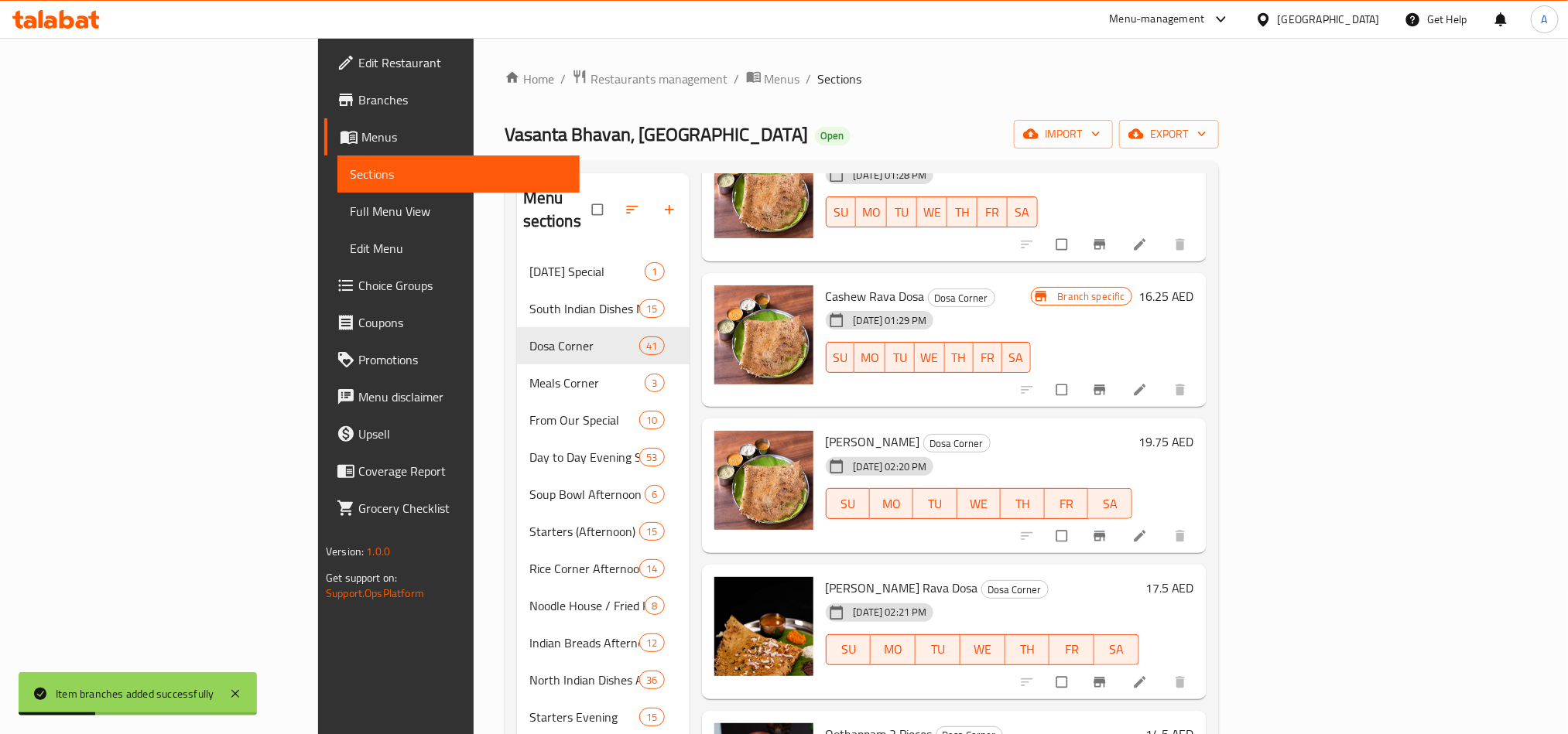
scroll to position [4111, 0]
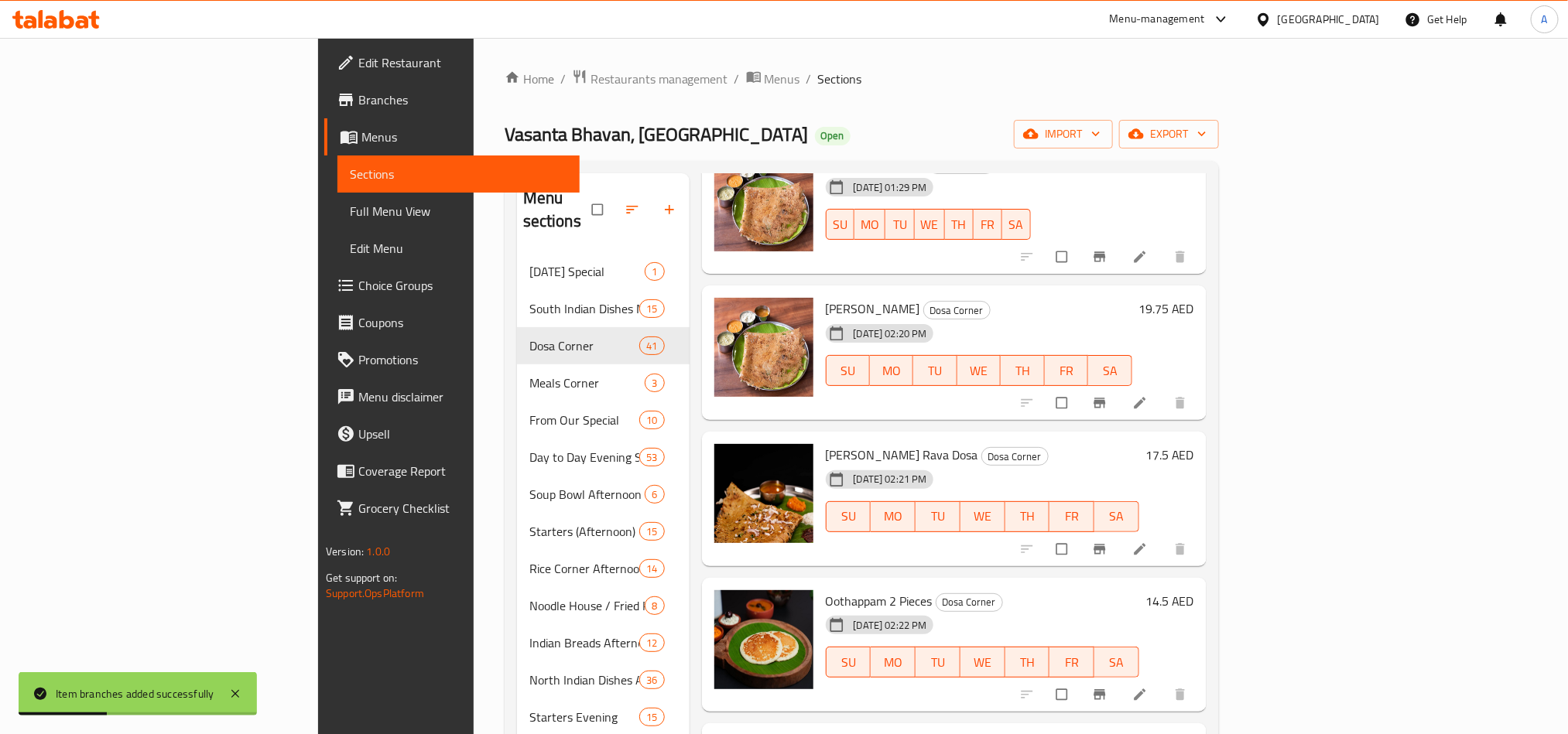
click at [1206, 477] on div "Menu items Add Sort Manage items Ghee Roast Dosa Corner [DATE] 10:48 AM SU MO T…" at bounding box center [948, 661] width 517 height 977
click at [1105, 544] on icon "Branch-specific-item" at bounding box center [1099, 549] width 11 height 10
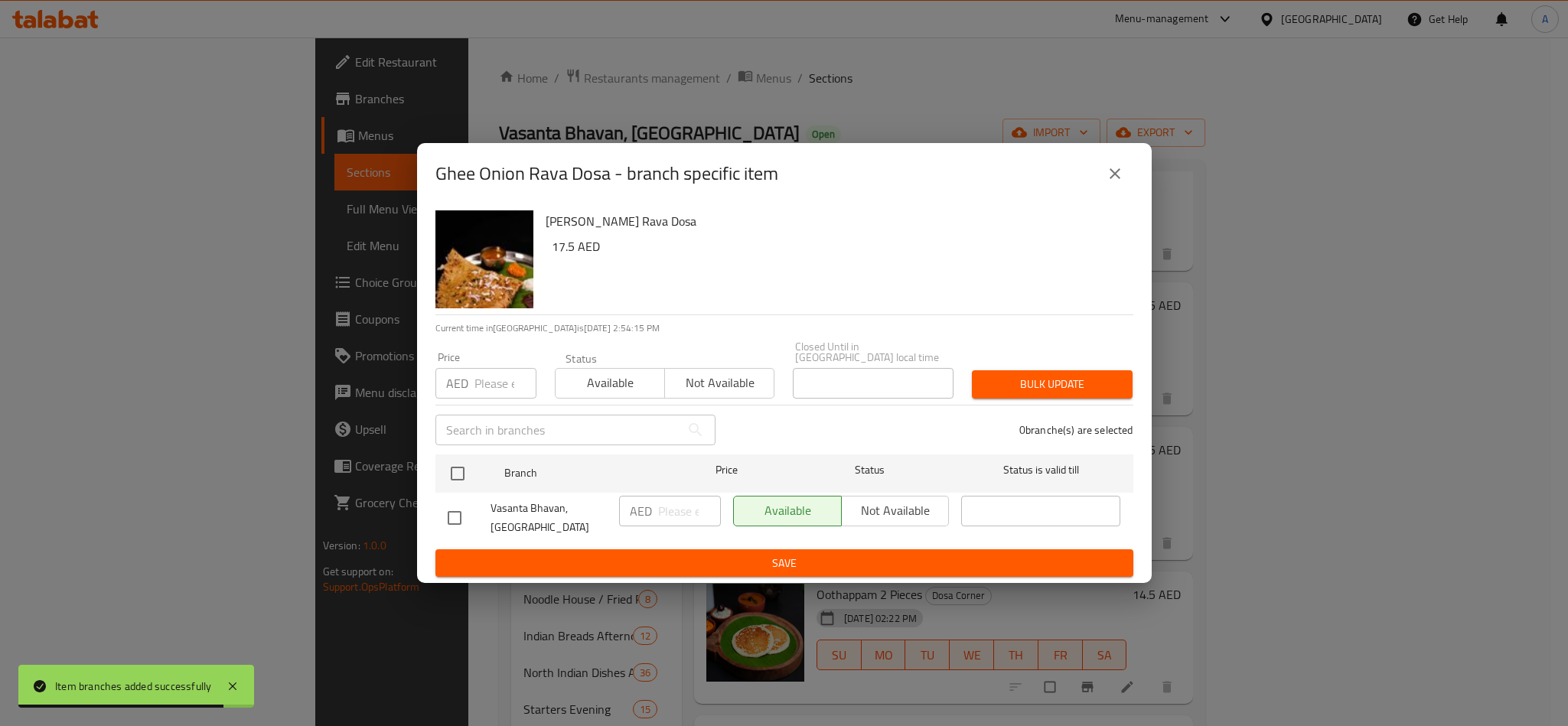
drag, startPoint x: 448, startPoint y: 473, endPoint x: 458, endPoint y: 443, distance: 31.6
click at [448, 473] on input "checkbox" at bounding box center [458, 473] width 32 height 32
checkbox input "true"
click at [465, 402] on div "Price AED Price" at bounding box center [486, 375] width 119 height 65
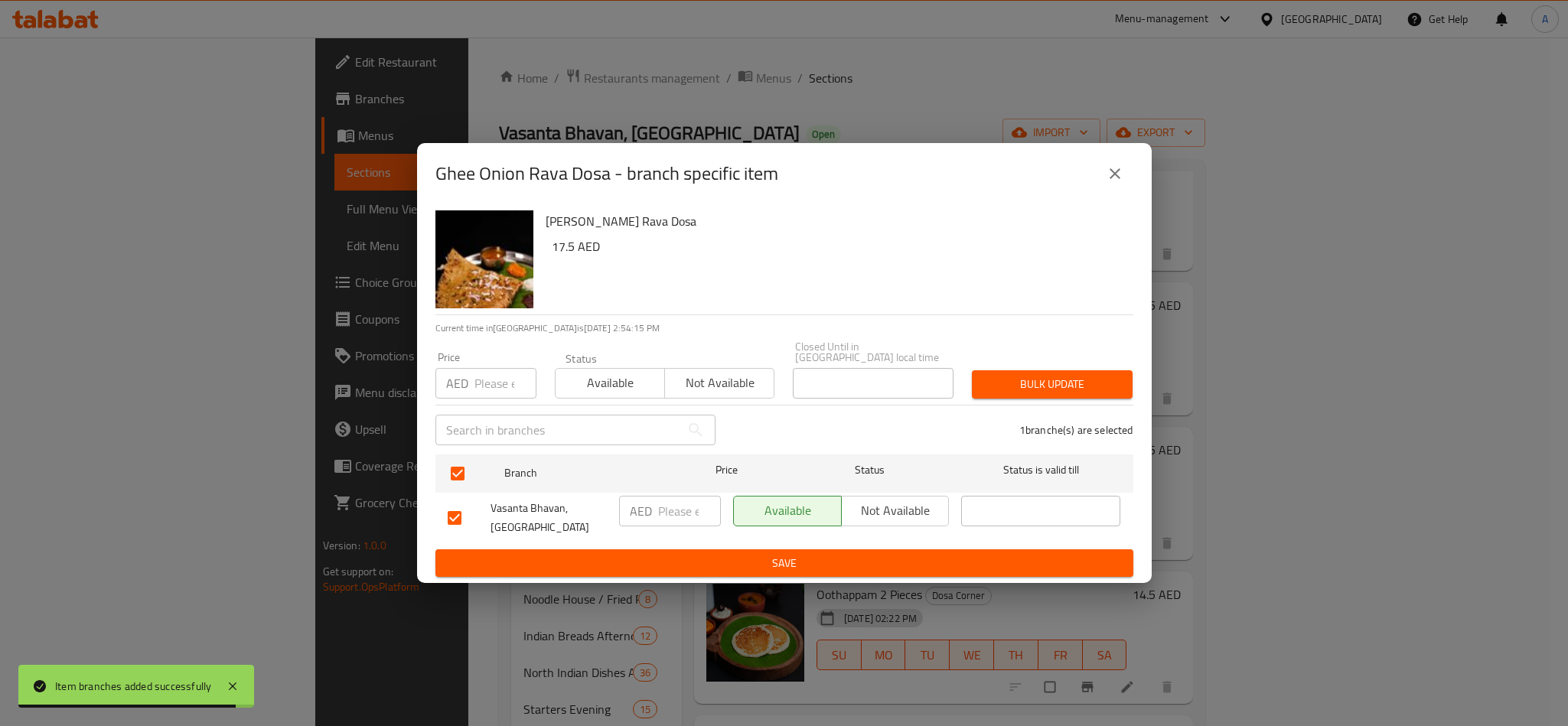
click at [481, 363] on div "Price AED Price" at bounding box center [487, 376] width 101 height 47
click at [485, 378] on input "number" at bounding box center [505, 383] width 62 height 31
paste input "17.50"
type input "17.50"
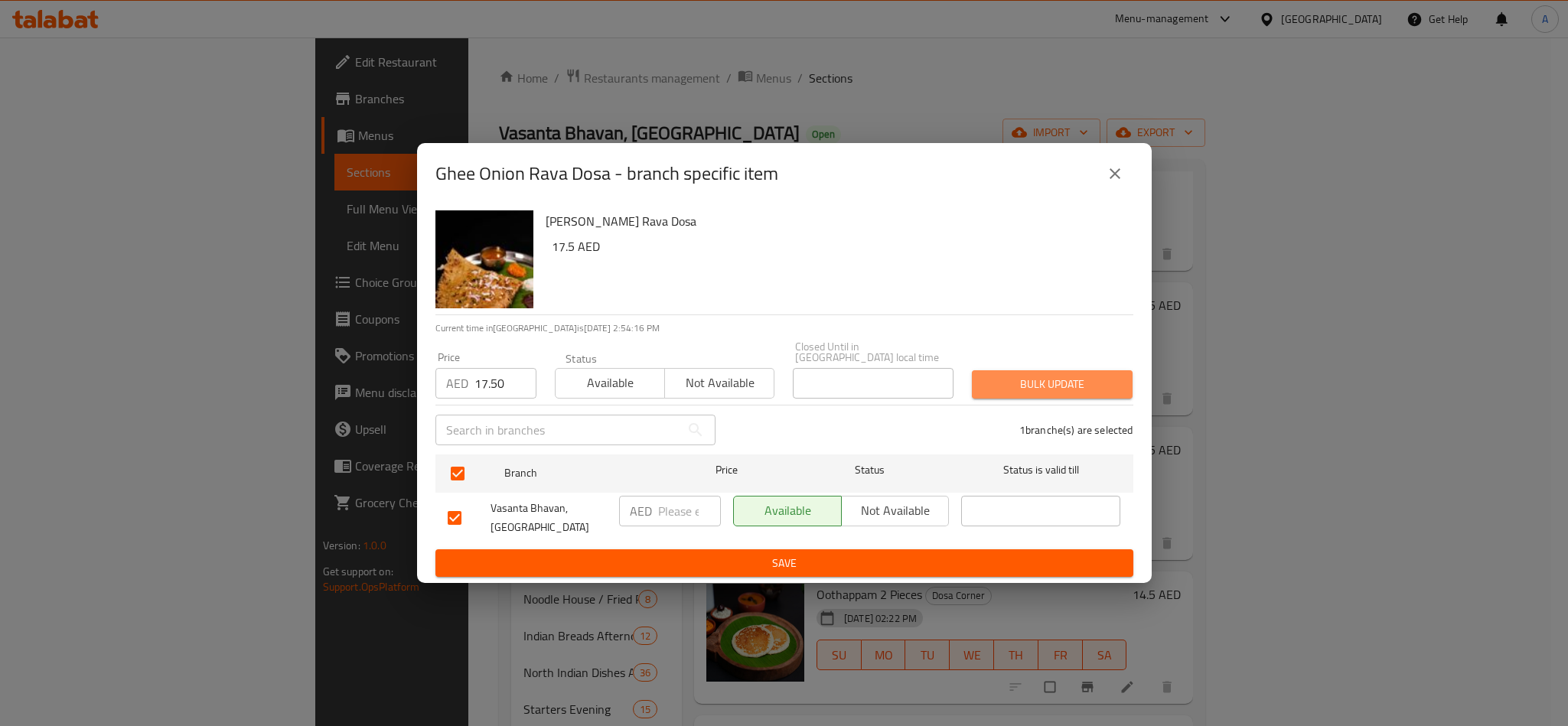
click at [1091, 381] on span "Bulk update" at bounding box center [1052, 384] width 136 height 19
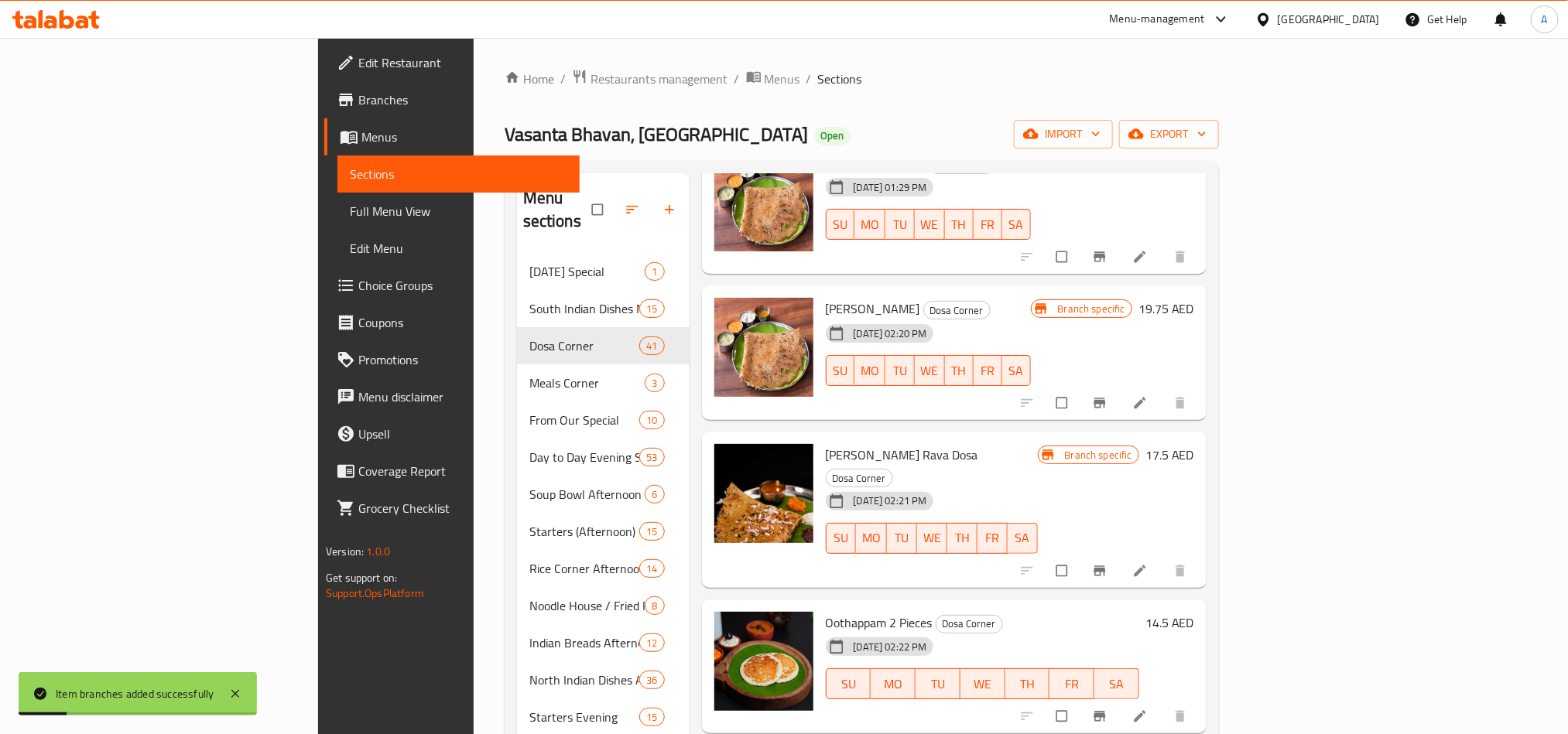
click at [1038, 444] on h6 "Ghee Onion Rava Dosa Dosa Corner" at bounding box center [931, 466] width 212 height 44
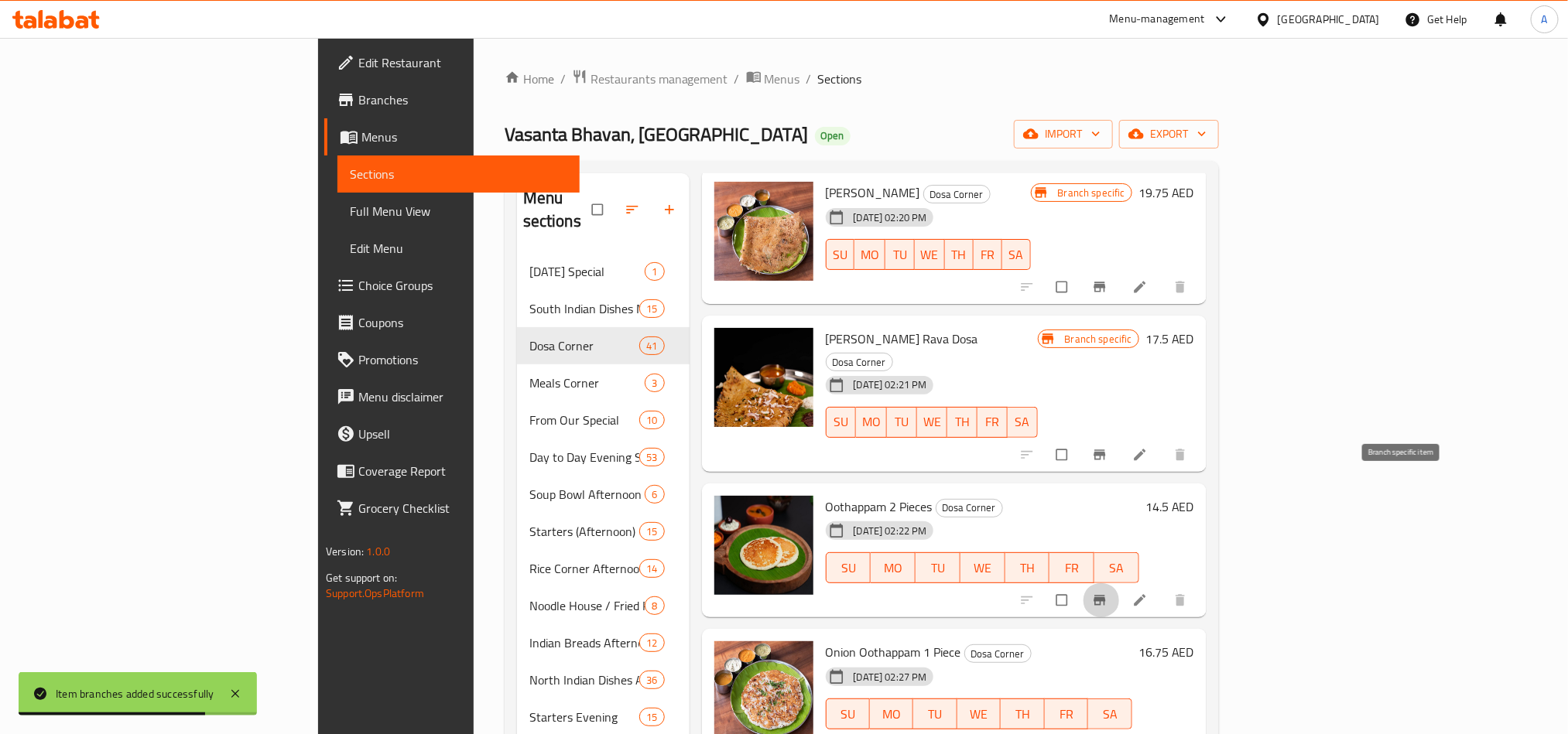
click at [1110, 593] on span "Branch-specific-item" at bounding box center [1102, 600] width 19 height 15
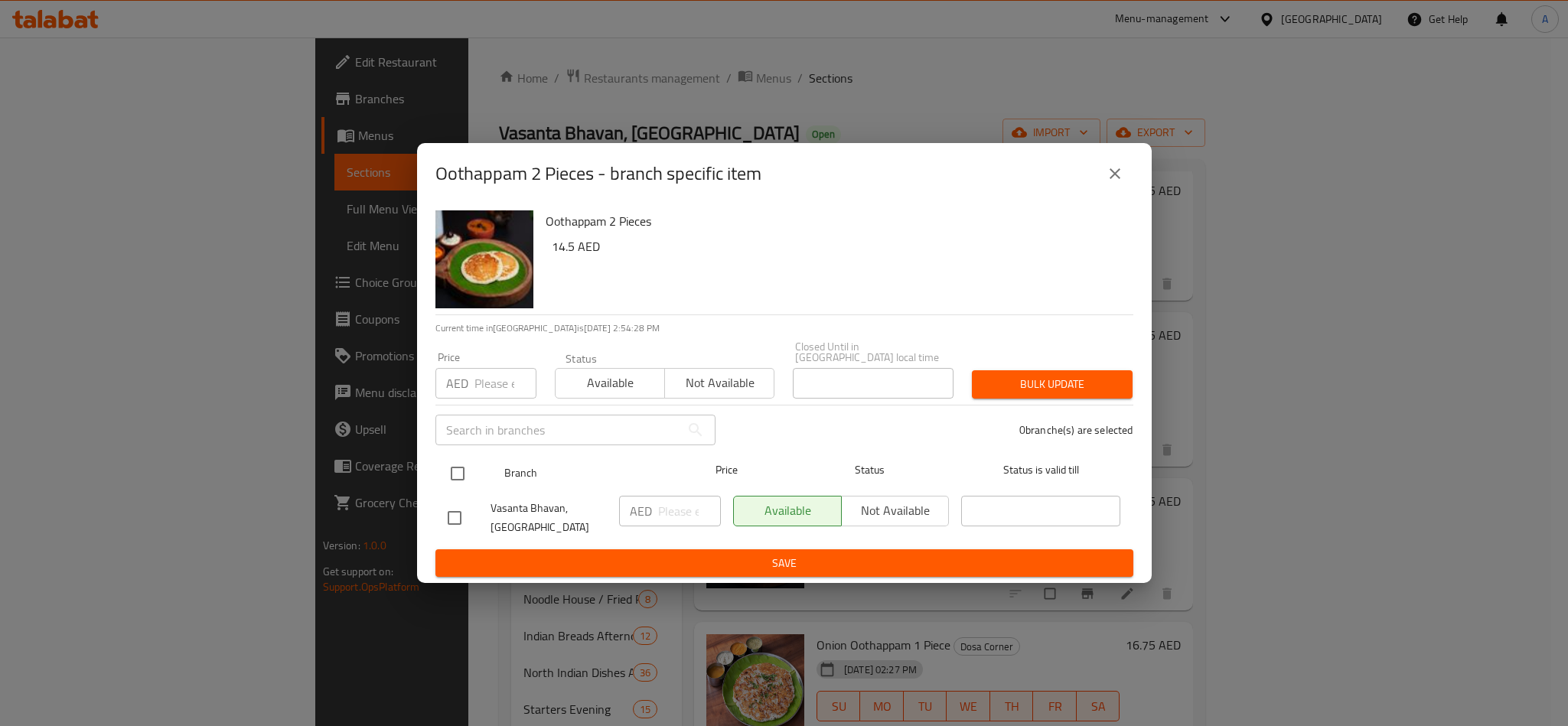
click at [458, 477] on input "checkbox" at bounding box center [458, 473] width 32 height 32
checkbox input "true"
click at [494, 389] on input "number" at bounding box center [505, 383] width 62 height 31
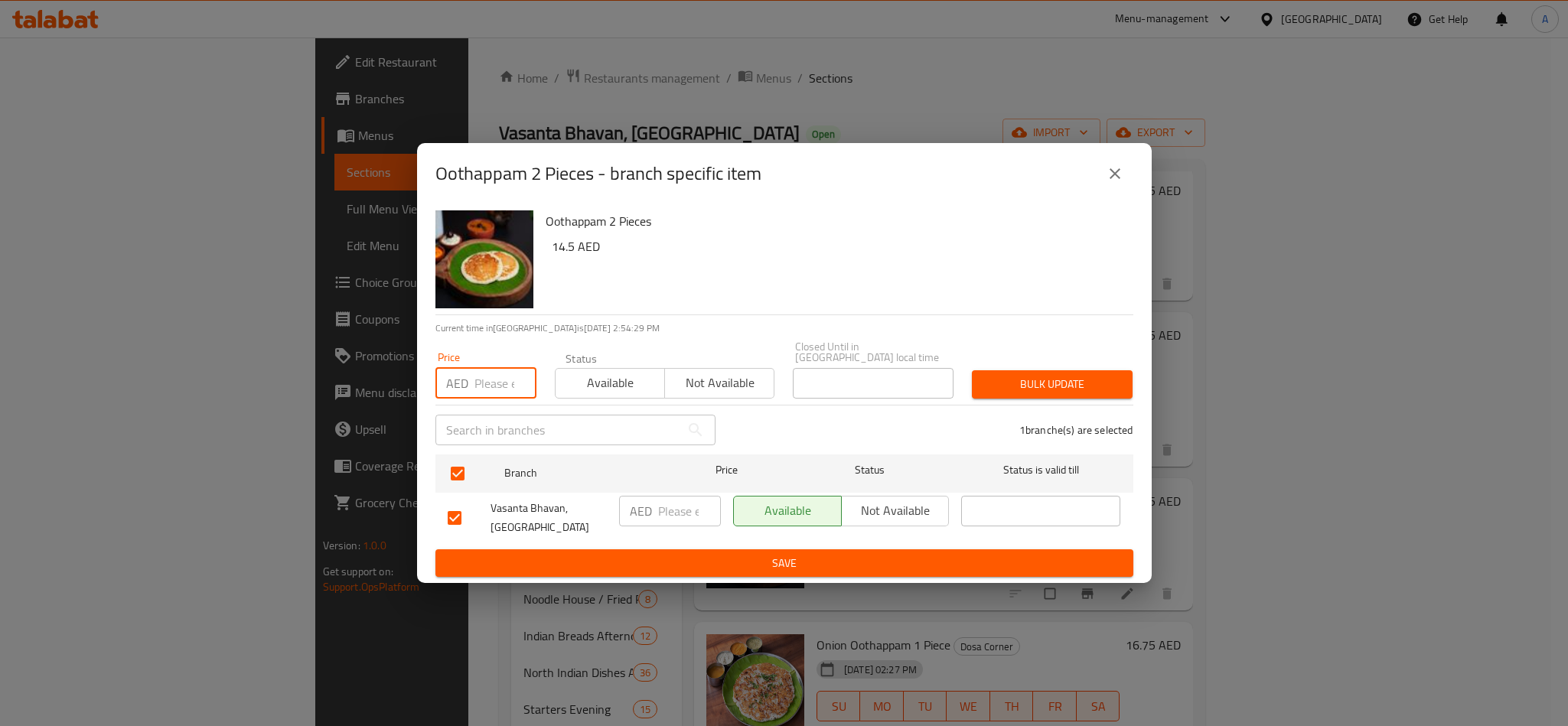
paste input "14.50"
type input "14.50"
click at [1103, 400] on div "Bulk update" at bounding box center [1052, 385] width 179 height 47
click at [1089, 394] on button "Bulk update" at bounding box center [1052, 384] width 161 height 28
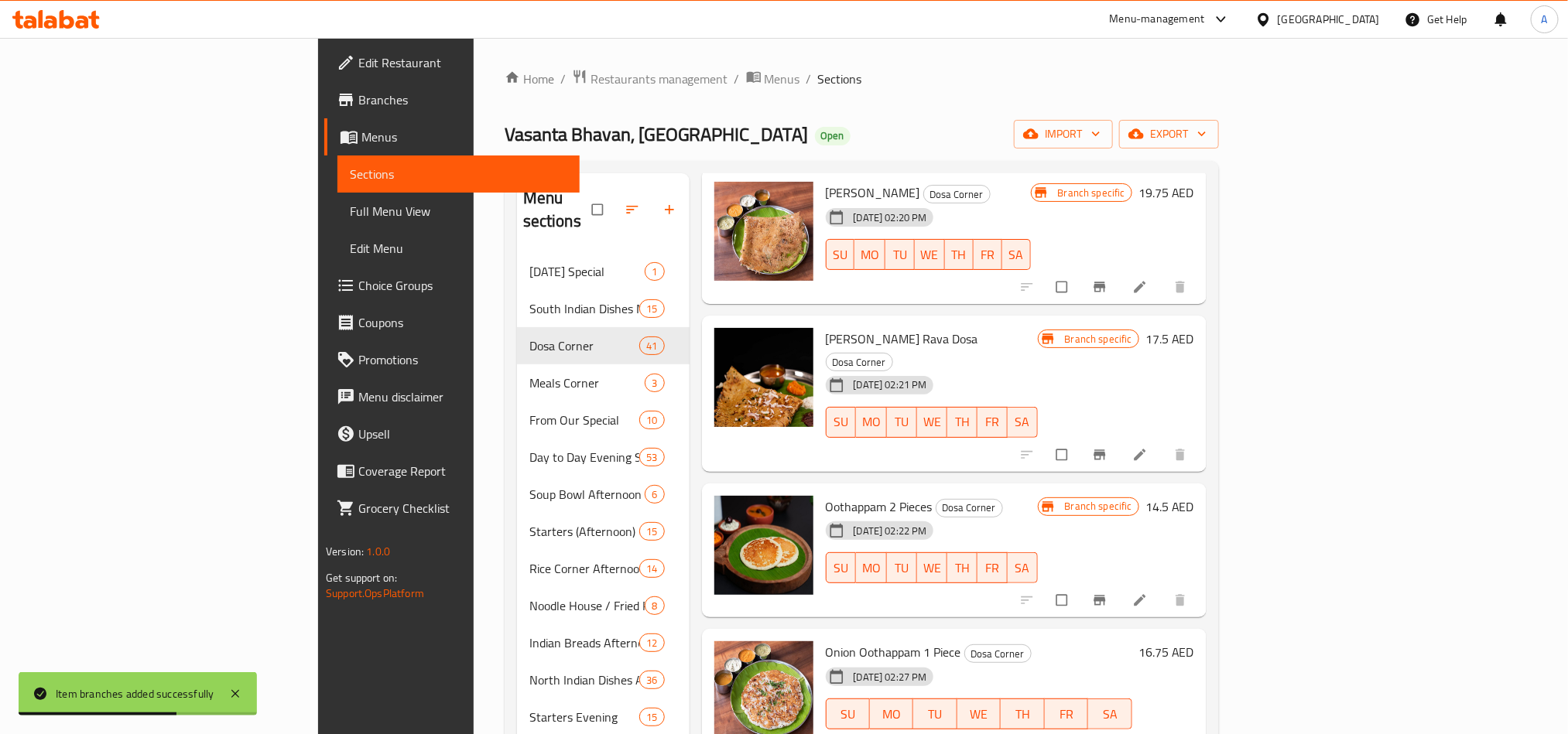
click at [1110, 733] on span "Branch-specific-item" at bounding box center [1102, 746] width 19 height 15
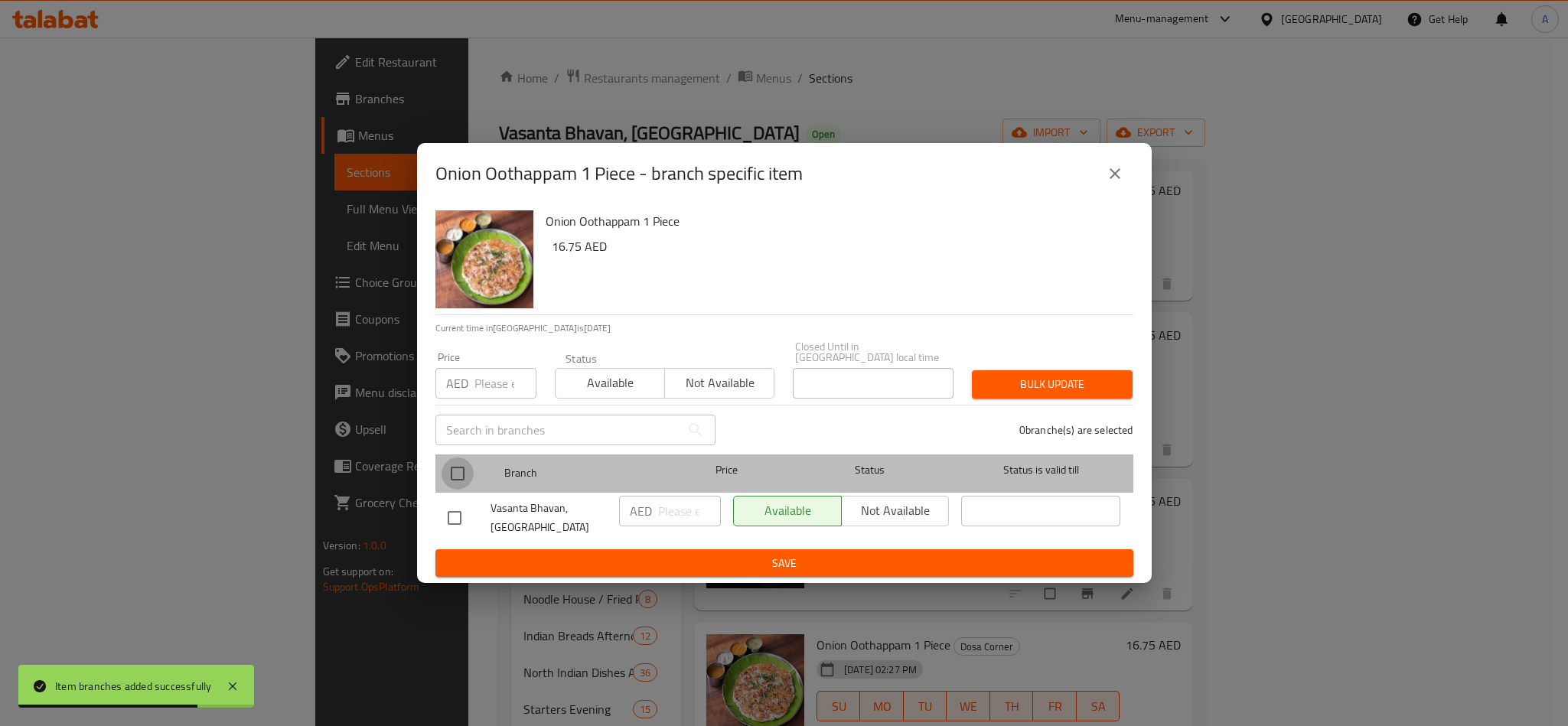
click at [472, 477] on input "checkbox" at bounding box center [458, 473] width 32 height 32
checkbox input "true"
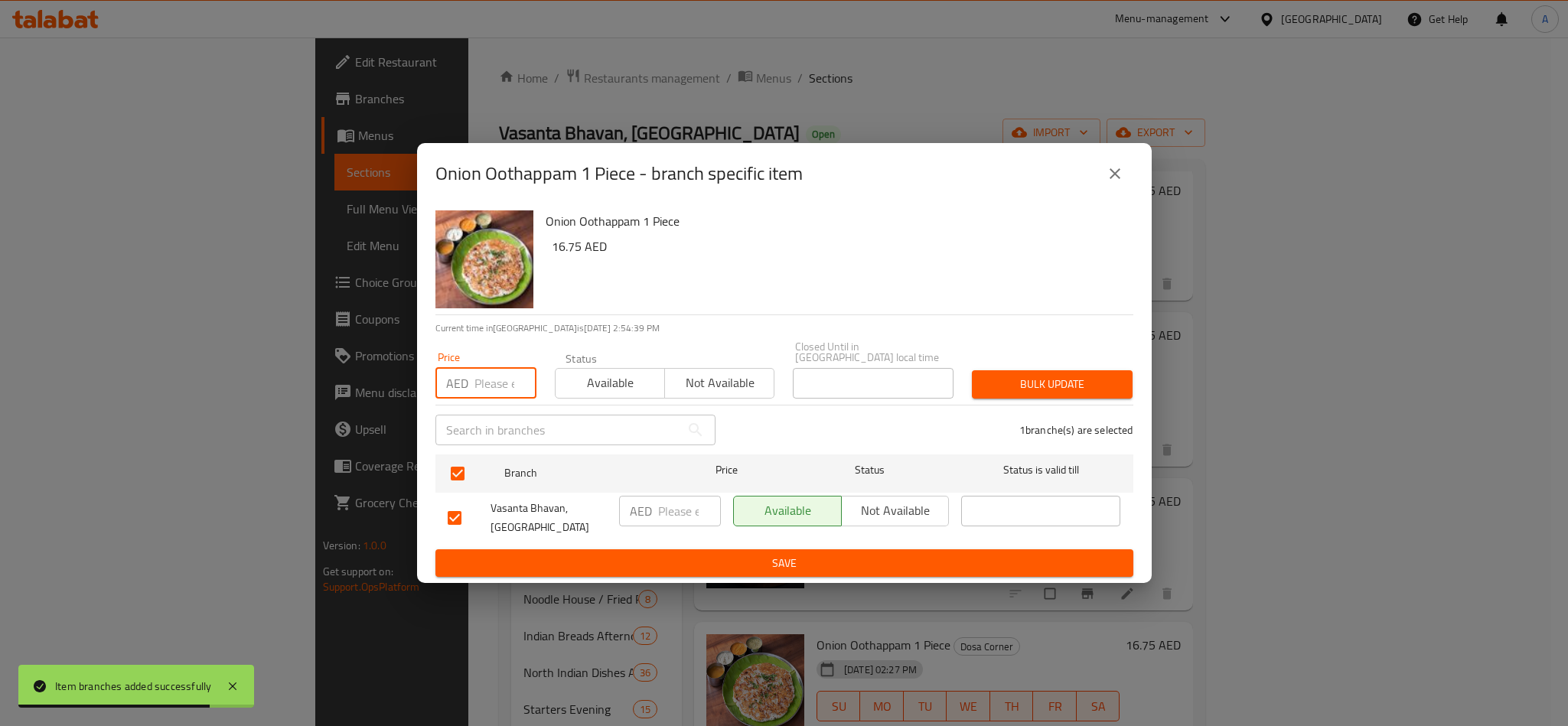
click at [515, 394] on input "number" at bounding box center [505, 383] width 62 height 31
paste input "1"
click at [487, 381] on input "1" at bounding box center [505, 383] width 62 height 31
paste input "6.75"
type input "16.75"
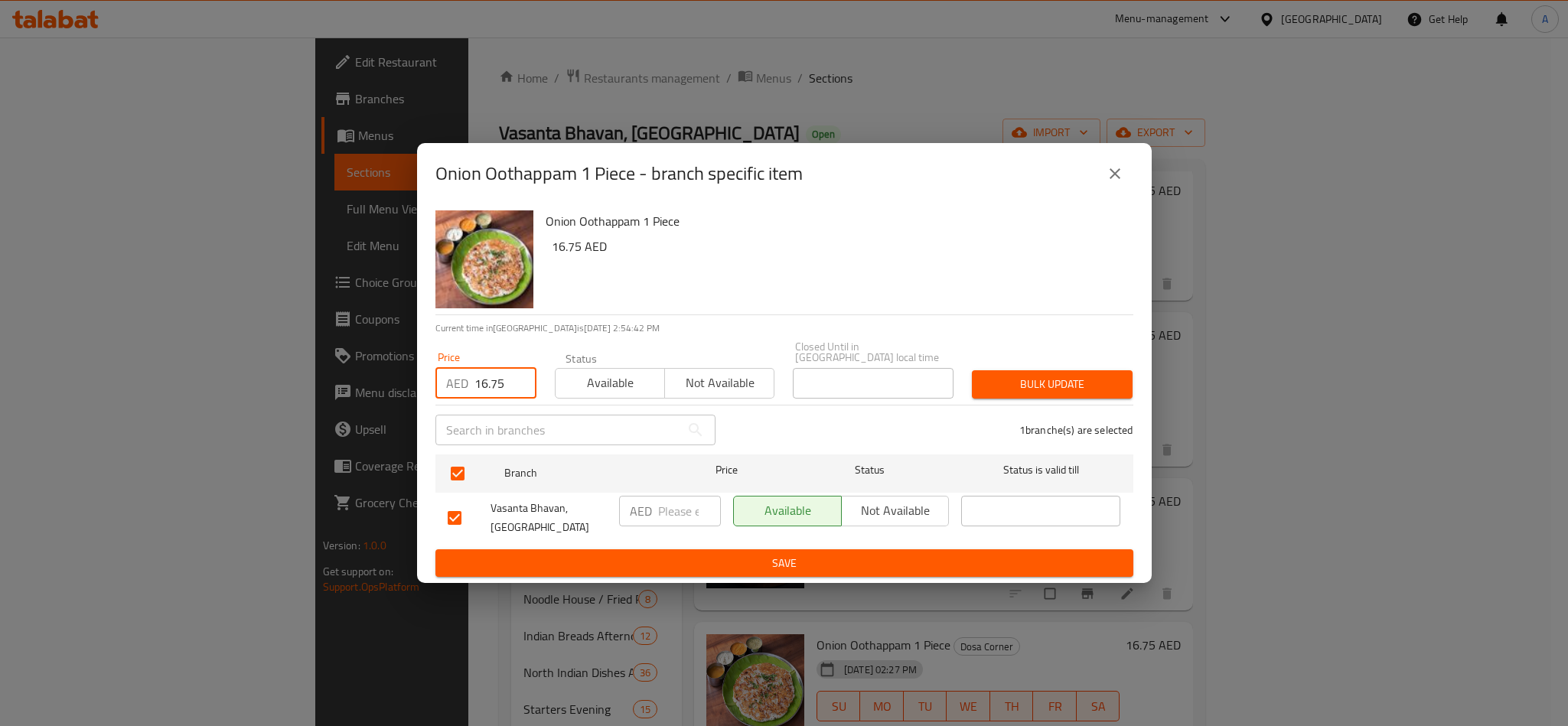
click at [1015, 383] on span "Bulk update" at bounding box center [1052, 384] width 136 height 19
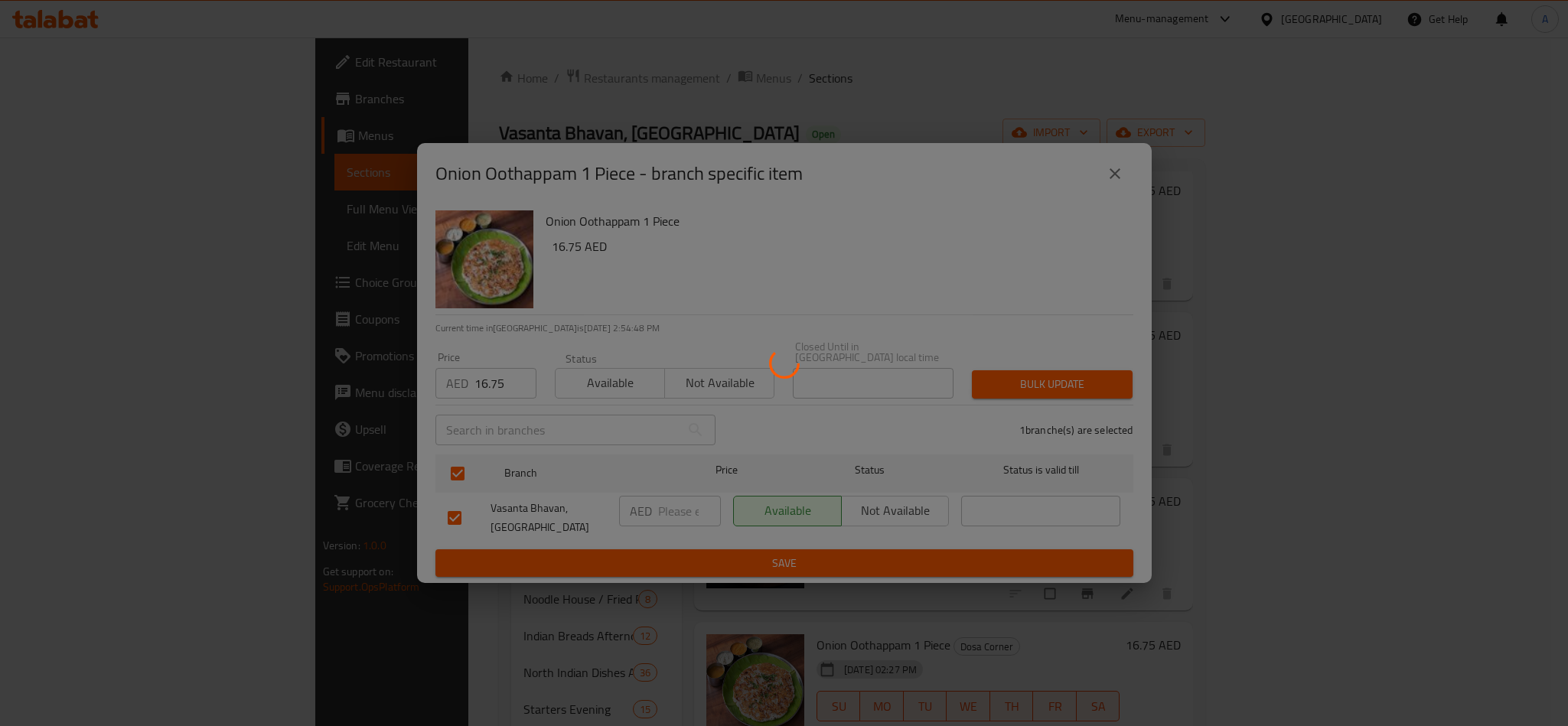
click at [1391, 362] on div at bounding box center [784, 363] width 1568 height 726
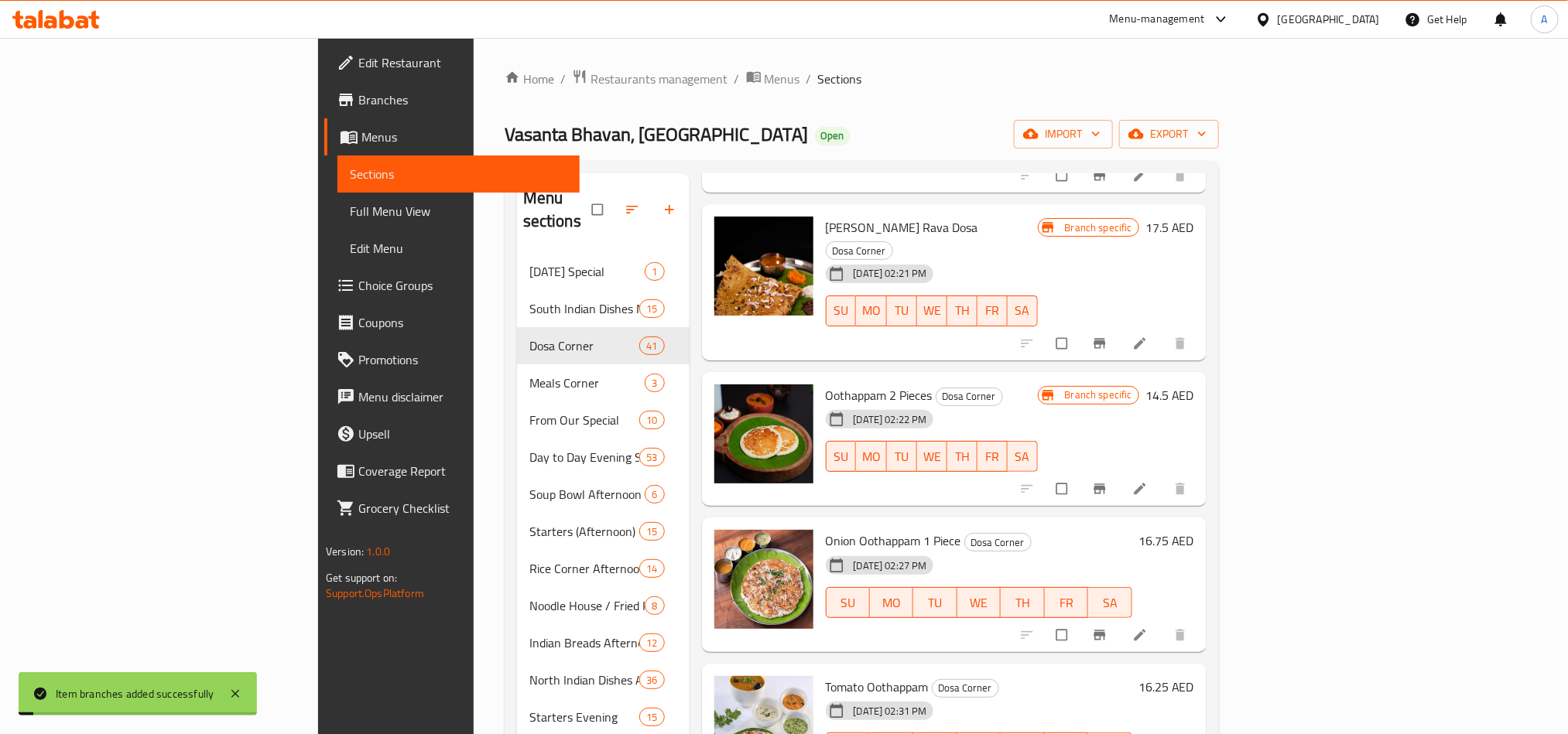
scroll to position [4459, 0]
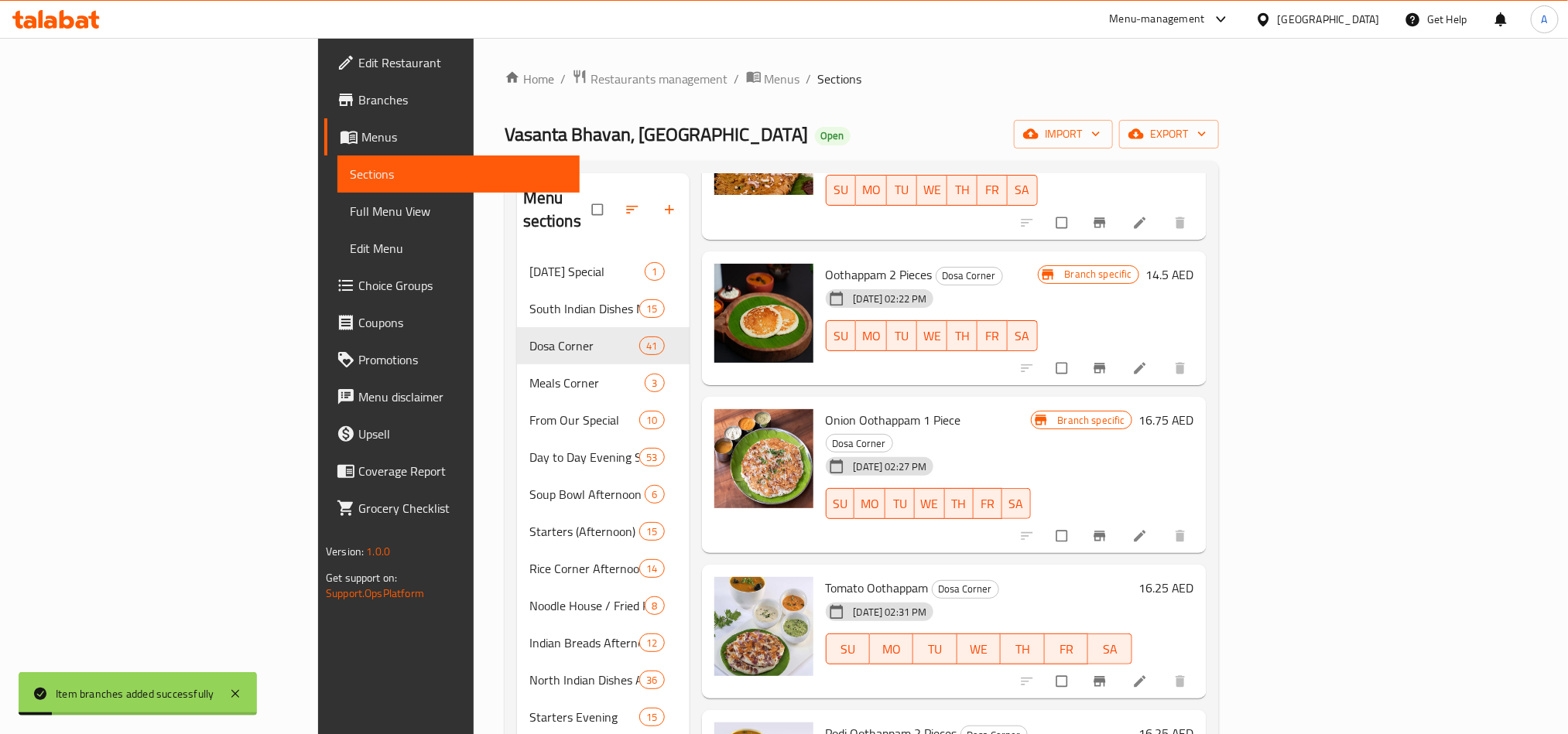
click at [1107, 674] on icon "Branch-specific-item" at bounding box center [1100, 682] width 15 height 15
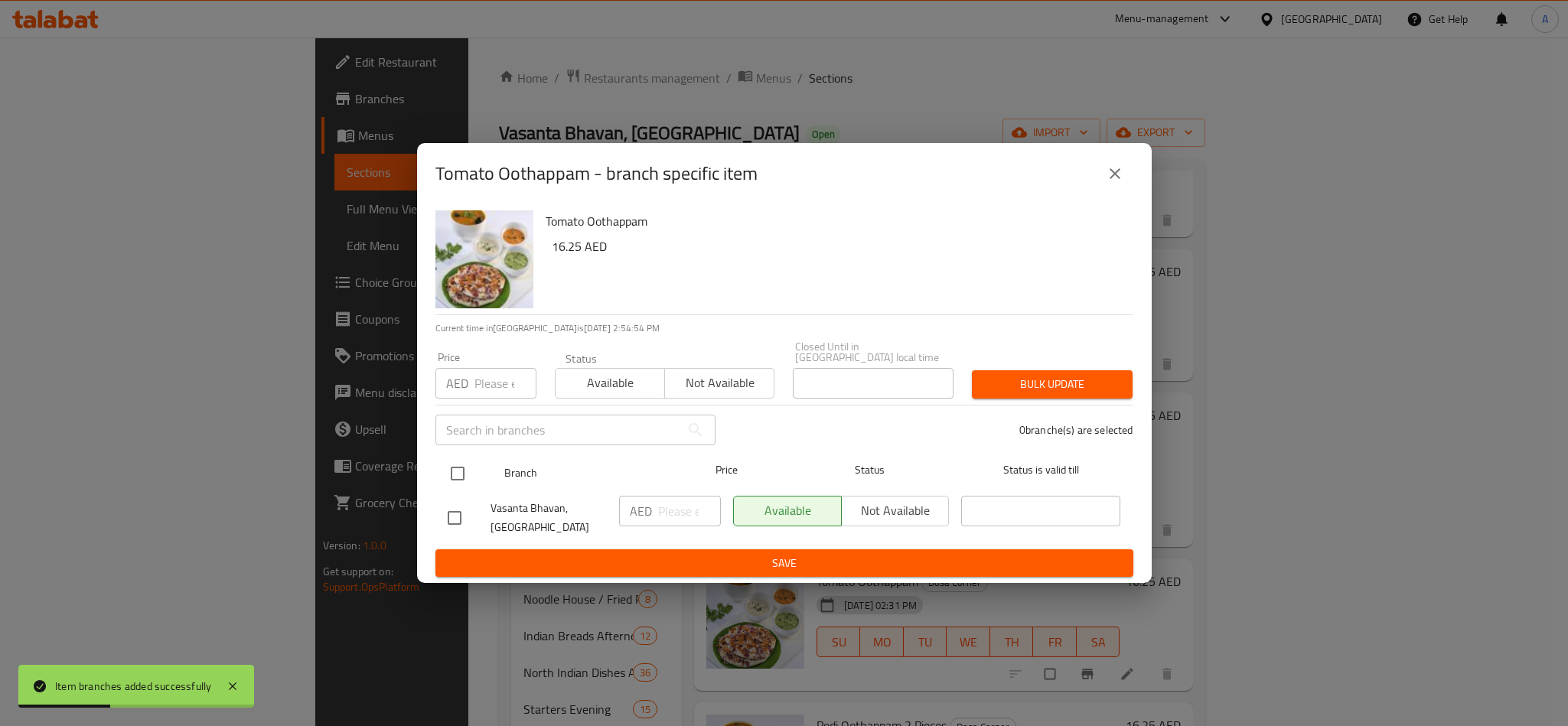
click at [443, 476] on input "checkbox" at bounding box center [458, 473] width 32 height 32
checkbox input "true"
click at [469, 349] on div "Price AED Price" at bounding box center [486, 375] width 119 height 65
click at [471, 382] on div "AED Price" at bounding box center [487, 383] width 101 height 31
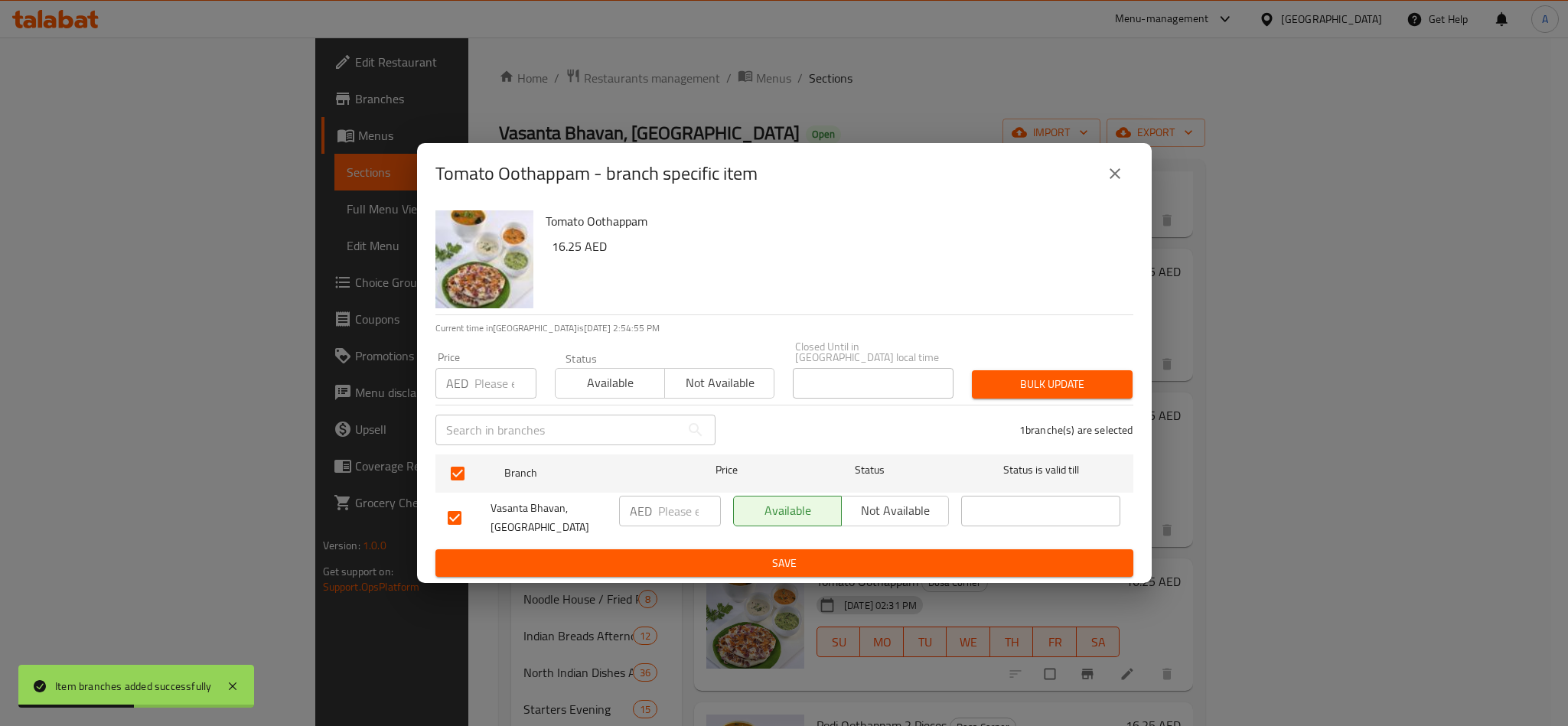
paste input "16.25"
type input "16.25"
click at [1017, 386] on span "Bulk update" at bounding box center [1052, 384] width 136 height 19
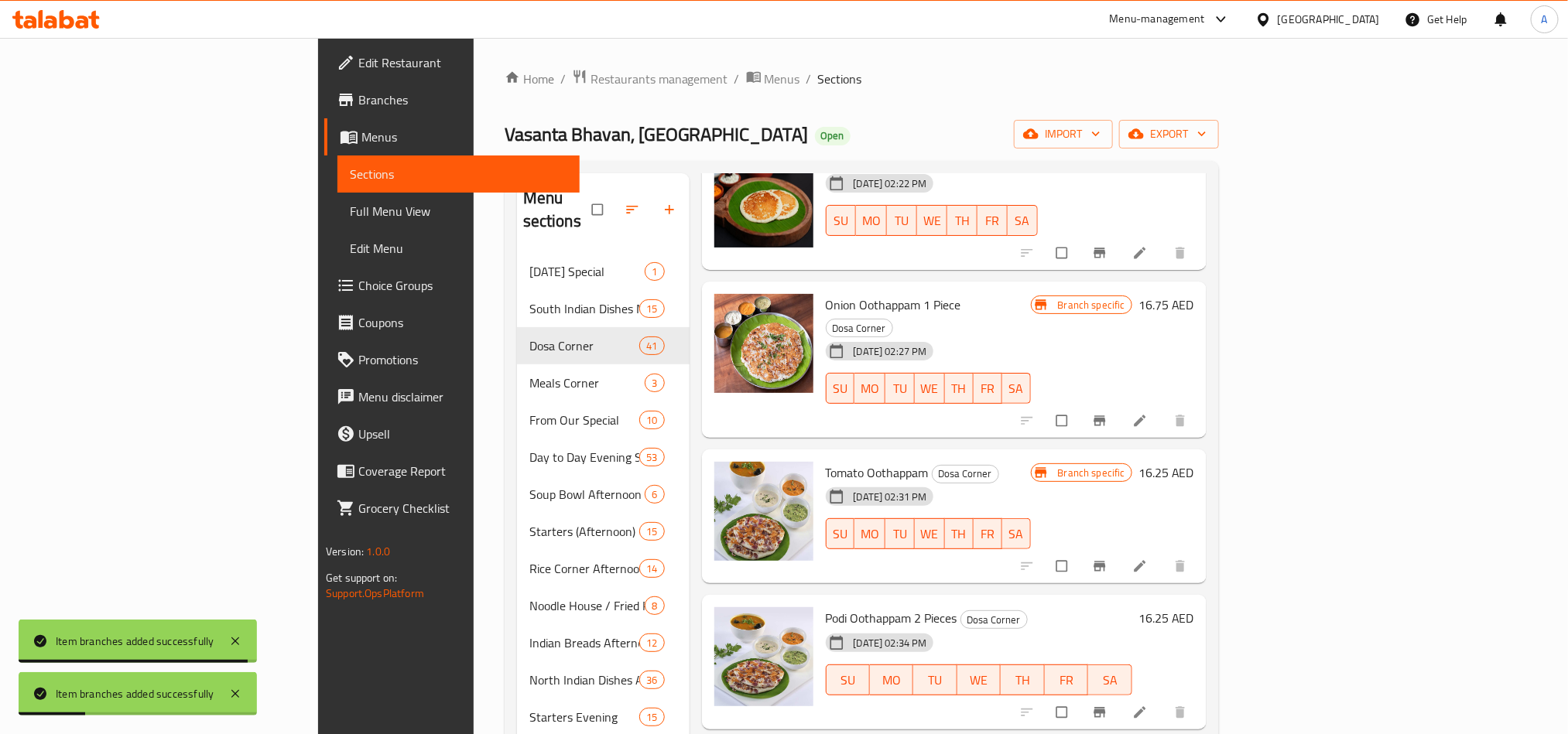
scroll to position [4575, 0]
click at [1200, 695] on div at bounding box center [1105, 712] width 190 height 34
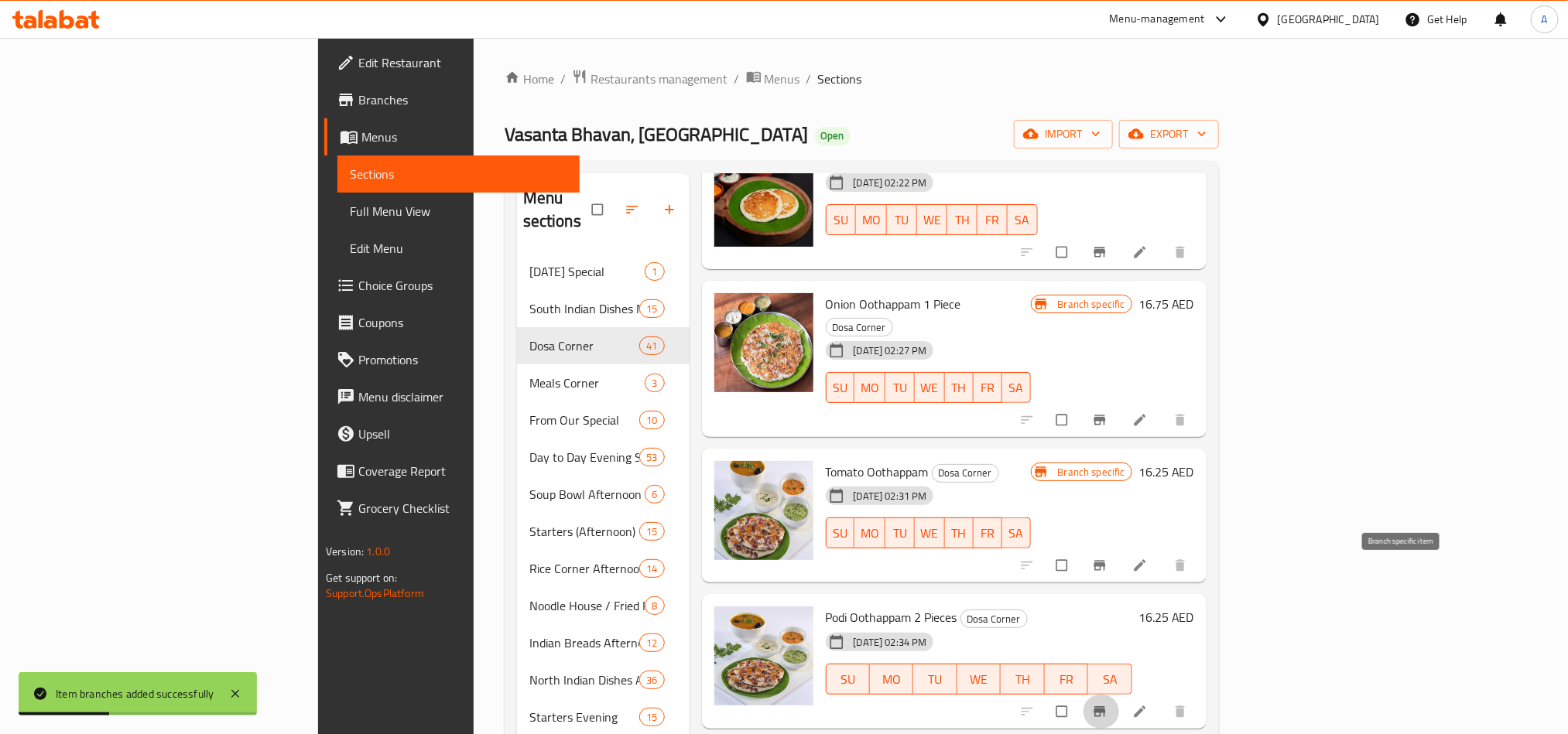
click at [1107, 704] on icon "Branch-specific-item" at bounding box center [1100, 711] width 15 height 15
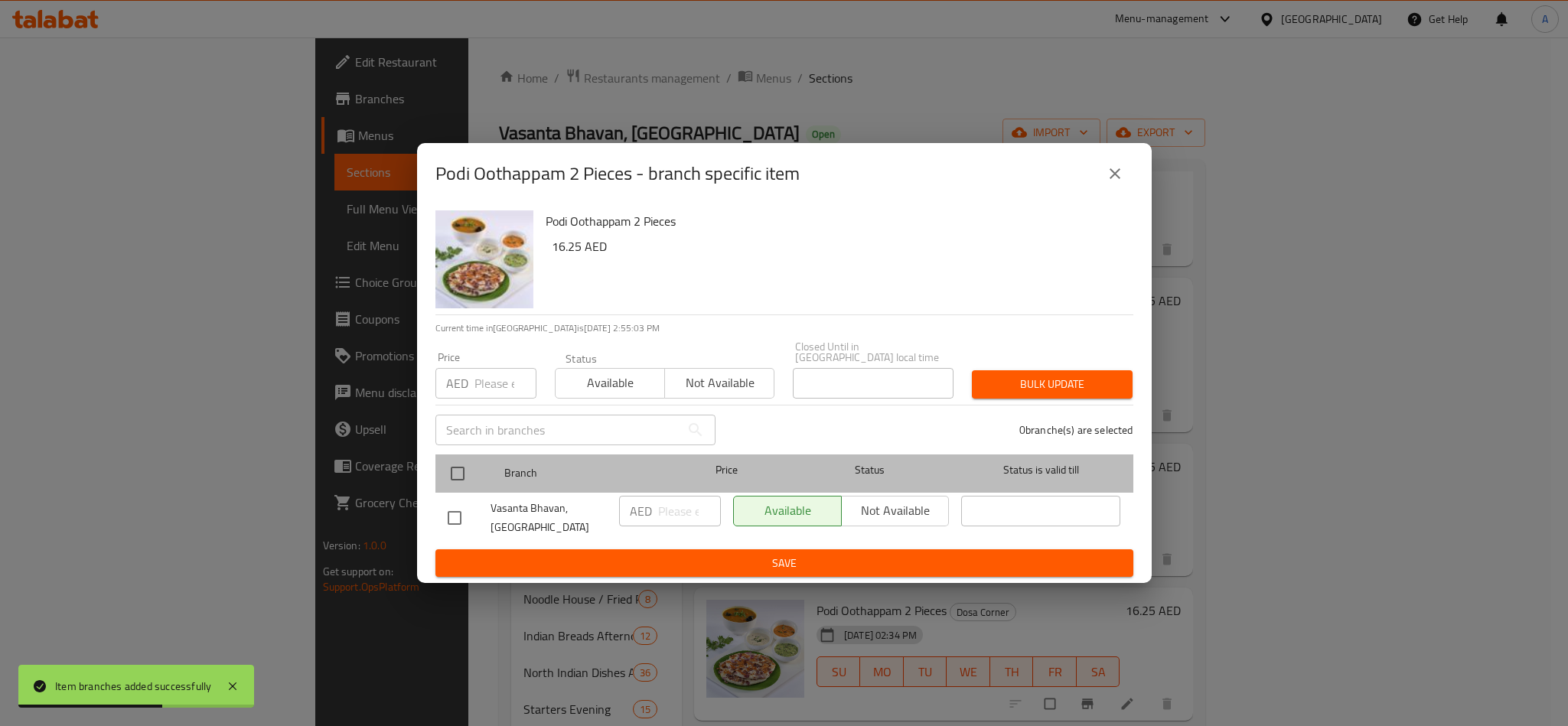
click at [489, 466] on div at bounding box center [470, 473] width 57 height 44
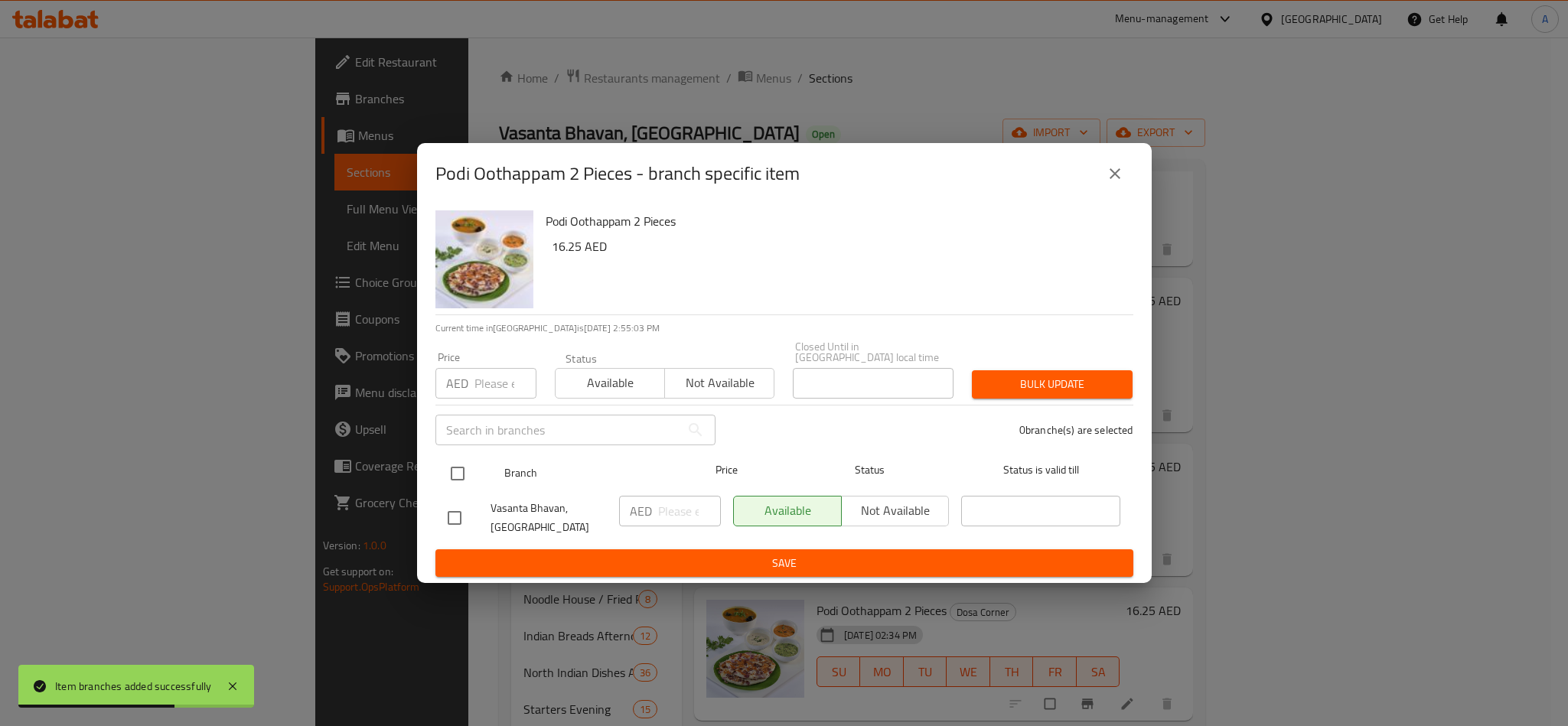
click at [464, 471] on input "checkbox" at bounding box center [458, 473] width 32 height 32
checkbox input "true"
click at [482, 373] on input "number" at bounding box center [505, 383] width 62 height 31
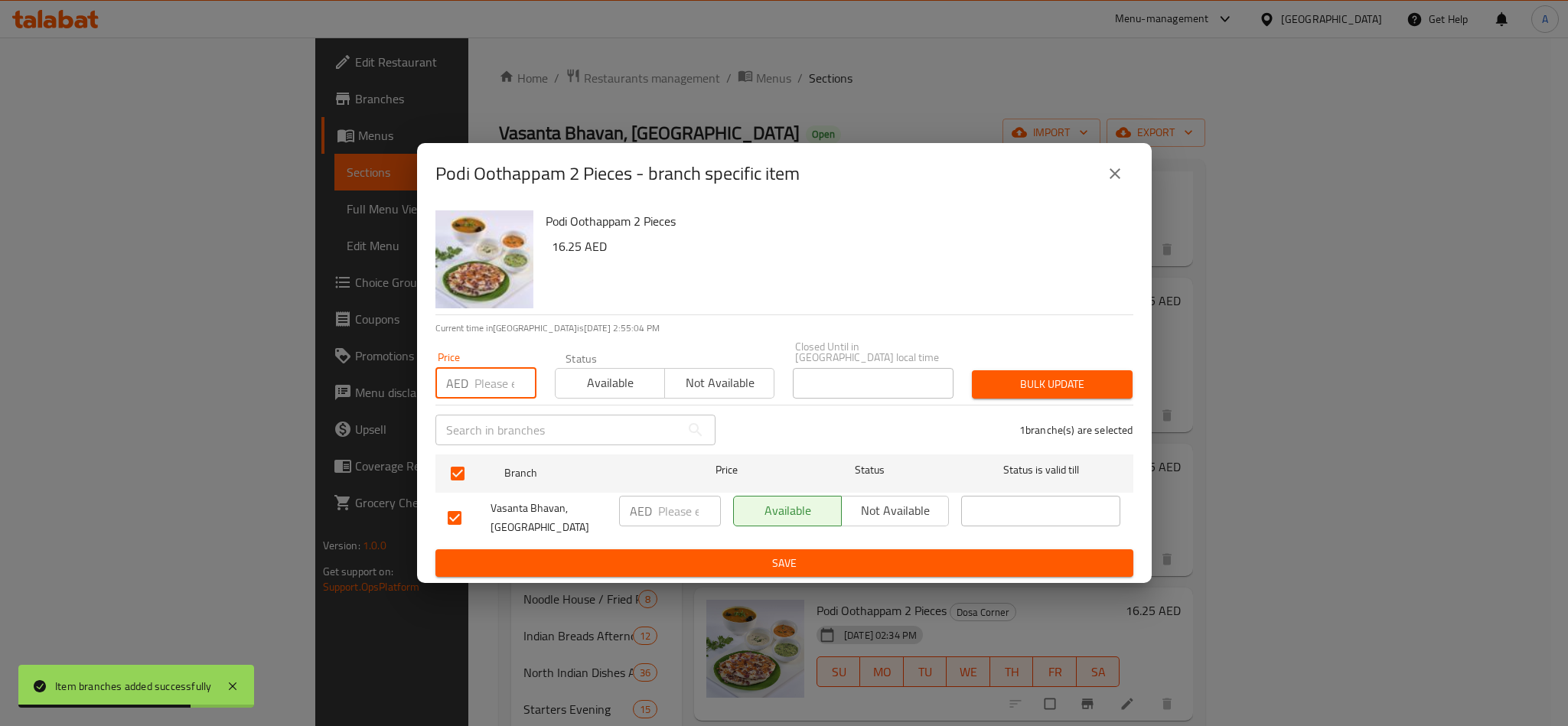
paste input "16.25"
type input "16.25"
click at [1072, 388] on span "Bulk update" at bounding box center [1052, 384] width 136 height 19
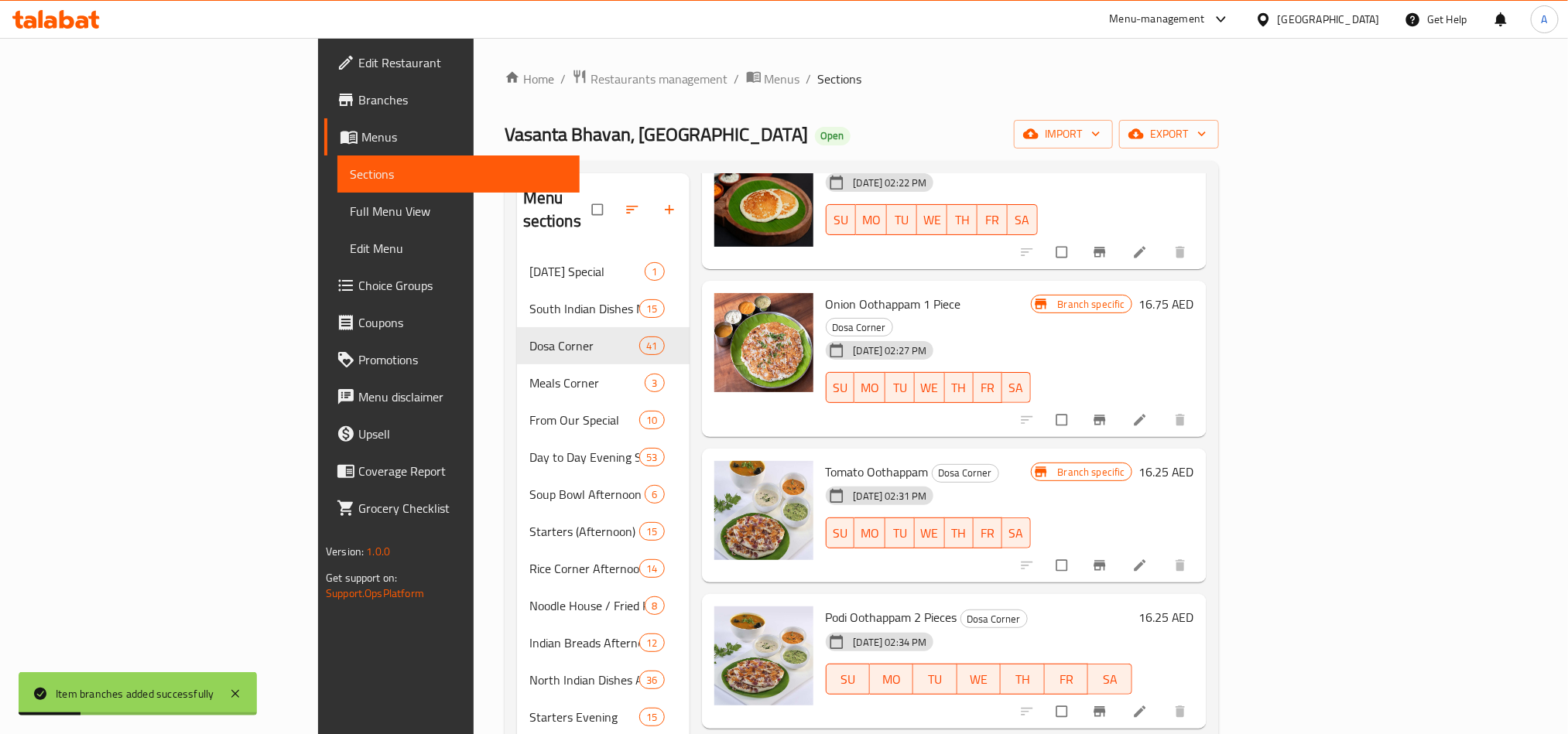
click at [1094, 627] on div "[DATE] 02:34 PM SU MO TU WE TH FR SA" at bounding box center [979, 668] width 319 height 84
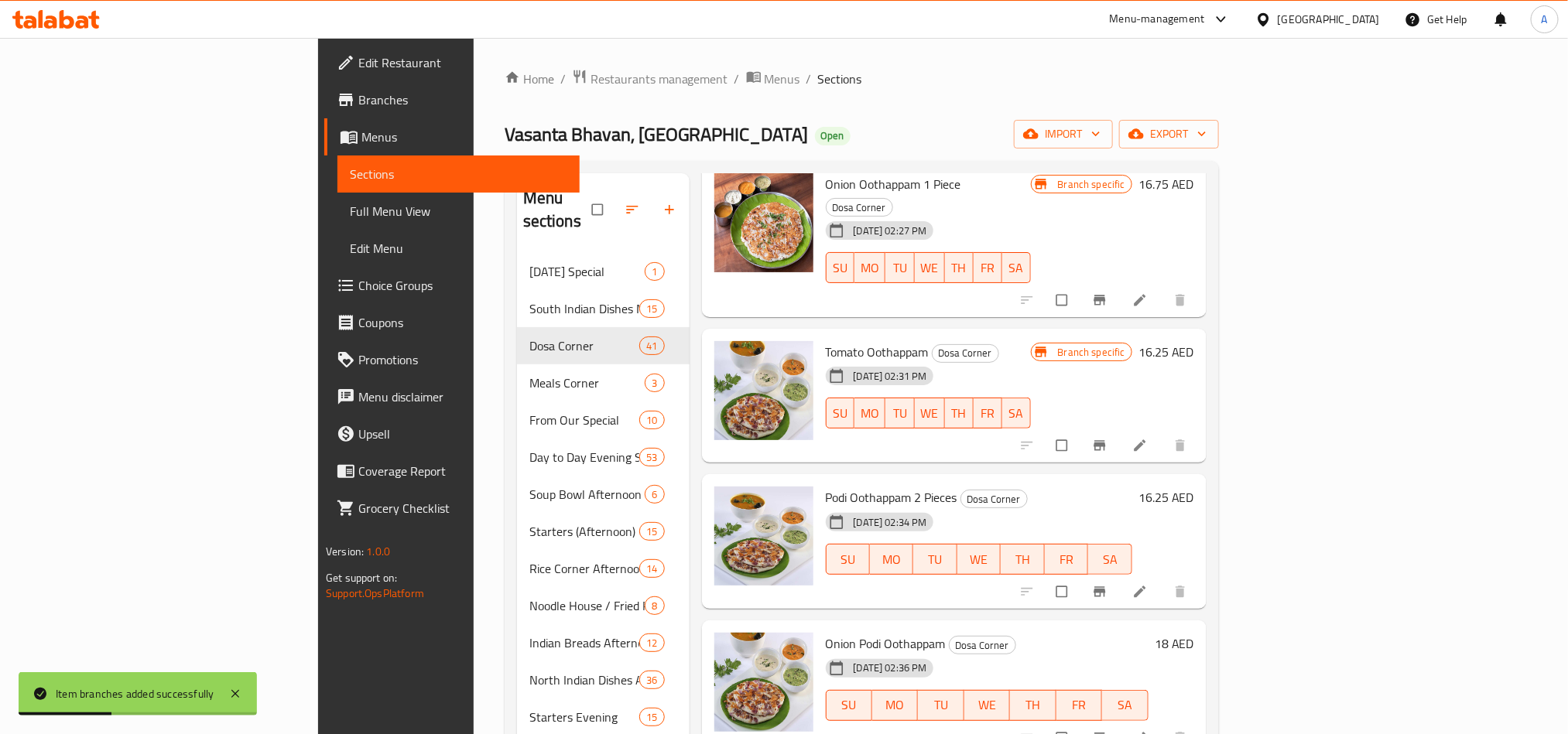
scroll to position [4808, 0]
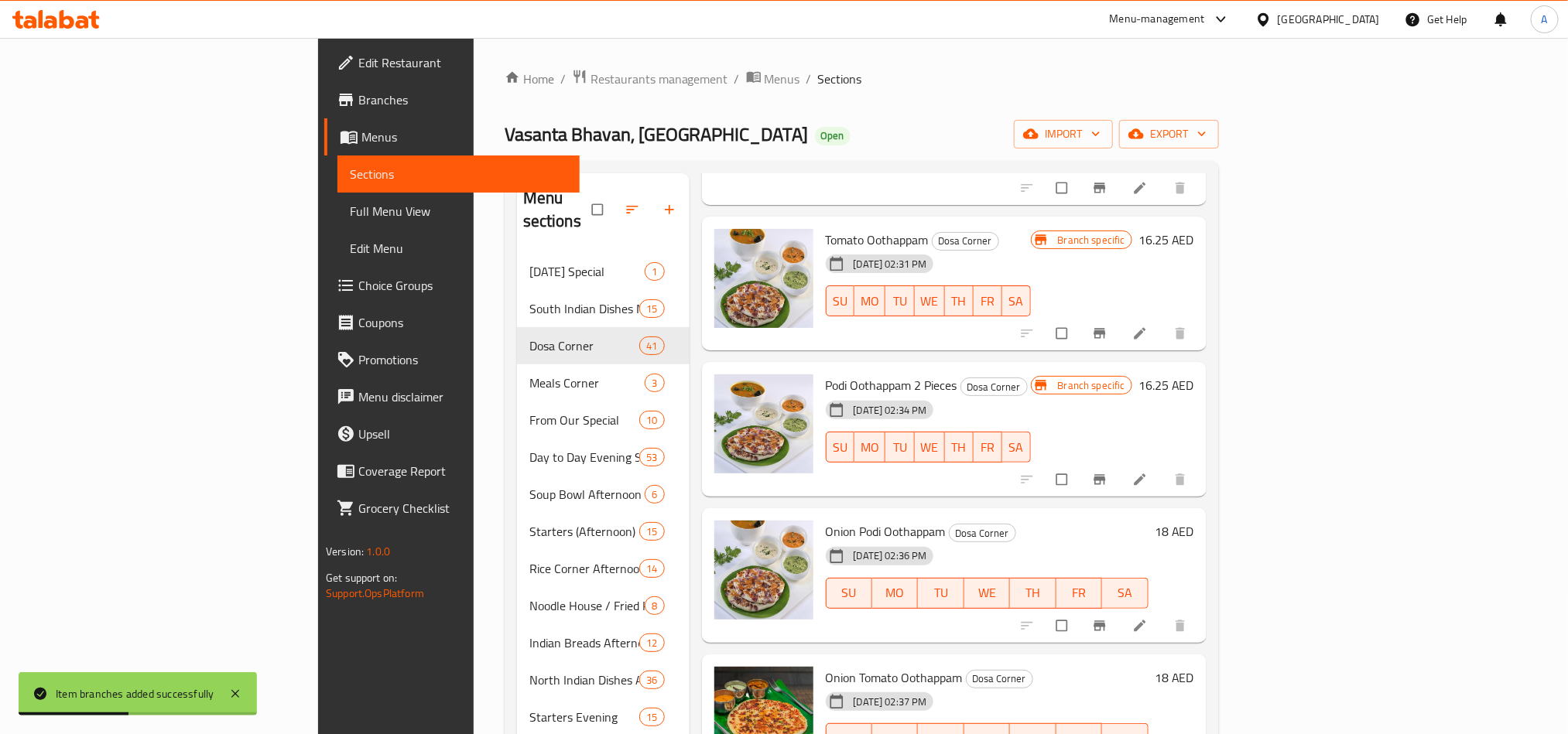
click at [1200, 609] on div at bounding box center [1105, 626] width 190 height 34
click at [1107, 618] on icon "Branch-specific-item" at bounding box center [1100, 626] width 15 height 15
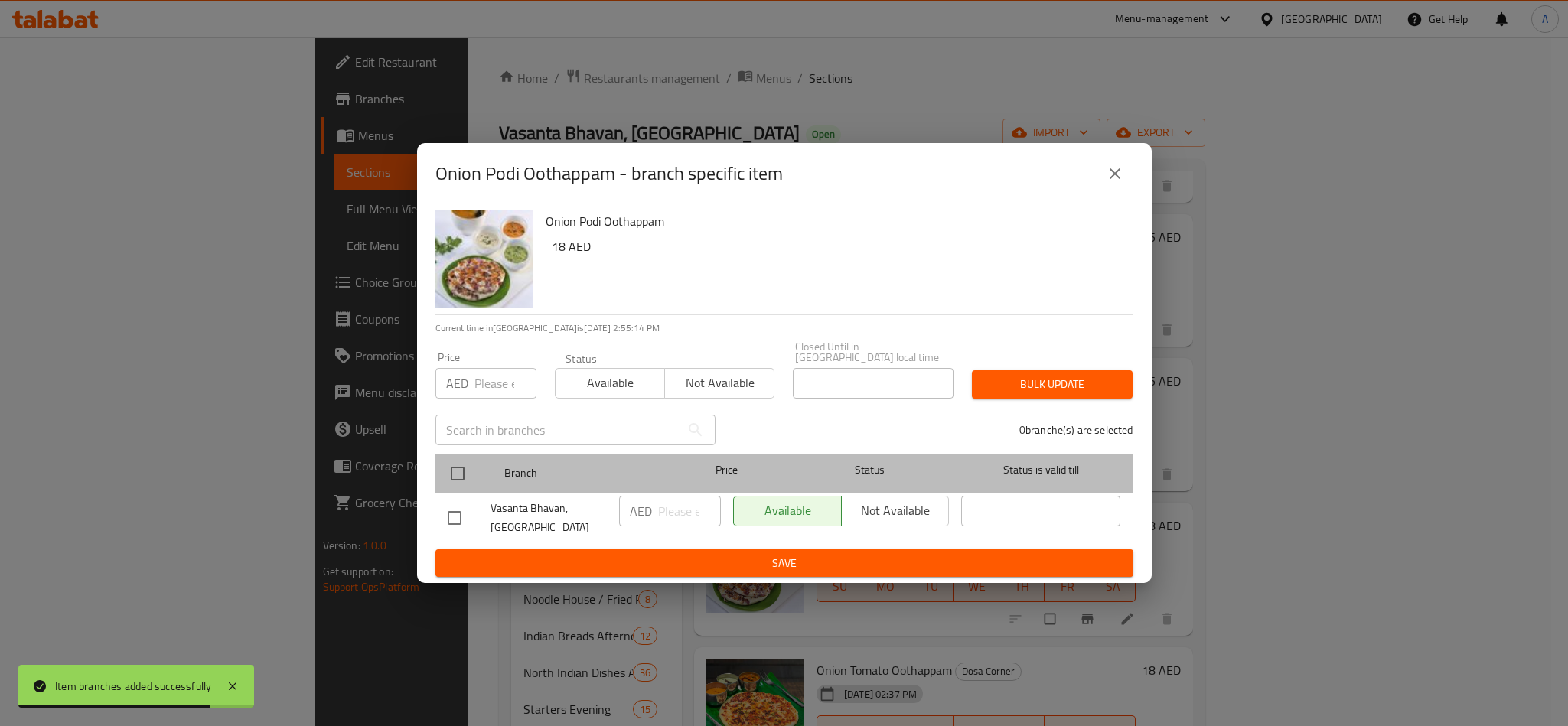
click at [476, 477] on div at bounding box center [470, 473] width 57 height 44
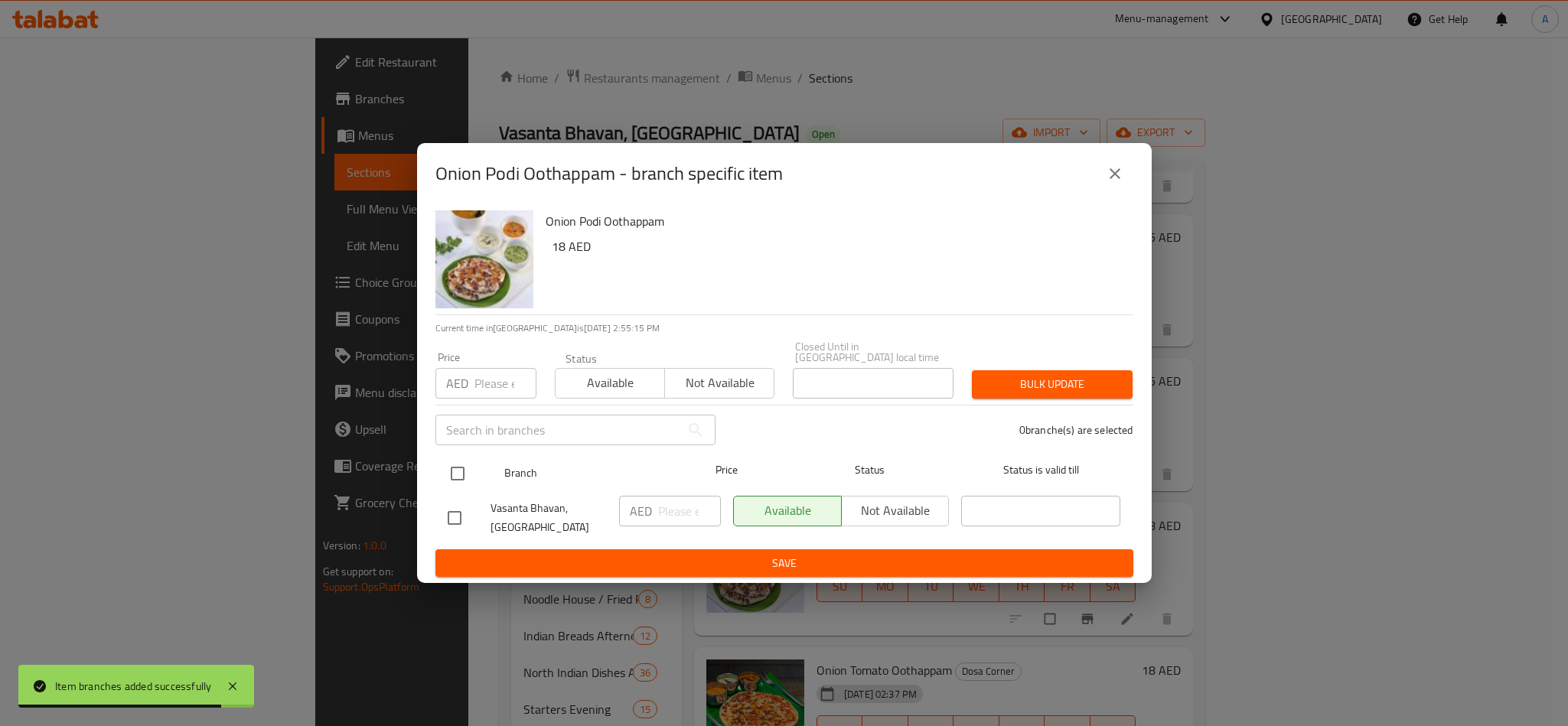
click at [475, 466] on div at bounding box center [470, 473] width 57 height 44
click at [465, 471] on input "checkbox" at bounding box center [458, 473] width 32 height 32
checkbox input "true"
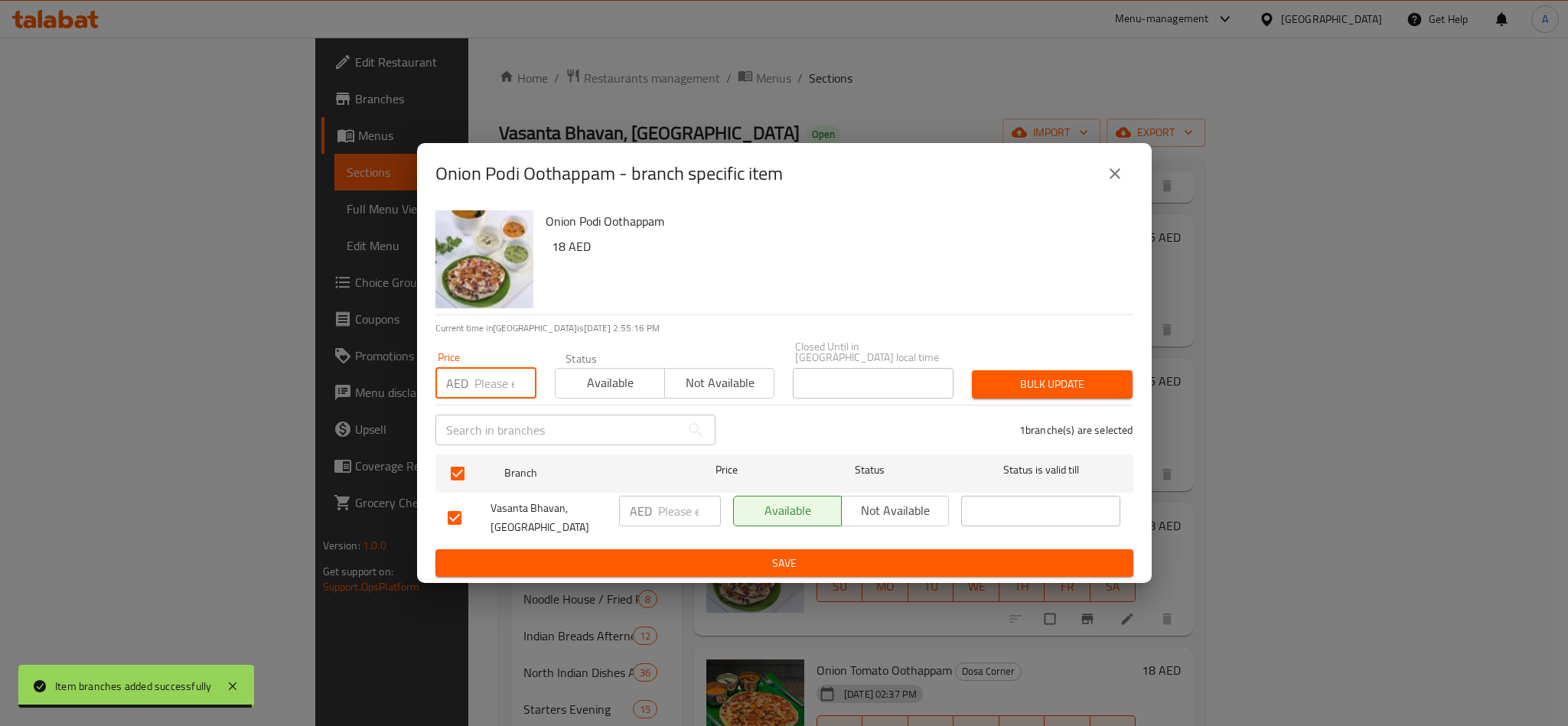
click at [489, 388] on input "number" at bounding box center [505, 383] width 62 height 31
paste input "18.00"
type input "18.00"
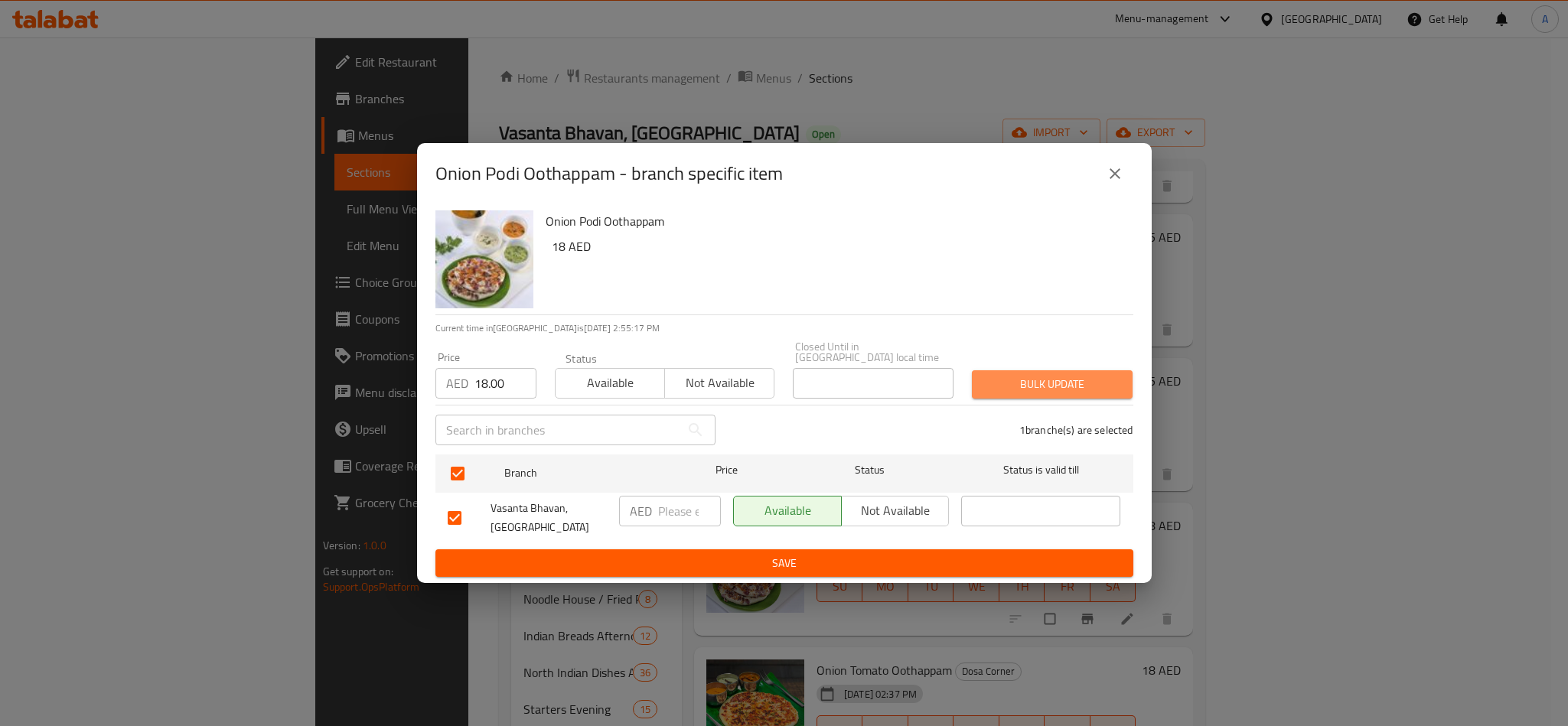
click at [1030, 381] on span "Bulk update" at bounding box center [1052, 384] width 136 height 19
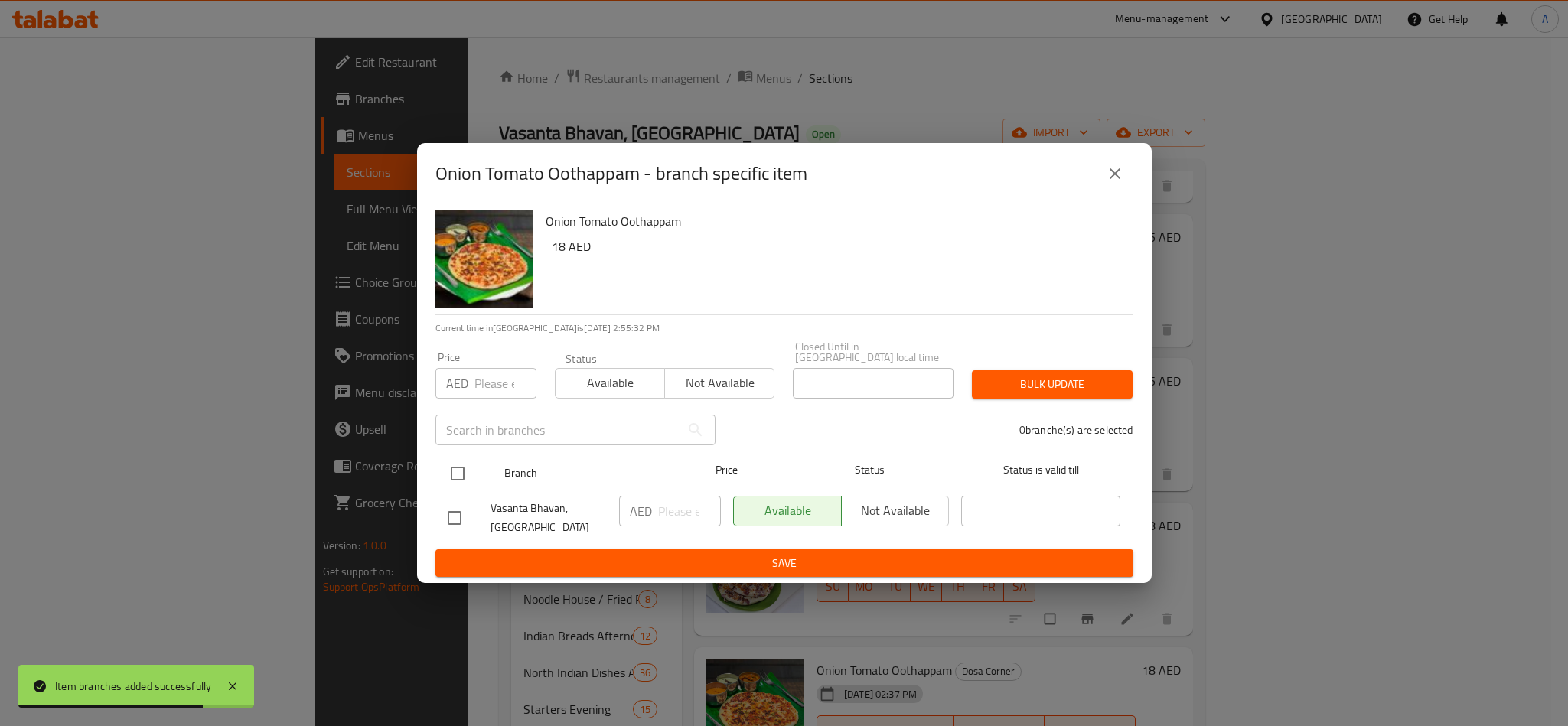
click at [462, 462] on input "checkbox" at bounding box center [458, 473] width 32 height 32
checkbox input "true"
click at [477, 388] on input "number" at bounding box center [505, 383] width 62 height 31
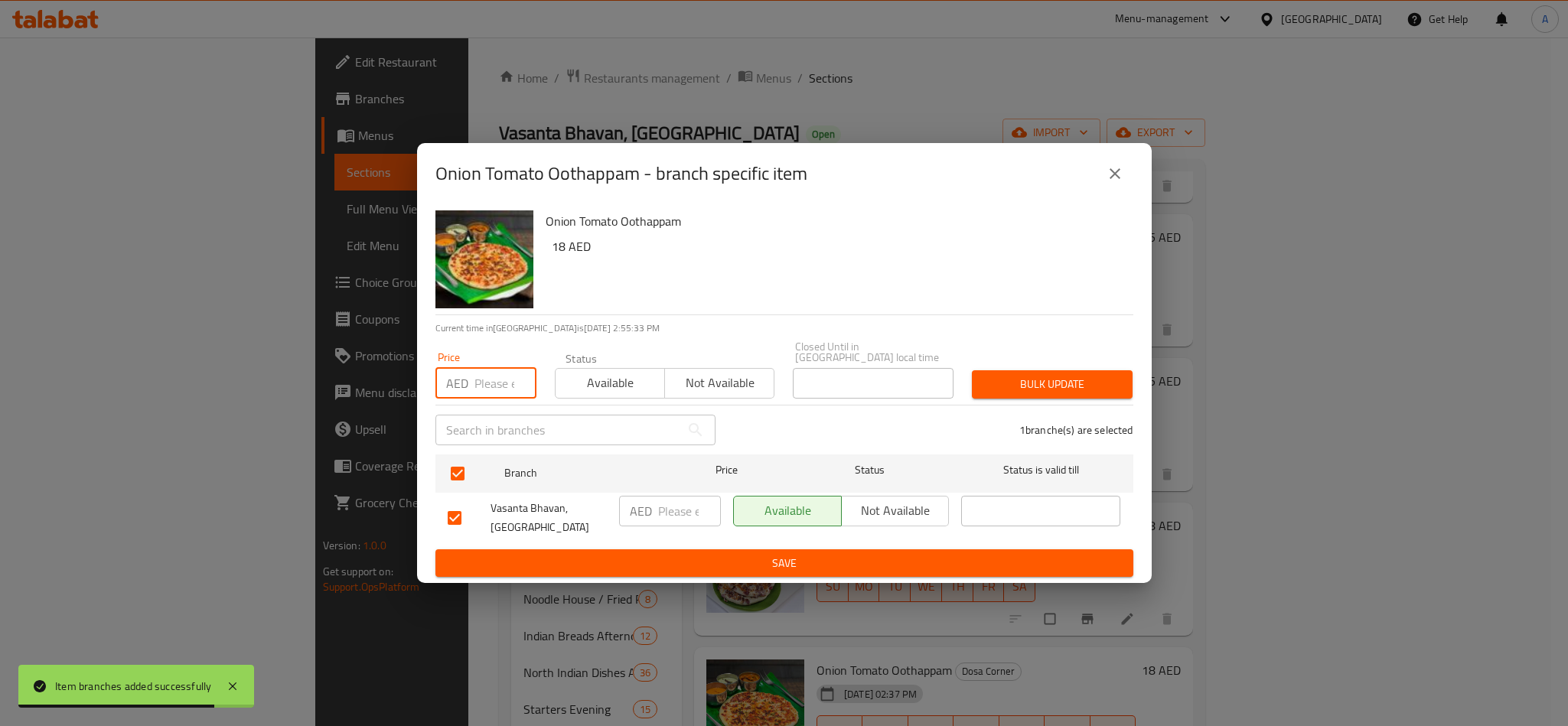
paste input "18.00"
type input "18.00"
click at [1105, 388] on span "Bulk update" at bounding box center [1052, 384] width 136 height 19
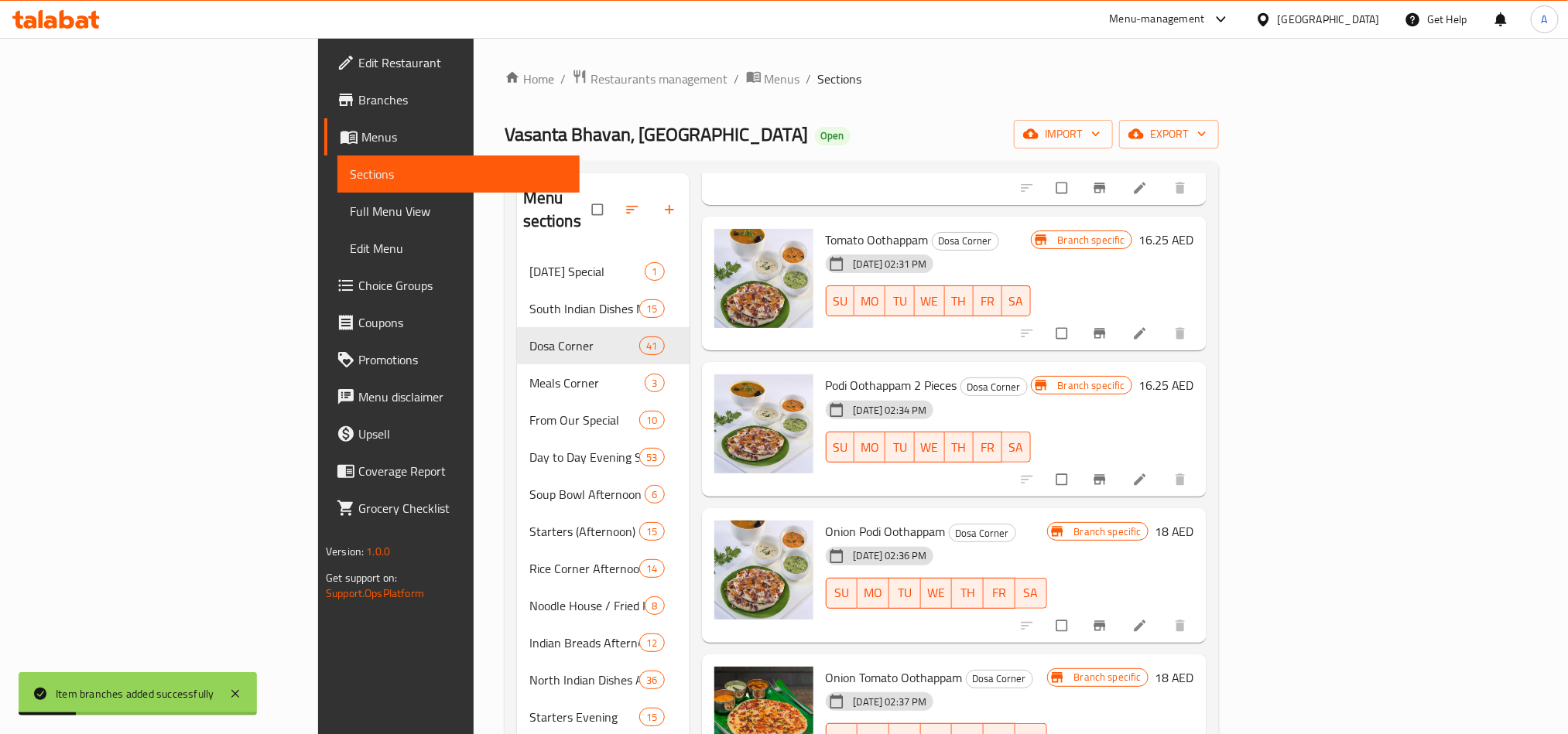
click at [1192, 654] on div "Onion Tomato Oothappam Dosa Corner [DATE] 02:37 PM SU MO TU WE TH FR [PERSON_NA…" at bounding box center [954, 722] width 504 height 135
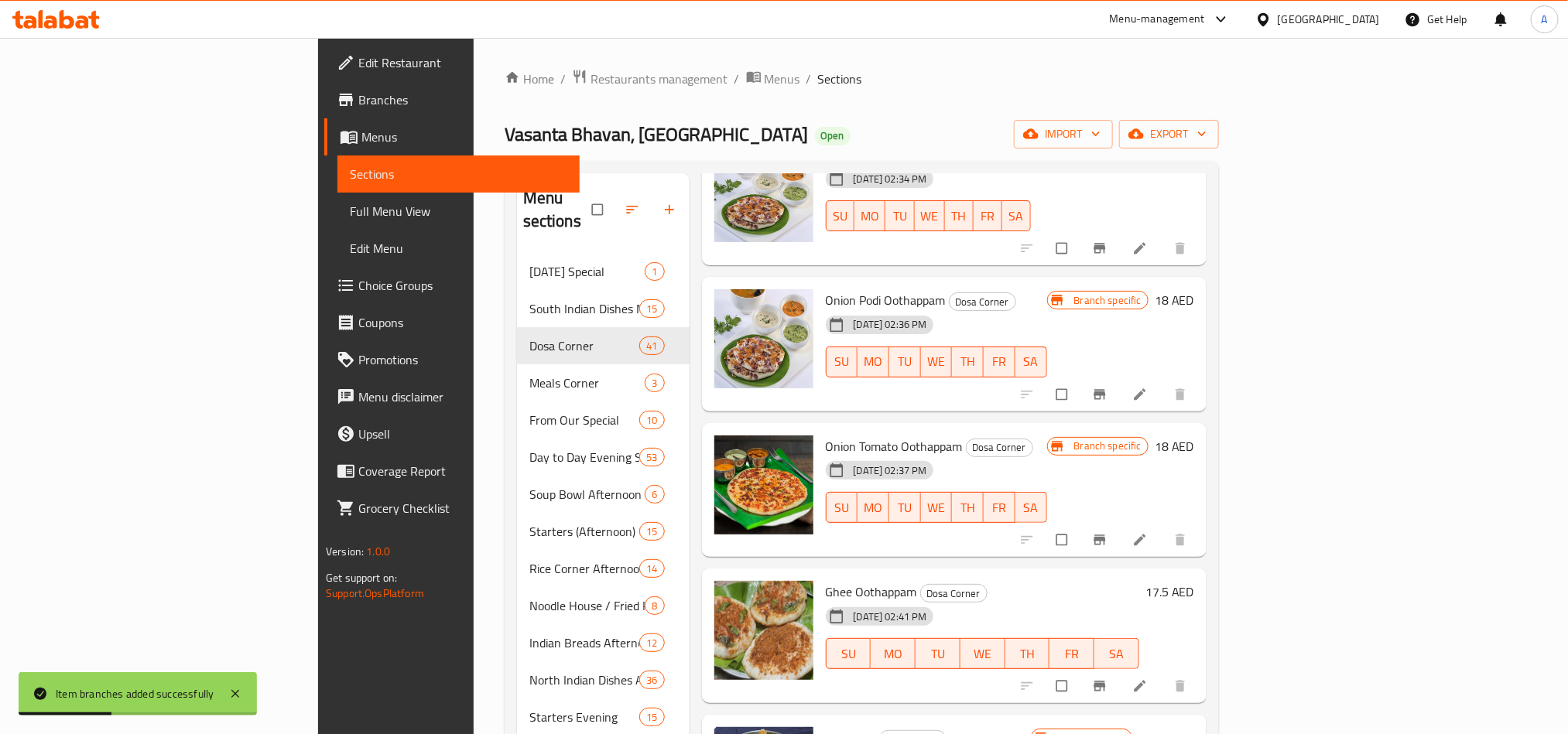
scroll to position [5039, 0]
click at [1105, 680] on icon "Branch-specific-item" at bounding box center [1099, 685] width 11 height 10
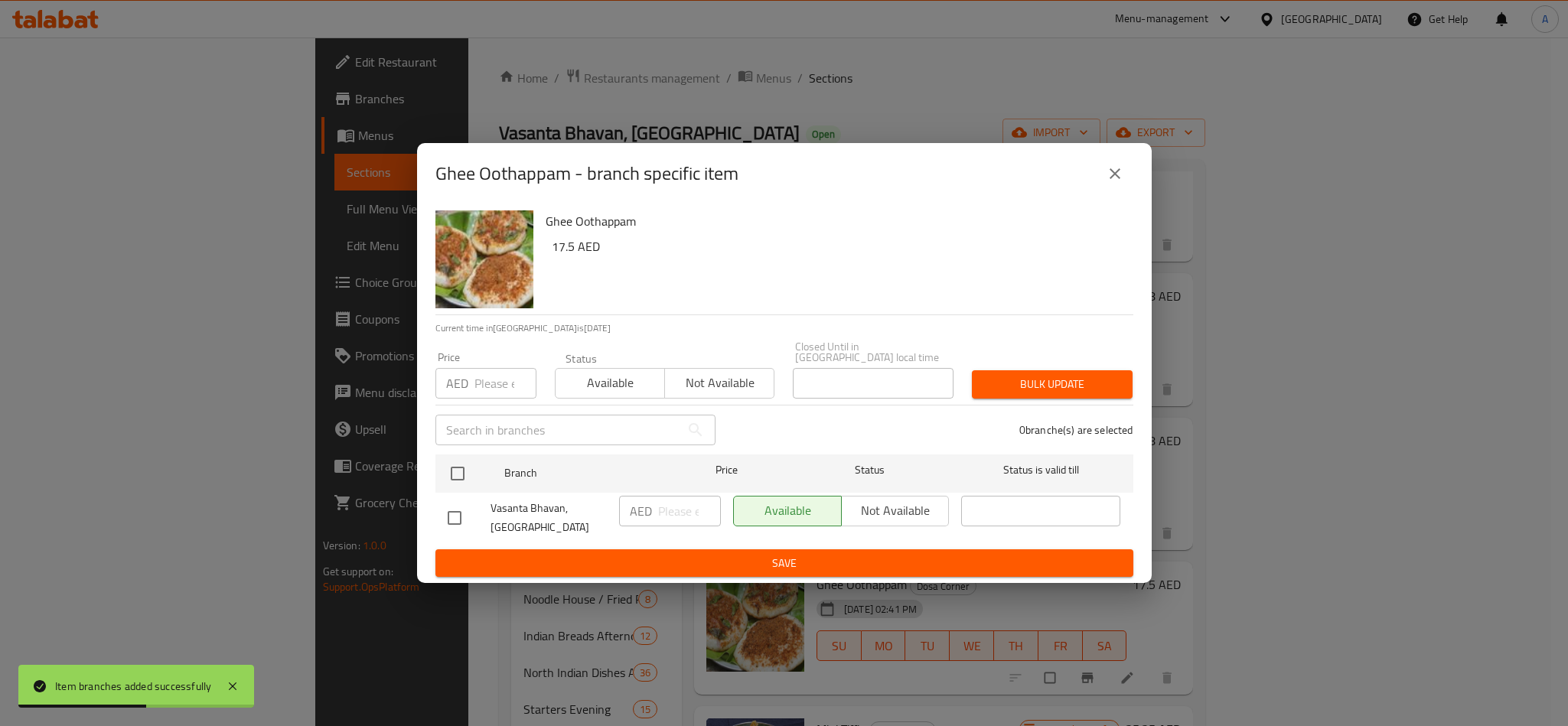
drag, startPoint x: 1369, startPoint y: 508, endPoint x: 1250, endPoint y: 517, distance: 119.3
click at [1367, 508] on div "Ghee Oothappam - branch specific item Ghee Oothappam 17.5 AED Current time in […" at bounding box center [784, 363] width 1568 height 726
click at [415, 467] on div "Ghee Oothappam - branch specific item Ghee Oothappam 17.5 AED Current time in […" at bounding box center [784, 363] width 1568 height 726
click at [455, 465] on input "checkbox" at bounding box center [458, 473] width 32 height 32
checkbox input "true"
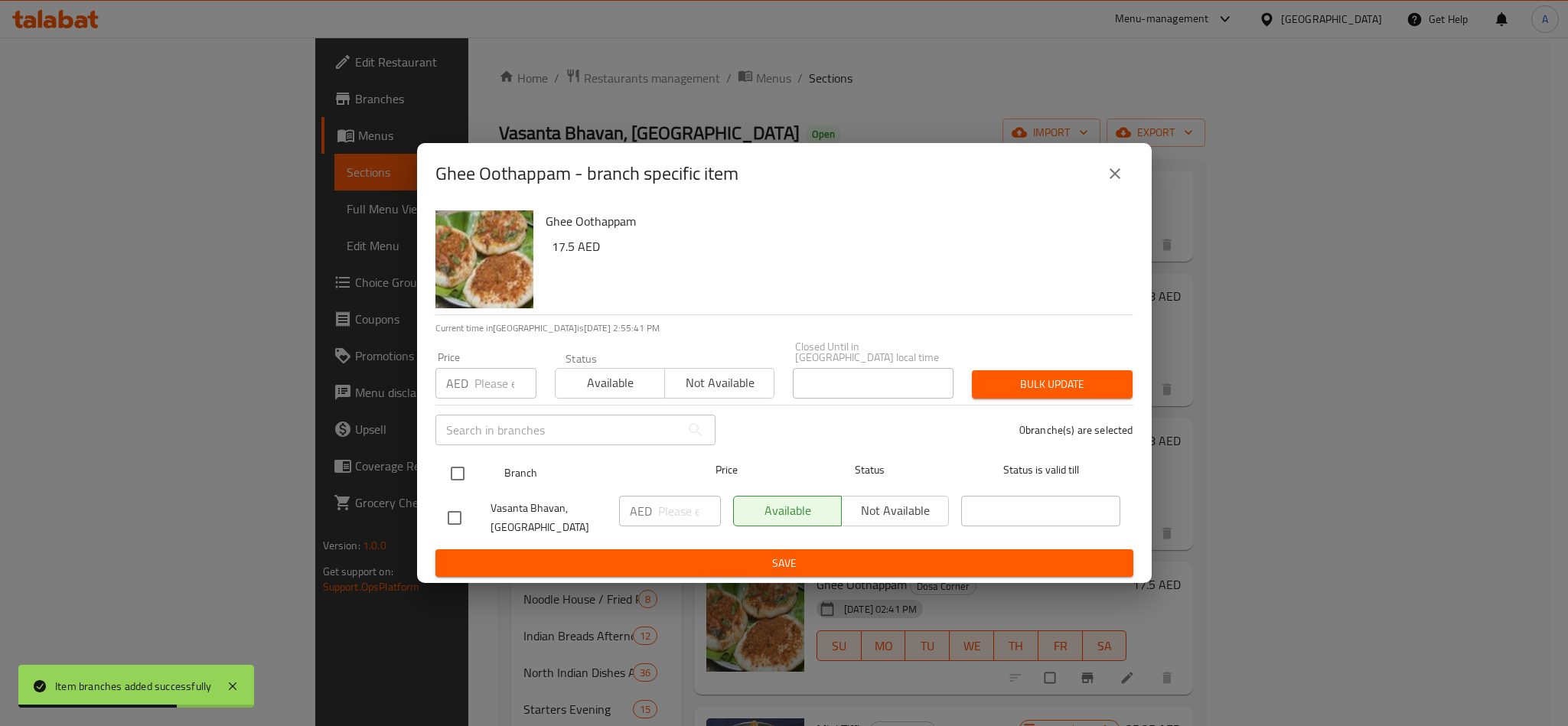
checkbox input "true"
click at [477, 363] on div "Price AED Price" at bounding box center [487, 376] width 101 height 47
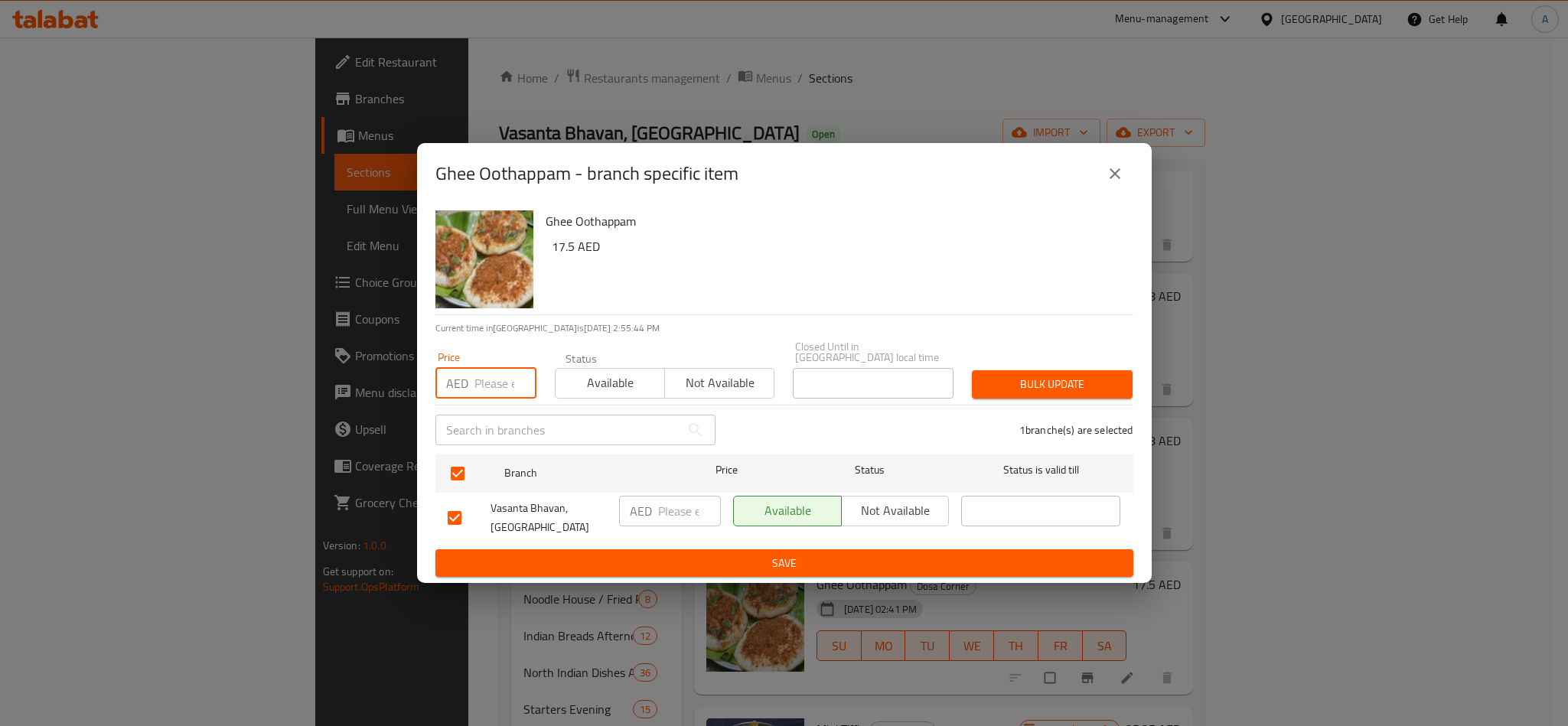
click at [492, 383] on input "number" at bounding box center [505, 383] width 62 height 31
paste input "17.50"
type input "17.50"
click at [1110, 394] on span "Bulk update" at bounding box center [1052, 384] width 136 height 19
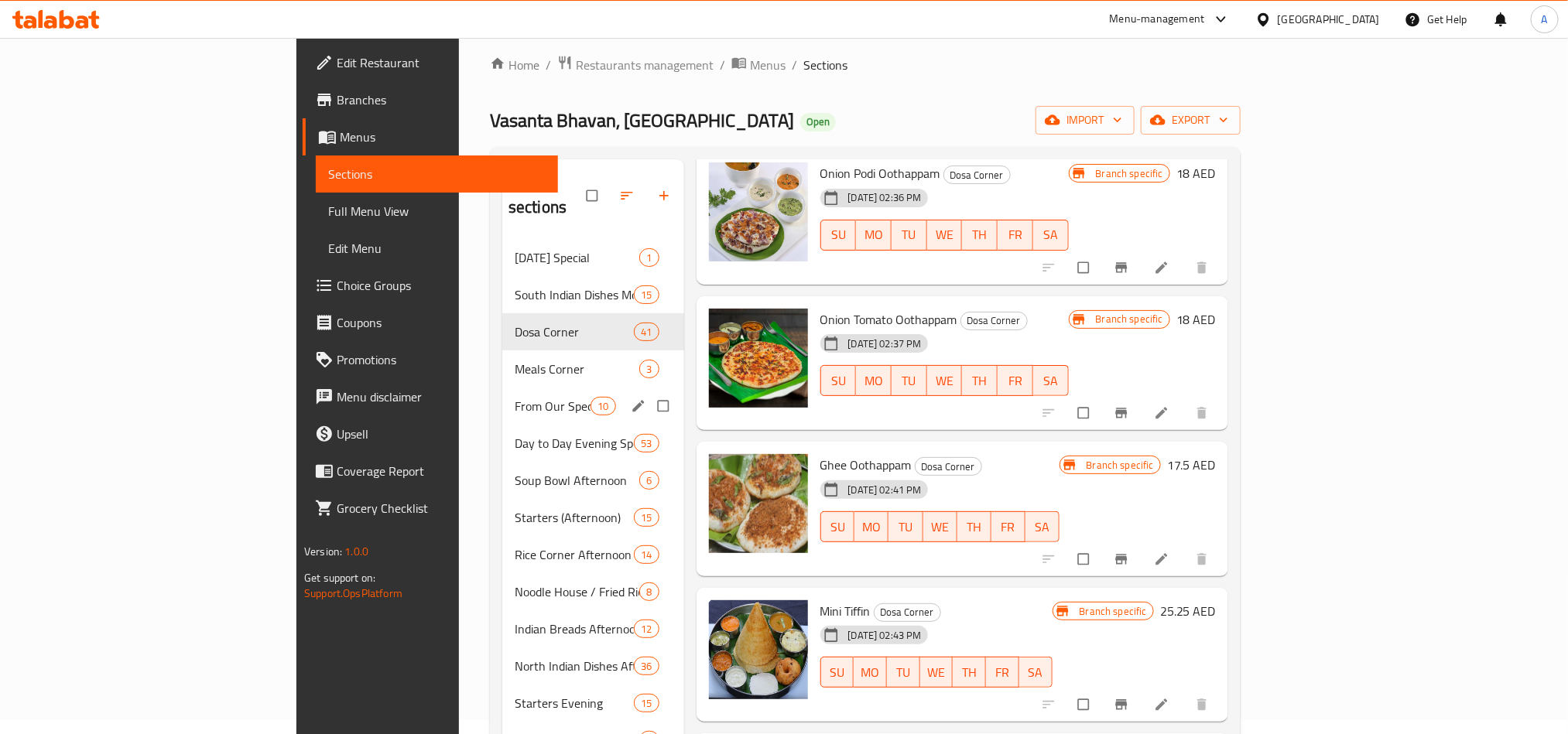
scroll to position [0, 0]
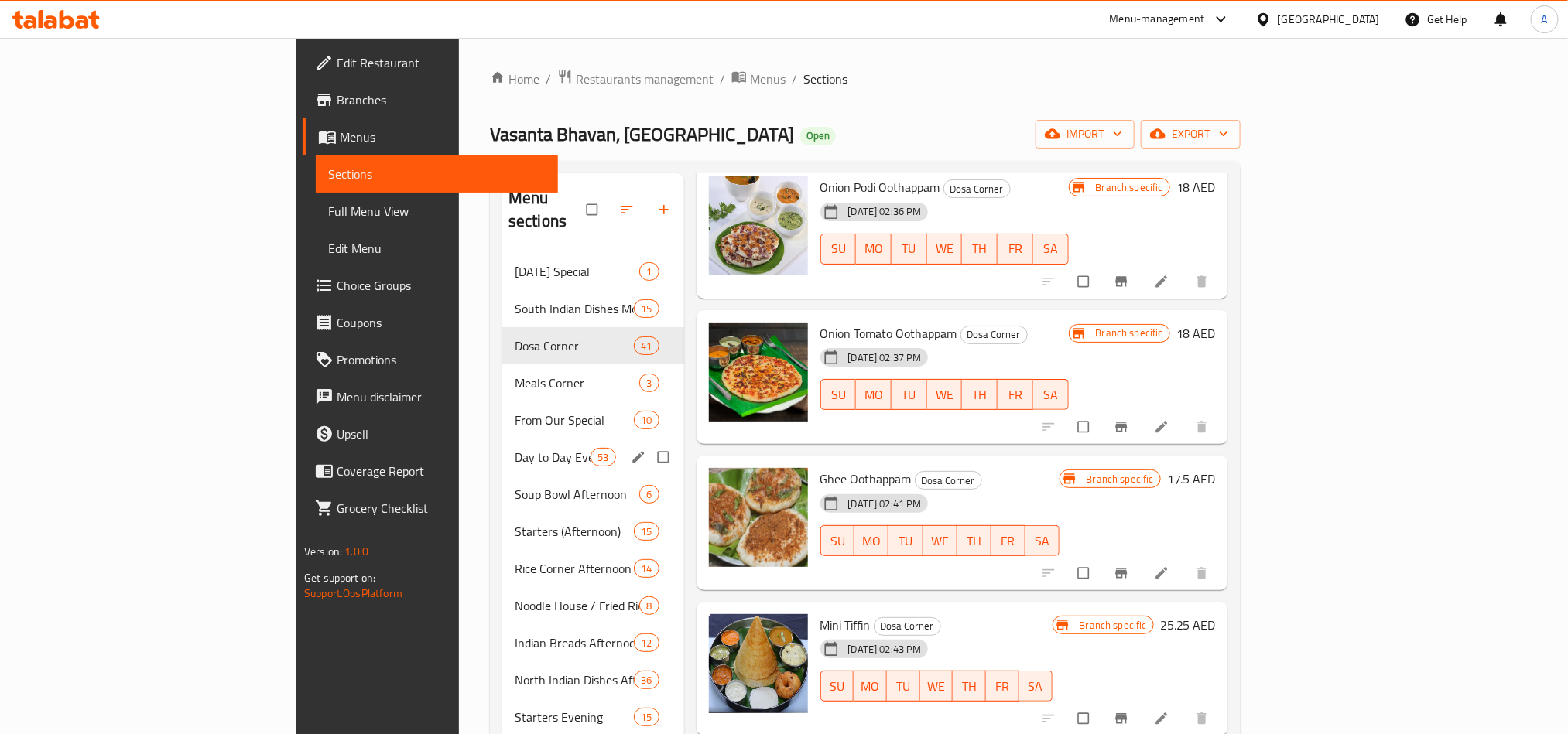
drag, startPoint x: 516, startPoint y: 419, endPoint x: 495, endPoint y: 358, distance: 64.5
click at [516, 439] on div "Day to Day Evening Special 53" at bounding box center [593, 457] width 181 height 37
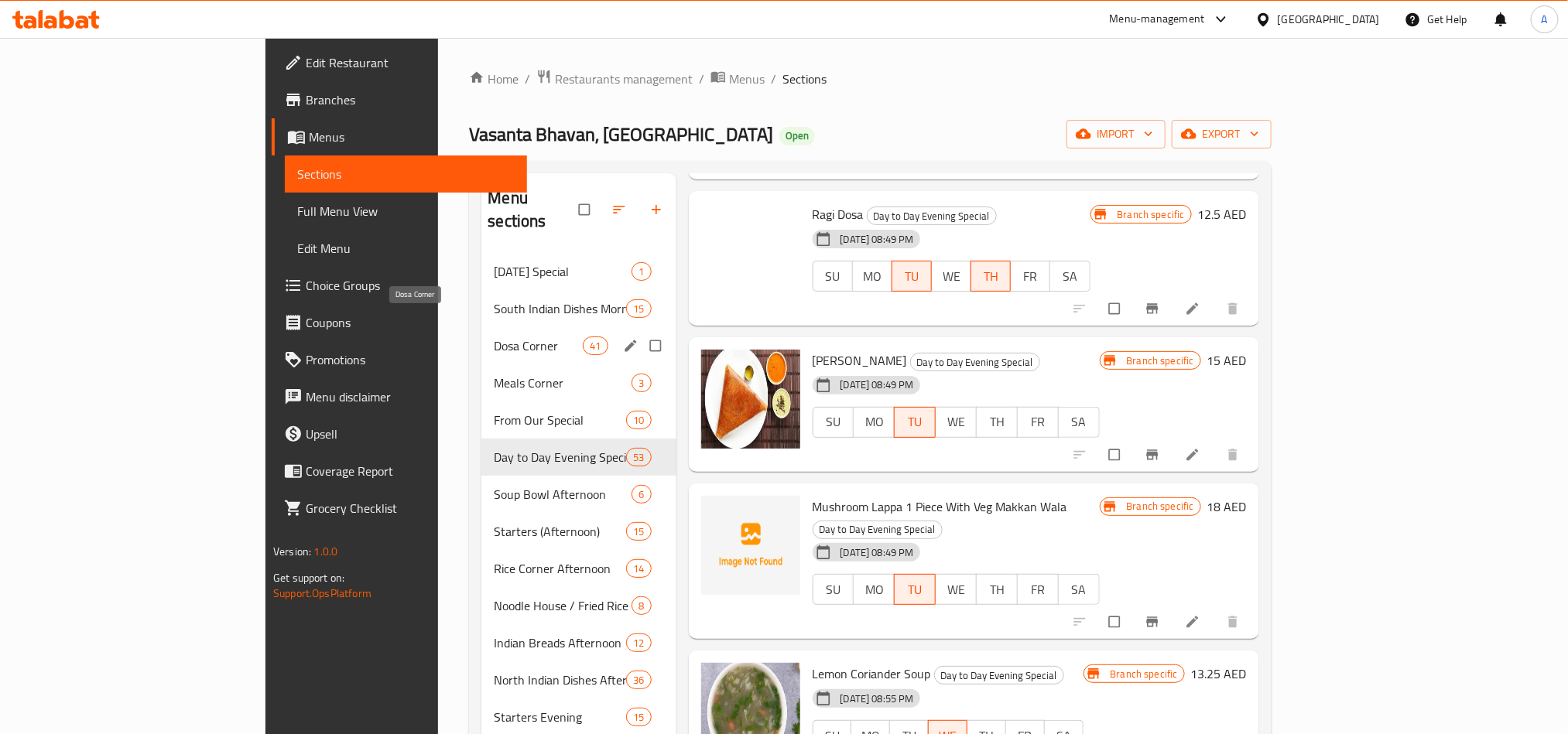
click at [494, 336] on span "Dosa Corner" at bounding box center [538, 346] width 89 height 19
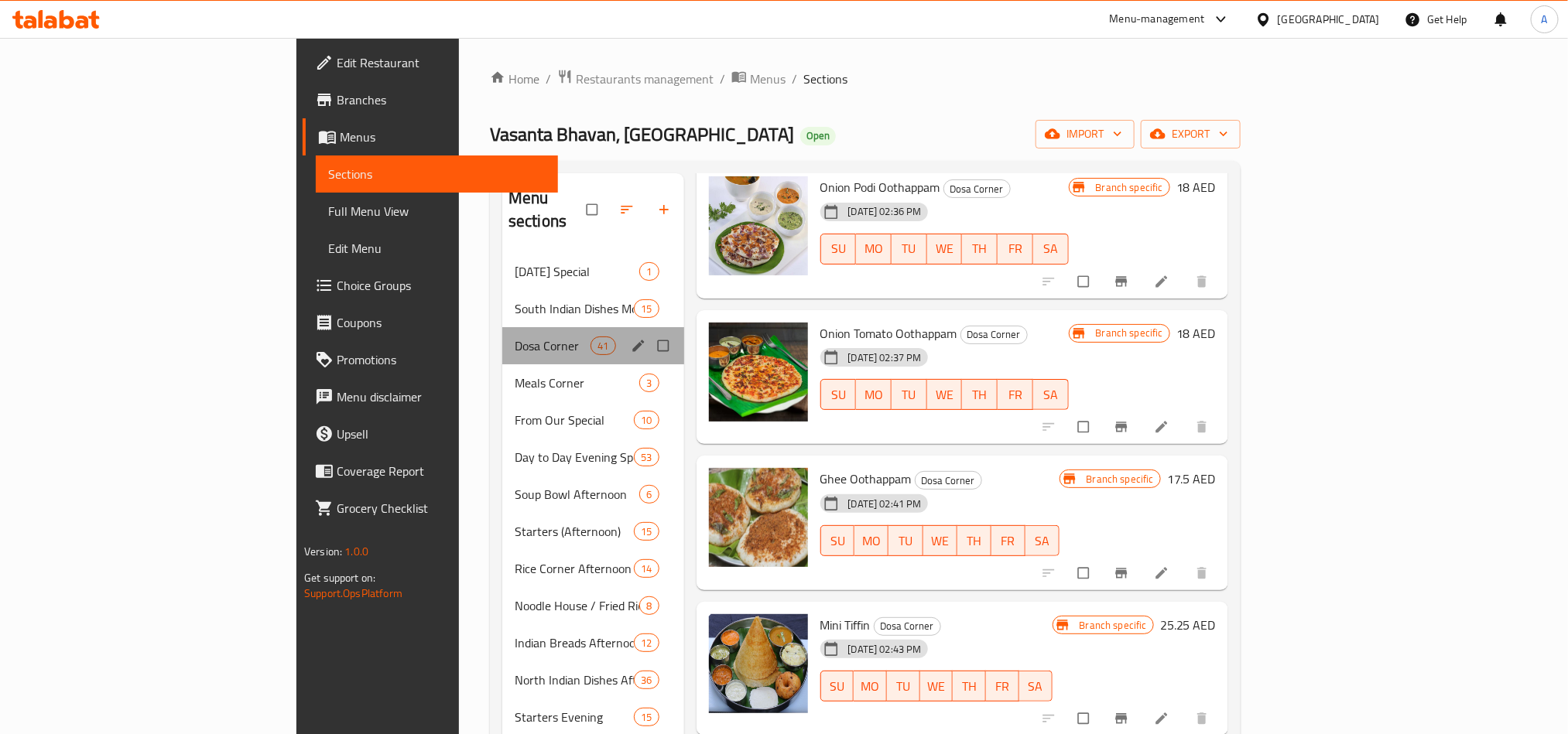
click at [502, 332] on div "Dosa Corner 41" at bounding box center [593, 346] width 181 height 37
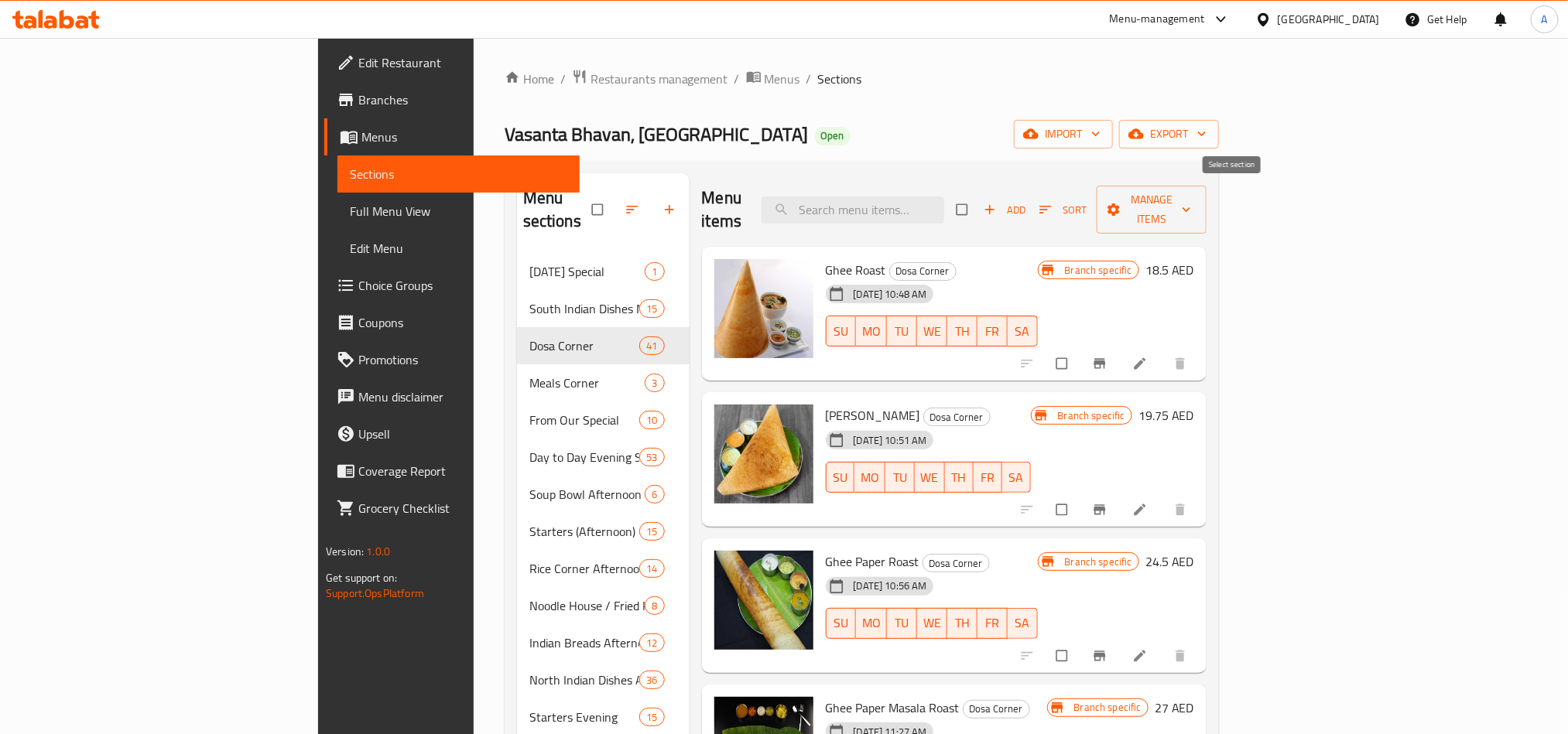
click at [979, 202] on input "checkbox" at bounding box center [963, 209] width 32 height 29
checkbox input "true"
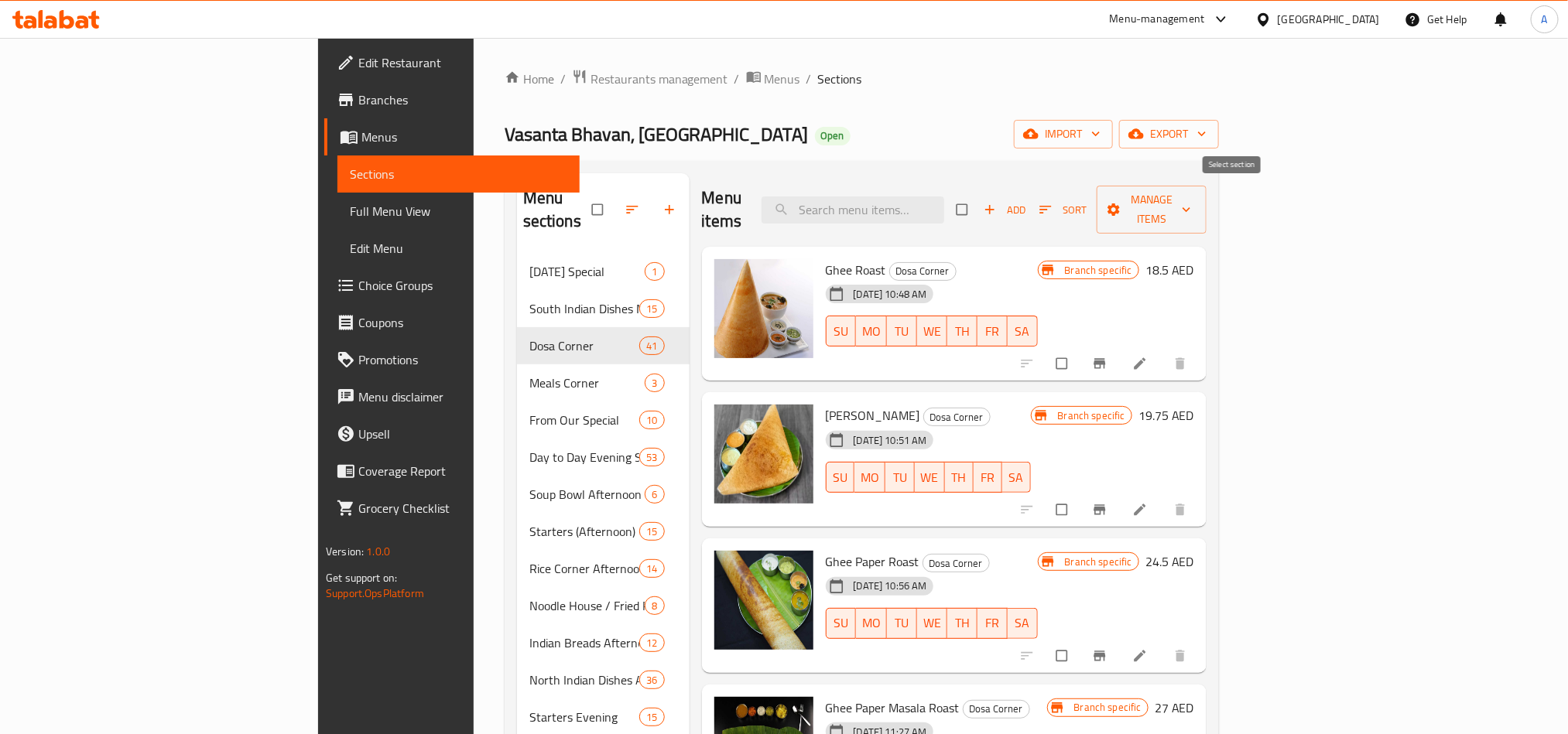
checkbox input "true"
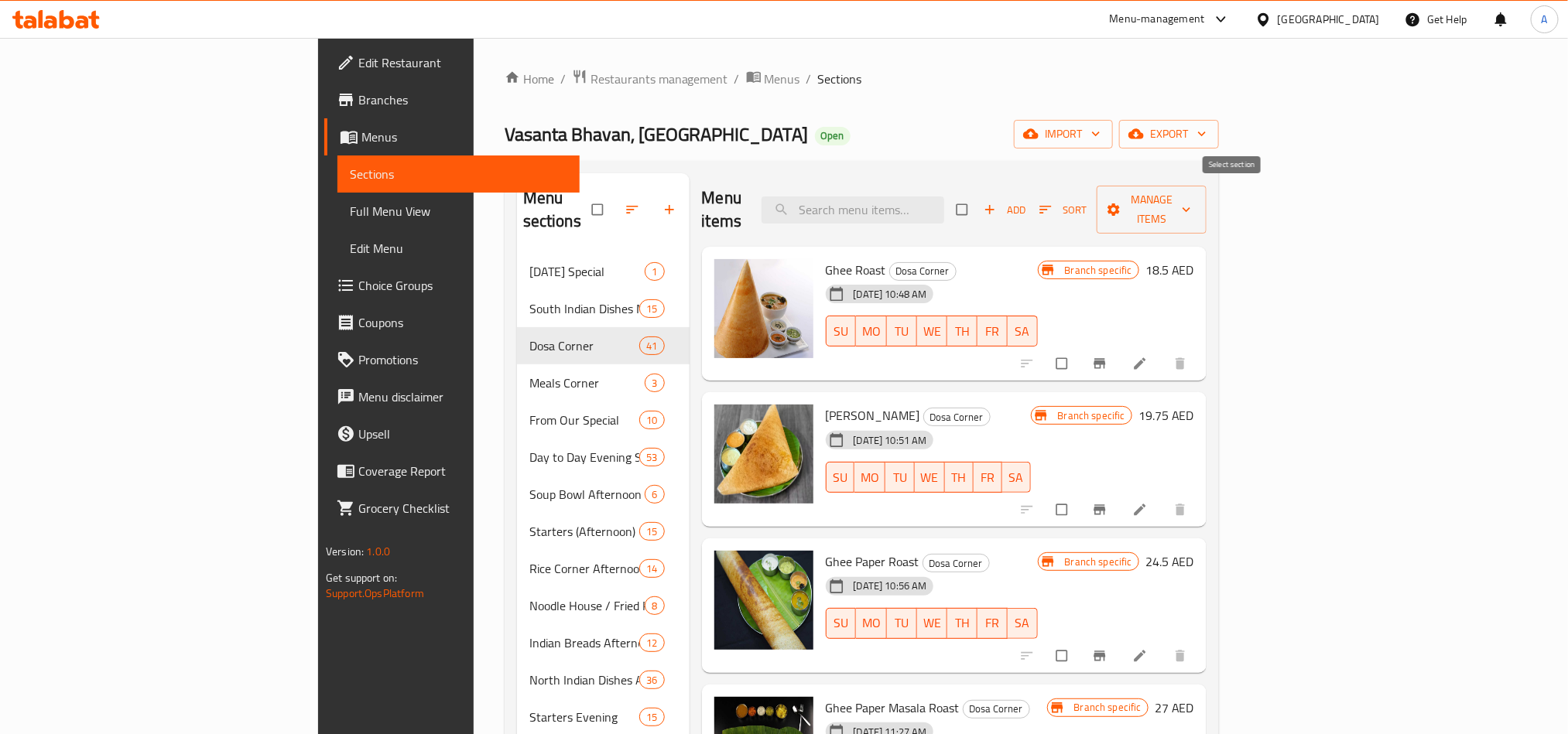
checkbox input "true"
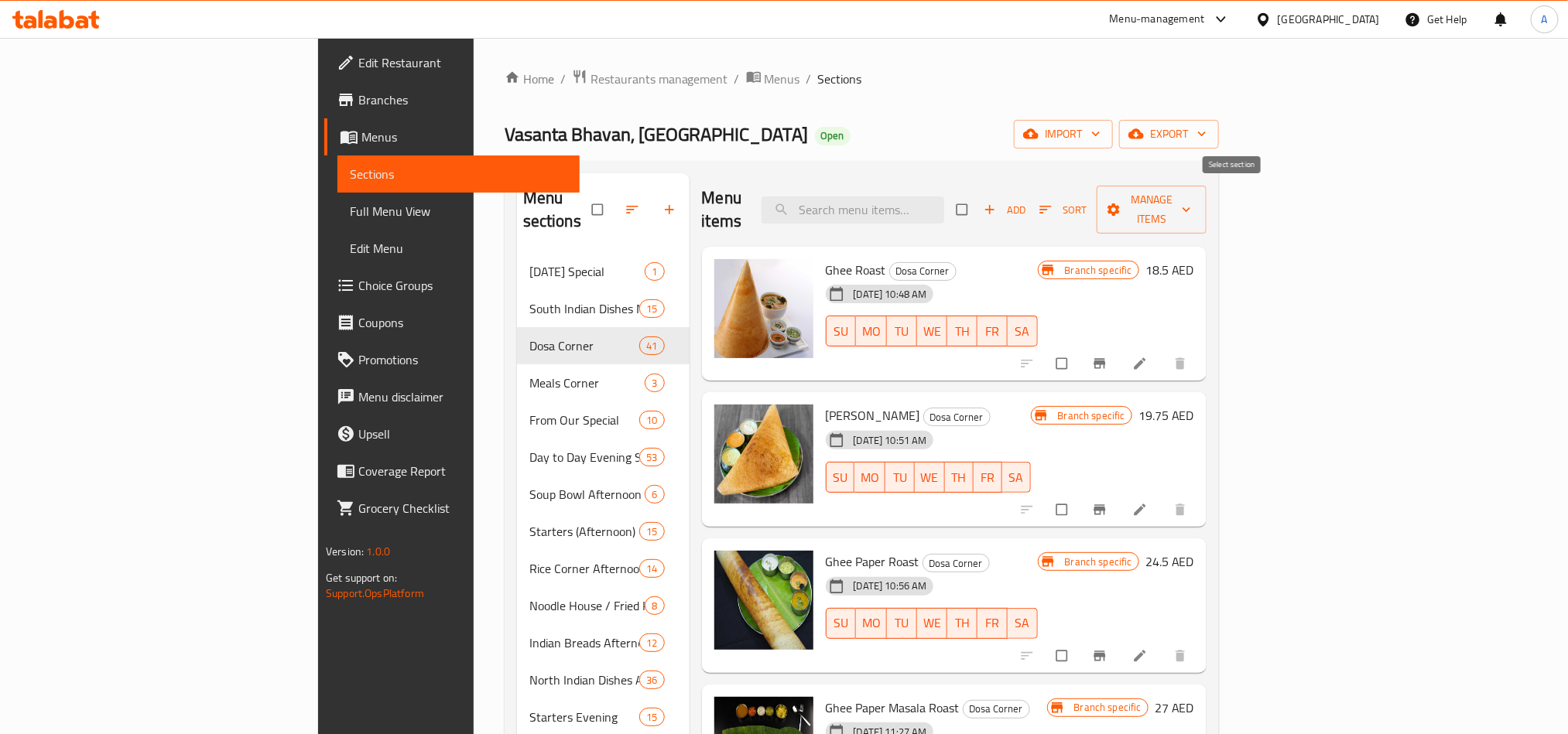
checkbox input "true"
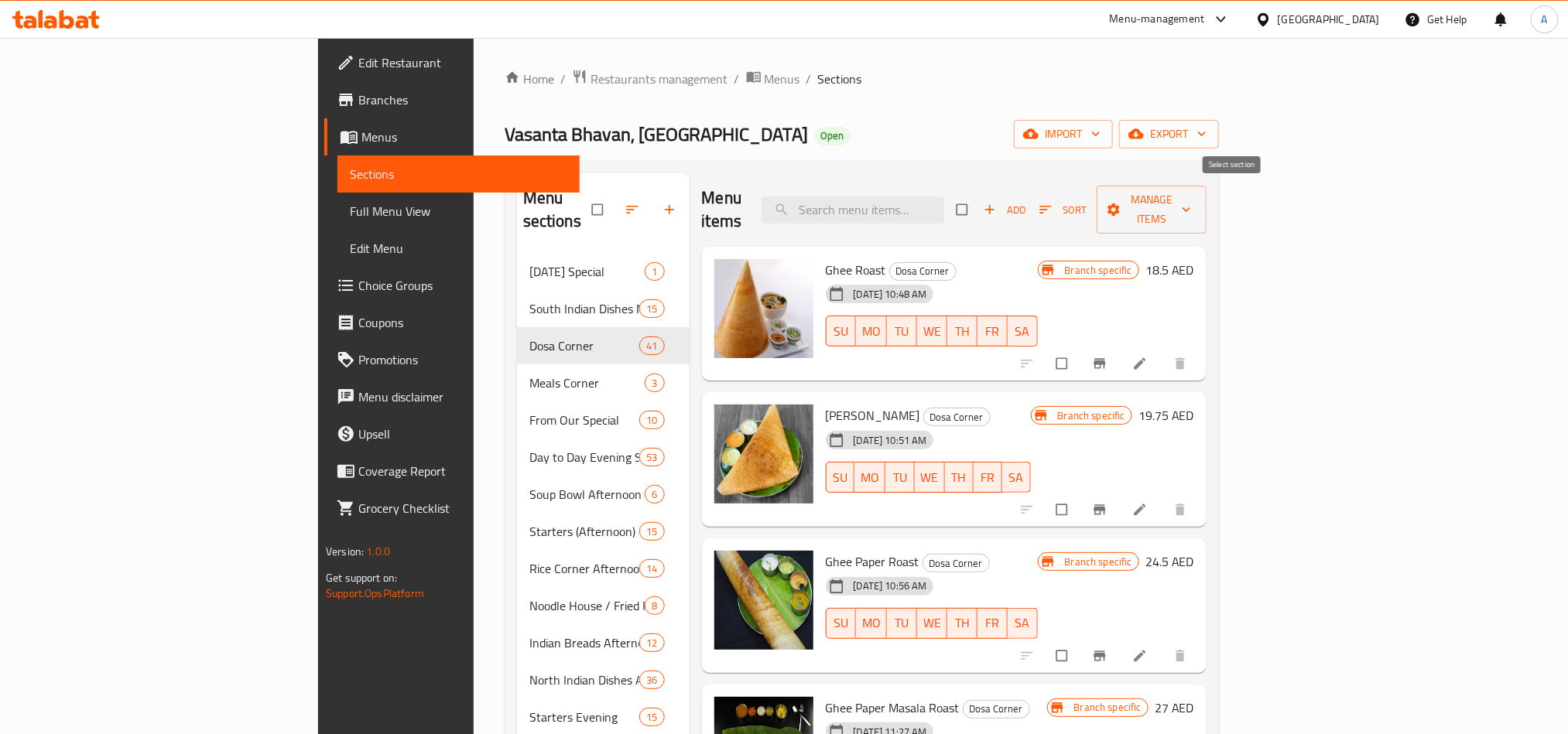
checkbox input "true"
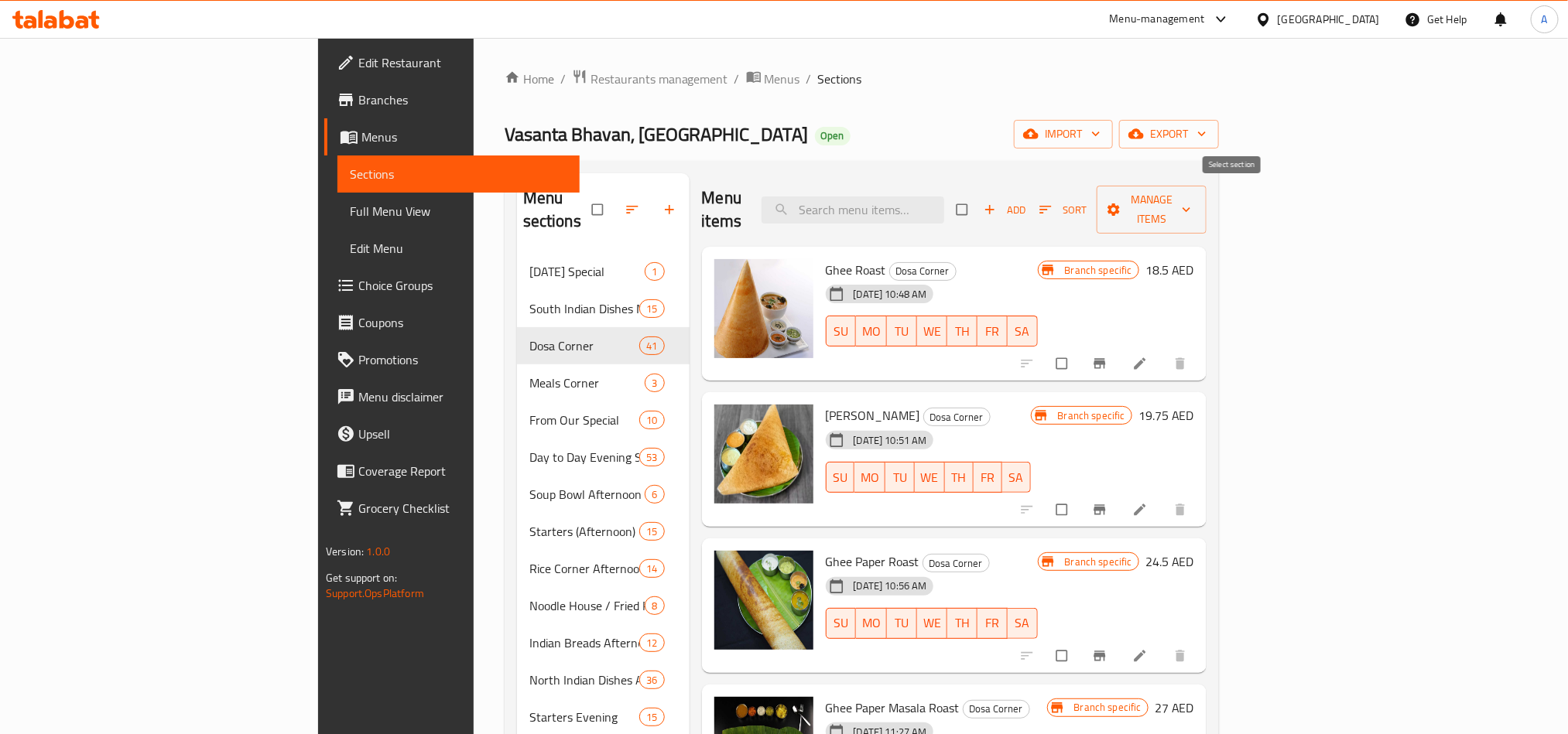
checkbox input "true"
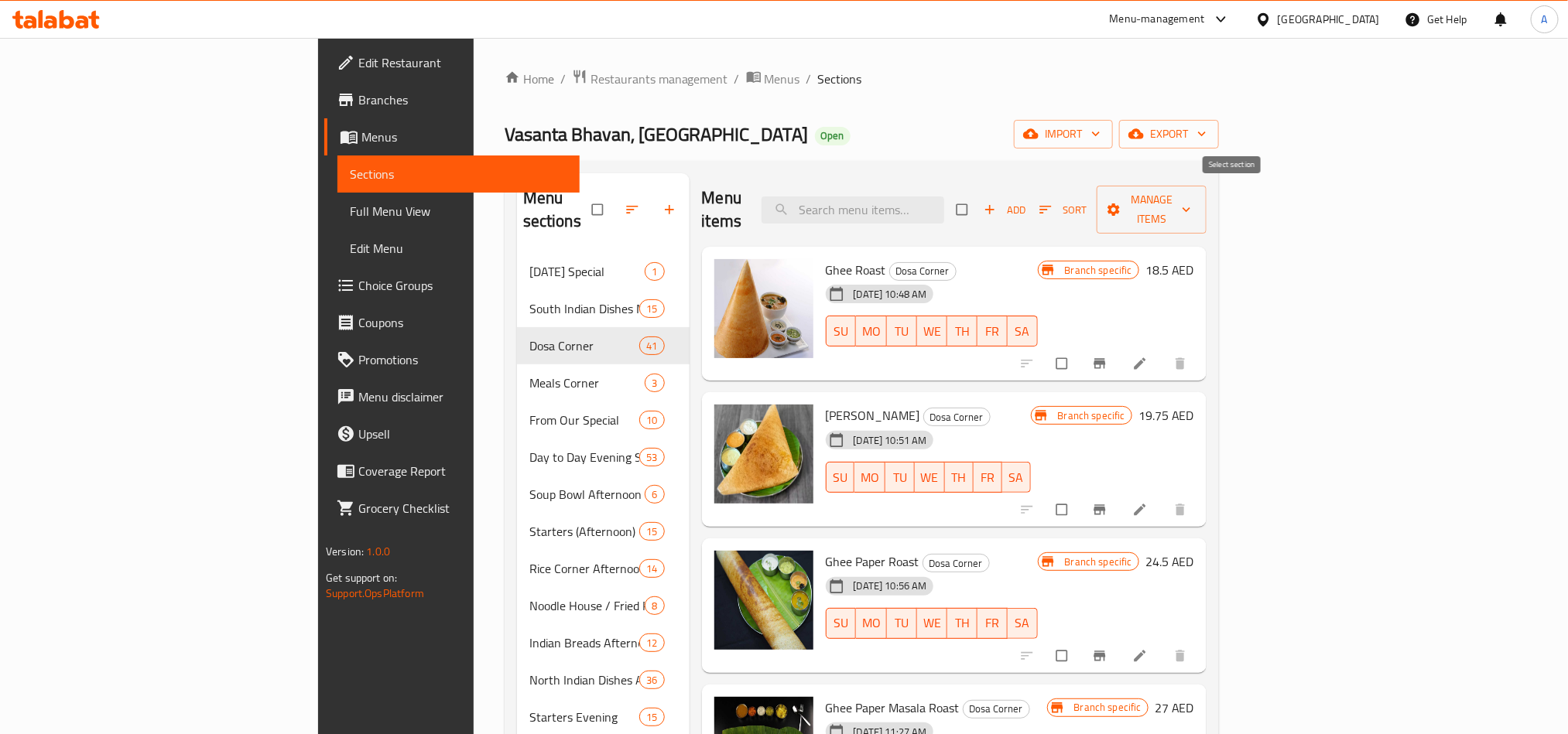
checkbox input "true"
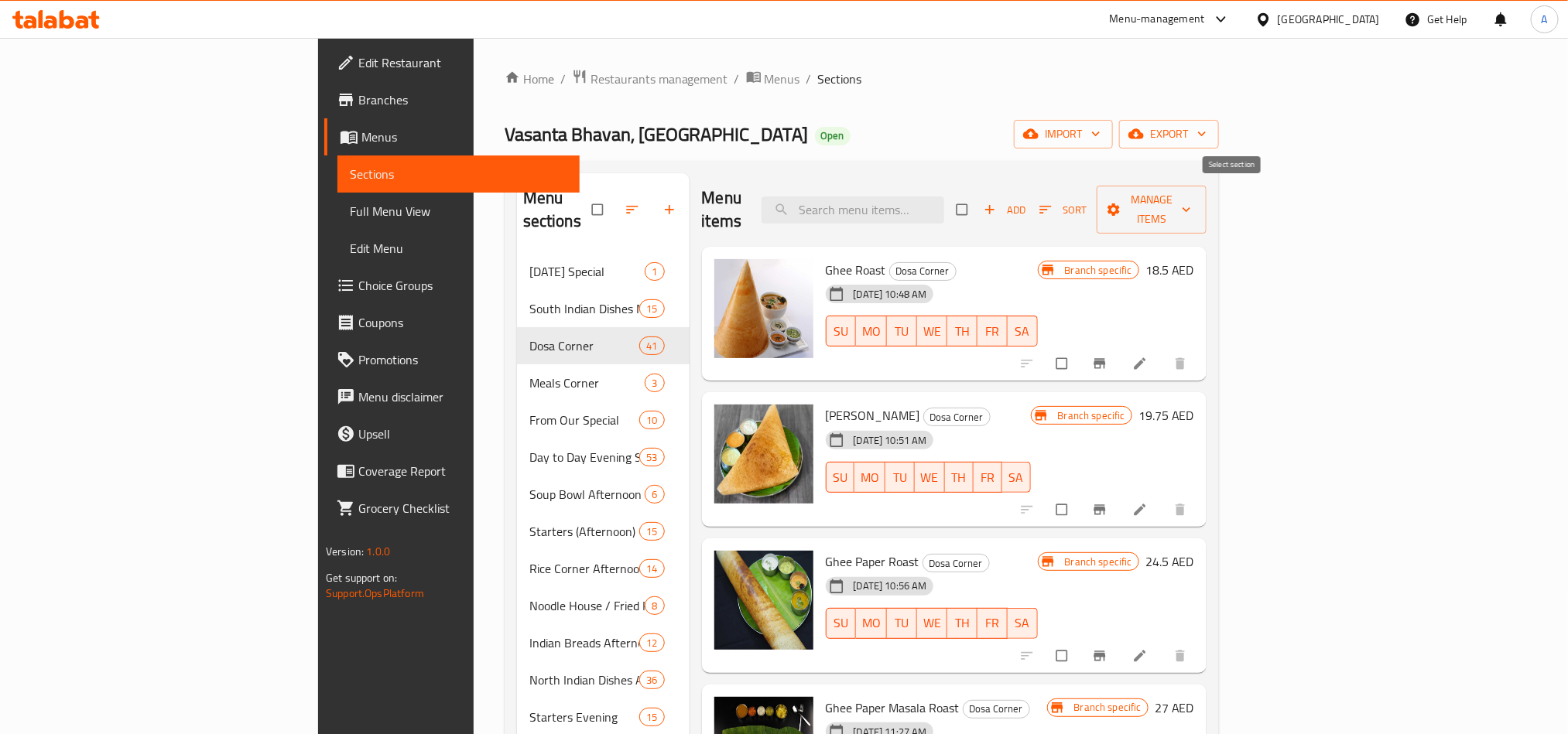
checkbox input "true"
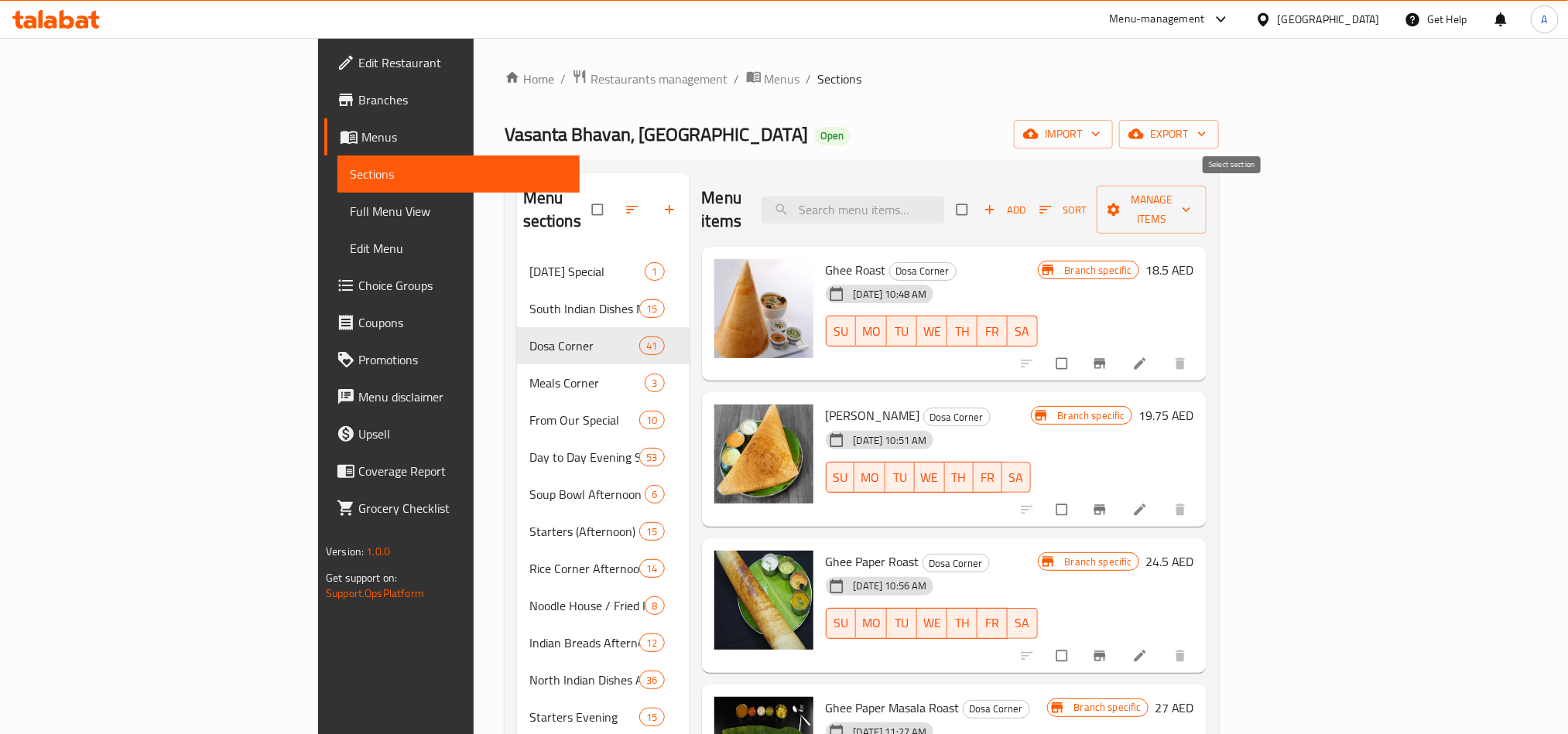
checkbox input "true"
click at [1206, 211] on div "Add Sort Manage items" at bounding box center [1081, 210] width 250 height 48
click at [1086, 201] on span "Sort" at bounding box center [1063, 210] width 47 height 18
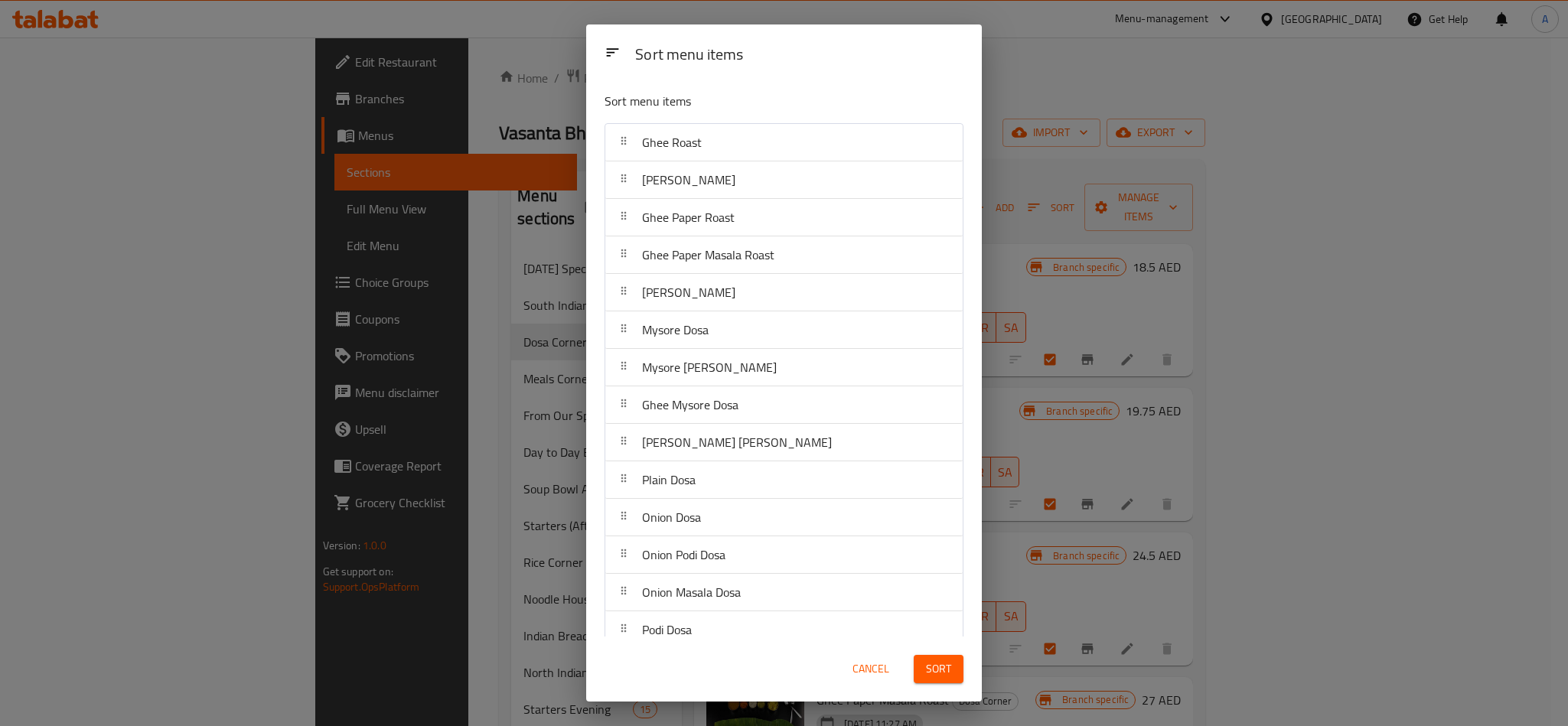
click at [1325, 193] on div "Sort menu items Sort menu items Ghee Roast Ghee Masala Dosa Ghee Paper Roast Gh…" at bounding box center [784, 363] width 1568 height 726
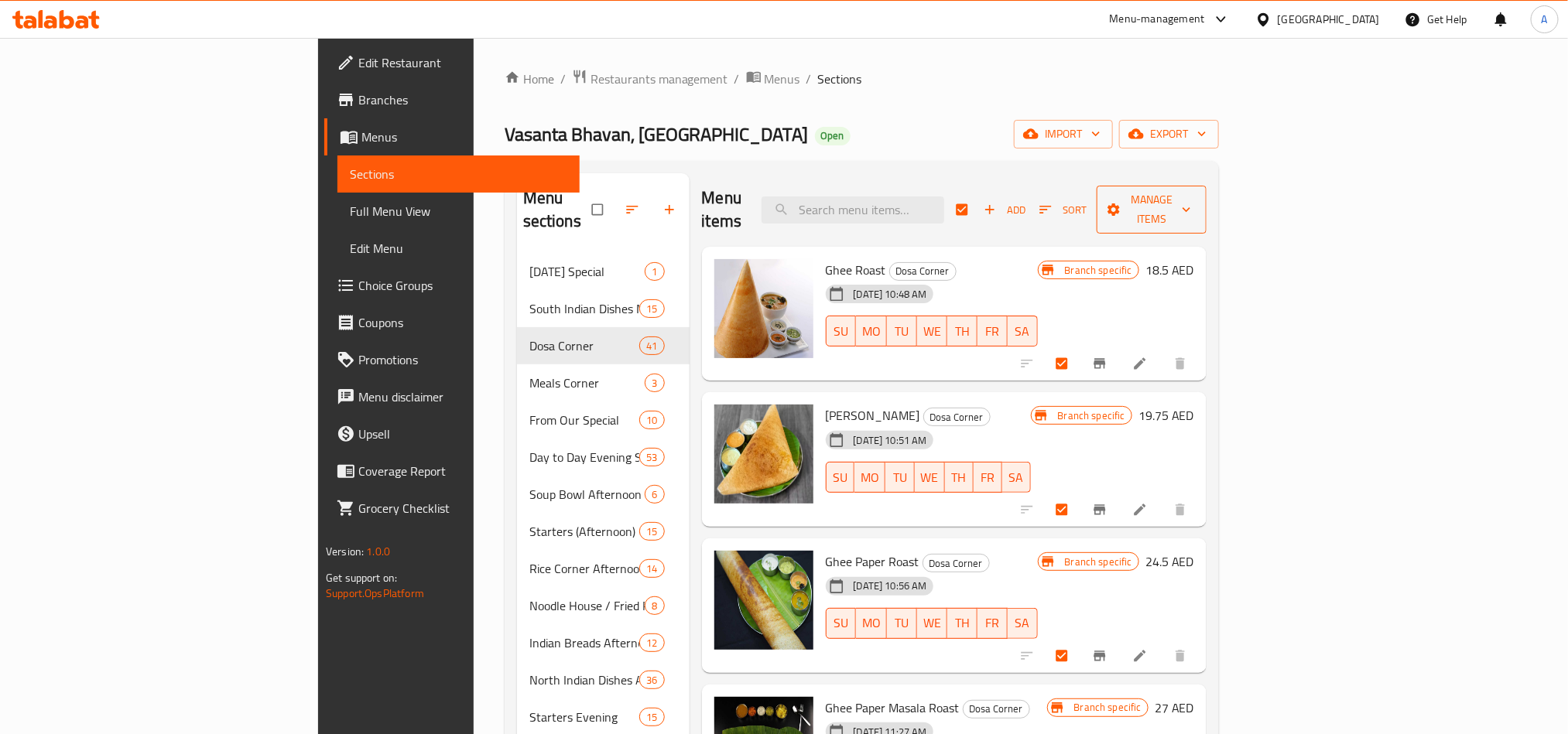
click at [1194, 205] on span "Manage items" at bounding box center [1152, 209] width 85 height 39
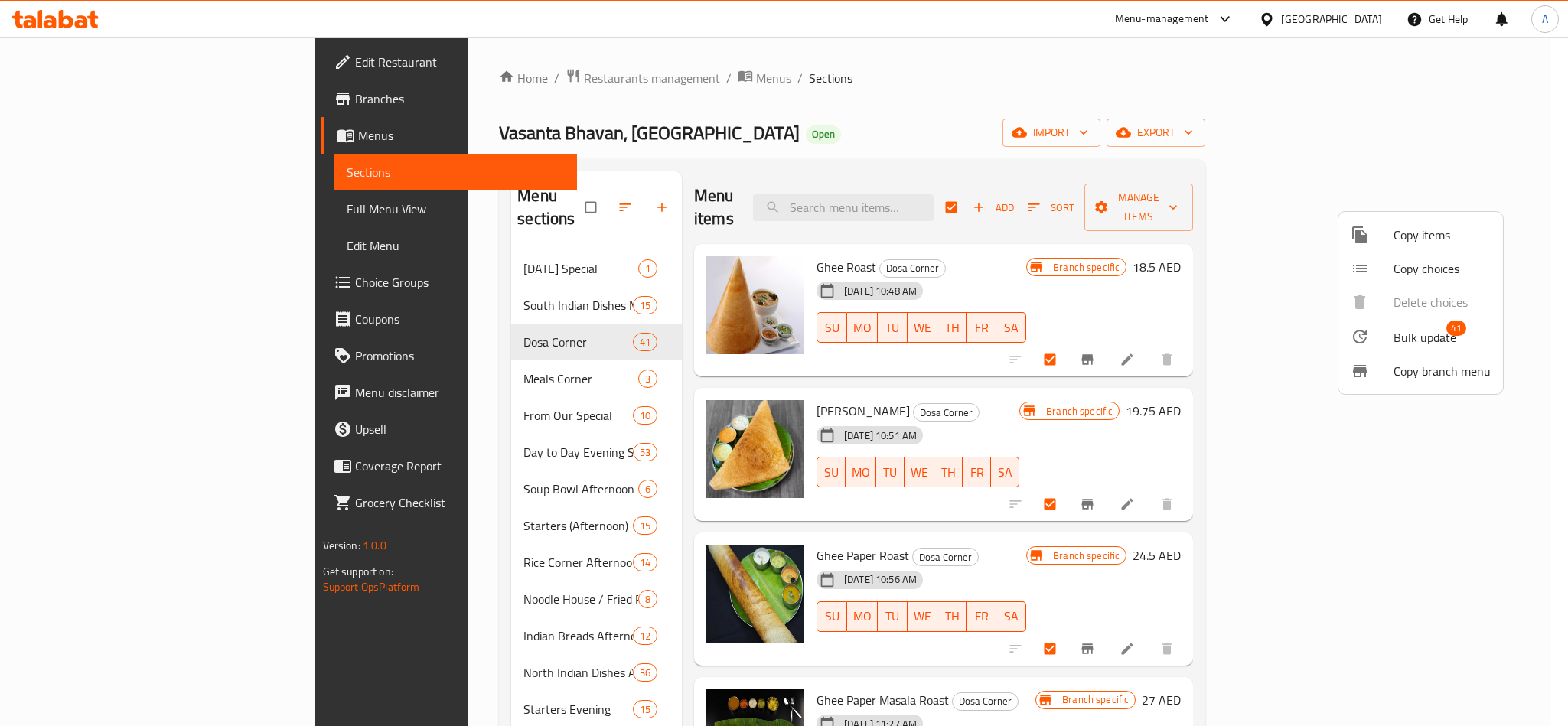
click at [1401, 357] on li "Copy branch menu" at bounding box center [1421, 371] width 164 height 34
click at [1417, 329] on span "Bulk update" at bounding box center [1425, 338] width 63 height 19
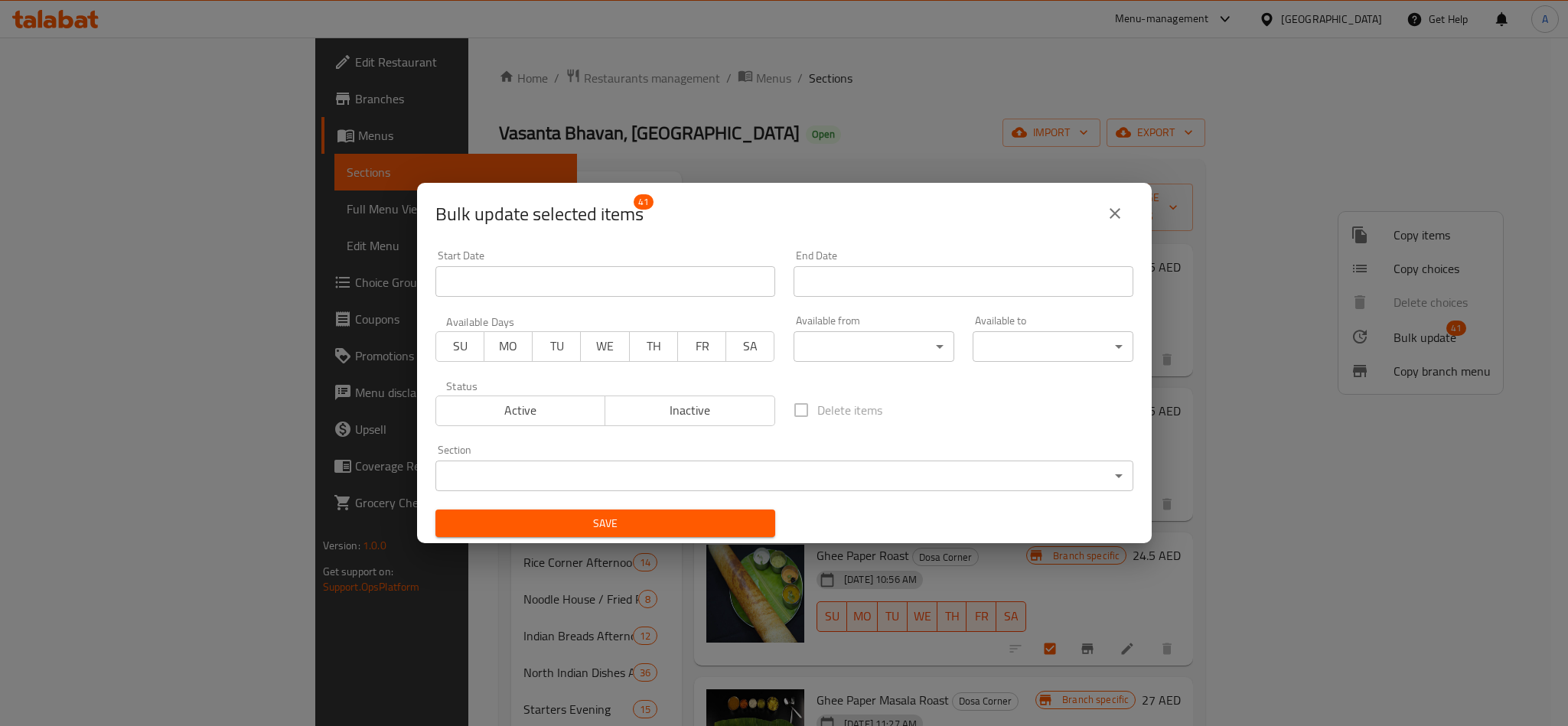
click at [1117, 216] on icon "close" at bounding box center [1114, 213] width 10 height 10
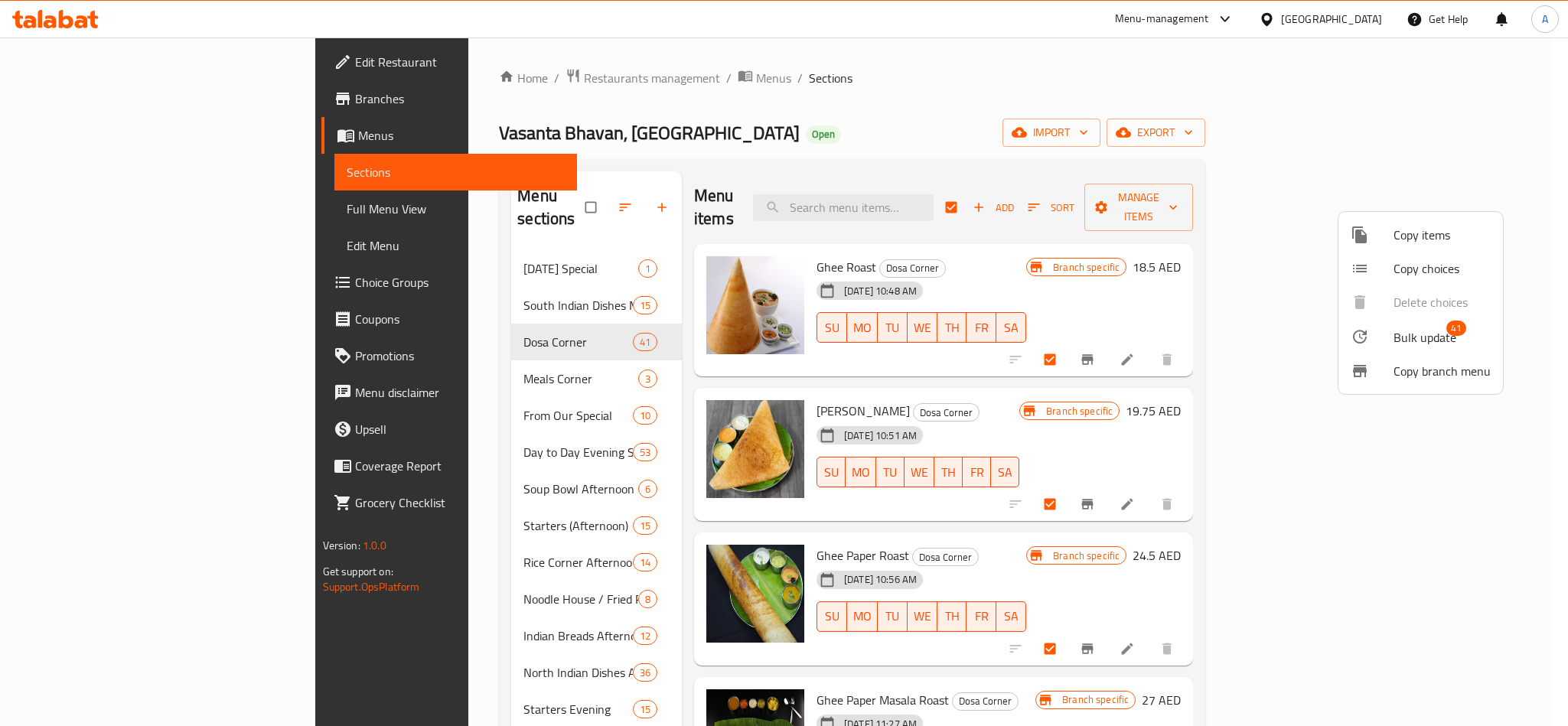
click at [1192, 138] on div at bounding box center [784, 363] width 1568 height 726
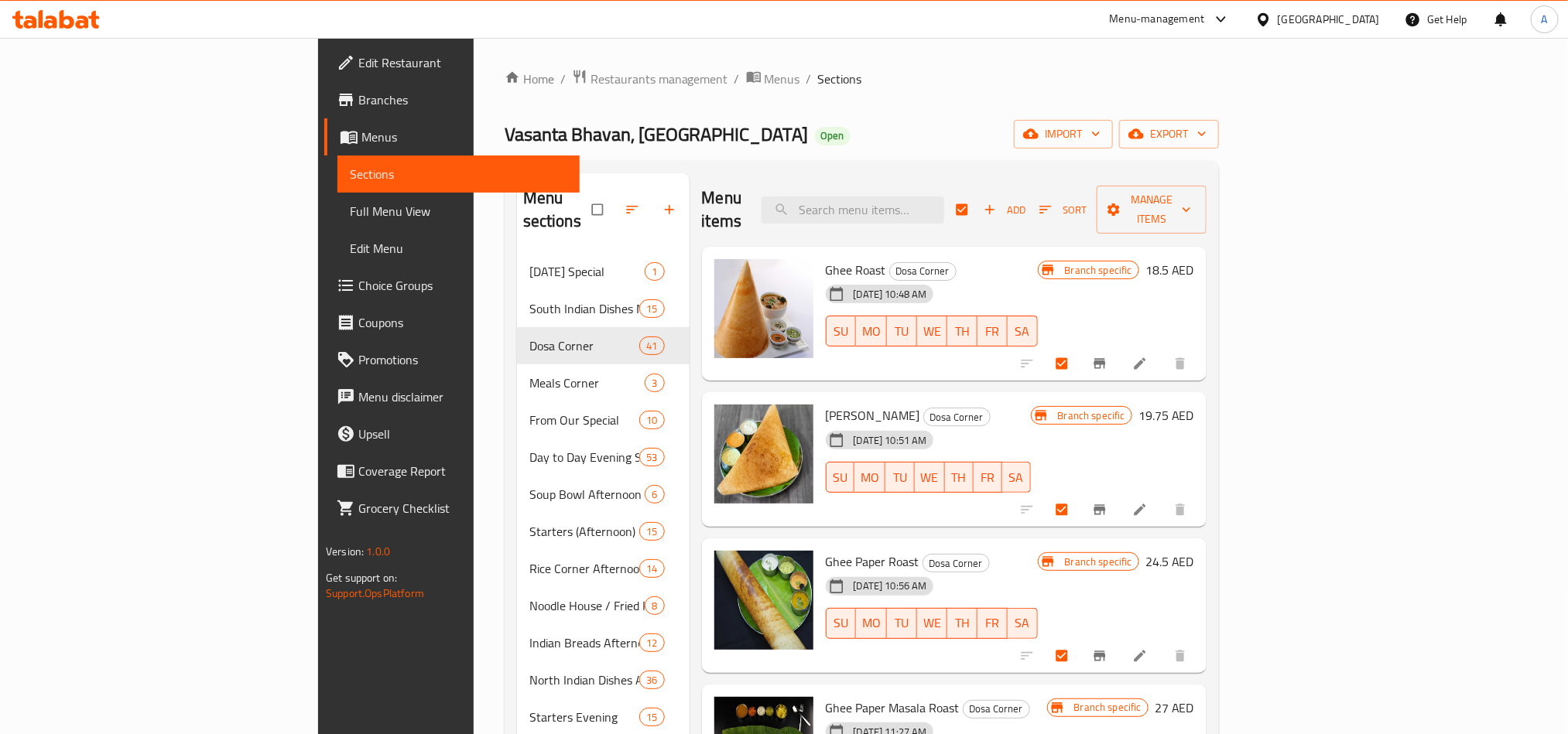
click at [979, 210] on input "checkbox" at bounding box center [963, 209] width 32 height 29
checkbox input "false"
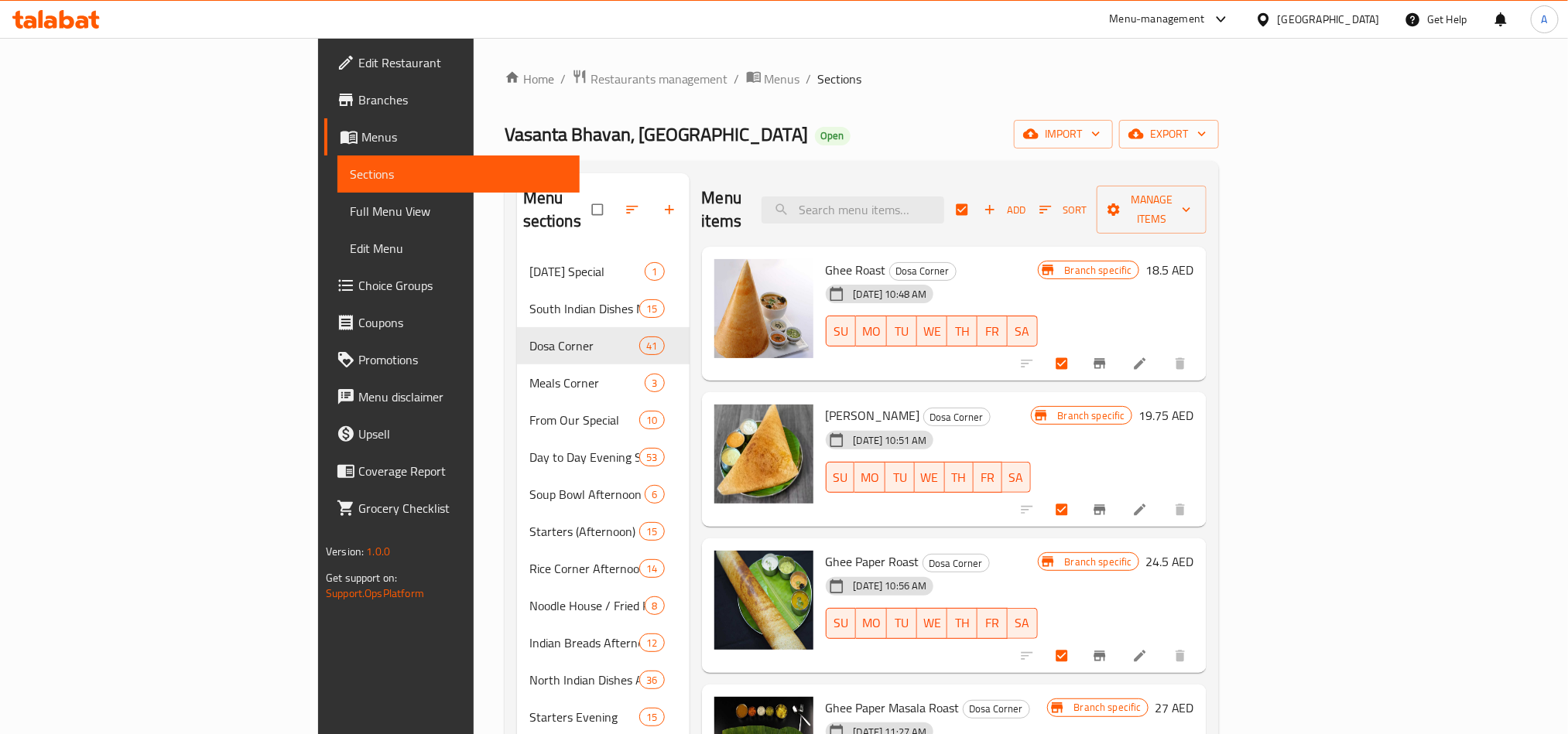
checkbox input "false"
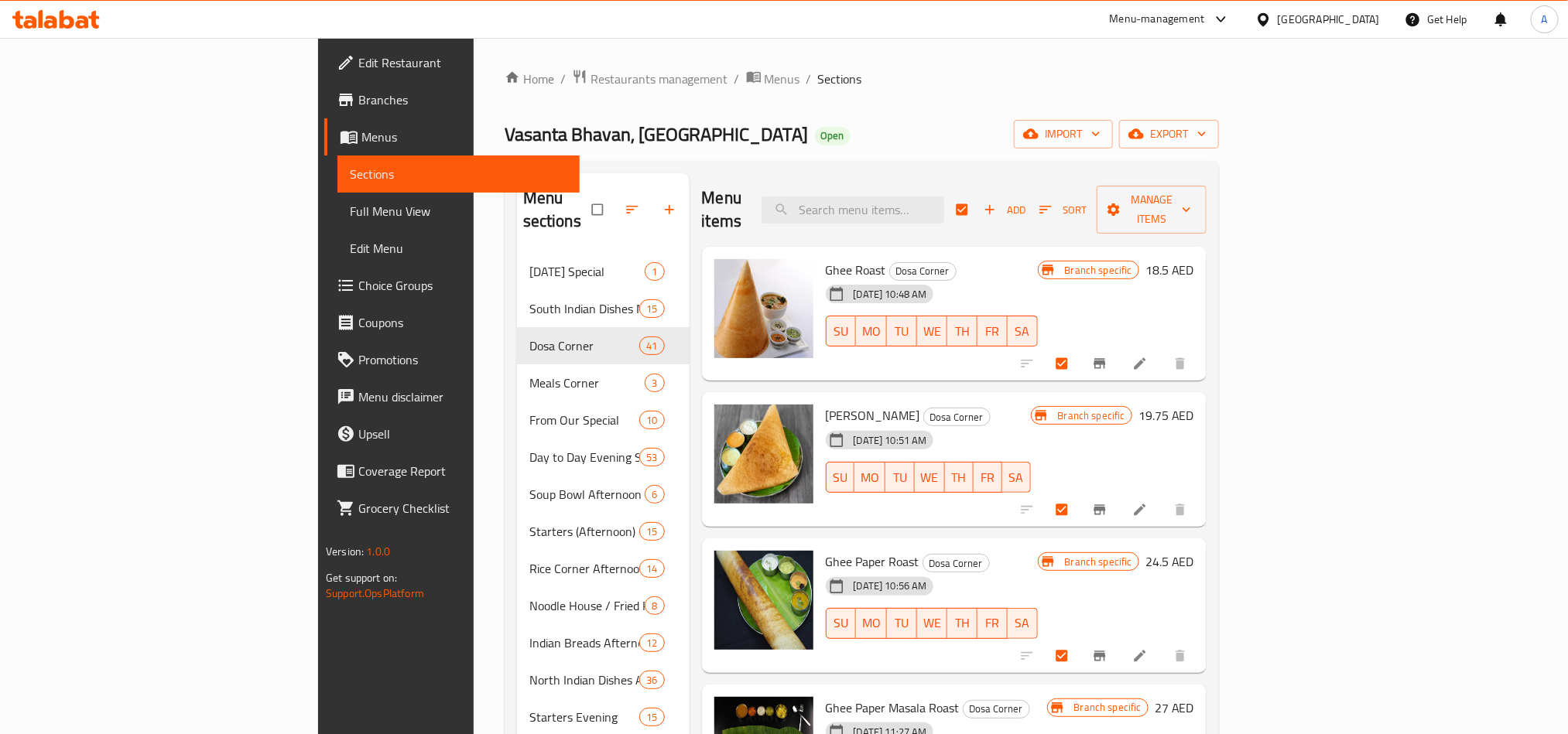
checkbox input "false"
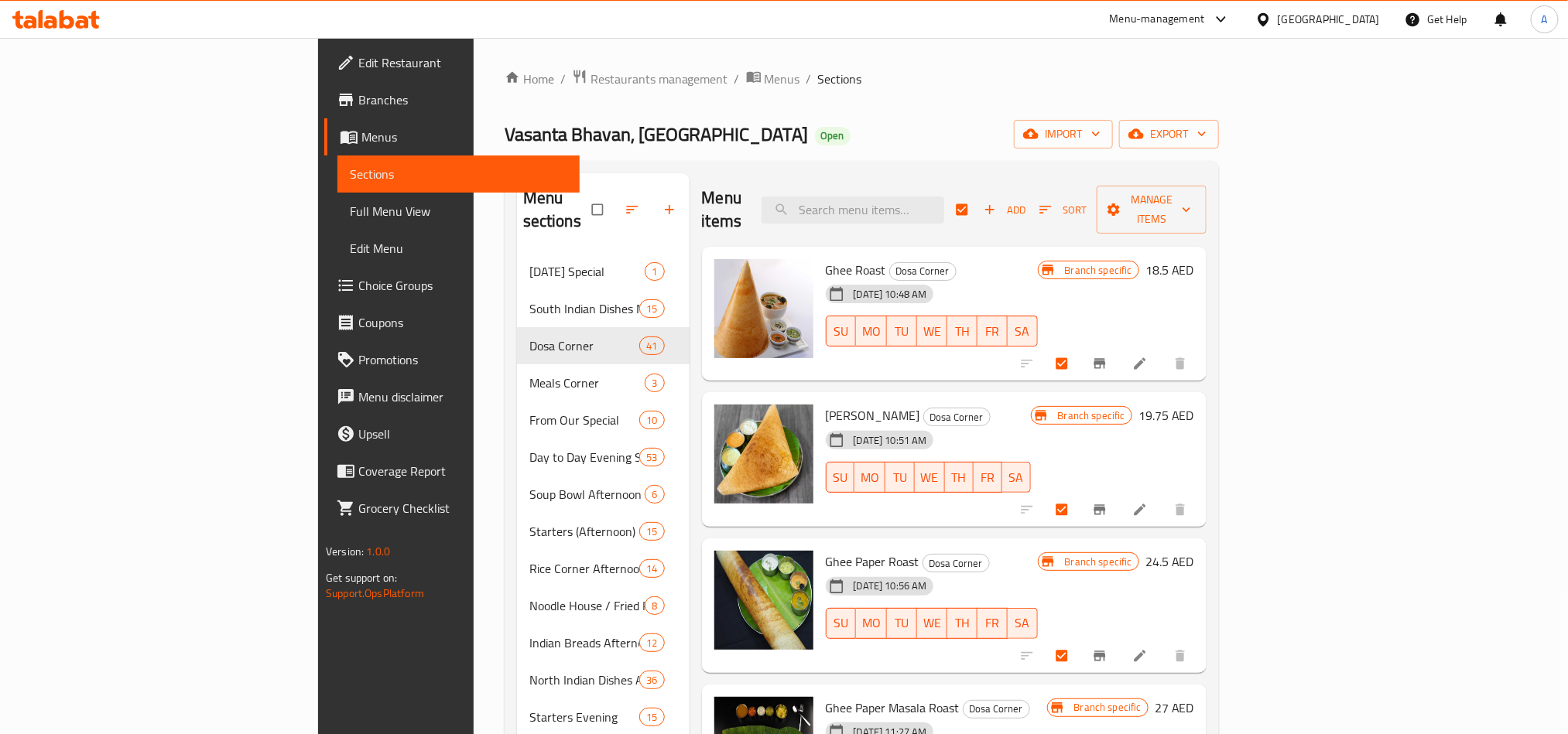
checkbox input "false"
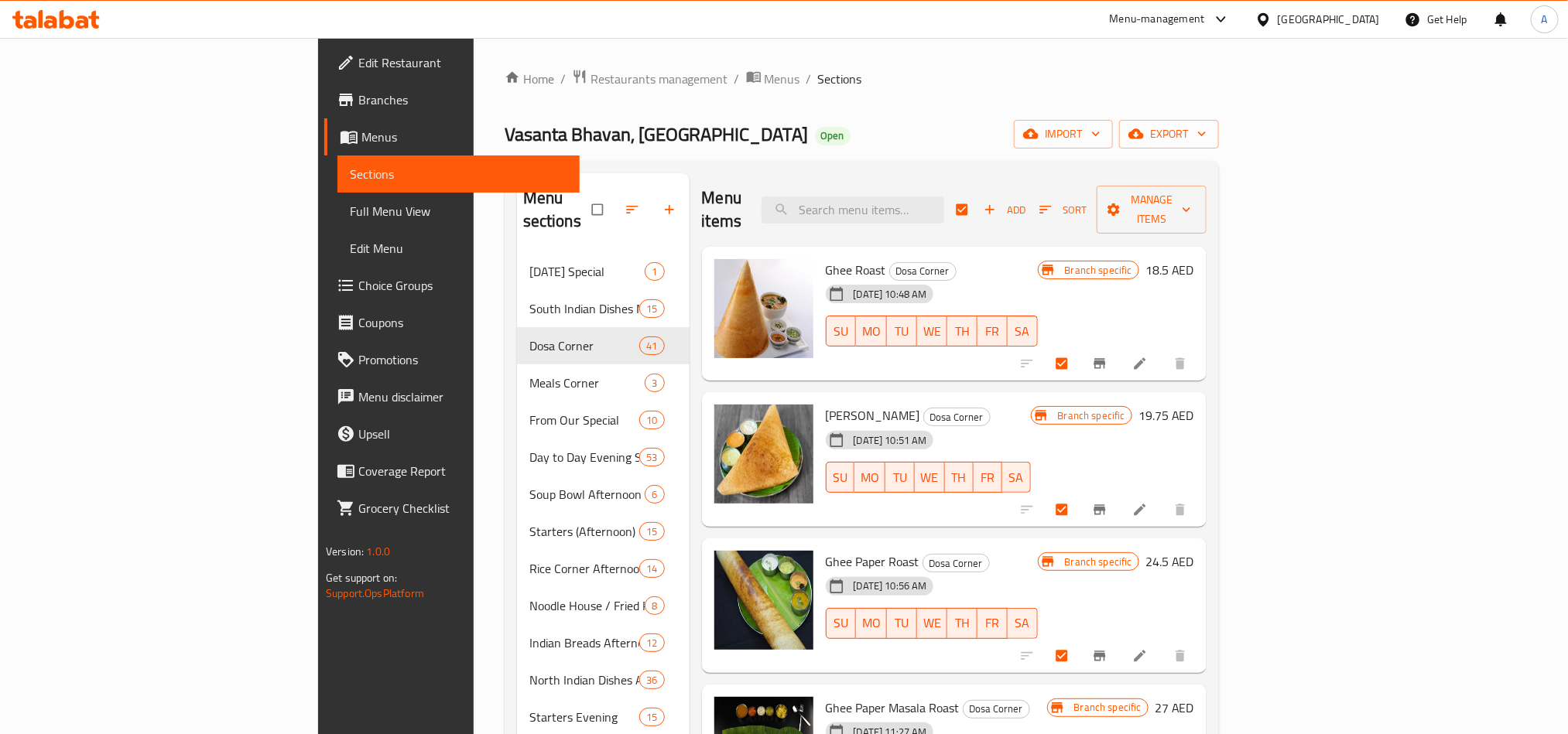
checkbox input "false"
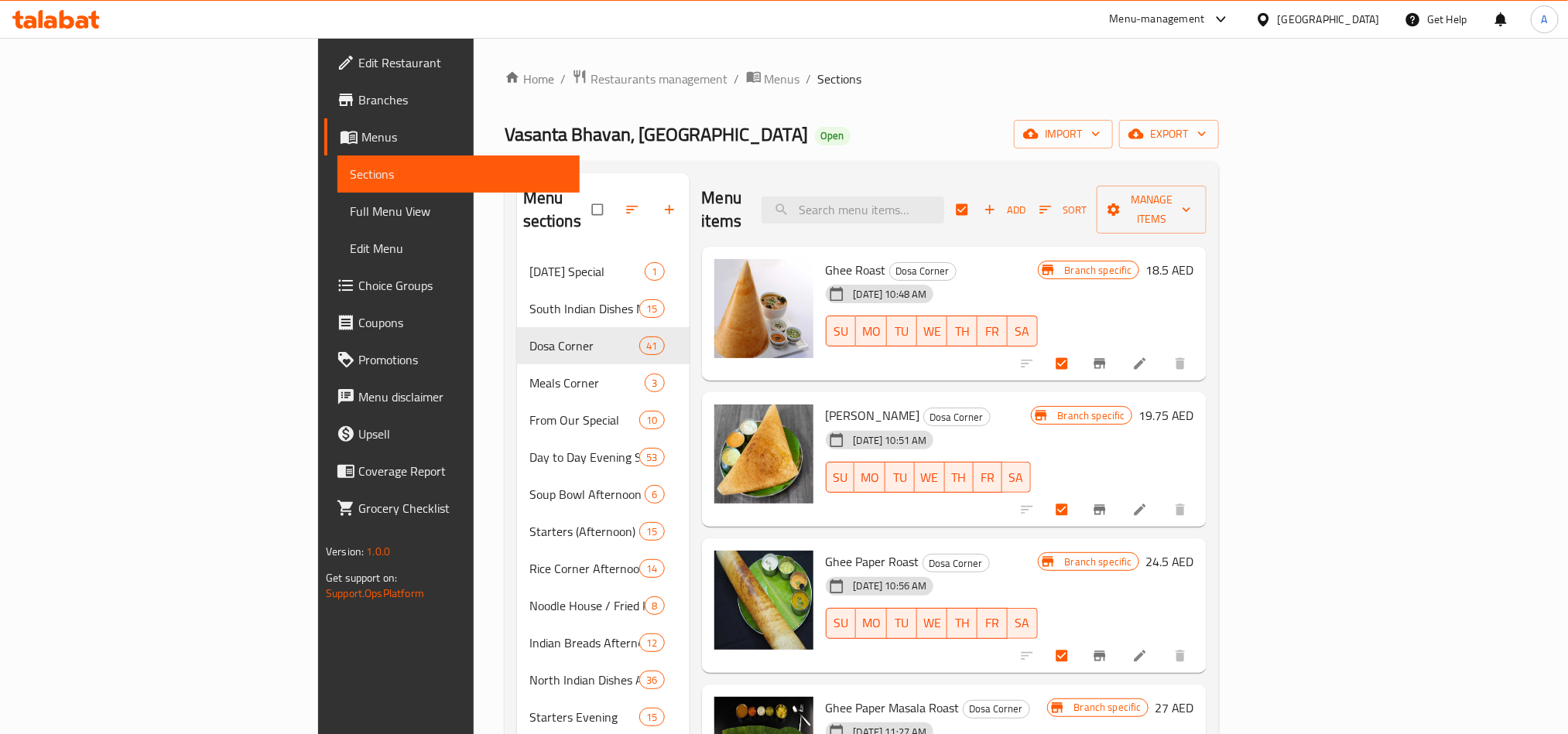
checkbox input "false"
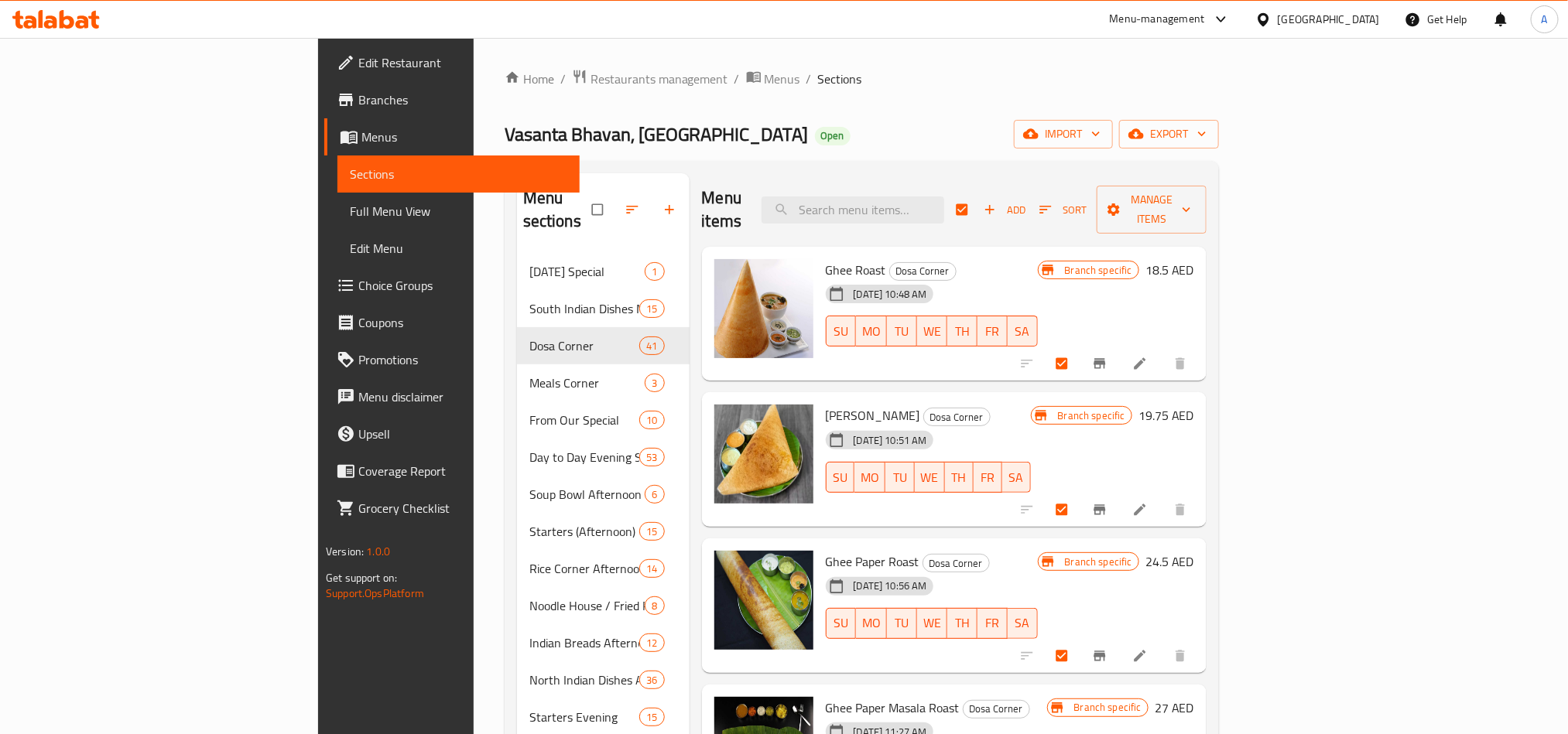
checkbox input "false"
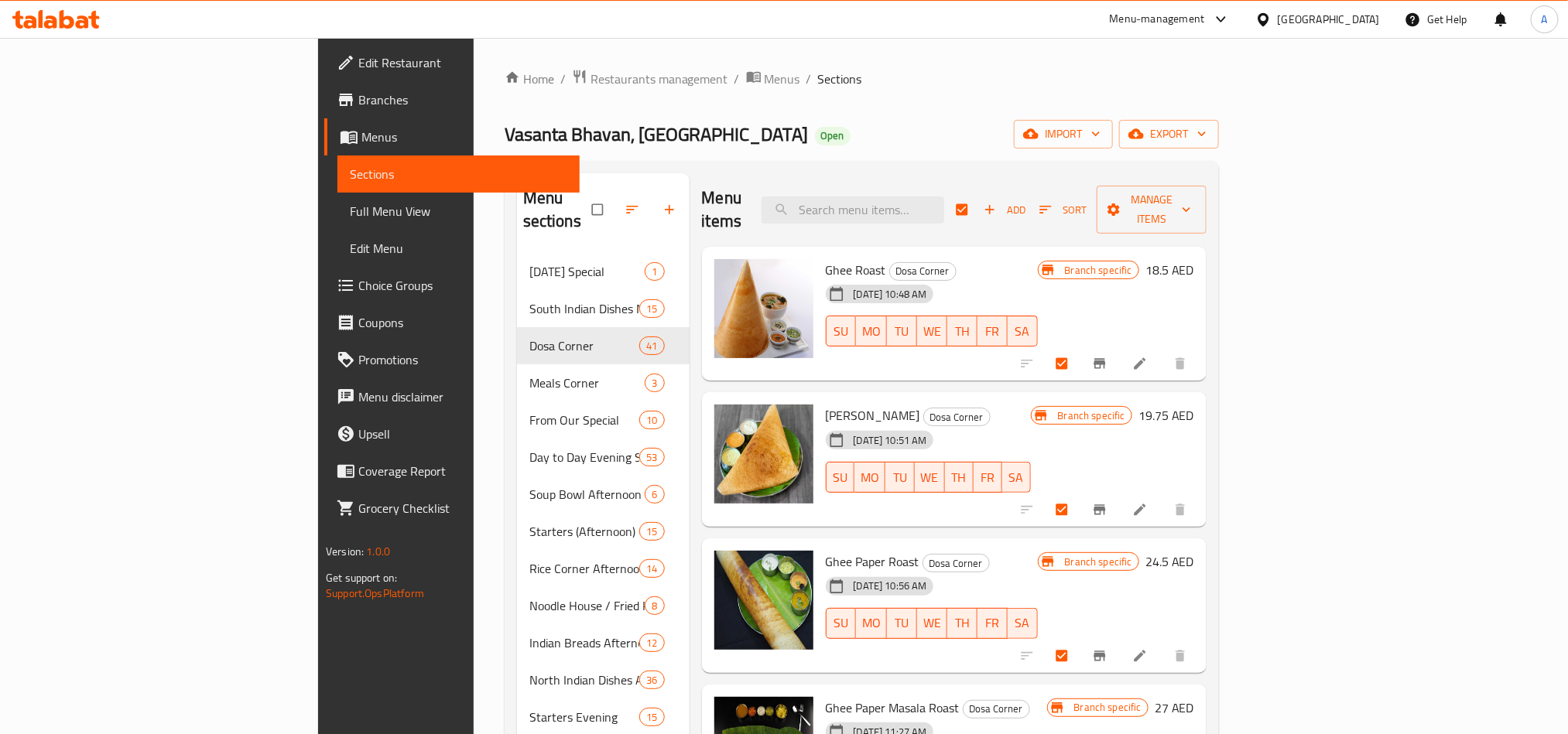
checkbox input "false"
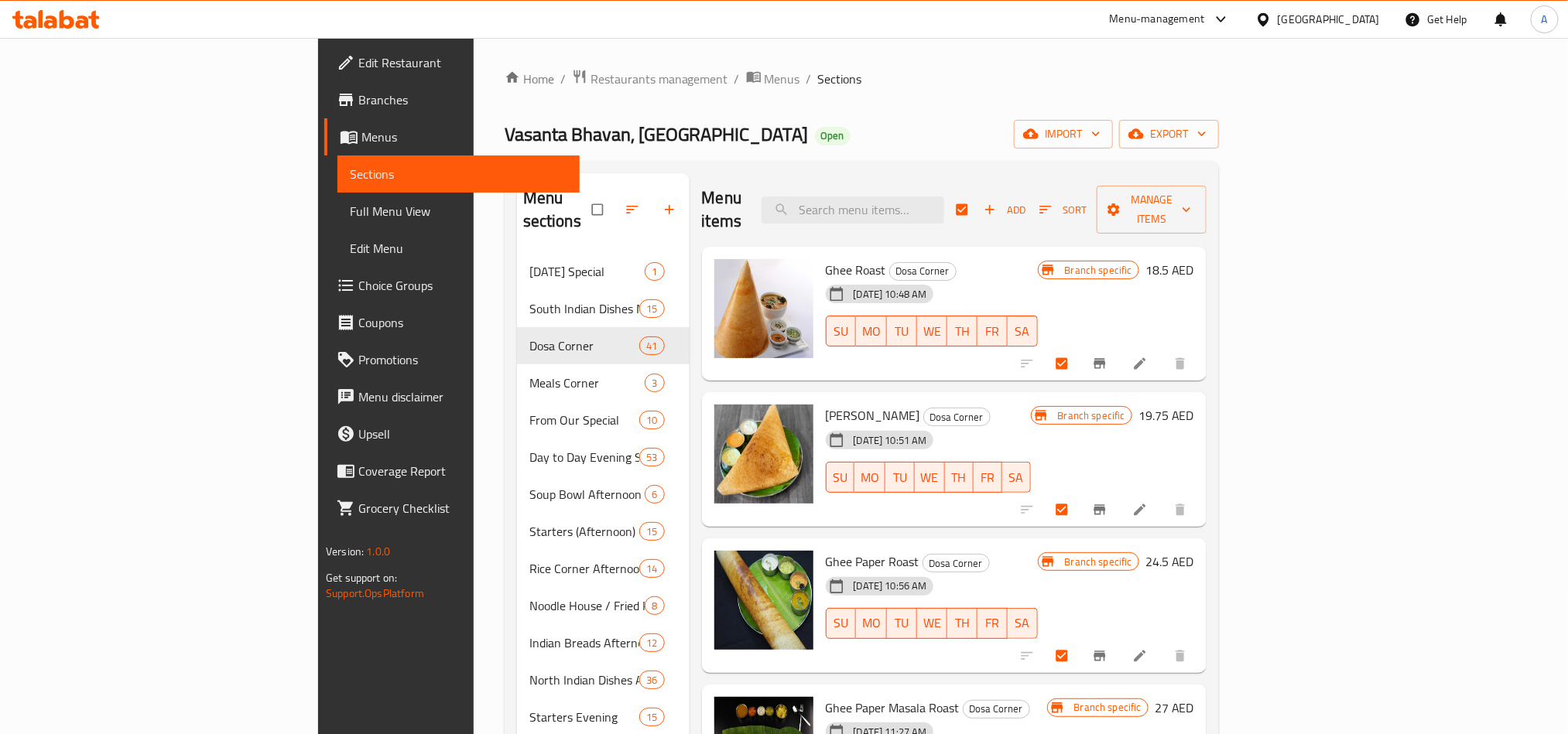
checkbox input "false"
click at [1071, 110] on div "Home / Restaurants management / Menus / Sections [GEOGRAPHIC_DATA], [GEOGRAPHIC…" at bounding box center [861, 616] width 714 height 1094
click at [979, 195] on input "checkbox" at bounding box center [963, 209] width 32 height 29
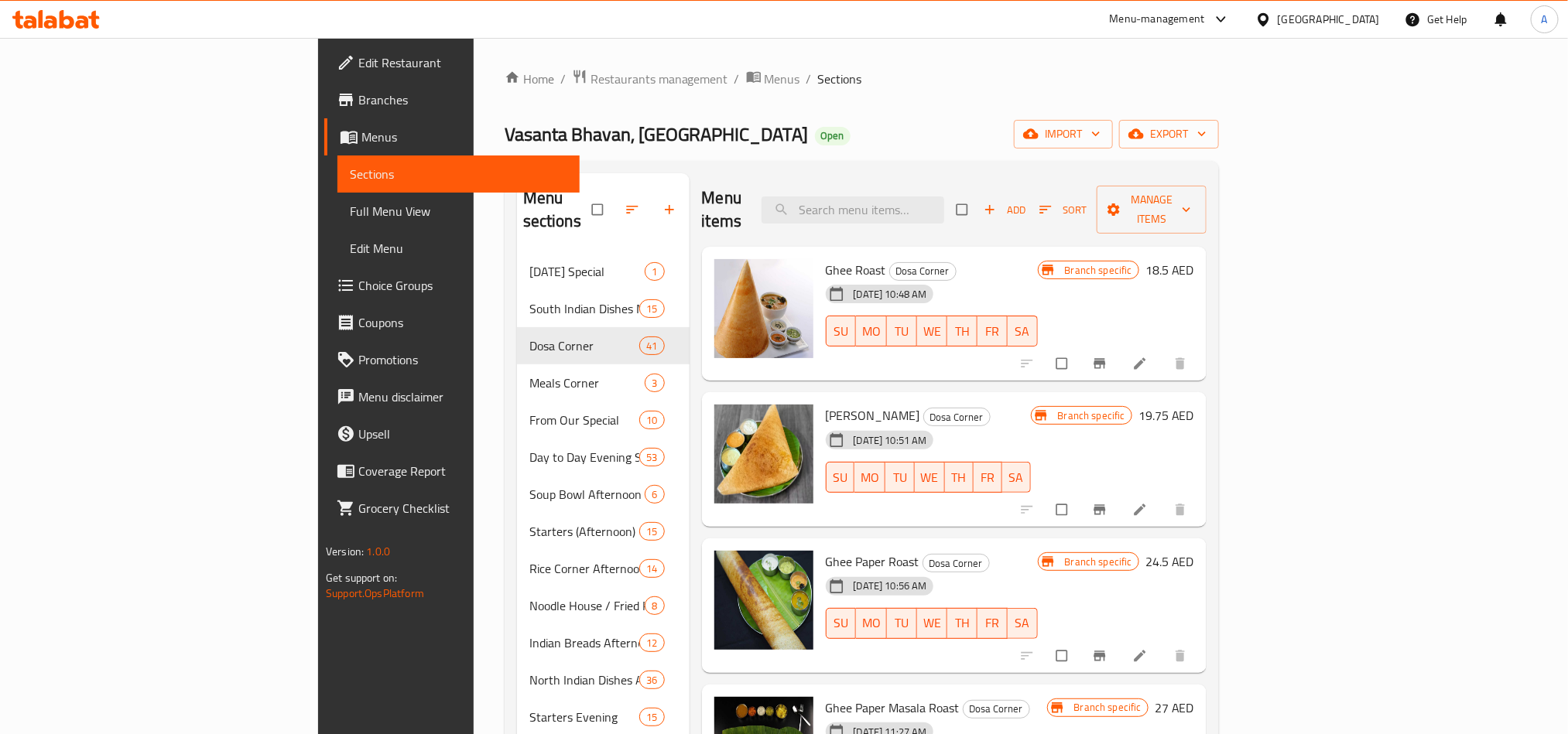
checkbox input "true"
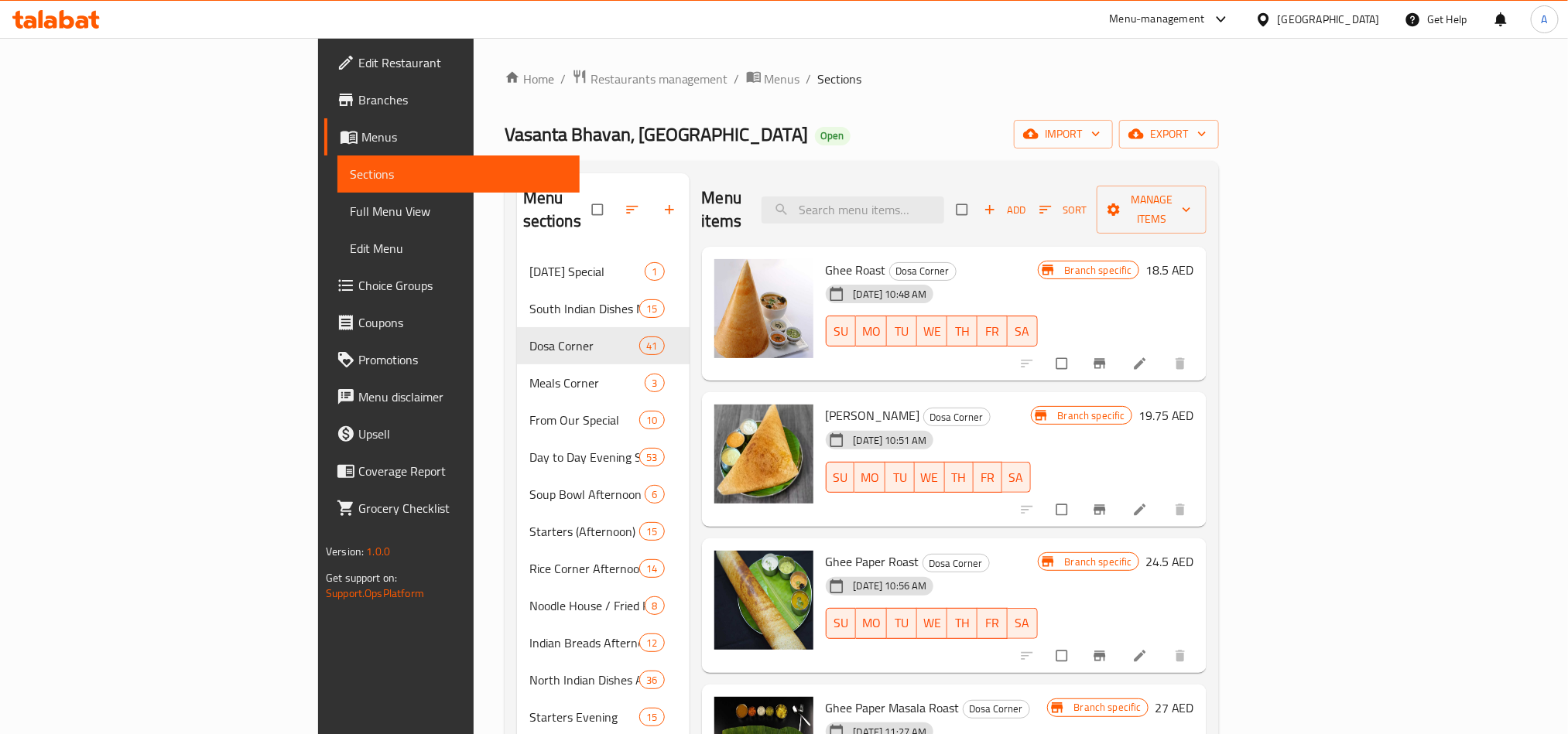
checkbox input "true"
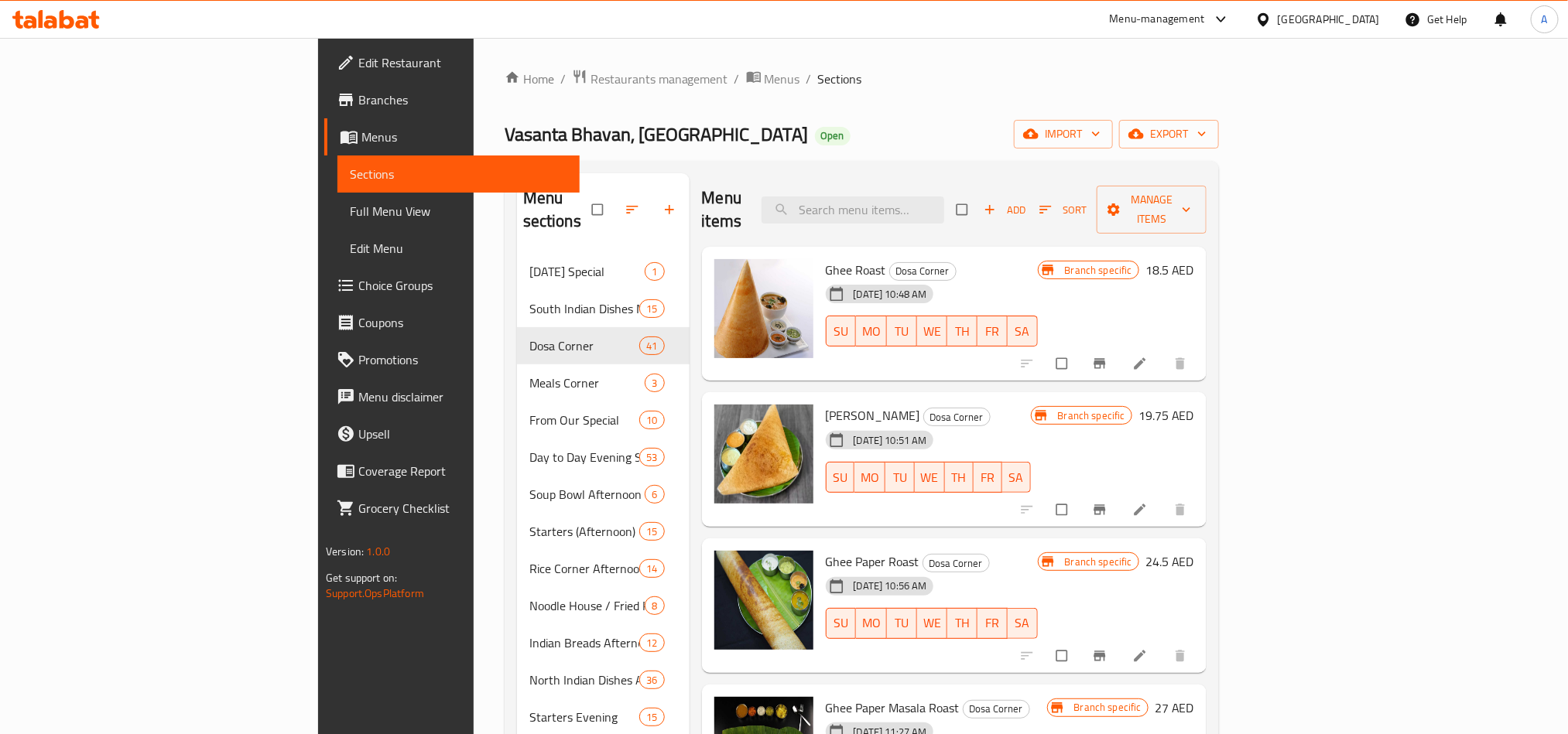
checkbox input "true"
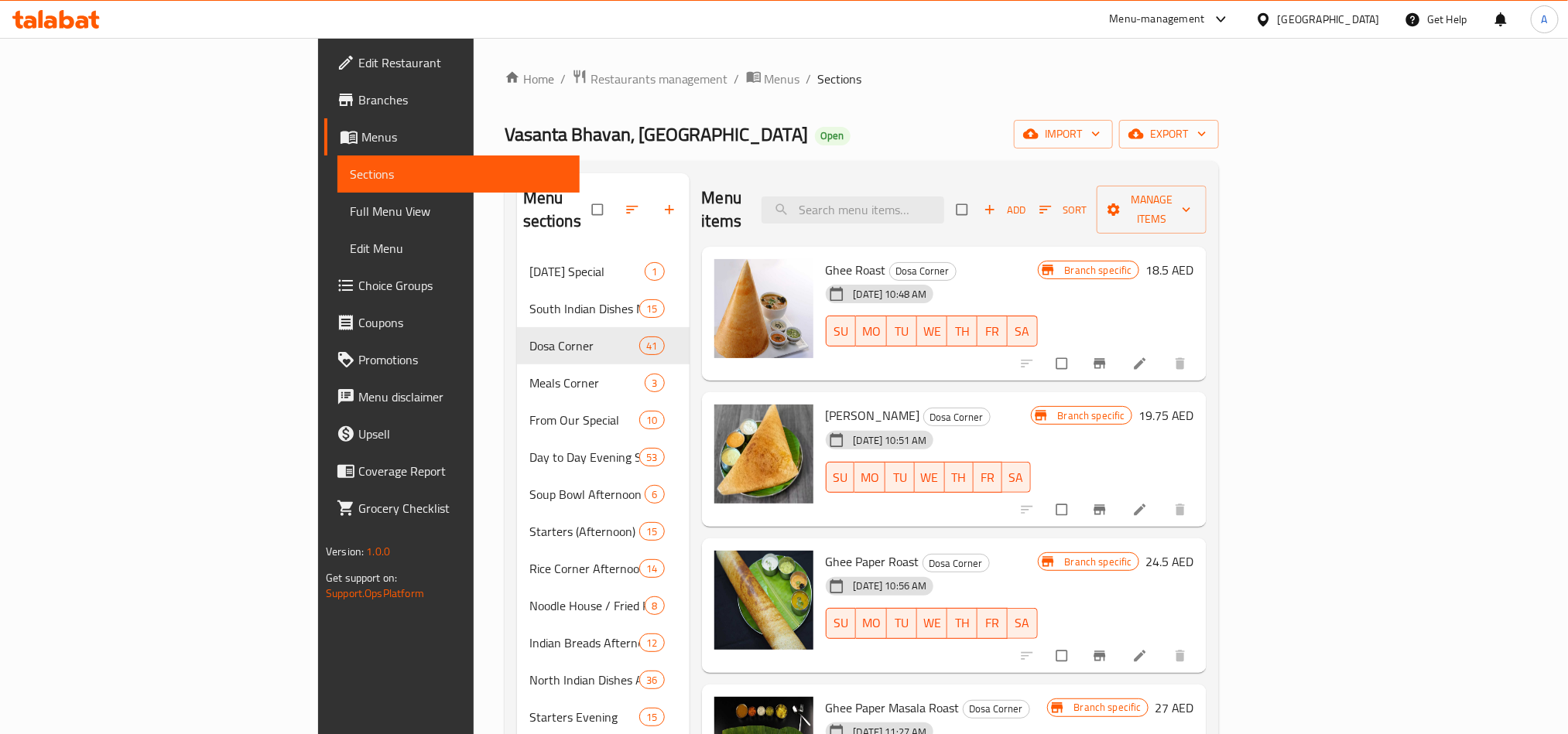
checkbox input "true"
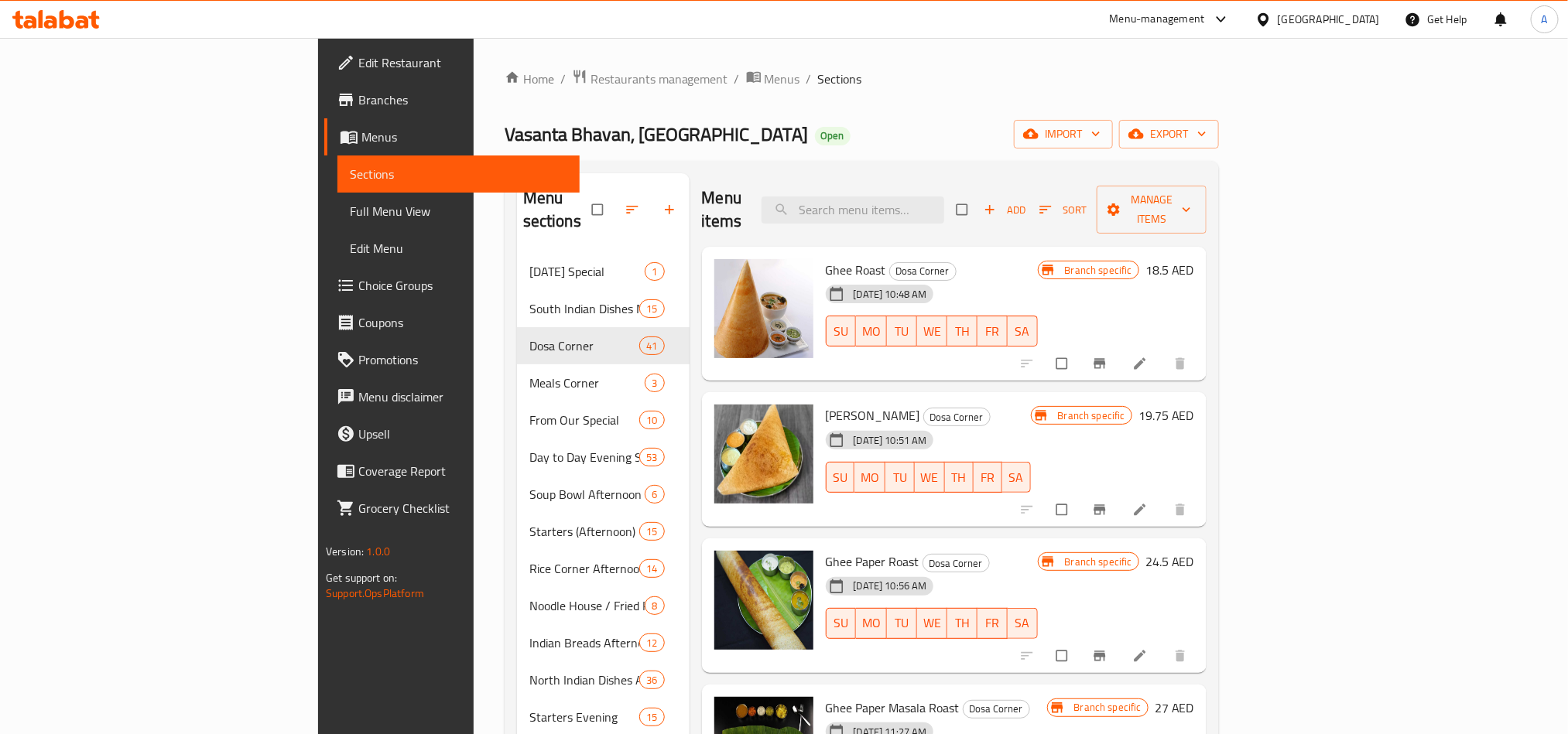
checkbox input "true"
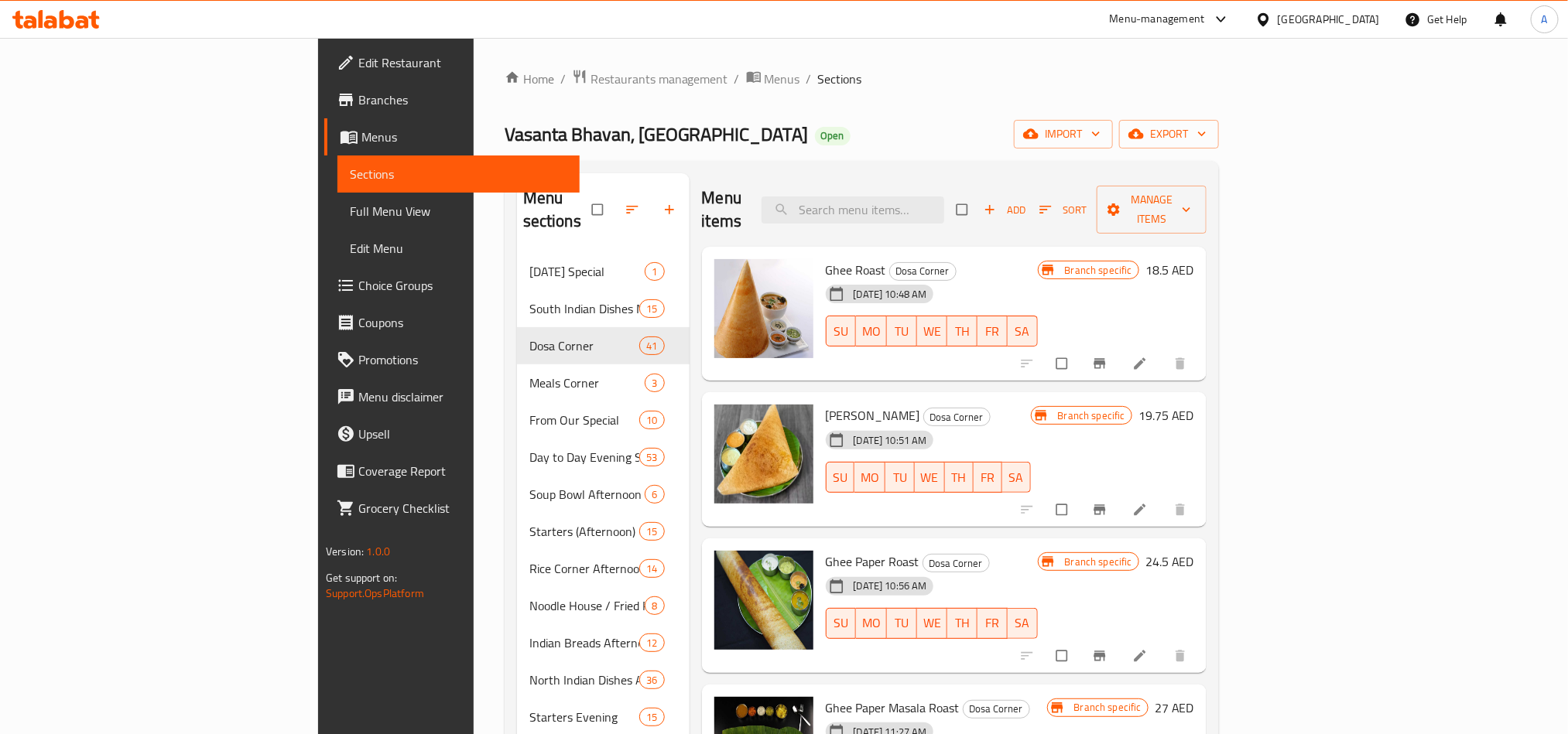
checkbox input "true"
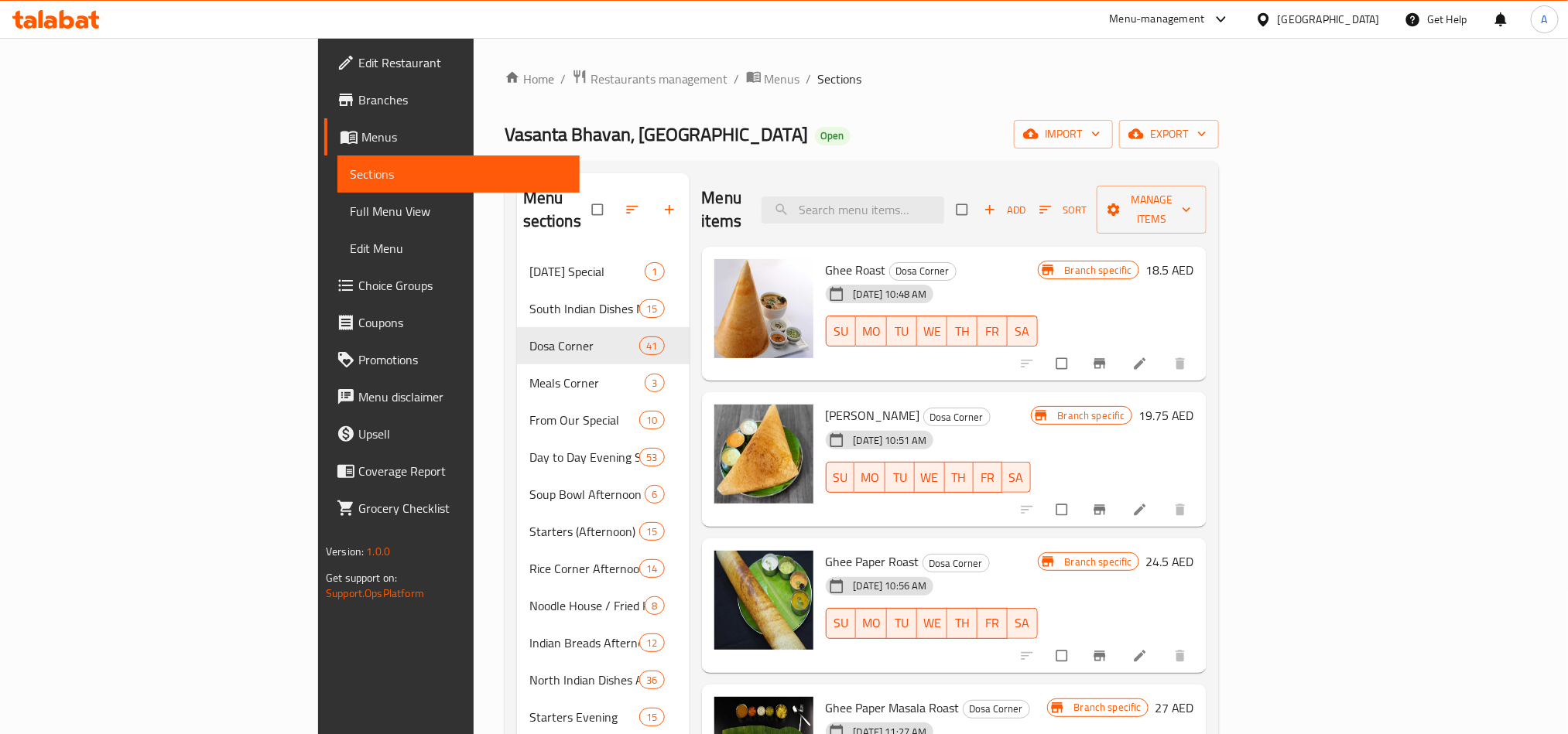
checkbox input "true"
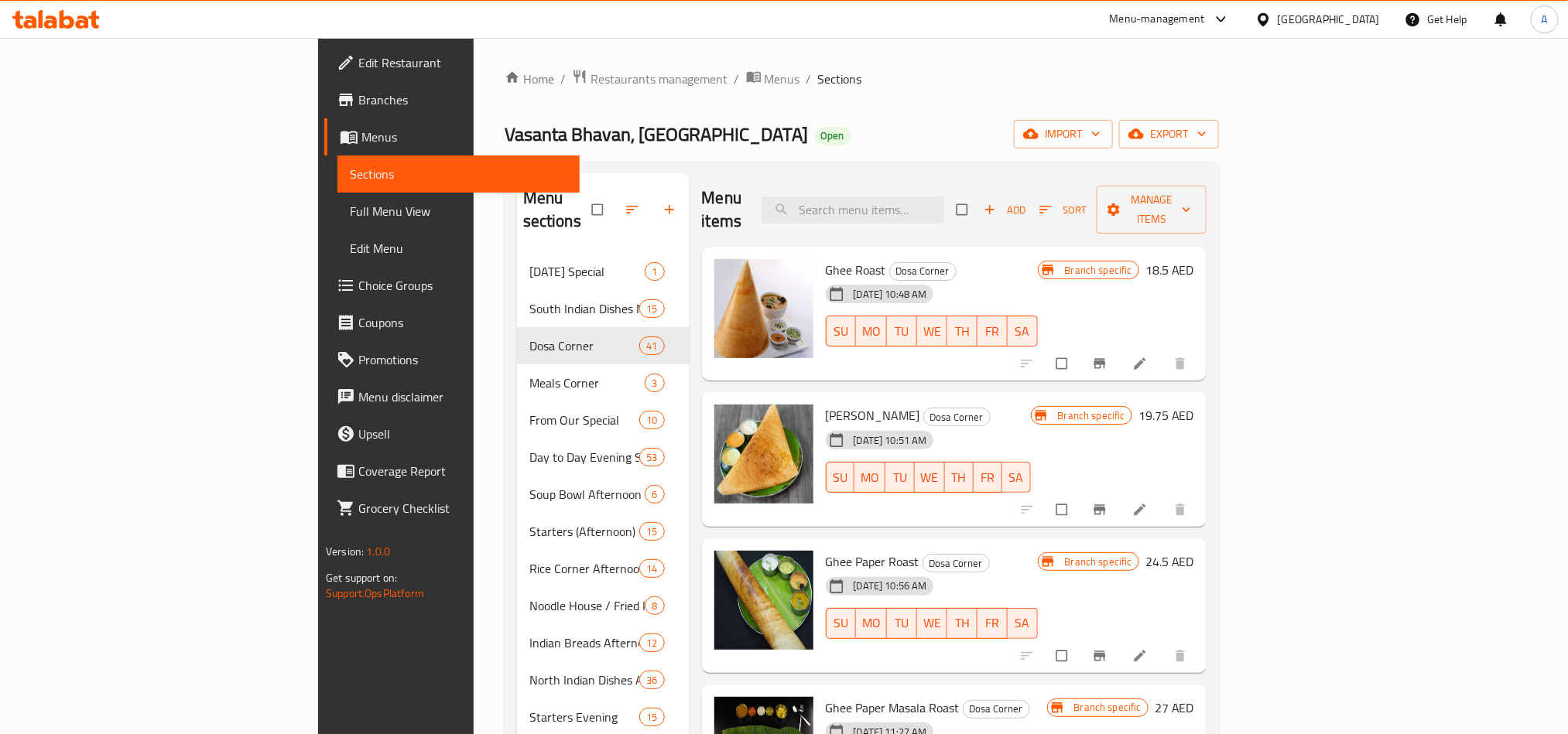
checkbox input "true"
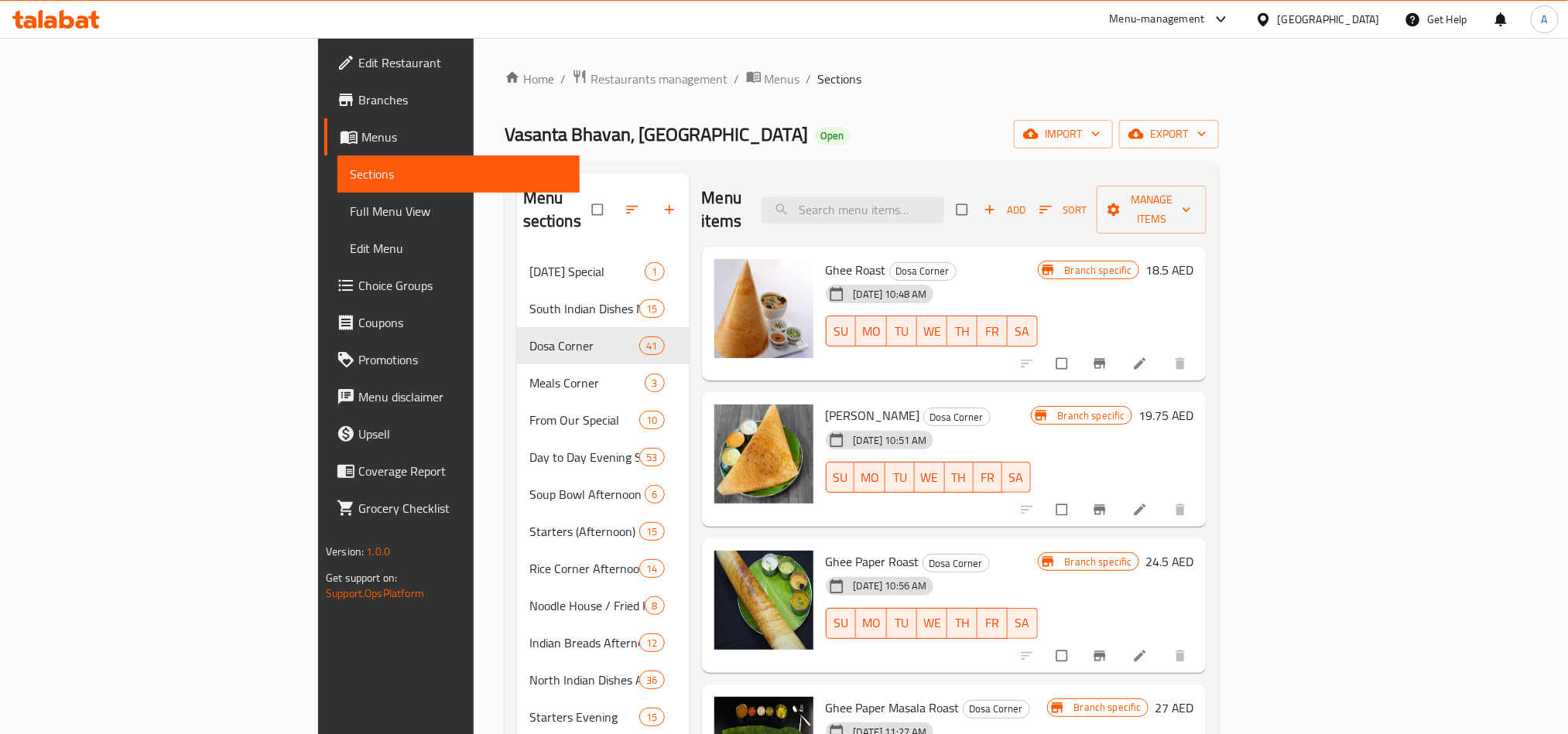
checkbox input "true"
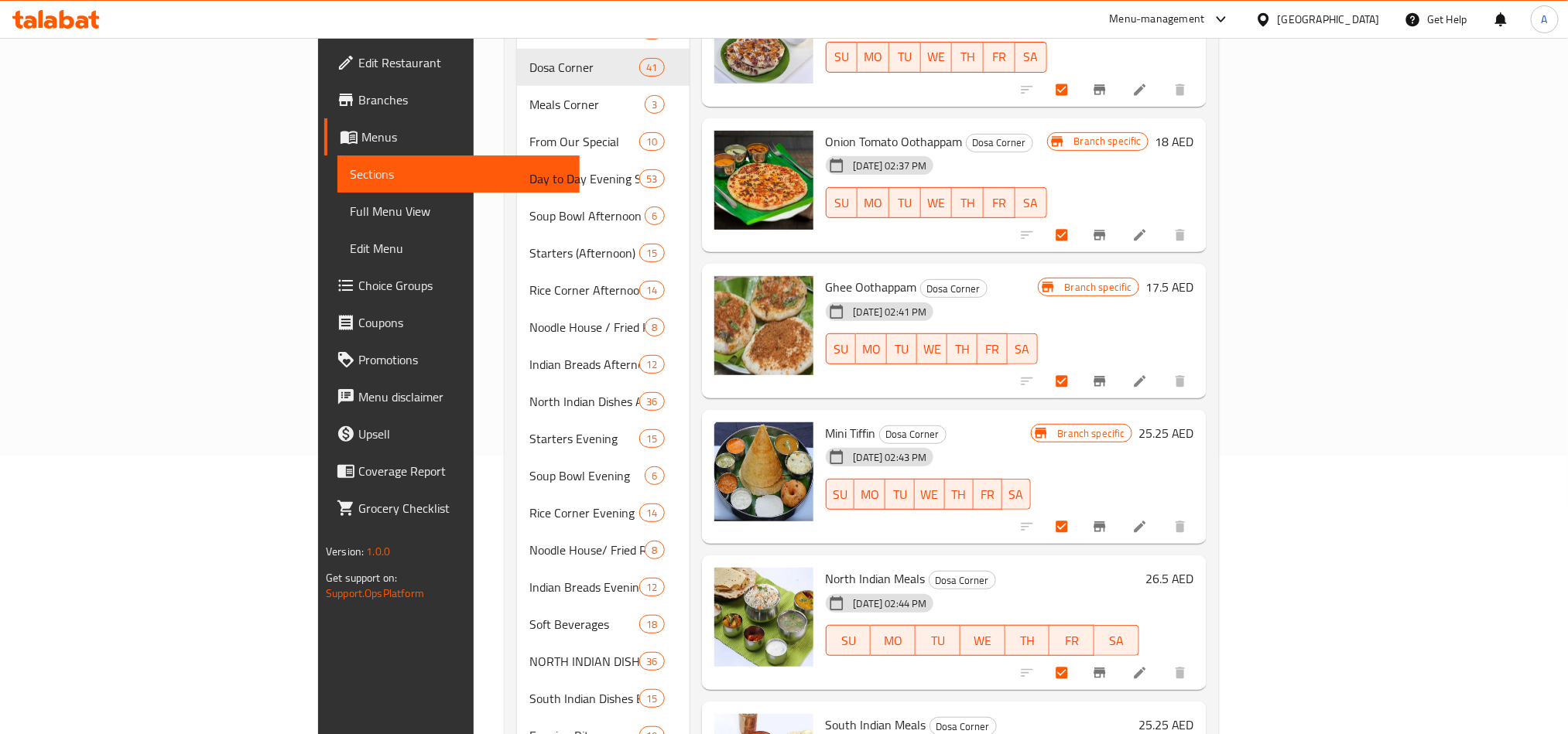
scroll to position [435, 0]
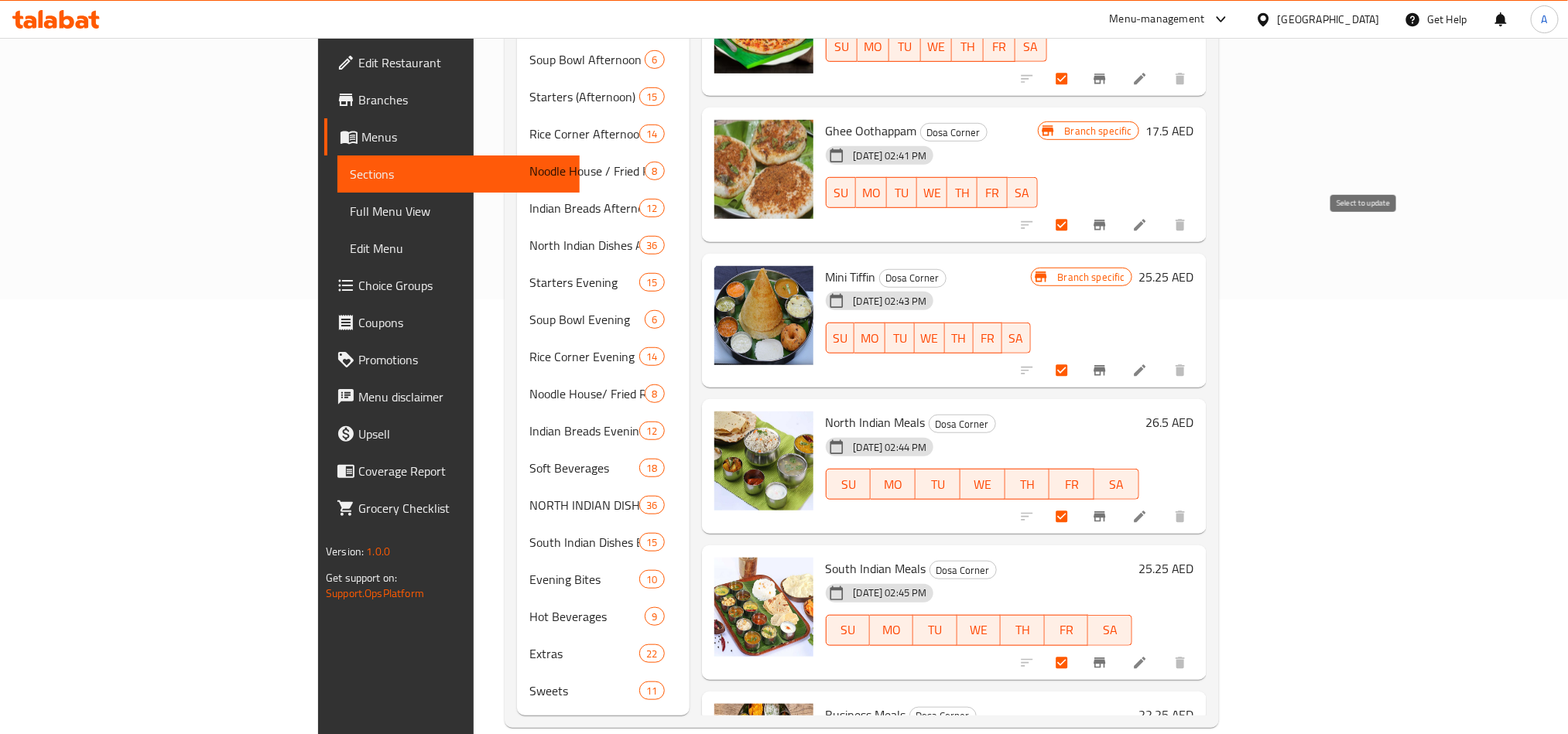
click at [1080, 356] on input "checkbox" at bounding box center [1063, 370] width 32 height 29
checkbox input "false"
click at [1200, 499] on div at bounding box center [1105, 517] width 190 height 34
click at [1080, 502] on input "checkbox" at bounding box center [1063, 517] width 32 height 29
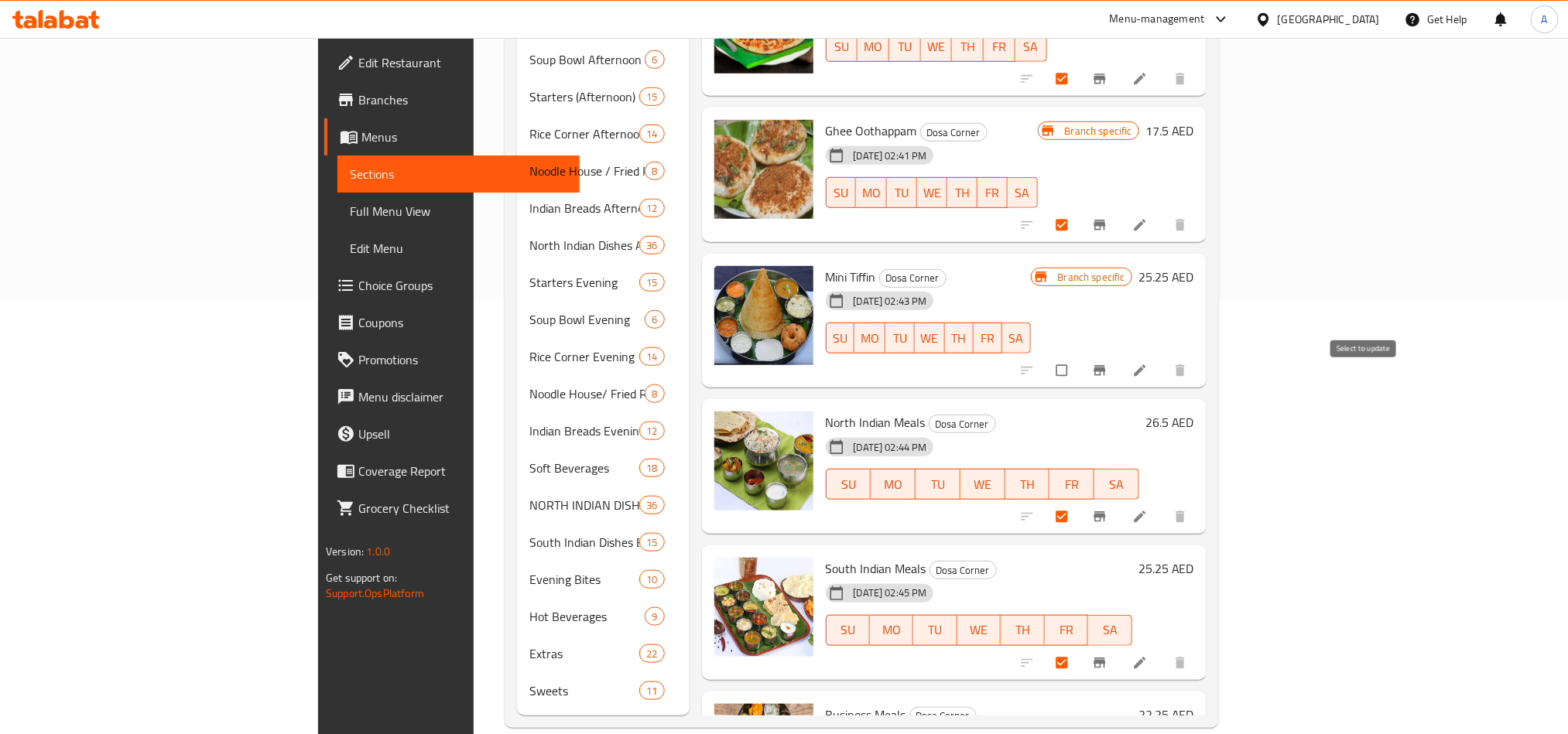
checkbox input "false"
click at [1080, 649] on input "checkbox" at bounding box center [1063, 663] width 32 height 29
checkbox input "false"
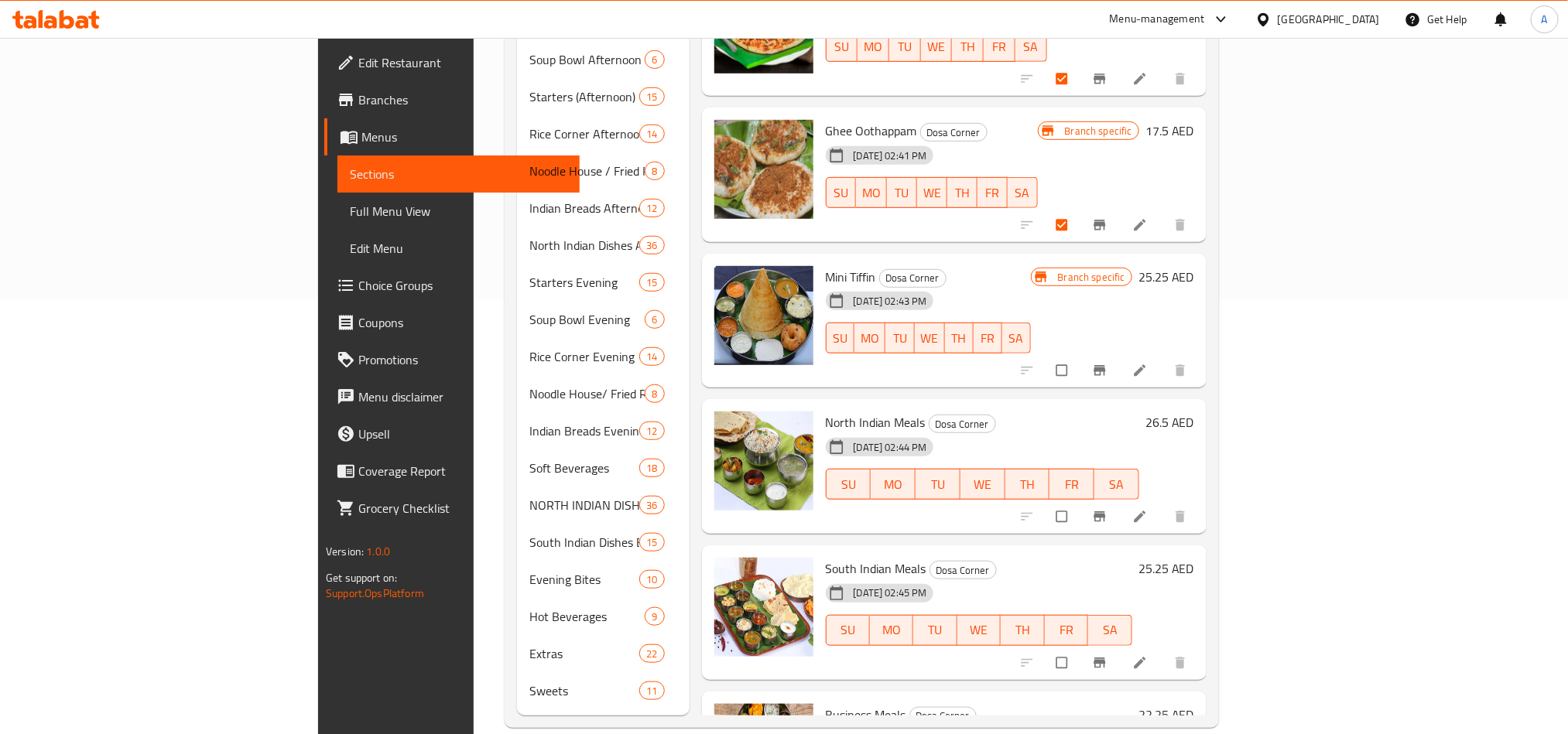
click at [829, 411] on span "North Indian Meals" at bounding box center [875, 423] width 100 height 23
copy h6 "North Indian Meals"
click at [825, 704] on span "Business Meals" at bounding box center [865, 715] width 81 height 23
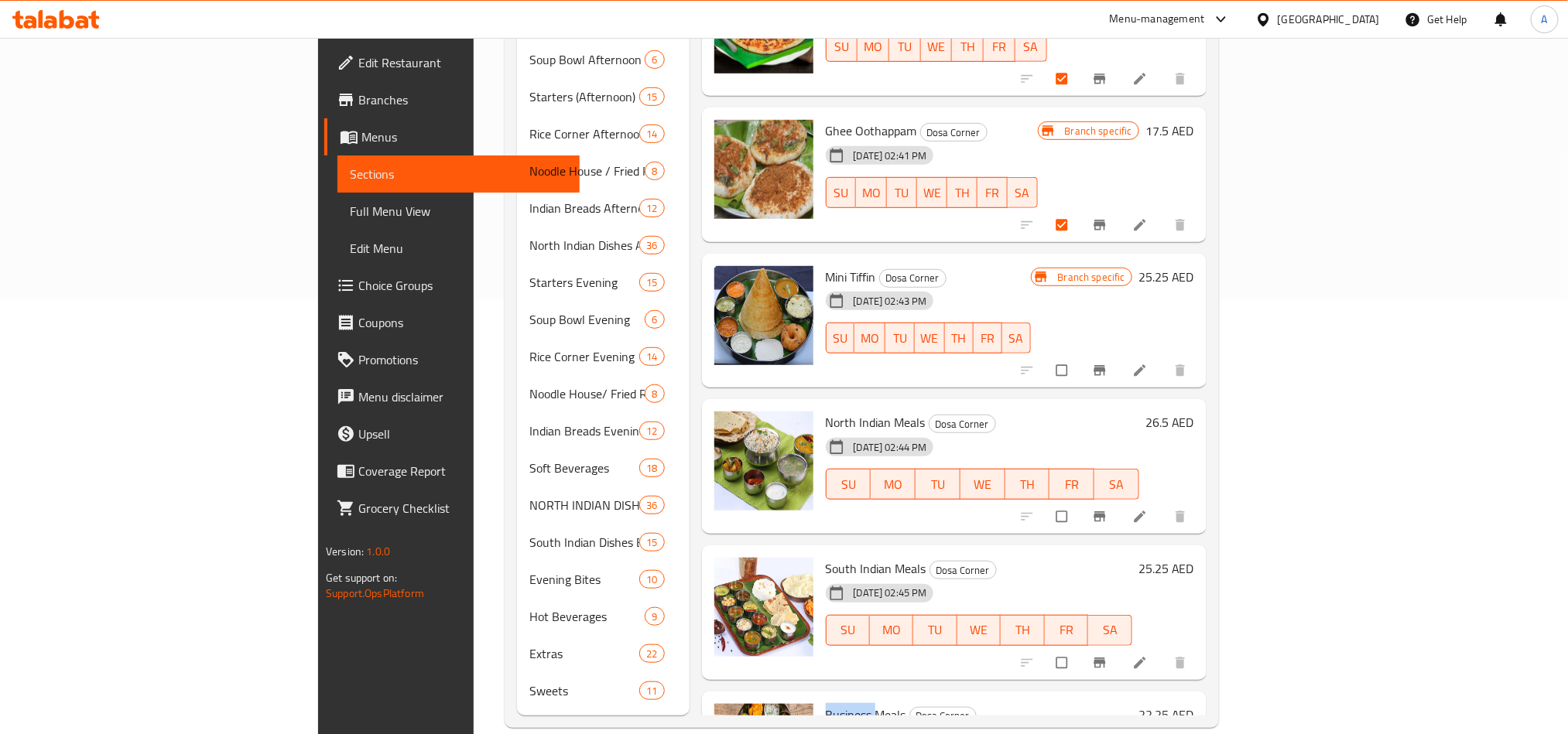
click at [825, 704] on span "Business Meals" at bounding box center [865, 715] width 81 height 23
copy span "Business"
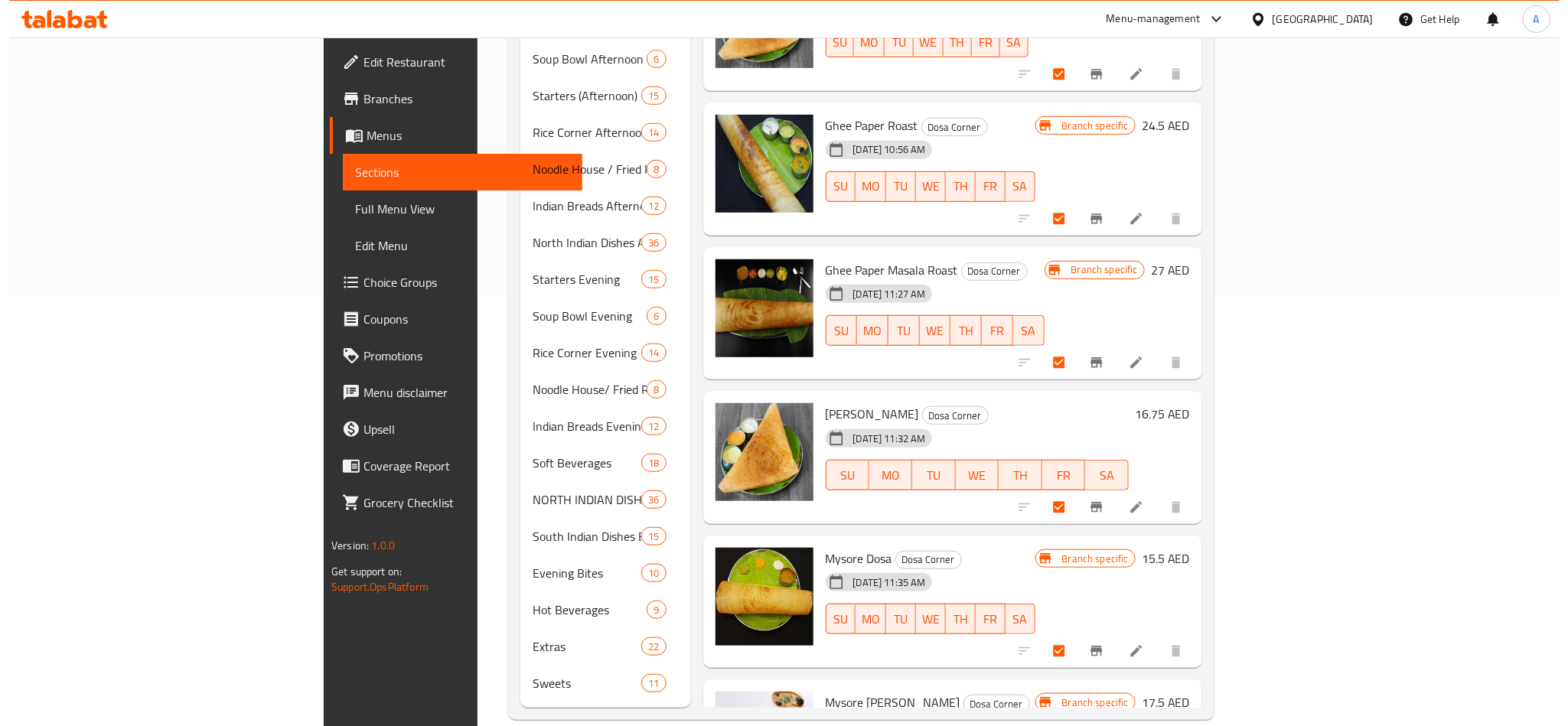
scroll to position [0, 0]
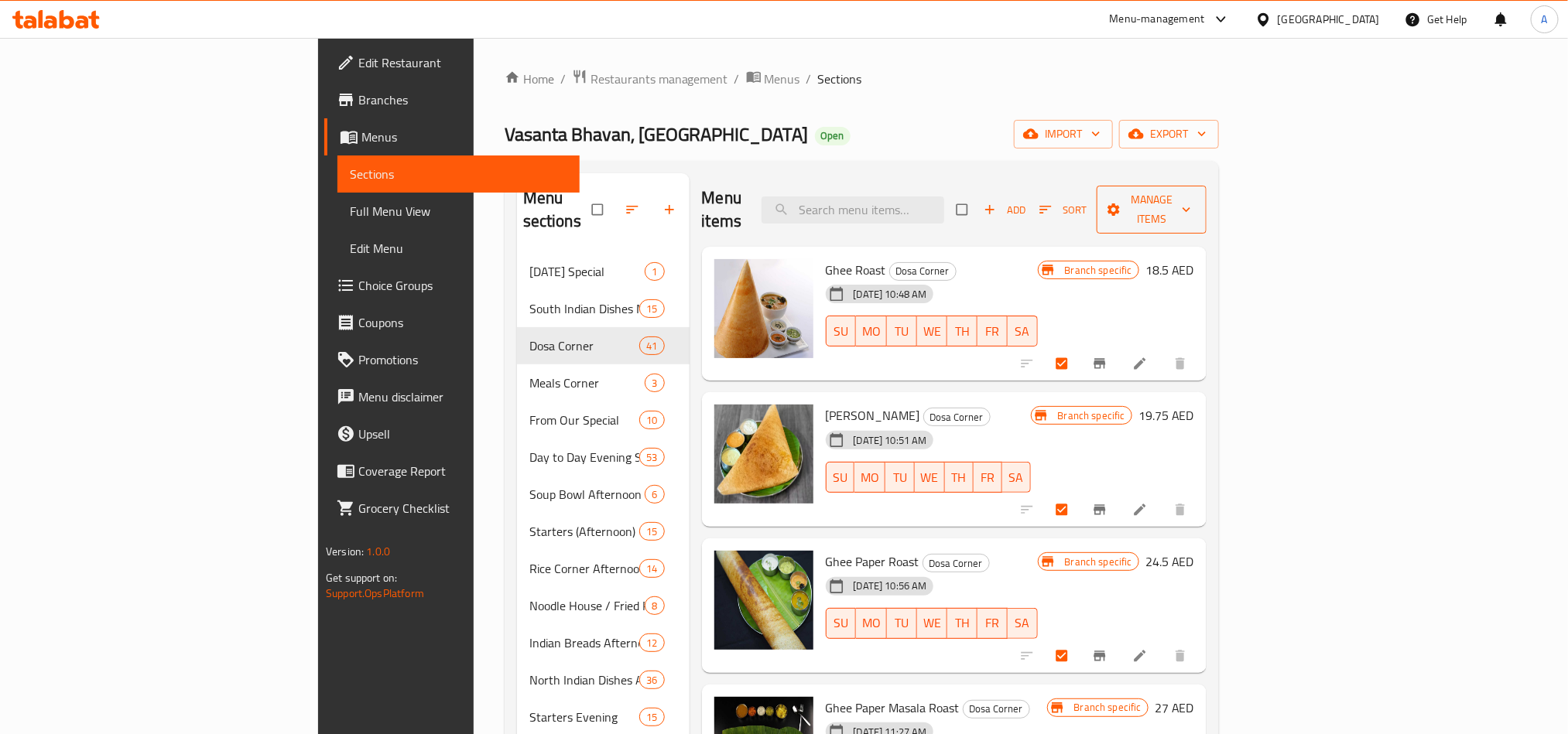
click at [1120, 203] on icon "button" at bounding box center [1113, 209] width 12 height 12
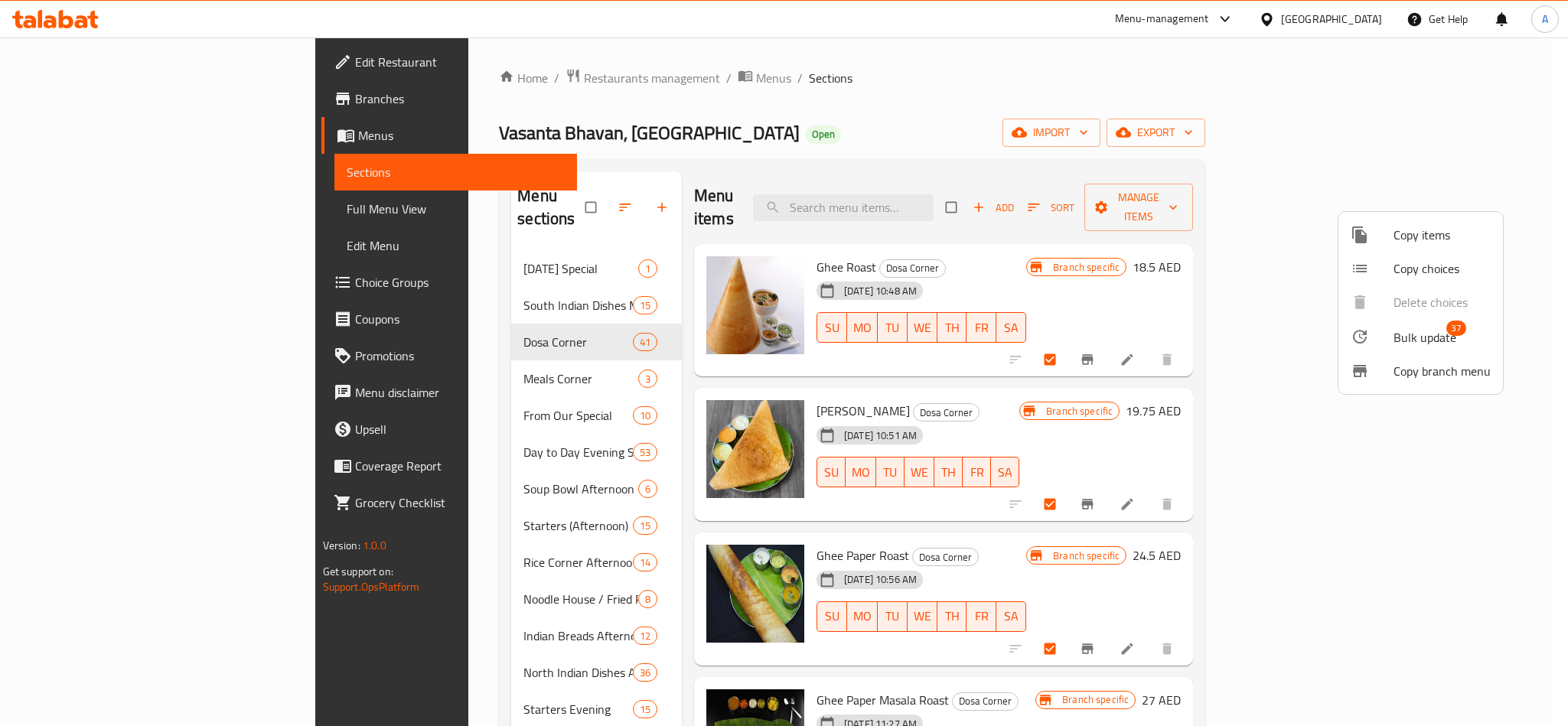
click at [1474, 340] on span "Bulk update 37" at bounding box center [1442, 336] width 97 height 20
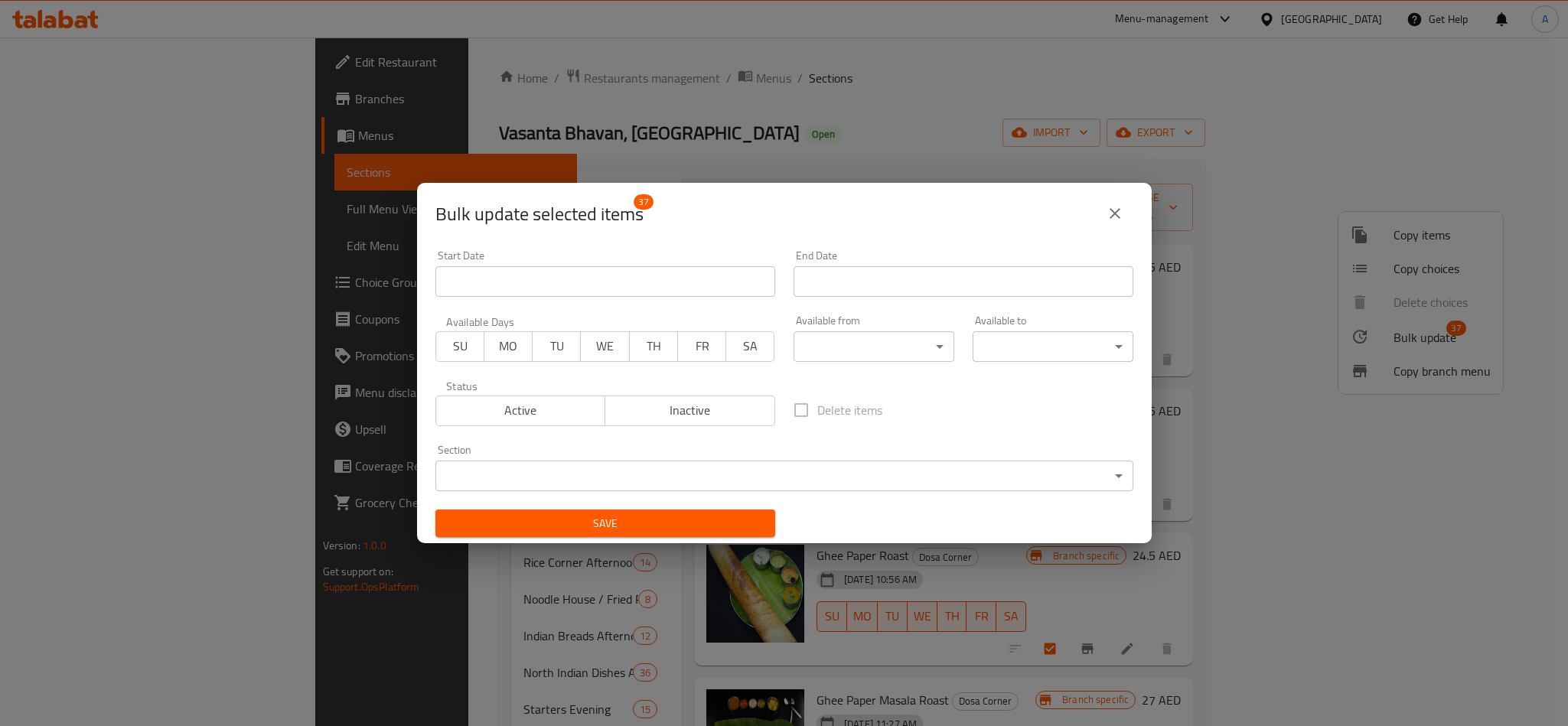
click at [862, 349] on body "​ Menu-management [GEOGRAPHIC_DATA] Get Help A Edit Restaurant Branches Menus S…" at bounding box center [784, 381] width 1568 height 688
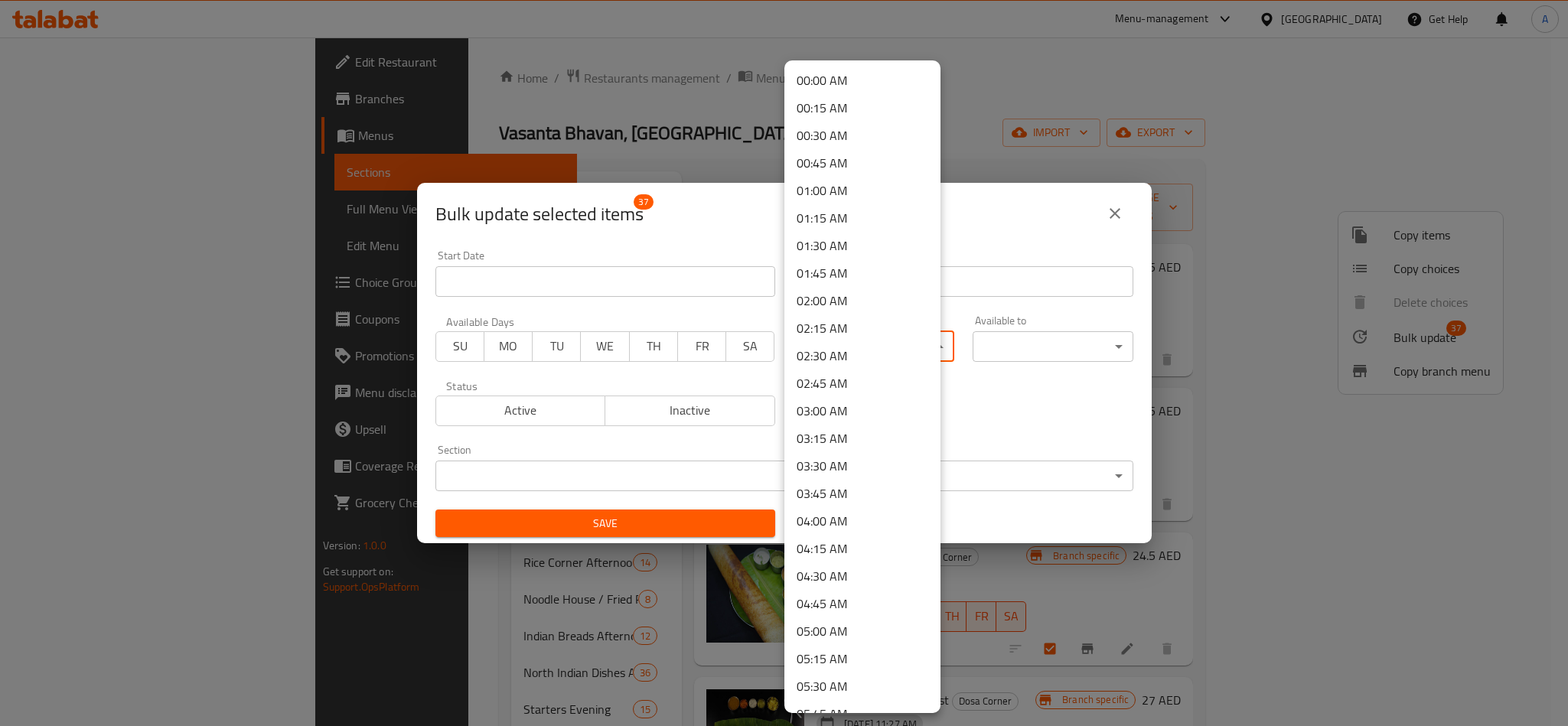
scroll to position [464, 0]
click at [852, 441] on li "07:30 AM" at bounding box center [862, 442] width 156 height 27
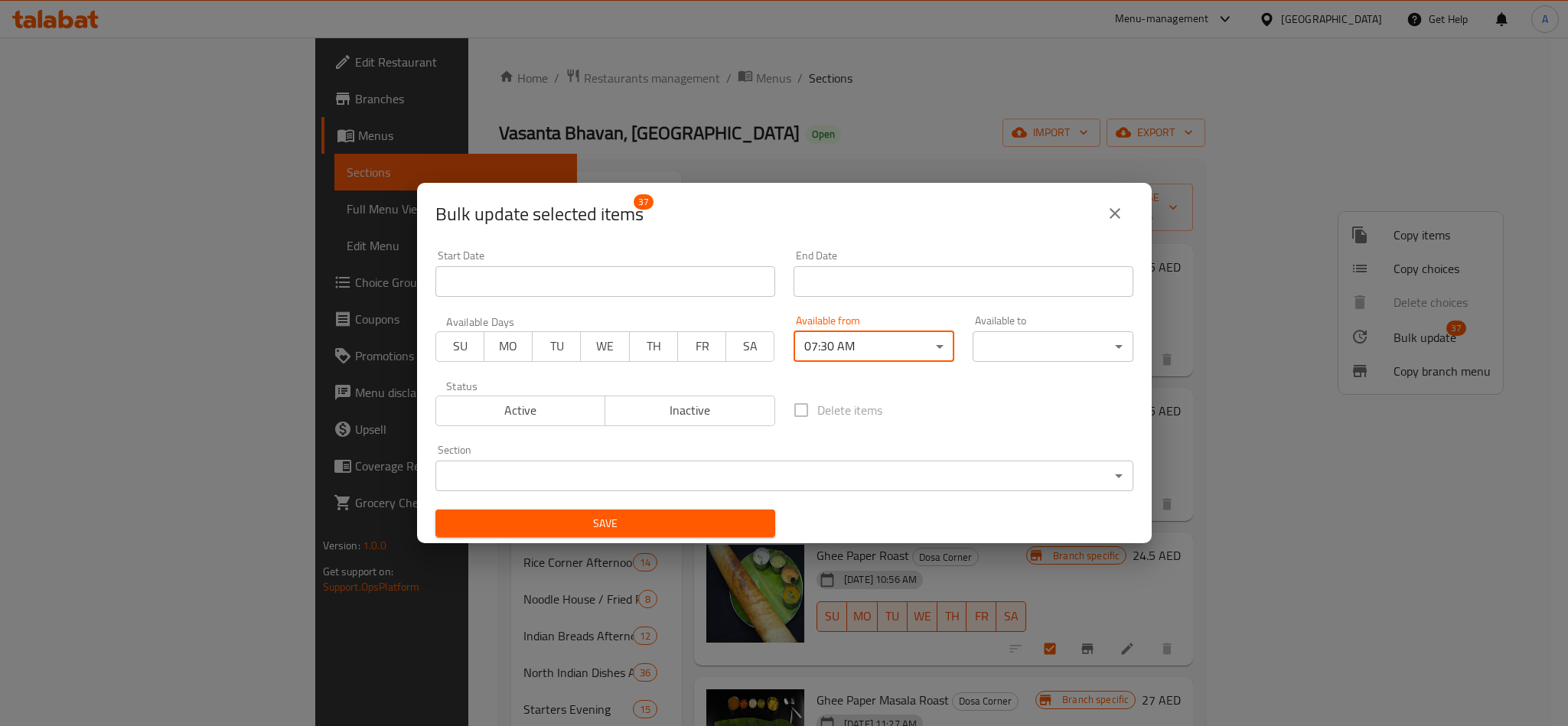
click at [1017, 343] on body "​ Menu-management [GEOGRAPHIC_DATA] Get Help A Edit Restaurant Branches Menus S…" at bounding box center [784, 381] width 1568 height 688
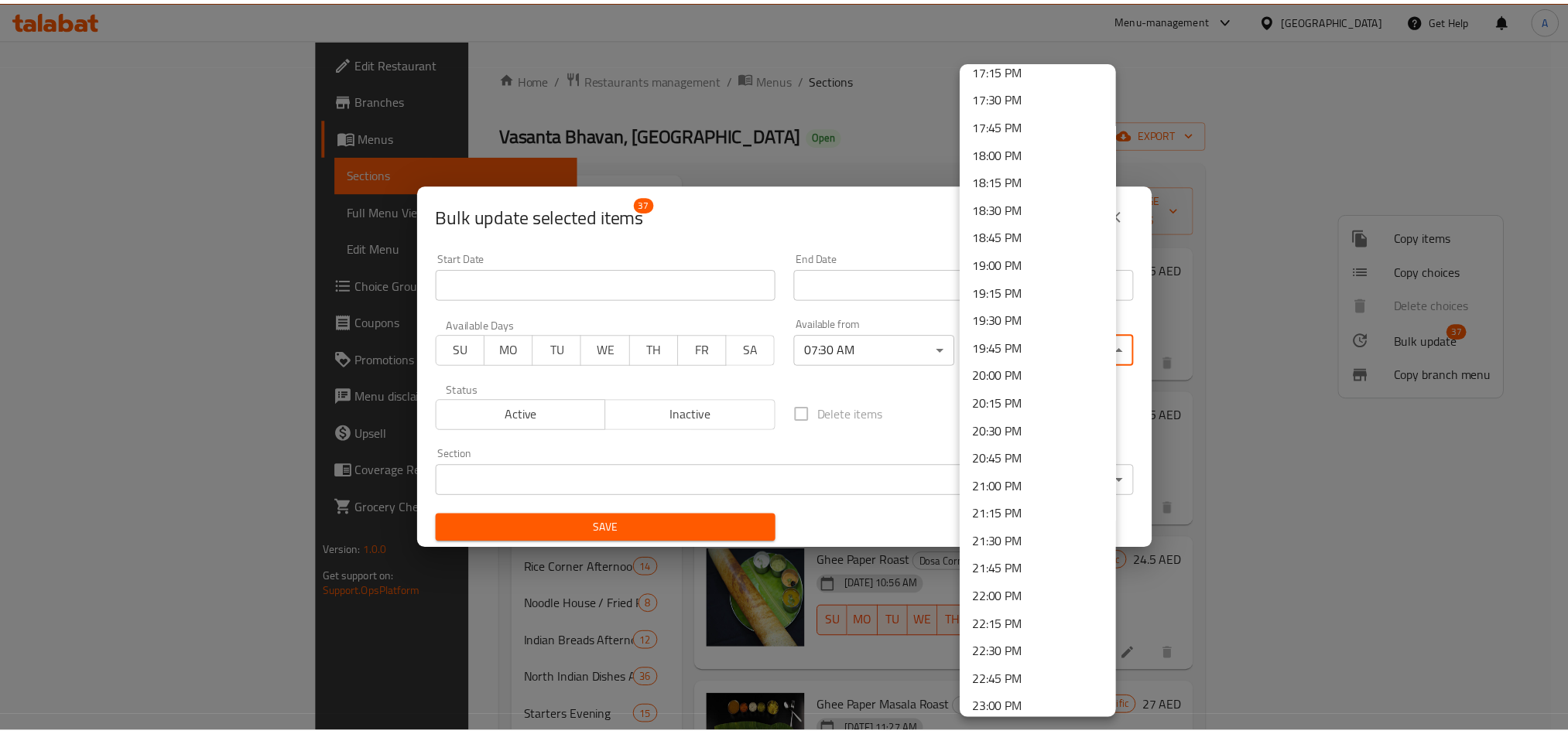
scroll to position [2052, 0]
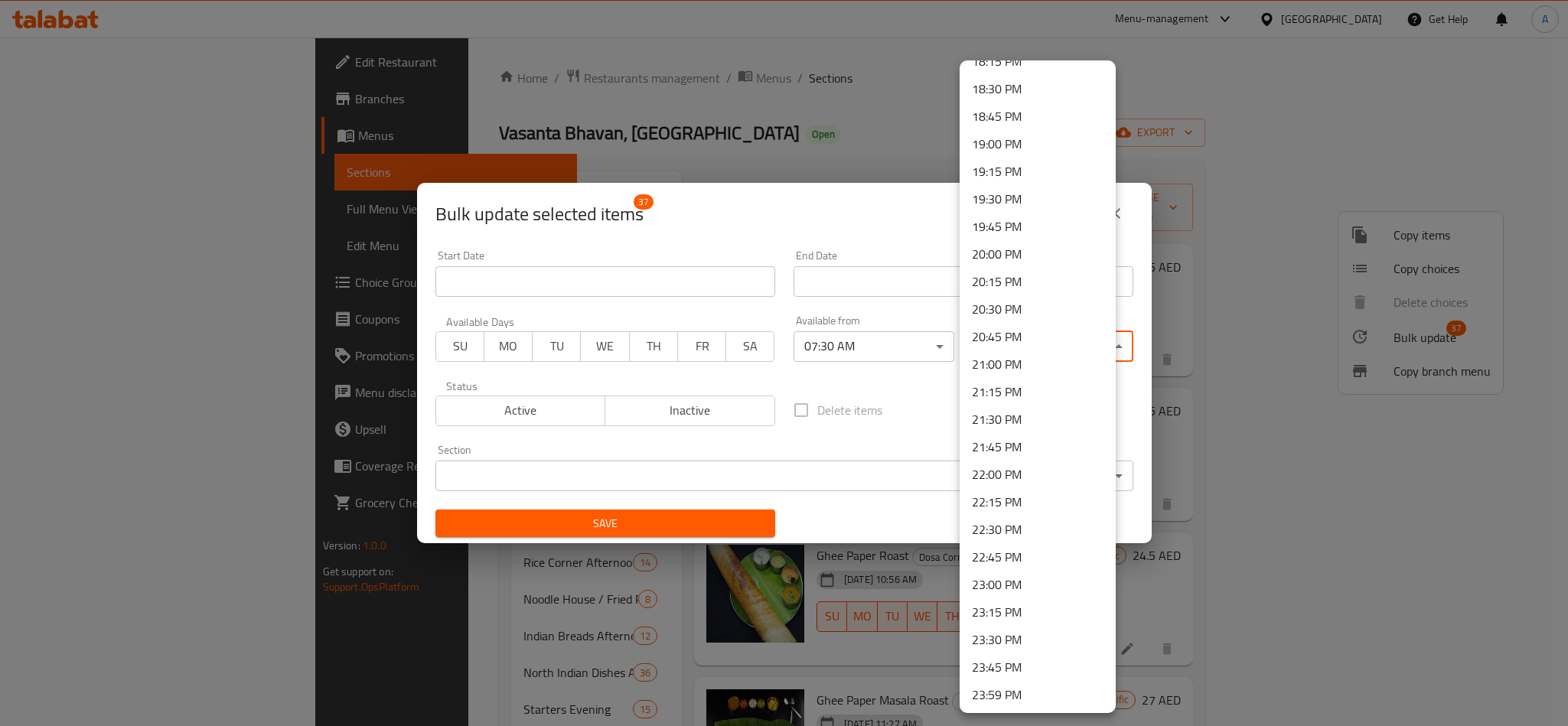
click at [1045, 577] on li "23:00 PM" at bounding box center [1038, 584] width 156 height 27
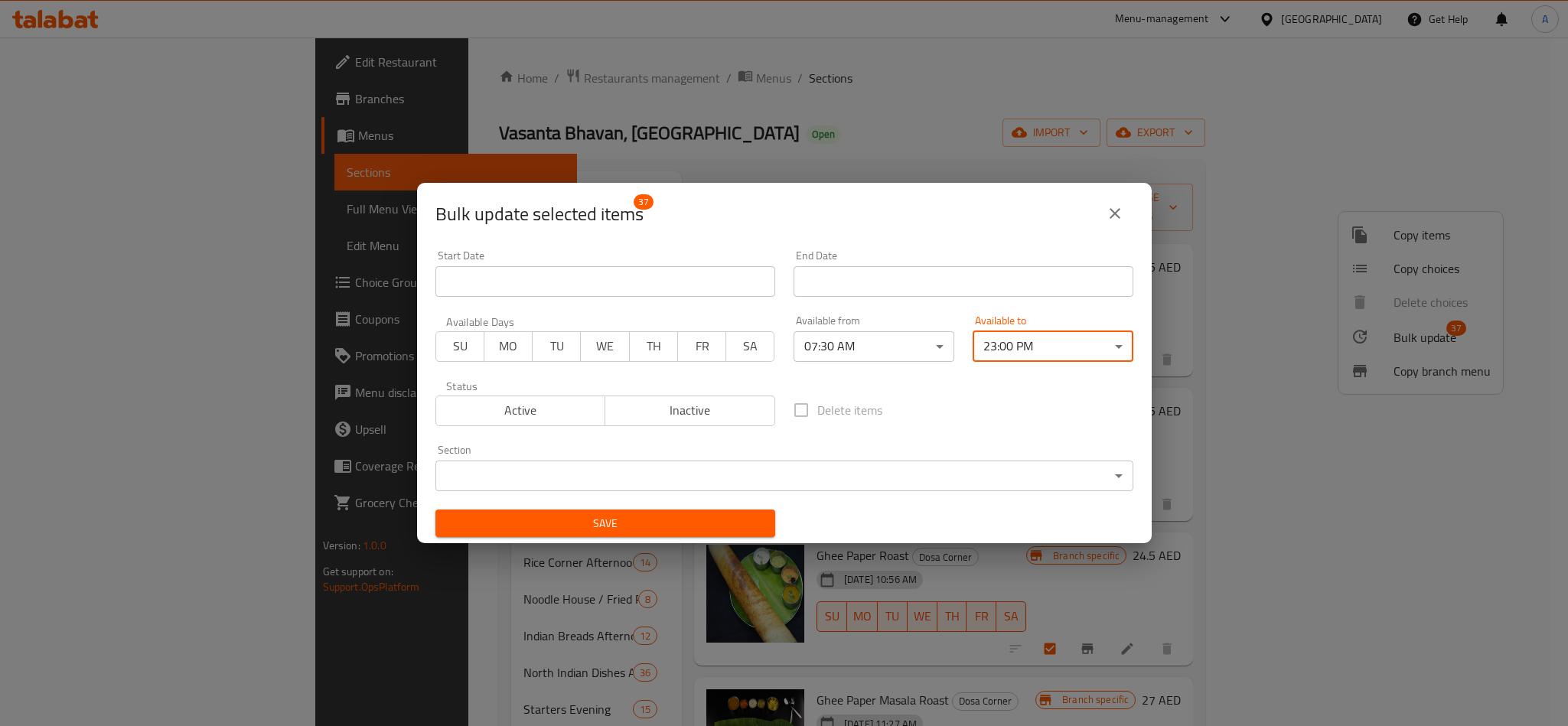
click at [1057, 388] on div "Delete items" at bounding box center [963, 410] width 358 height 51
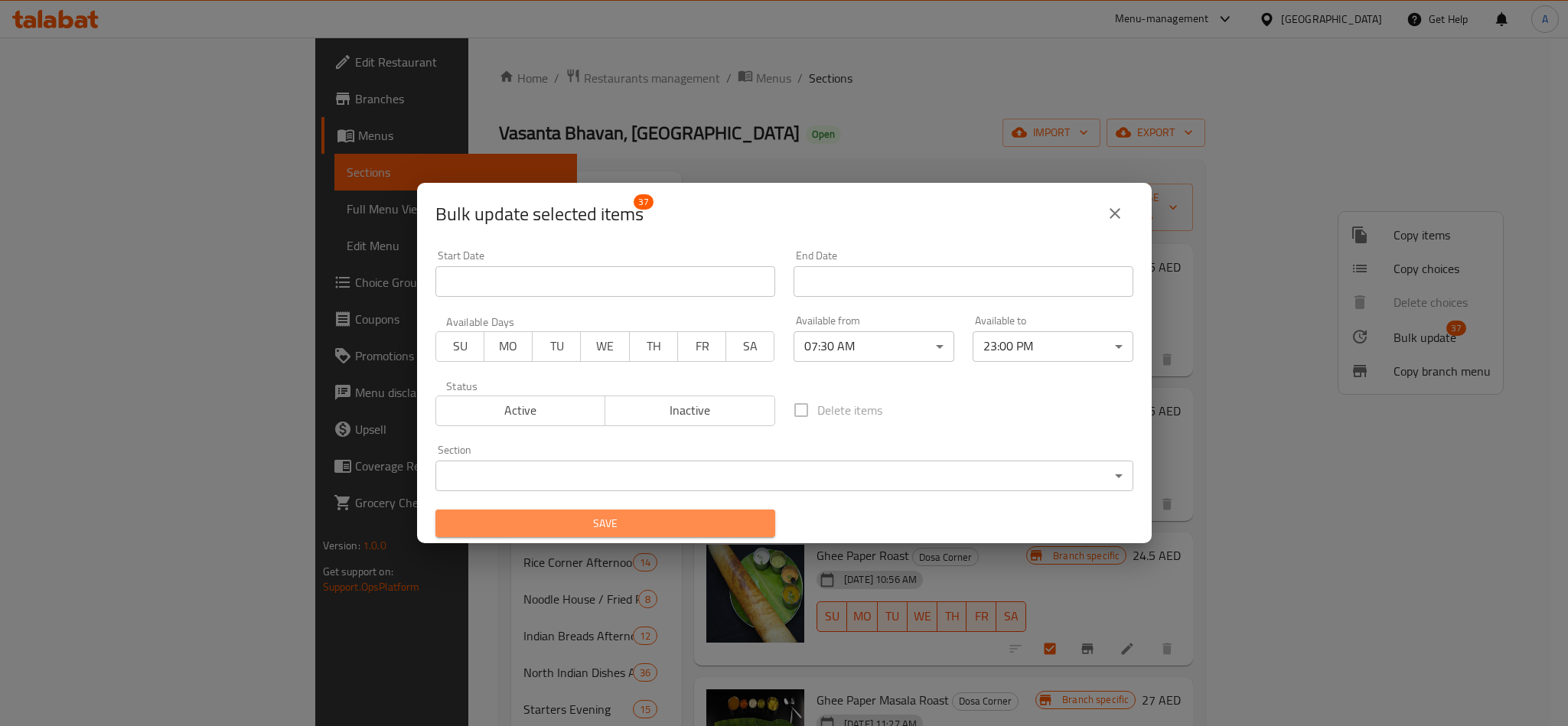
click at [662, 514] on span "Save" at bounding box center [606, 523] width 316 height 19
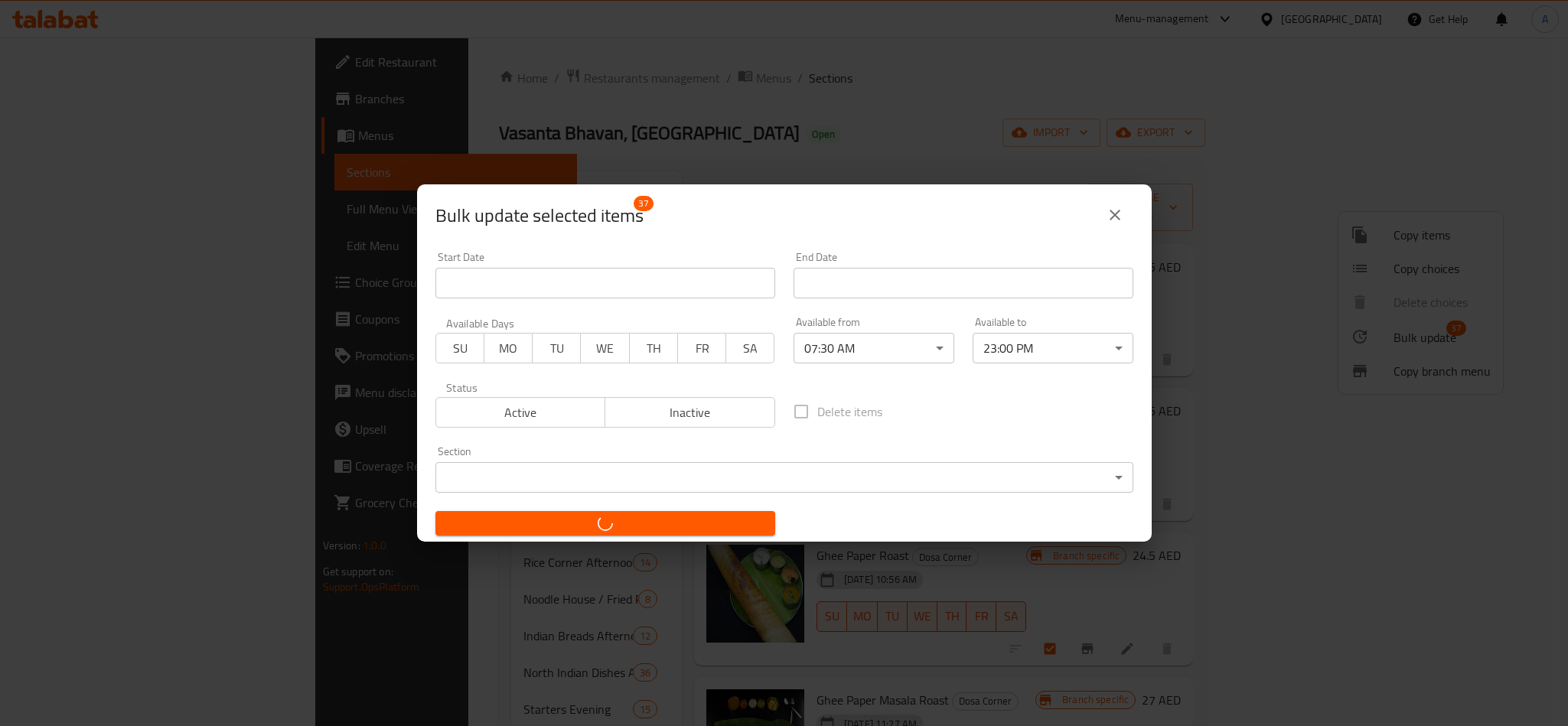
checkbox input "false"
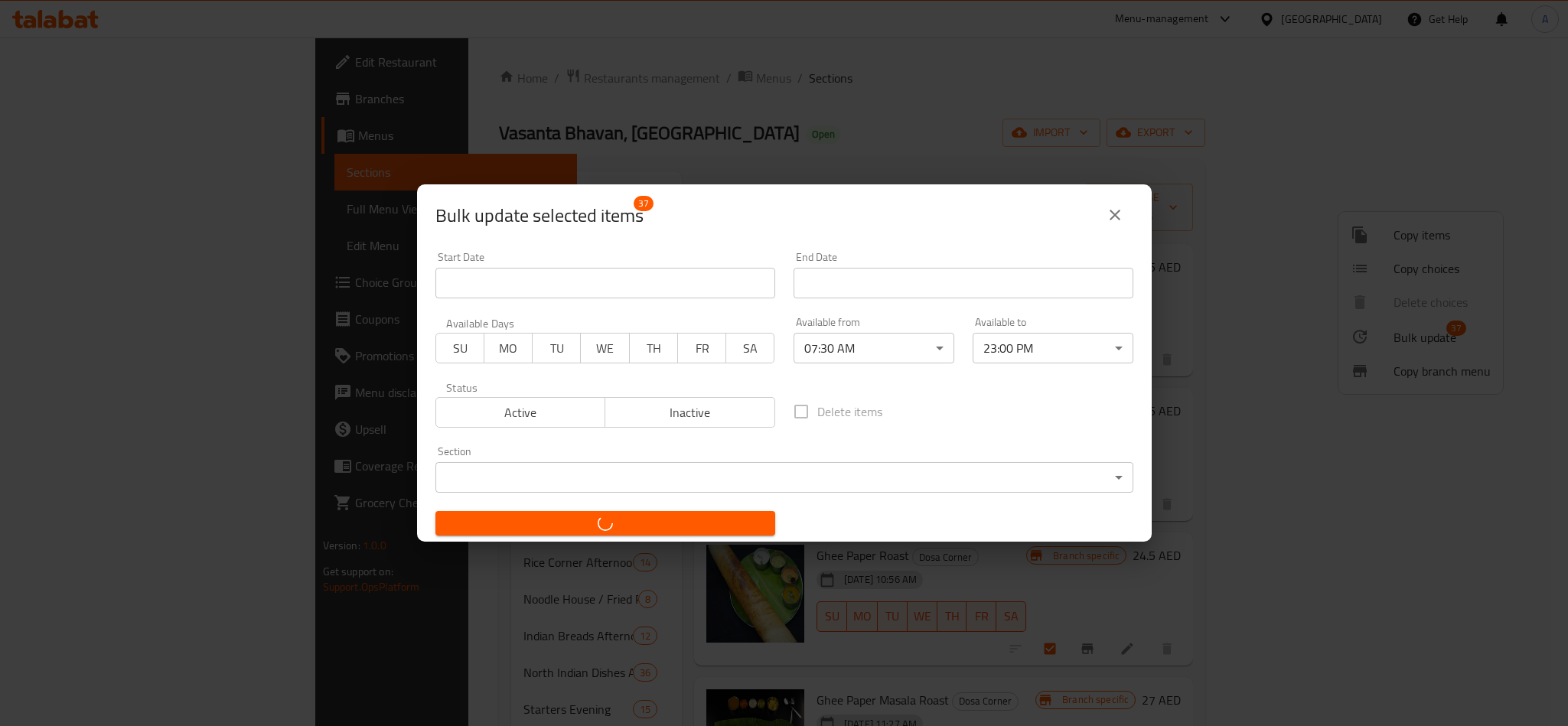
checkbox input "false"
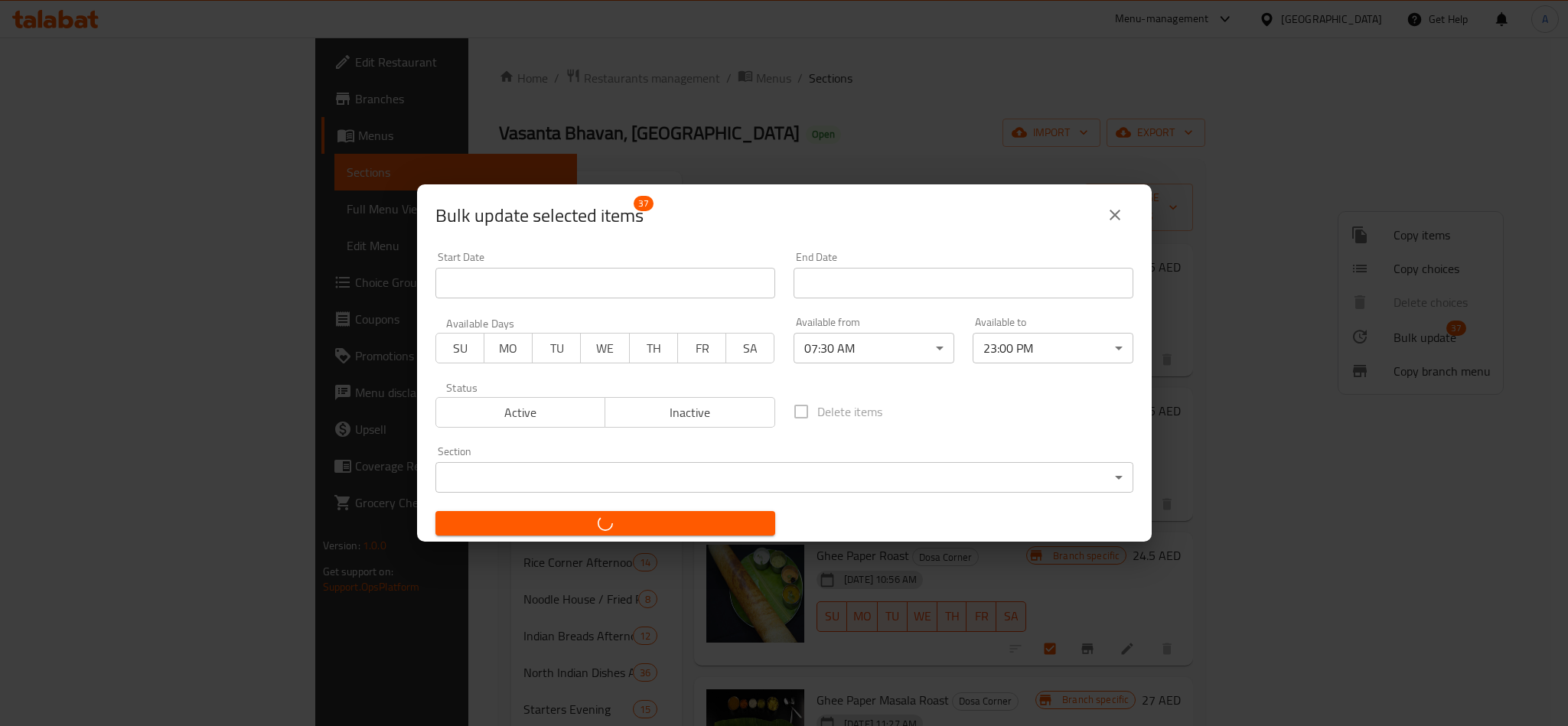
checkbox input "false"
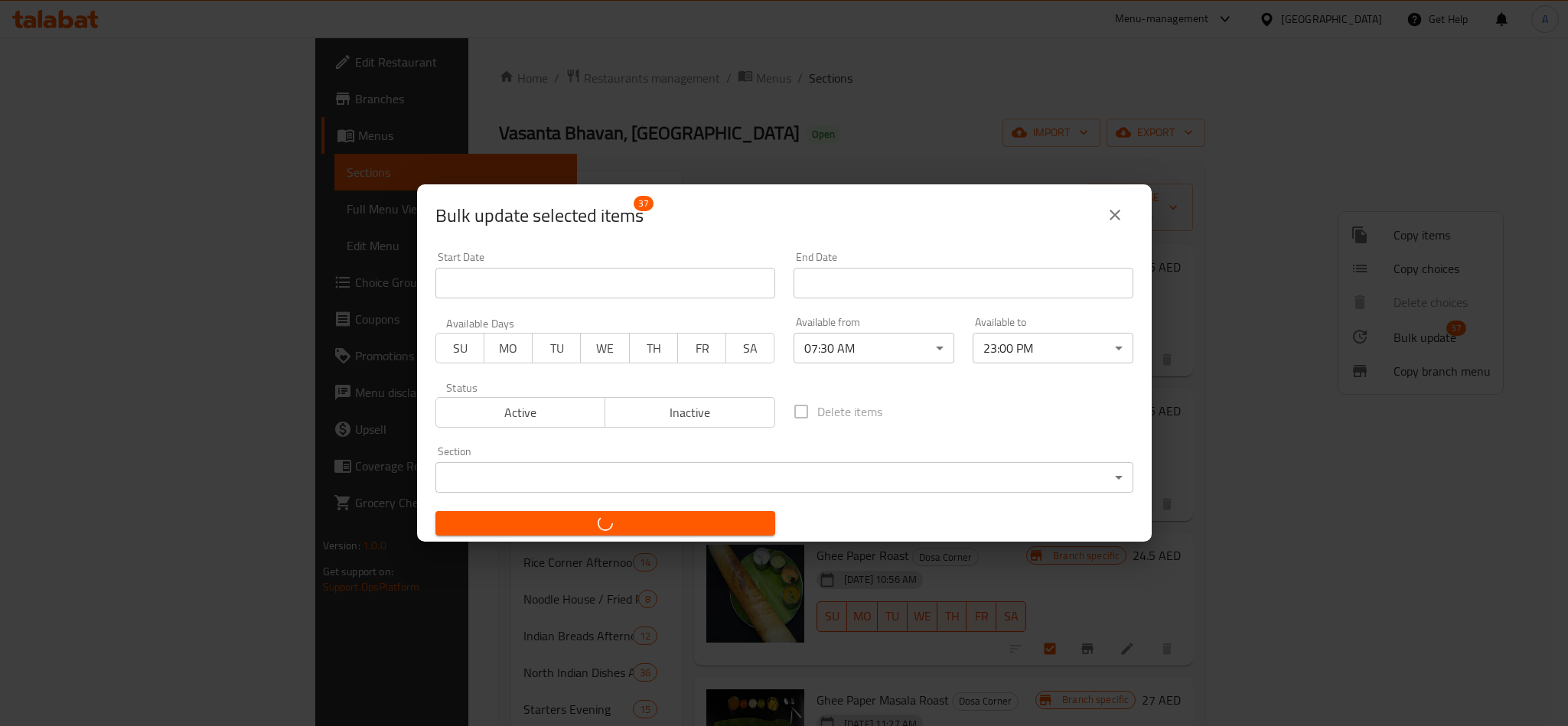
checkbox input "false"
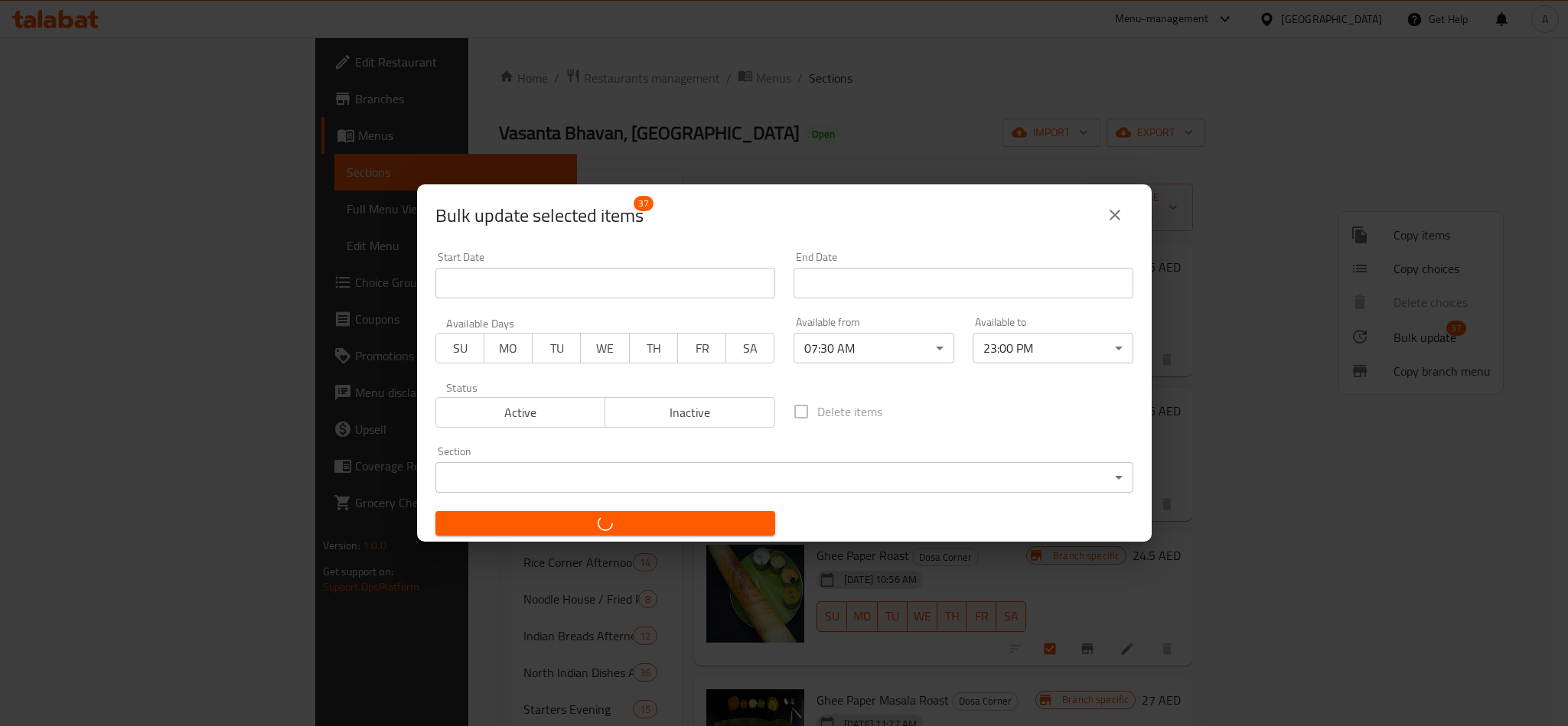
checkbox input "false"
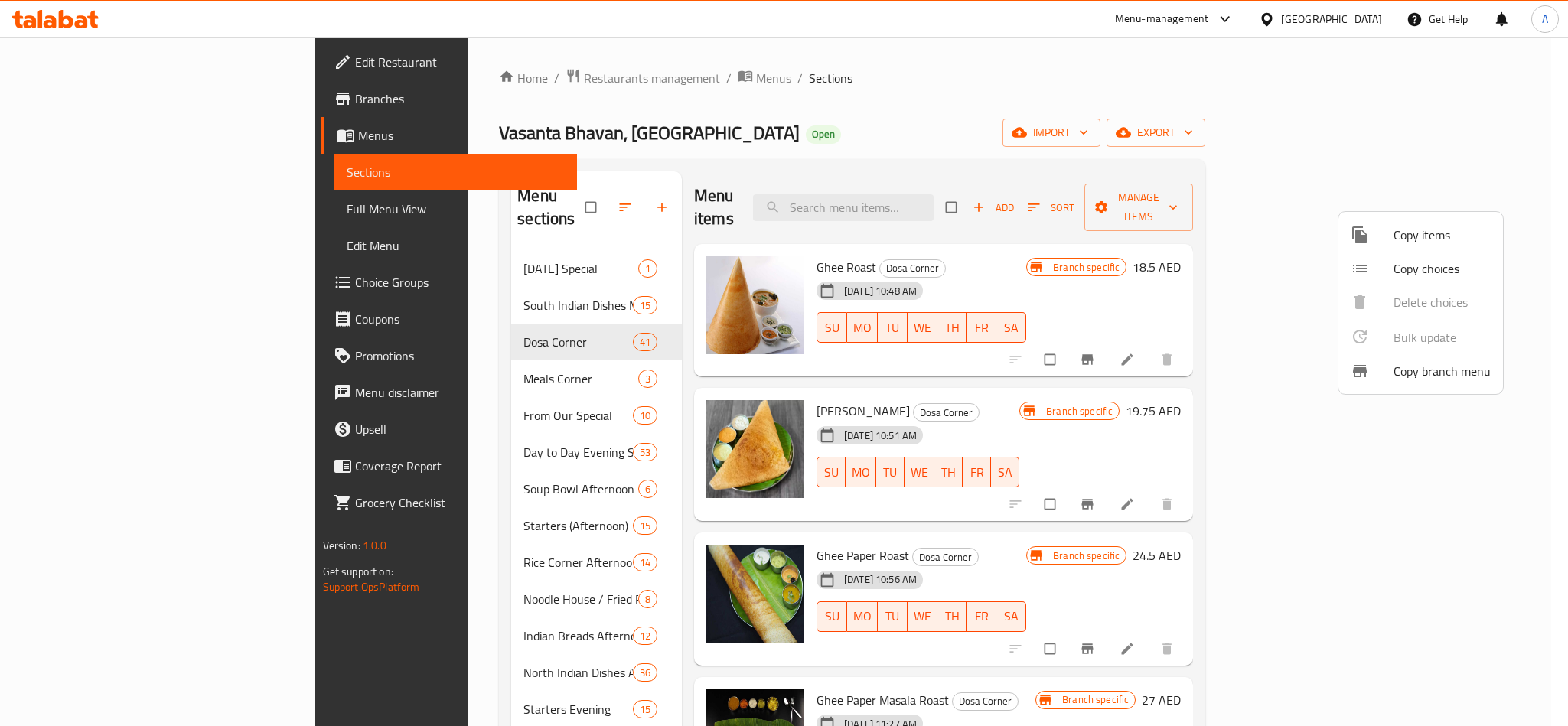
click at [441, 292] on div at bounding box center [784, 363] width 1568 height 726
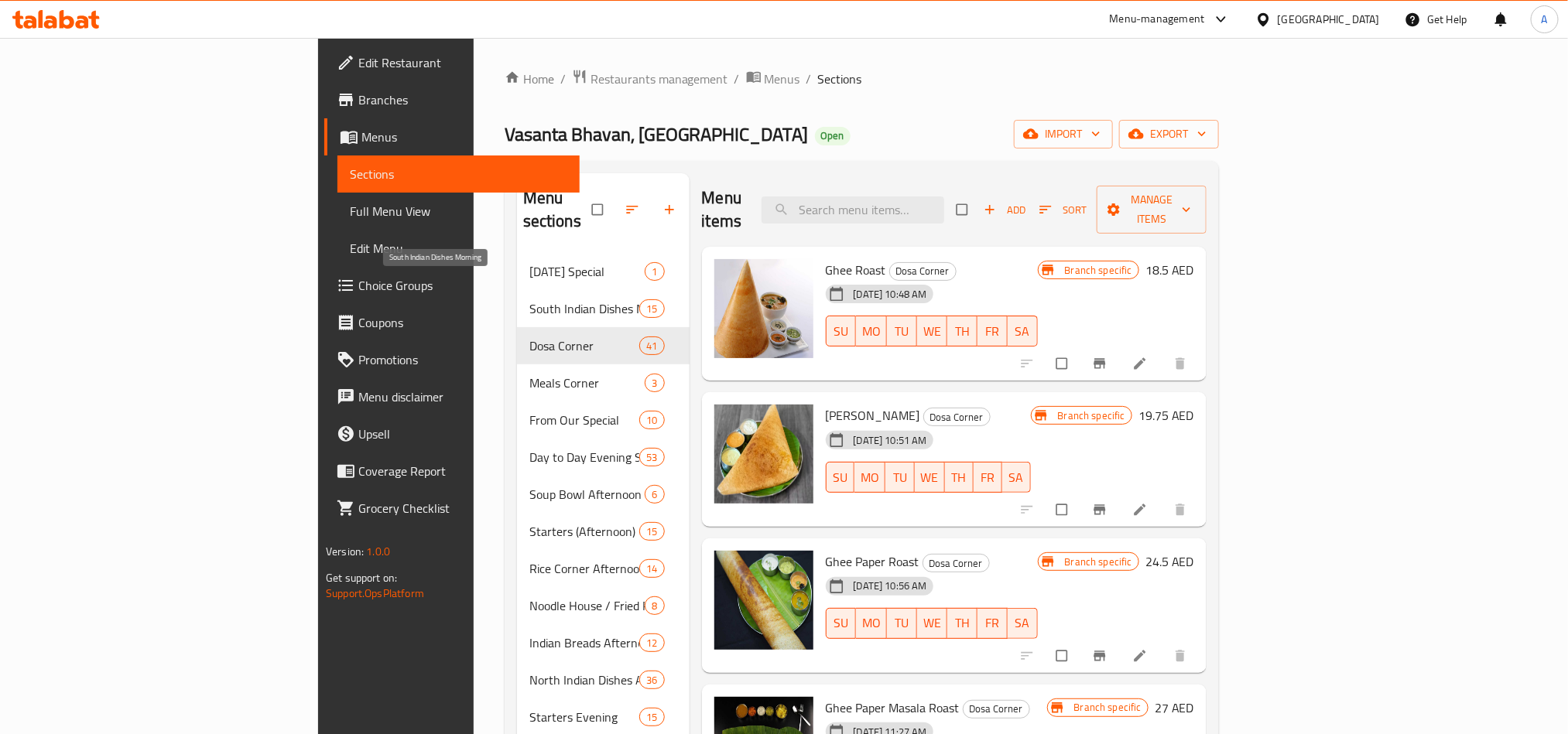
click at [529, 299] on span "South Indian Dishes Morning" at bounding box center [584, 309] width 110 height 19
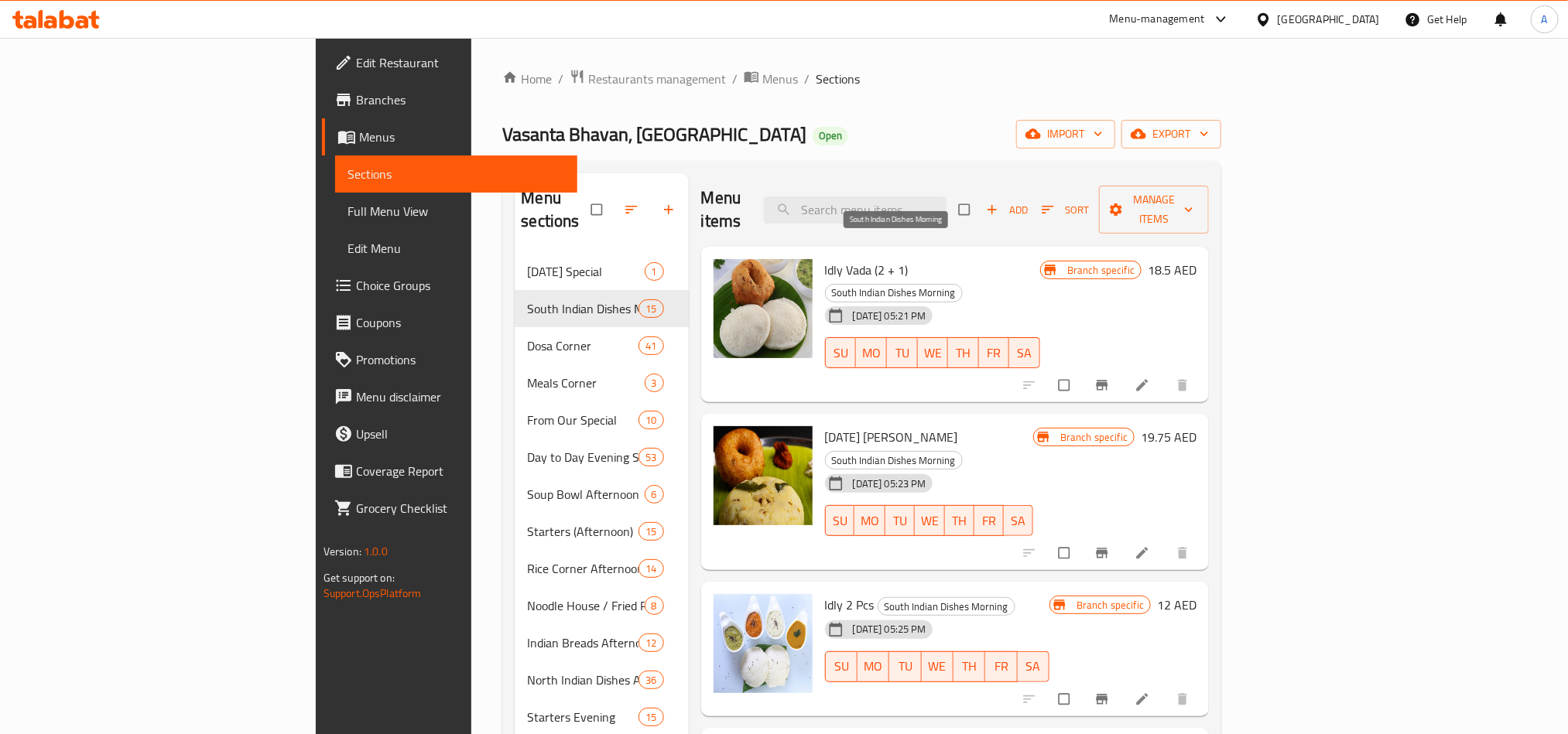
click at [915, 284] on span "South Indian Dishes Morning" at bounding box center [893, 292] width 136 height 18
copy div "South Indian Dishes Morning"
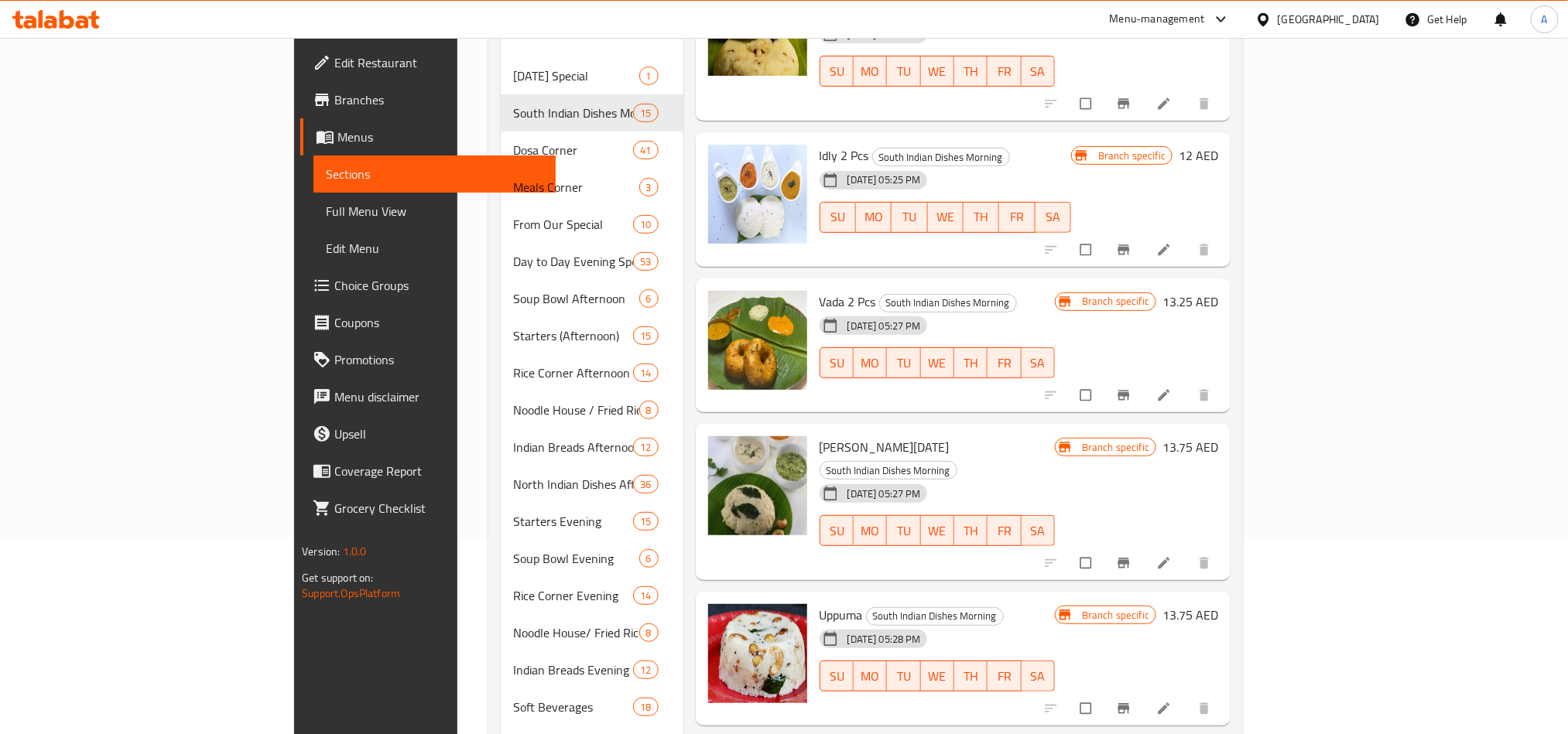
scroll to position [435, 0]
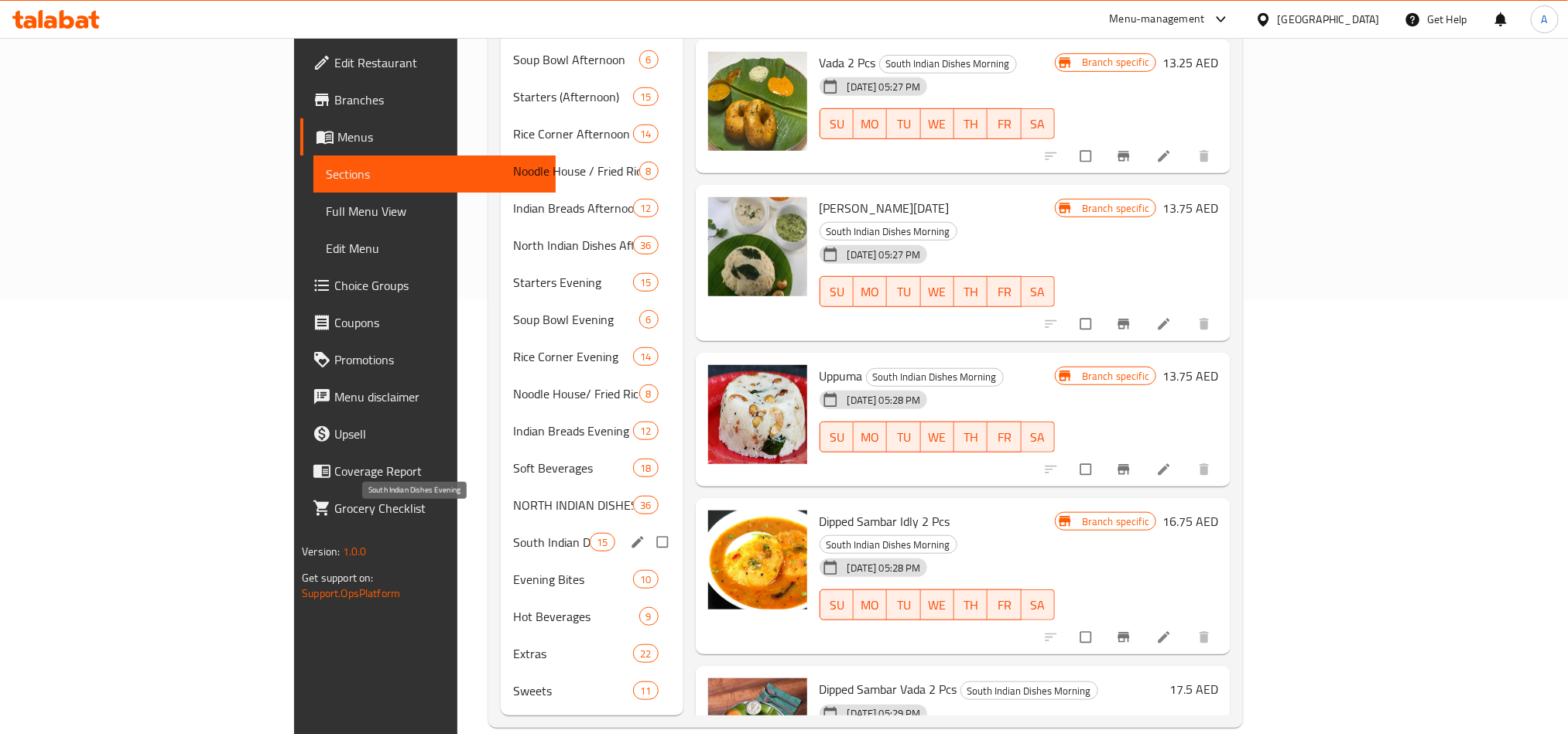
click at [513, 533] on span "South Indian Dishes Evening" at bounding box center [551, 542] width 77 height 19
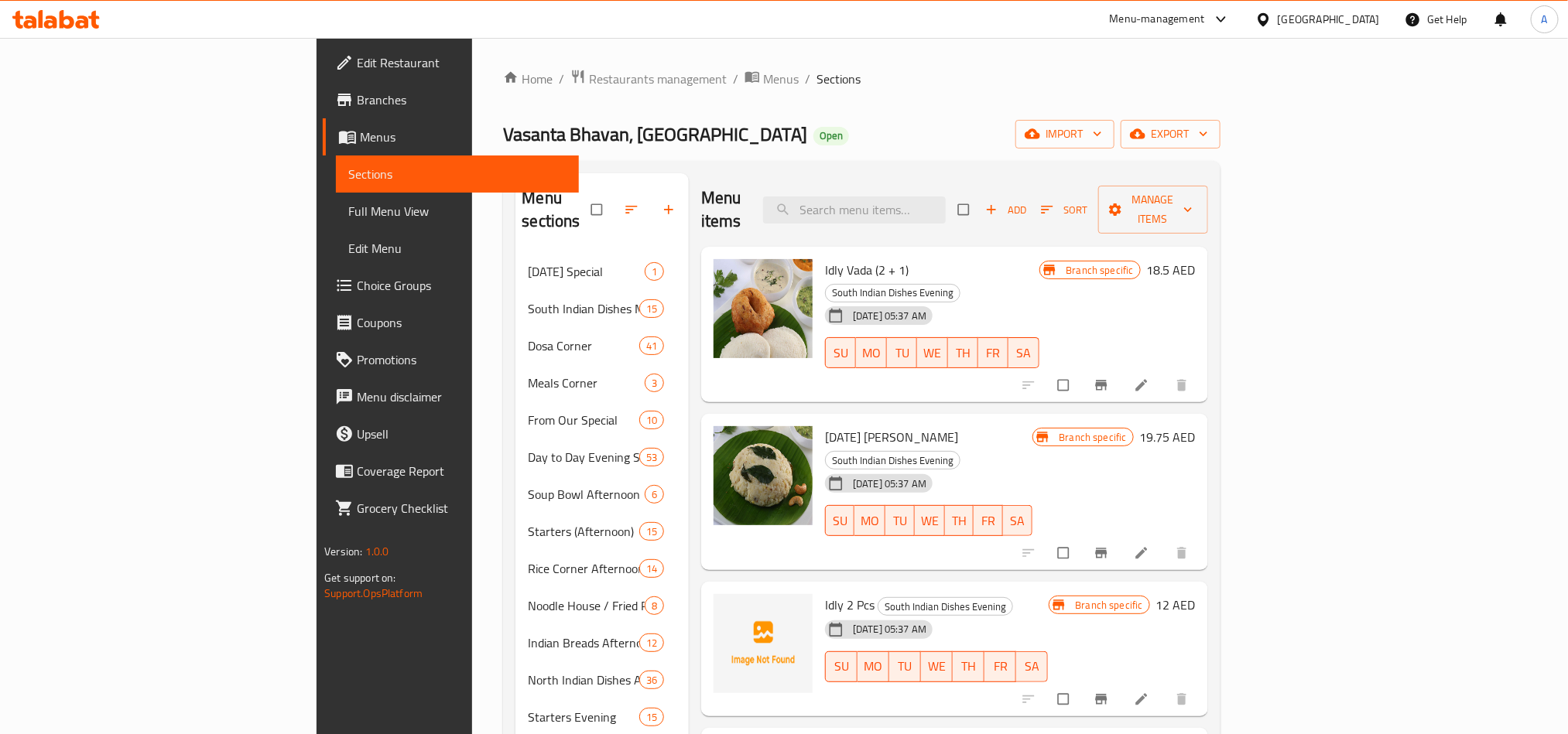
click at [981, 199] on input "checkbox" at bounding box center [965, 209] width 32 height 29
click at [1088, 201] on span "Sort" at bounding box center [1065, 210] width 47 height 18
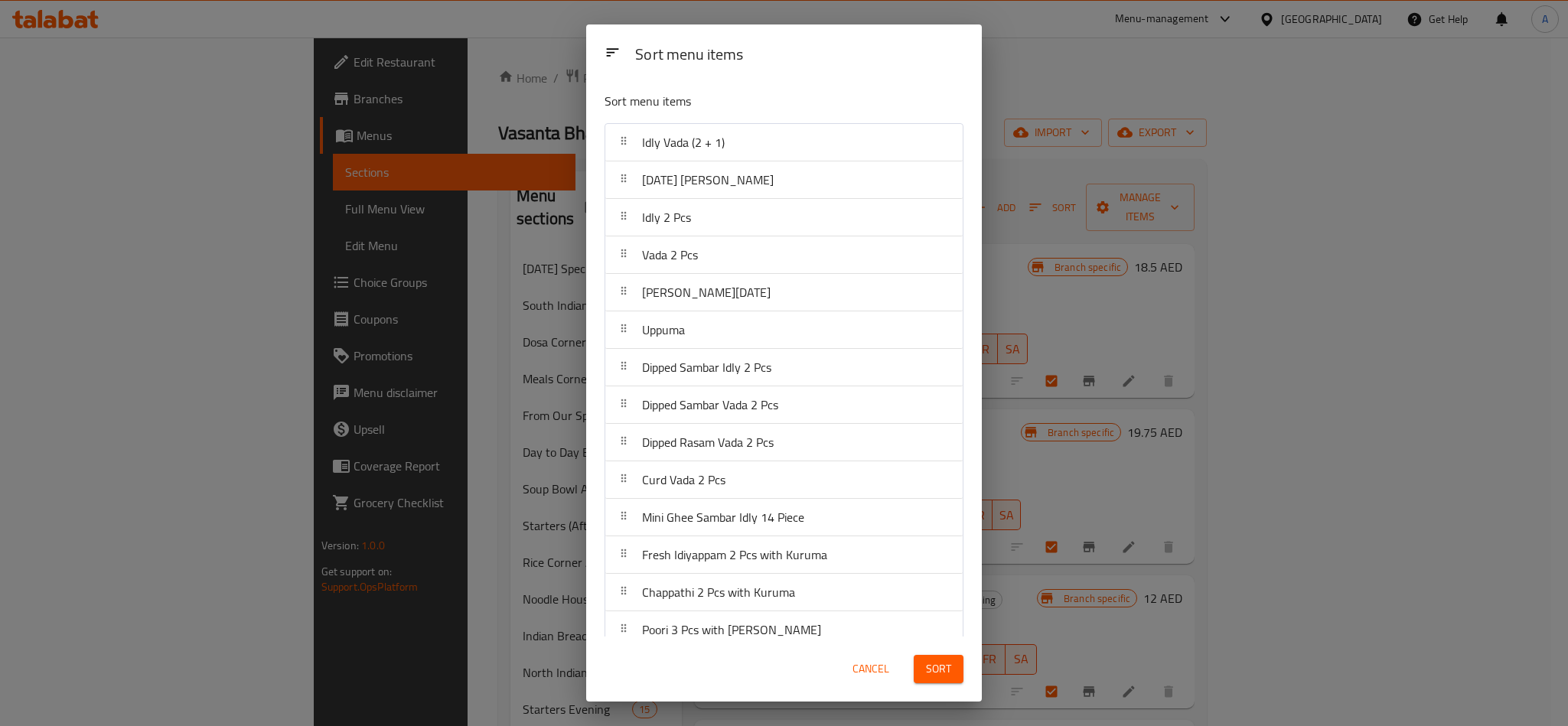
click at [1163, 189] on div "Sort menu items Sort menu items Idly [PERSON_NAME] (2 + 1) [DATE] [PERSON_NAME]…" at bounding box center [784, 363] width 1568 height 726
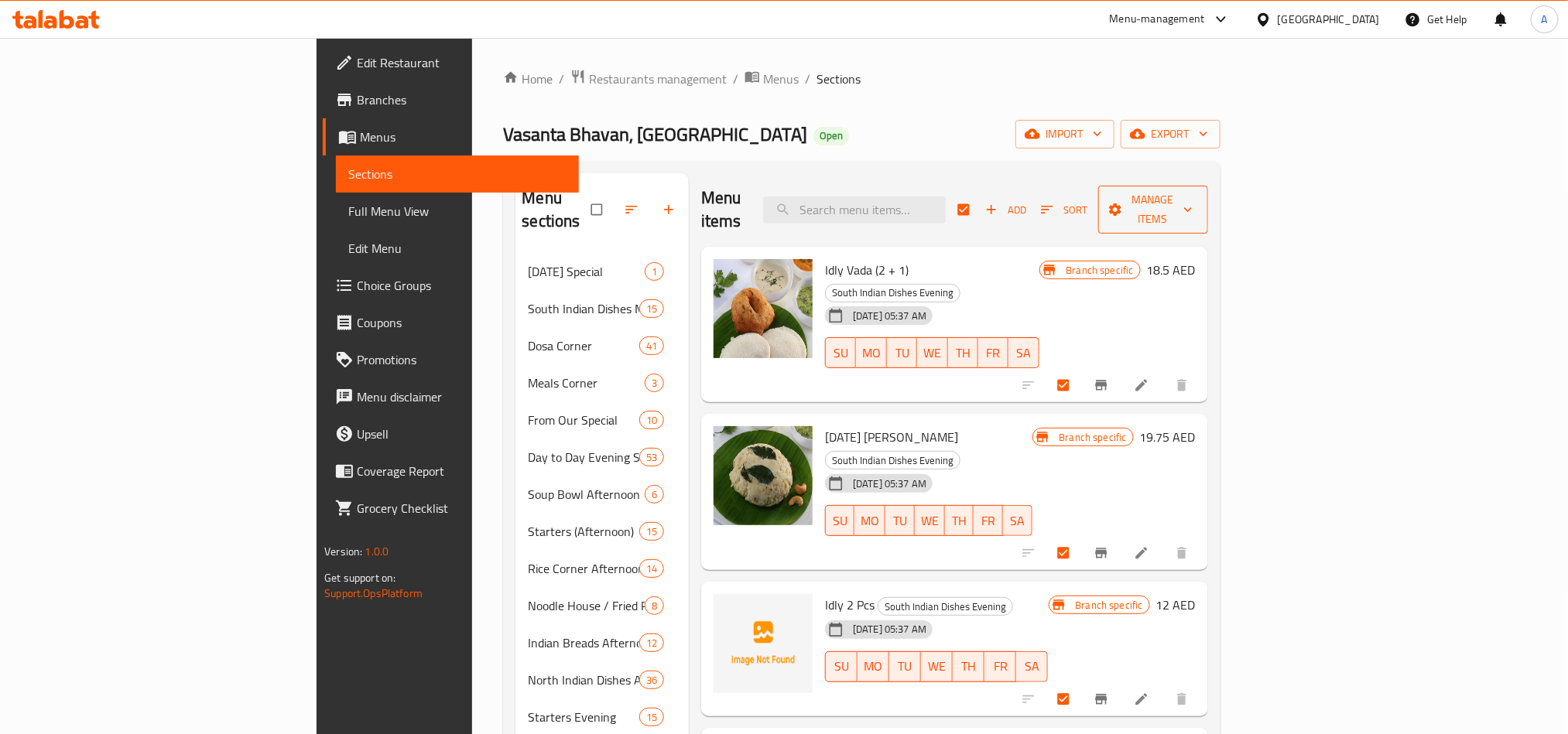
click at [1196, 195] on span "Manage items" at bounding box center [1153, 209] width 85 height 39
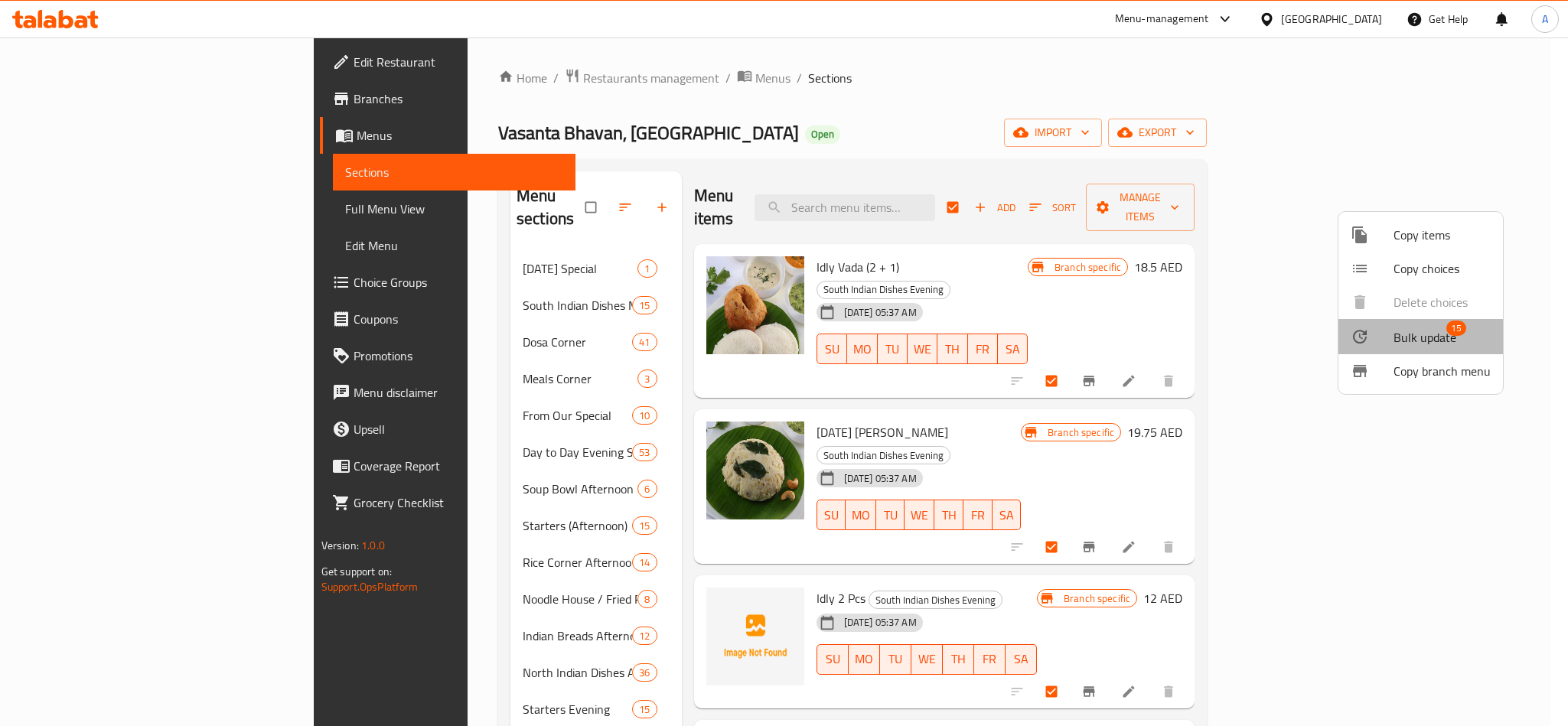
click at [1431, 331] on span "Bulk update" at bounding box center [1425, 338] width 63 height 19
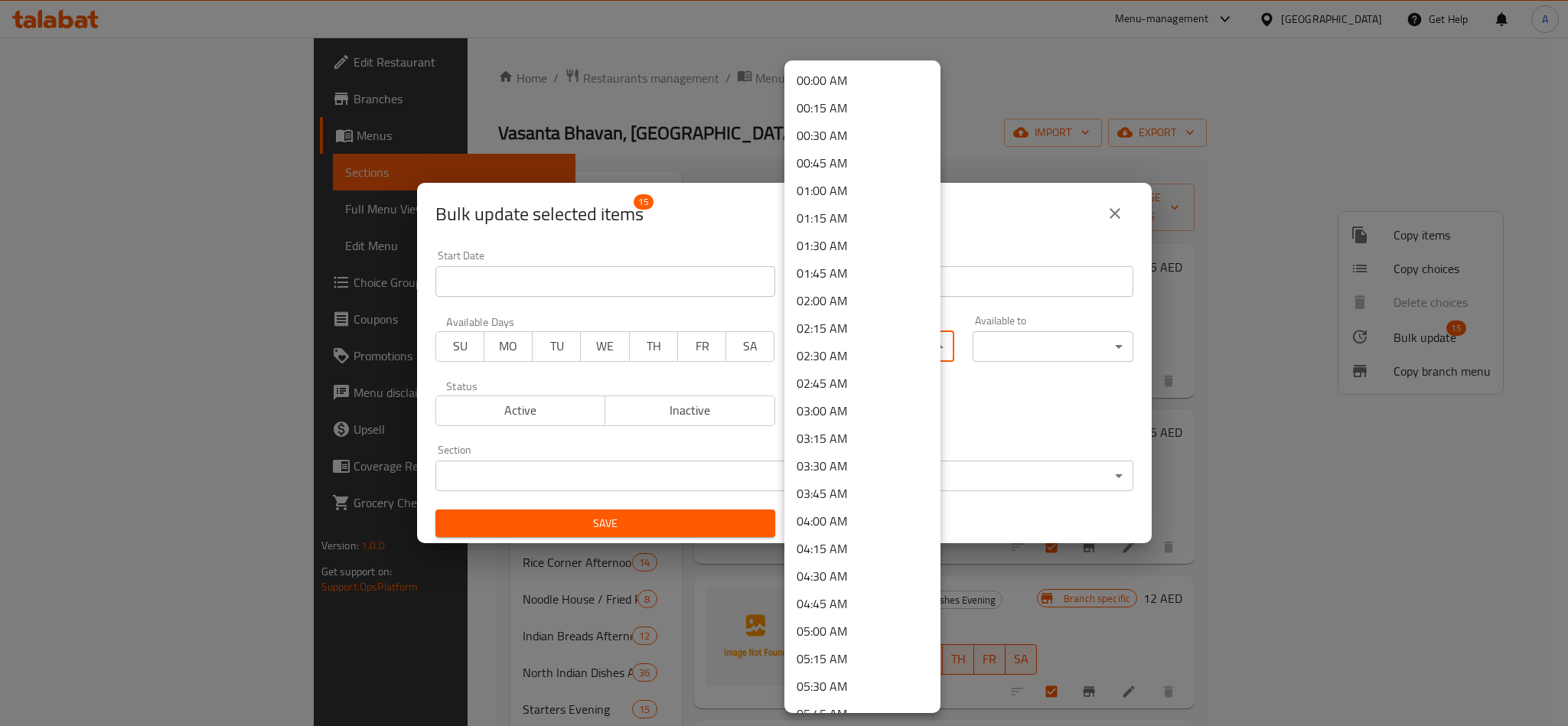
click at [890, 348] on body "​ Menu-management [GEOGRAPHIC_DATA] Get Help A Edit Restaurant Branches Menus S…" at bounding box center [784, 381] width 1568 height 688
click at [833, 636] on li "17:30 PM" at bounding box center [862, 630] width 156 height 27
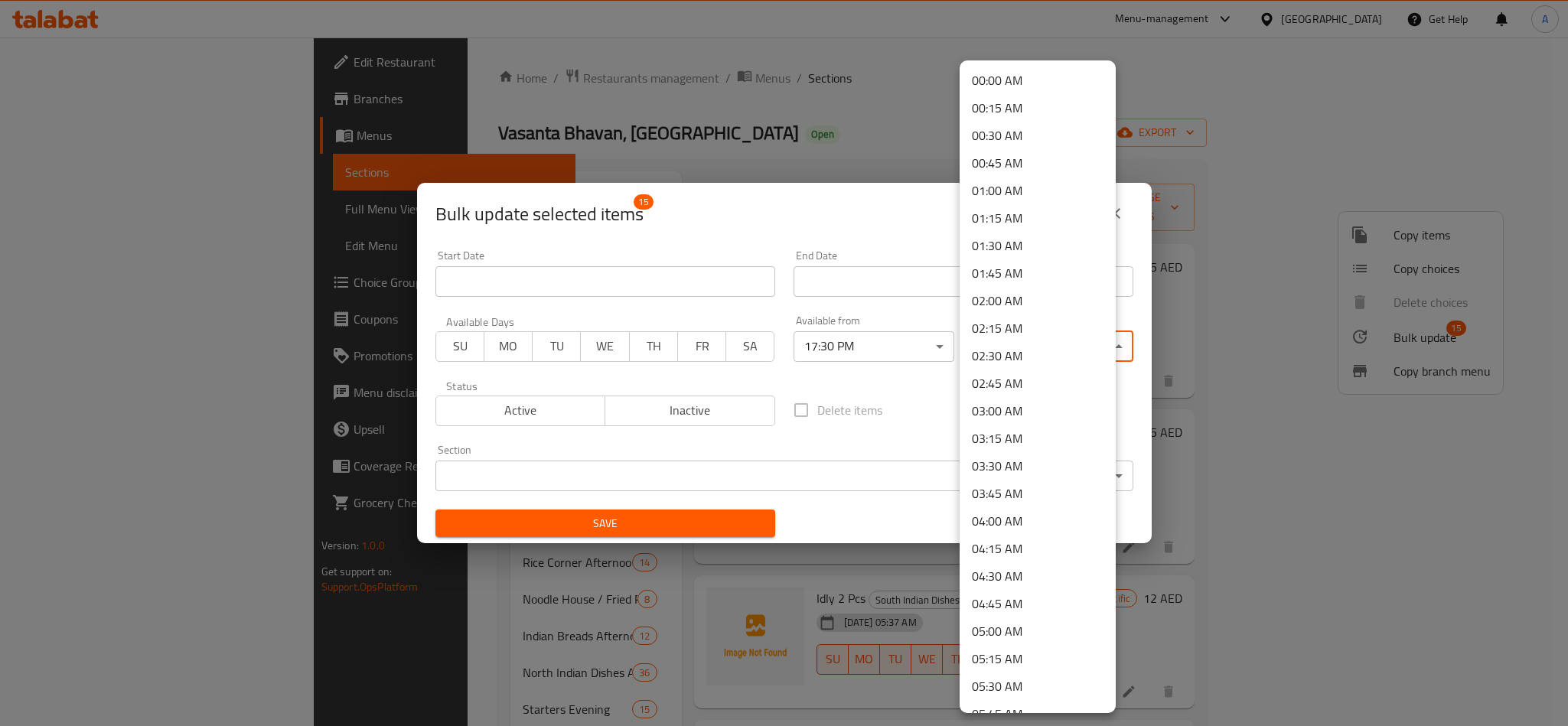
click at [1013, 357] on body "​ Menu-management [GEOGRAPHIC_DATA] Get Help A Edit Restaurant Branches Menus S…" at bounding box center [784, 381] width 1568 height 688
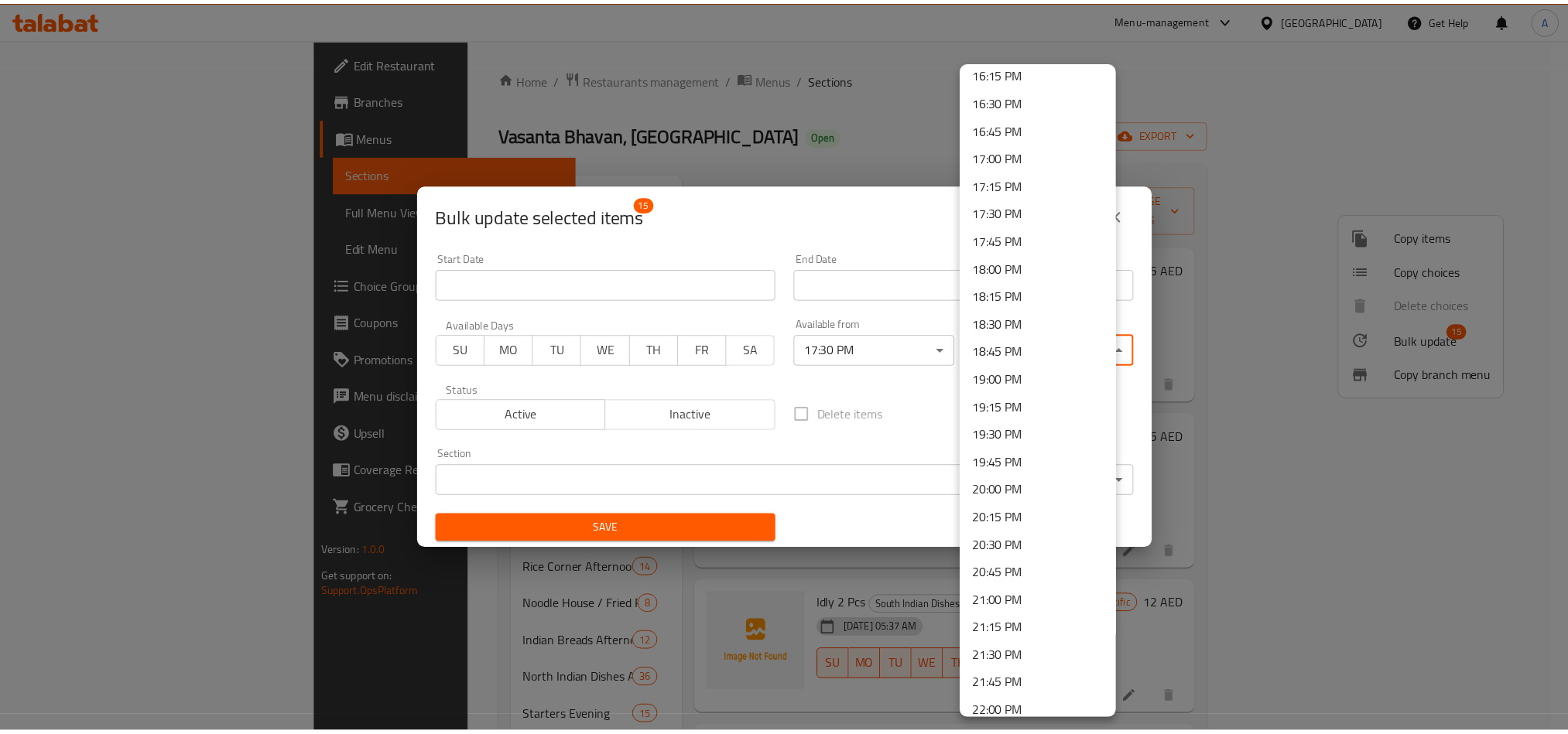
scroll to position [2052, 0]
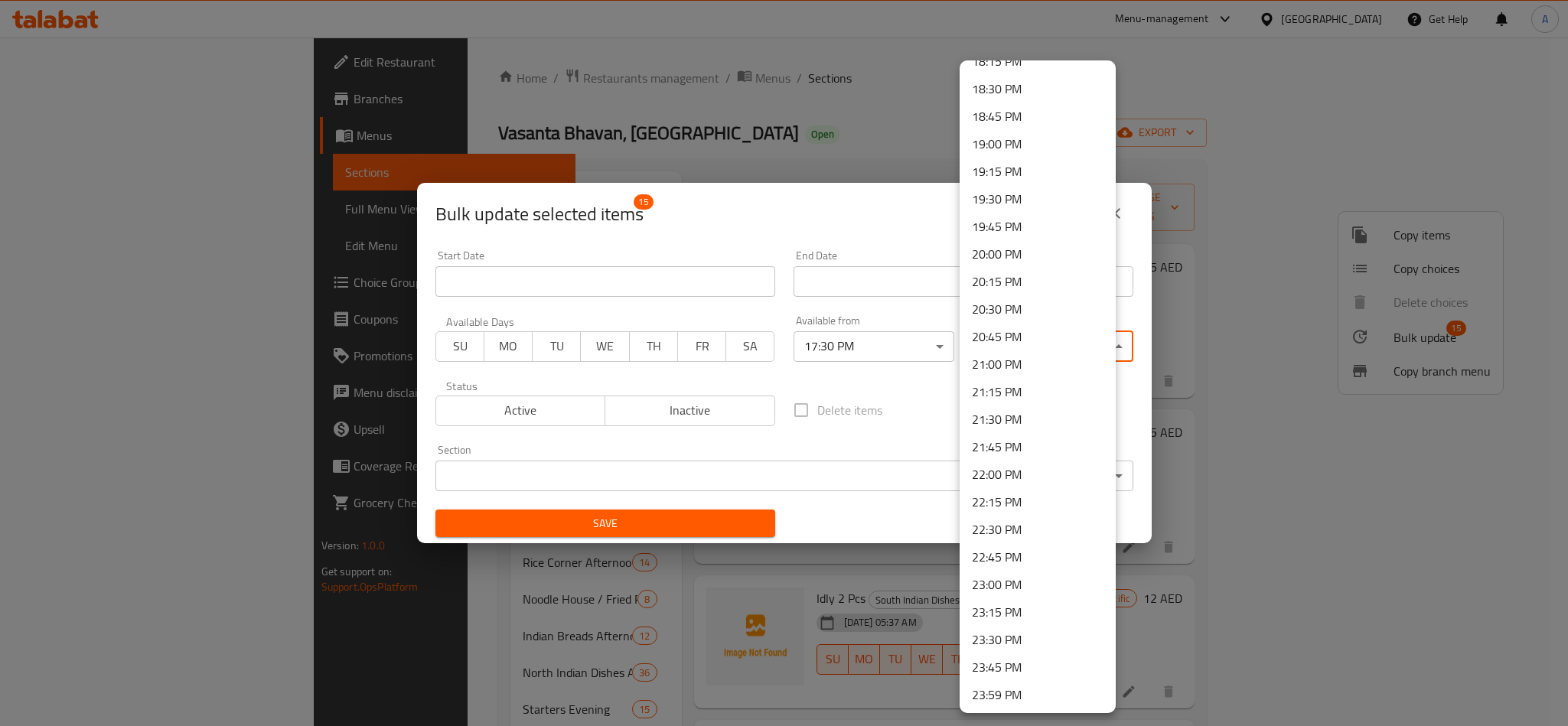
click at [1030, 572] on li "23:00 PM" at bounding box center [1038, 584] width 156 height 27
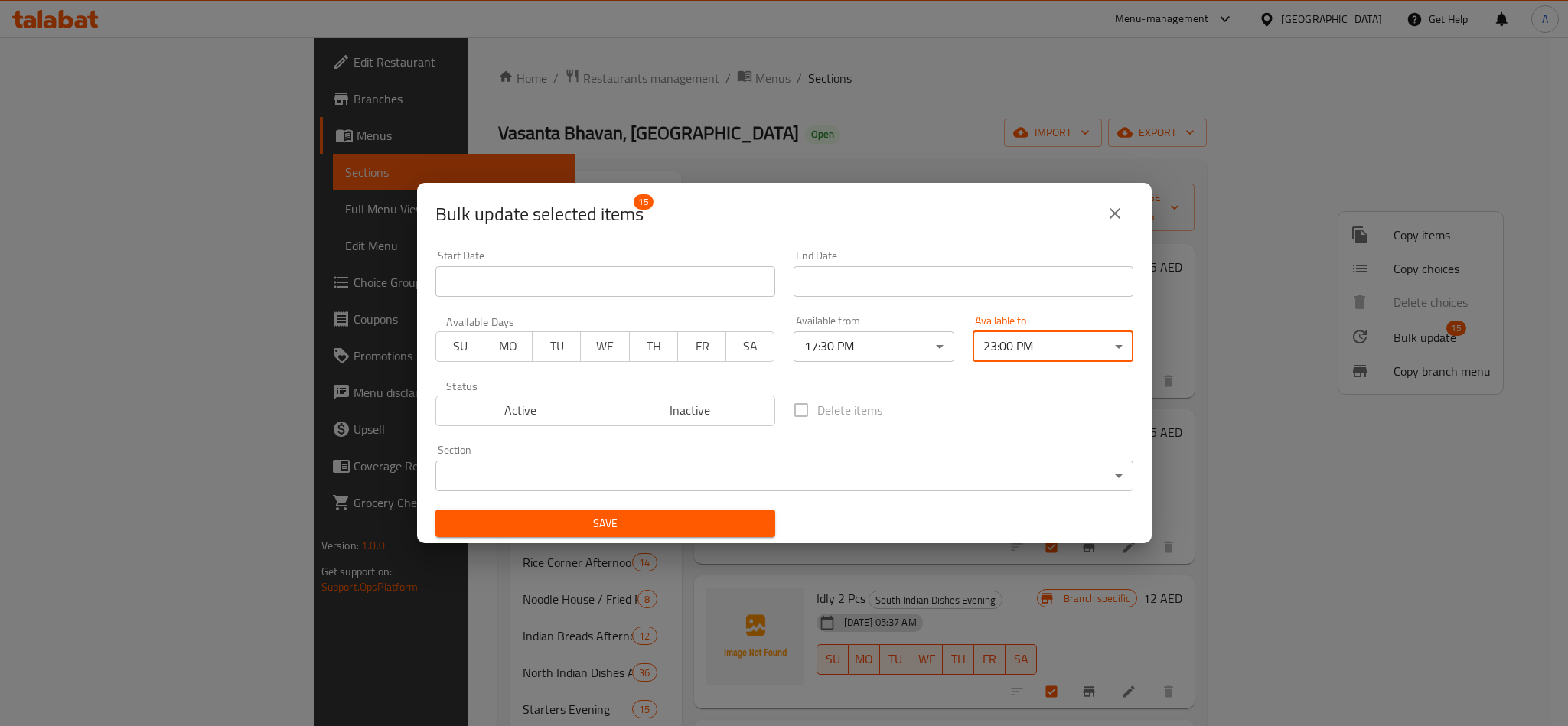
click at [723, 531] on span "Save" at bounding box center [606, 523] width 316 height 19
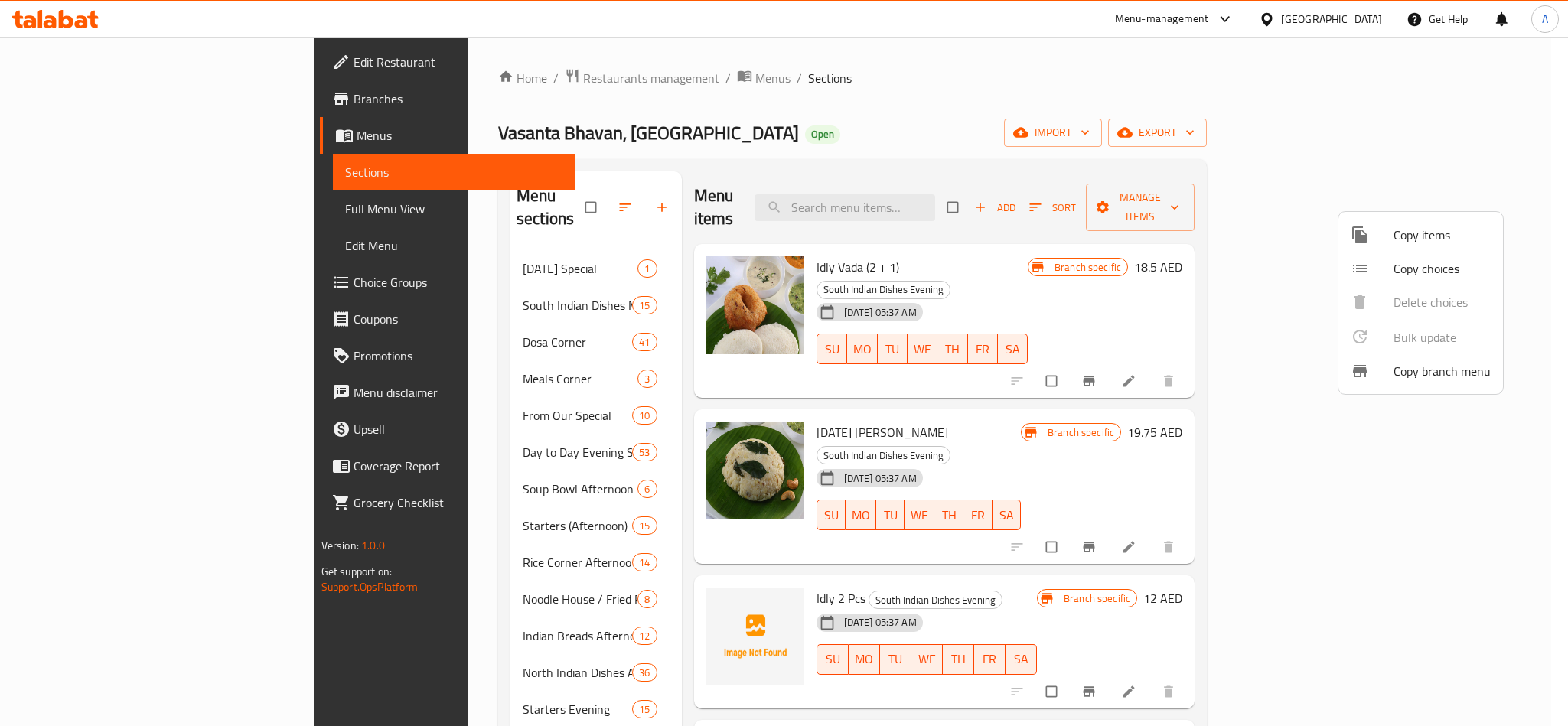
click at [939, 192] on div at bounding box center [784, 363] width 1568 height 726
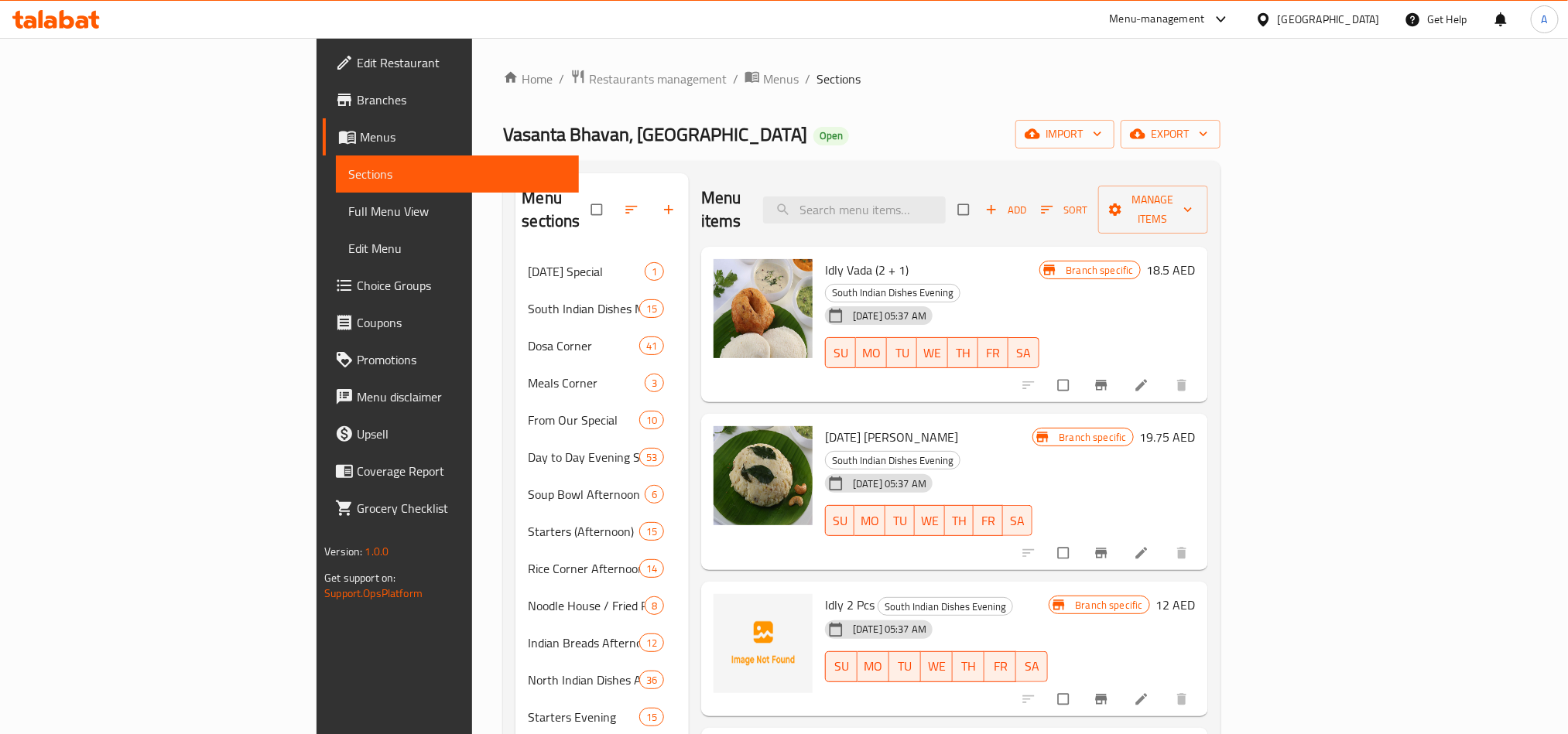
click at [946, 197] on input "search" at bounding box center [854, 210] width 182 height 28
paste input "NORTH INDIAN MEALS"
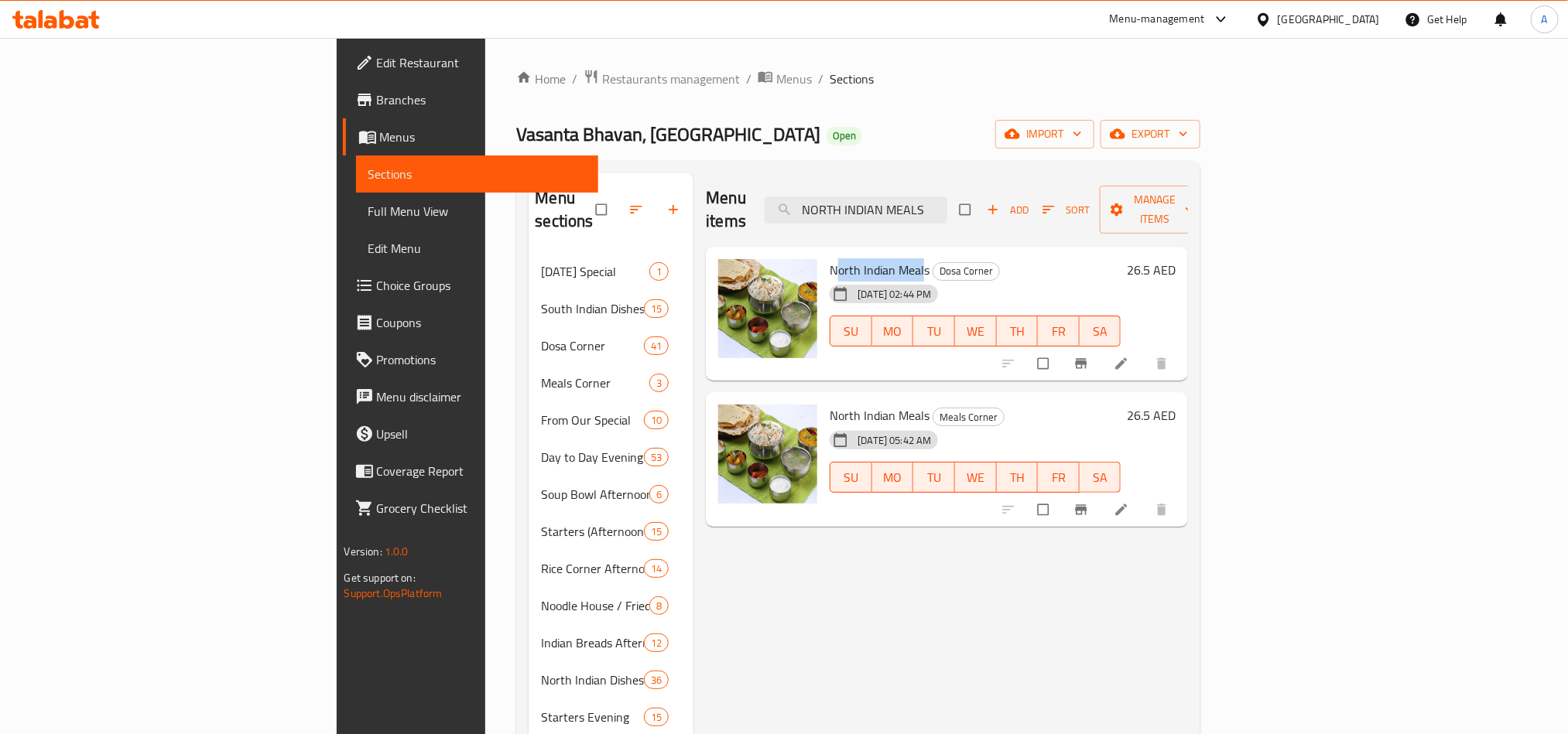
drag, startPoint x: 841, startPoint y: 249, endPoint x: 752, endPoint y: 246, distance: 89.1
click at [829, 258] on span "North Indian Meals" at bounding box center [878, 270] width 100 height 23
drag, startPoint x: 850, startPoint y: 252, endPoint x: 908, endPoint y: 252, distance: 58.0
click at [934, 262] on span "Dosa Corner" at bounding box center [966, 271] width 66 height 18
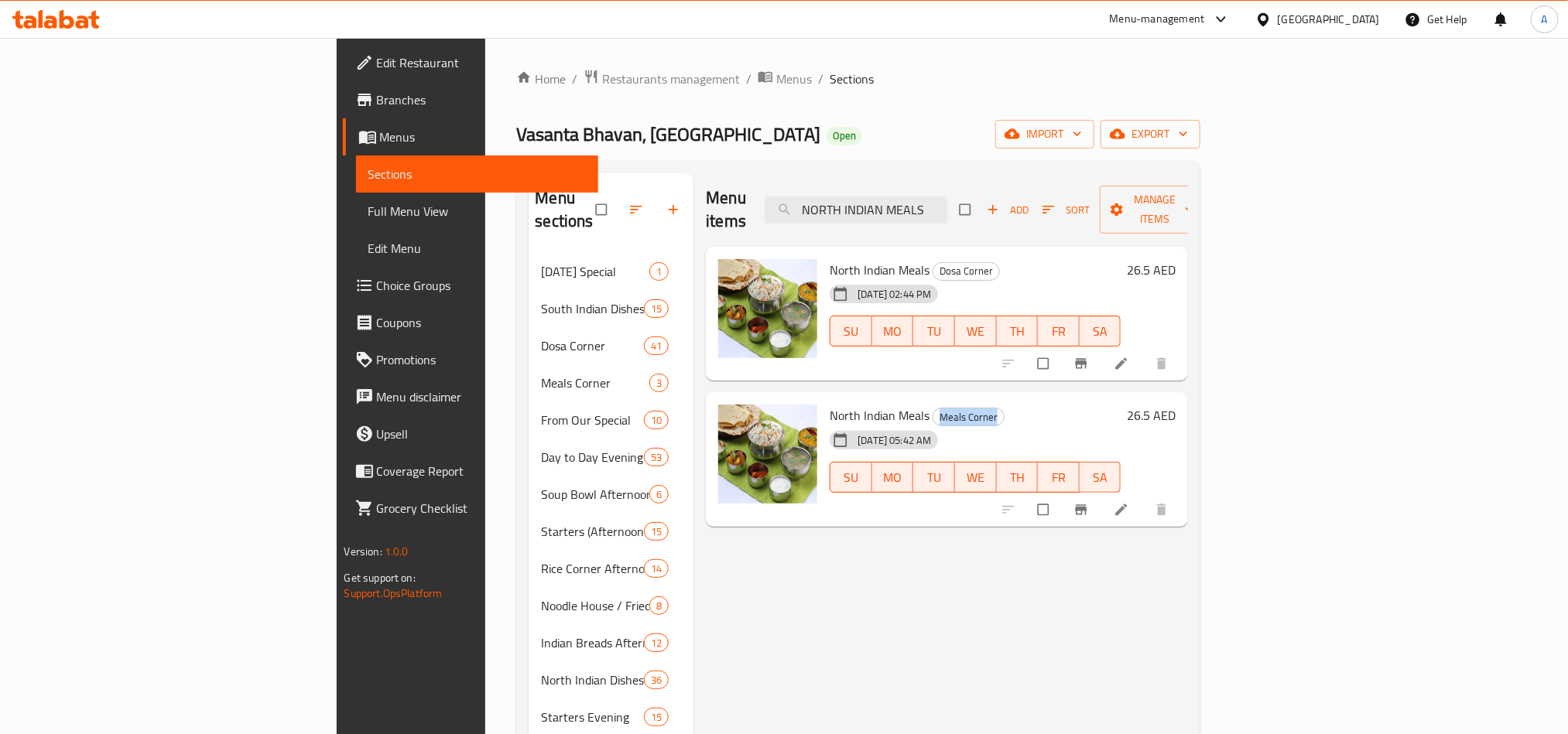
drag, startPoint x: 858, startPoint y: 392, endPoint x: 924, endPoint y: 390, distance: 66.0
click at [924, 405] on h6 "North Indian Meals Meals Corner" at bounding box center [974, 415] width 291 height 22
click at [829, 258] on span "North Indian Meals" at bounding box center [878, 270] width 100 height 23
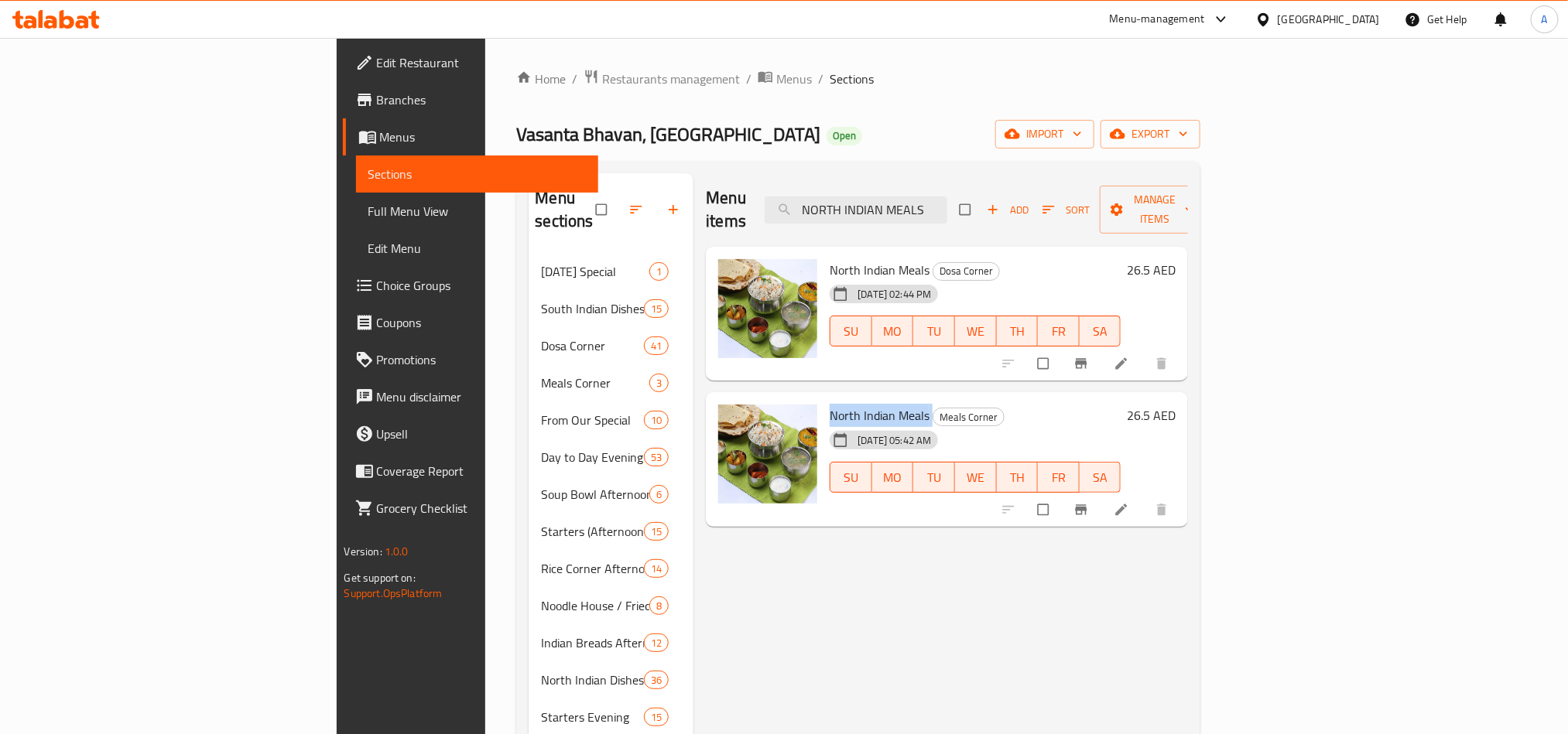
drag, startPoint x: 852, startPoint y: 390, endPoint x: 746, endPoint y: 386, distance: 106.1
click at [829, 405] on h6 "North Indian Meals Meals Corner" at bounding box center [974, 415] width 291 height 22
click at [1188, 624] on div "Menu items NORTH INDIAN MEALS Add Sort Manage items North Indian Meals [GEOGRAP…" at bounding box center [940, 661] width 495 height 977
click at [842, 258] on span "North Indian Meals" at bounding box center [878, 270] width 100 height 23
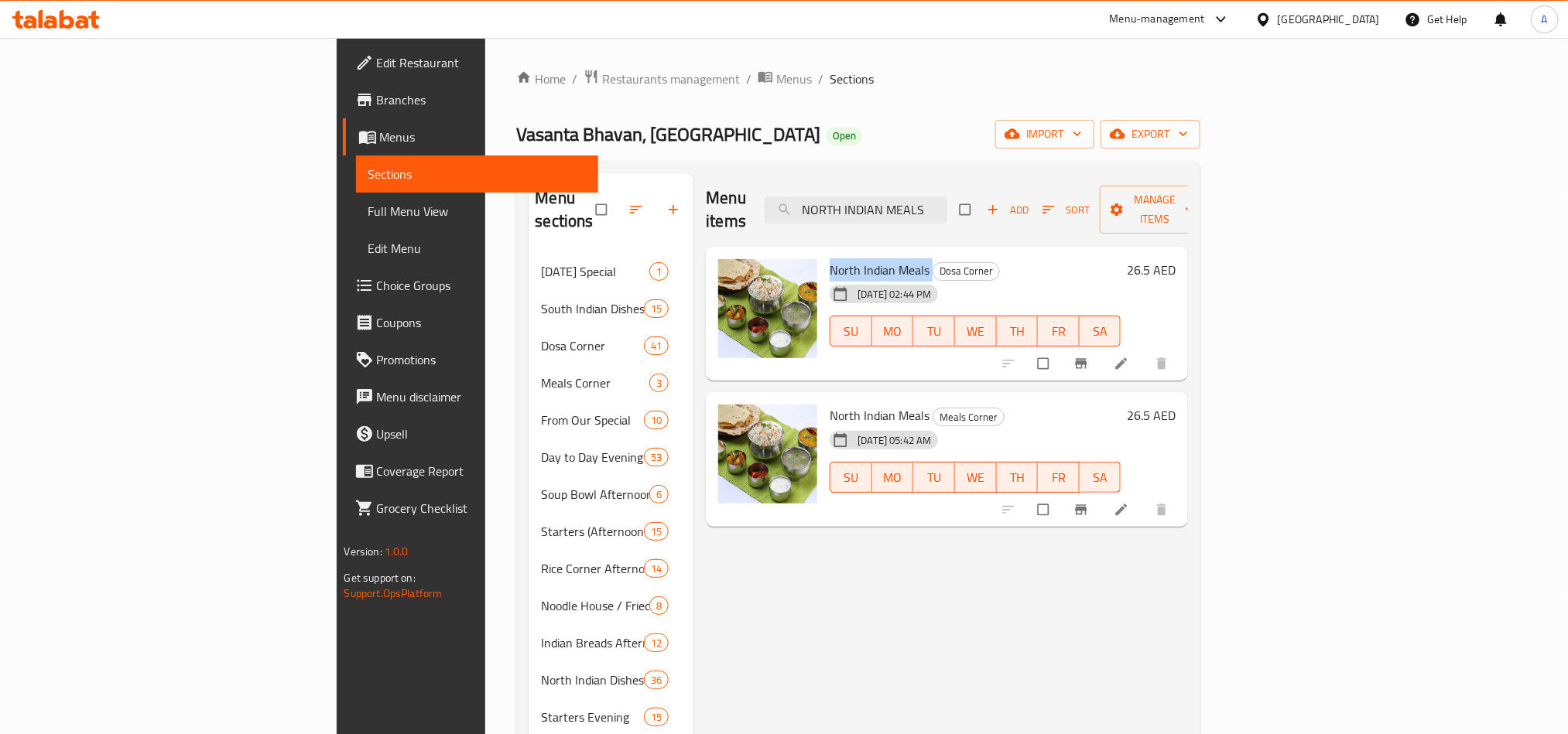
click at [842, 258] on span "North Indian Meals" at bounding box center [878, 270] width 100 height 23
copy h6 "North Indian Meals"
click at [934, 262] on span "Dosa Corner" at bounding box center [966, 271] width 66 height 18
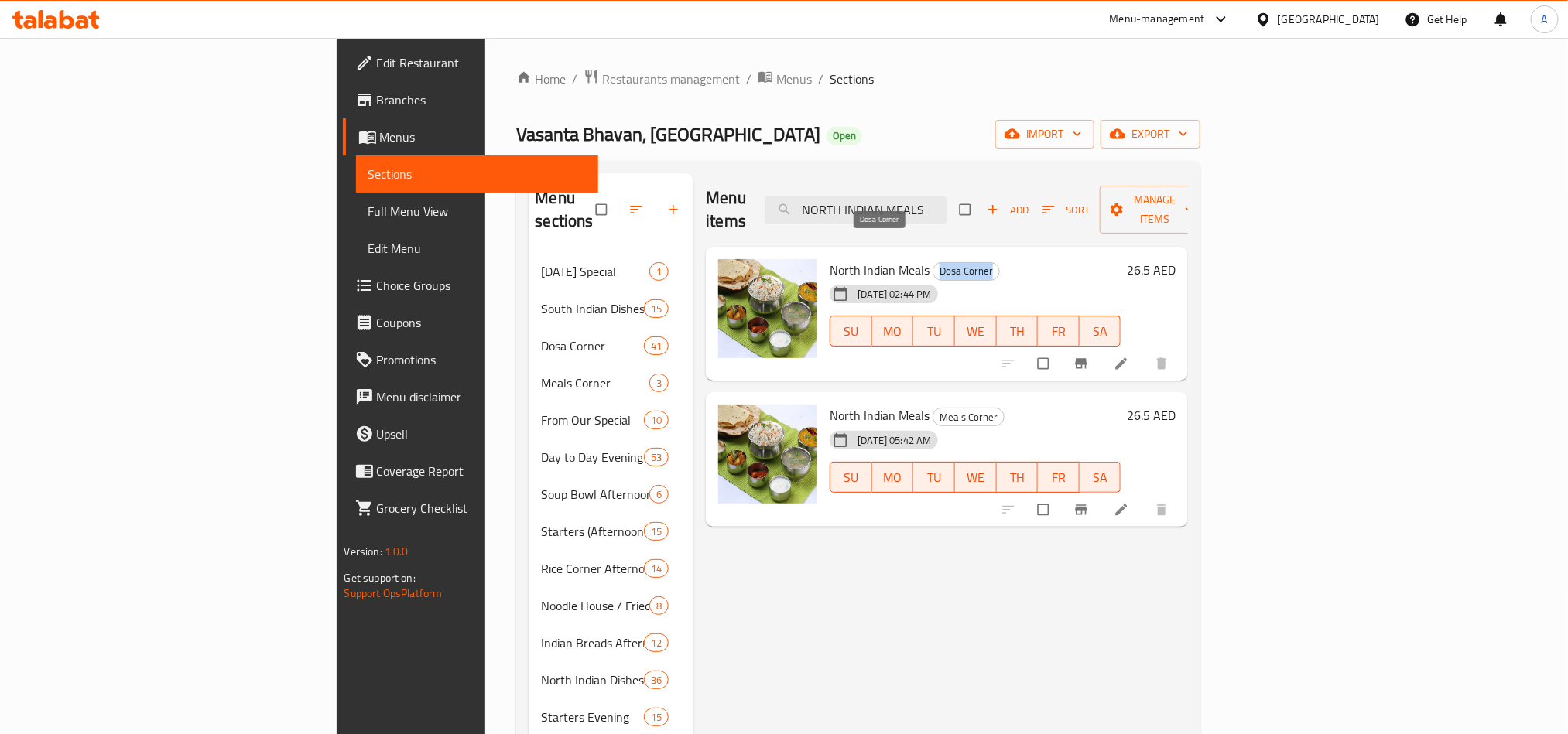
copy div "Dosa Corner"
click at [884, 424] on div "[DATE] 05:42 AM" at bounding box center [861, 440] width 76 height 31
click at [892, 405] on h6 "North Indian Meals Meals Corner" at bounding box center [974, 415] width 291 height 22
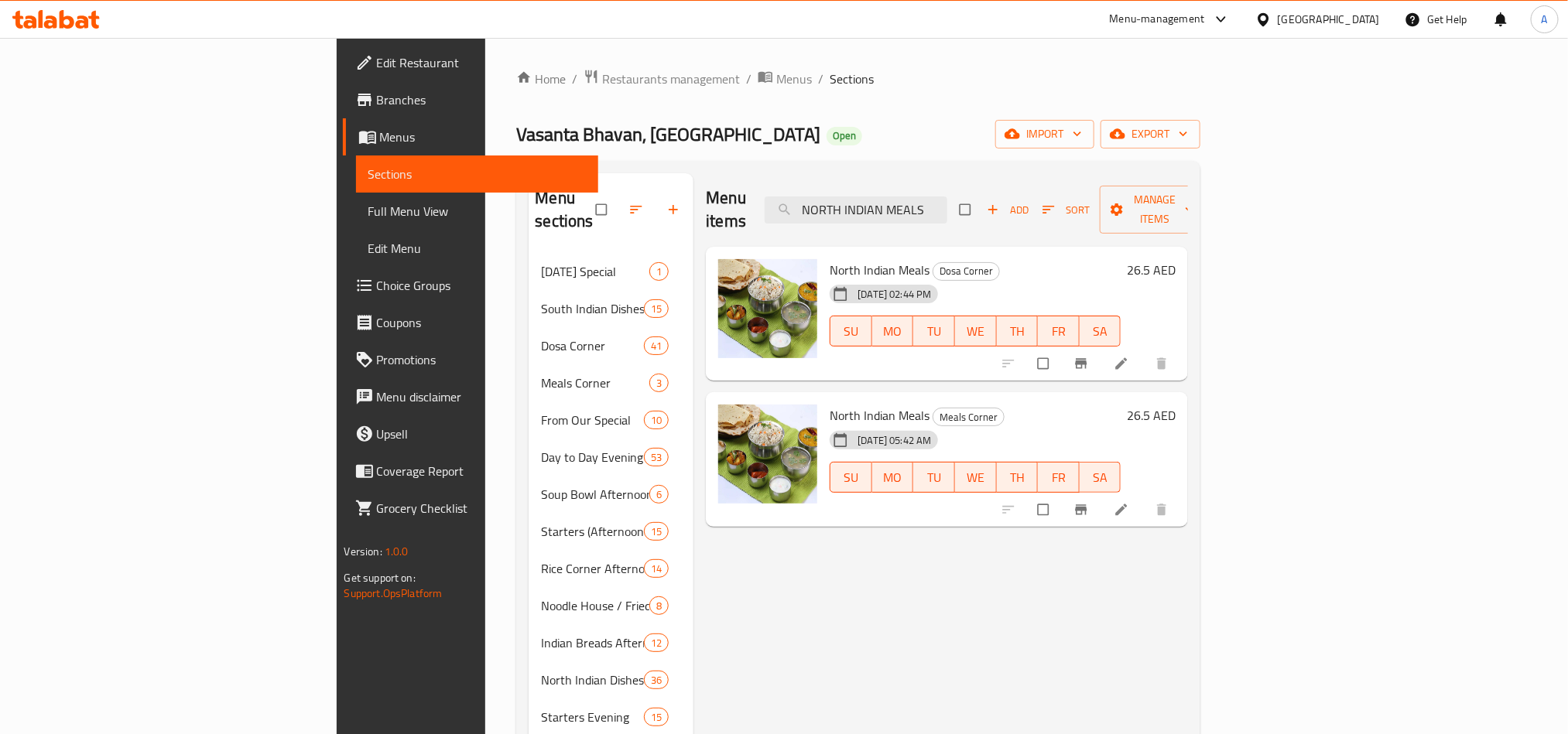
click at [892, 405] on h6 "North Indian Meals Meals Corner" at bounding box center [974, 415] width 291 height 22
copy h6 "North Indian Meals"
click at [934, 408] on span "Meals Corner" at bounding box center [969, 417] width 70 height 18
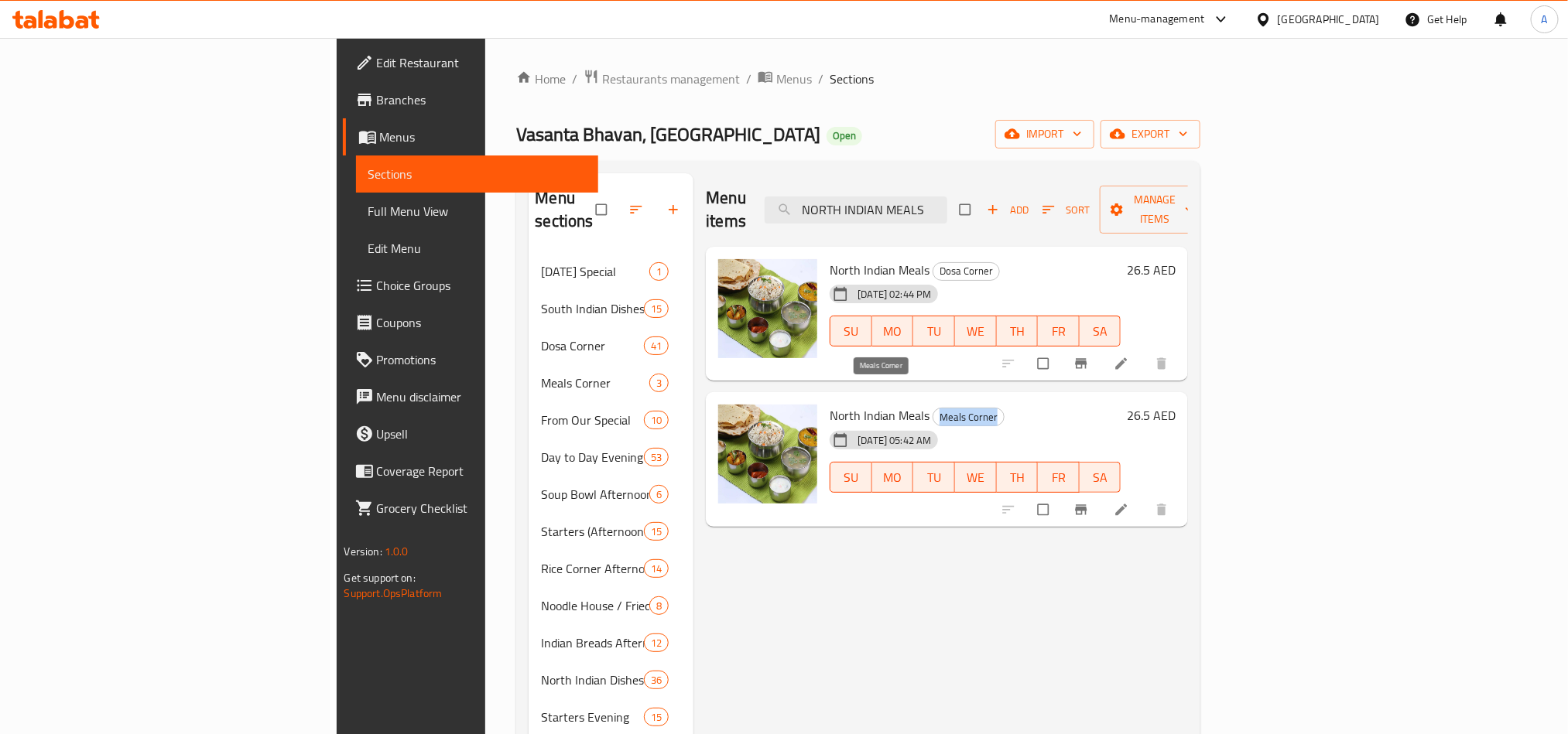
click at [934, 408] on span "Meals Corner" at bounding box center [969, 417] width 70 height 18
copy div "Meals Corner"
click at [947, 212] on input "NORTH INDIAN MEALS" at bounding box center [856, 210] width 182 height 28
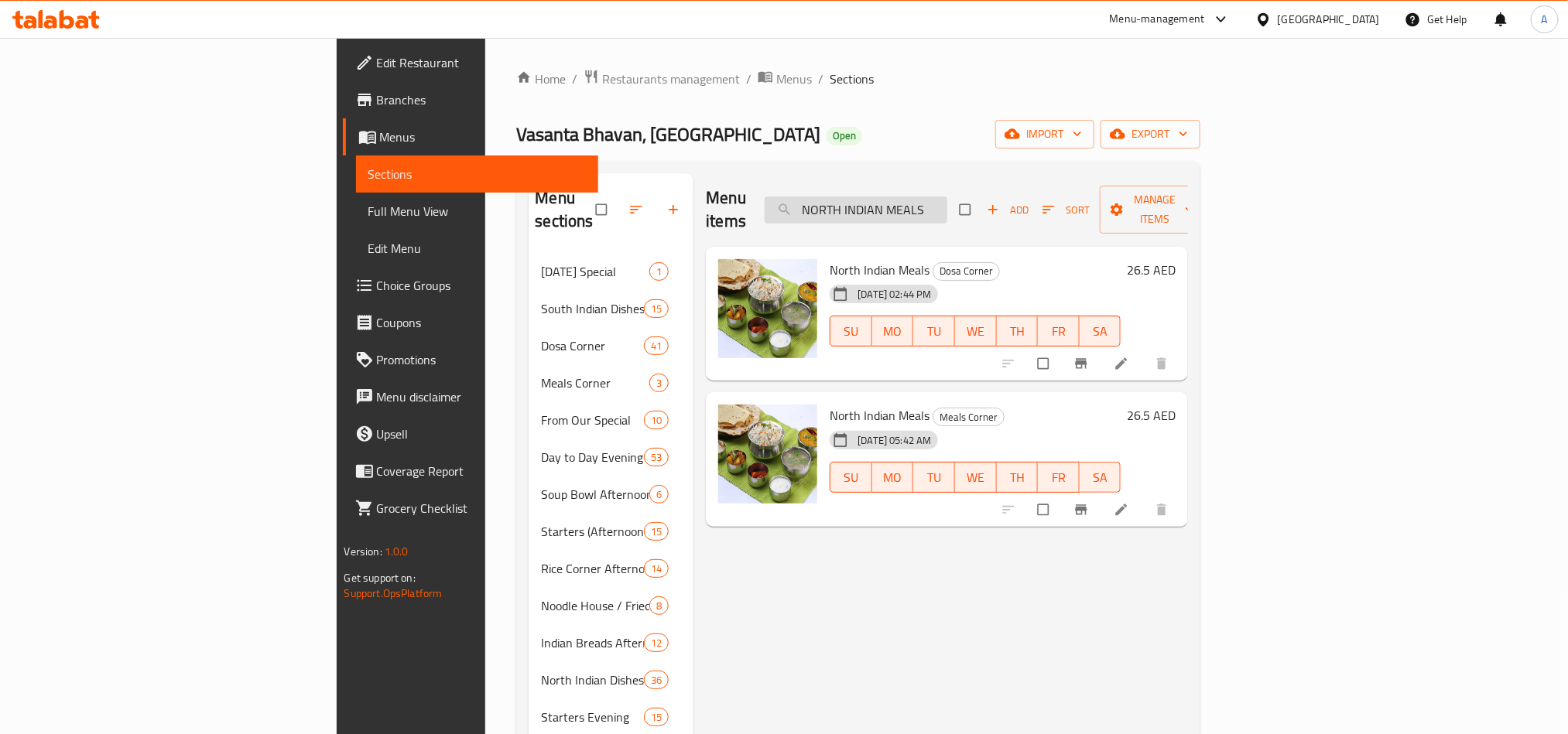
paste input "SOU"
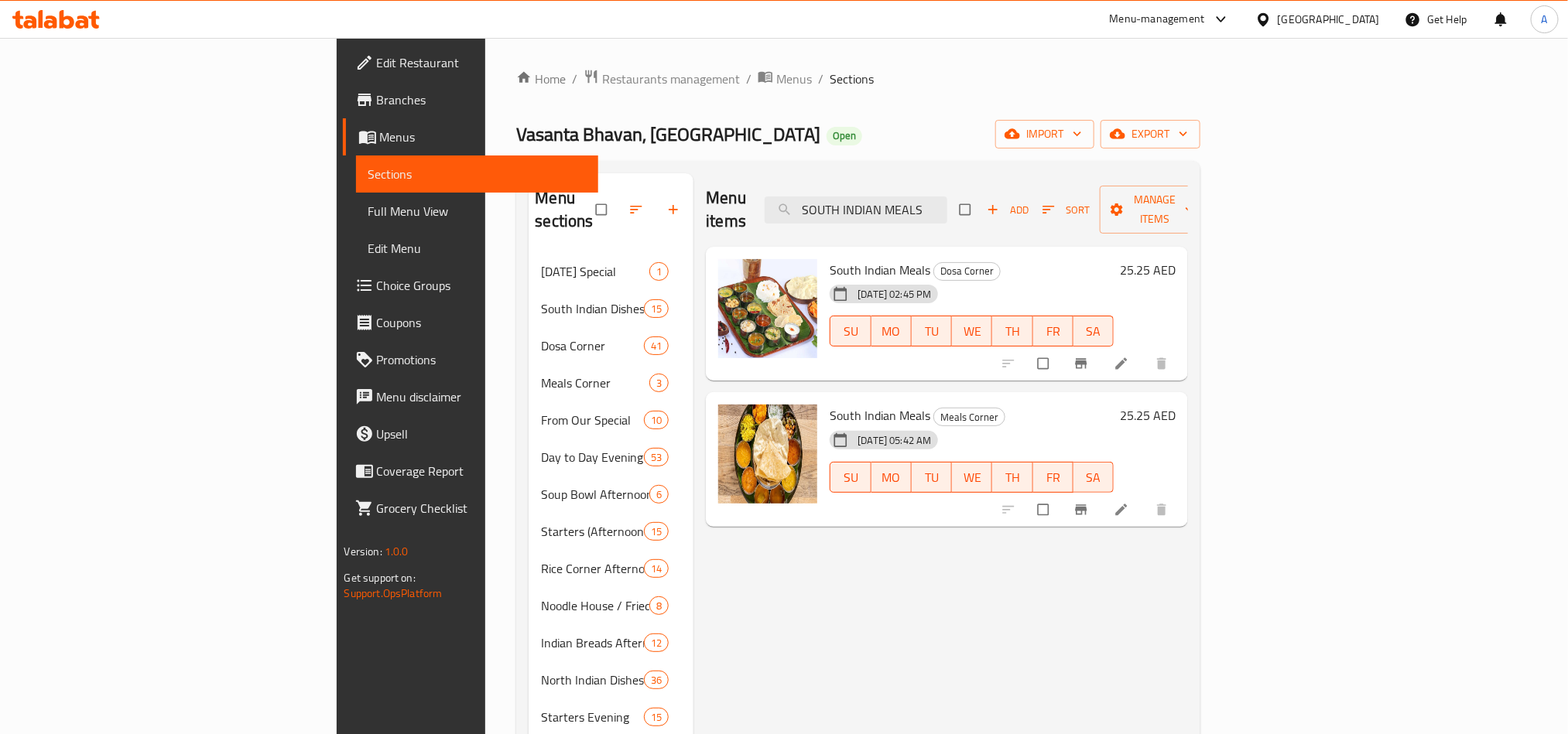
click at [1109, 128] on div "Vasanta Bhavan, [GEOGRAPHIC_DATA] Silicon Oasis Open import export" at bounding box center [858, 134] width 684 height 28
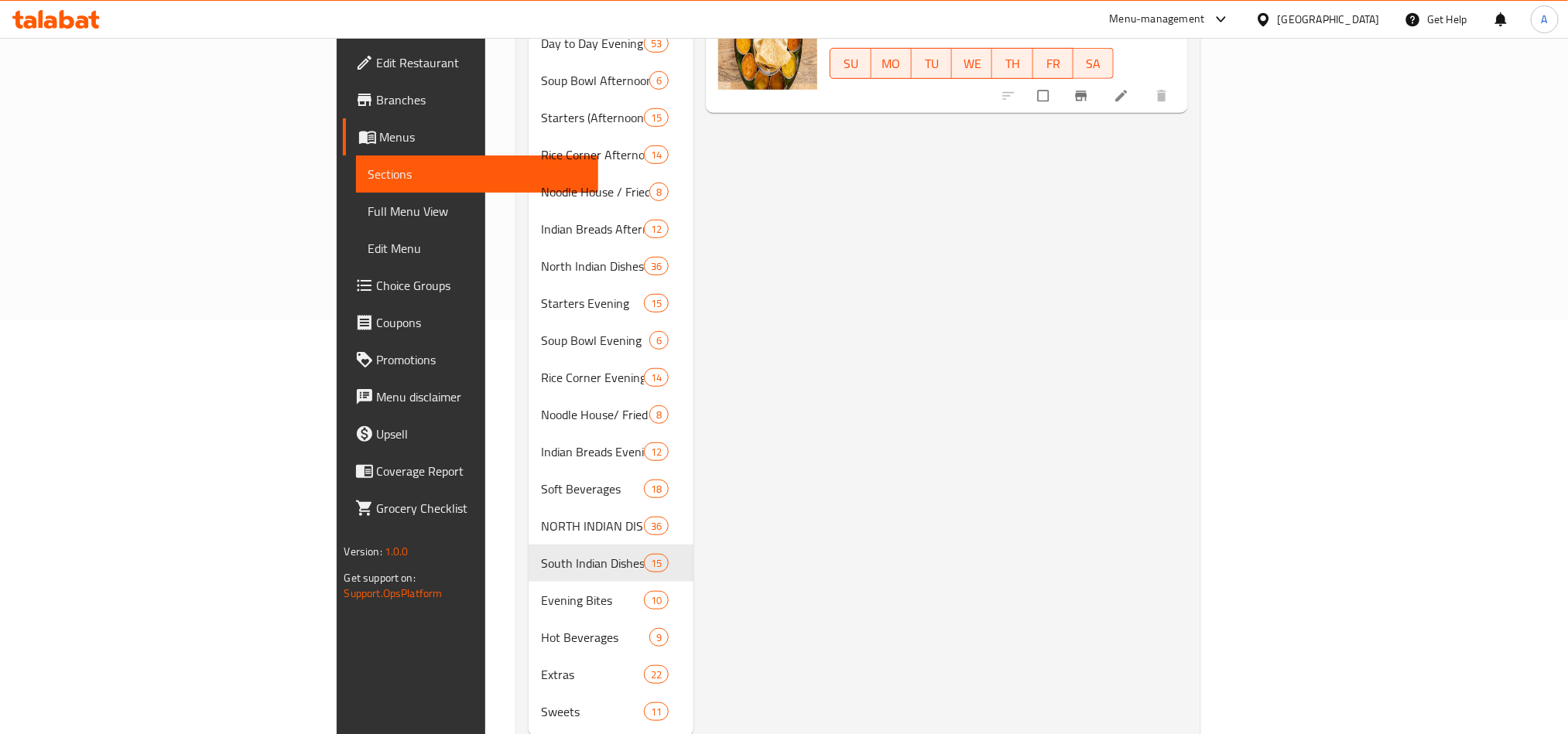
scroll to position [435, 0]
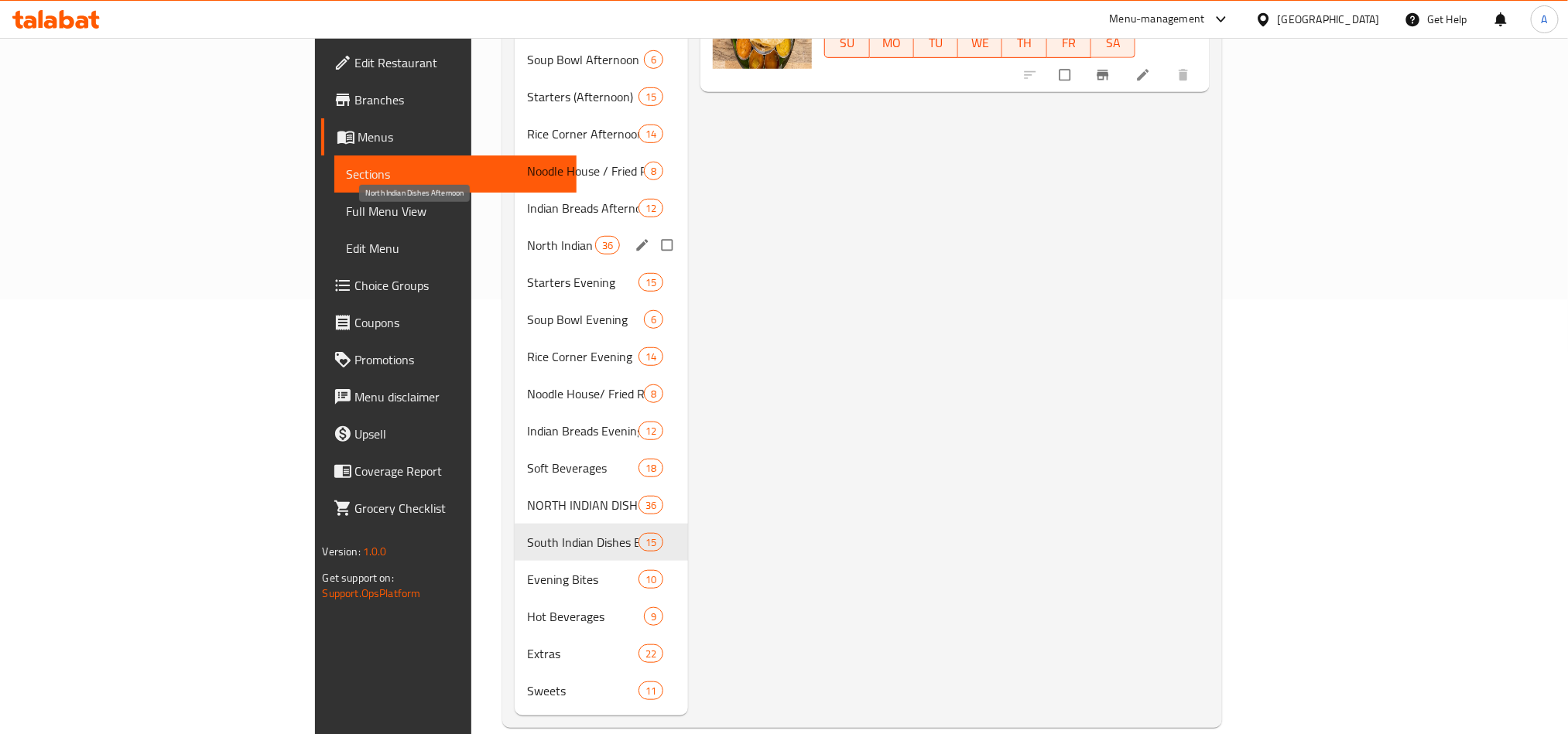
click at [527, 235] on span "North Indian Dishes Afternoon" at bounding box center [561, 245] width 68 height 19
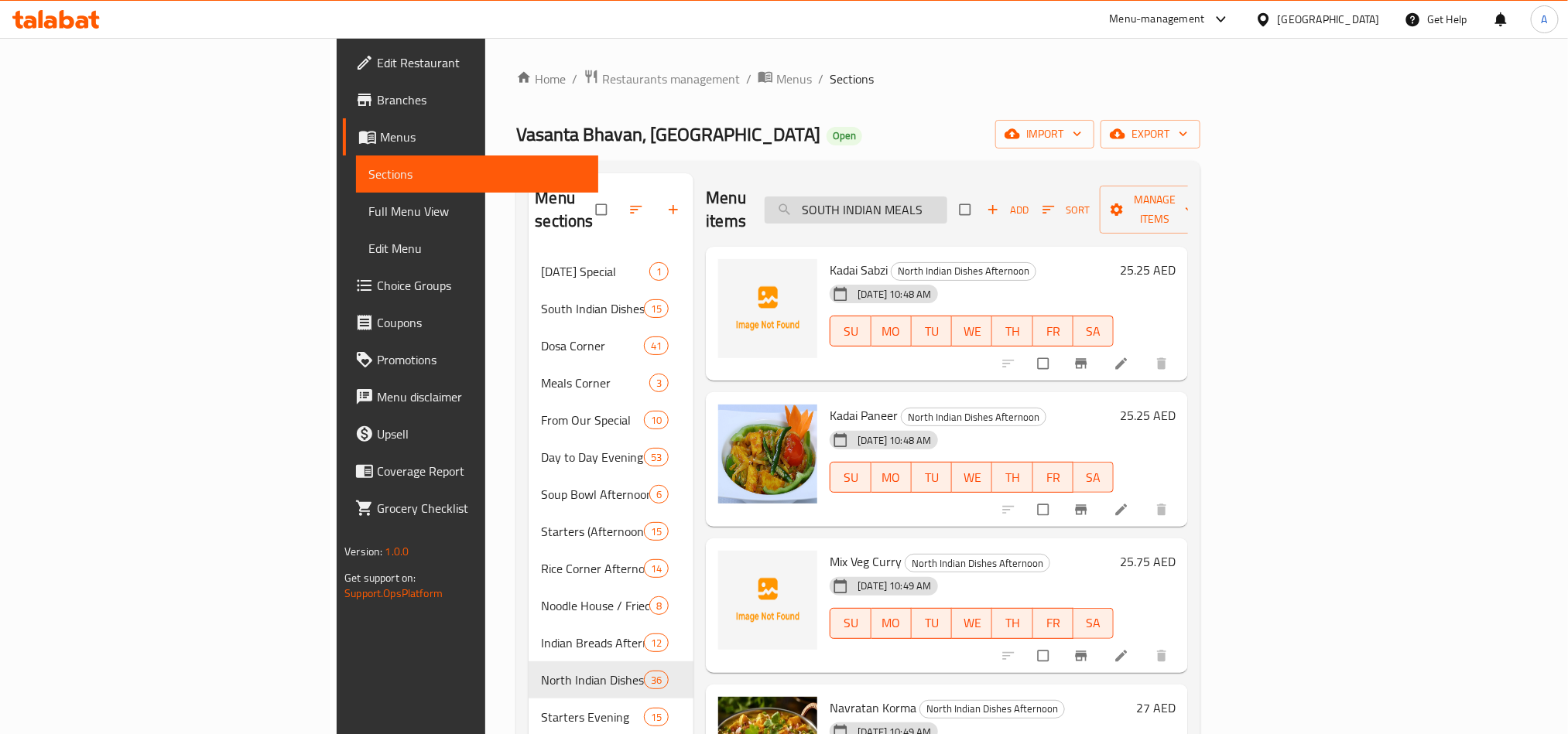
click at [947, 197] on input "SOUTH INDIAN MEALS" at bounding box center [856, 210] width 182 height 28
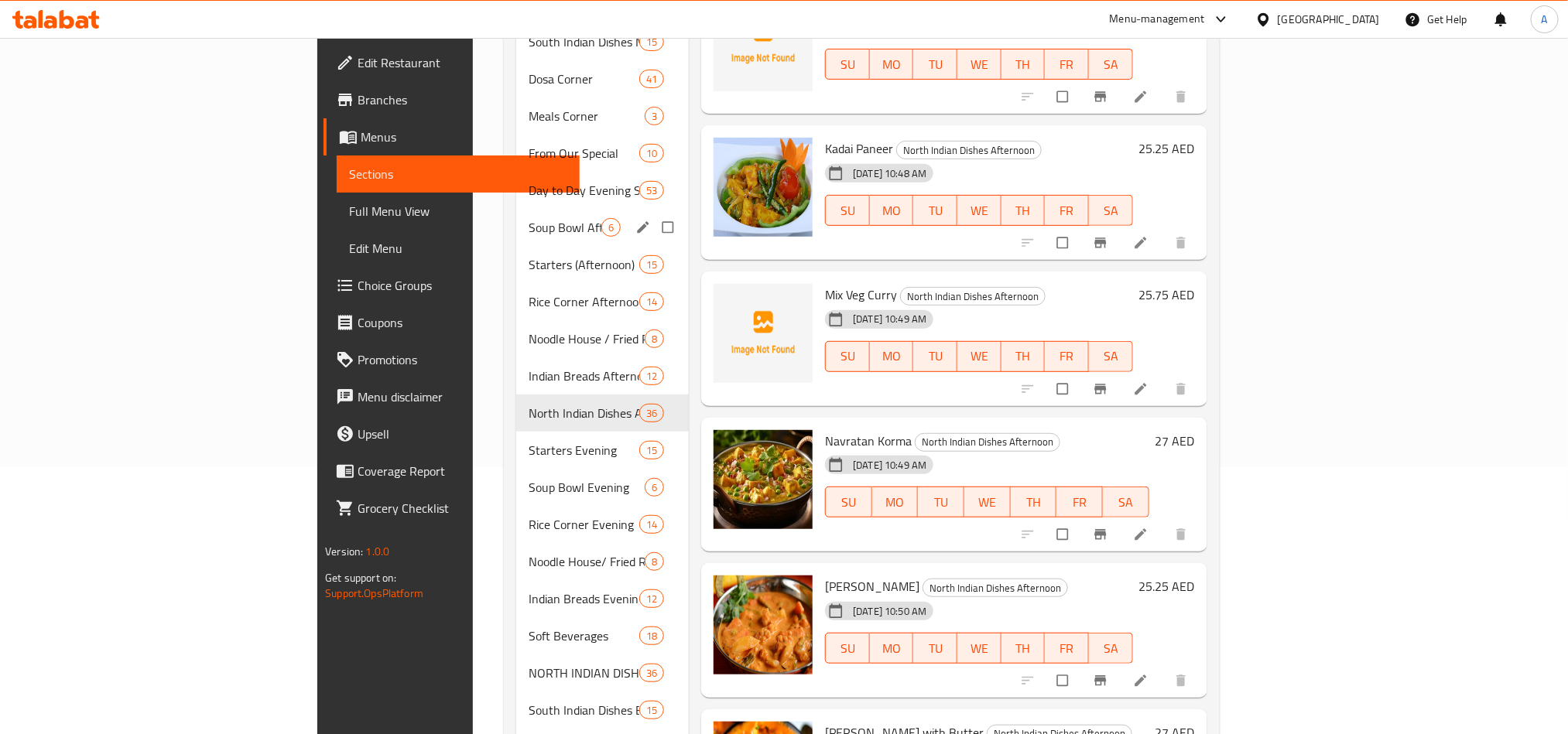
scroll to position [435, 0]
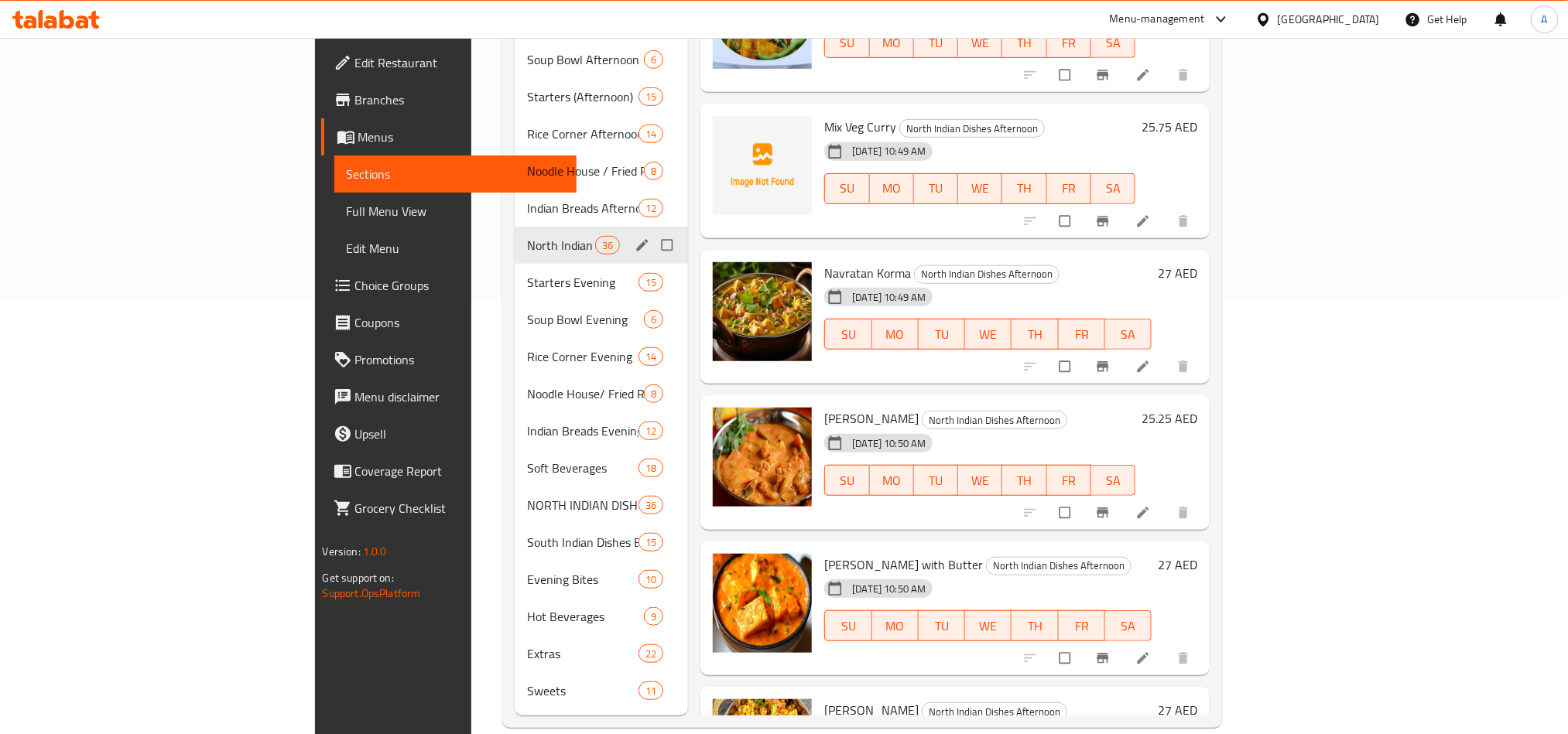
click at [527, 235] on span "North Indian Dishes Afternoon" at bounding box center [561, 245] width 68 height 19
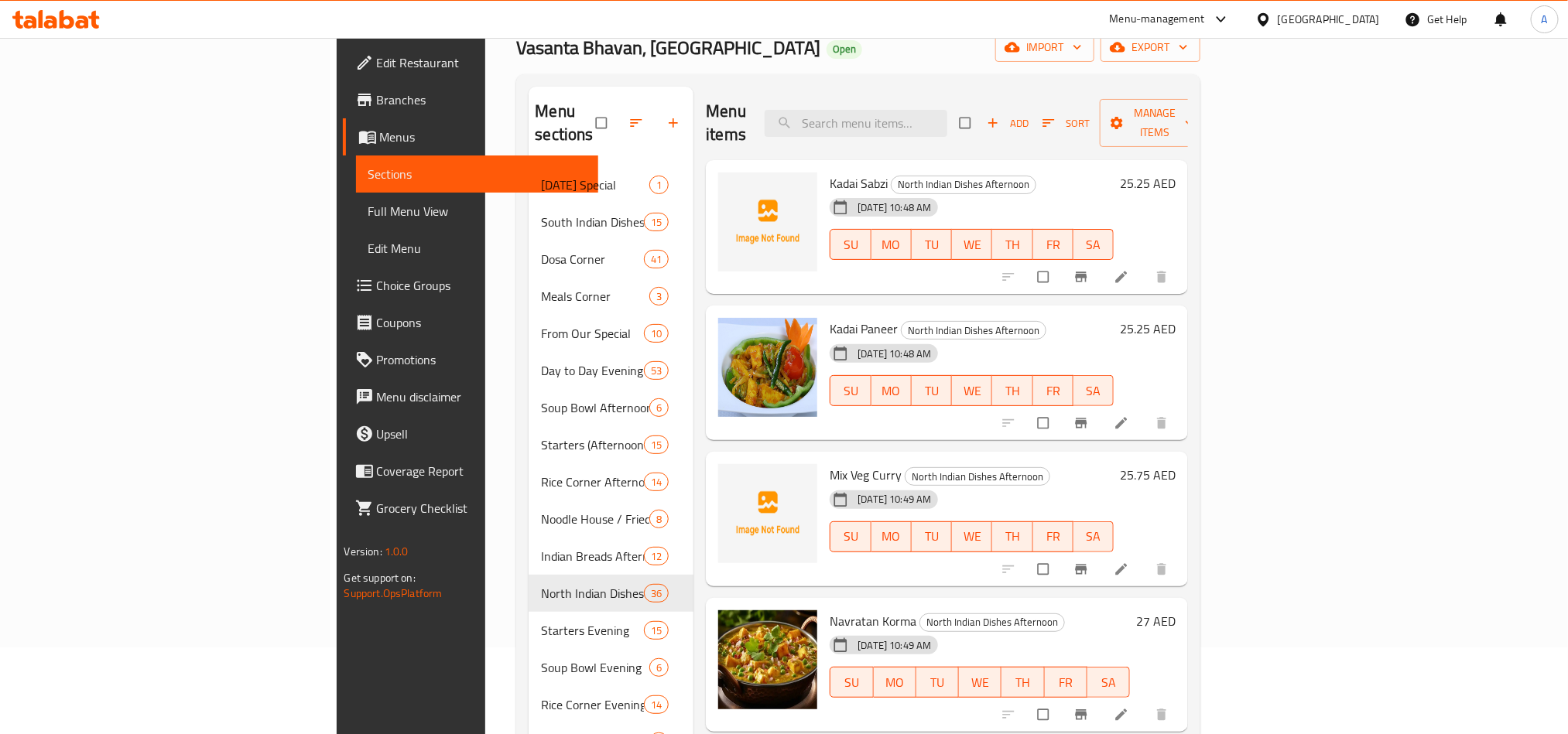
scroll to position [0, 0]
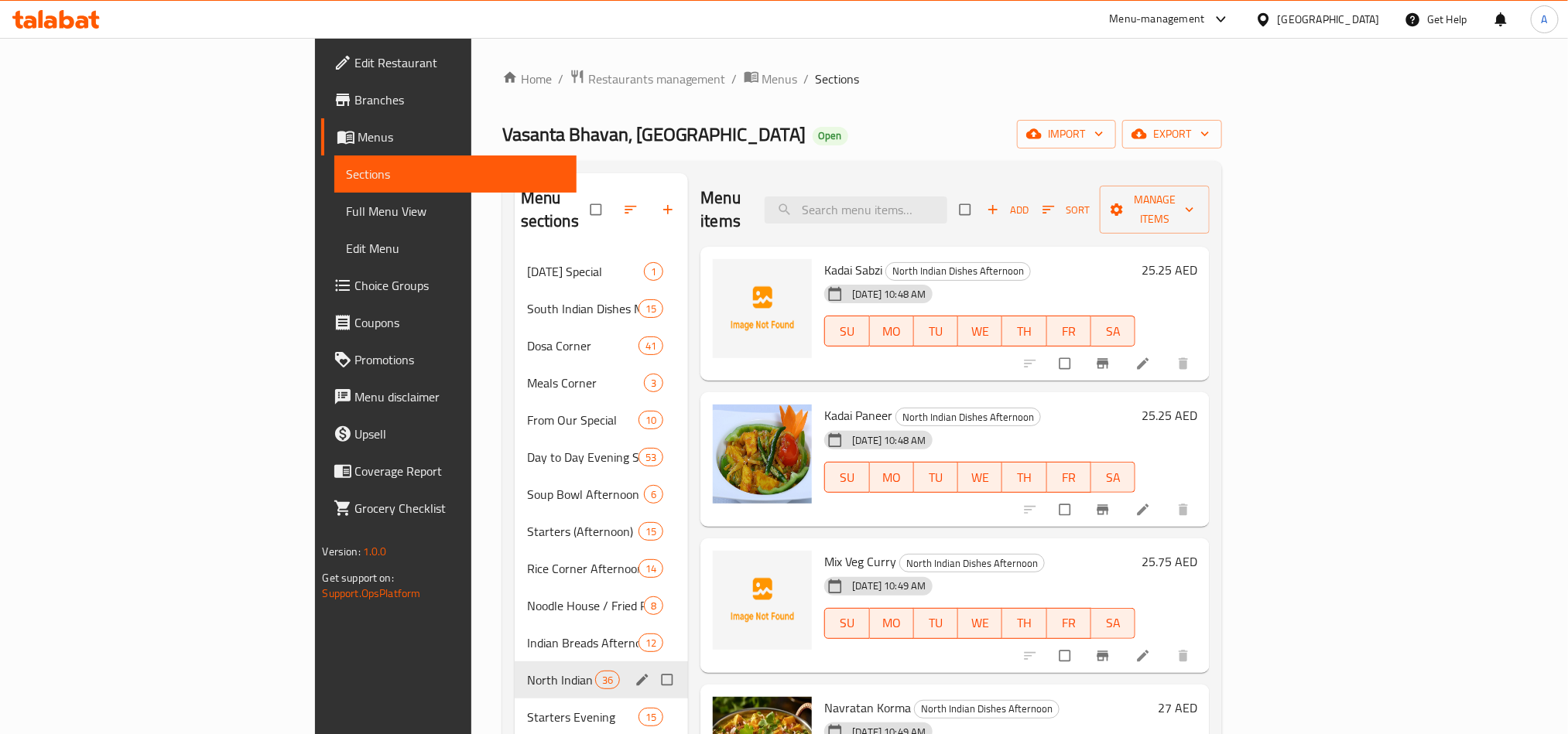
click at [553, 662] on div "North Indian Dishes Afternoon 36" at bounding box center [601, 680] width 174 height 37
click at [637, 674] on icon "edit" at bounding box center [643, 680] width 11 height 11
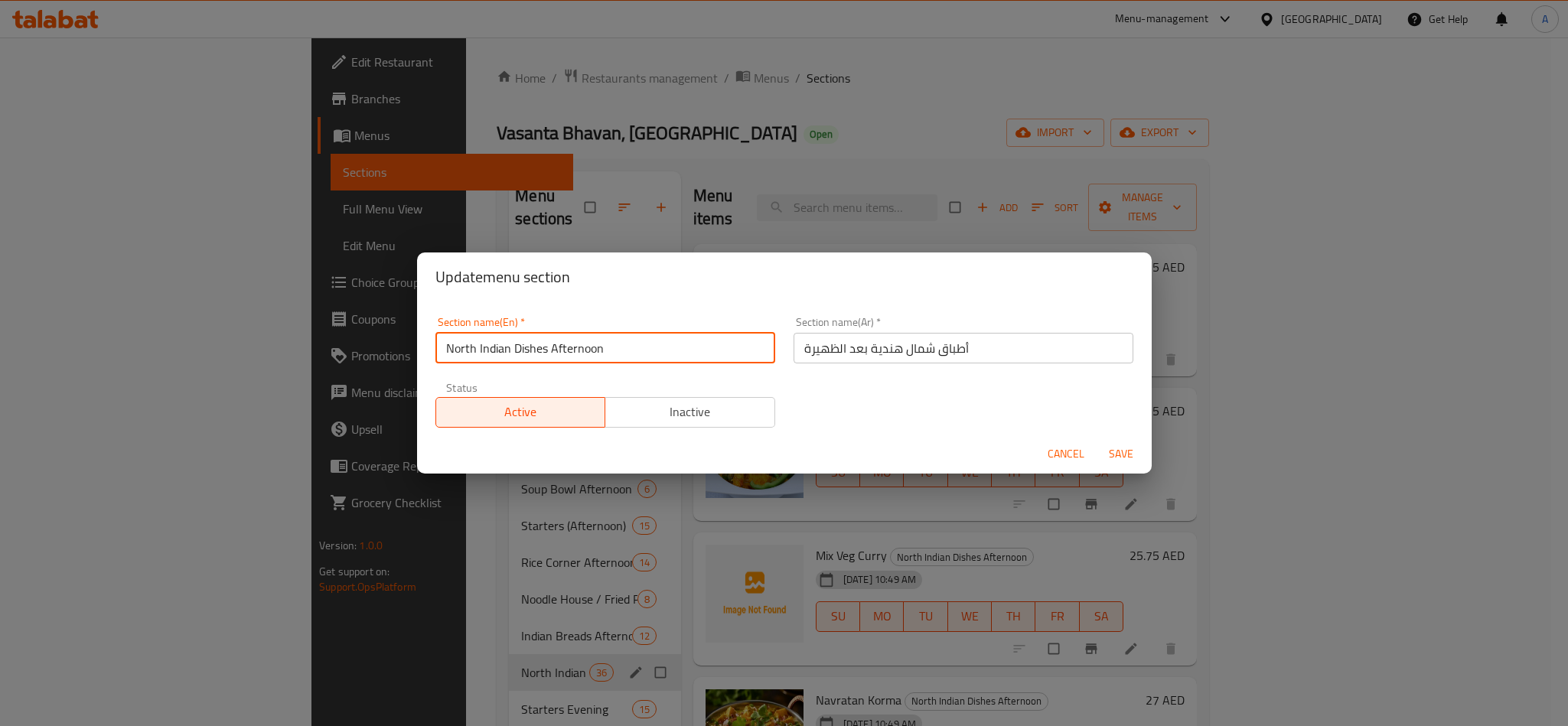
click at [712, 340] on input "North Indian Dishes Afternoon" at bounding box center [606, 348] width 340 height 31
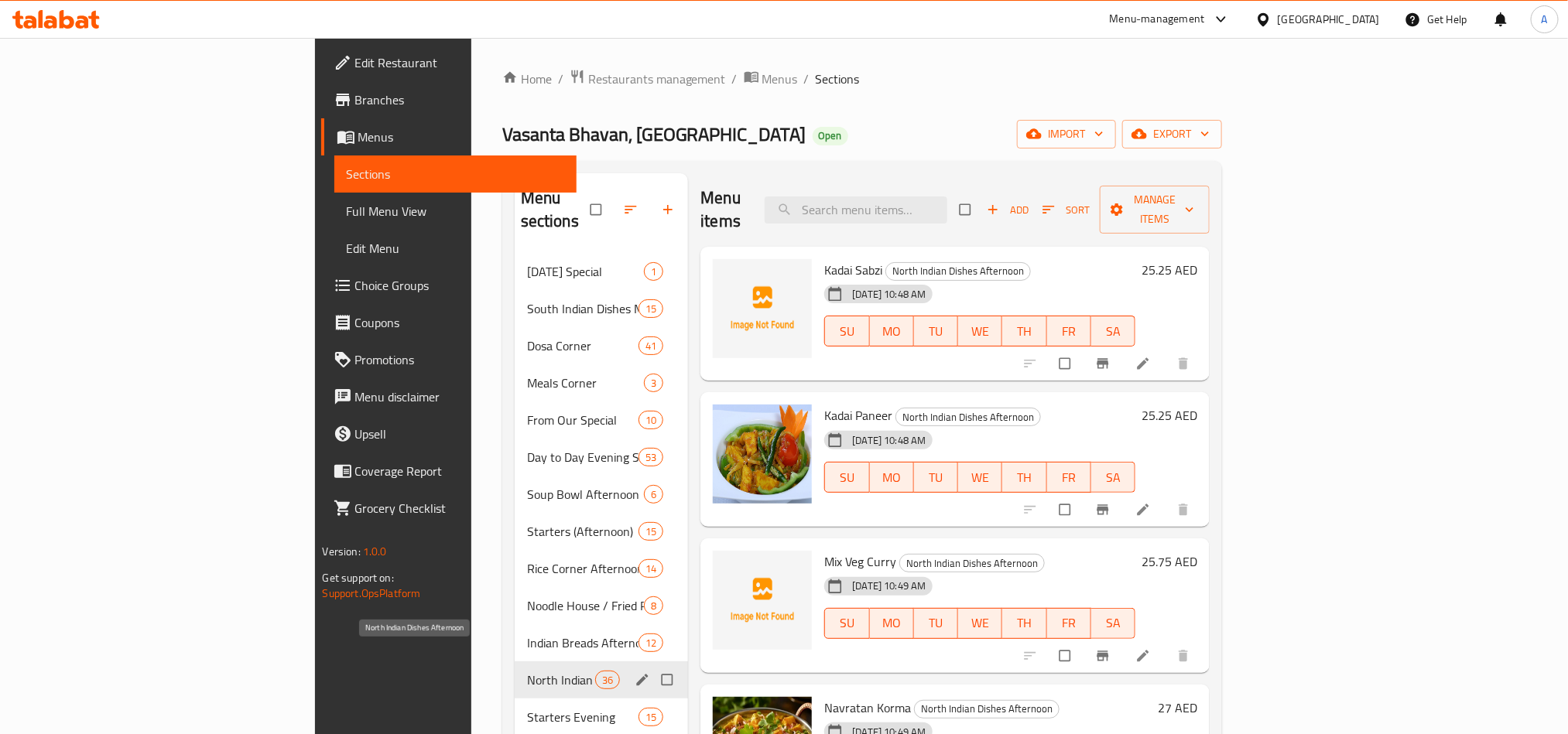
click at [527, 670] on span "North Indian Dishes Afternoon" at bounding box center [561, 680] width 68 height 19
click at [652, 666] on input "Menu sections" at bounding box center [669, 680] width 32 height 29
click at [634, 672] on icon "edit" at bounding box center [642, 680] width 15 height 15
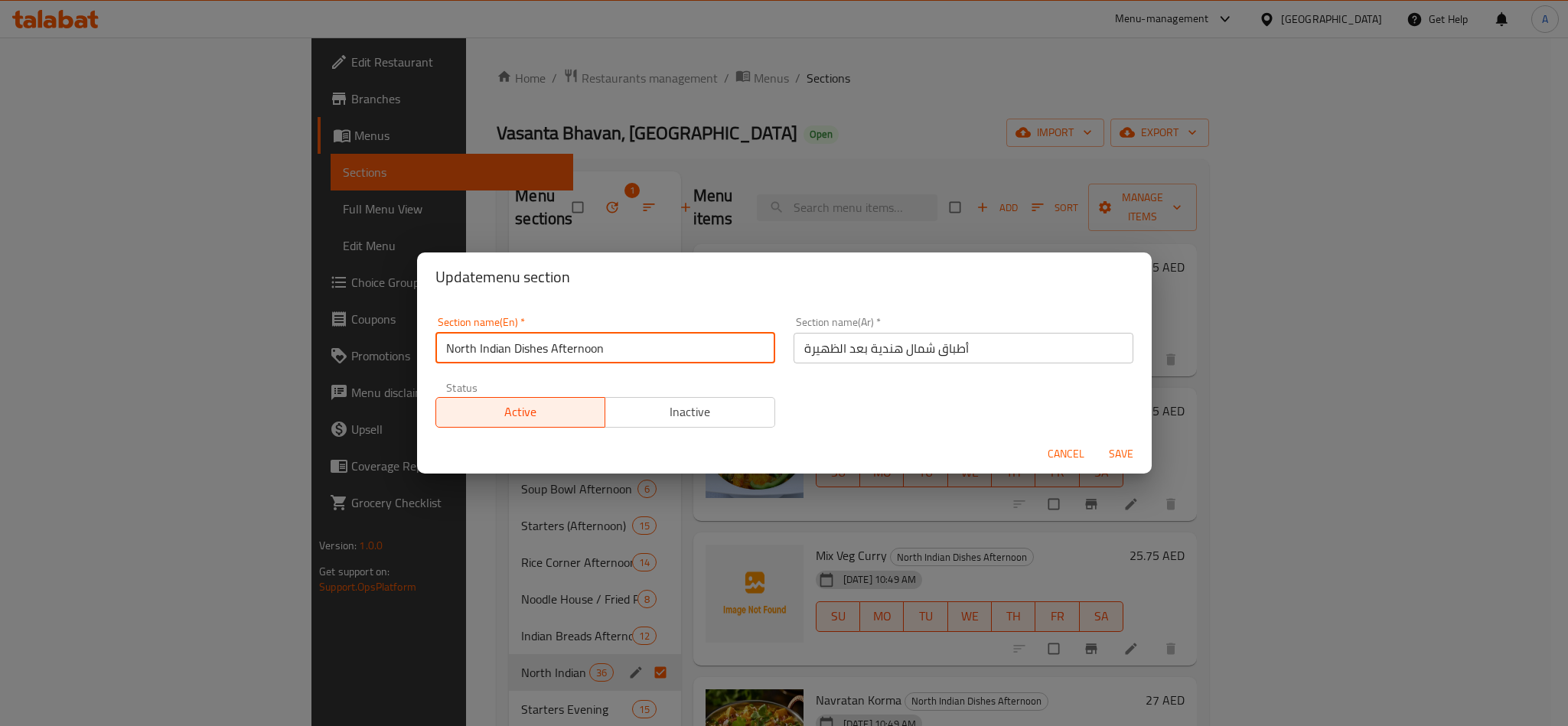
click at [641, 347] on input "North Indian Dishes Afternoon" at bounding box center [606, 348] width 340 height 31
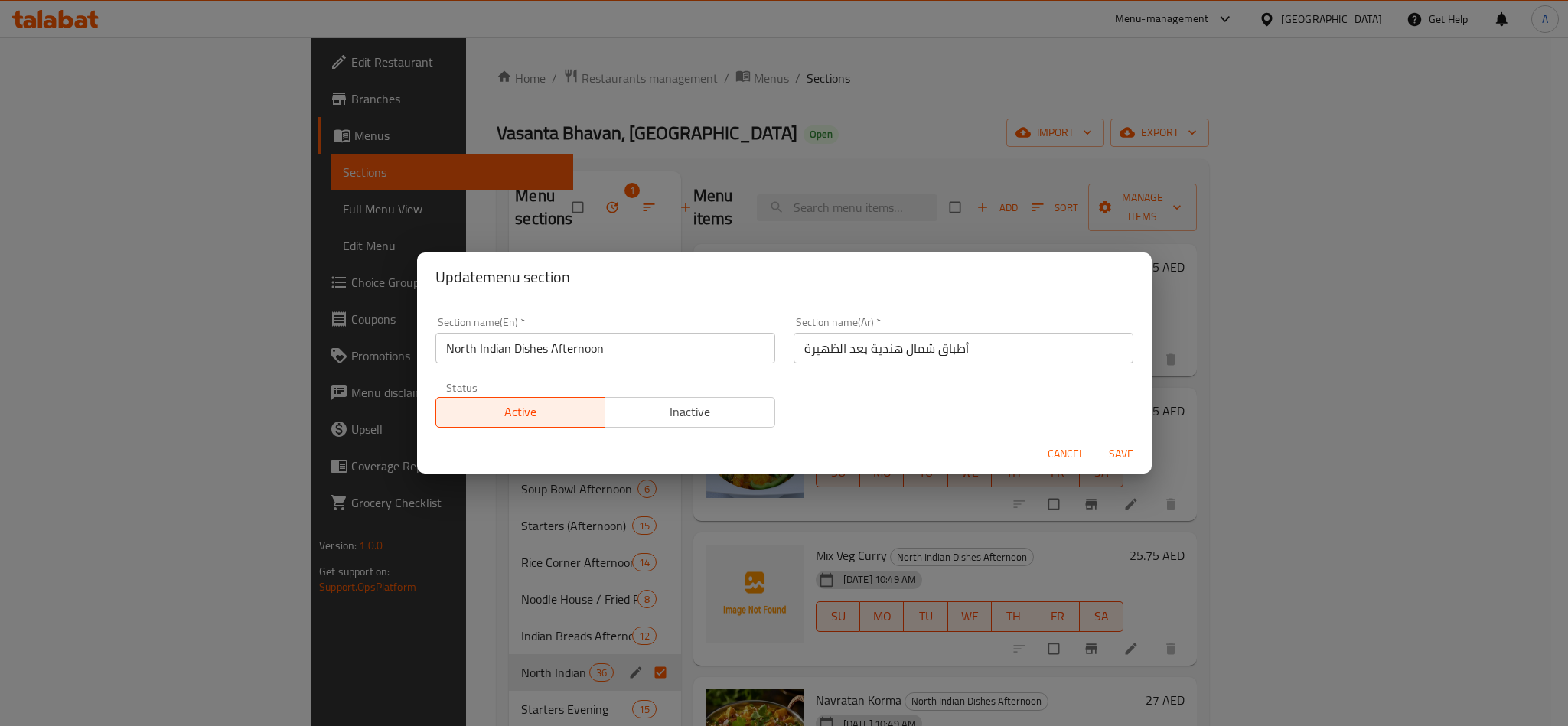
click at [1043, 451] on button "Cancel" at bounding box center [1066, 454] width 49 height 28
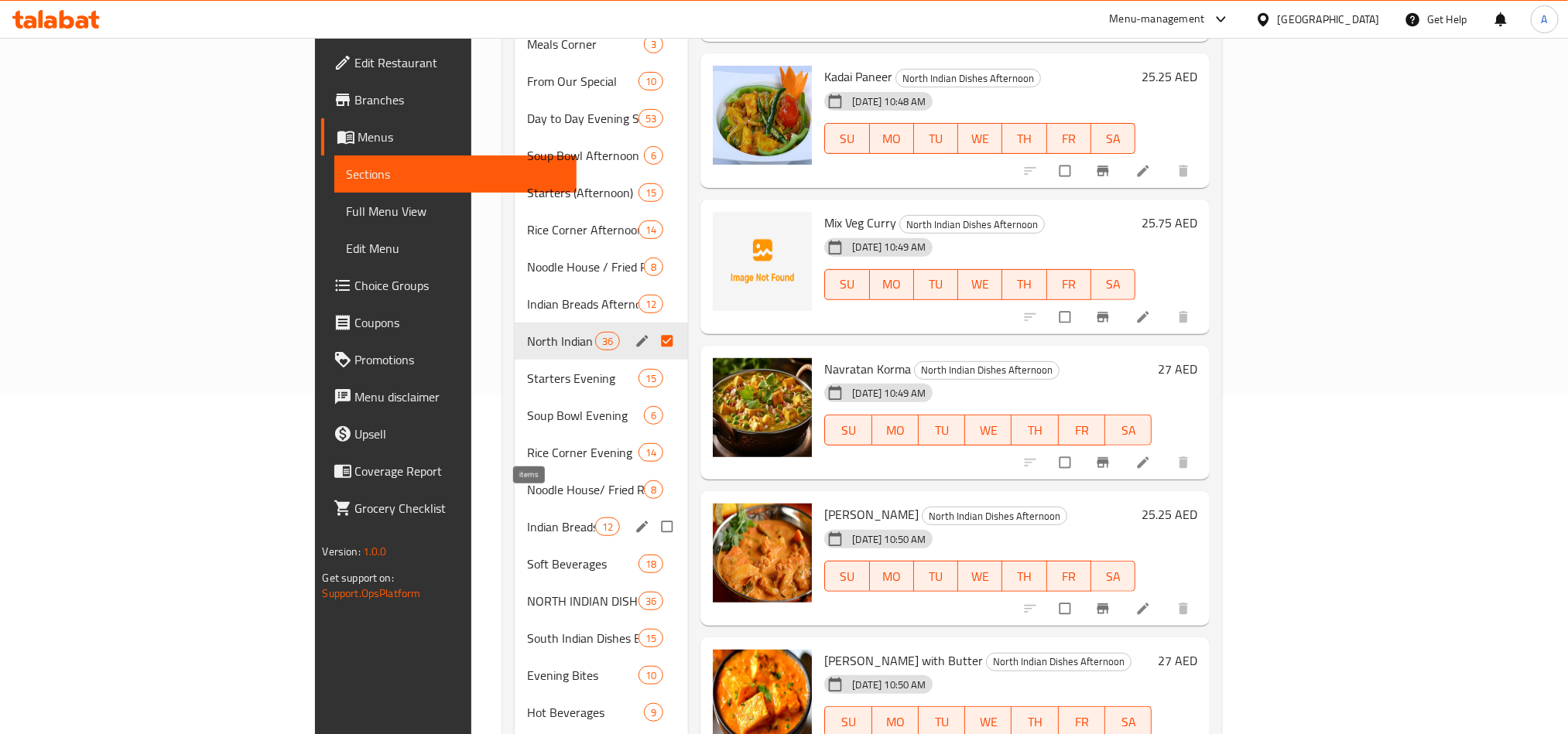
scroll to position [435, 0]
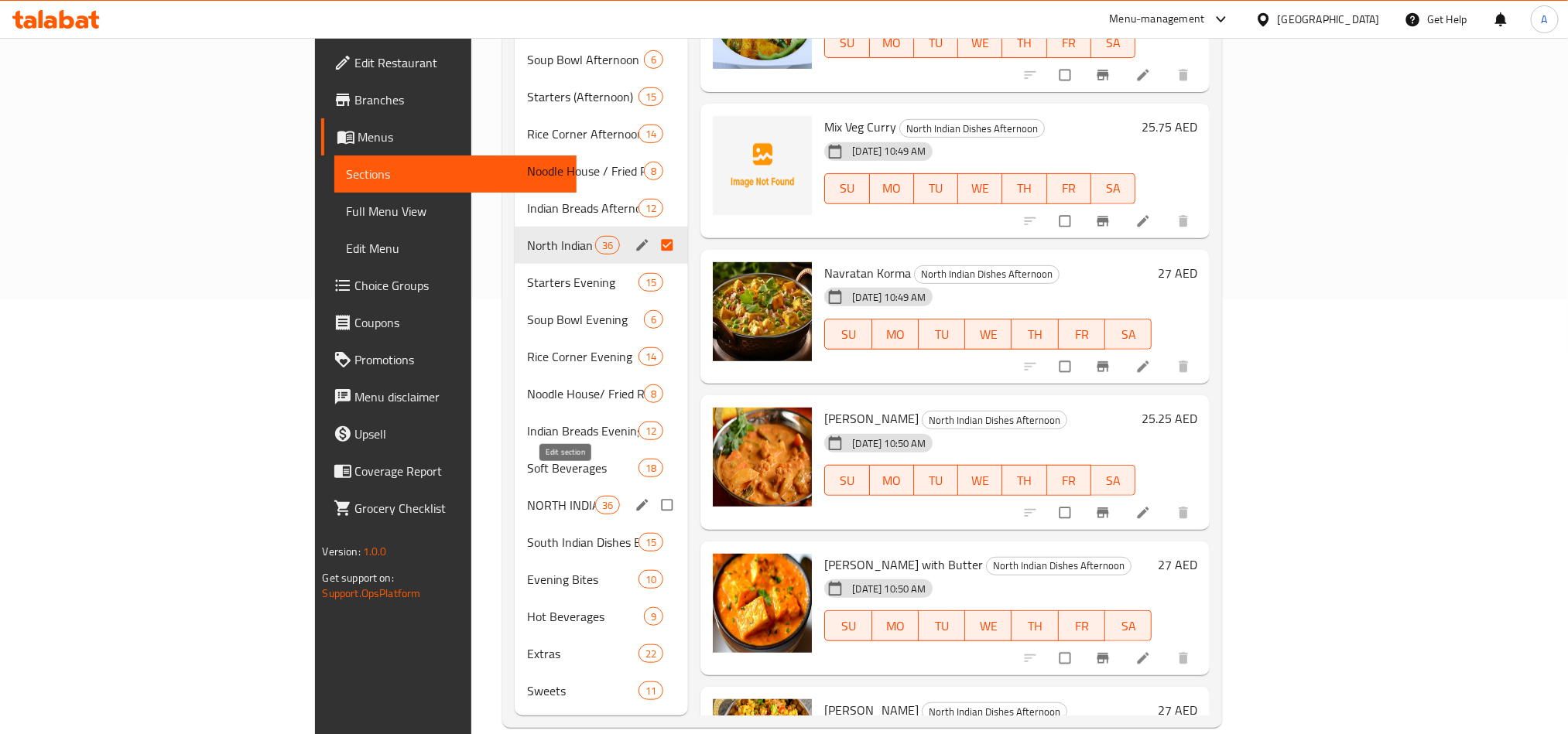
click at [634, 498] on icon "edit" at bounding box center [642, 505] width 15 height 15
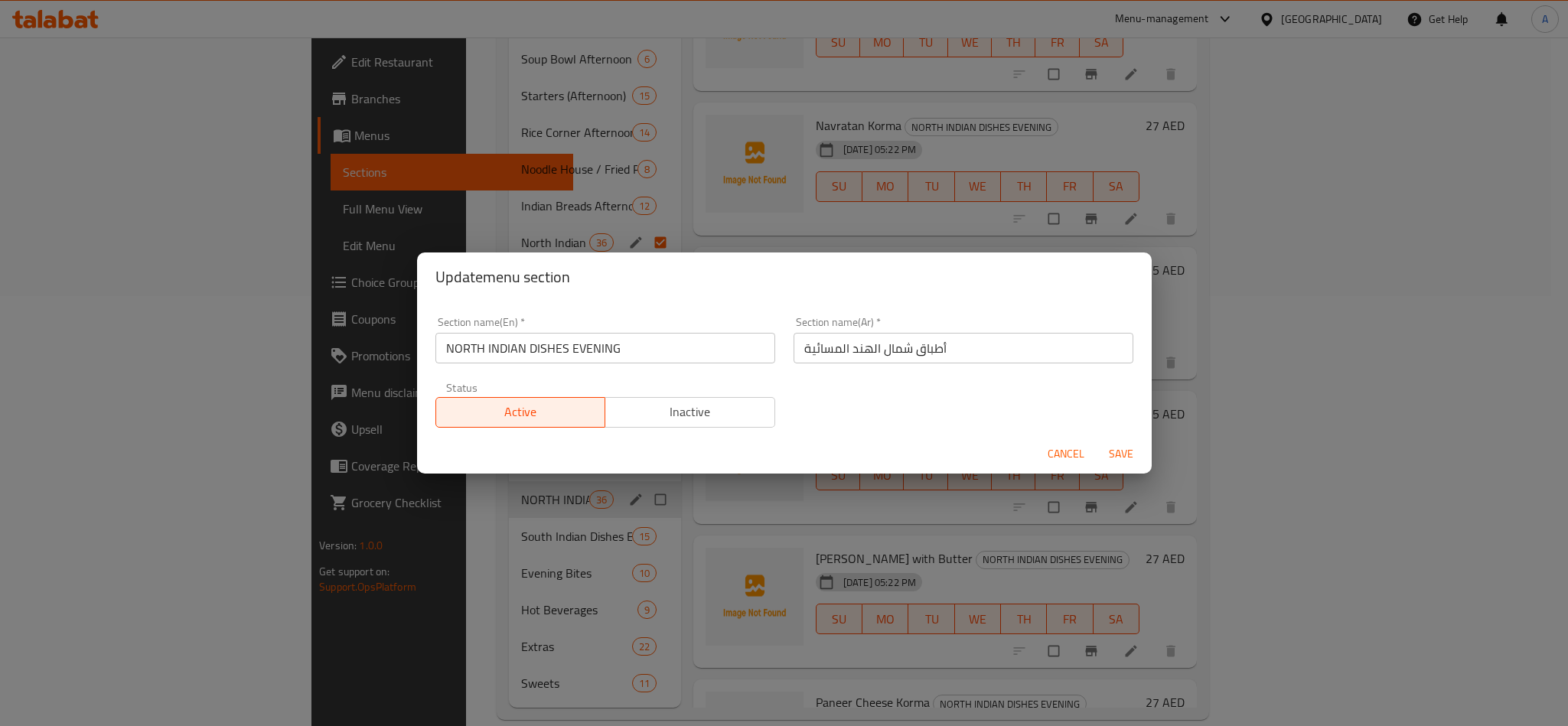
click at [721, 361] on input "NORTH INDIAN DISHES EVENING" at bounding box center [606, 348] width 340 height 31
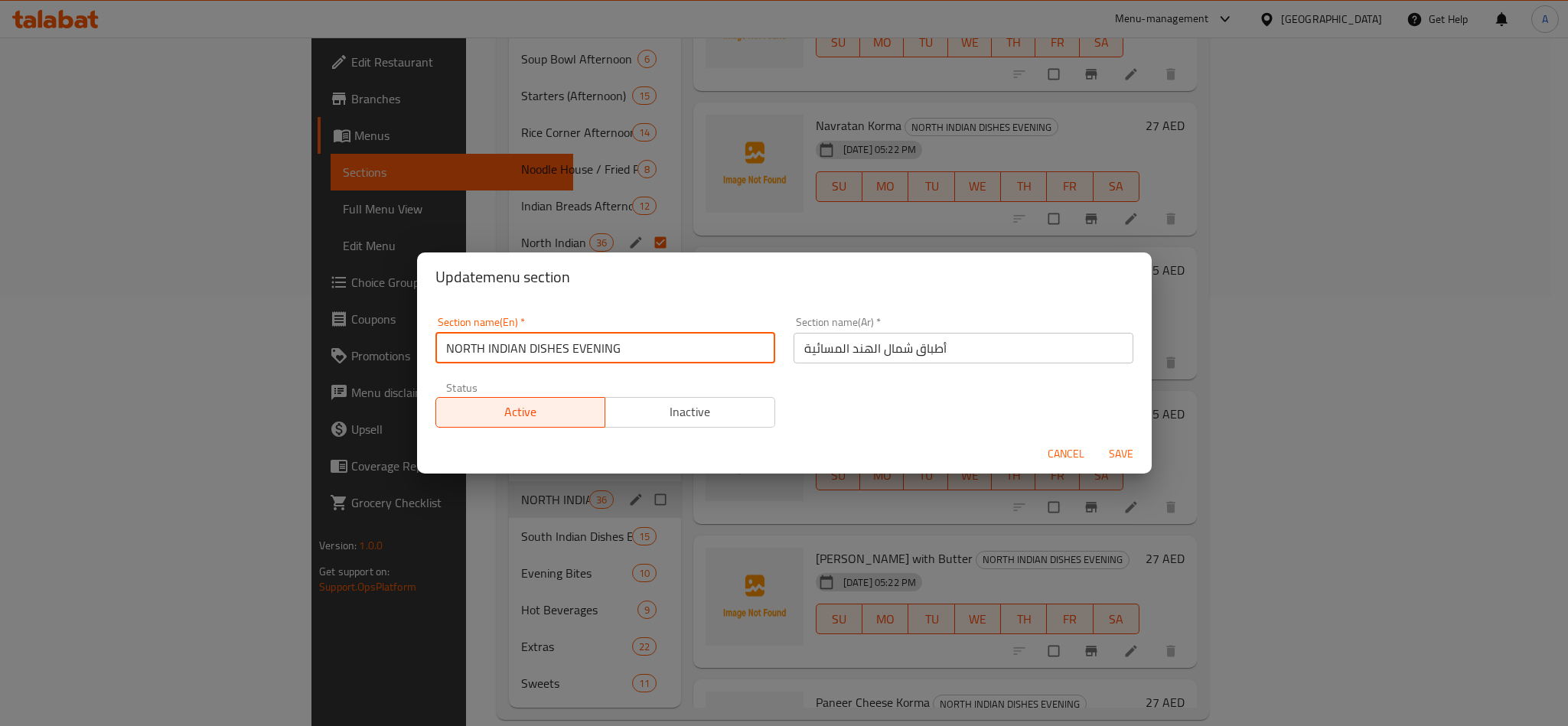
click at [721, 361] on input "NORTH INDIAN DISHES EVENING" at bounding box center [606, 348] width 340 height 31
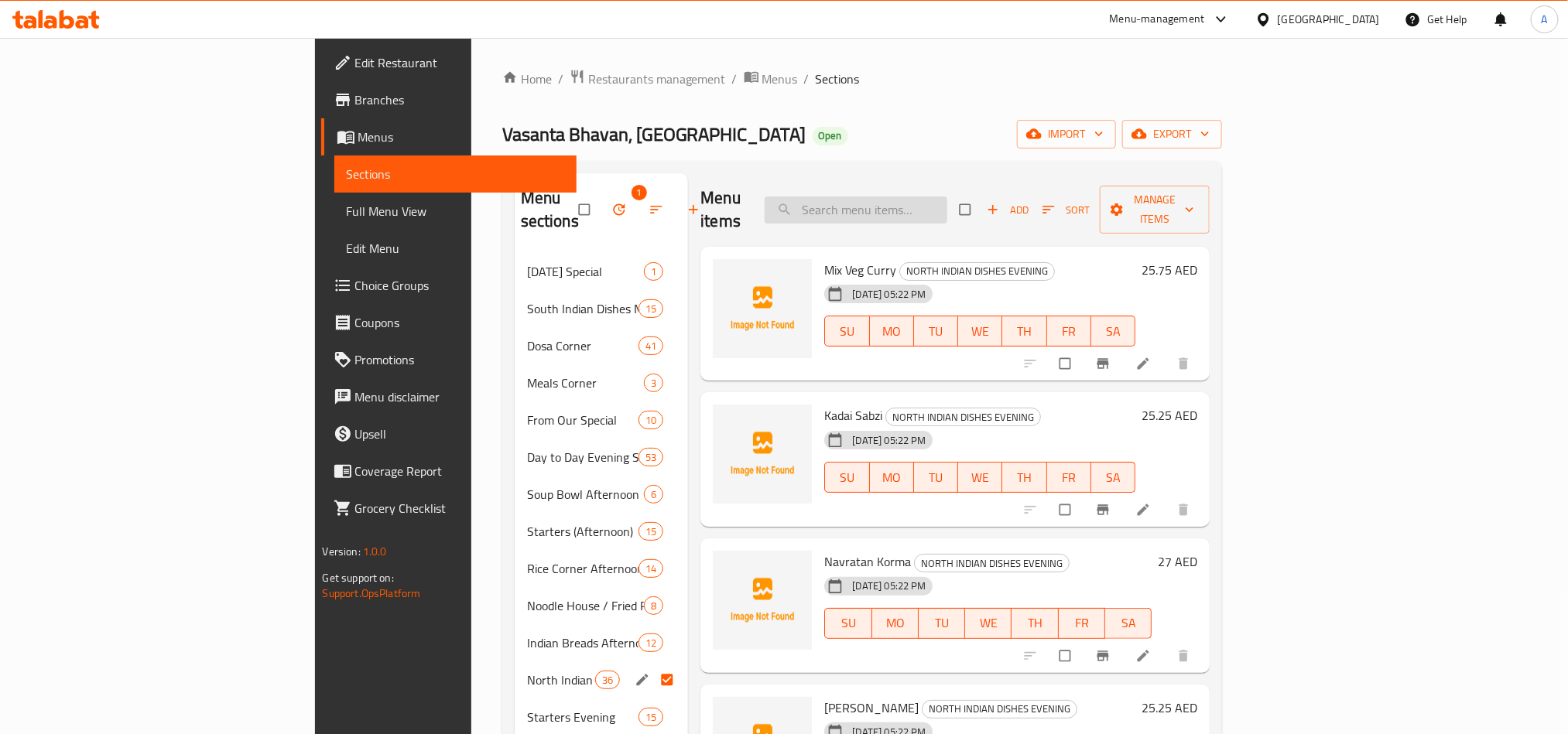
click at [947, 197] on input "search" at bounding box center [856, 210] width 182 height 28
paste input "MINI TIFFIN"
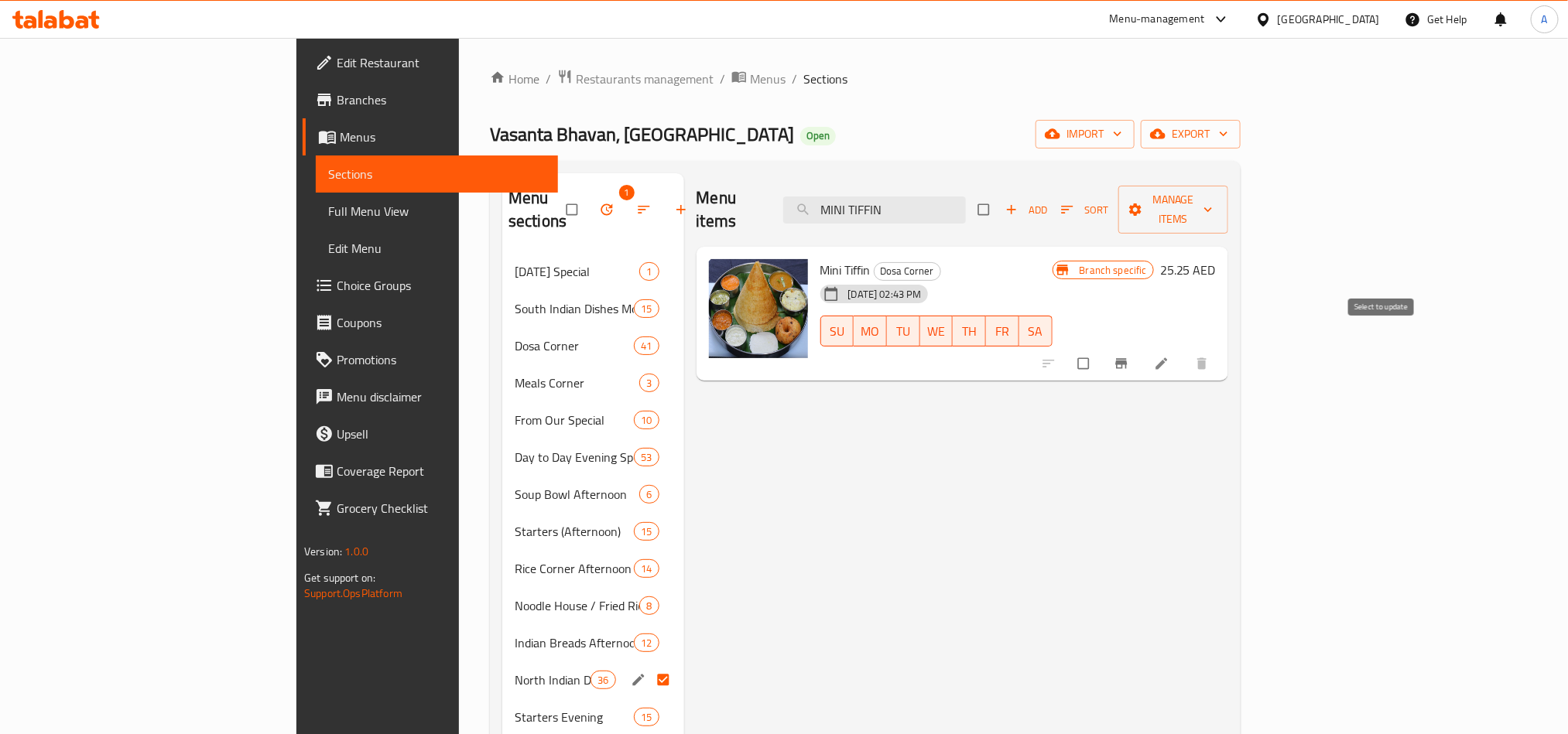
click at [1101, 348] on input "checkbox" at bounding box center [1085, 363] width 32 height 29
click at [1228, 247] on div "Mini Tiffin Dosa Corner [DATE] 02:43 PM SU MO TU WE TH FR [PERSON_NAME] specifi…" at bounding box center [962, 314] width 532 height 135
click at [1216, 207] on span "Manage items" at bounding box center [1173, 209] width 85 height 39
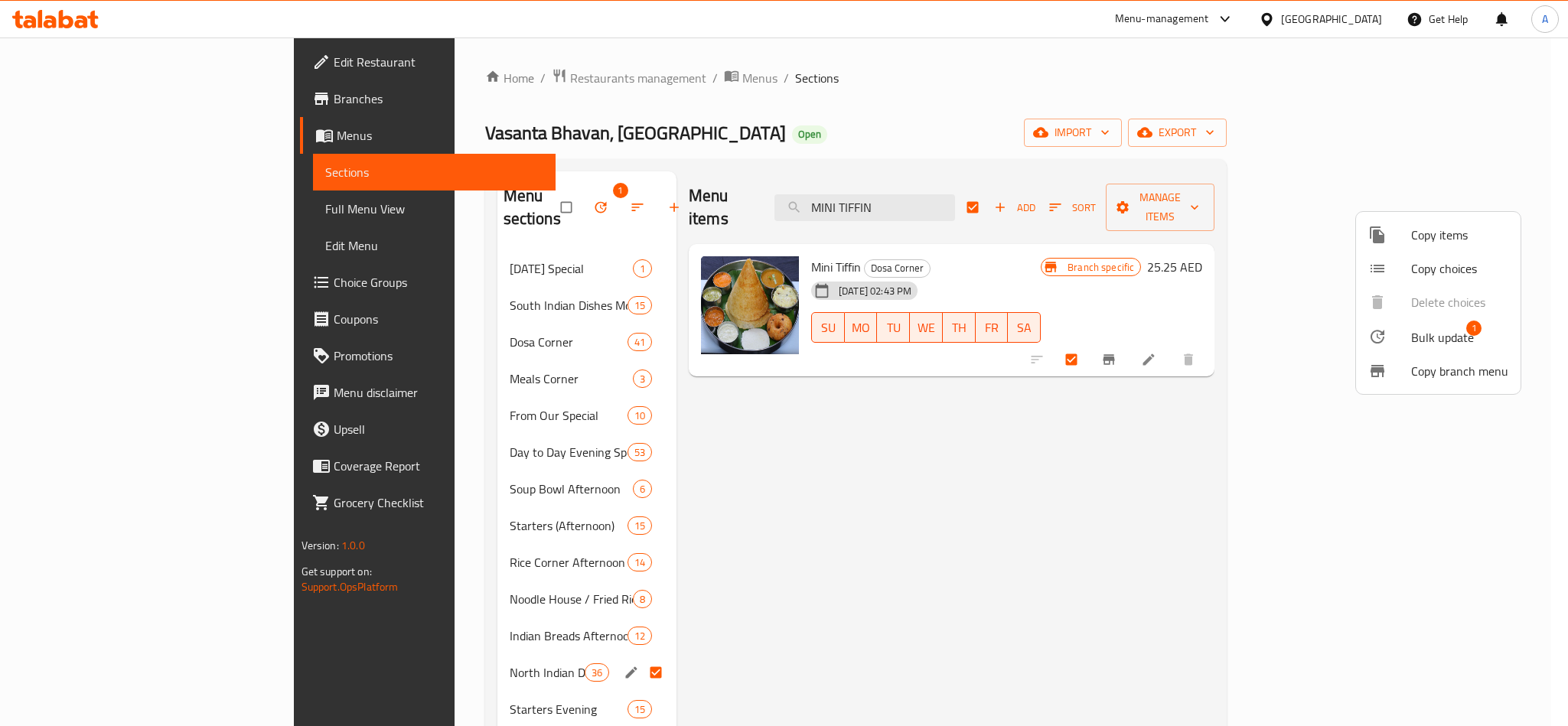
click at [1469, 337] on span "Bulk update" at bounding box center [1442, 338] width 63 height 19
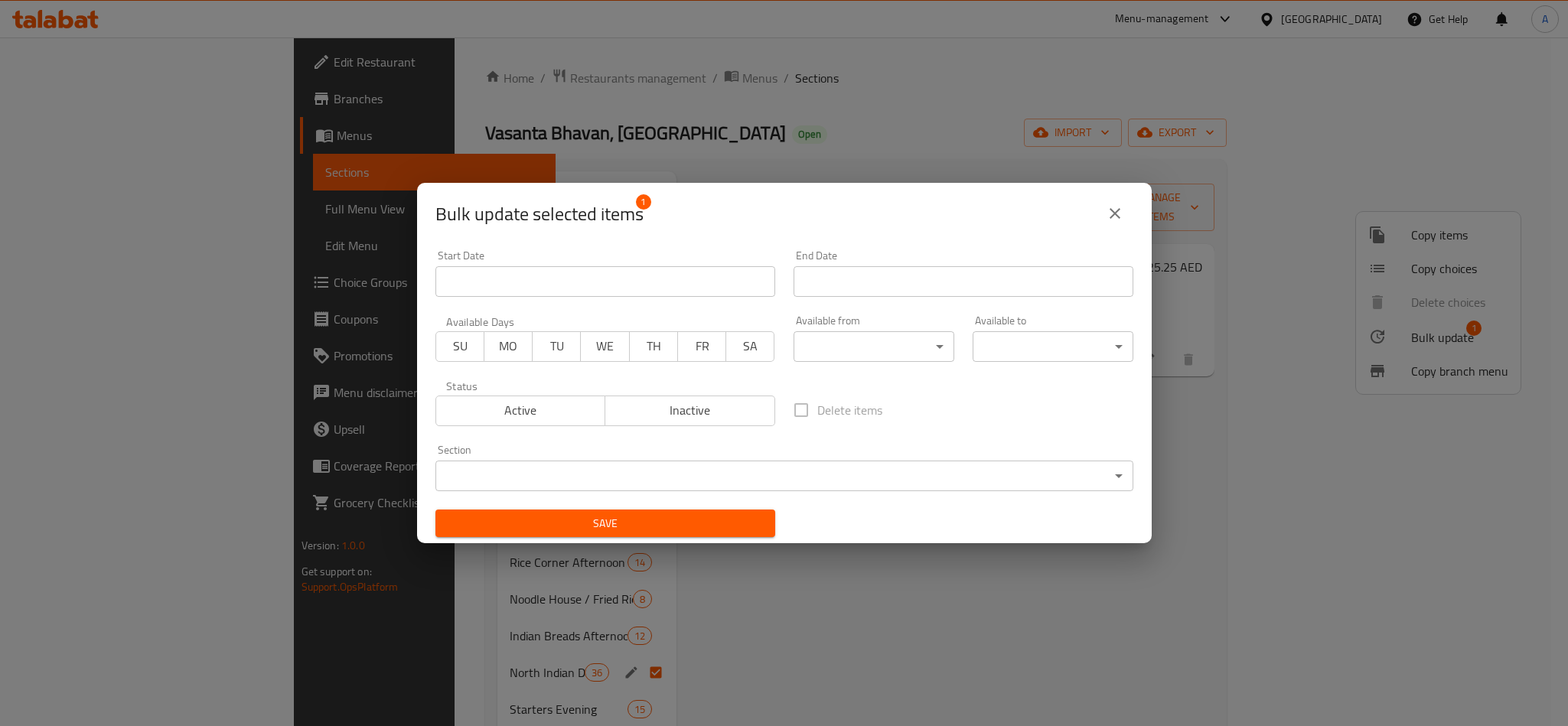
click at [664, 459] on div "Section ​ ​" at bounding box center [784, 468] width 698 height 47
click at [664, 486] on body "​ Menu-management [GEOGRAPHIC_DATA] Get Help A Edit Restaurant Branches Menus S…" at bounding box center [784, 381] width 1568 height 688
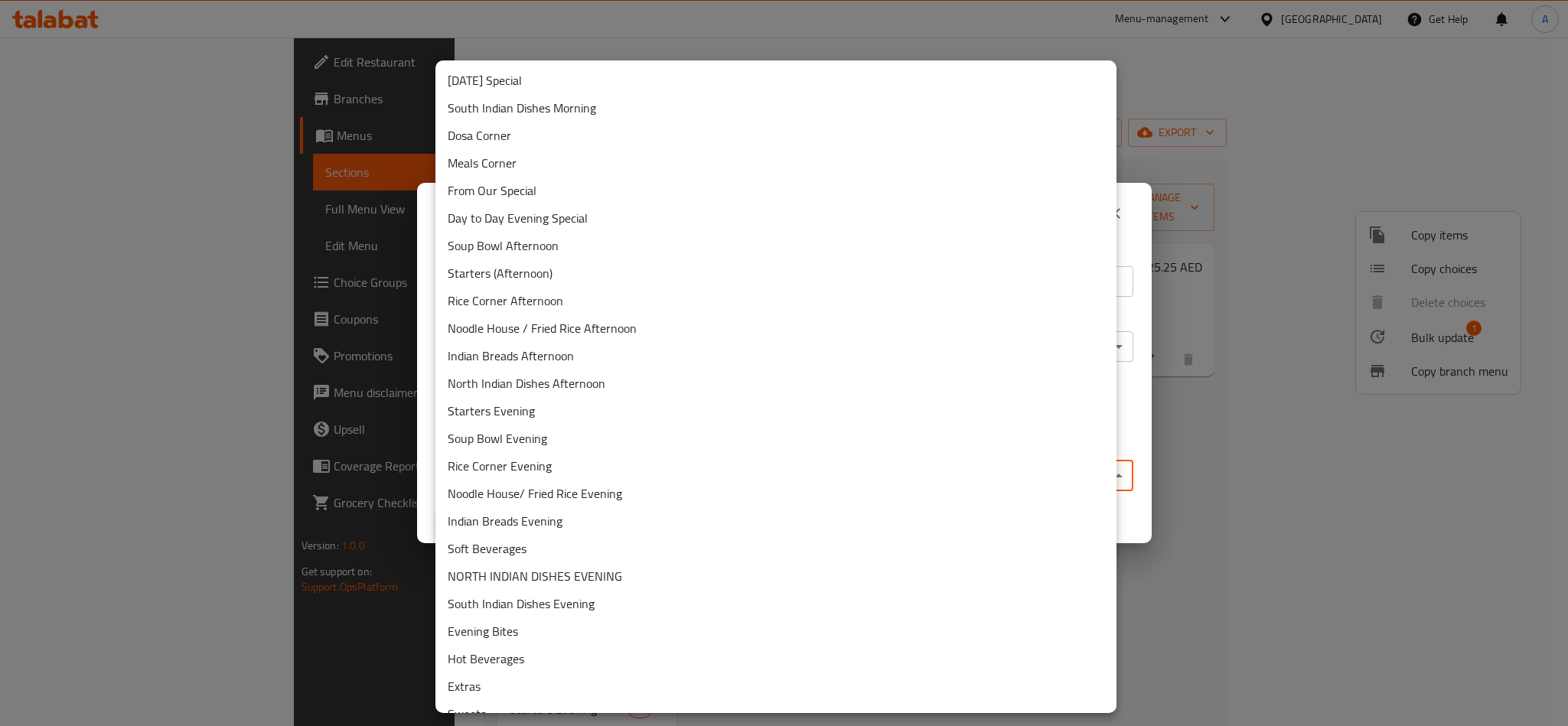
click at [512, 172] on li "Meals Corner" at bounding box center [776, 162] width 681 height 27
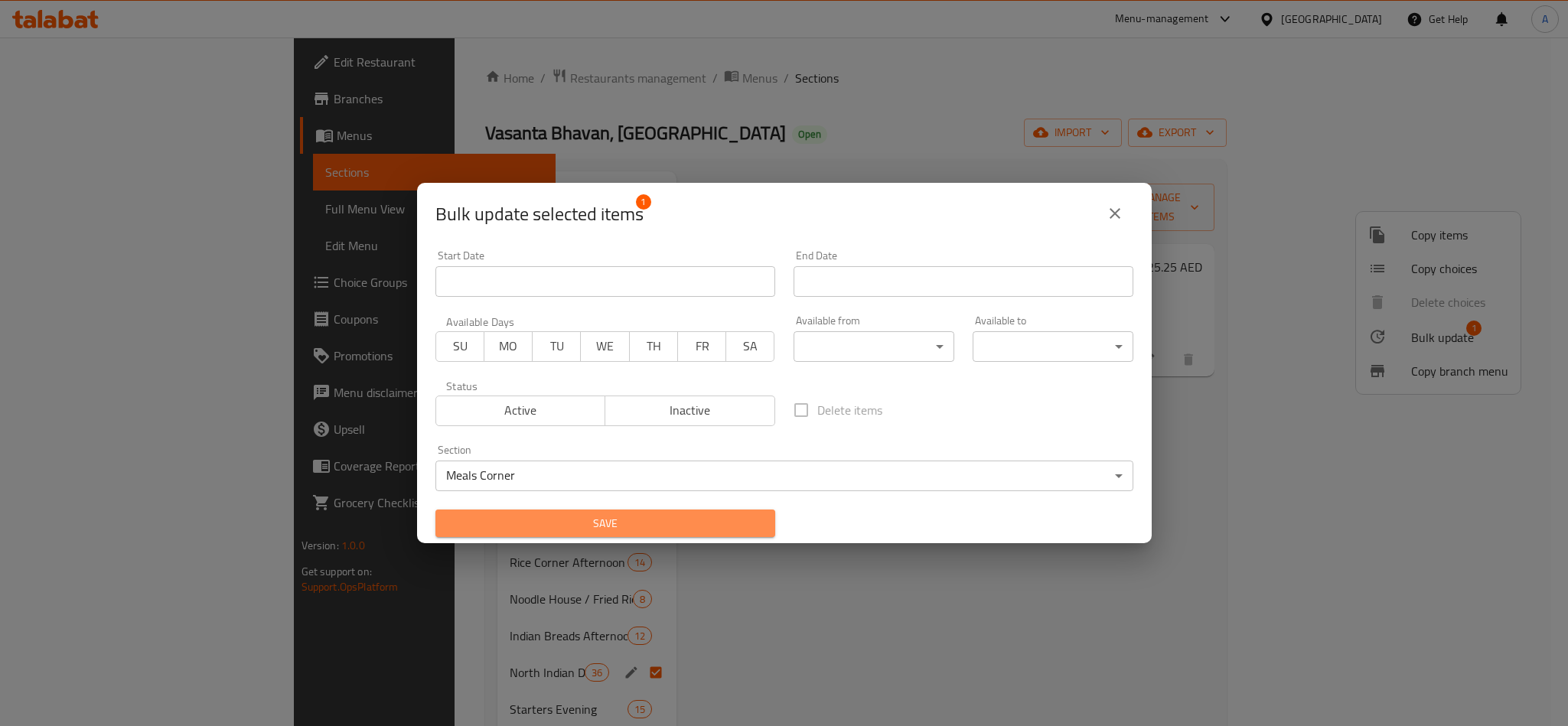
click at [680, 522] on span "Save" at bounding box center [606, 523] width 316 height 19
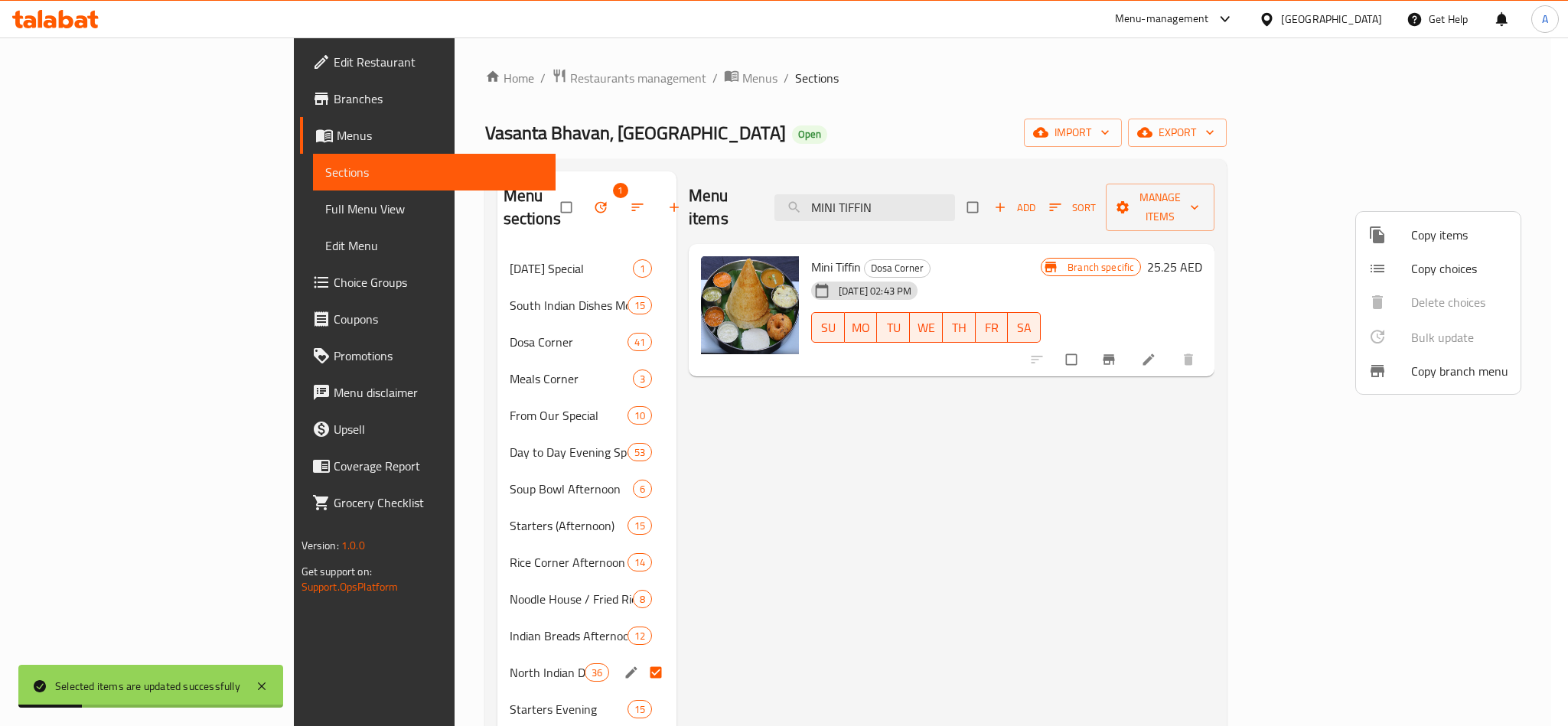
click at [911, 486] on div at bounding box center [784, 363] width 1568 height 726
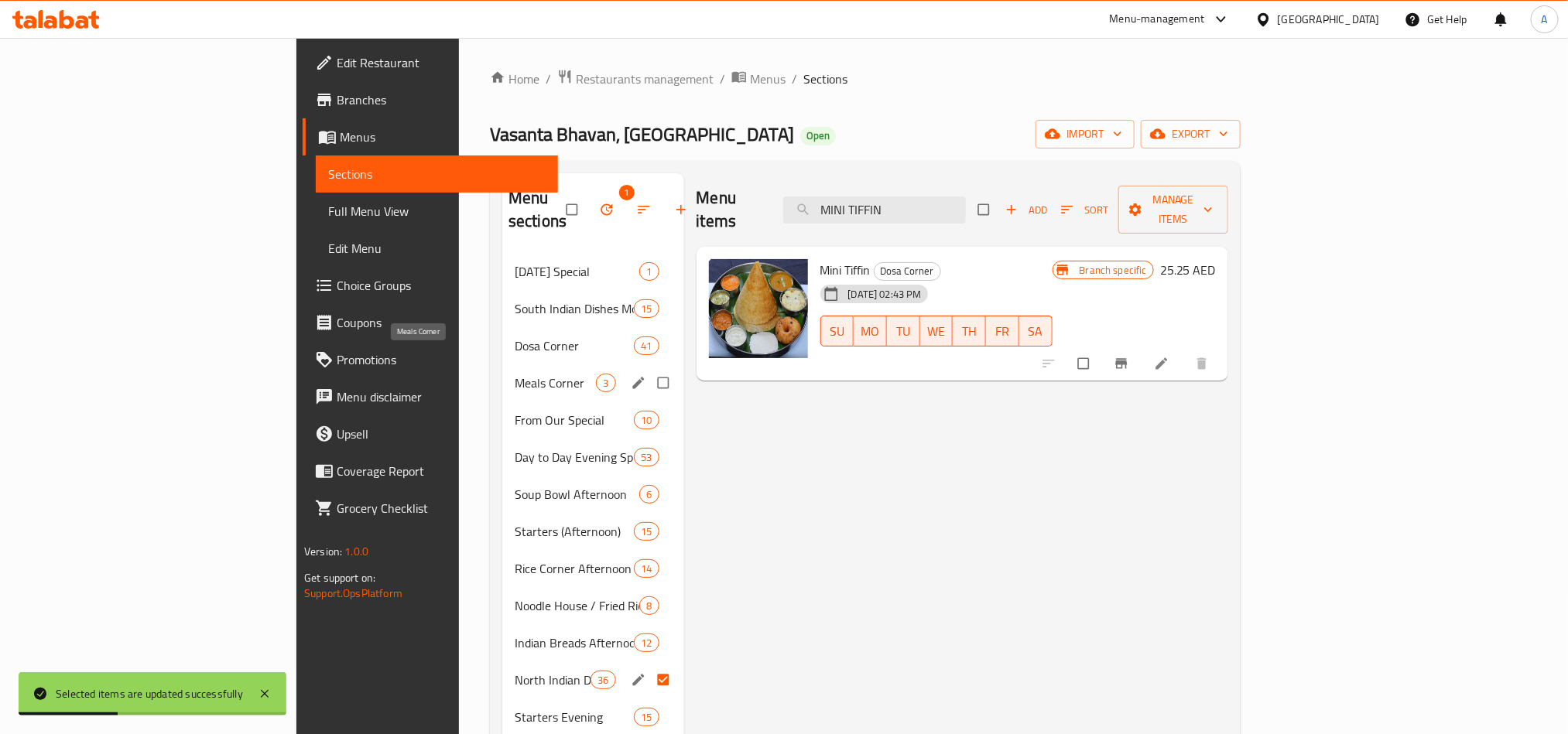
click at [515, 374] on span "Meals Corner" at bounding box center [556, 384] width 82 height 19
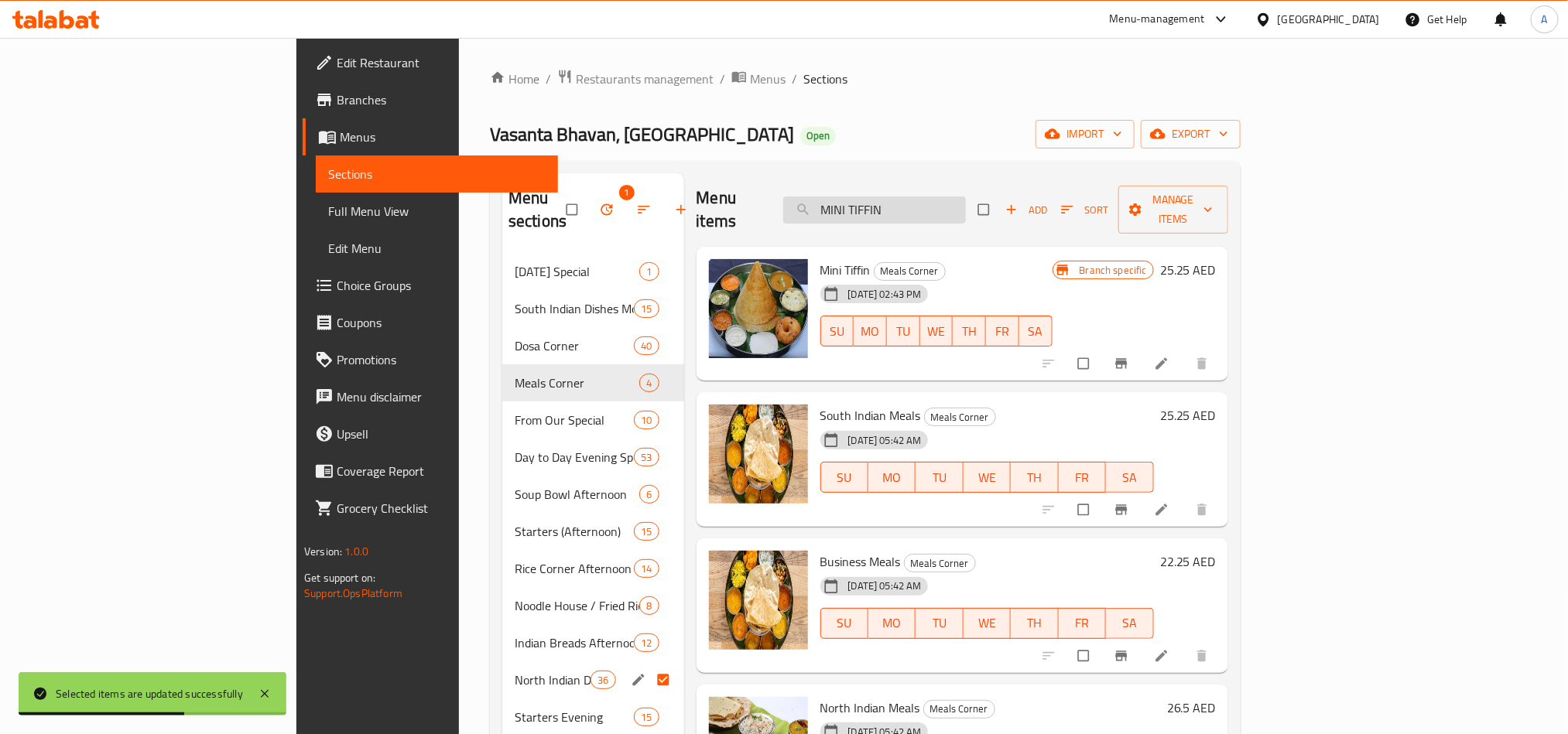
click at [950, 198] on input "MINI TIFFIN" at bounding box center [875, 210] width 182 height 28
click at [966, 210] on input "MINI TIFFIN" at bounding box center [875, 210] width 182 height 28
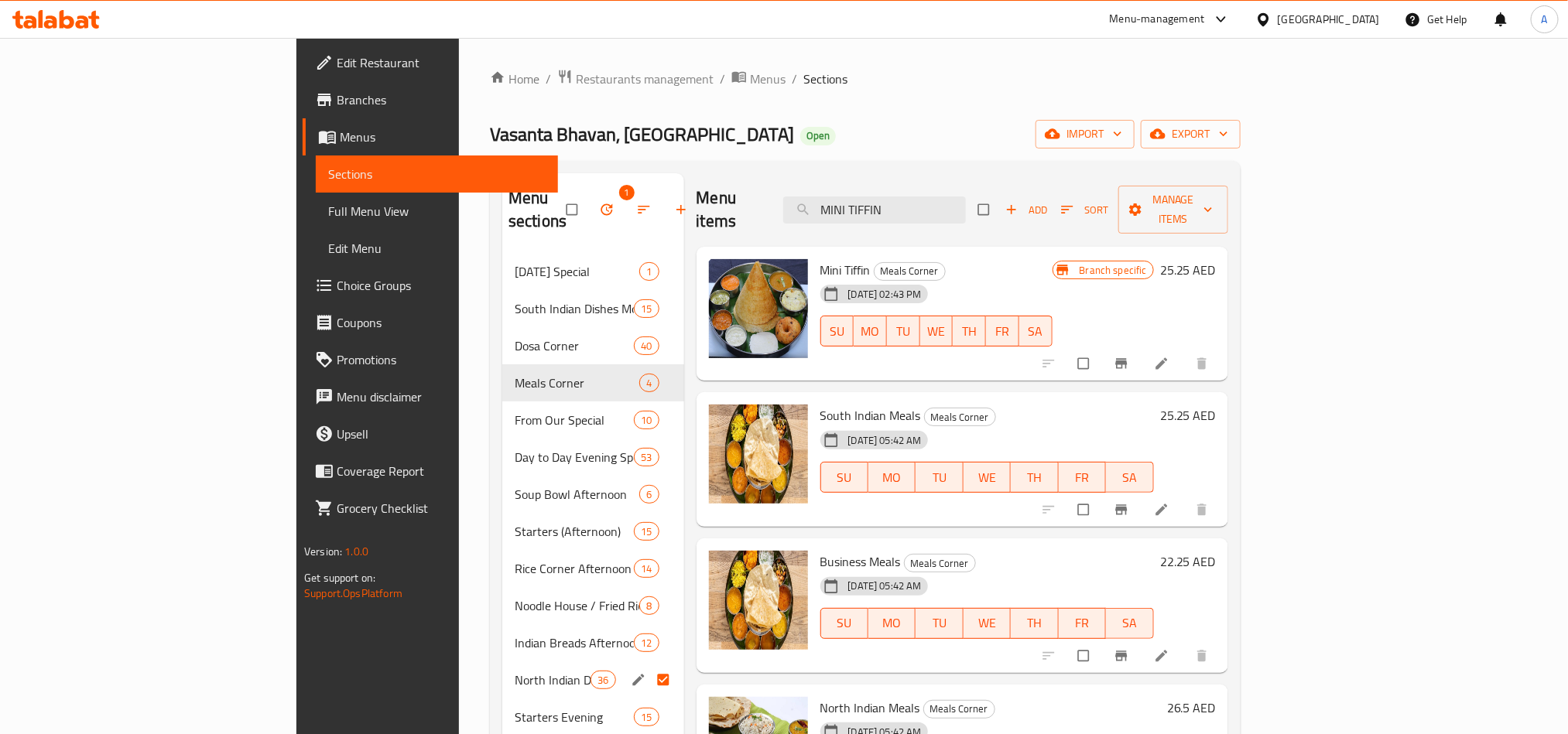
click at [1142, 348] on button "Branch-specific-item" at bounding box center [1123, 364] width 37 height 34
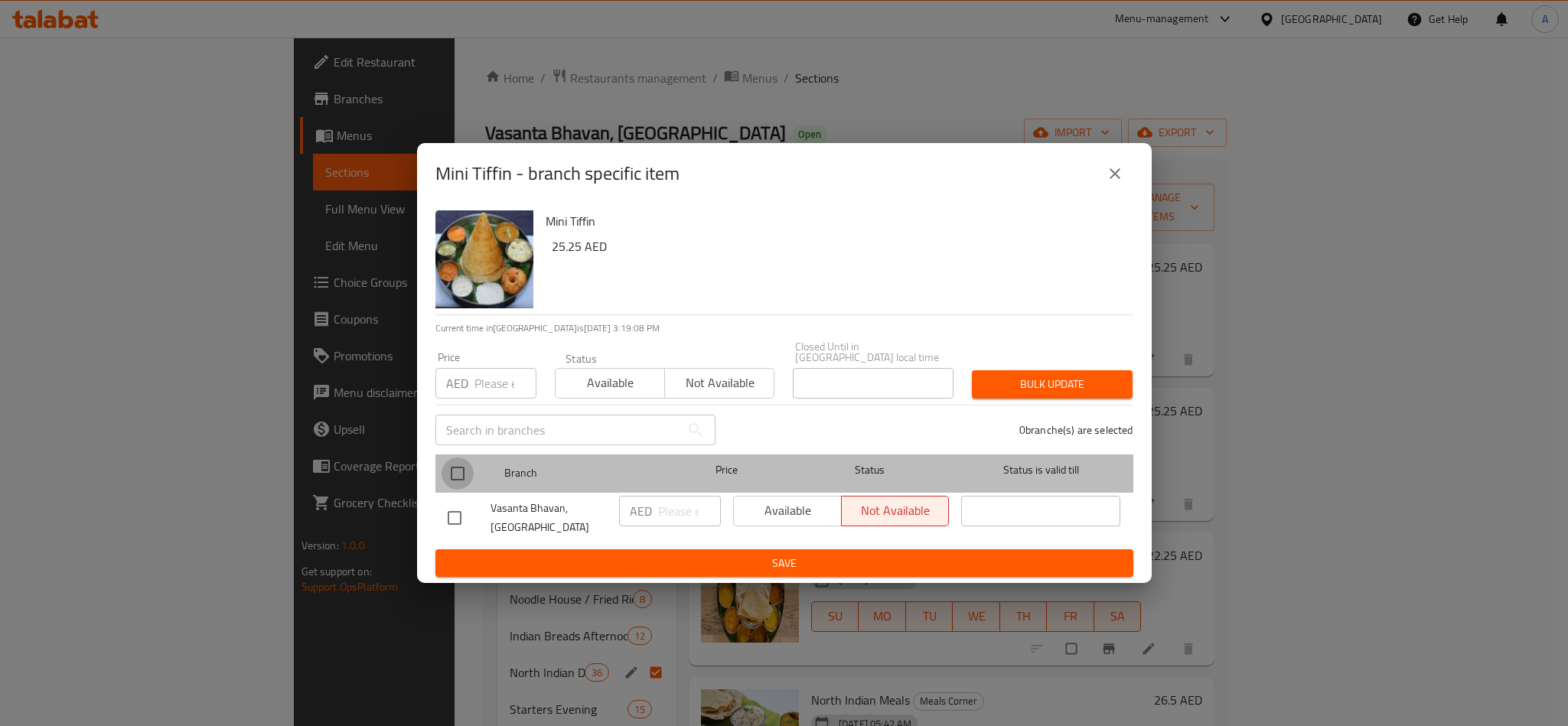
click at [459, 486] on input "checkbox" at bounding box center [458, 473] width 32 height 32
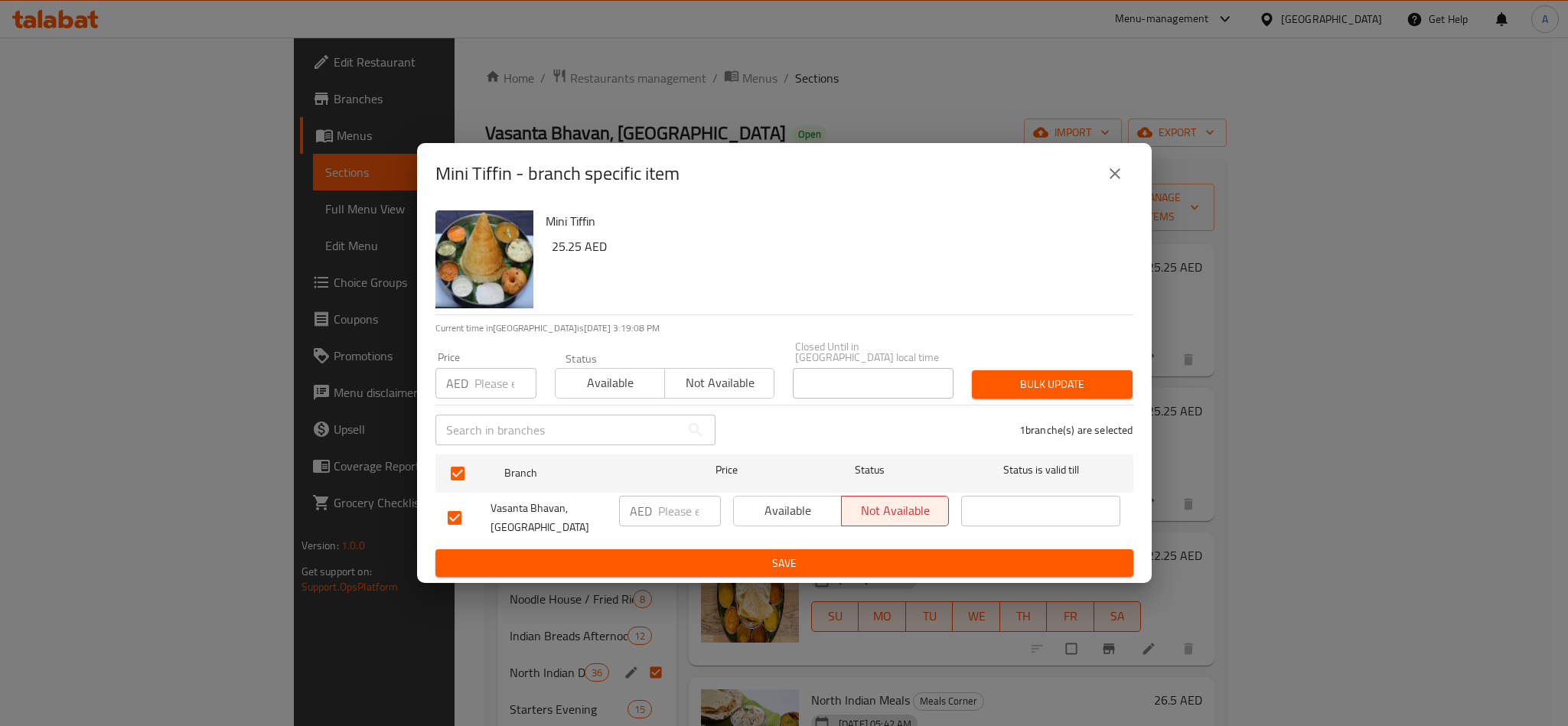
click at [471, 394] on div "AED Price" at bounding box center [487, 383] width 101 height 31
paste input "25.25"
click at [962, 384] on div "Closed Until in [GEOGRAPHIC_DATA] local time Closed Until in [GEOGRAPHIC_DATA] …" at bounding box center [873, 370] width 179 height 76
click at [1065, 403] on div "1 branche(s) are selected" at bounding box center [934, 430] width 418 height 55
click at [1097, 381] on span "Bulk update" at bounding box center [1052, 384] width 136 height 19
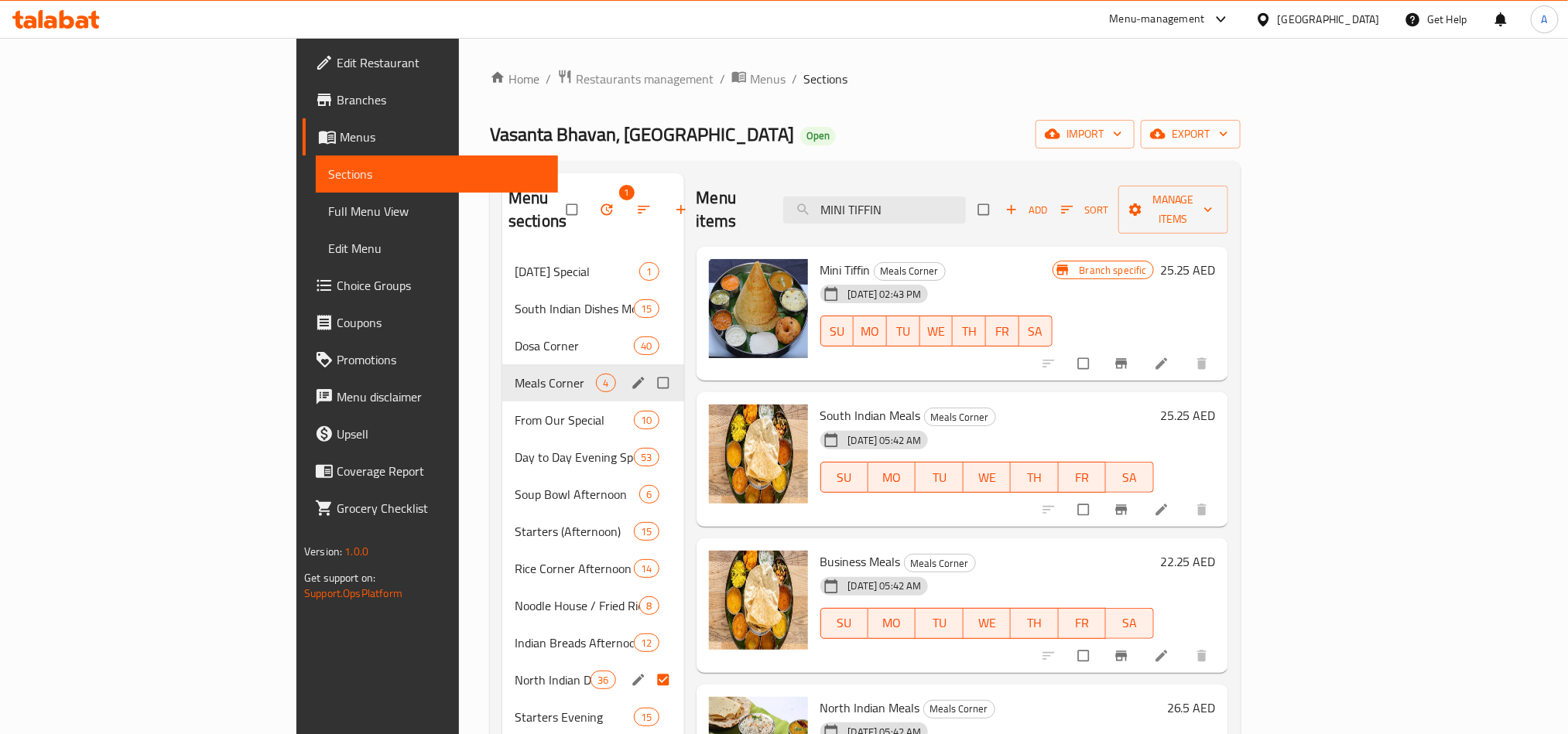
click at [515, 374] on span "Meals Corner" at bounding box center [556, 384] width 82 height 19
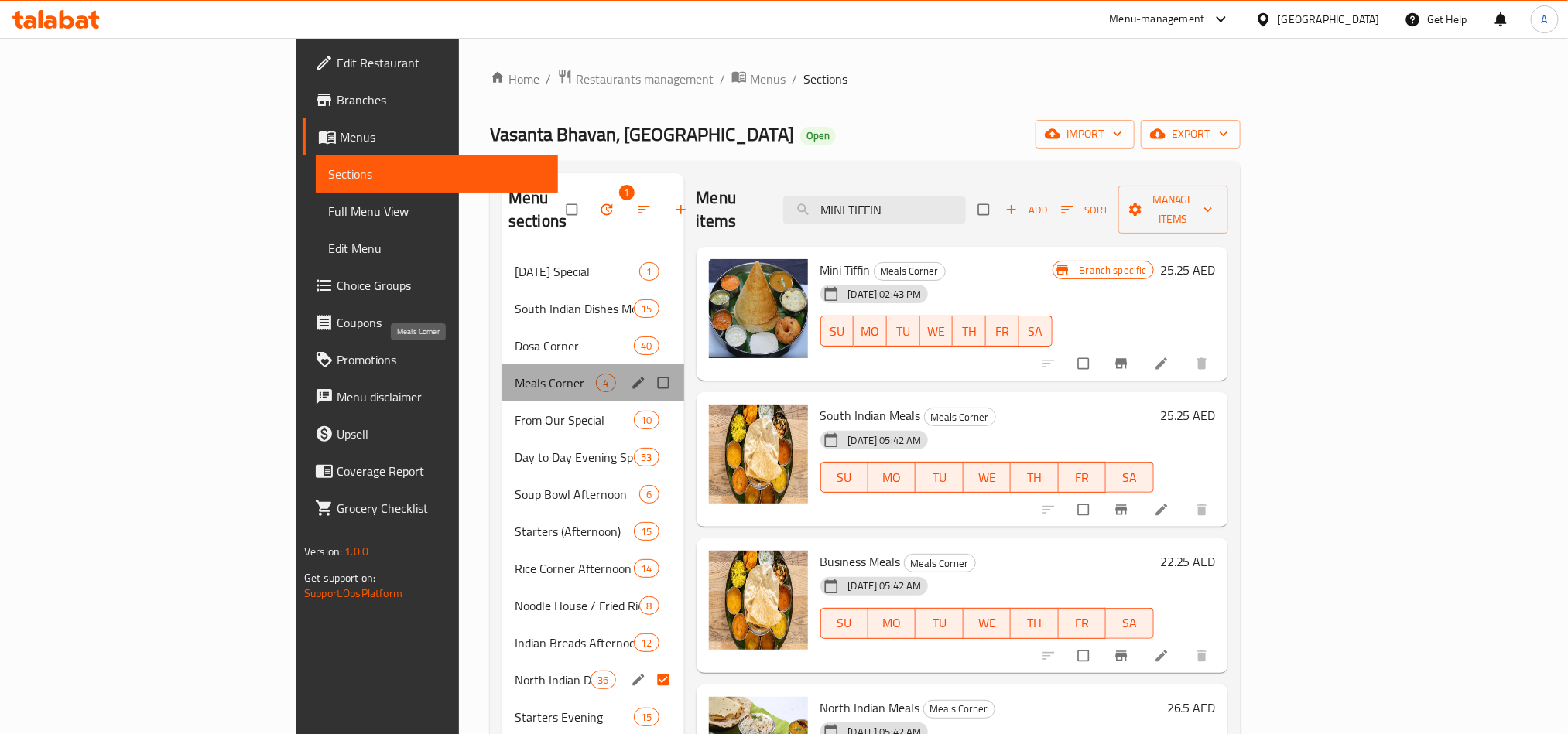
click at [515, 374] on span "Meals Corner" at bounding box center [556, 384] width 82 height 19
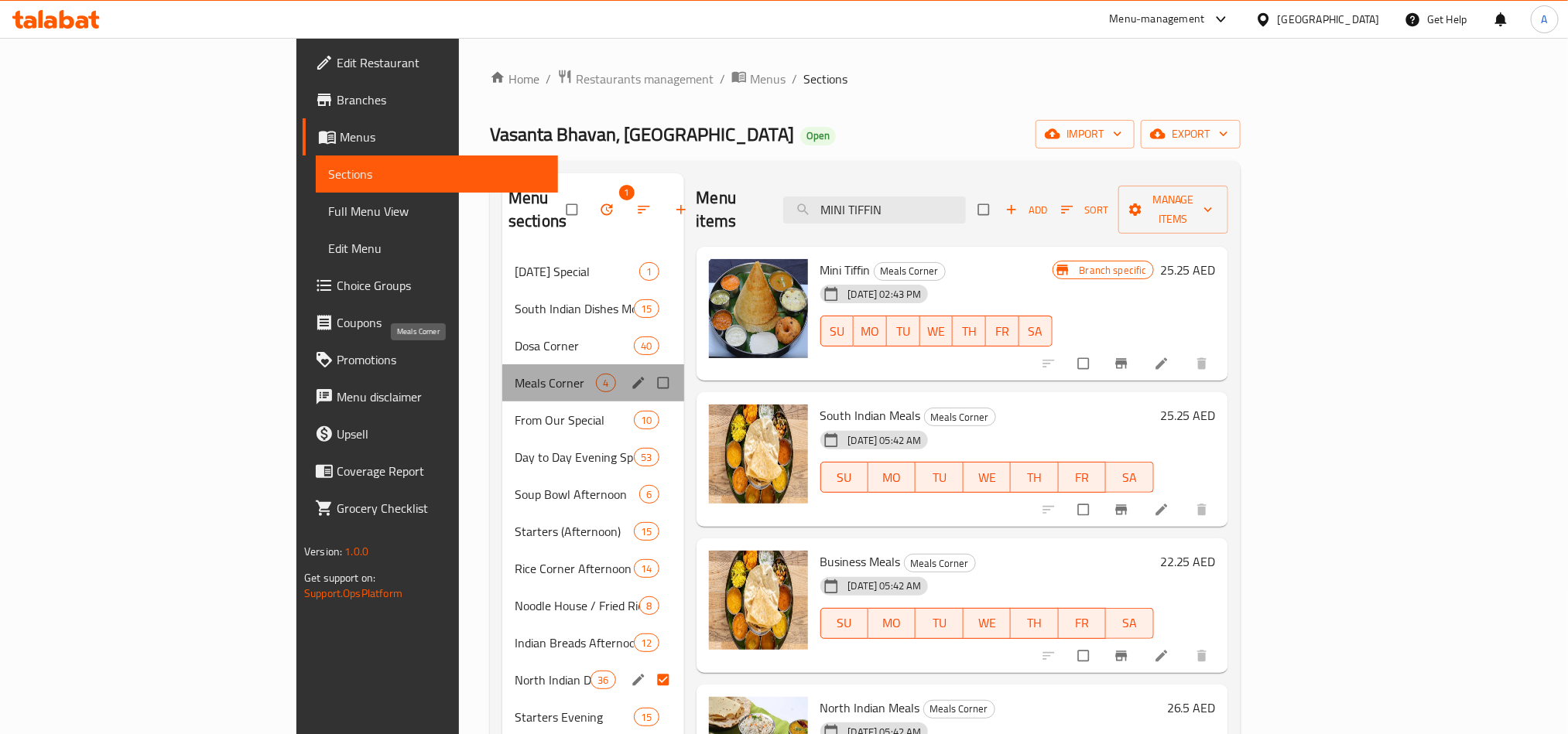
click at [515, 374] on span "Meals Corner" at bounding box center [556, 384] width 82 height 19
click at [1240, 135] on div "Vasanta Bhavan, [GEOGRAPHIC_DATA] Silicon Oasis Open import export" at bounding box center [865, 134] width 750 height 28
click at [1180, 138] on div "Vasanta Bhavan, [GEOGRAPHIC_DATA] Silicon Oasis Open import export" at bounding box center [865, 134] width 750 height 28
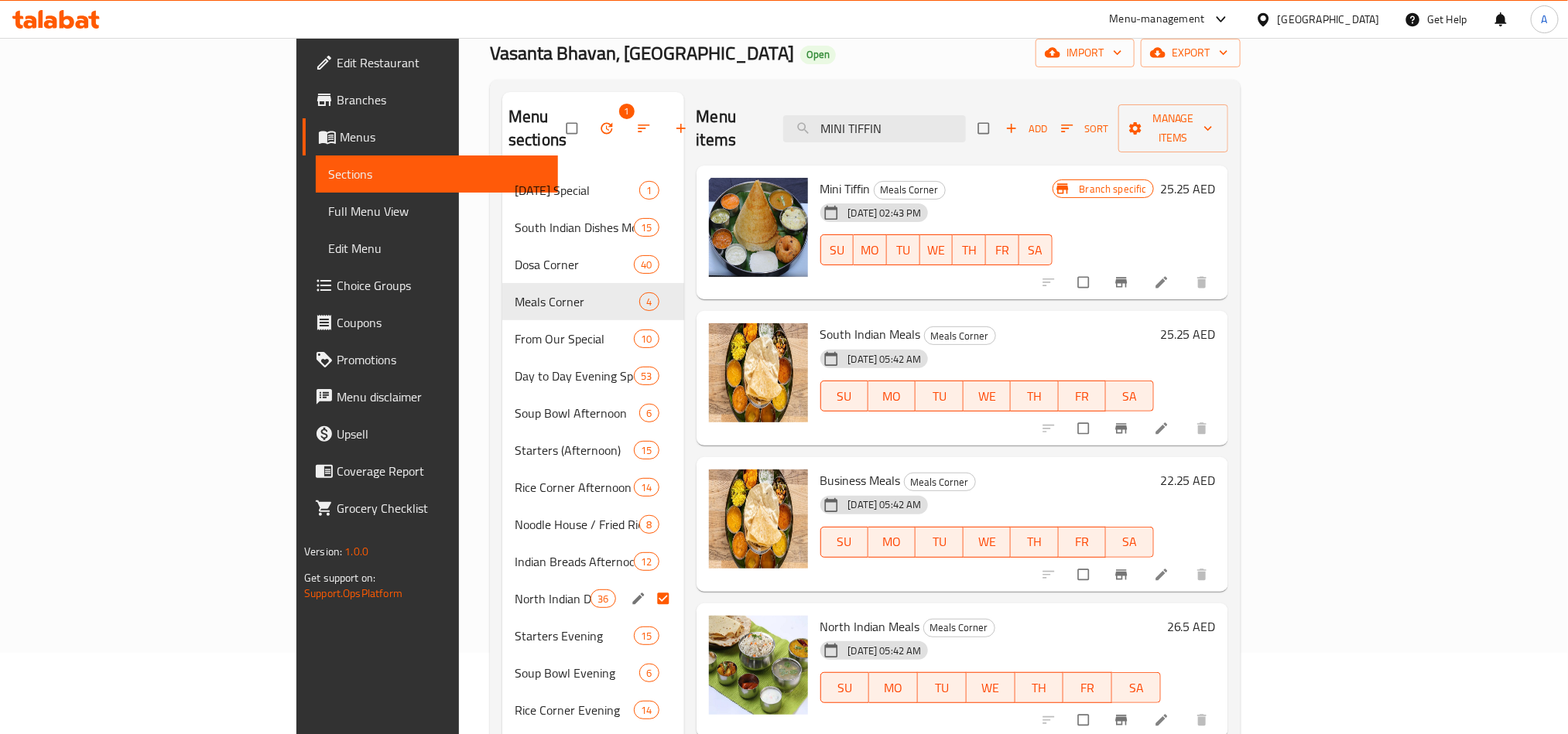
scroll to position [116, 0]
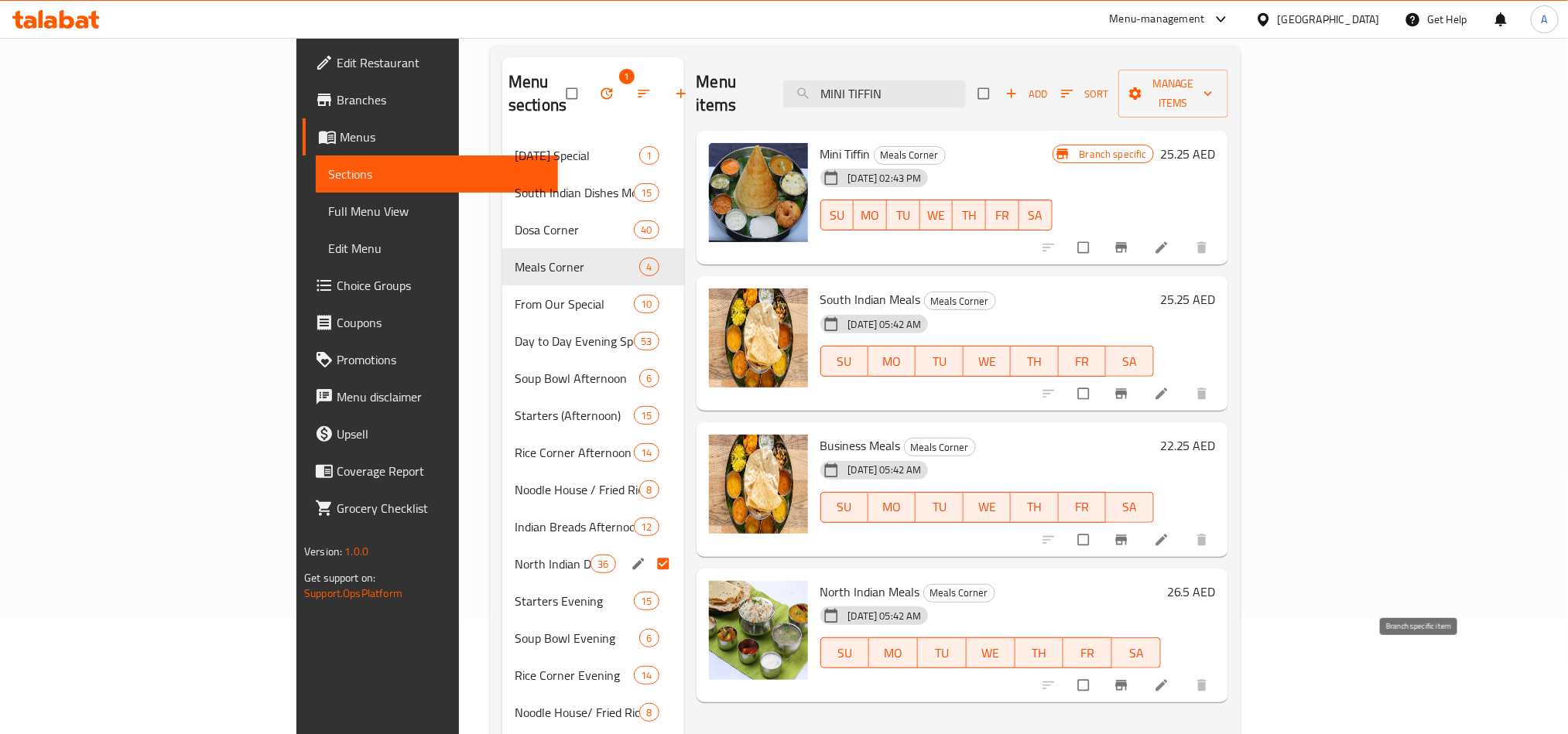
click at [1142, 668] on button "Branch-specific-item" at bounding box center [1123, 686] width 37 height 34
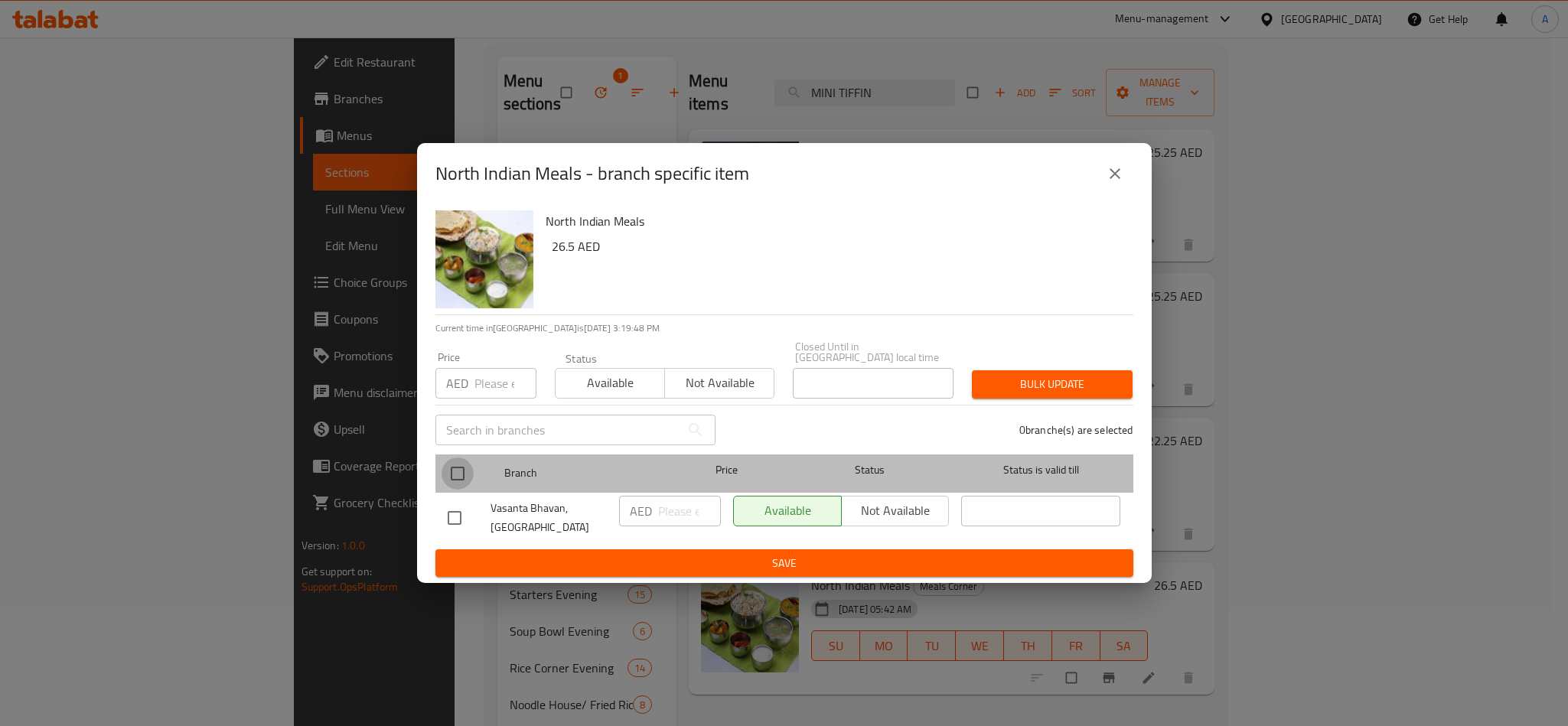
click at [453, 466] on input "checkbox" at bounding box center [458, 473] width 32 height 32
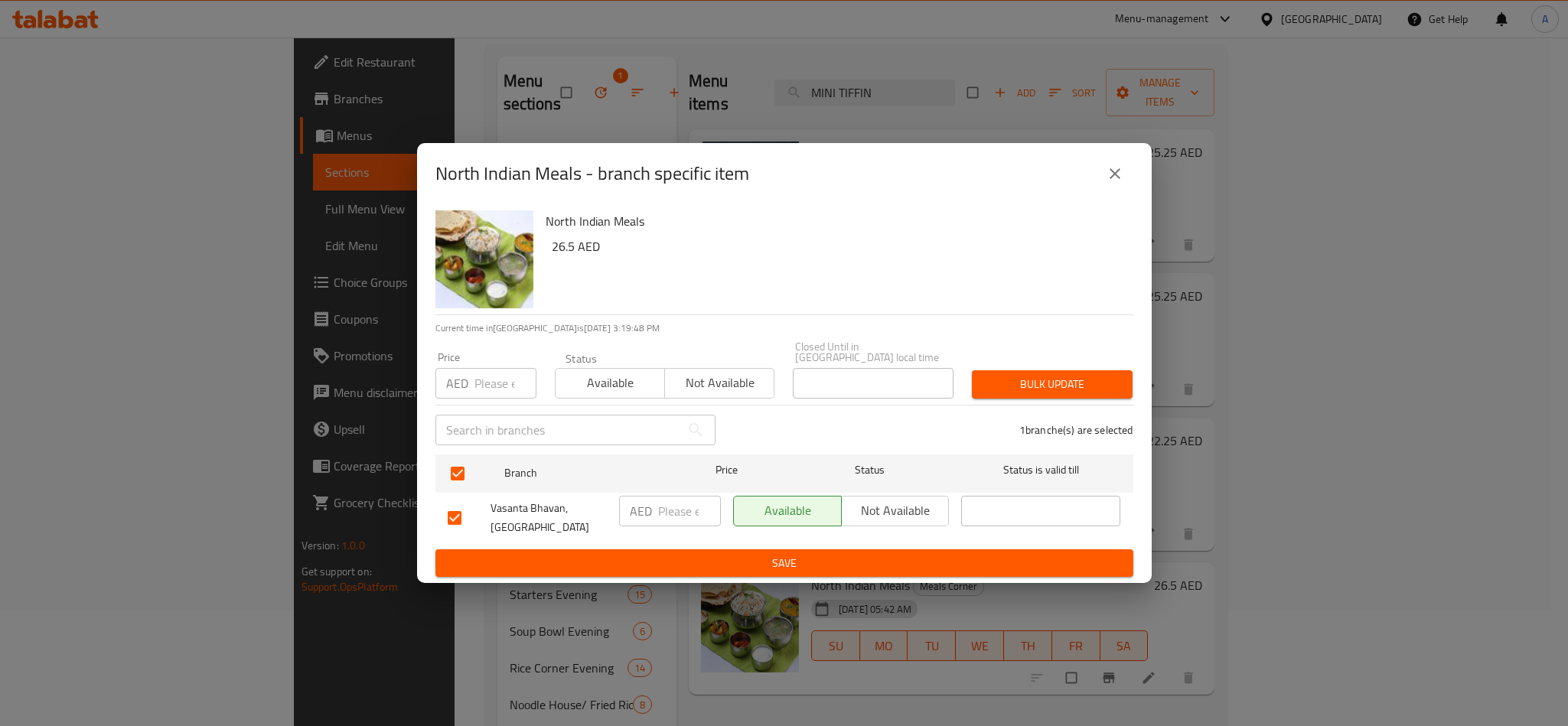
click at [502, 378] on input "number" at bounding box center [505, 383] width 62 height 31
paste input "26.50"
click at [1059, 383] on span "Bulk update" at bounding box center [1052, 384] width 136 height 19
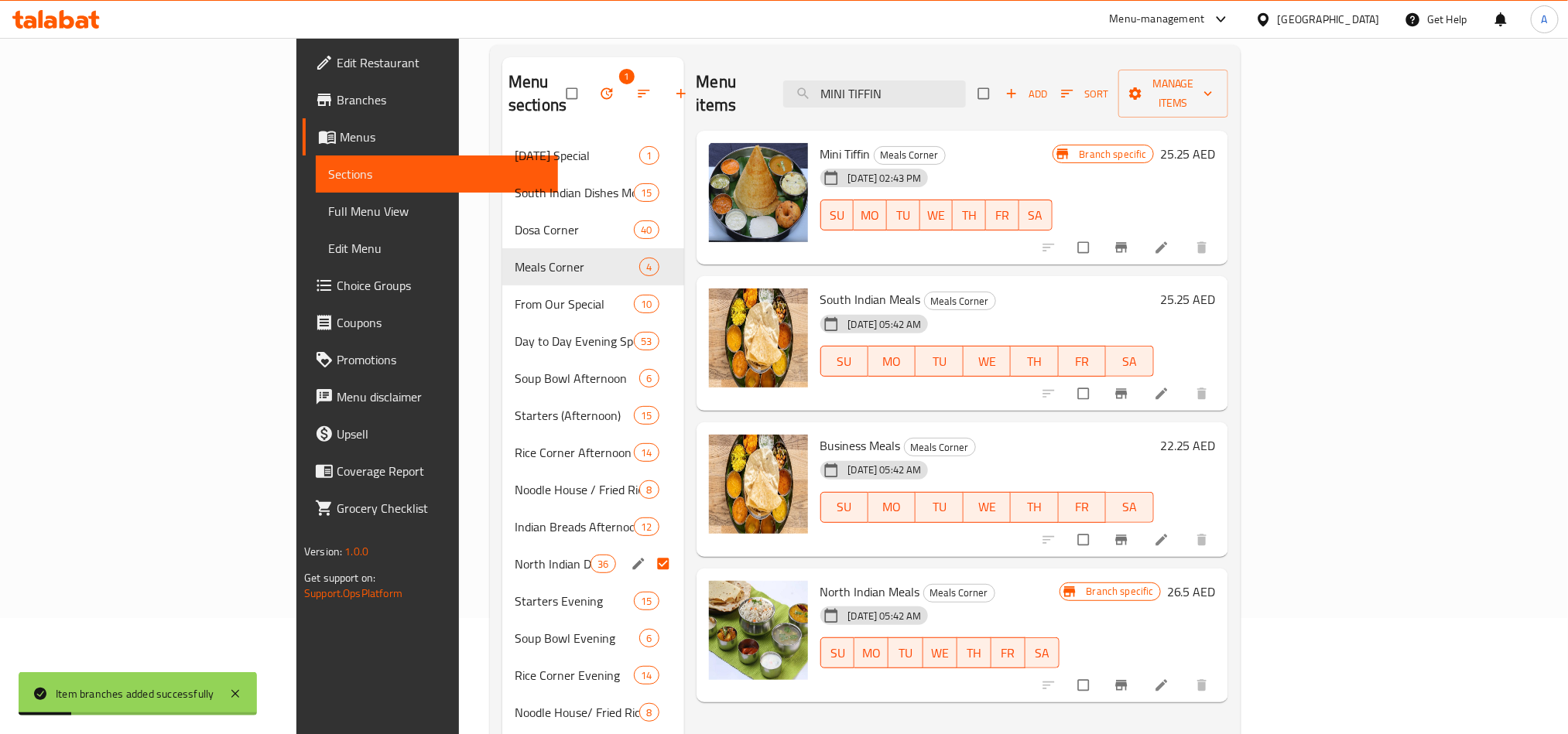
click at [1043, 600] on div "[DATE] 05:42 AM SU MO TU WE TH FR SA" at bounding box center [939, 642] width 252 height 84
click at [1126, 388] on icon "Branch-specific-item" at bounding box center [1121, 393] width 11 height 10
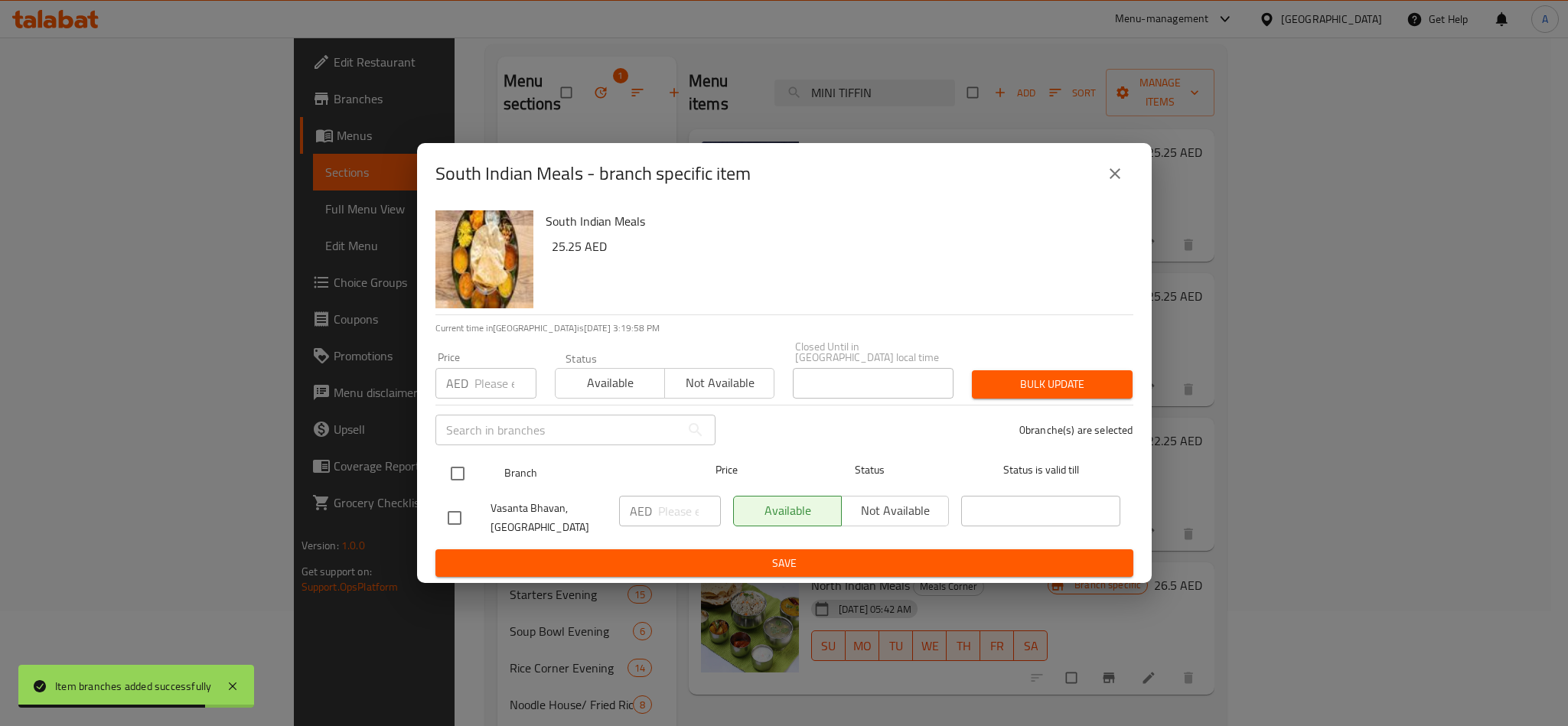
click at [474, 465] on input "checkbox" at bounding box center [458, 473] width 32 height 32
click at [486, 386] on input "number" at bounding box center [505, 383] width 62 height 31
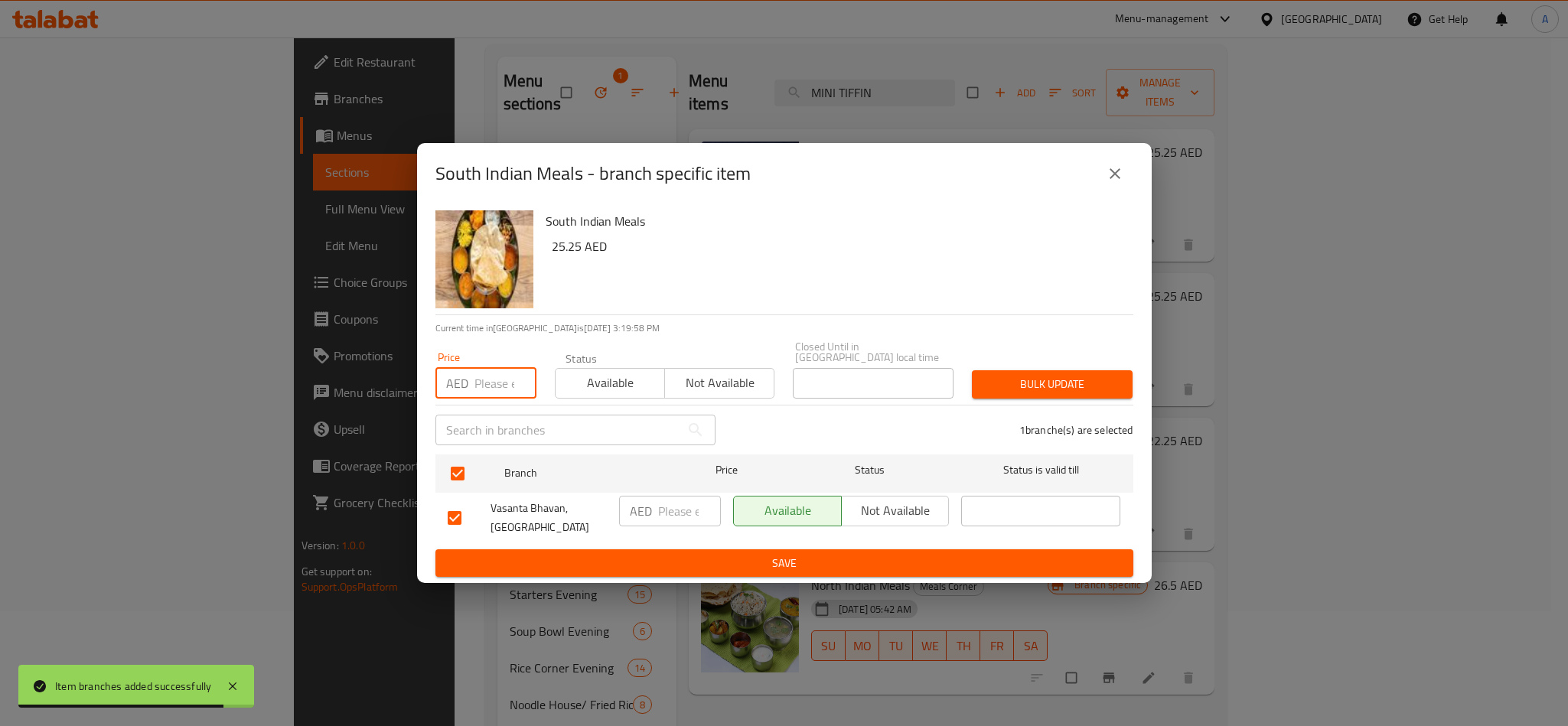
paste input "25.25"
click at [1046, 388] on span "Bulk update" at bounding box center [1052, 384] width 136 height 19
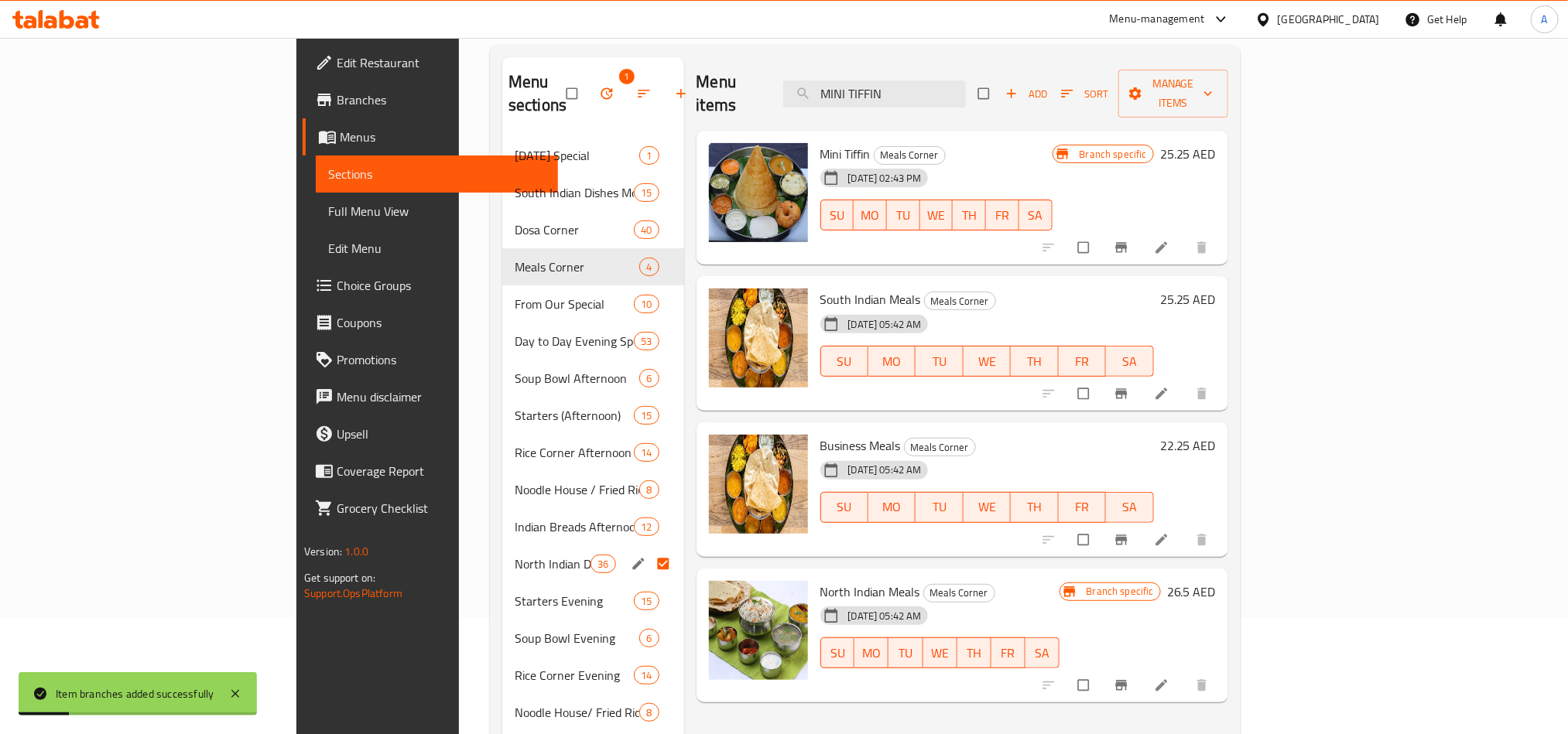
click at [1066, 604] on div "[DATE] 05:42 AM SU MO TU WE TH FR SA" at bounding box center [939, 642] width 252 height 84
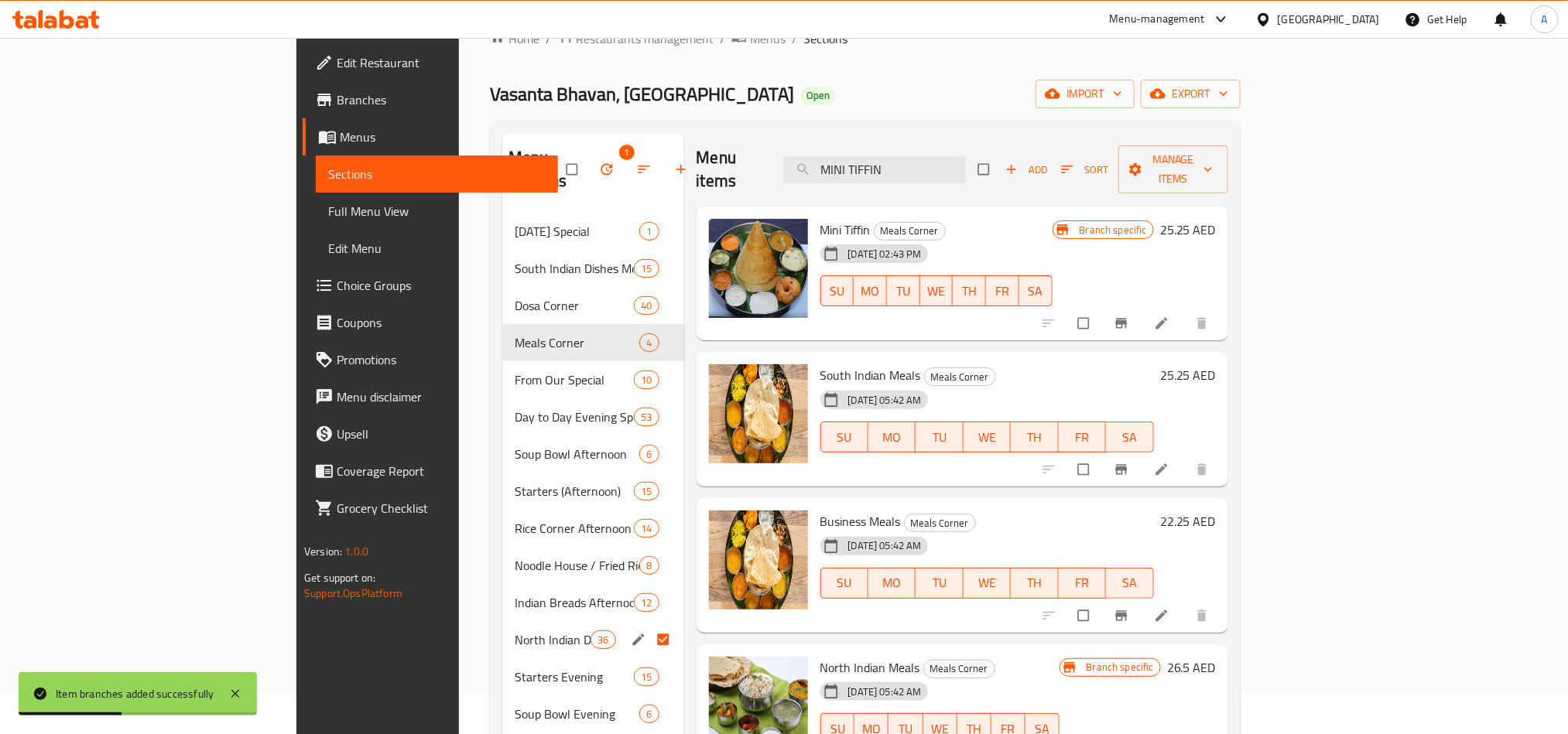
scroll to position [0, 0]
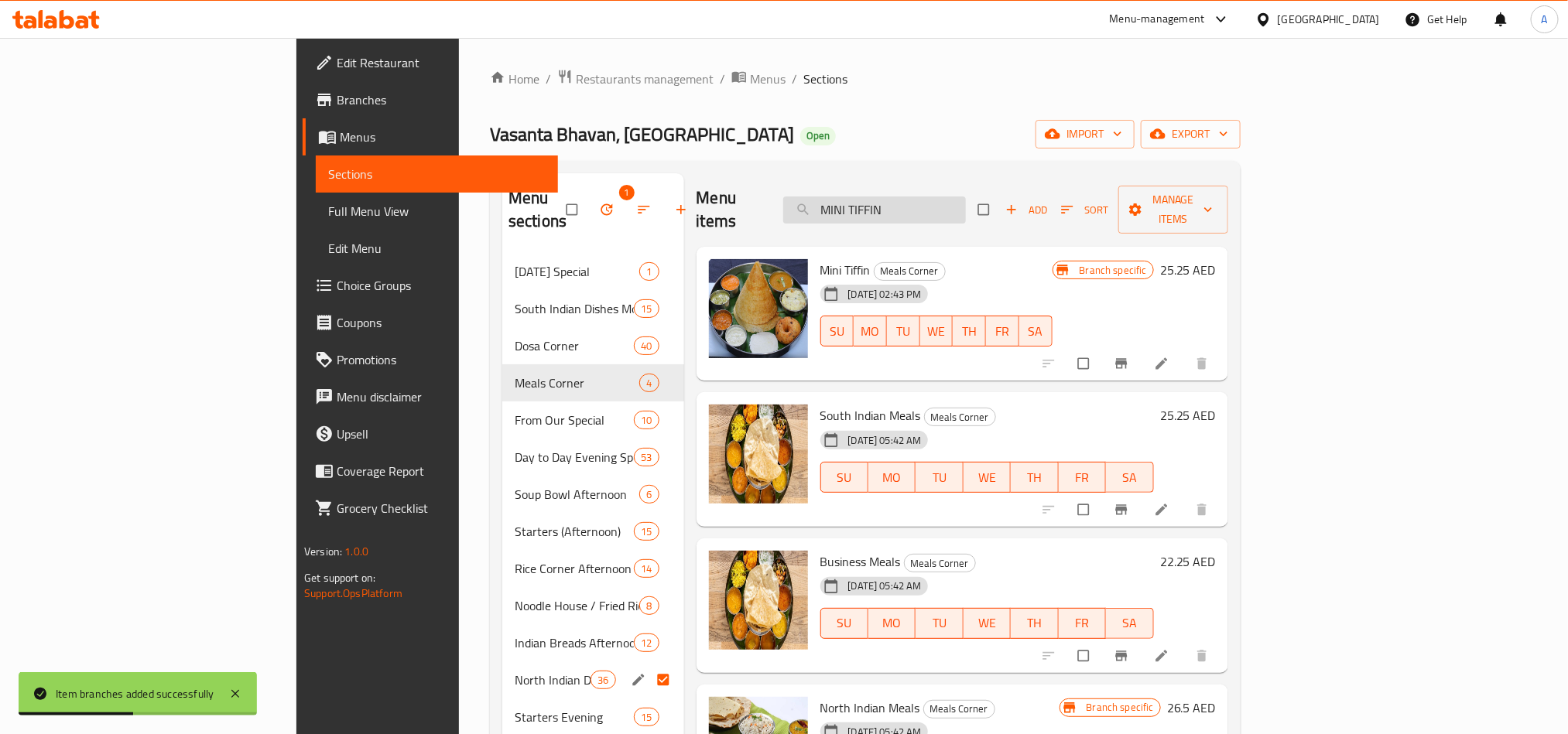
click at [966, 205] on input "MINI TIFFIN" at bounding box center [875, 210] width 182 height 28
paste input "BUSINESS MEALS"
click at [966, 205] on input "MINI TIFFIN" at bounding box center [875, 210] width 182 height 28
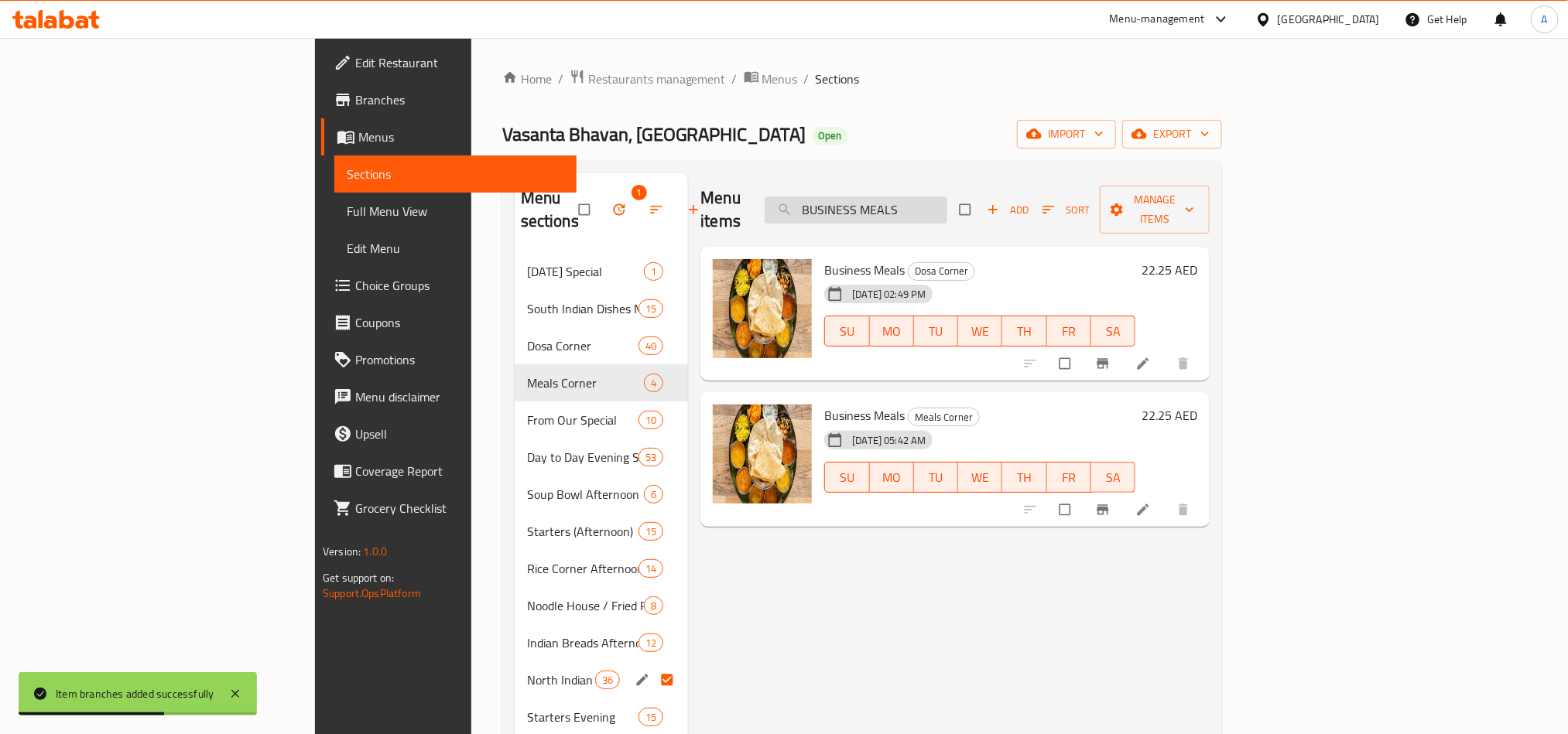
click at [947, 205] on input "BUSINESS MEALS" at bounding box center [856, 210] width 182 height 28
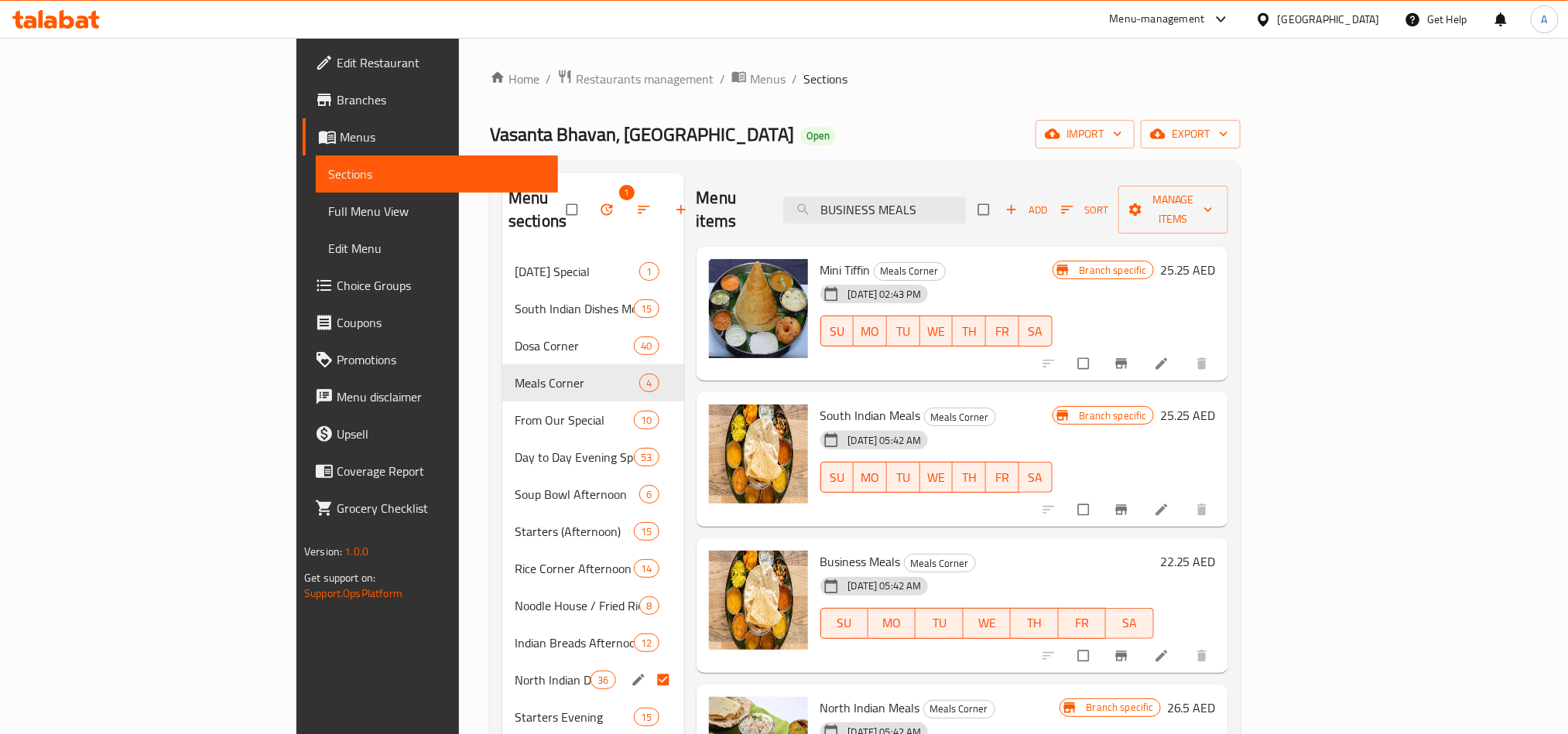
click at [811, 181] on div "Menu items BUSINESS MEALS Add Sort Manage items" at bounding box center [962, 209] width 532 height 73
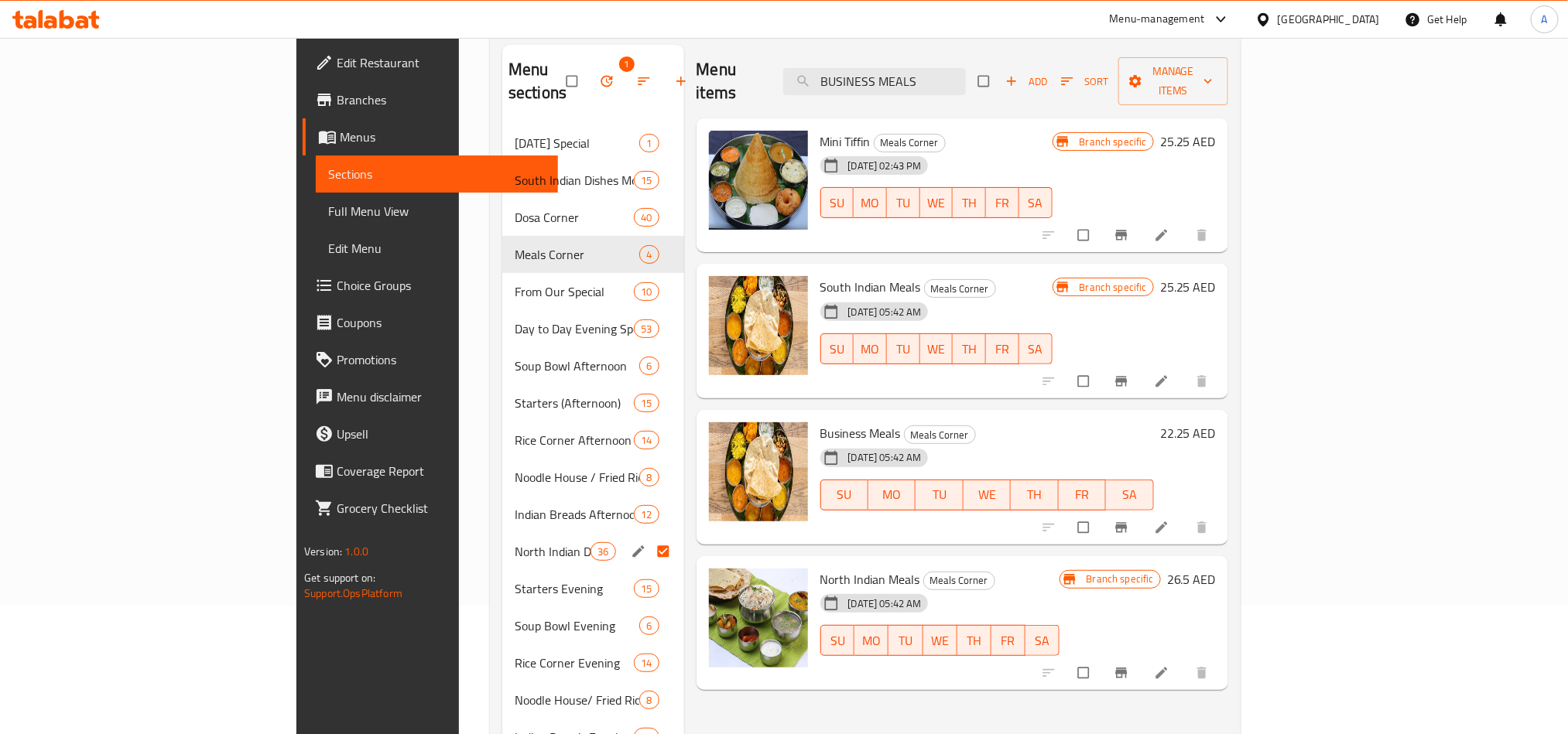
scroll to position [116, 0]
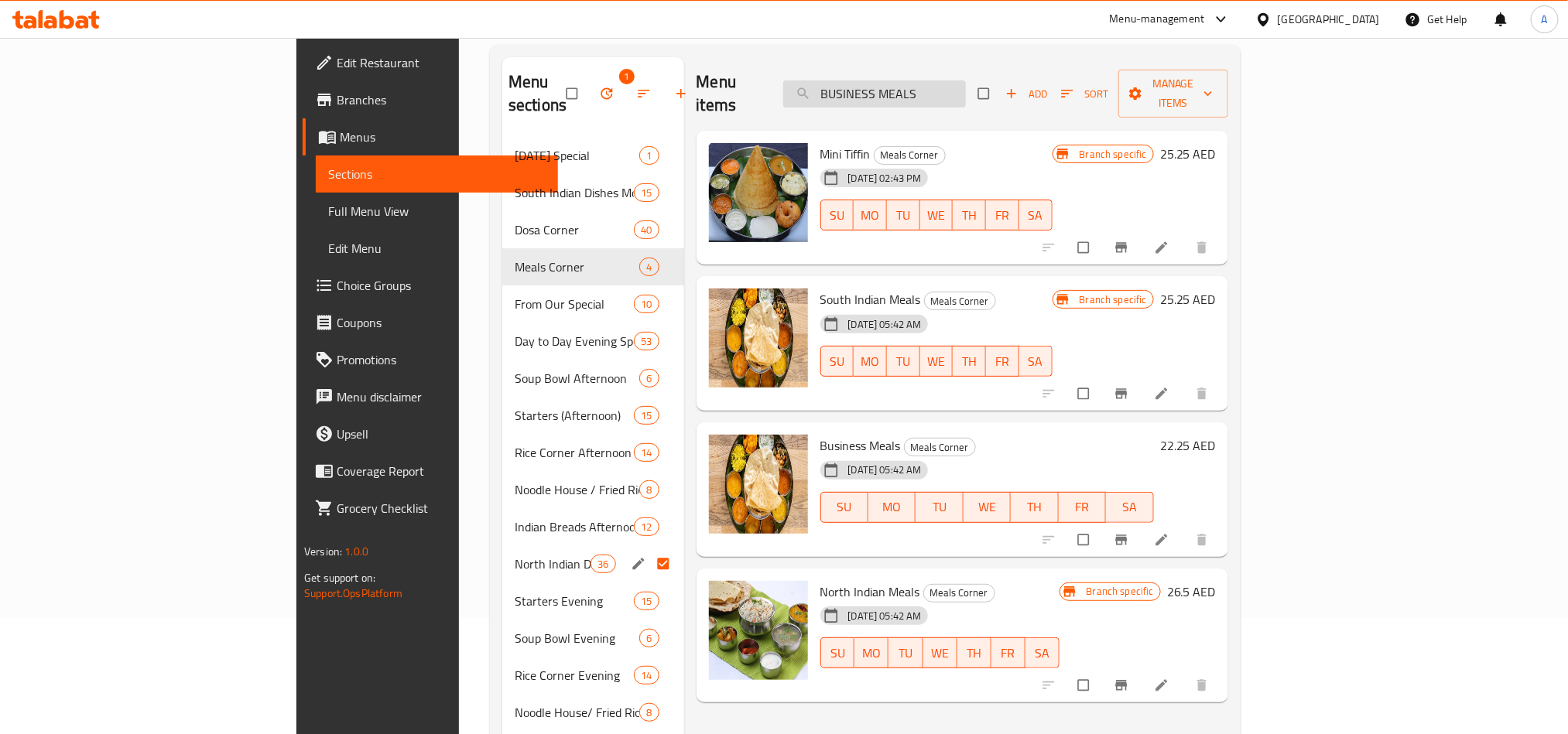
click at [966, 81] on input "BUSINESS MEALS" at bounding box center [875, 94] width 182 height 28
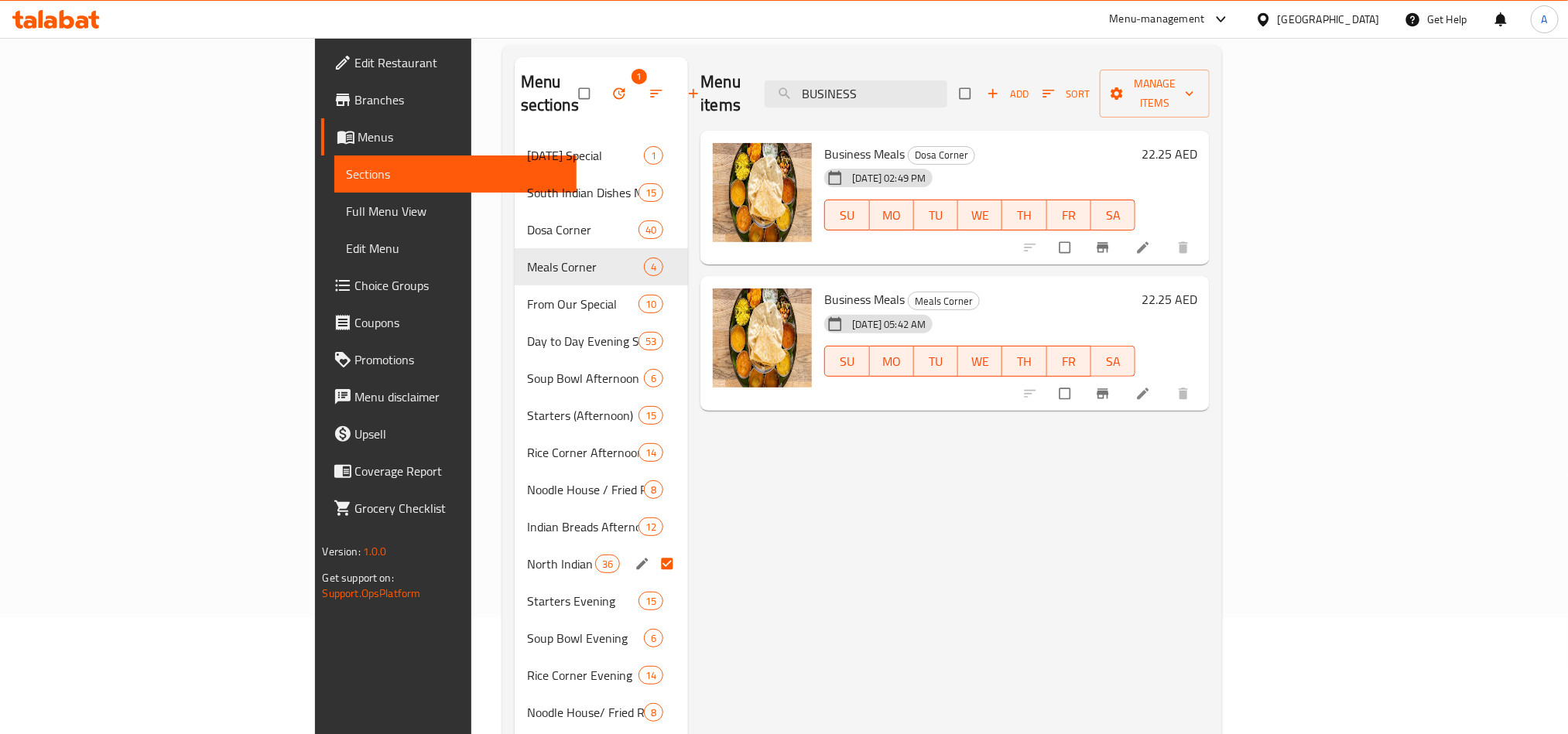
drag, startPoint x: 1015, startPoint y: 88, endPoint x: 792, endPoint y: 61, distance: 224.6
click at [792, 61] on div "Menu items BUSINESS Add Sort Manage items" at bounding box center [954, 93] width 509 height 73
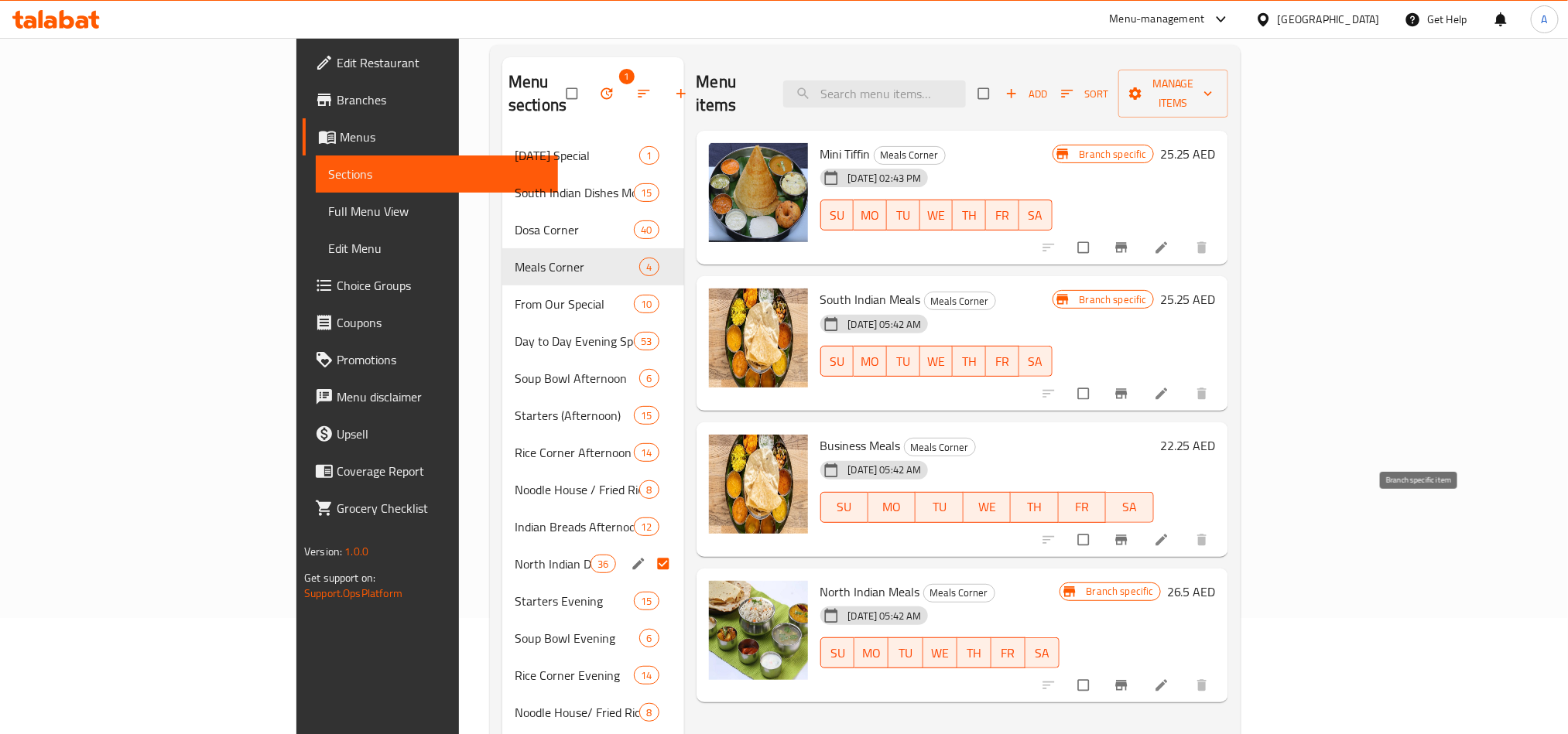
click at [1129, 533] on icon "Branch-specific-item" at bounding box center [1121, 540] width 15 height 15
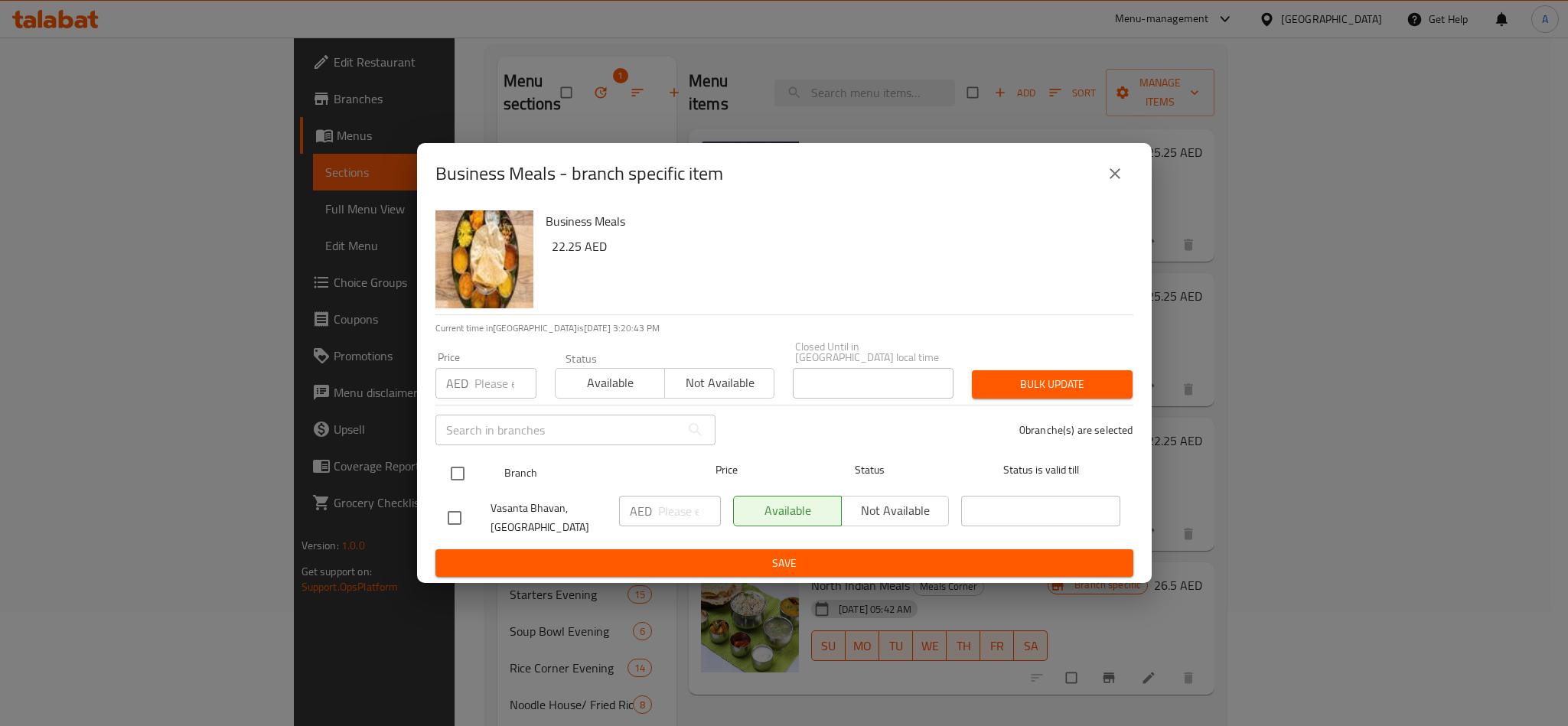
drag, startPoint x: 455, startPoint y: 487, endPoint x: 464, endPoint y: 486, distance: 9.1
click at [455, 487] on input "checkbox" at bounding box center [458, 473] width 32 height 32
click at [506, 400] on div "Price AED Price" at bounding box center [486, 375] width 119 height 65
click at [503, 386] on input "number" at bounding box center [505, 383] width 62 height 31
paste input "22.25"
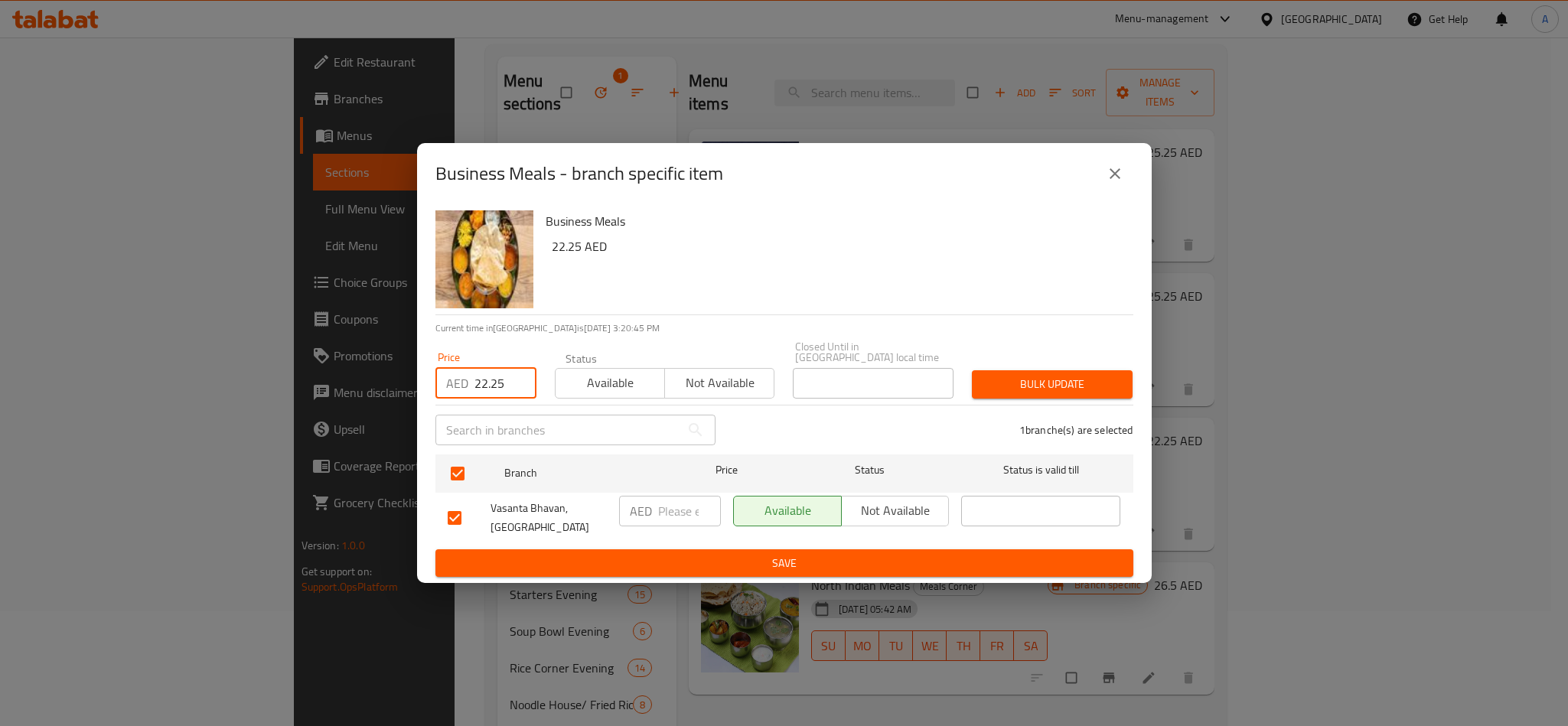
click at [986, 394] on span "Bulk update" at bounding box center [1052, 384] width 136 height 19
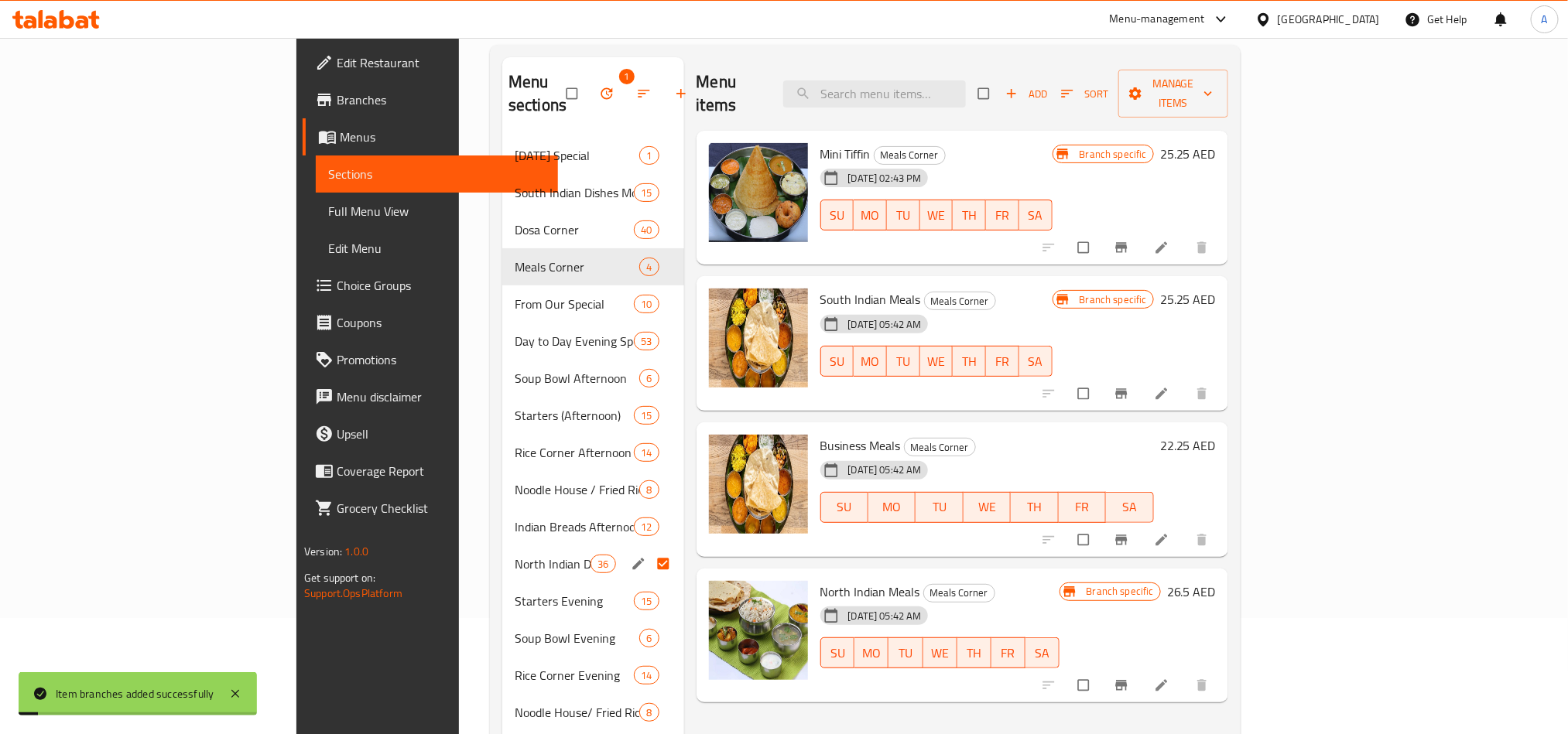
scroll to position [0, 0]
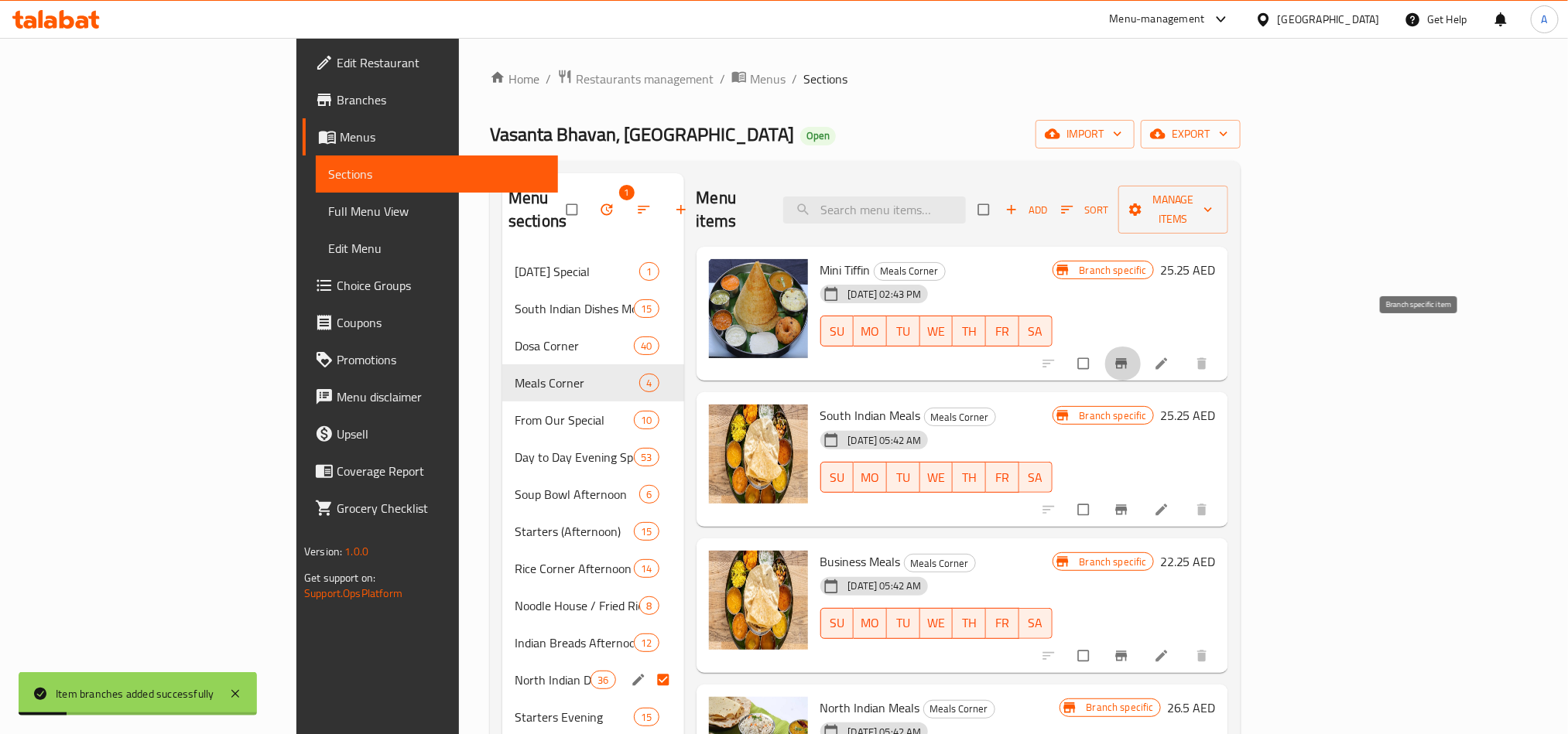
click at [1142, 347] on button "Branch-specific-item" at bounding box center [1123, 364] width 37 height 34
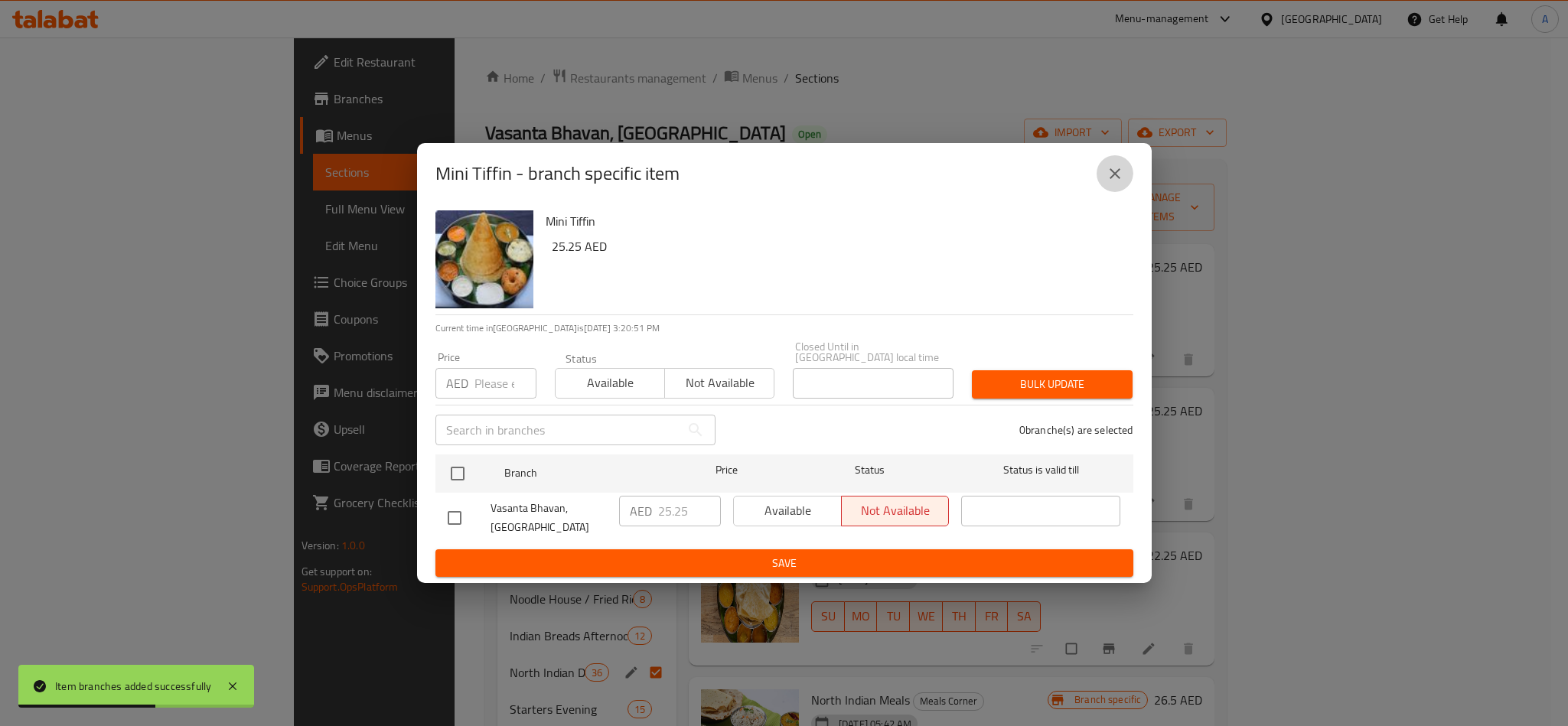
click at [1105, 172] on button "close" at bounding box center [1115, 173] width 37 height 37
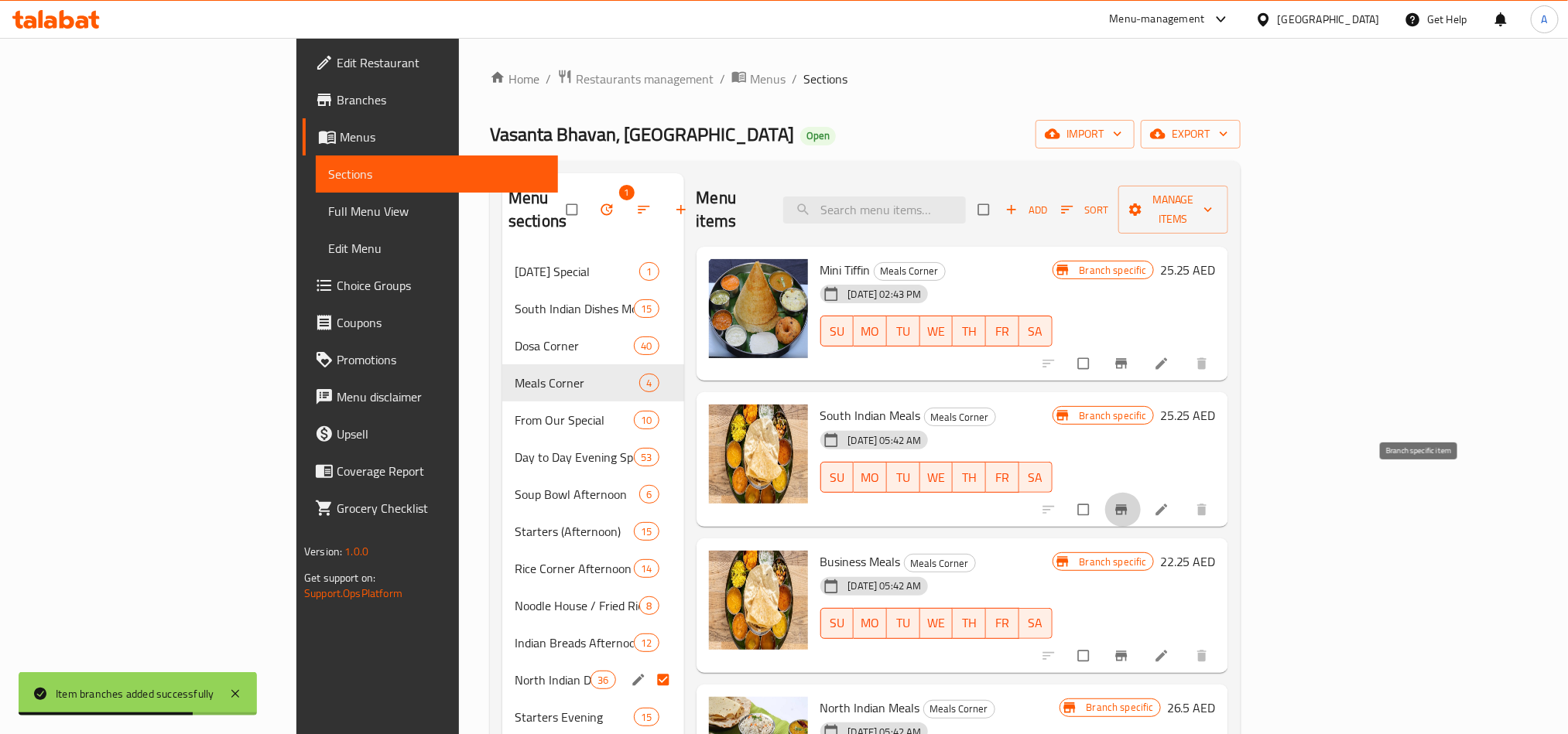
click at [1126, 504] on icon "Branch-specific-item" at bounding box center [1121, 509] width 11 height 10
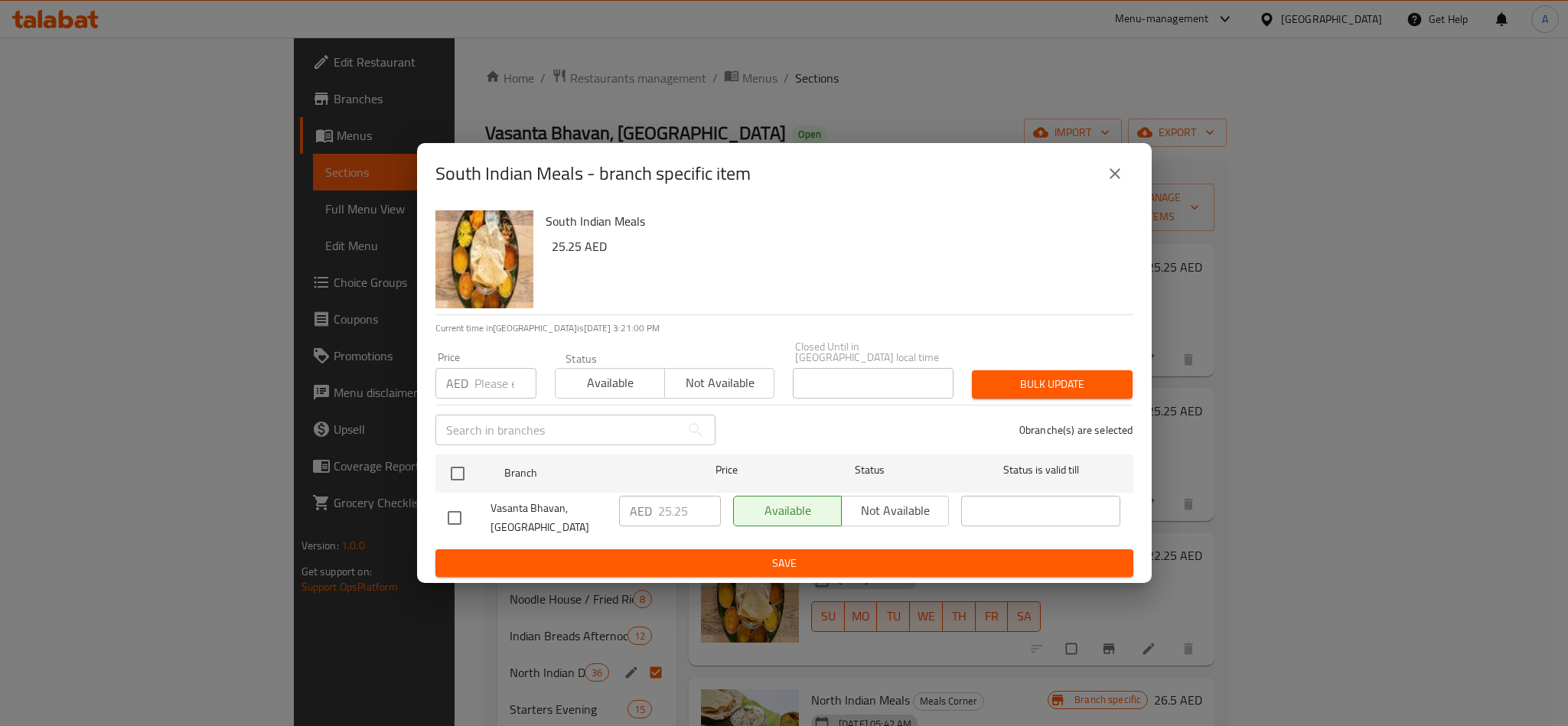
click at [1142, 184] on div "South Indian Meals - branch specific item" at bounding box center [784, 173] width 735 height 61
drag, startPoint x: 1103, startPoint y: 168, endPoint x: 1186, endPoint y: 167, distance: 83.0
click at [1105, 168] on button "close" at bounding box center [1115, 173] width 37 height 37
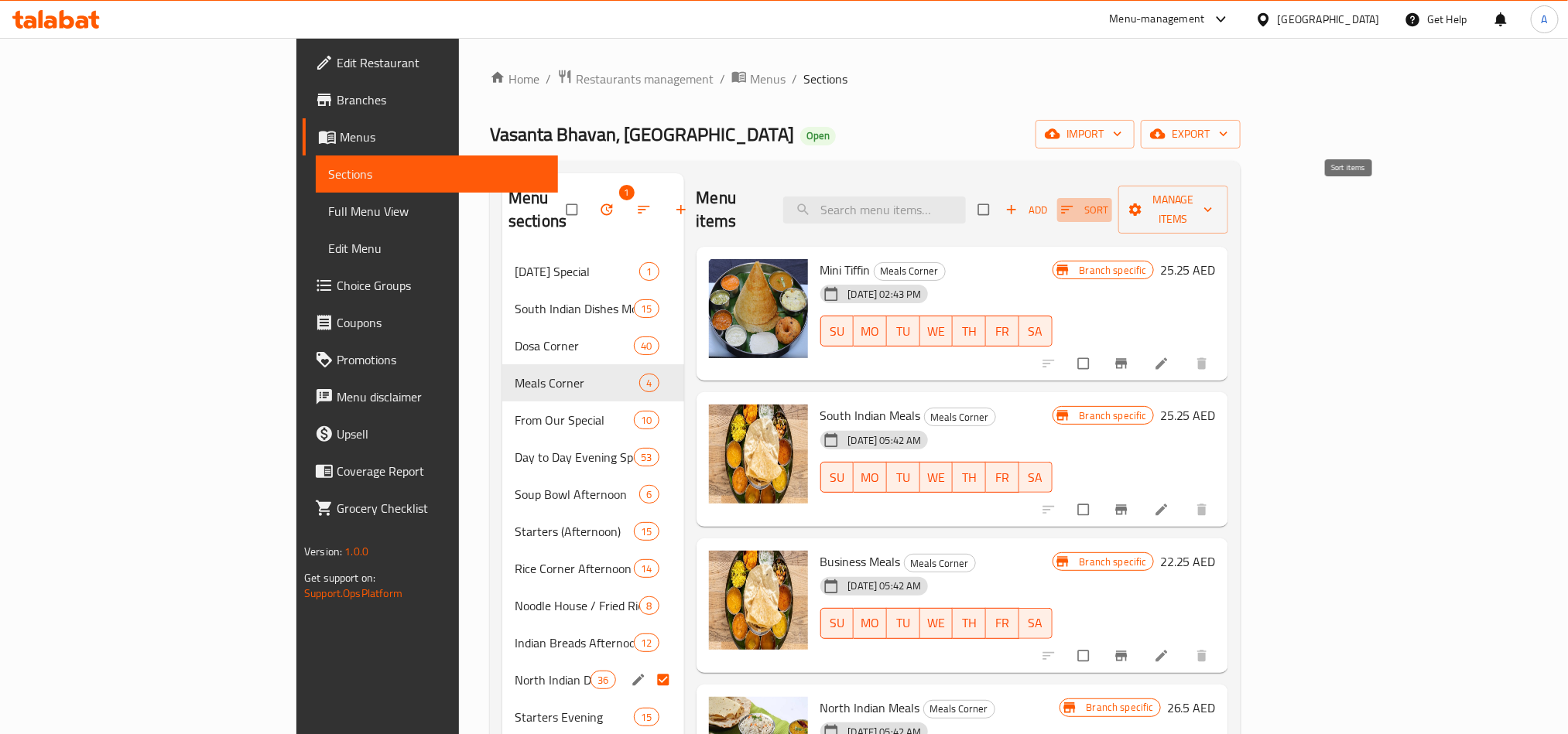
click at [1108, 201] on span "Sort" at bounding box center [1085, 210] width 47 height 18
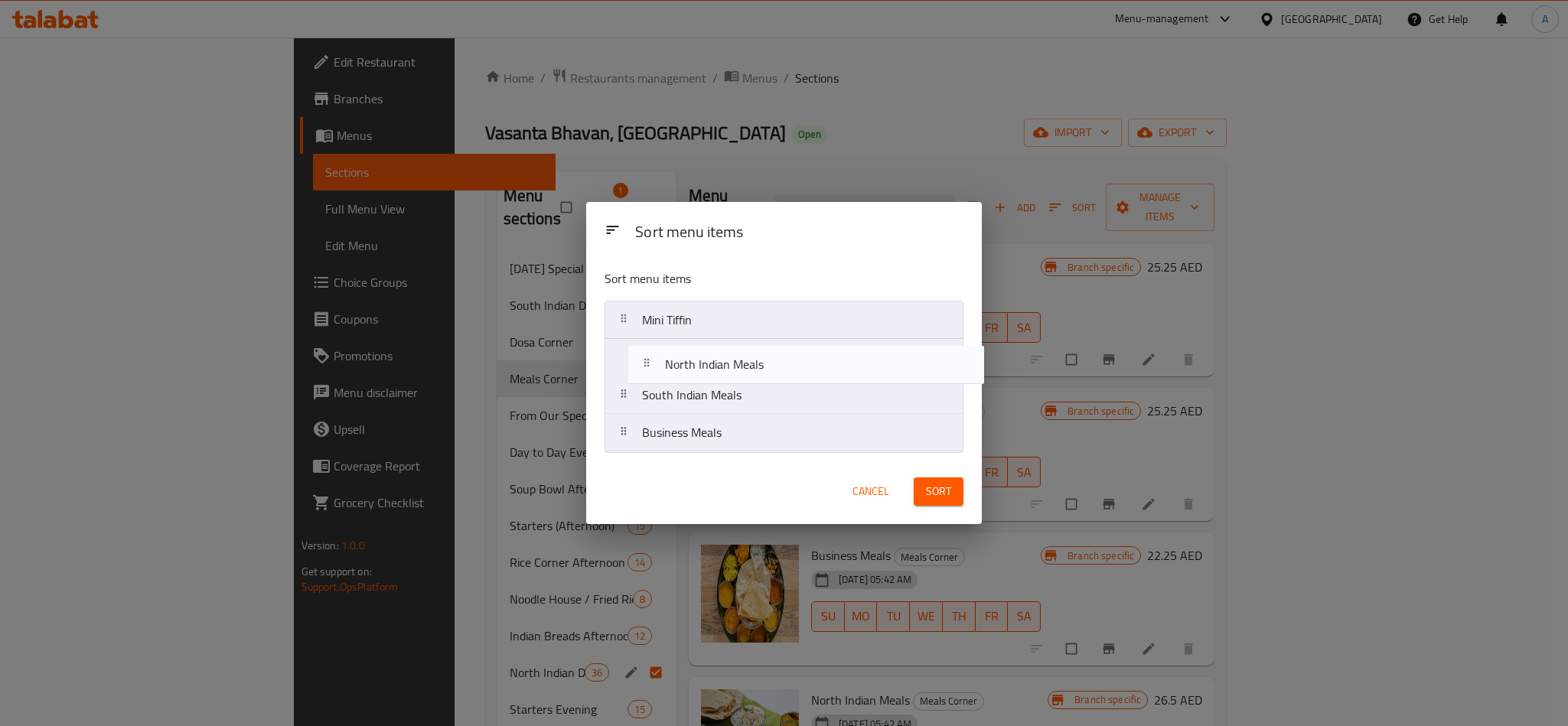
drag, startPoint x: 742, startPoint y: 439, endPoint x: 766, endPoint y: 362, distance: 80.7
click at [766, 362] on nav "Mini Tiffin South Indian Meals Business Meals North Indian Meals" at bounding box center [784, 376] width 359 height 151
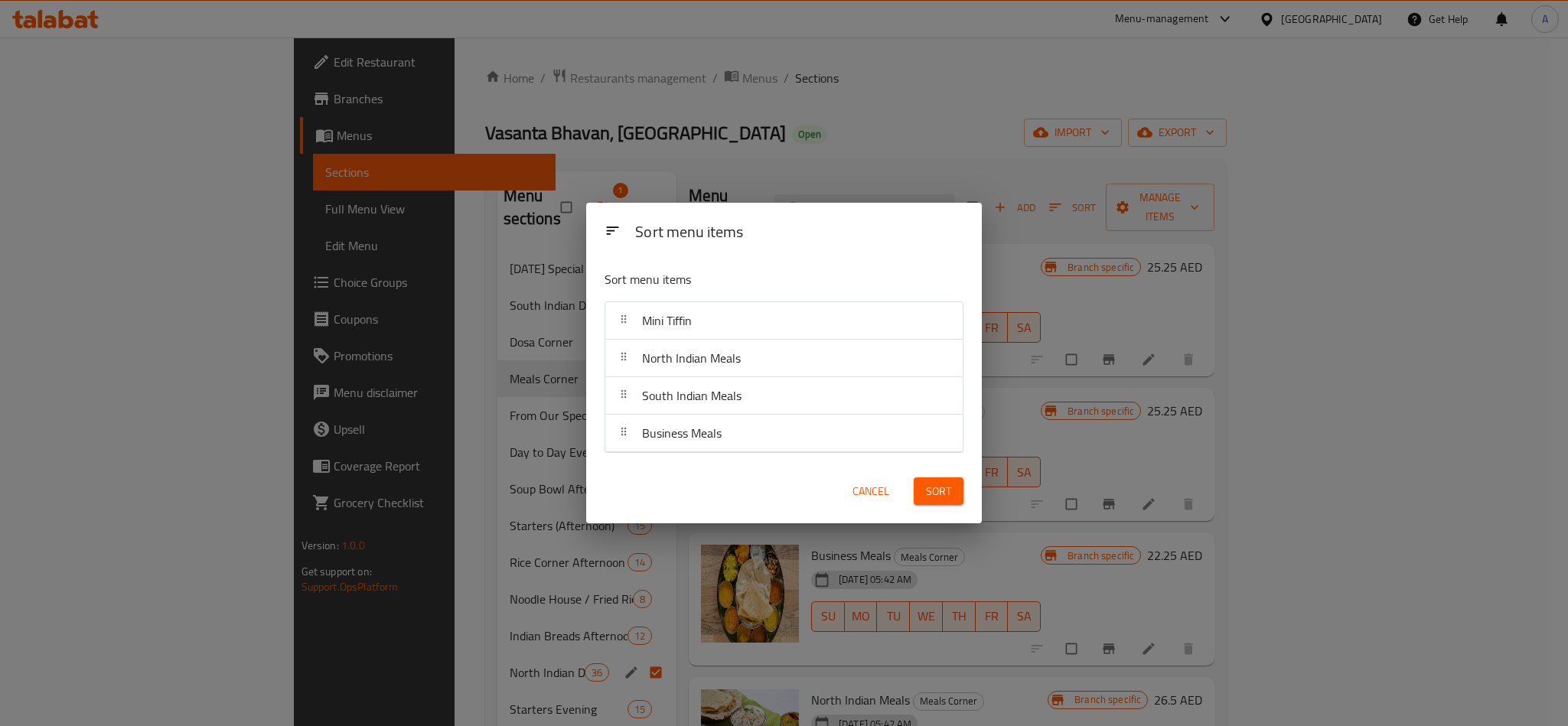
click at [948, 497] on span "Sort" at bounding box center [939, 491] width 25 height 19
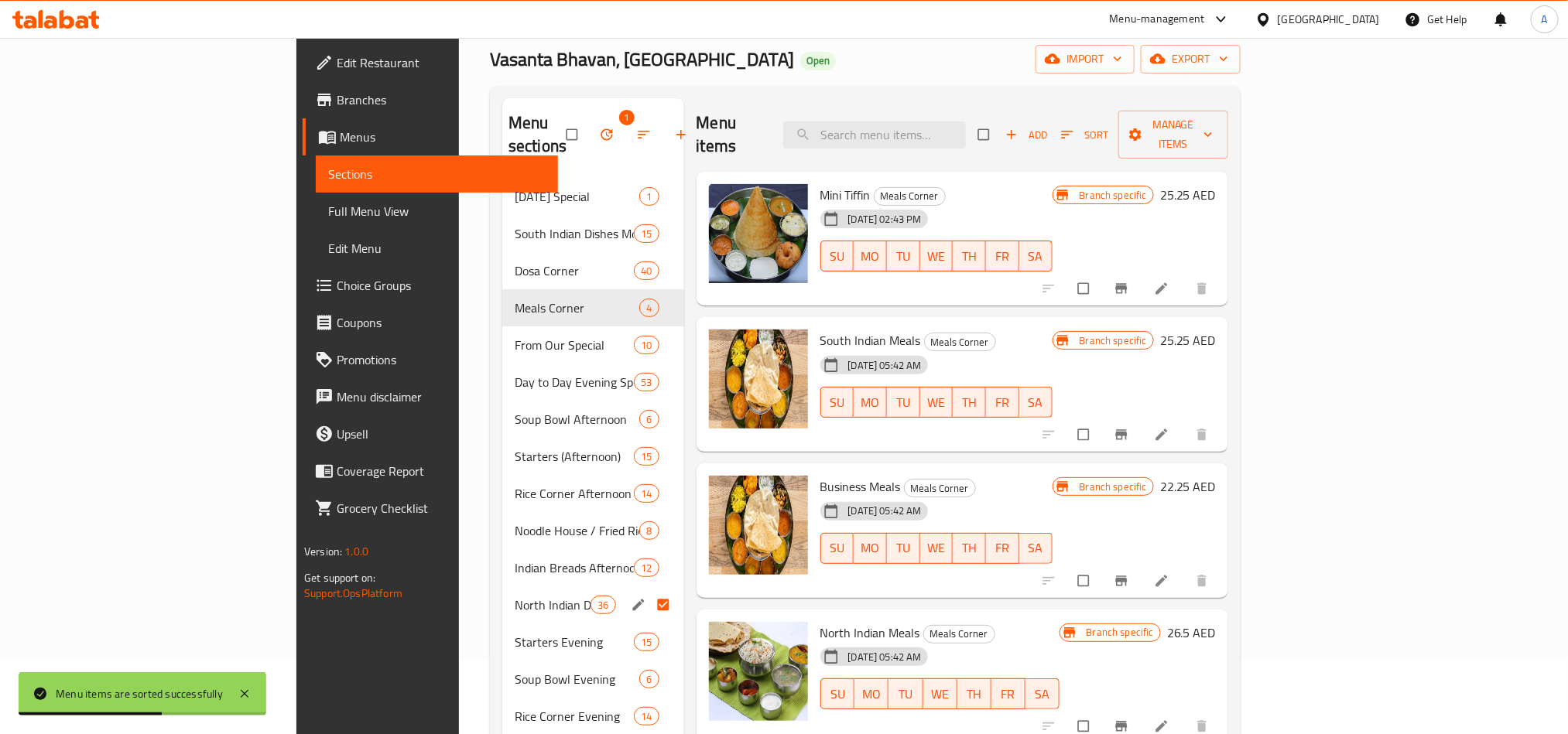
scroll to position [116, 0]
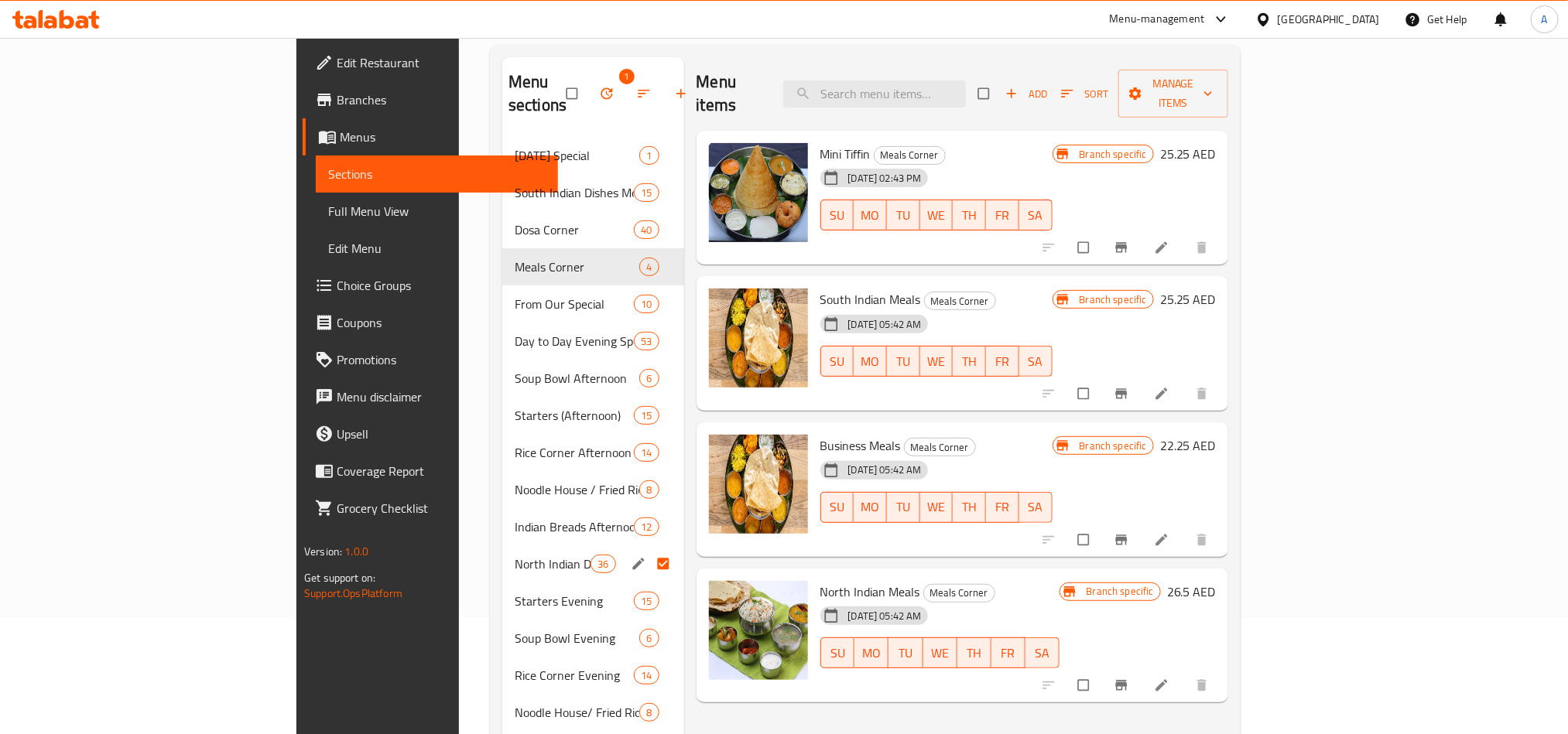
click at [649, 549] on input "Menu sections" at bounding box center [665, 563] width 32 height 29
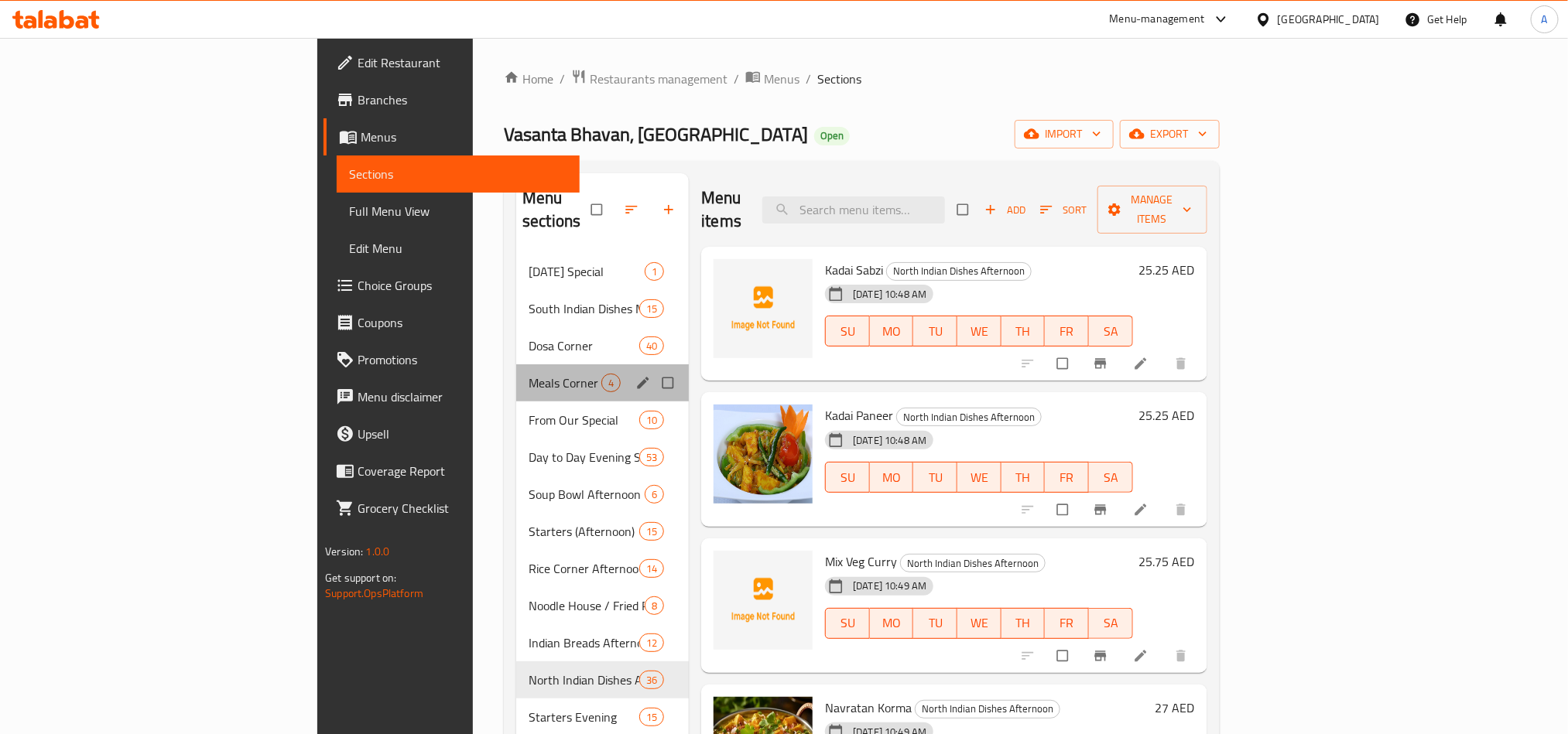
click at [516, 365] on div "Meals Corner 4" at bounding box center [602, 383] width 173 height 37
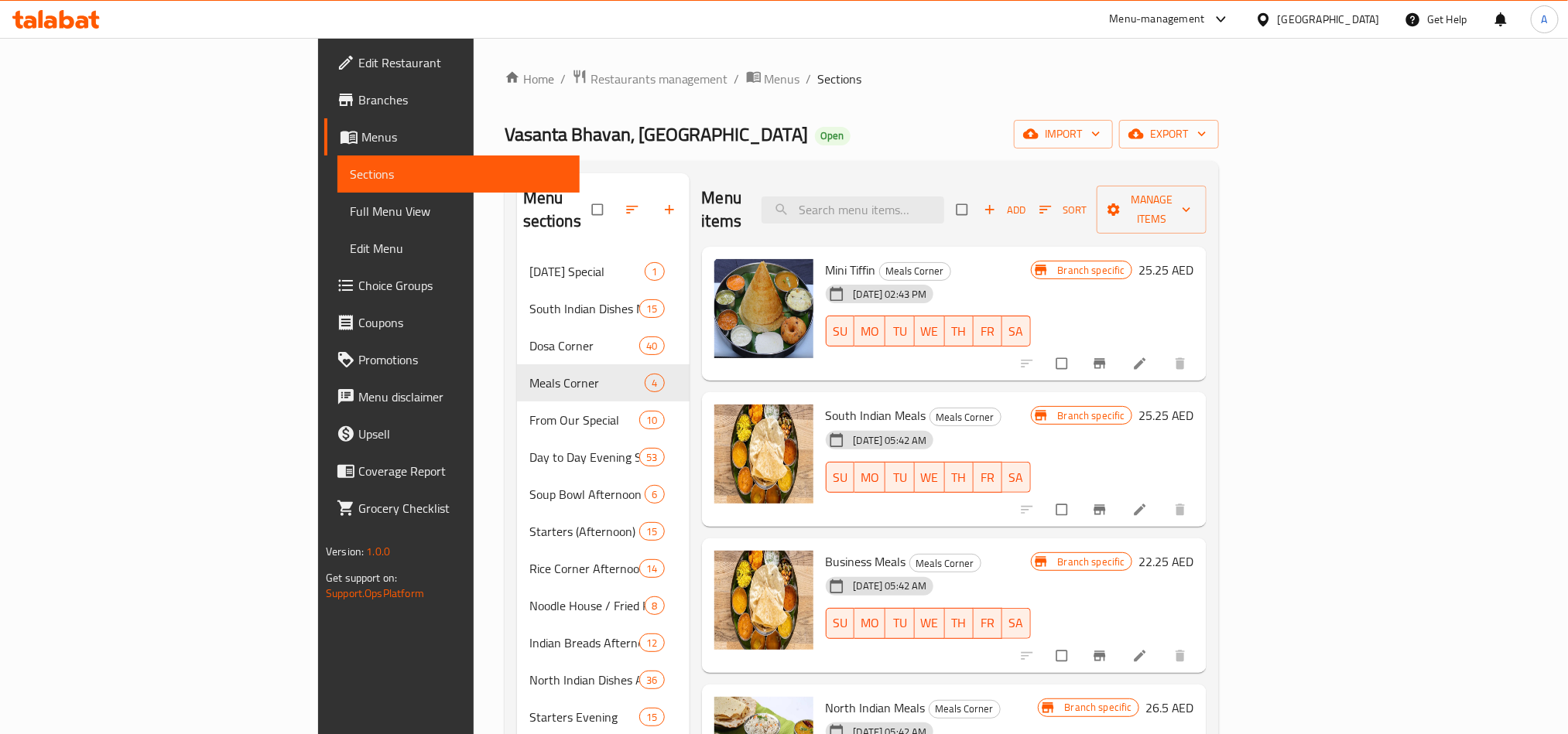
click at [1105, 359] on icon "Branch-specific-item" at bounding box center [1099, 364] width 11 height 10
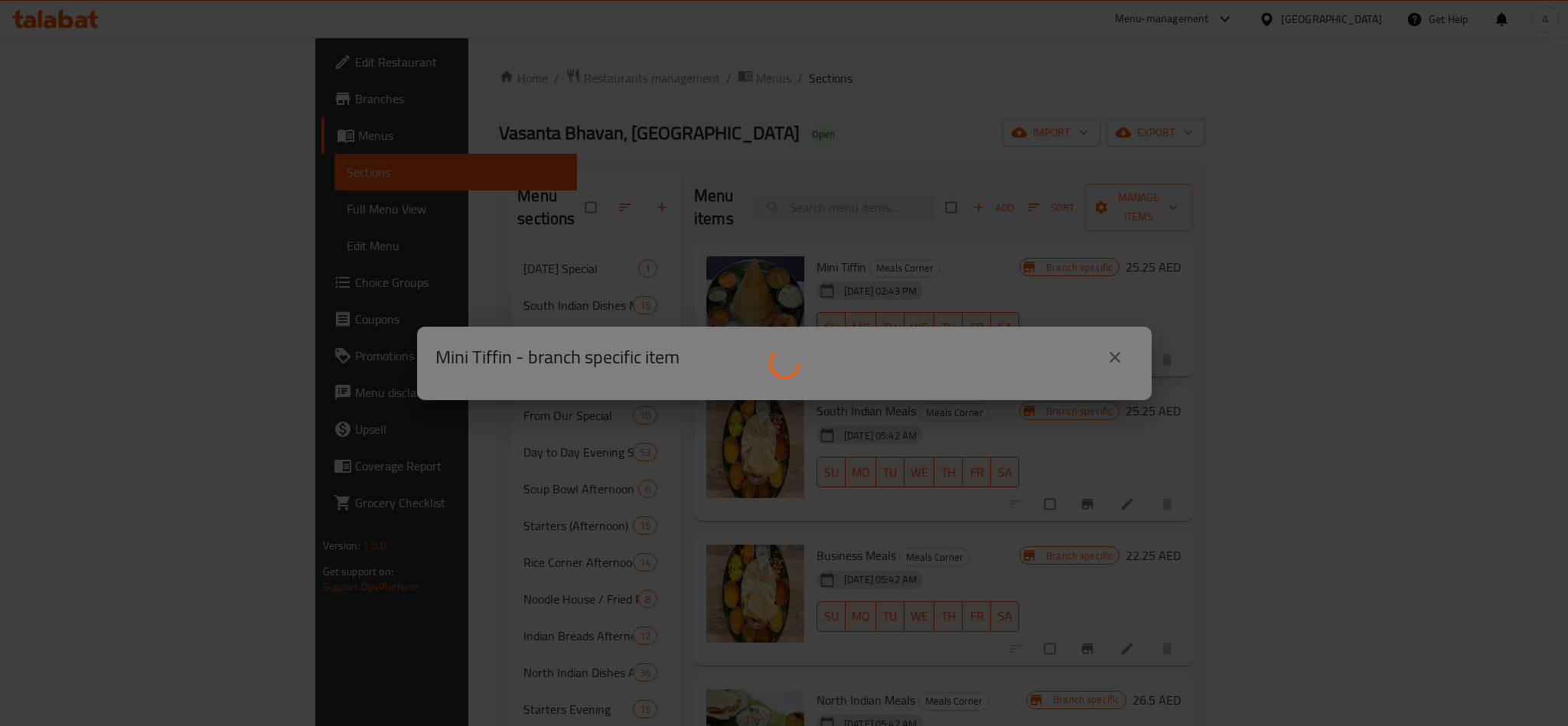
click at [1114, 356] on div at bounding box center [784, 363] width 1568 height 726
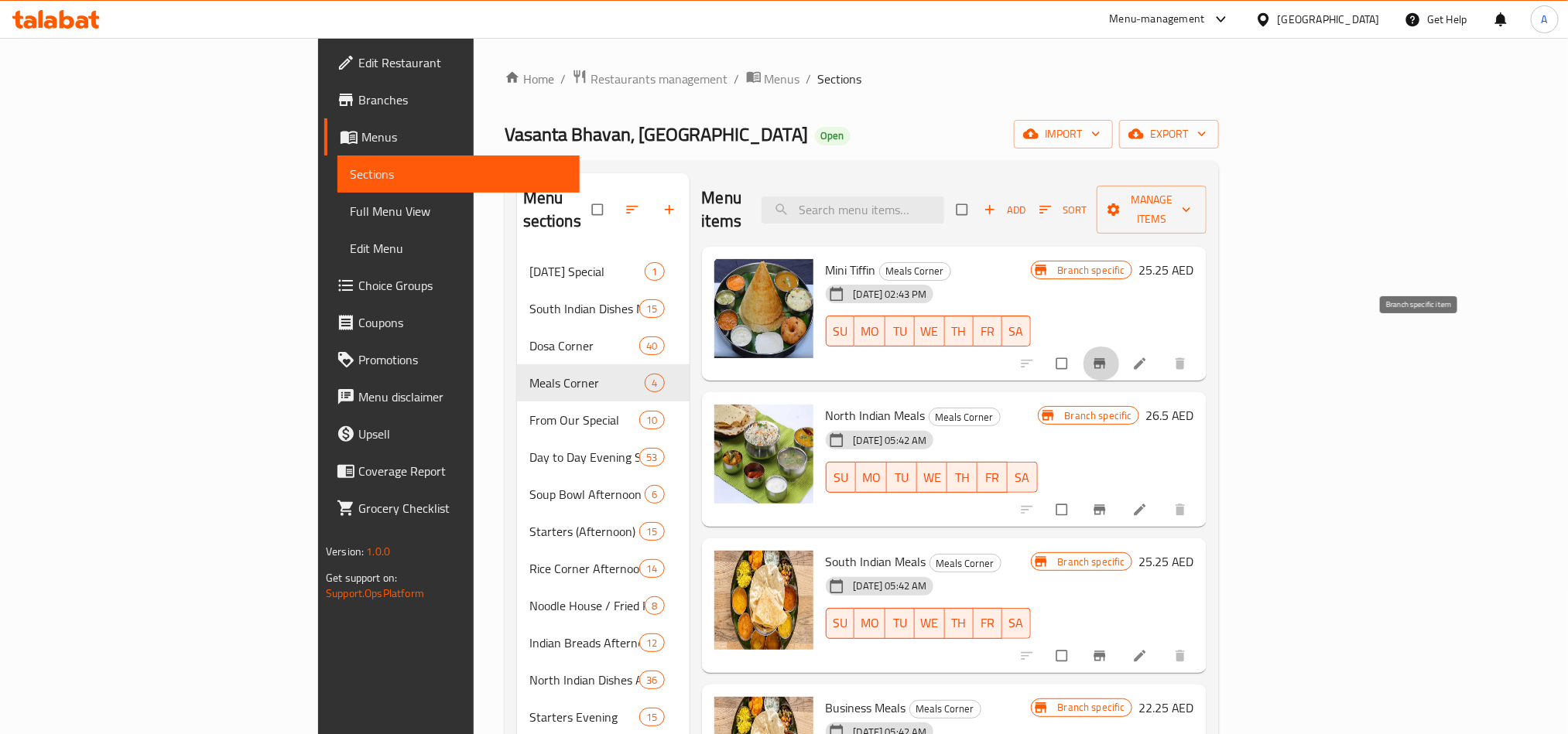
click at [1110, 356] on span "Branch-specific-item" at bounding box center [1102, 364] width 19 height 15
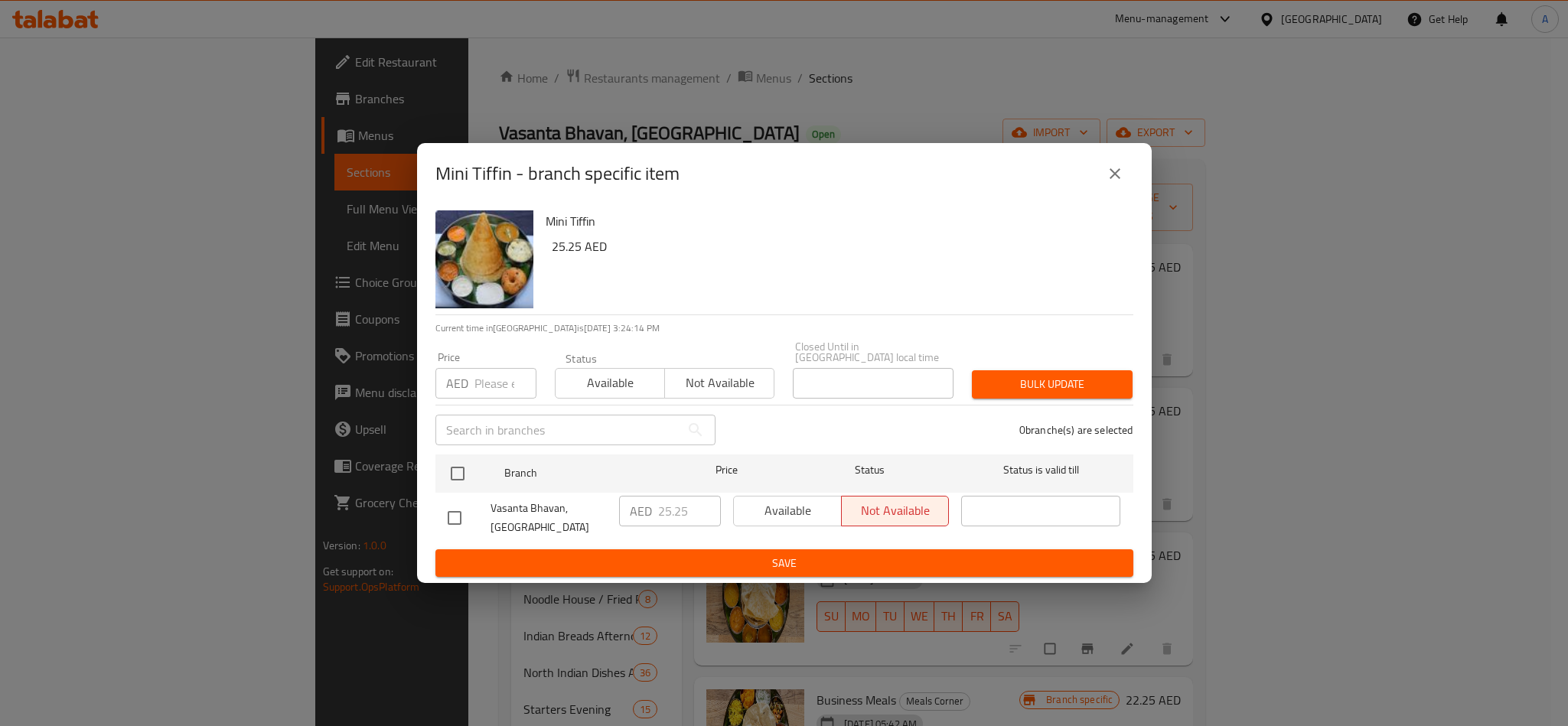
click at [1116, 193] on div "Mini Tiffin - branch specific item" at bounding box center [784, 173] width 735 height 61
click at [1126, 170] on button "close" at bounding box center [1115, 173] width 37 height 37
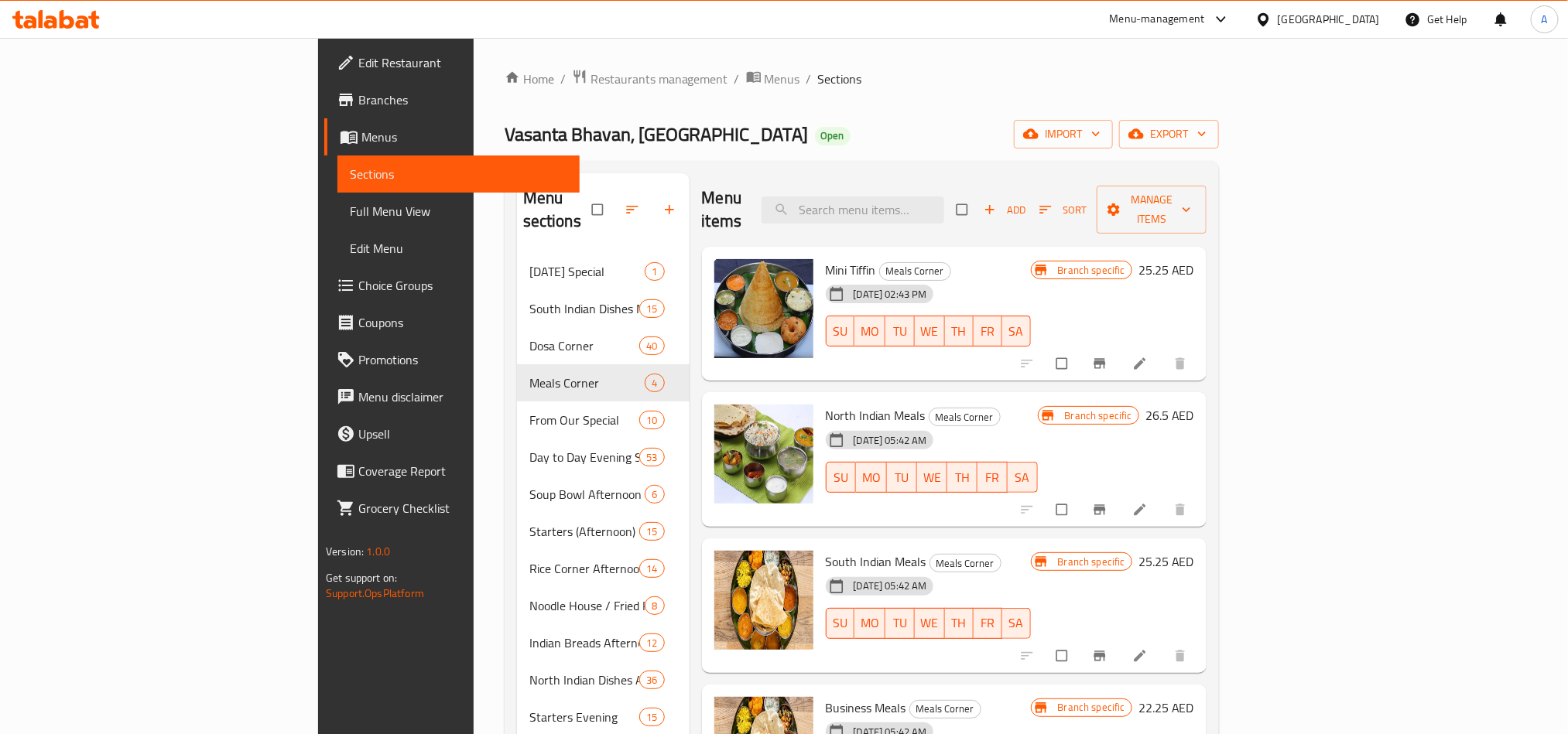
click at [1120, 172] on div "Menu sections Onam Special 1 South Indian Dishes Morning 15 Dosa Corner 40 Meal…" at bounding box center [861, 661] width 714 height 1002
click at [1107, 502] on icon "Branch-specific-item" at bounding box center [1100, 510] width 15 height 15
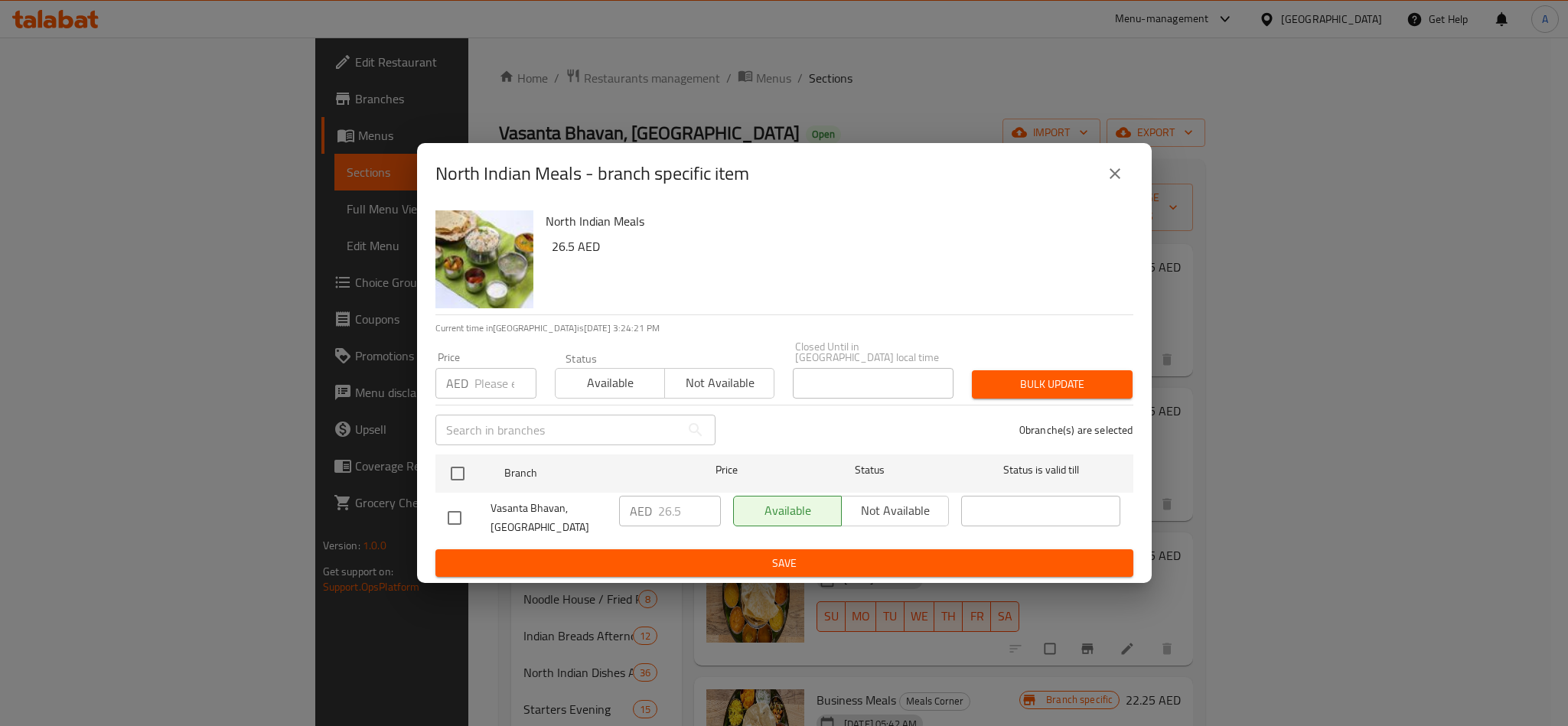
click at [1087, 163] on div "North Indian Meals - branch specific item" at bounding box center [784, 173] width 698 height 37
click at [1103, 167] on button "close" at bounding box center [1115, 173] width 37 height 37
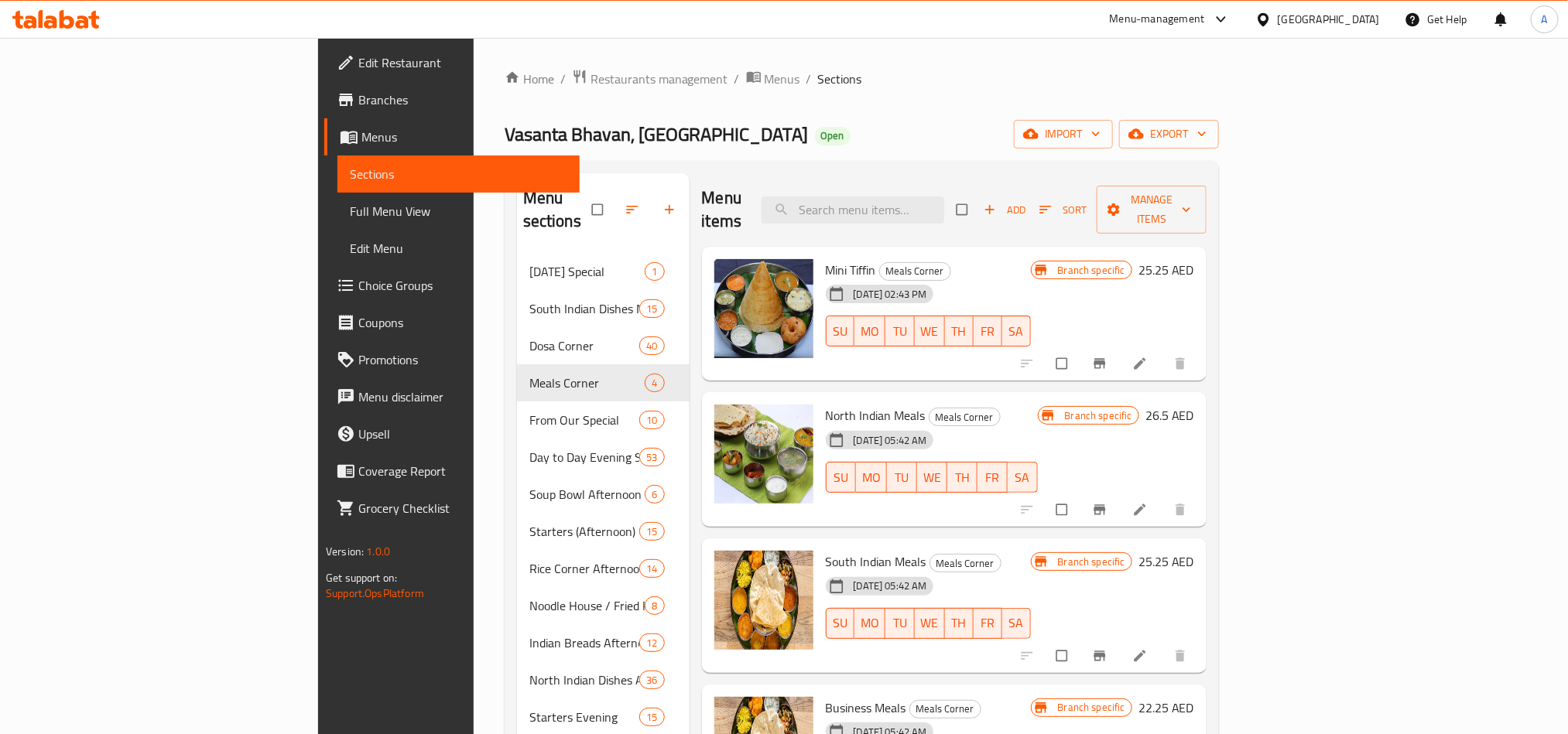
click at [1120, 643] on button "Branch-specific-item" at bounding box center [1101, 656] width 37 height 34
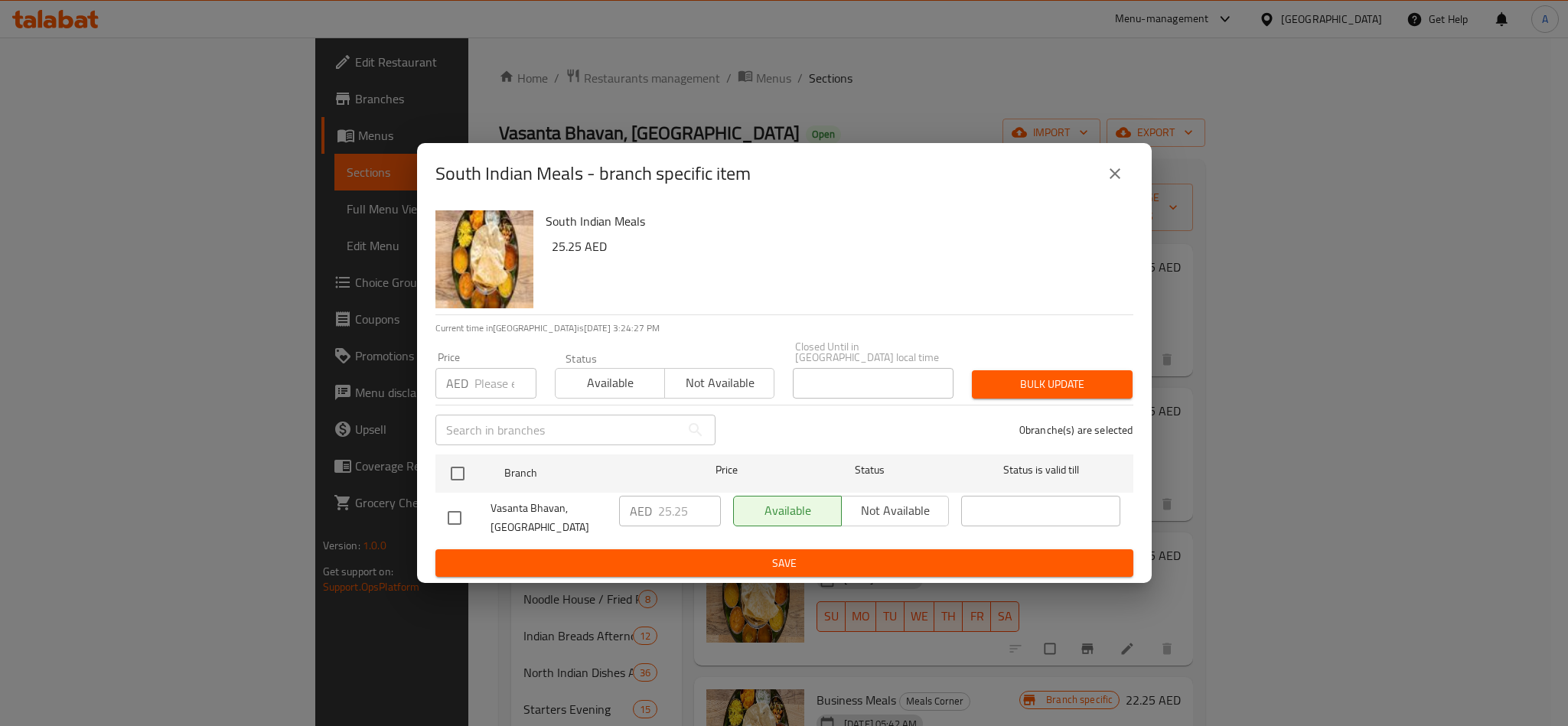
click at [1106, 177] on icon "close" at bounding box center [1115, 174] width 19 height 19
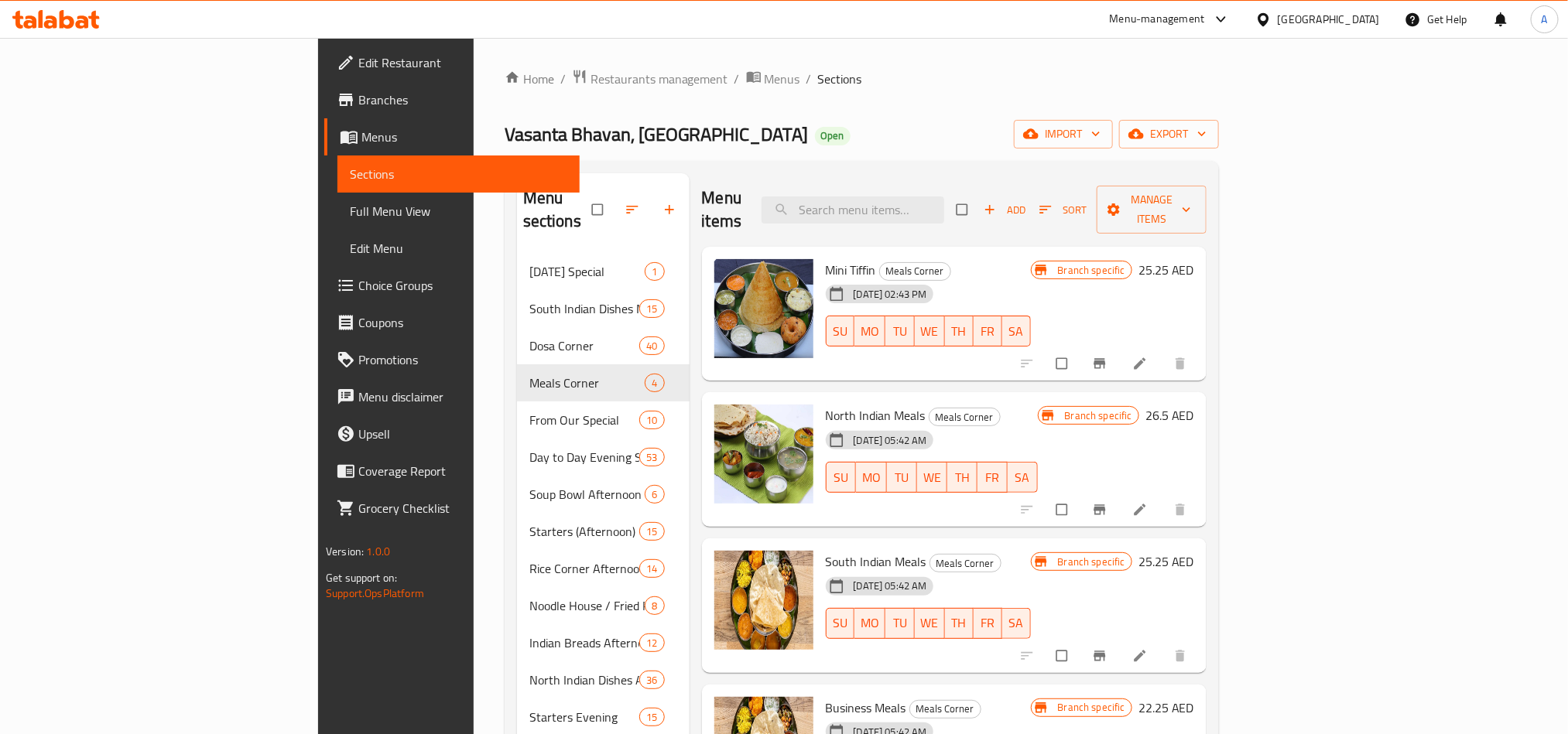
click at [1030, 551] on h6 "South Indian Meals Meals Corner" at bounding box center [928, 561] width 205 height 22
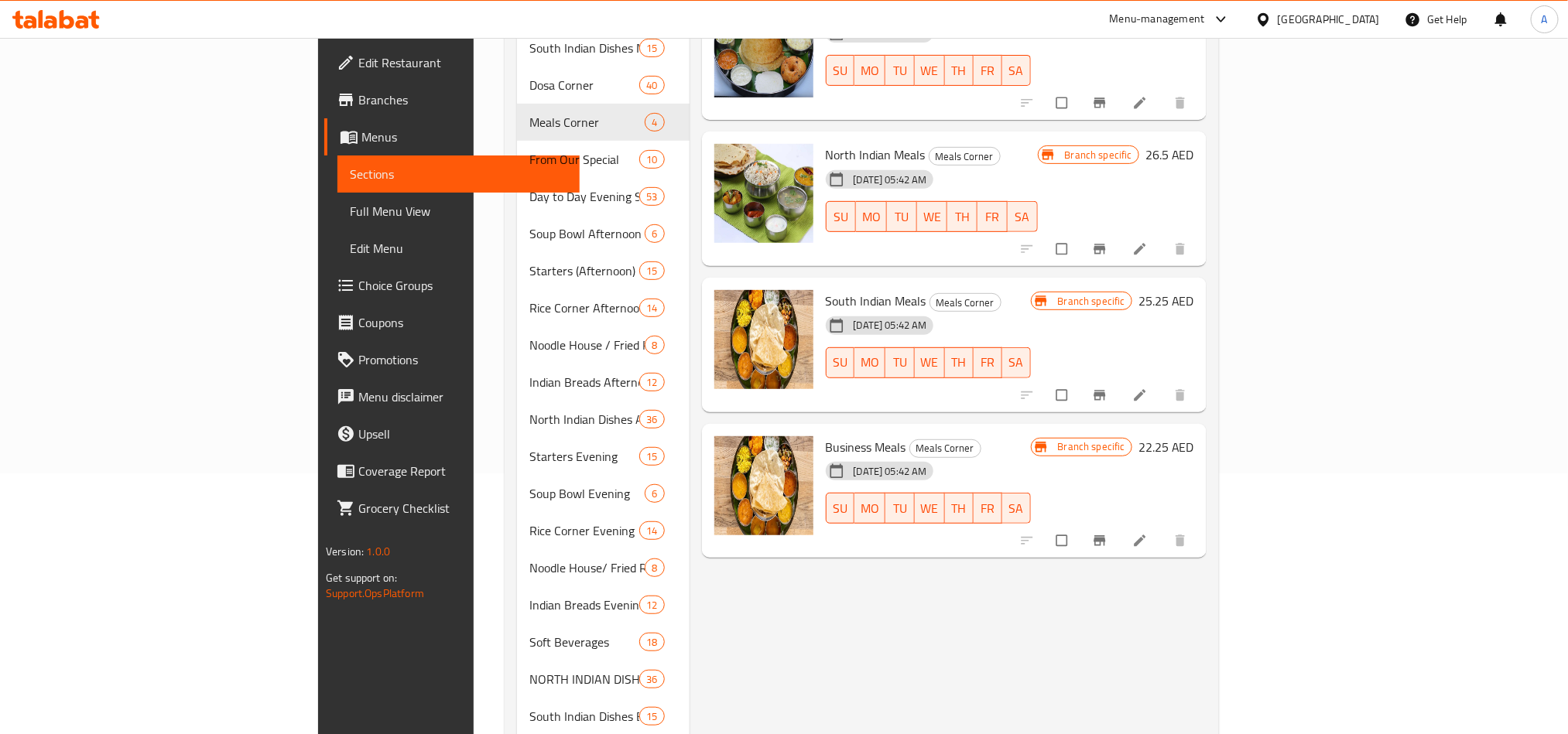
scroll to position [348, 0]
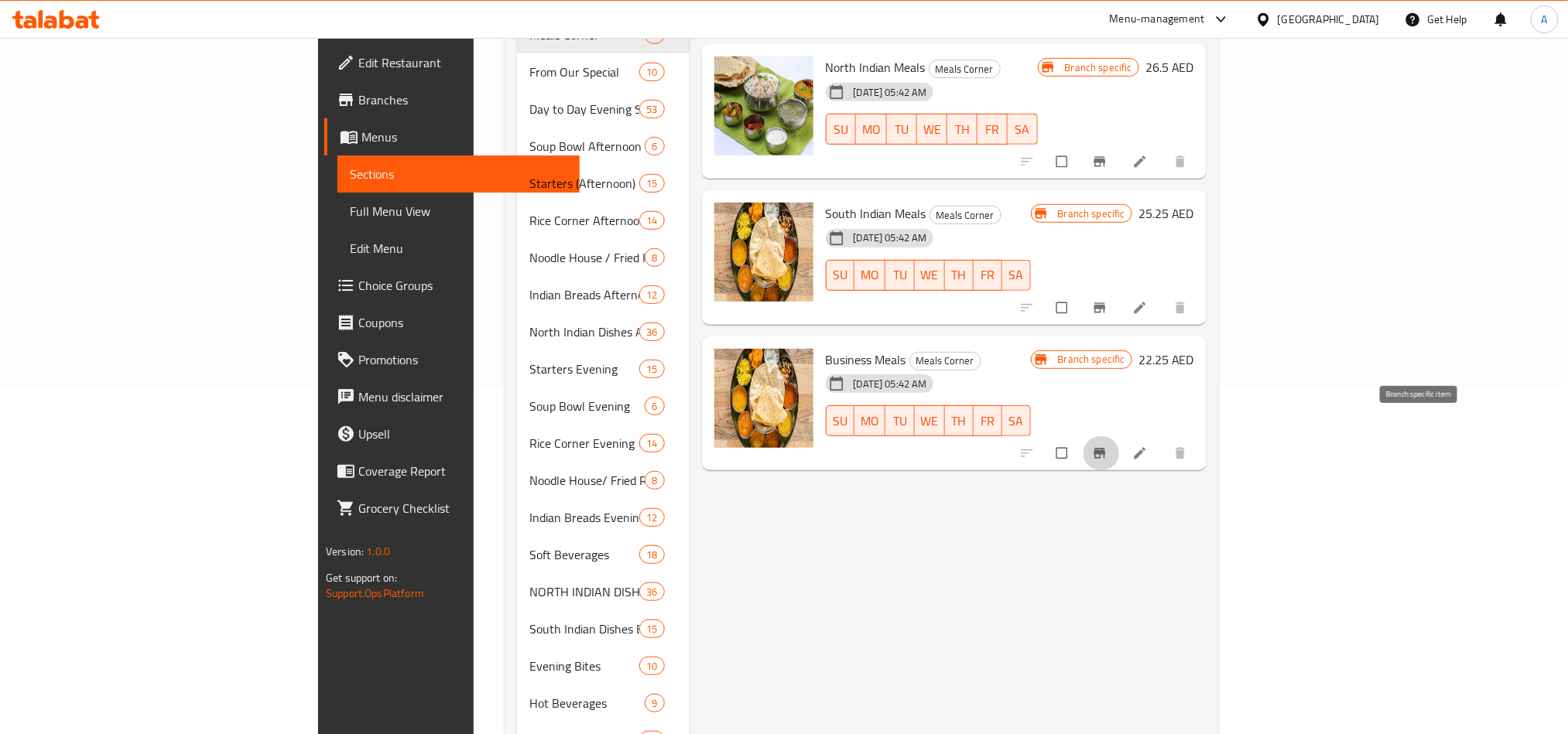
click at [1107, 445] on icon "Branch-specific-item" at bounding box center [1100, 453] width 15 height 15
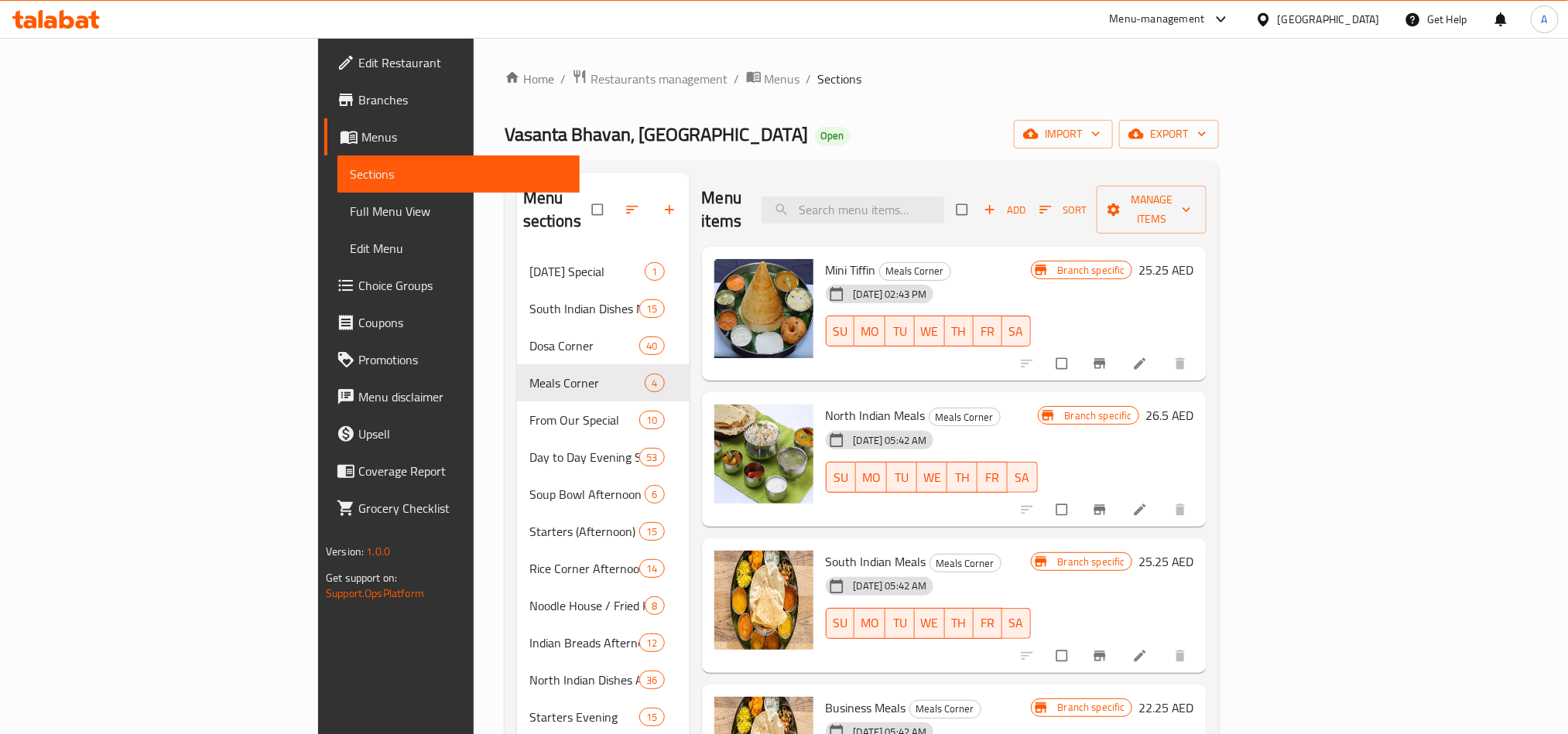
click at [952, 221] on div "Menu items Add Sort Manage items" at bounding box center [954, 209] width 504 height 73
paste input "NORTH INDIAN MEALS"
click at [944, 205] on input "NORTH INDIAN MEALS" at bounding box center [853, 210] width 182 height 28
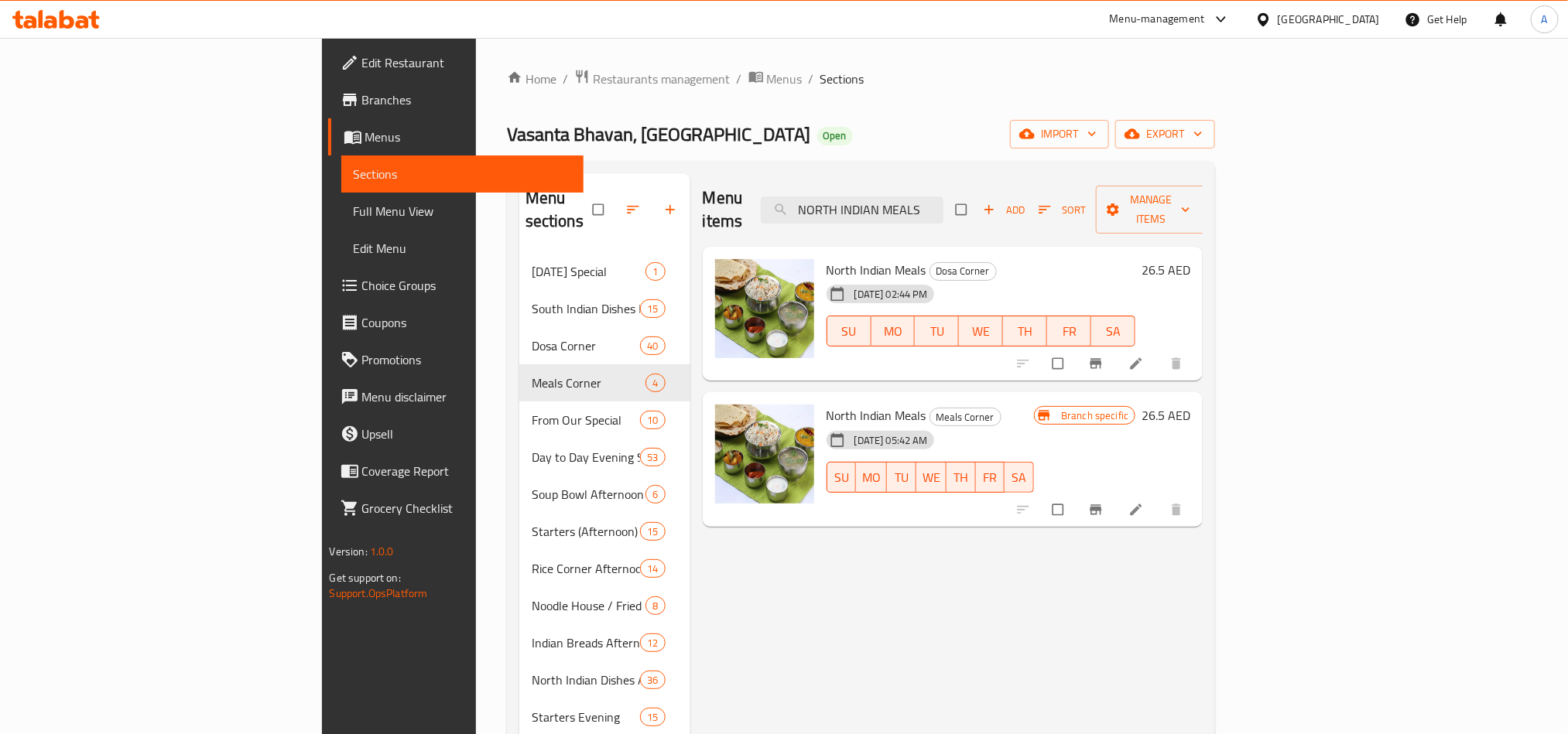
type input "NORTH INDIAN MEALS"
